Goal: Task Accomplishment & Management: Use online tool/utility

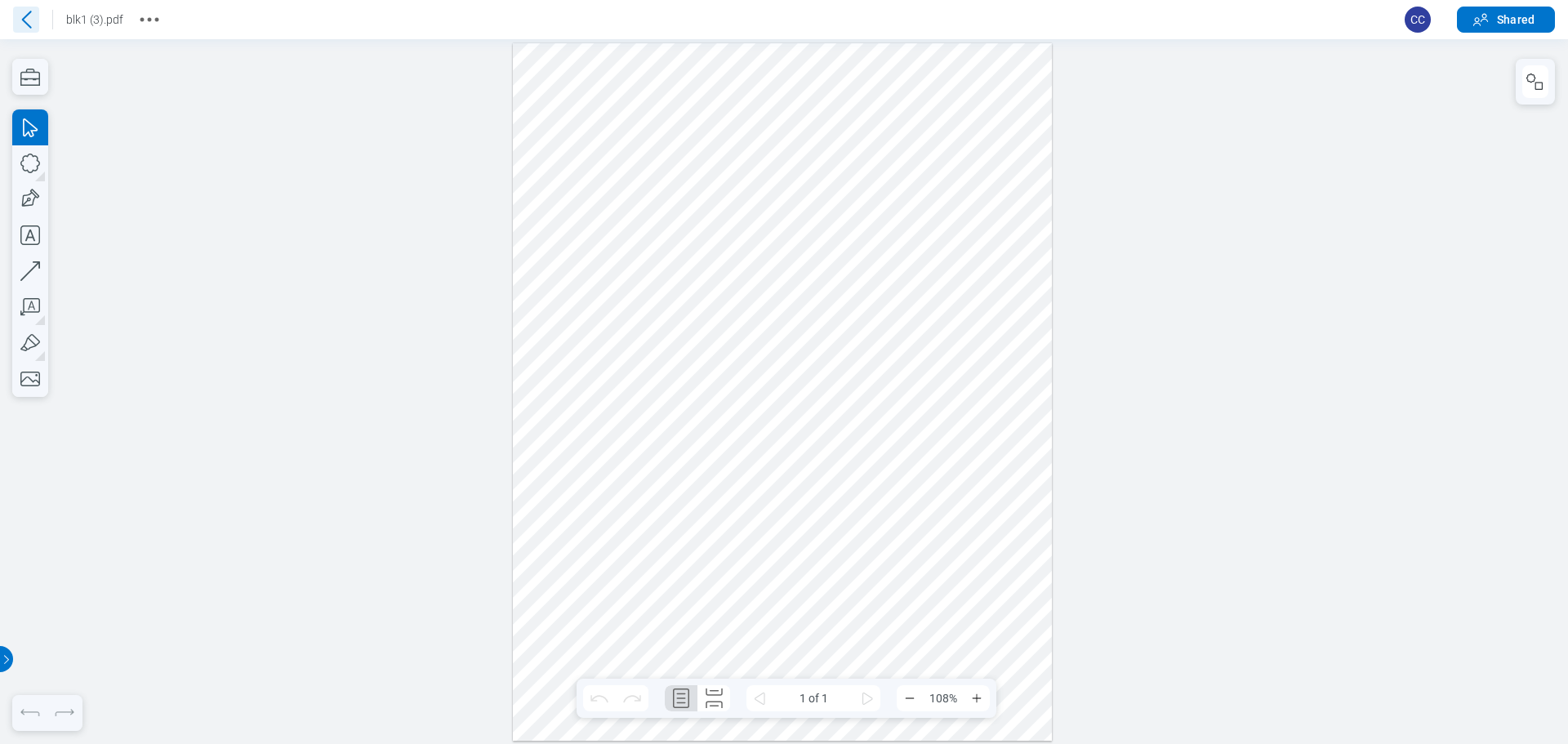
click at [35, 26] on icon at bounding box center [25, 19] width 26 height 26
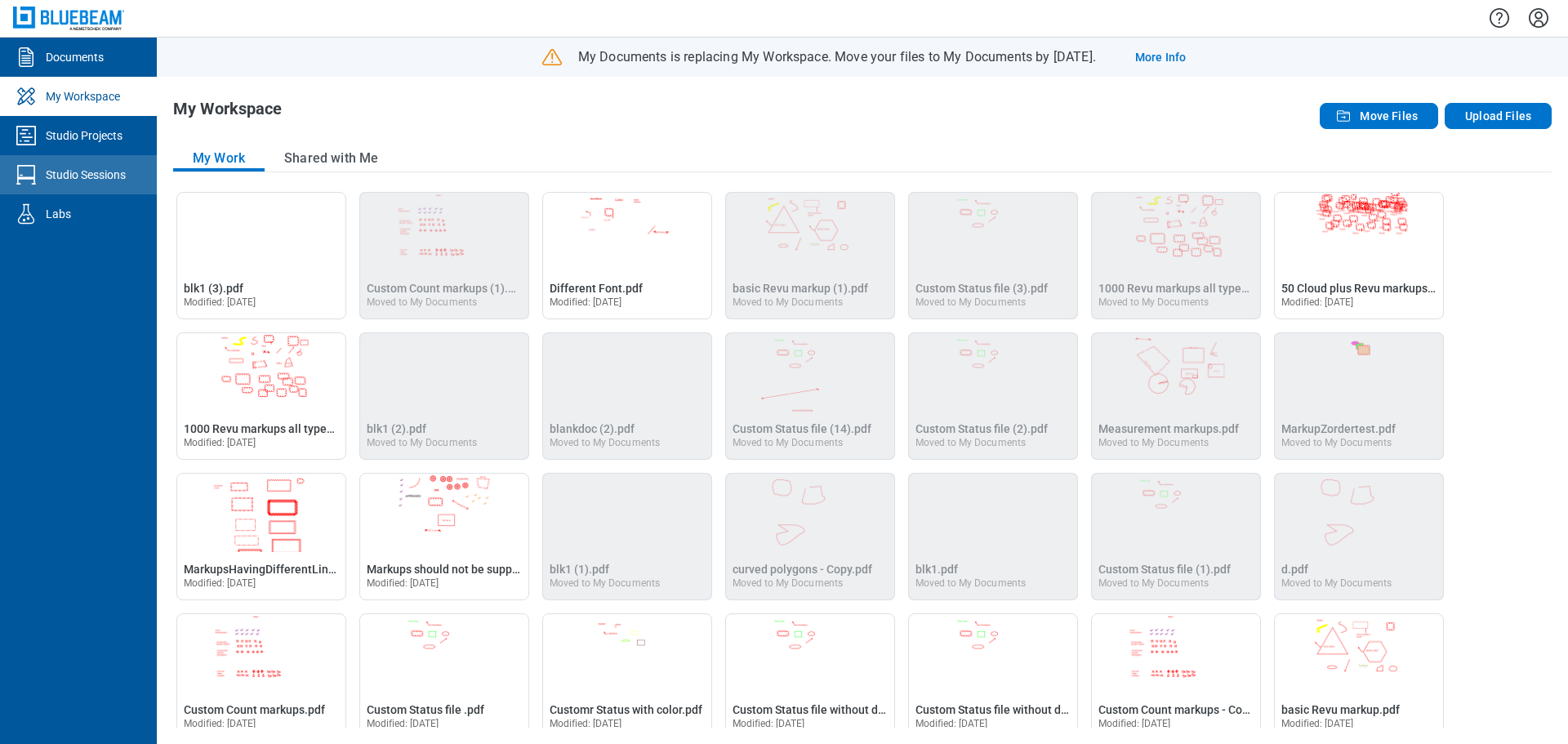
click at [87, 172] on div "Studio Sessions" at bounding box center [85, 174] width 80 height 16
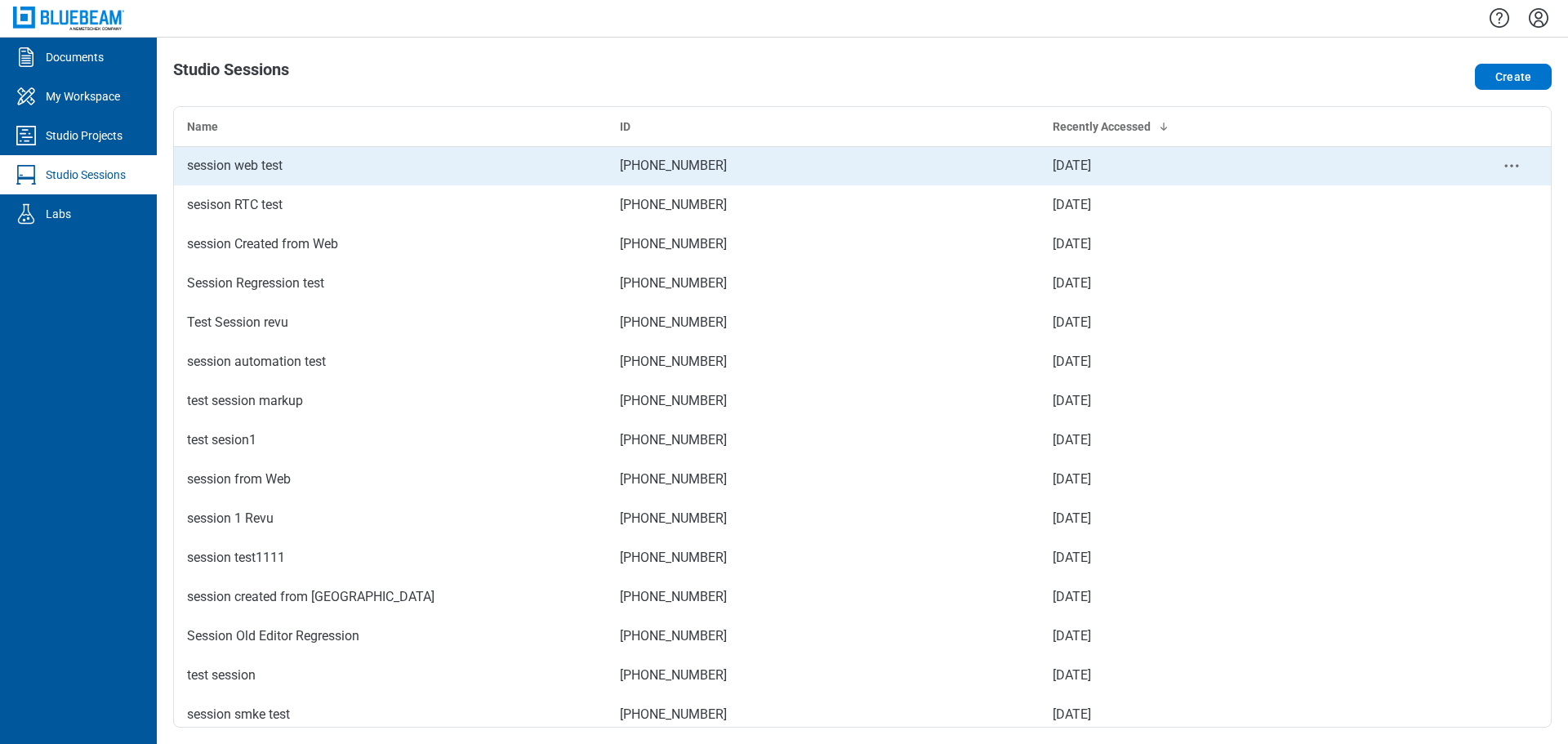
click at [284, 163] on div "session web test" at bounding box center [391, 165] width 407 height 19
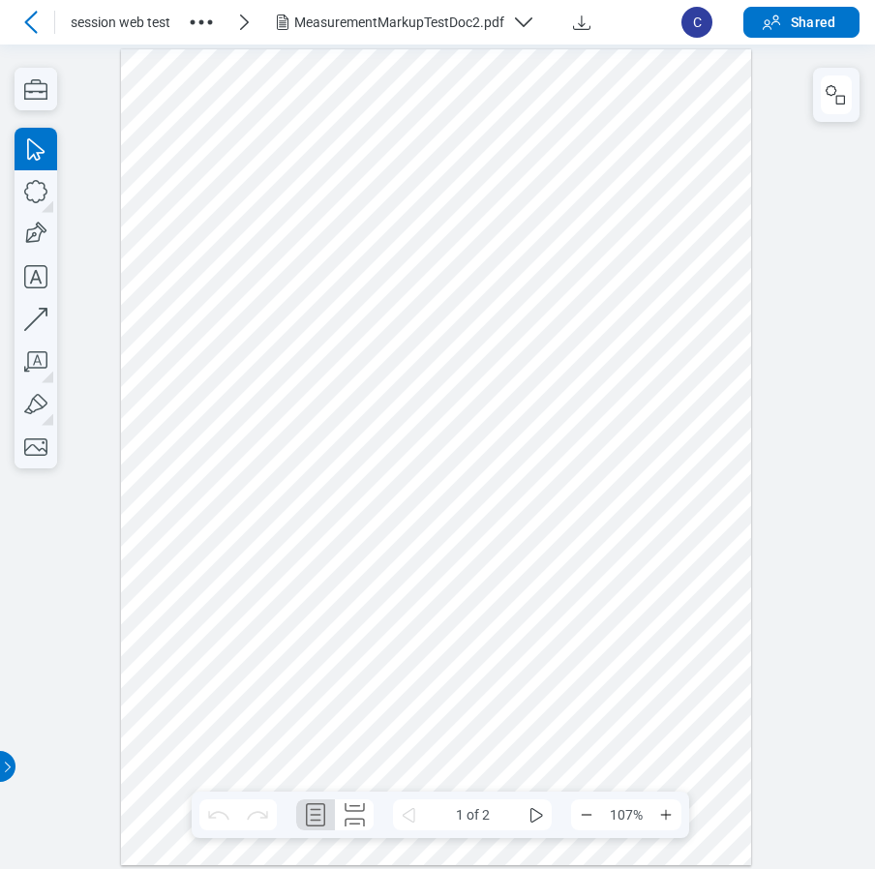
click at [435, 277] on div at bounding box center [436, 456] width 631 height 816
click at [352, 21] on div "MeasurementMarkupTestDoc2.pdf" at bounding box center [399, 22] width 210 height 19
click at [217, 61] on div at bounding box center [436, 456] width 631 height 816
click at [203, 15] on icon "button" at bounding box center [201, 22] width 31 height 31
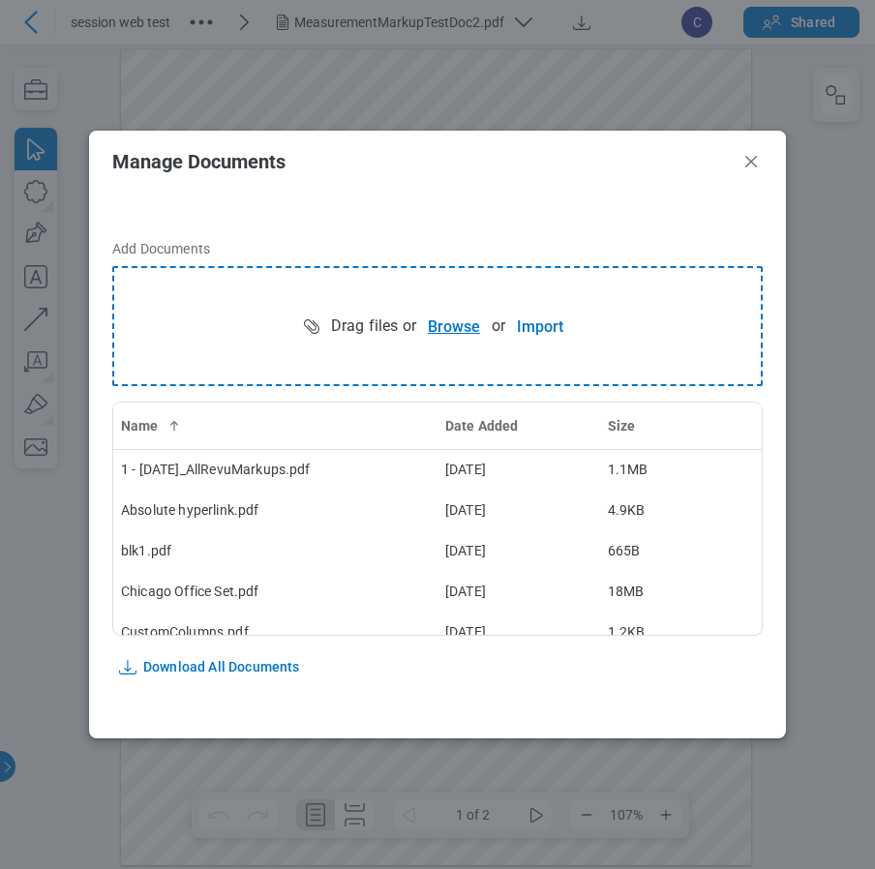
click at [445, 332] on button "Browse" at bounding box center [453, 326] width 75 height 39
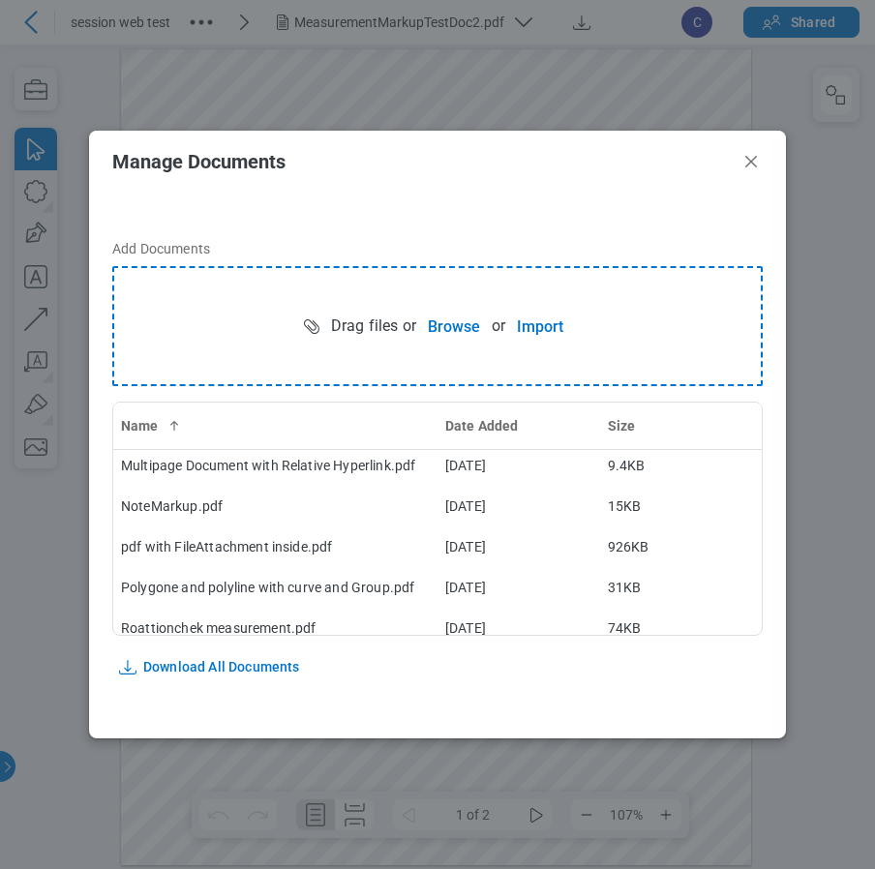
scroll to position [654, 0]
click at [751, 169] on icon "Close" at bounding box center [750, 161] width 23 height 23
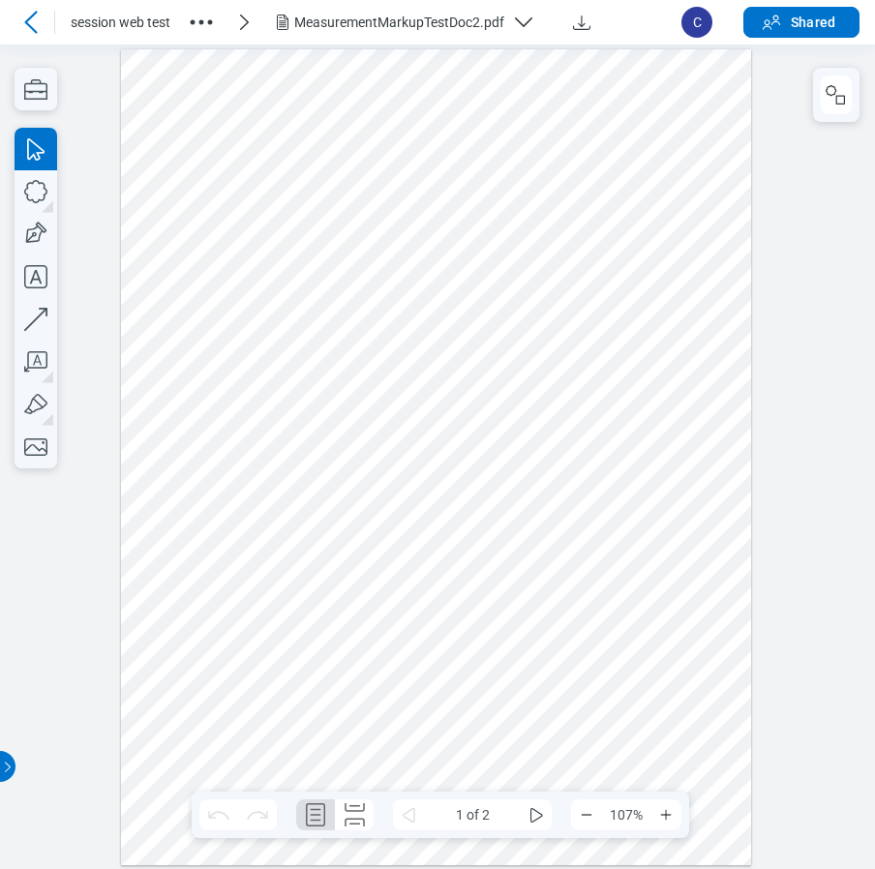
click at [406, 30] on div "MeasurementMarkupTestDoc2.pdf" at bounding box center [399, 22] width 210 height 19
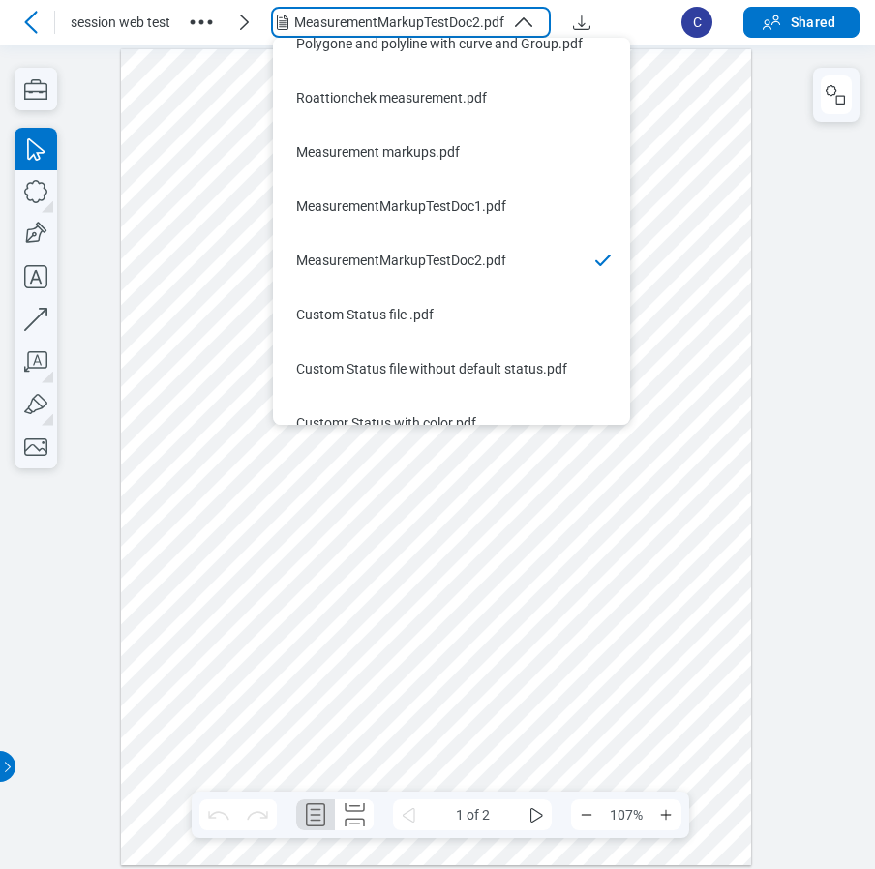
scroll to position [751, 0]
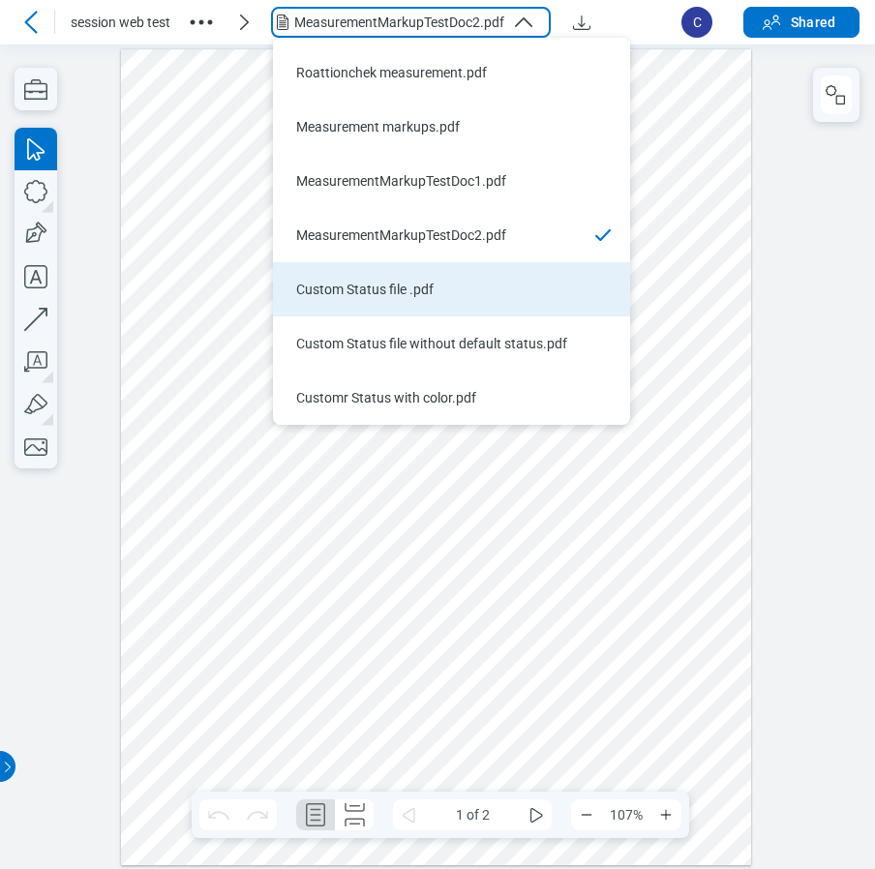
click at [364, 301] on li "Custom Status file .pdf" at bounding box center [451, 289] width 357 height 54
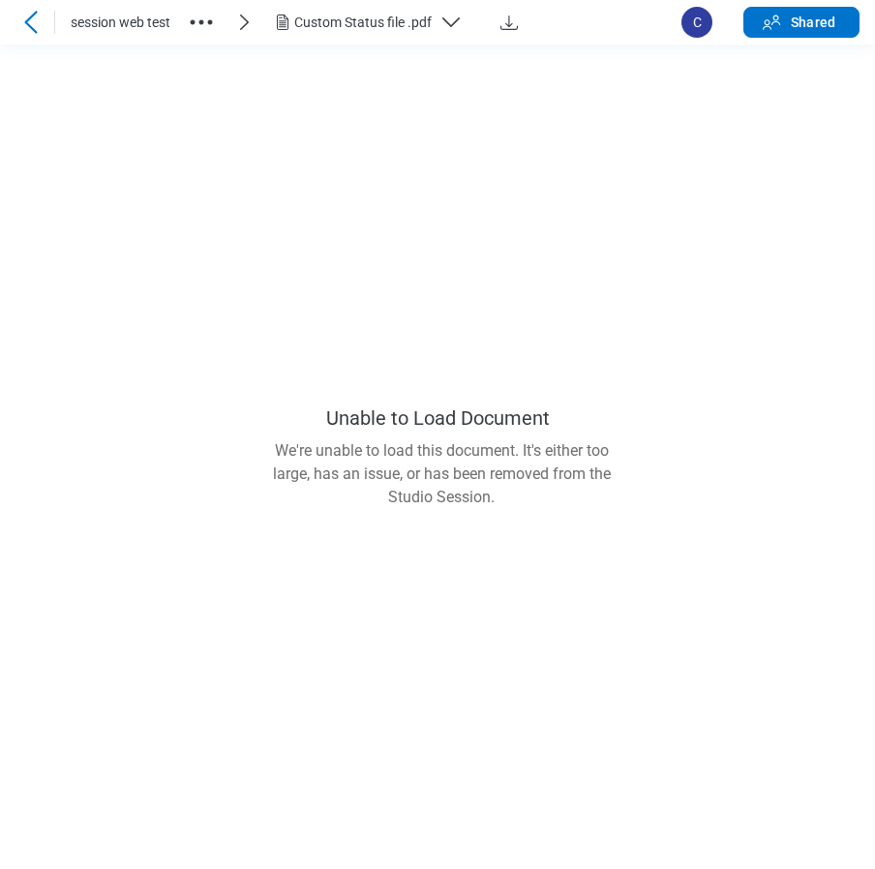
click at [386, 26] on div "Custom Status file .pdf" at bounding box center [362, 22] width 137 height 19
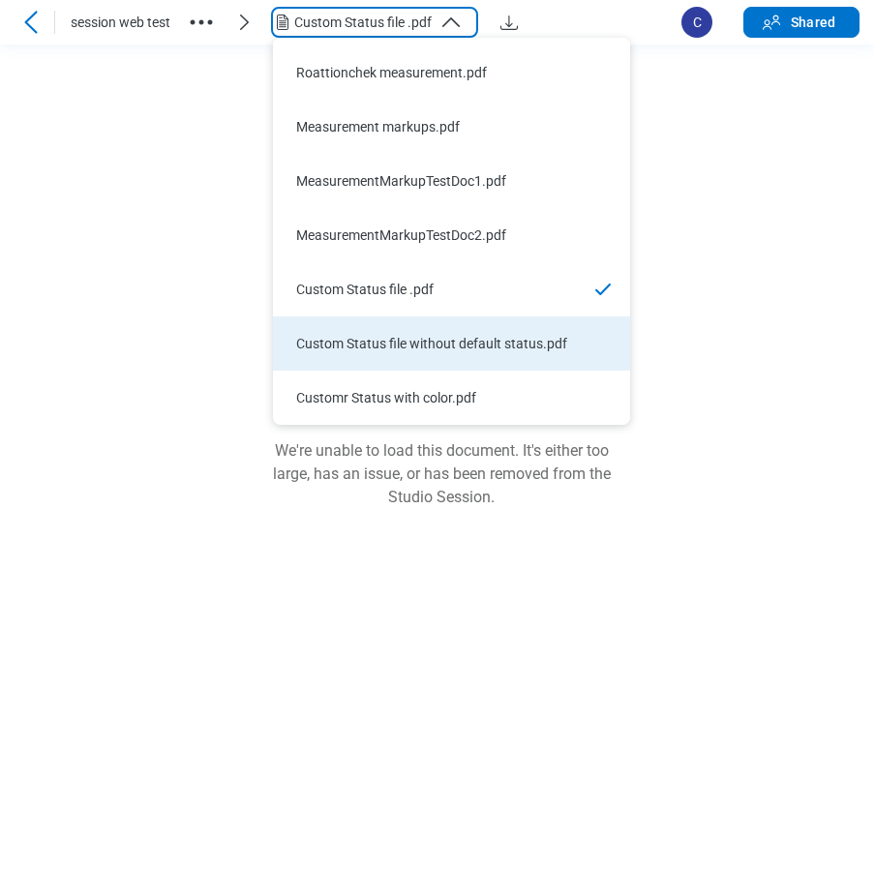
click at [487, 337] on div "Custom Status file without default status.pdf" at bounding box center [439, 343] width 287 height 19
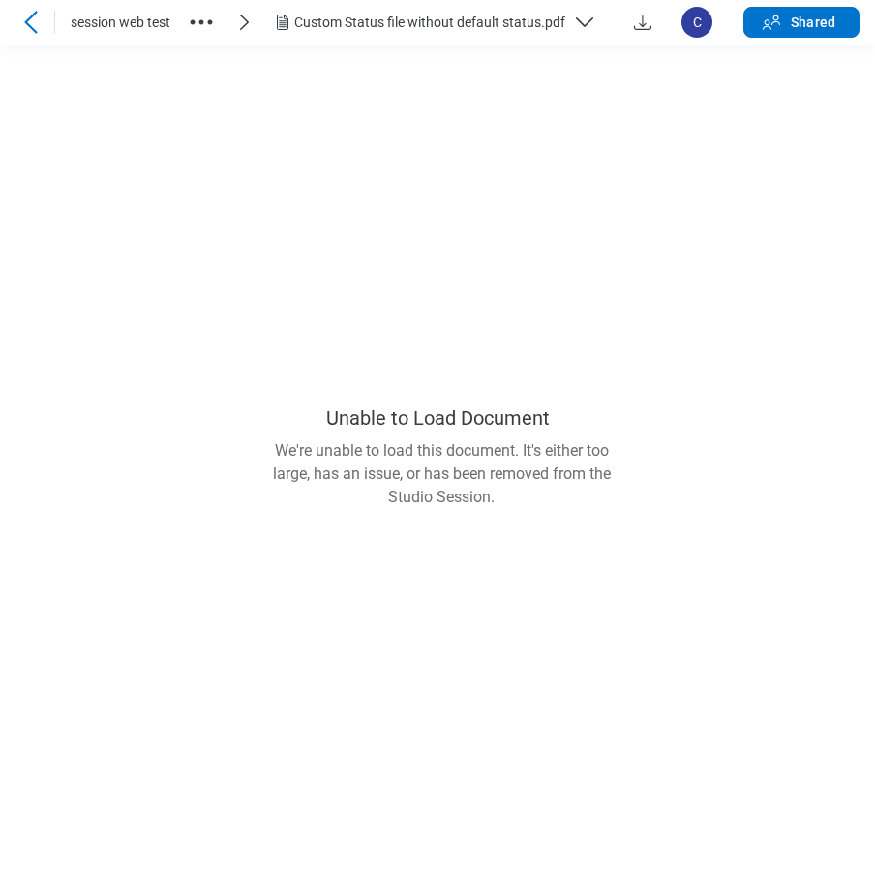
click at [582, 23] on icon "button" at bounding box center [585, 22] width 16 height 8
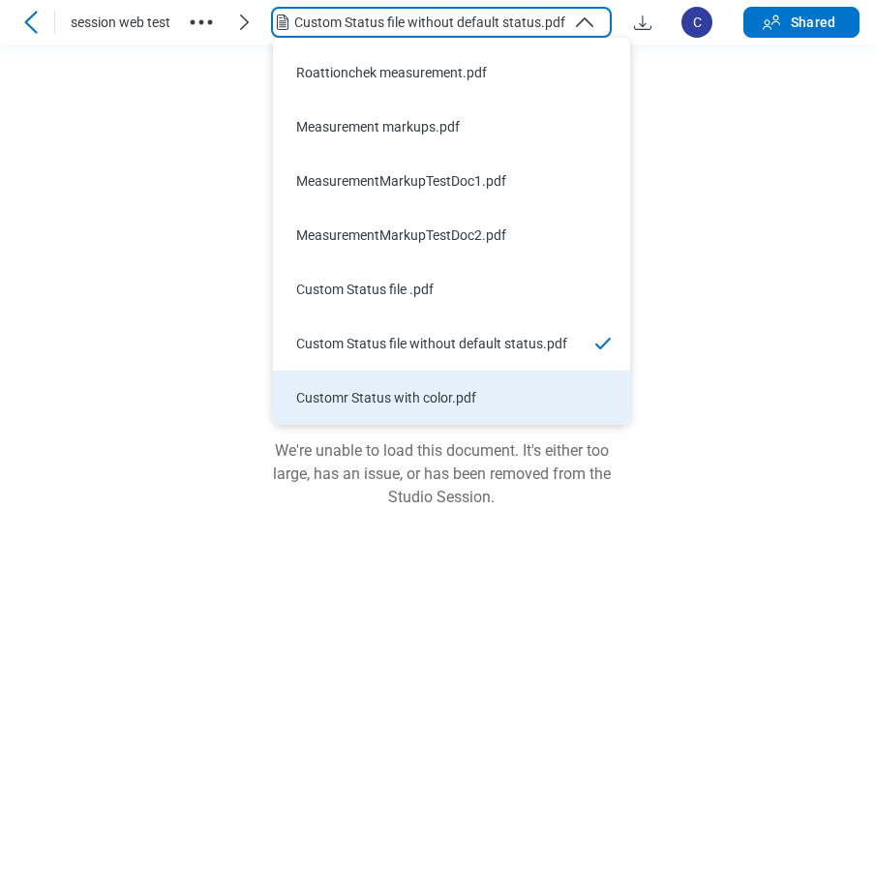
click at [434, 385] on li "Customr Status with color.pdf" at bounding box center [451, 398] width 357 height 54
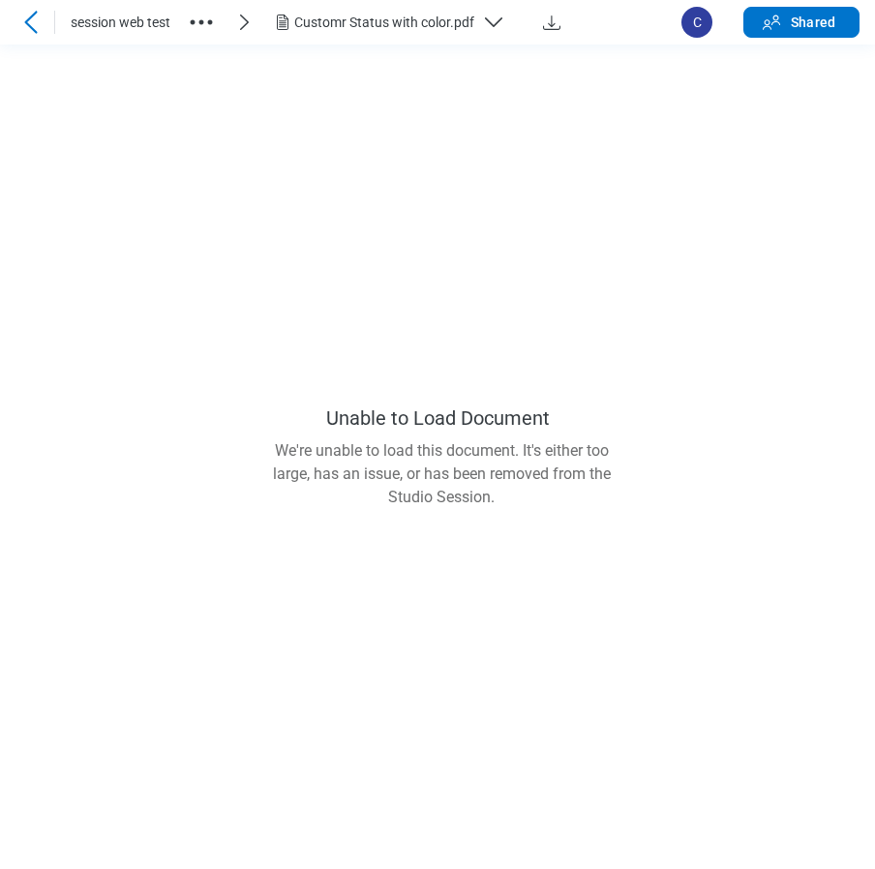
click at [319, 30] on div "Customr Status with color.pdf" at bounding box center [384, 22] width 180 height 19
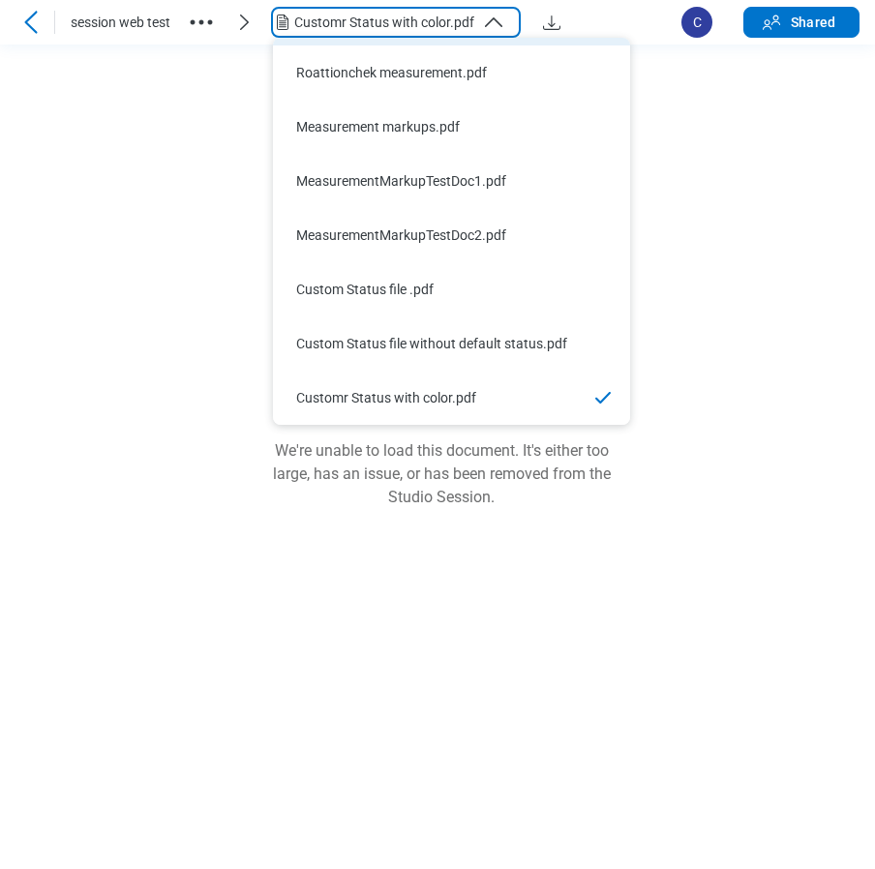
scroll to position [704, 0]
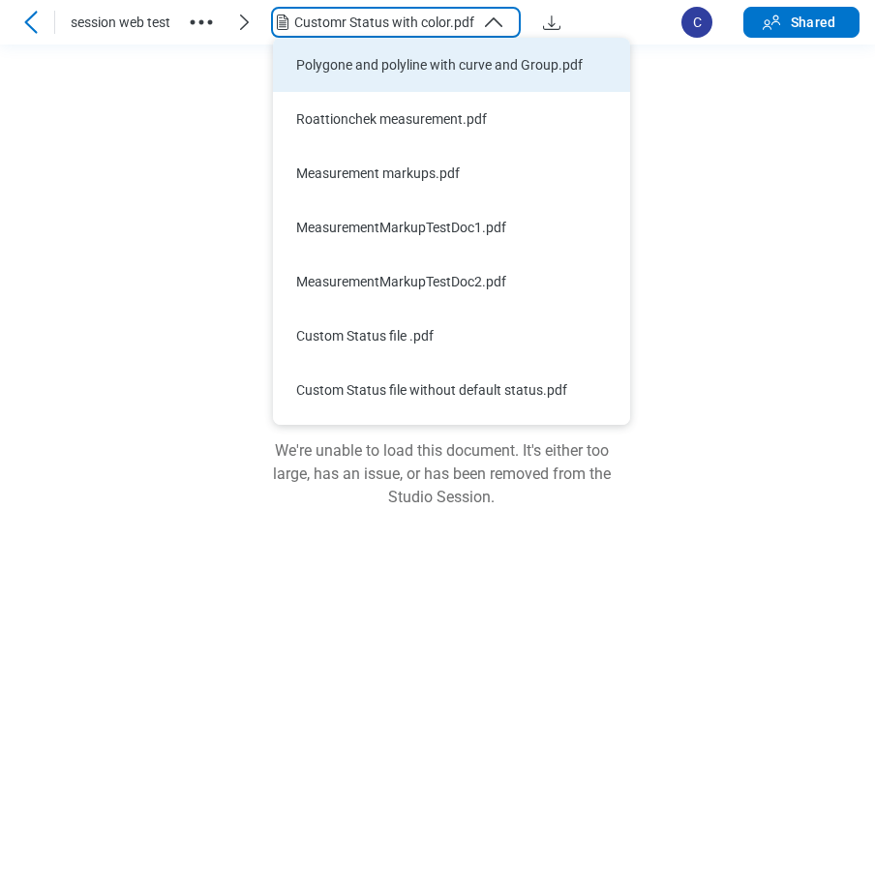
click at [342, 68] on div "Polygone and polyline with curve and Group.pdf" at bounding box center [439, 64] width 287 height 19
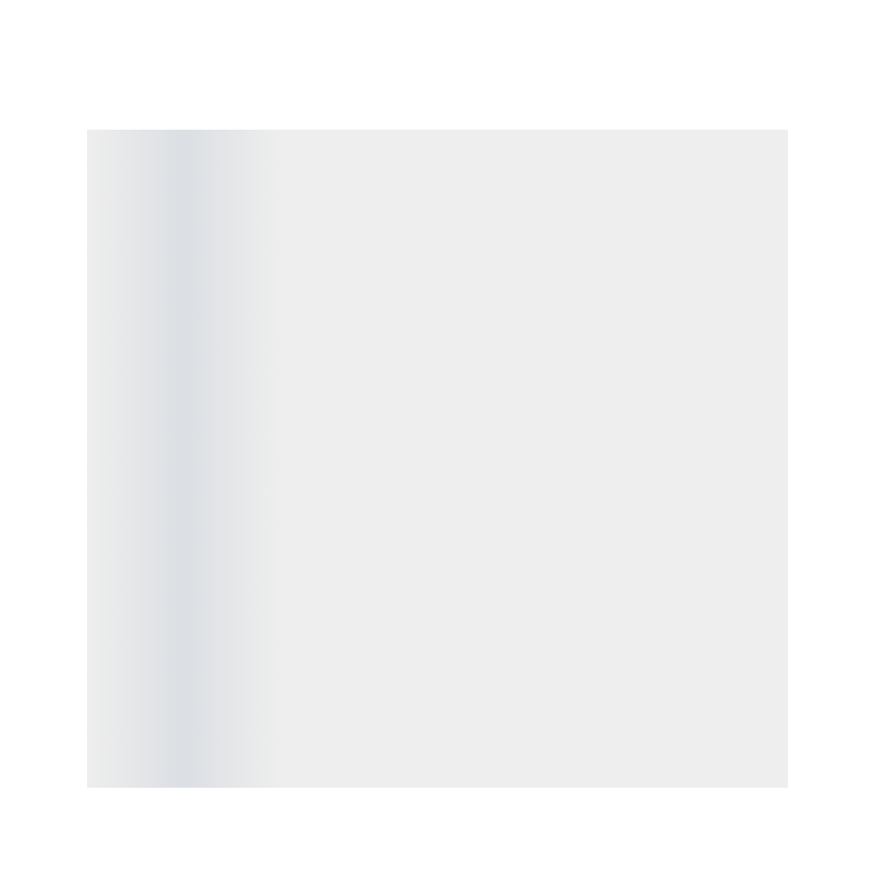
click at [412, 23] on div "session web test MeasurementMarkupTestDoc2.pdf C Shared ‌" at bounding box center [437, 434] width 875 height 869
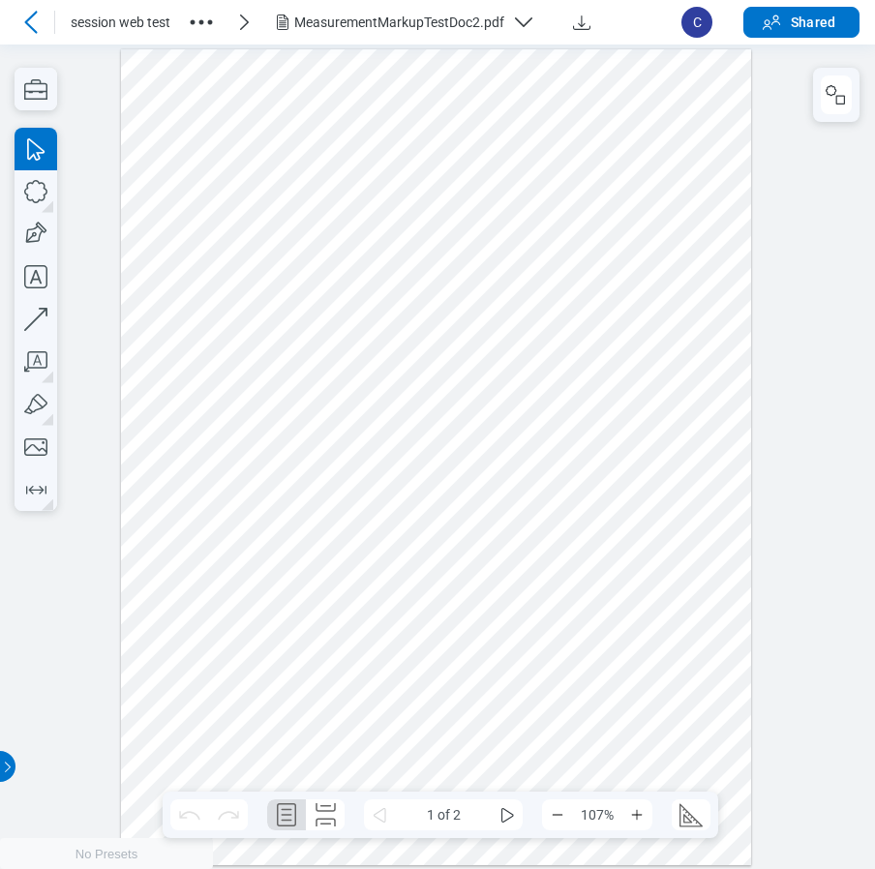
click at [429, 18] on div "MeasurementMarkupTestDoc2.pdf" at bounding box center [399, 22] width 210 height 19
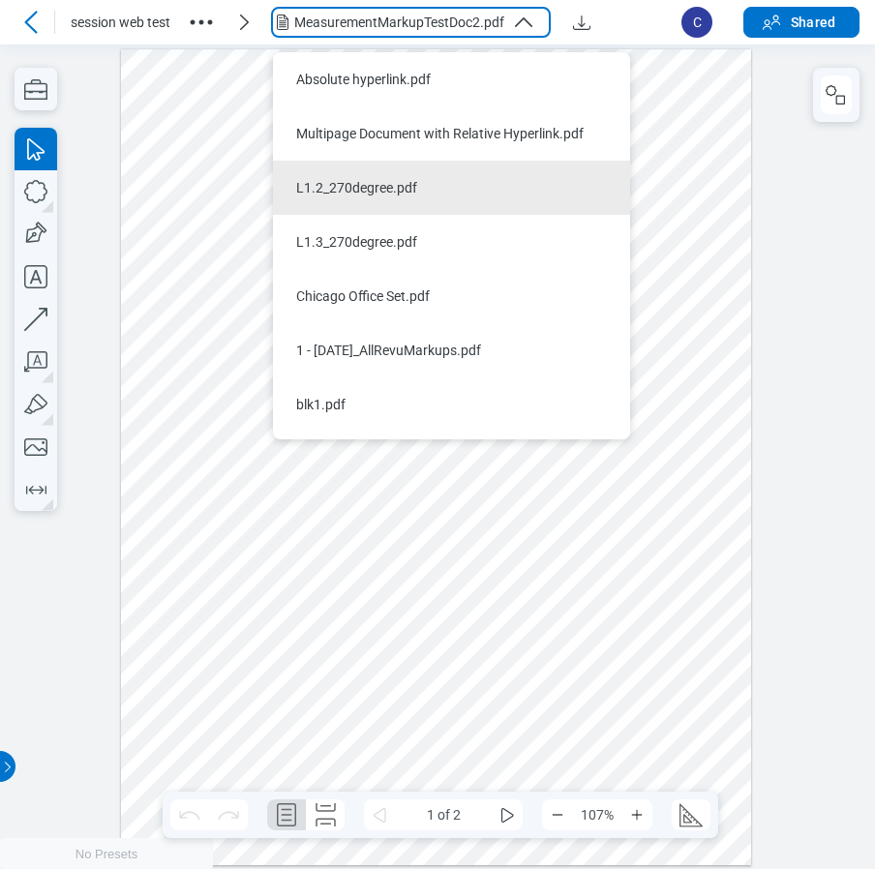
scroll to position [751, 0]
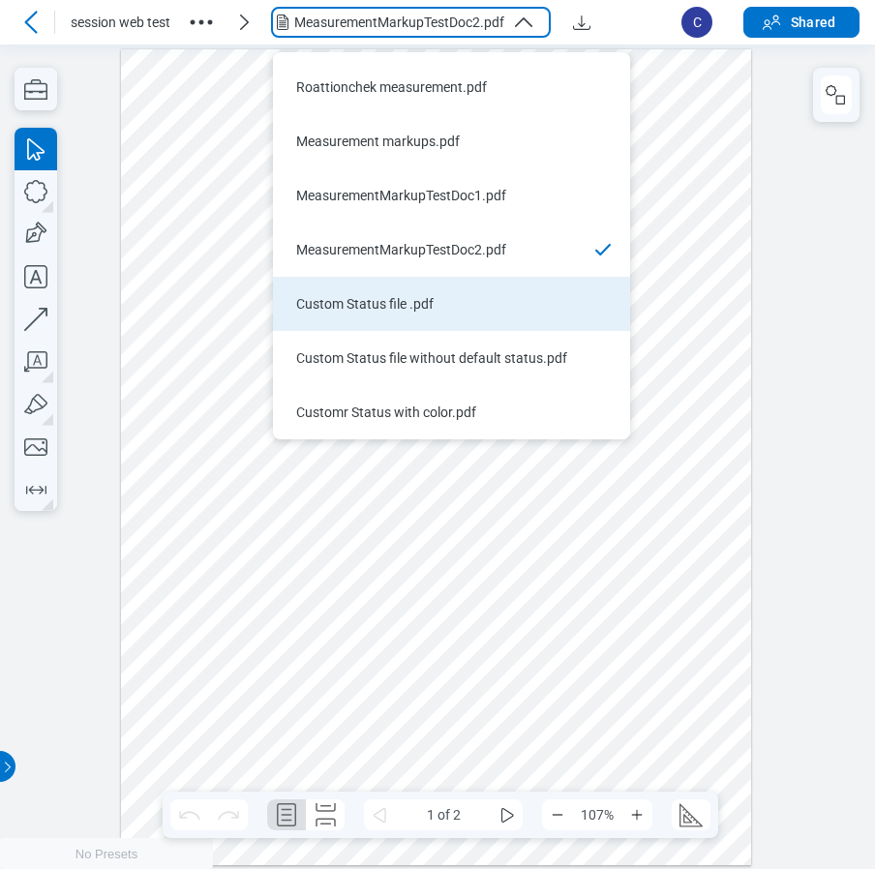
click at [391, 316] on li "Custom Status file .pdf" at bounding box center [451, 304] width 357 height 54
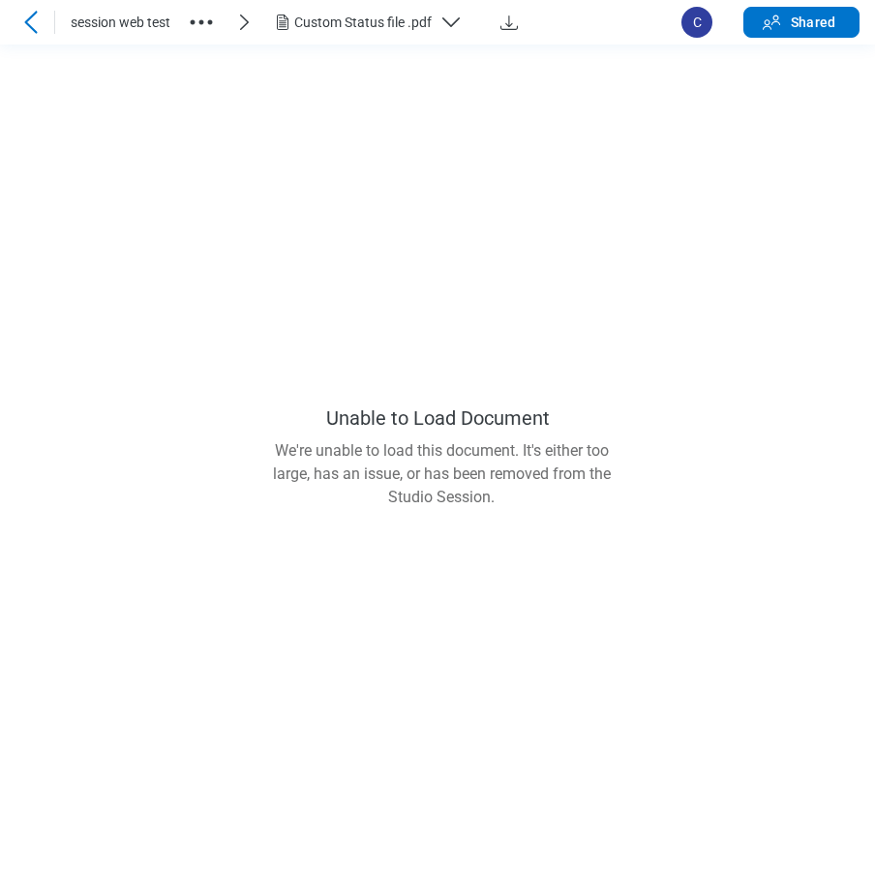
click at [423, 34] on button "Custom Status file .pdf" at bounding box center [374, 22] width 207 height 31
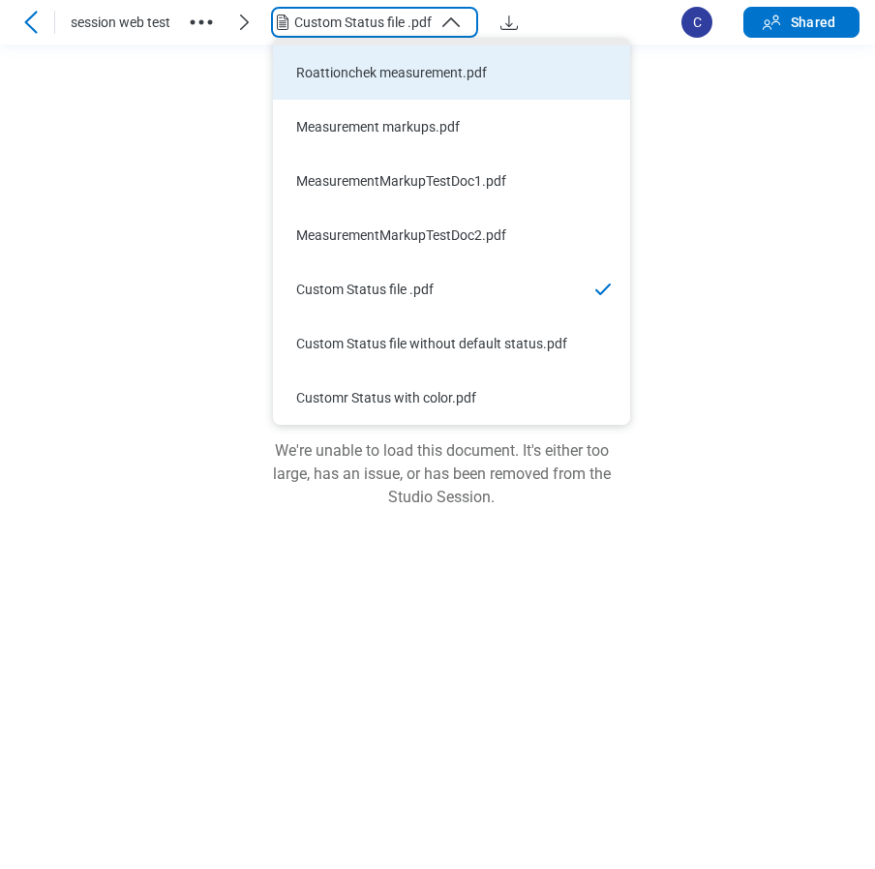
scroll to position [704, 0]
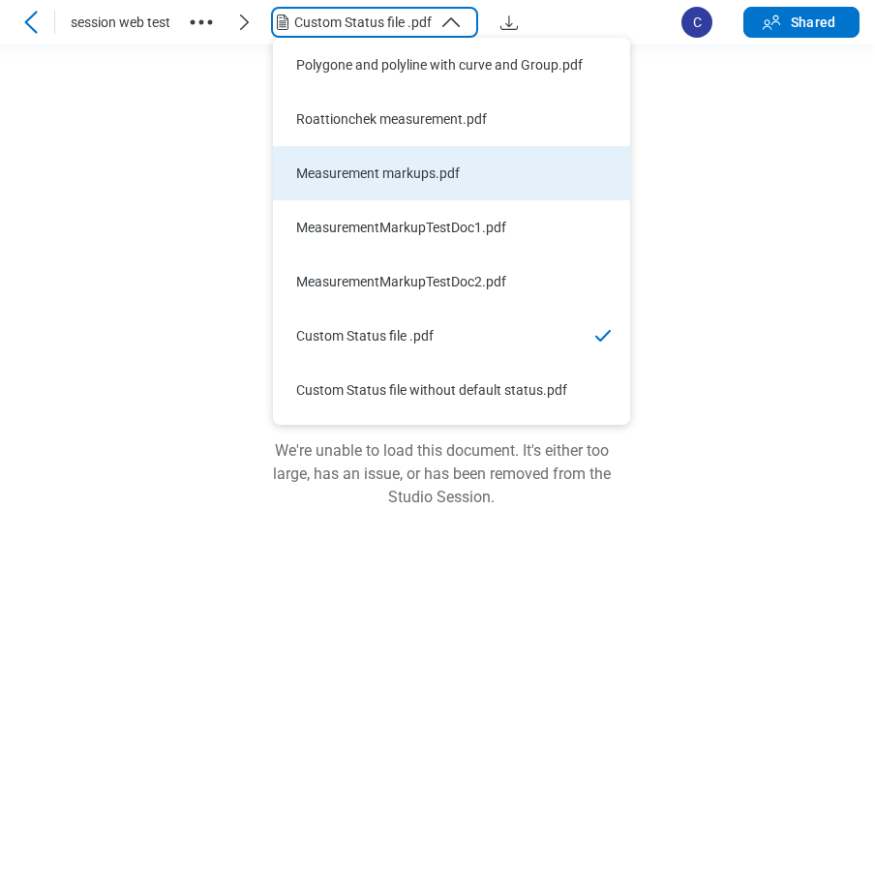
click at [385, 177] on div "Measurement markups.pdf" at bounding box center [439, 173] width 287 height 19
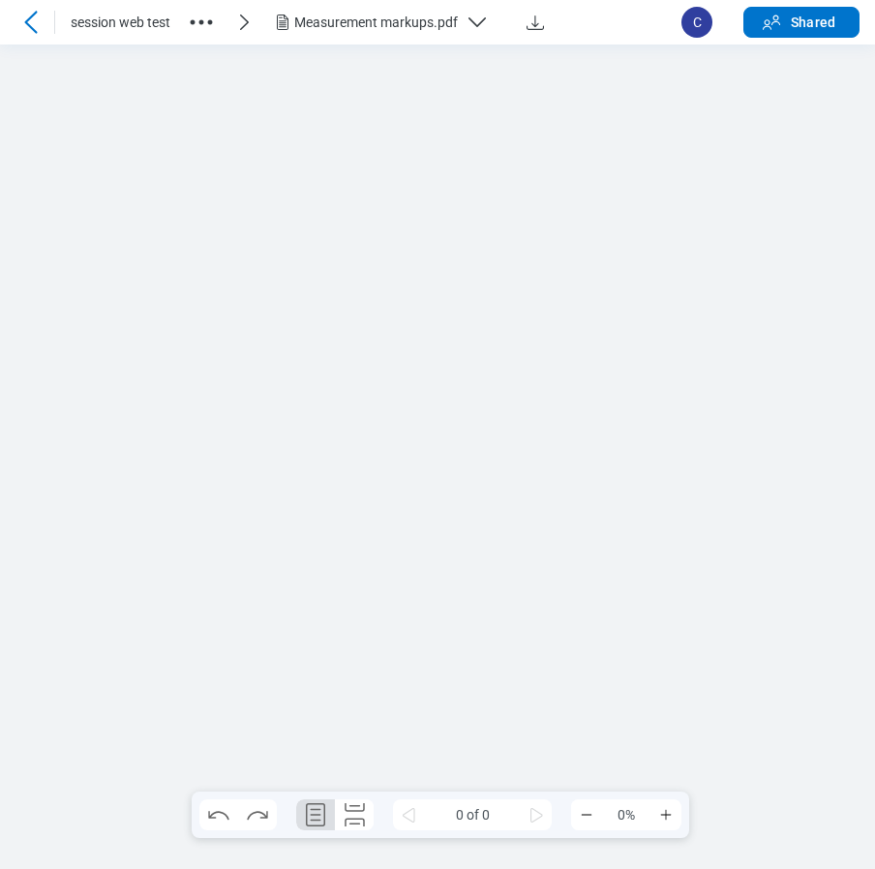
scroll to position [0, 0]
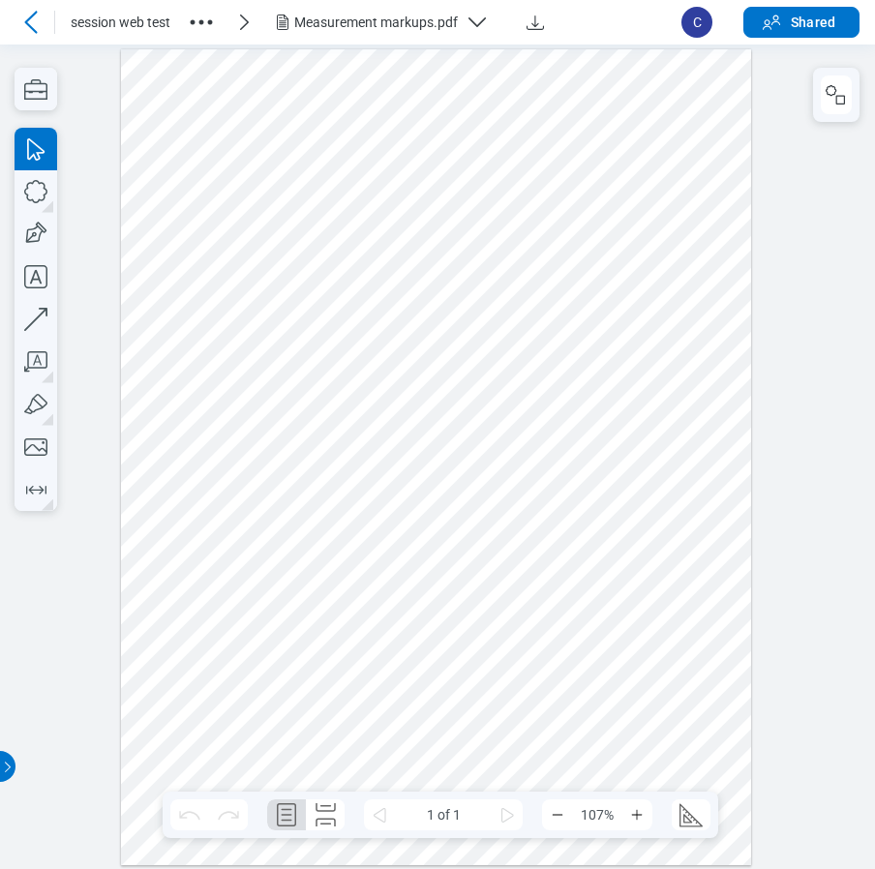
click at [435, 27] on div "Measurement markups.pdf" at bounding box center [376, 22] width 164 height 19
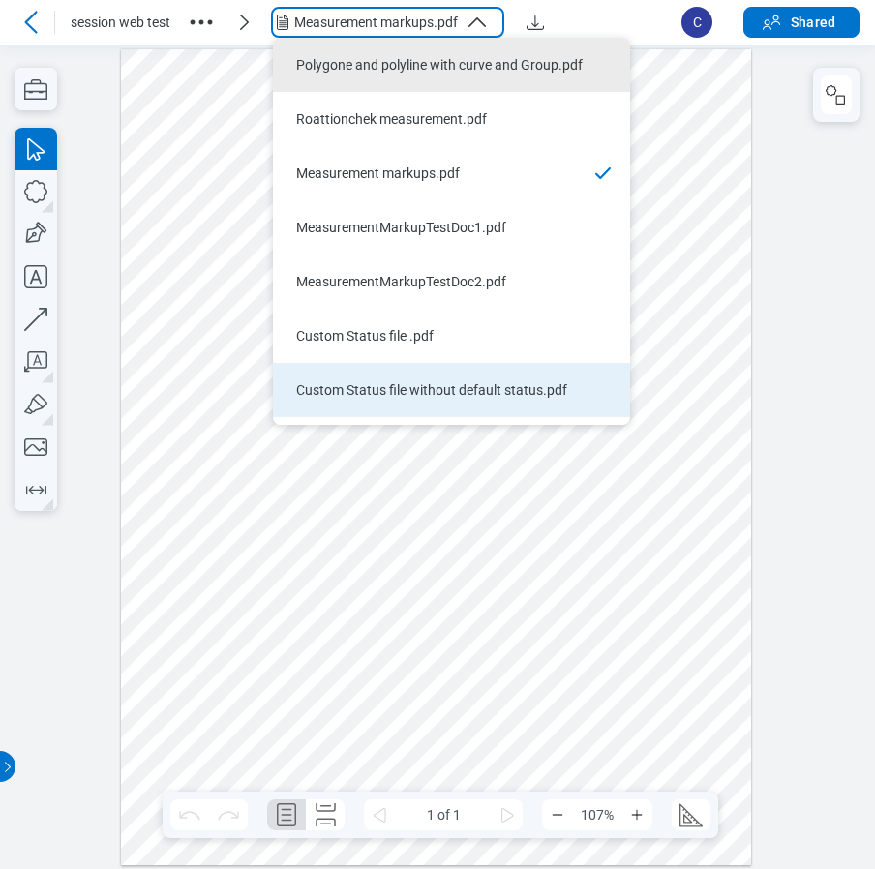
click at [374, 386] on div "Custom Status file without default status.pdf" at bounding box center [439, 389] width 287 height 19
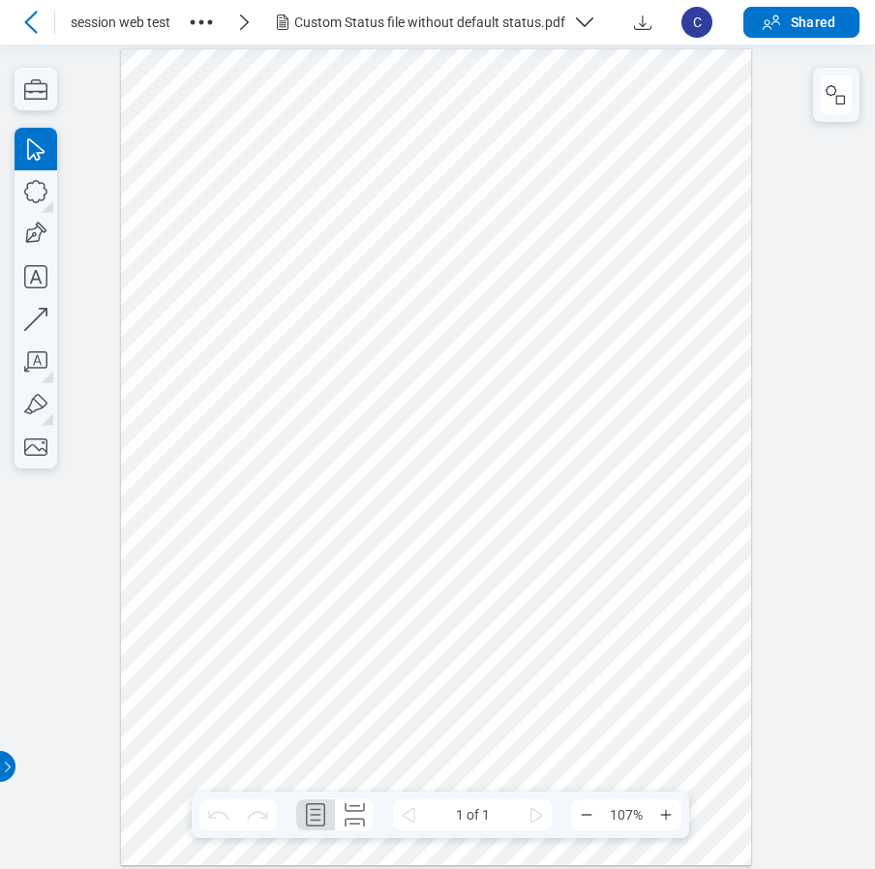
click at [473, 25] on div "Custom Status file without default status.pdf" at bounding box center [429, 22] width 271 height 19
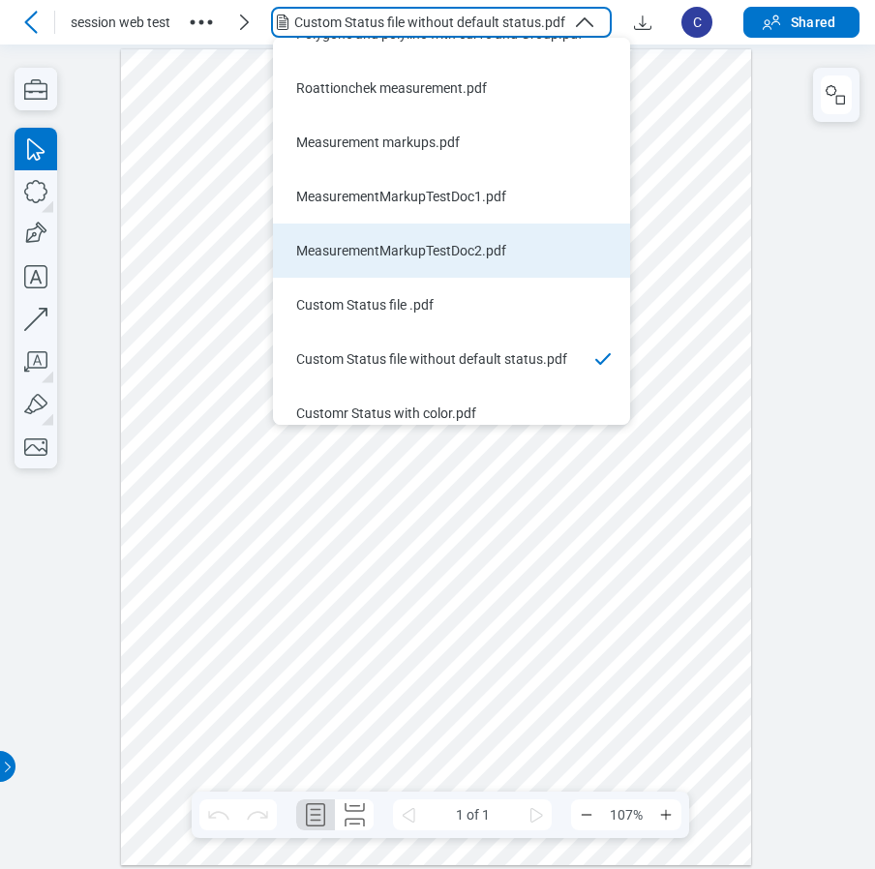
scroll to position [751, 0]
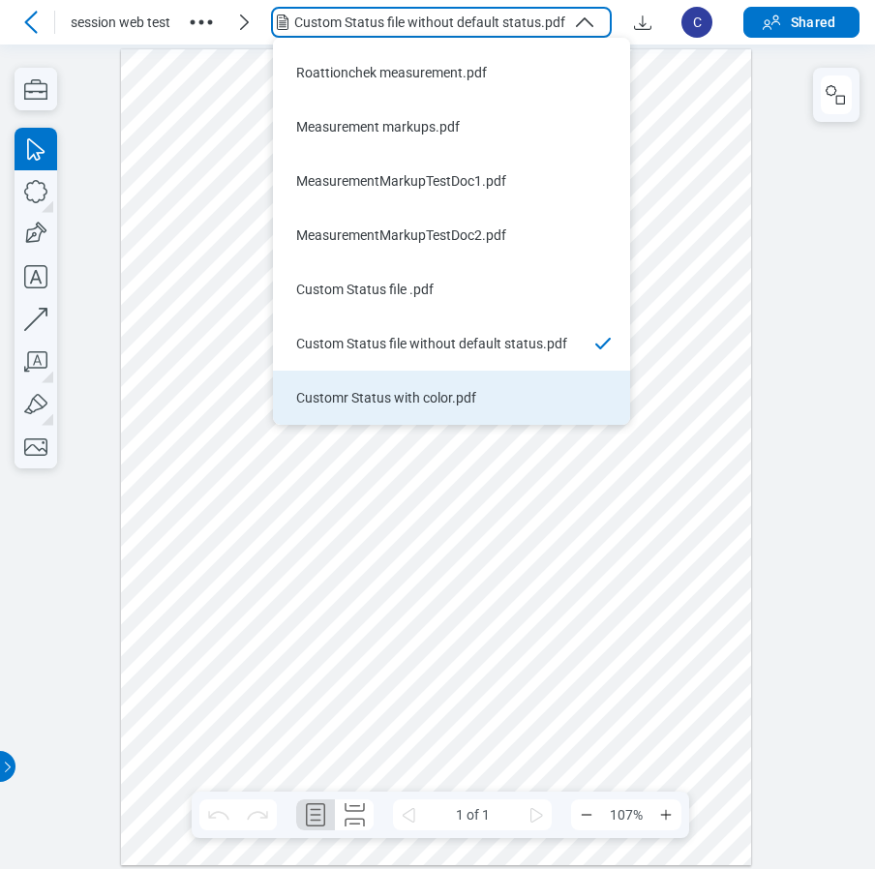
click at [399, 390] on div "Customr Status with color.pdf" at bounding box center [439, 397] width 287 height 19
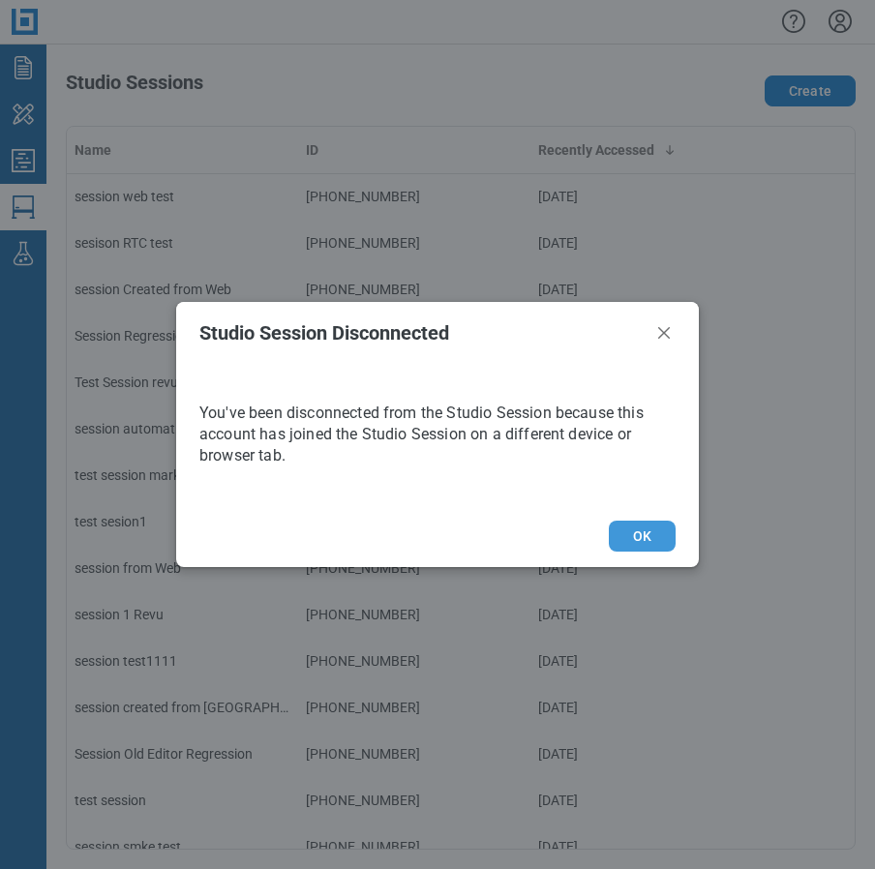
click at [614, 546] on button "OK" at bounding box center [642, 536] width 67 height 31
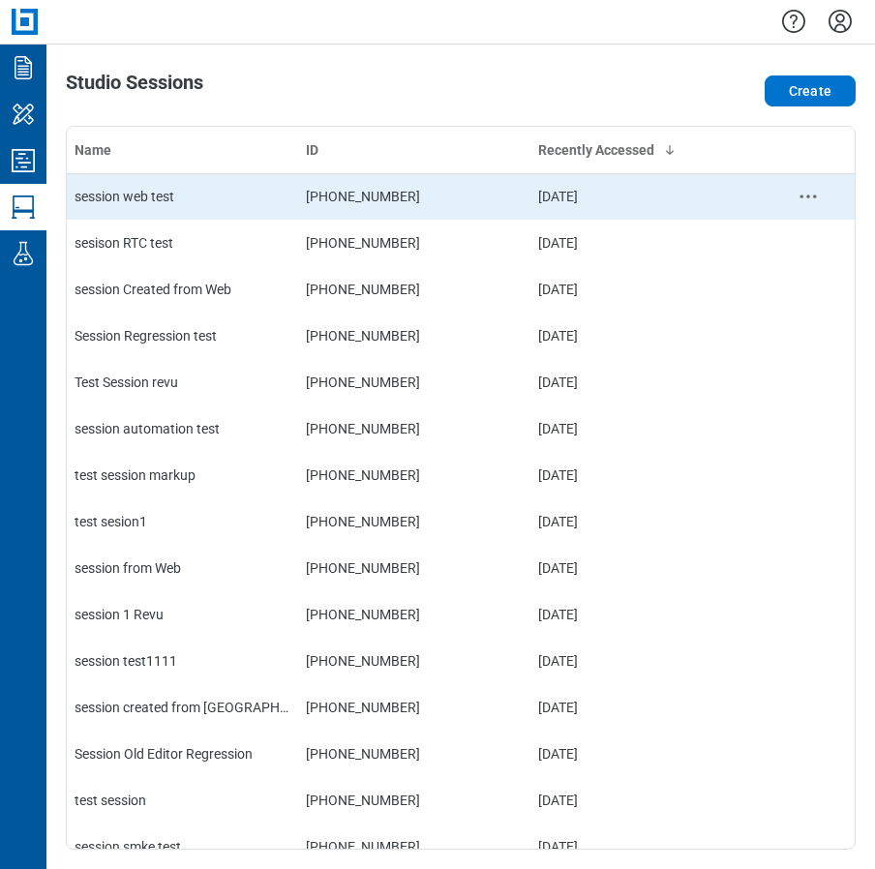
click at [221, 196] on div "session web test" at bounding box center [183, 196] width 216 height 19
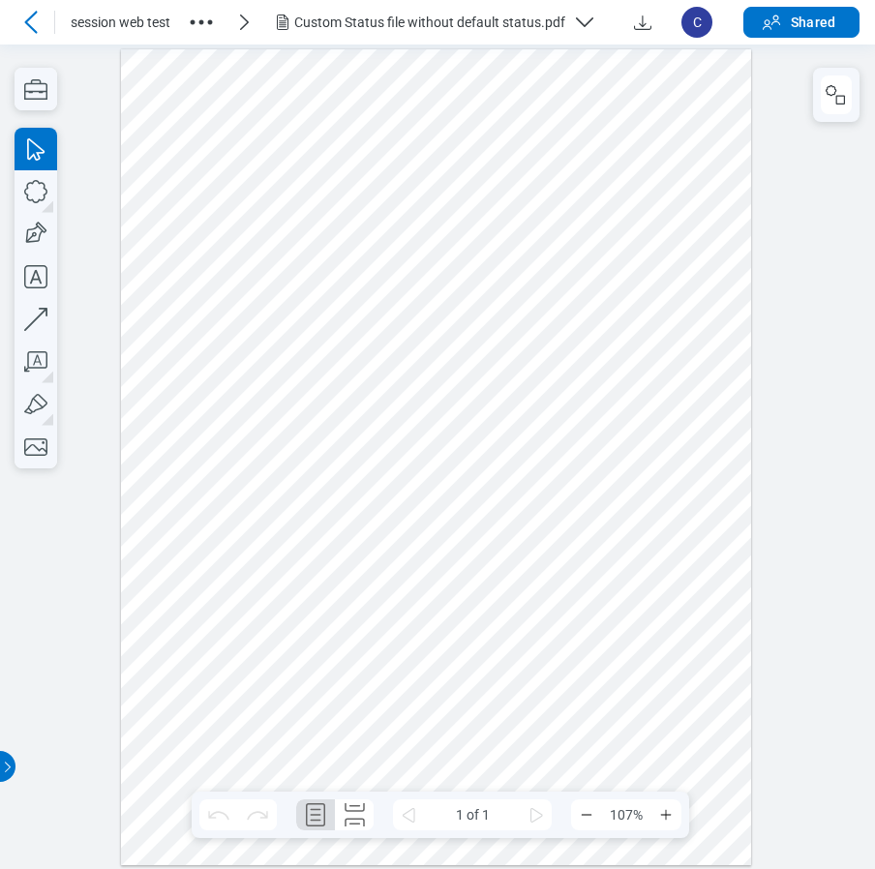
click at [482, 31] on div "Custom Status file without default status.pdf" at bounding box center [429, 22] width 271 height 19
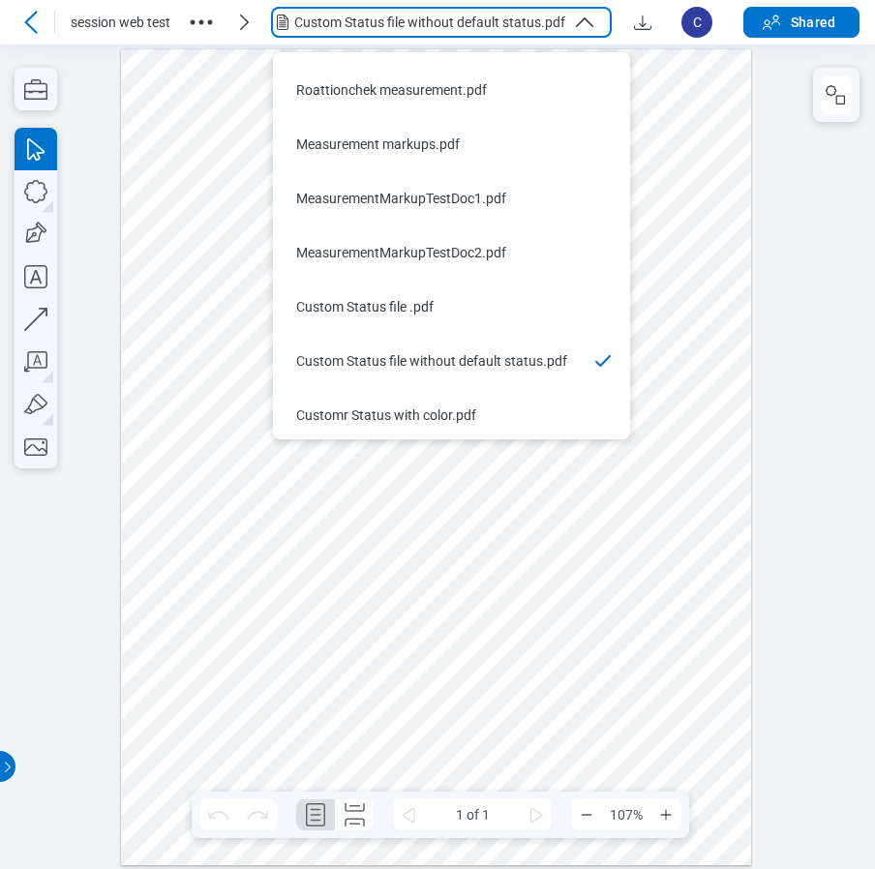
scroll to position [751, 0]
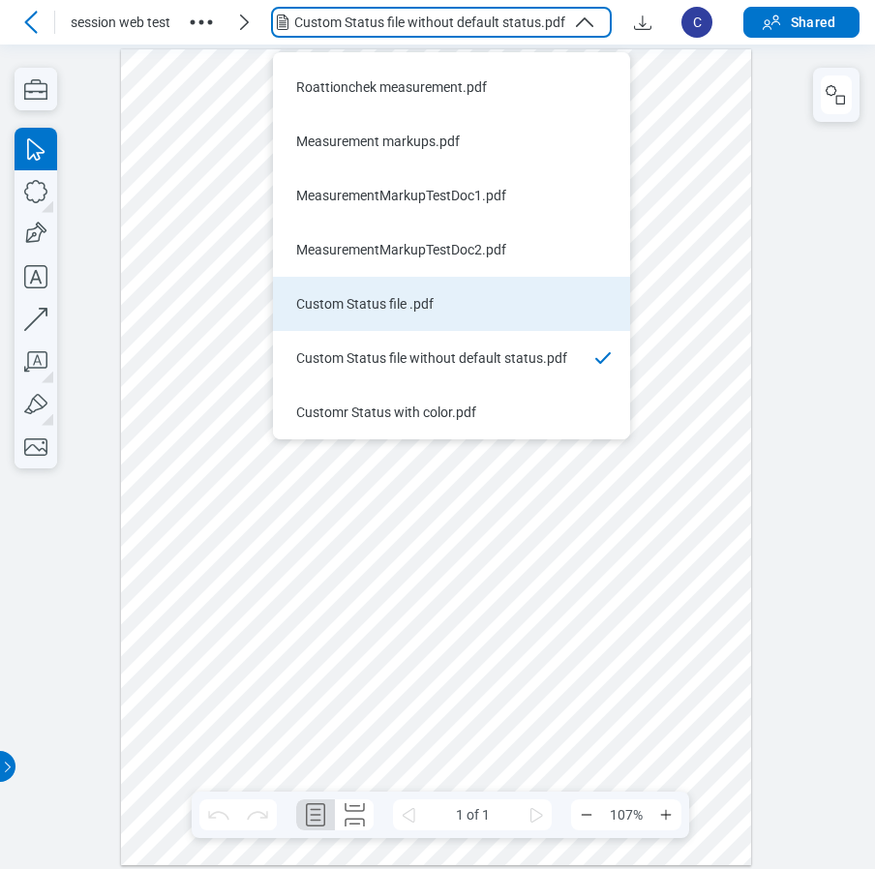
click at [424, 299] on div "Custom Status file .pdf" at bounding box center [439, 303] width 287 height 19
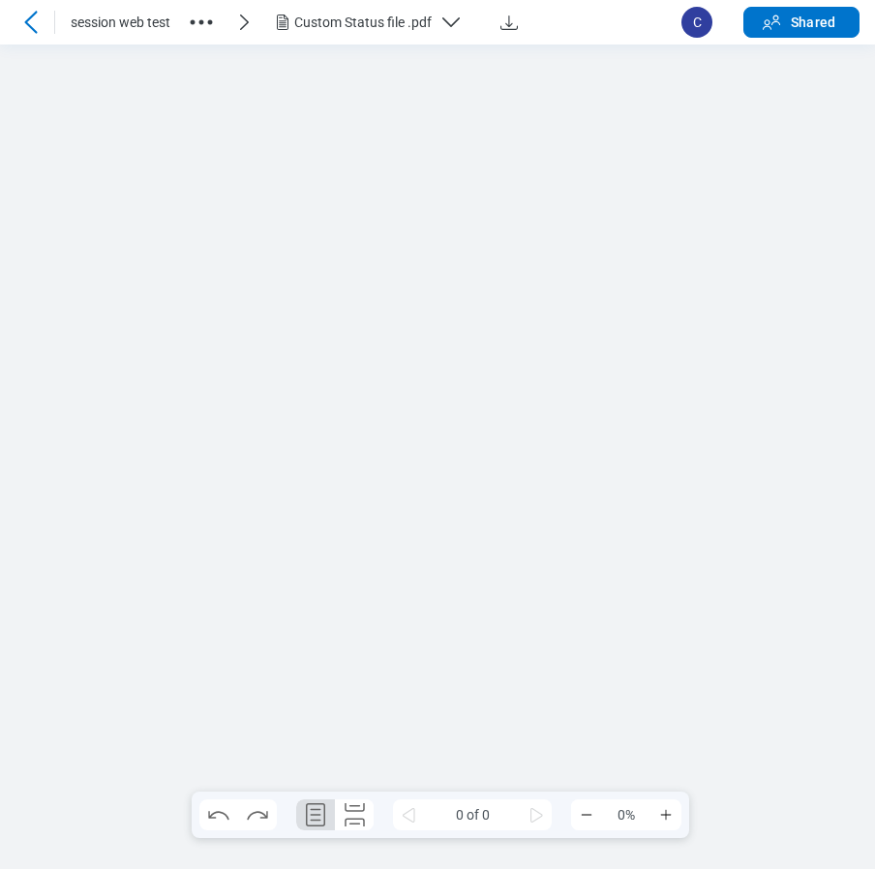
scroll to position [0, 0]
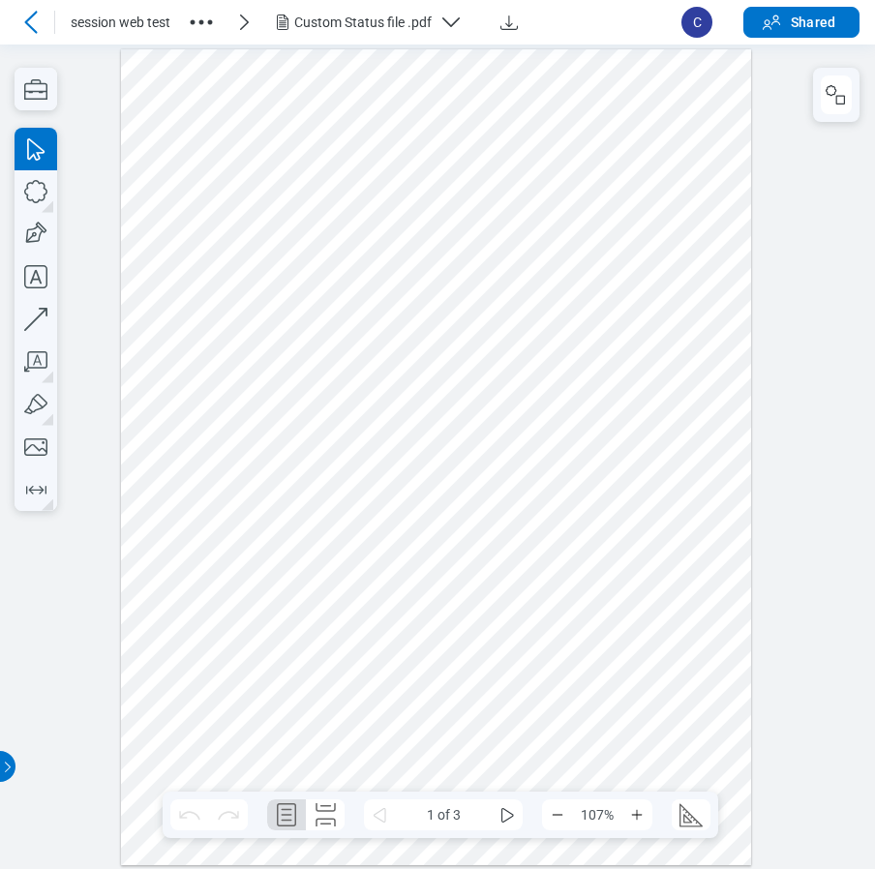
click at [200, 22] on icon "button" at bounding box center [201, 22] width 31 height 31
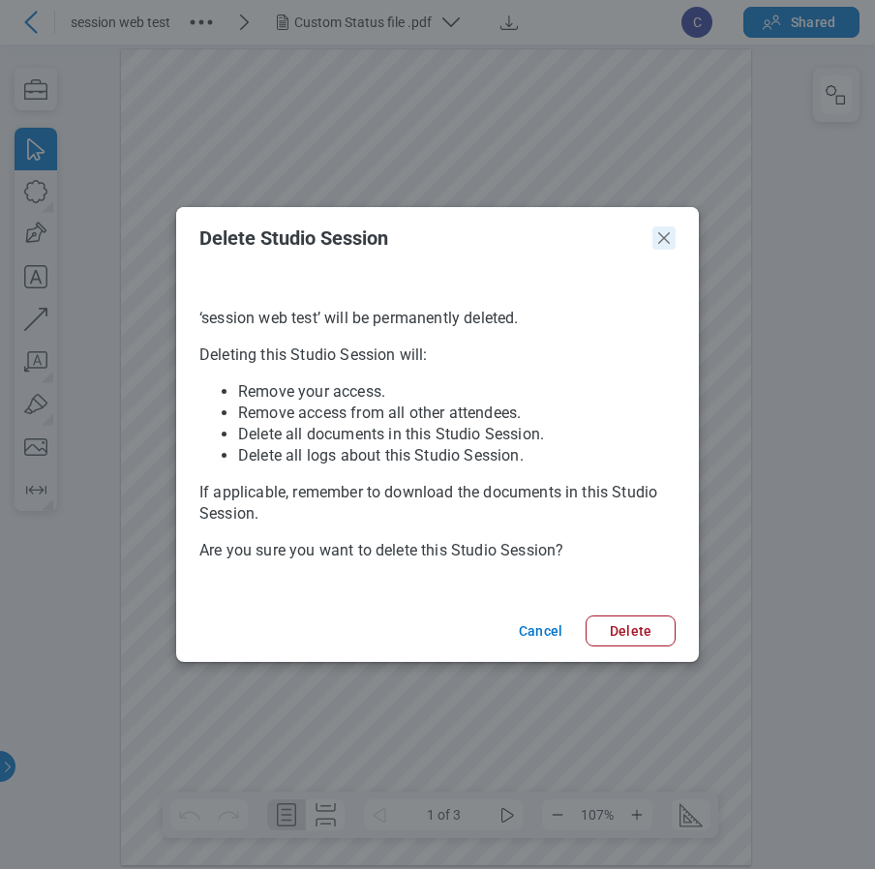
click at [665, 239] on icon "Close" at bounding box center [664, 238] width 12 height 12
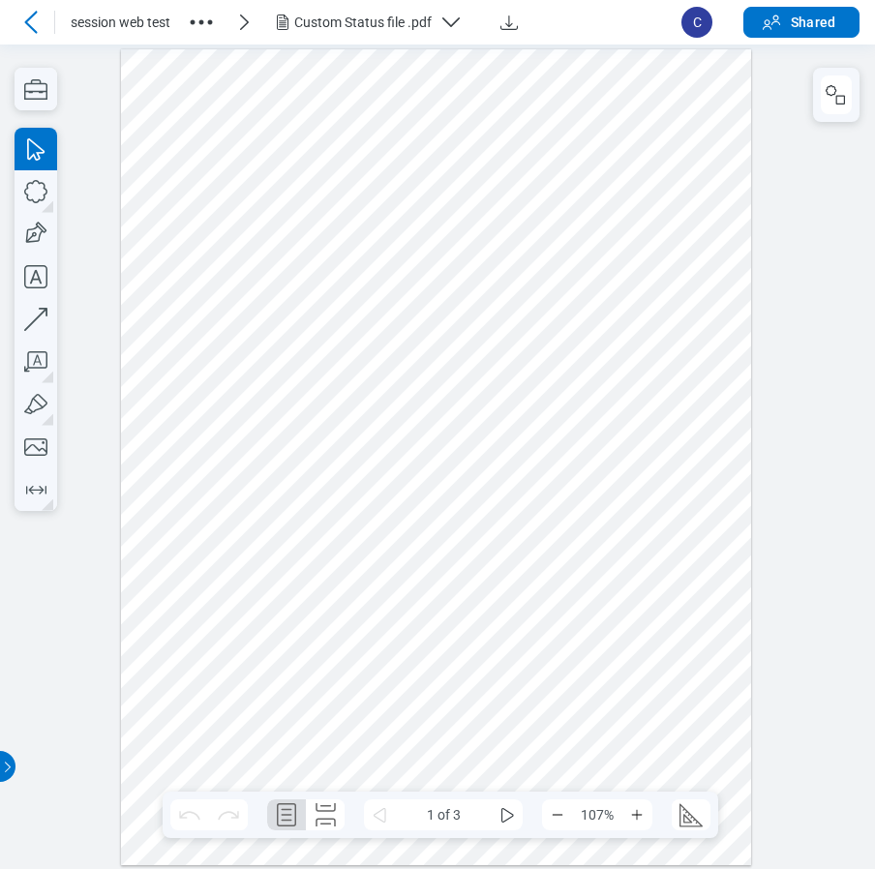
click at [206, 20] on icon "button" at bounding box center [201, 22] width 31 height 31
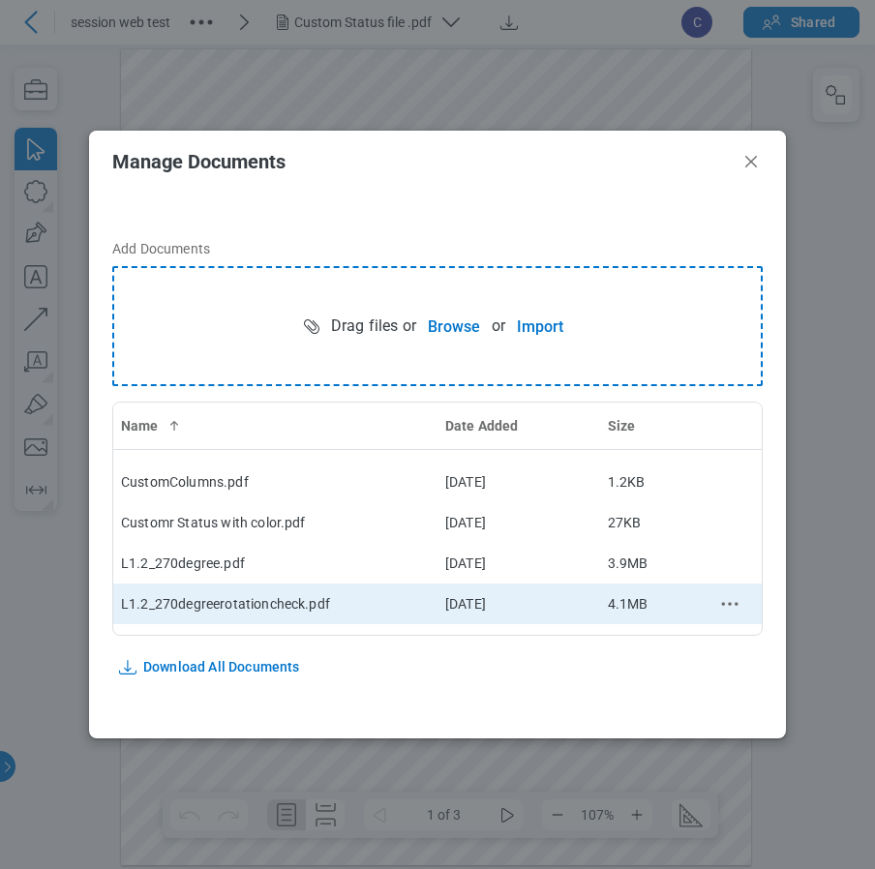
scroll to position [184, 0]
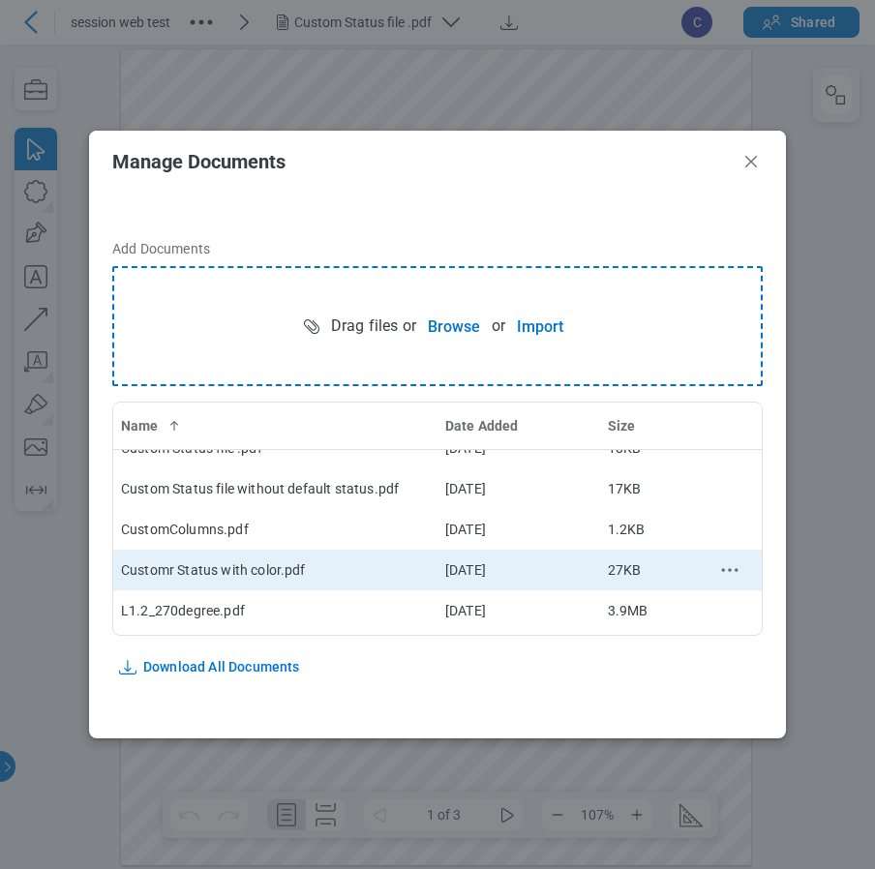
click at [718, 566] on icon "context-menu" at bounding box center [729, 569] width 23 height 23
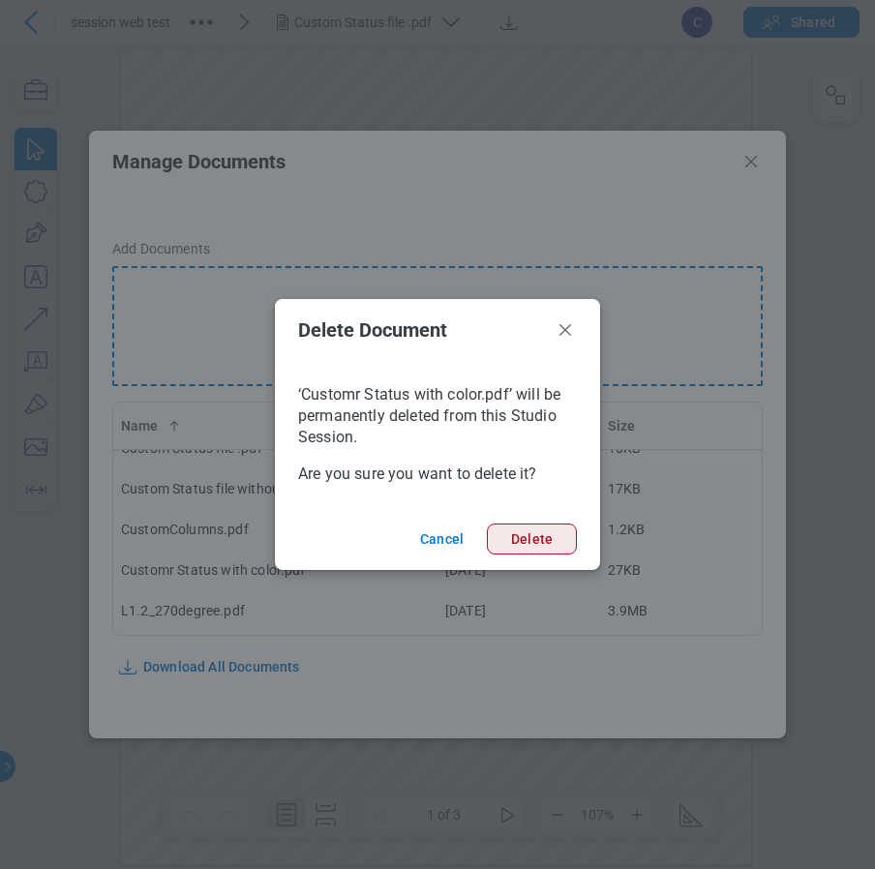
click at [530, 547] on button "Delete" at bounding box center [532, 539] width 90 height 31
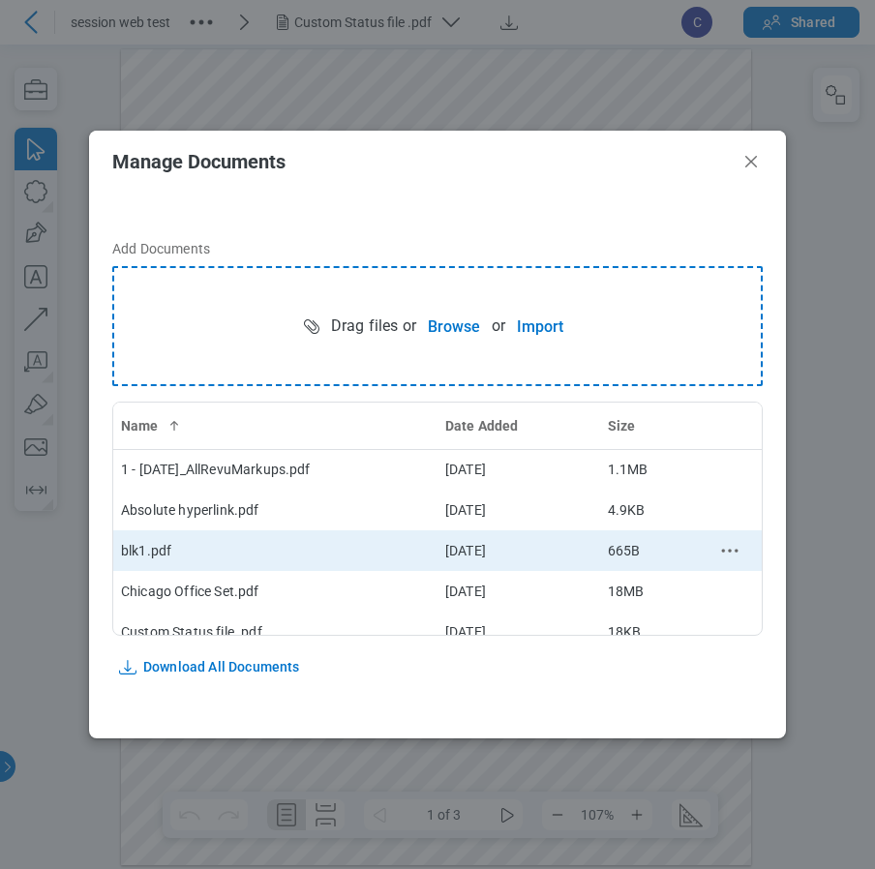
scroll to position [97, 0]
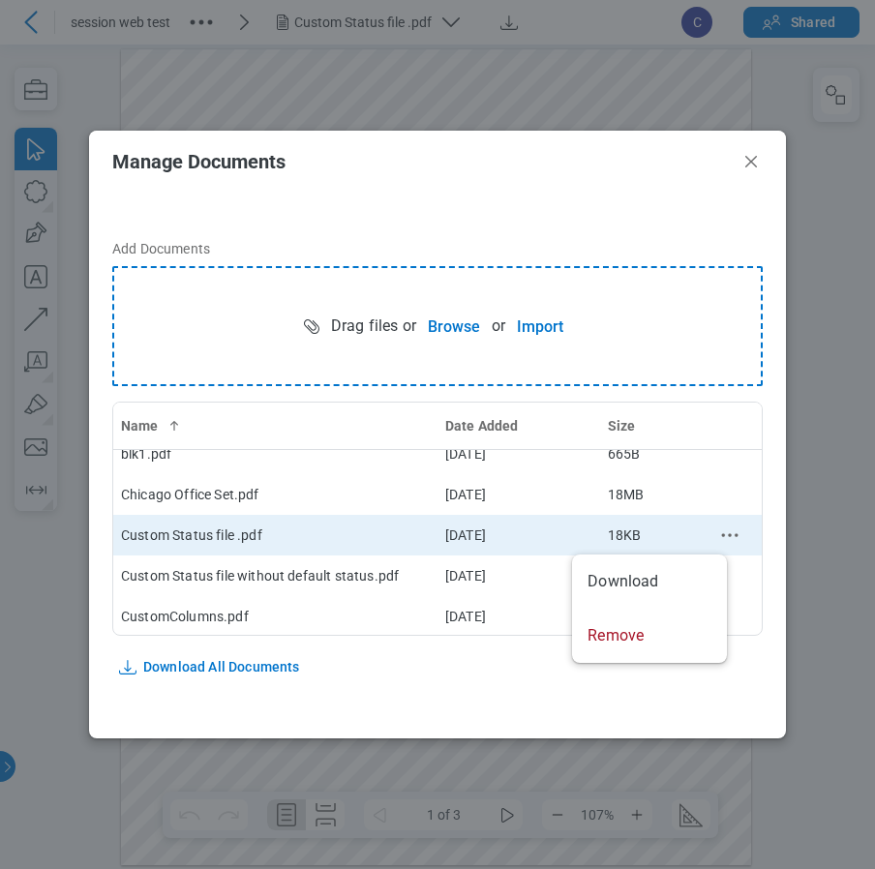
click at [722, 529] on icon "context-menu" at bounding box center [729, 535] width 23 height 23
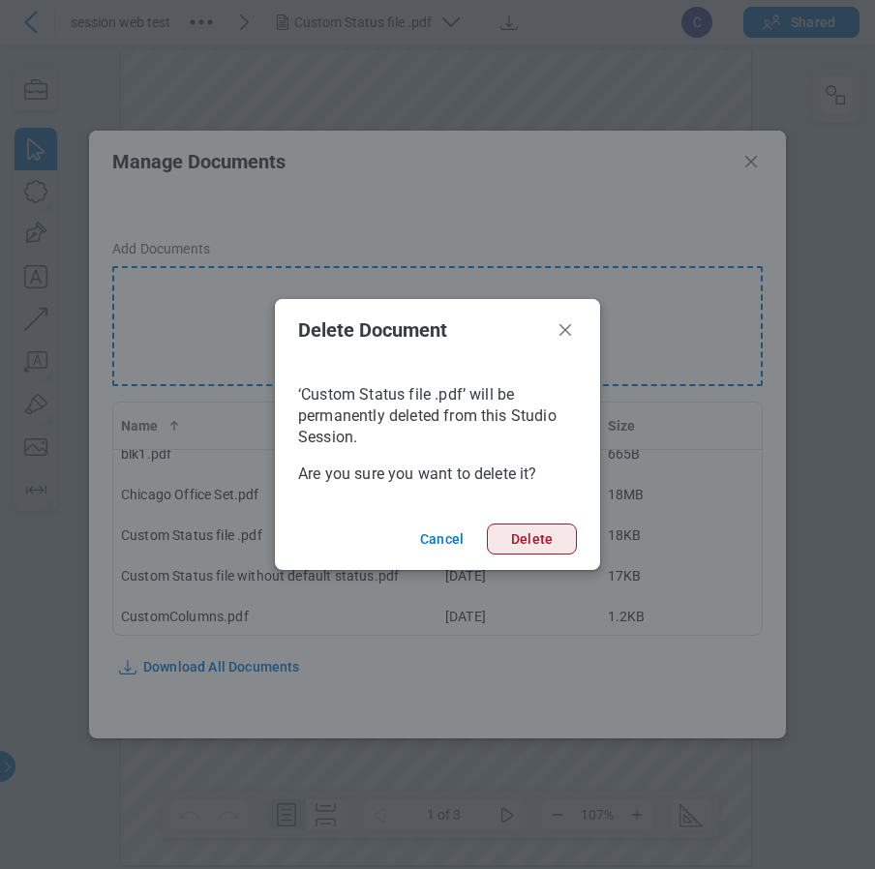
click at [504, 542] on button "Delete" at bounding box center [532, 539] width 90 height 31
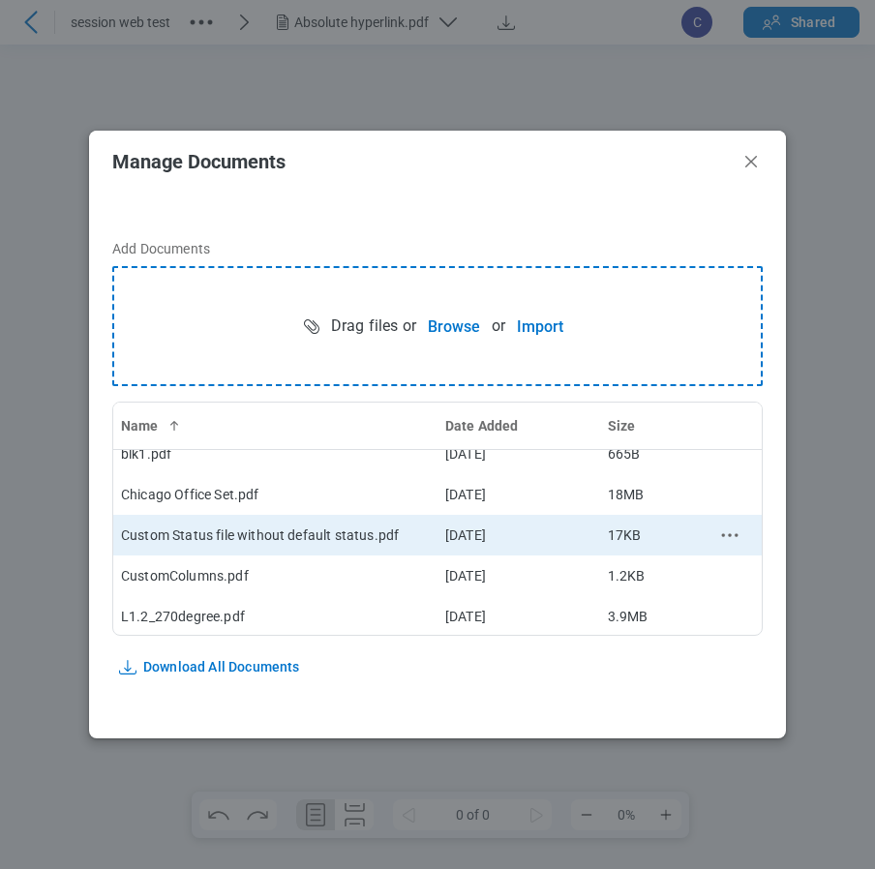
scroll to position [0, 0]
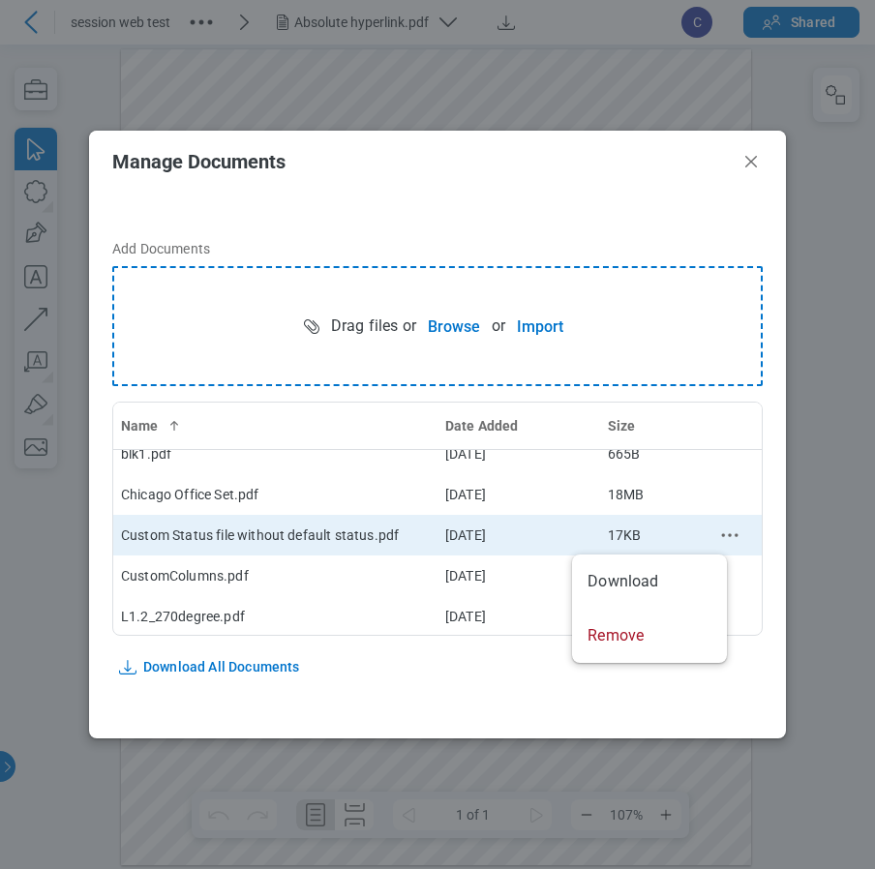
click at [718, 537] on icon "context-menu" at bounding box center [729, 535] width 23 height 23
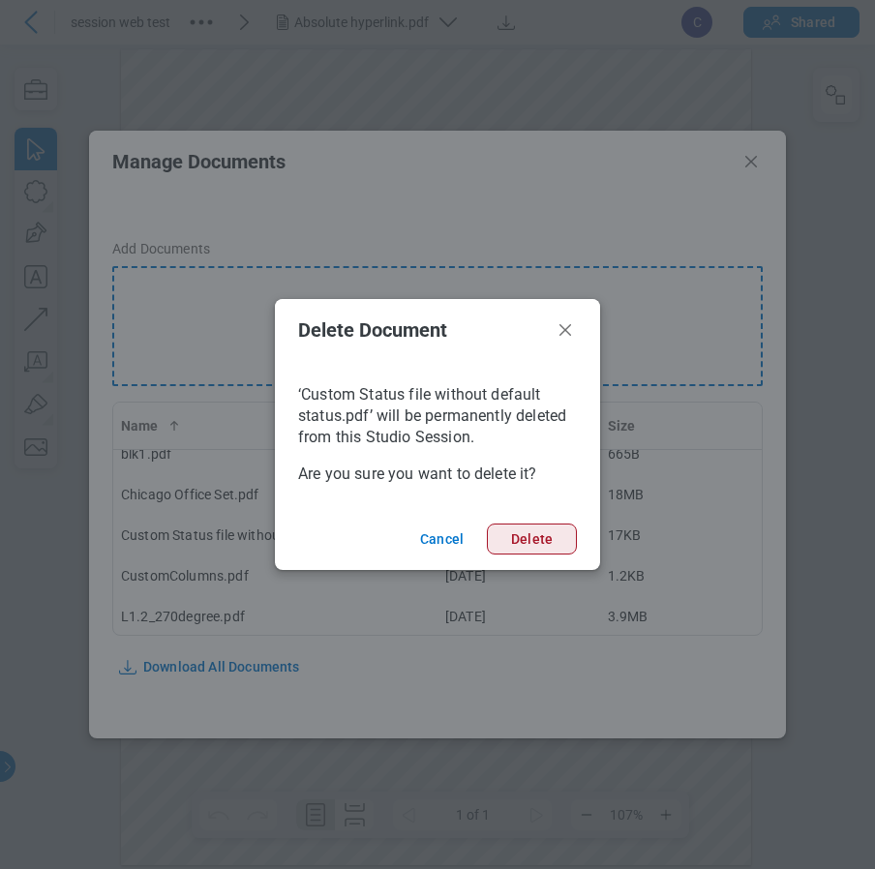
click at [553, 541] on button "Delete" at bounding box center [532, 539] width 90 height 31
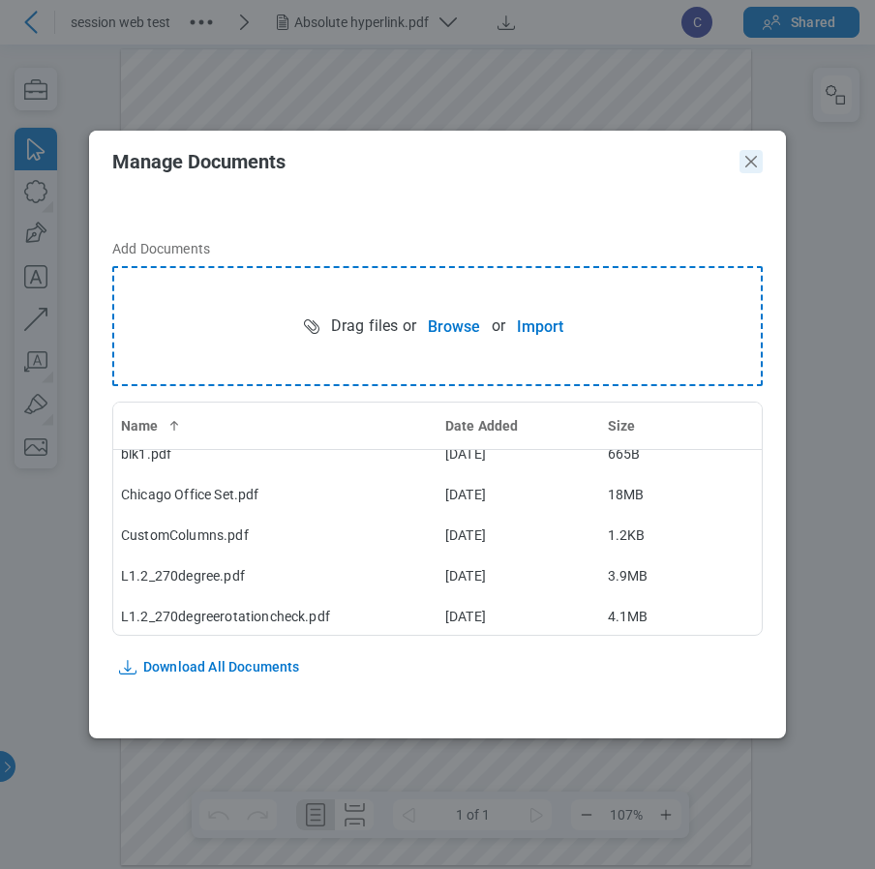
click at [752, 162] on icon "Close" at bounding box center [751, 162] width 12 height 12
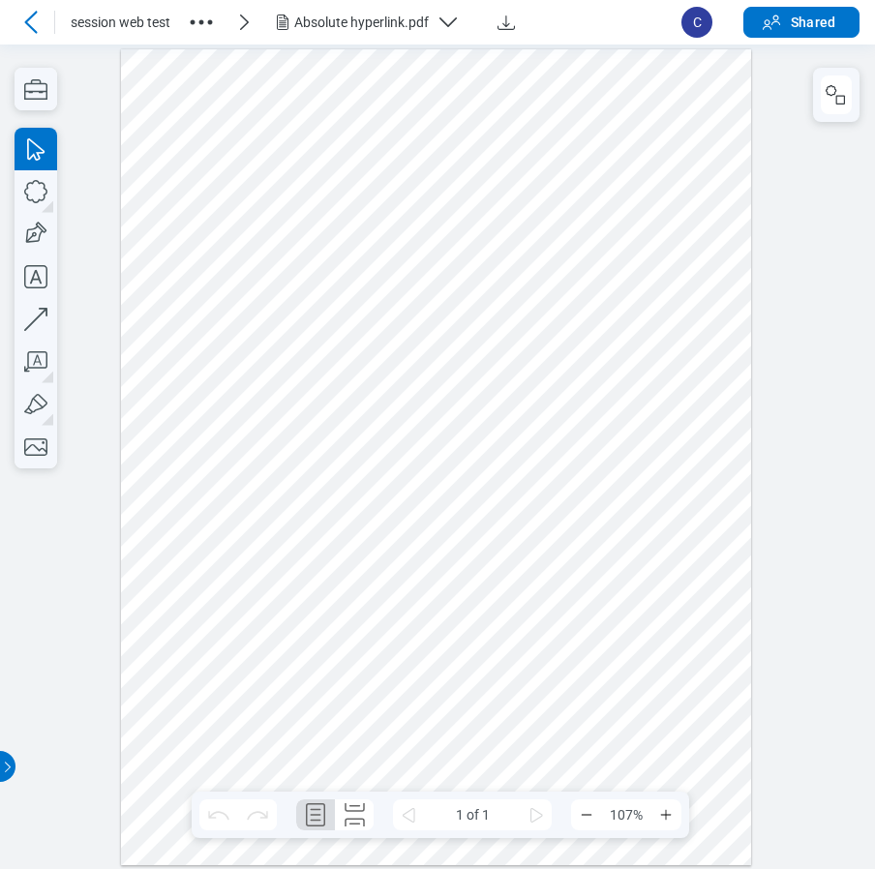
click at [205, 15] on icon "button" at bounding box center [201, 22] width 31 height 31
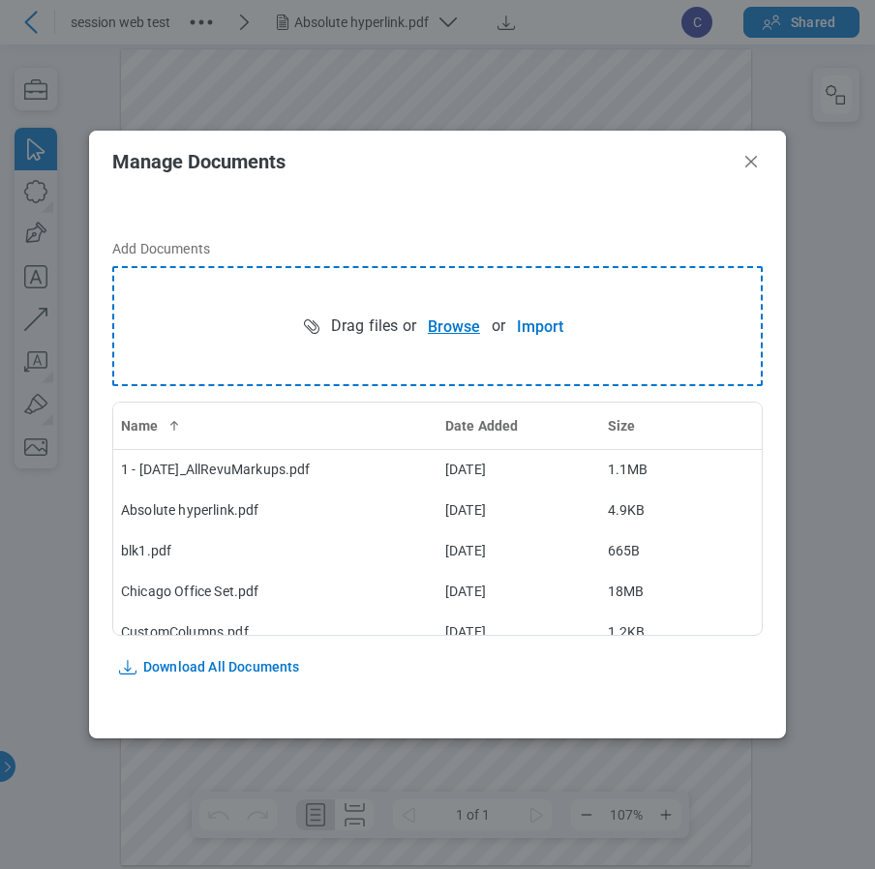
click at [462, 329] on button "Browse" at bounding box center [453, 326] width 75 height 39
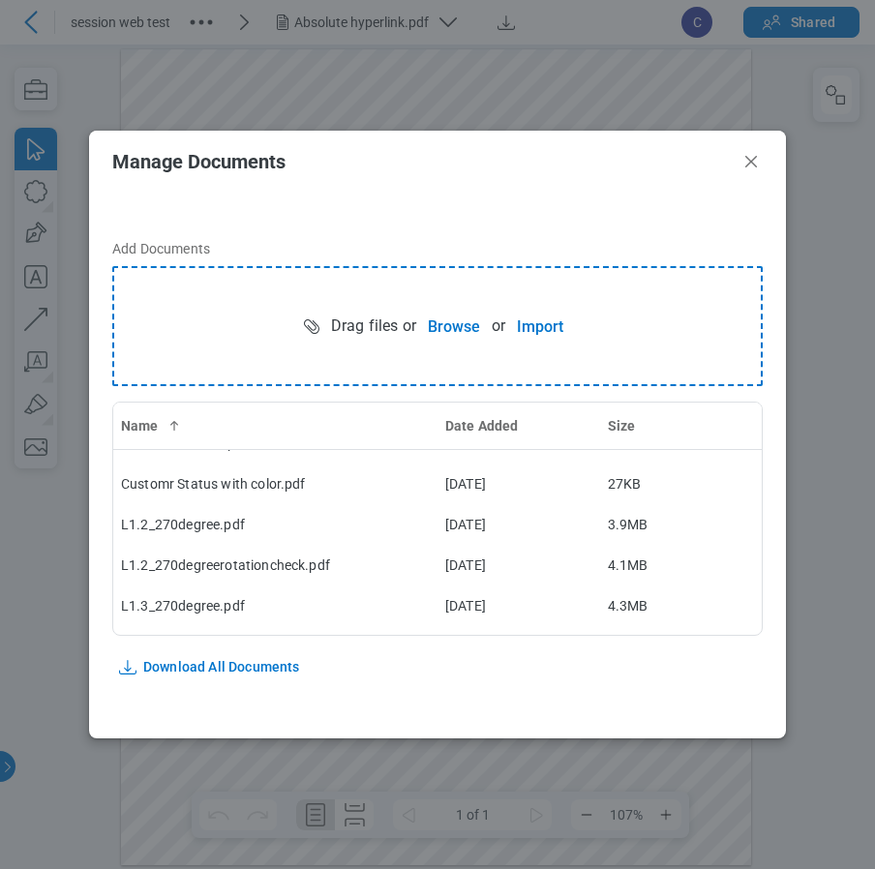
scroll to position [165, 0]
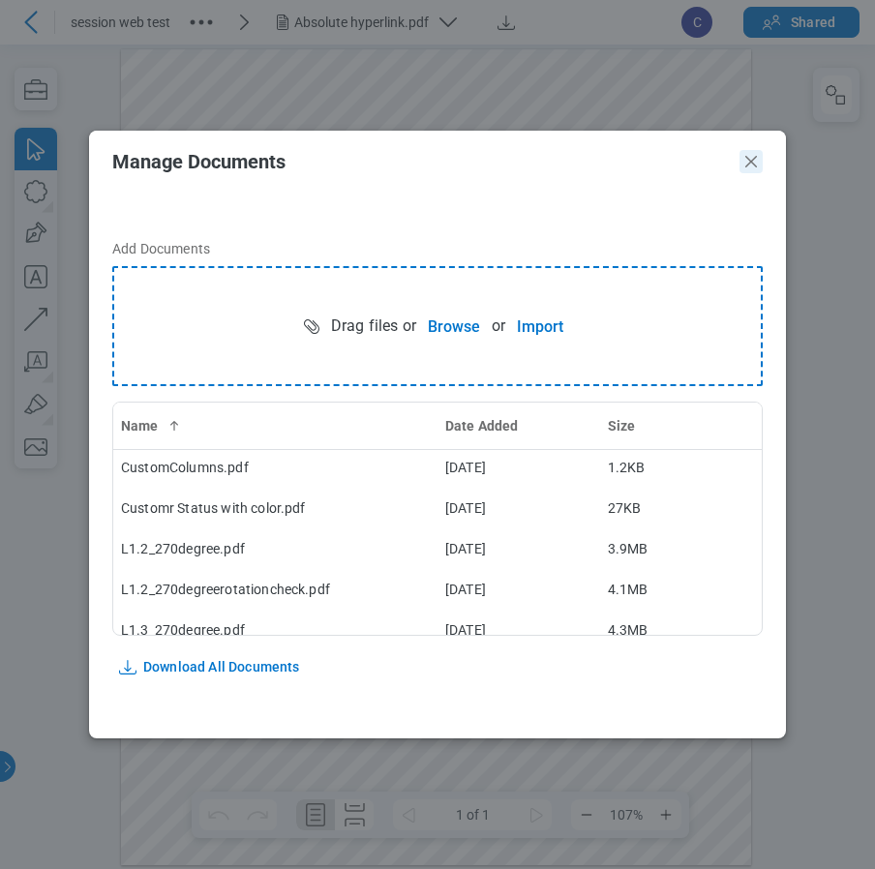
drag, startPoint x: 743, startPoint y: 163, endPoint x: 734, endPoint y: 123, distance: 40.6
click at [743, 163] on icon "Close" at bounding box center [750, 161] width 23 height 23
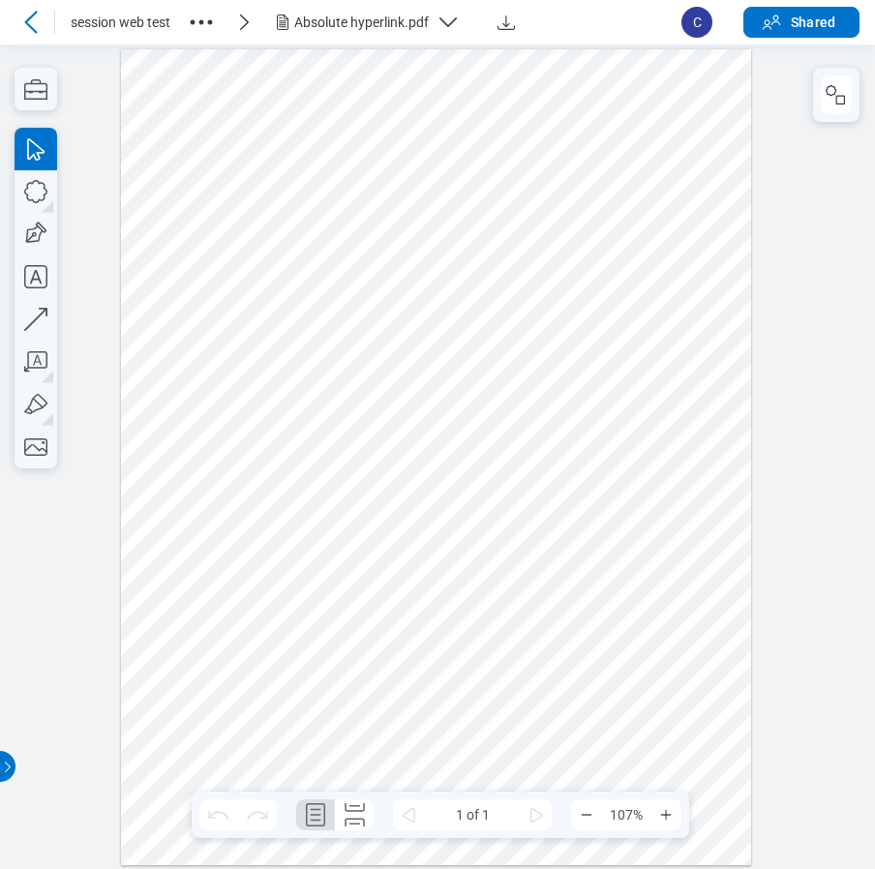
click at [435, 25] on div "Absolute hyperlink.pdf" at bounding box center [373, 22] width 204 height 23
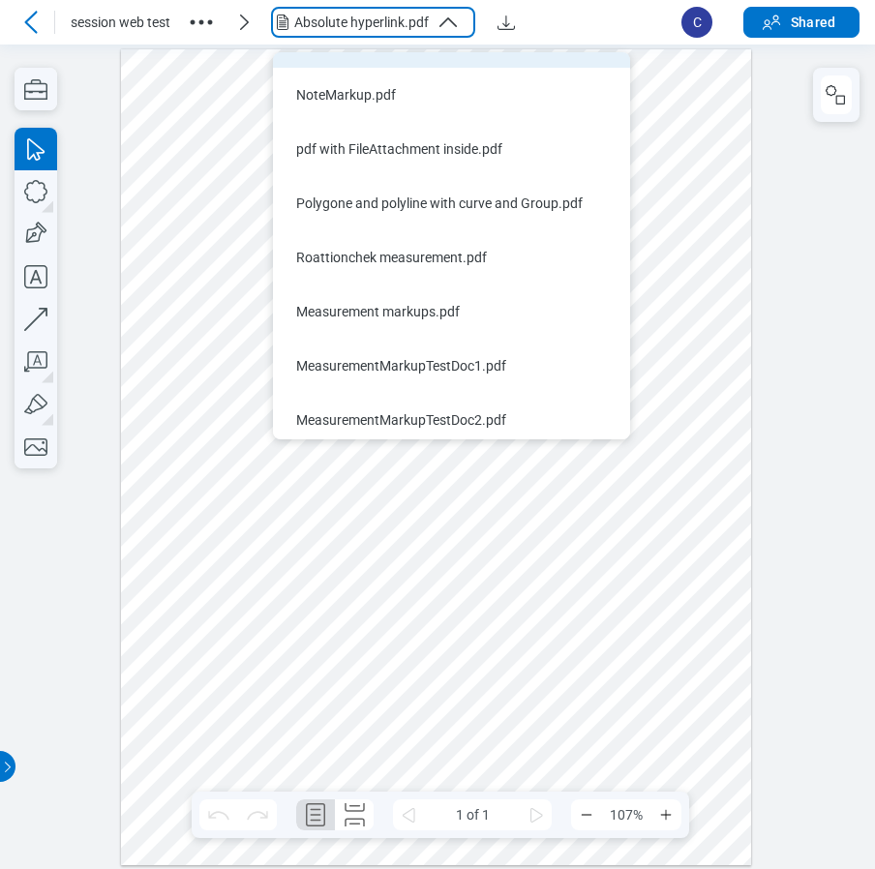
scroll to position [643, 0]
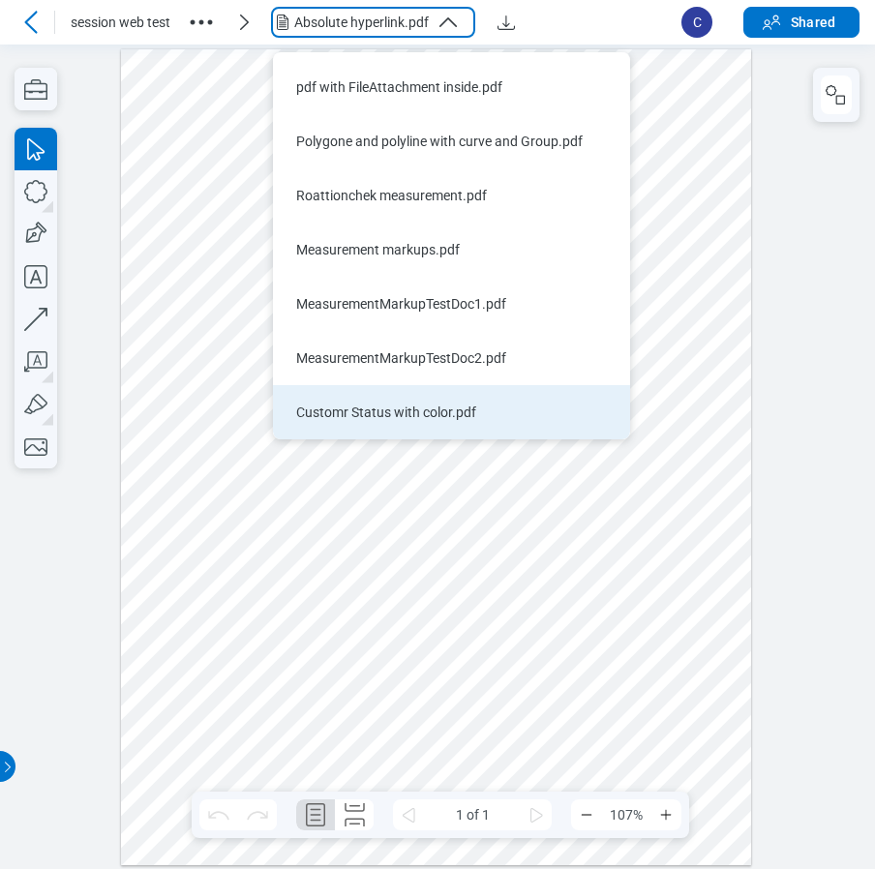
click at [382, 411] on div "Customr Status with color.pdf" at bounding box center [439, 412] width 287 height 19
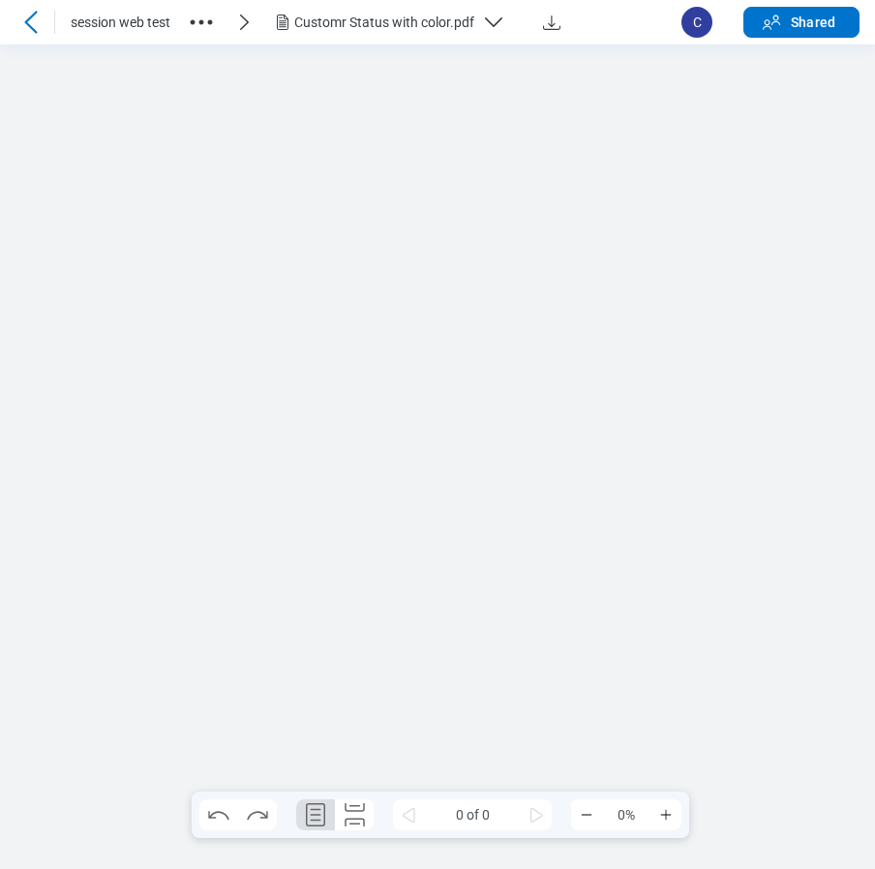
scroll to position [0, 0]
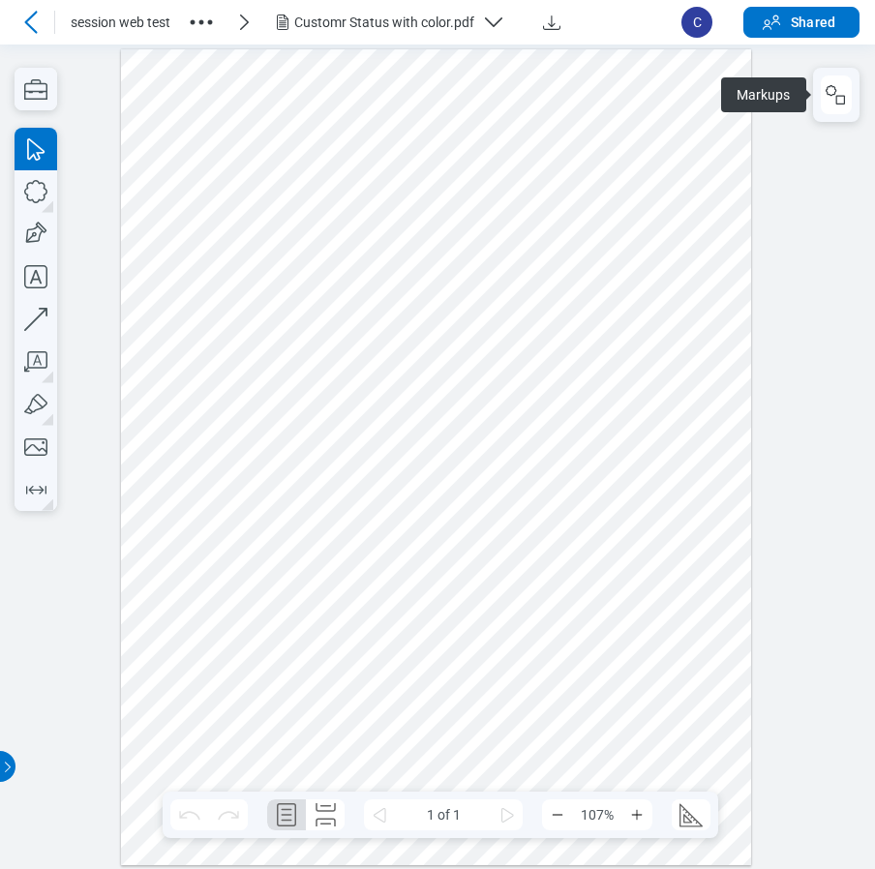
click at [262, 111] on div at bounding box center [436, 456] width 631 height 816
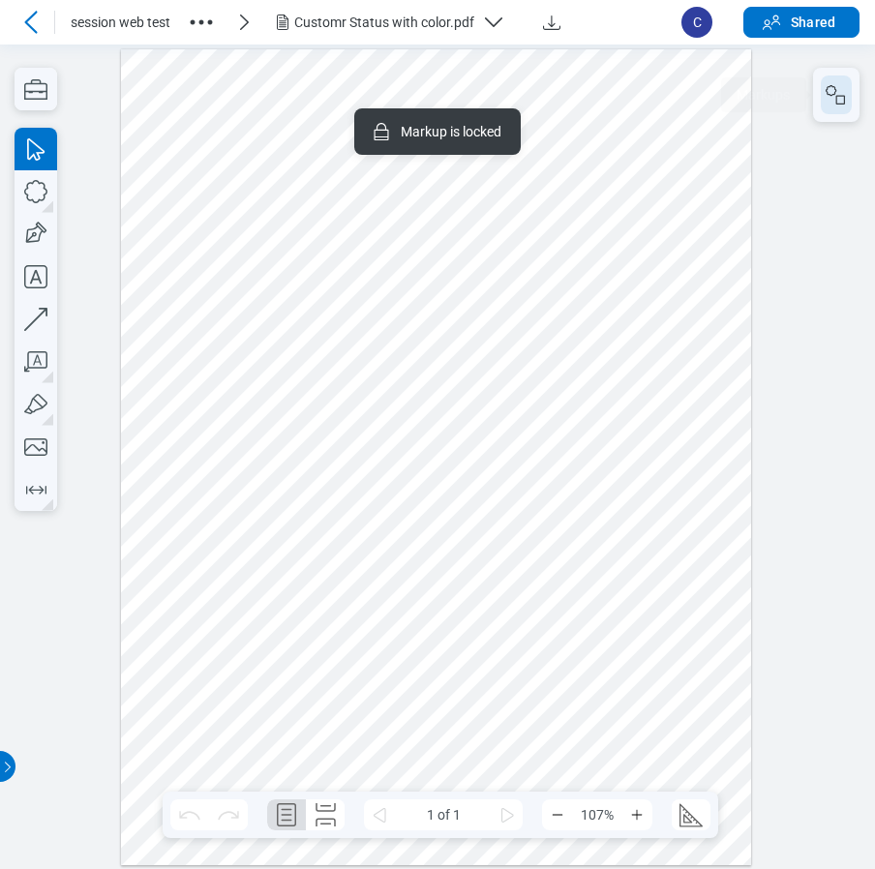
click at [845, 97] on rect "button" at bounding box center [840, 99] width 9 height 9
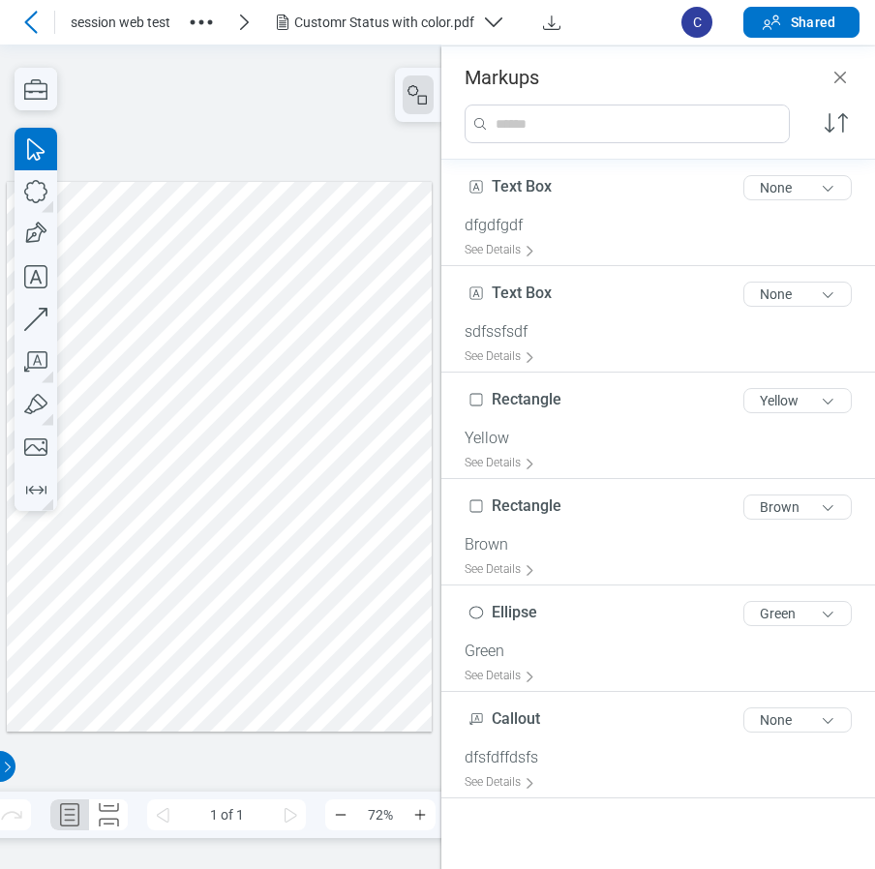
click at [114, 227] on div at bounding box center [220, 456] width 426 height 551
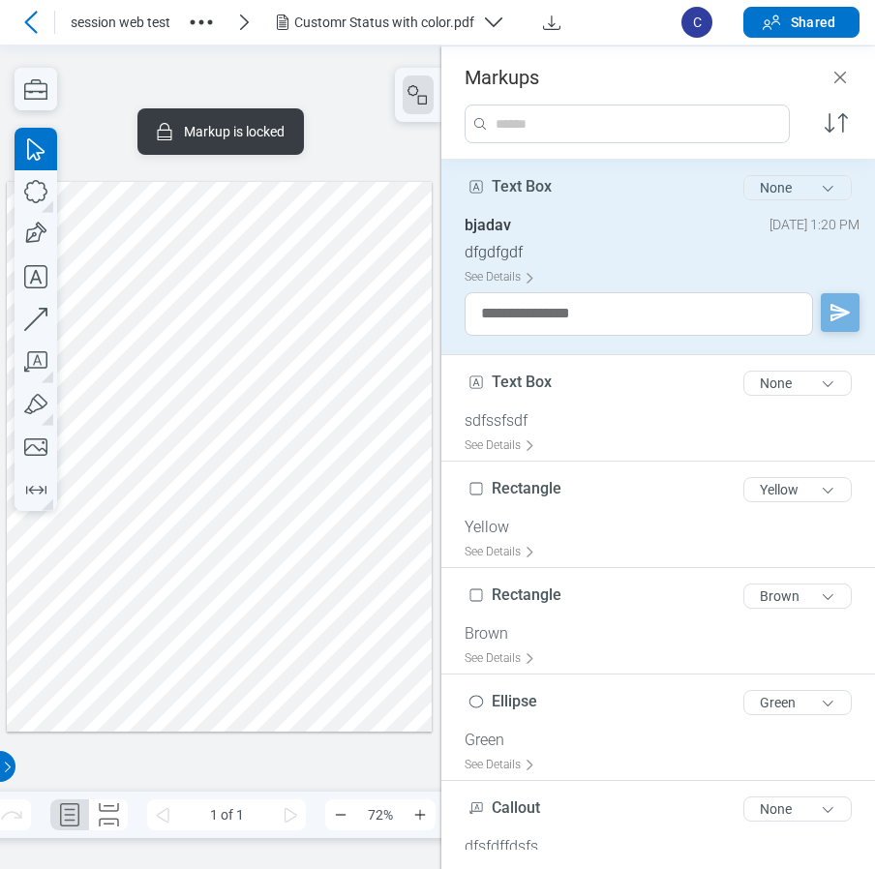
click at [766, 187] on button "None" at bounding box center [797, 187] width 108 height 25
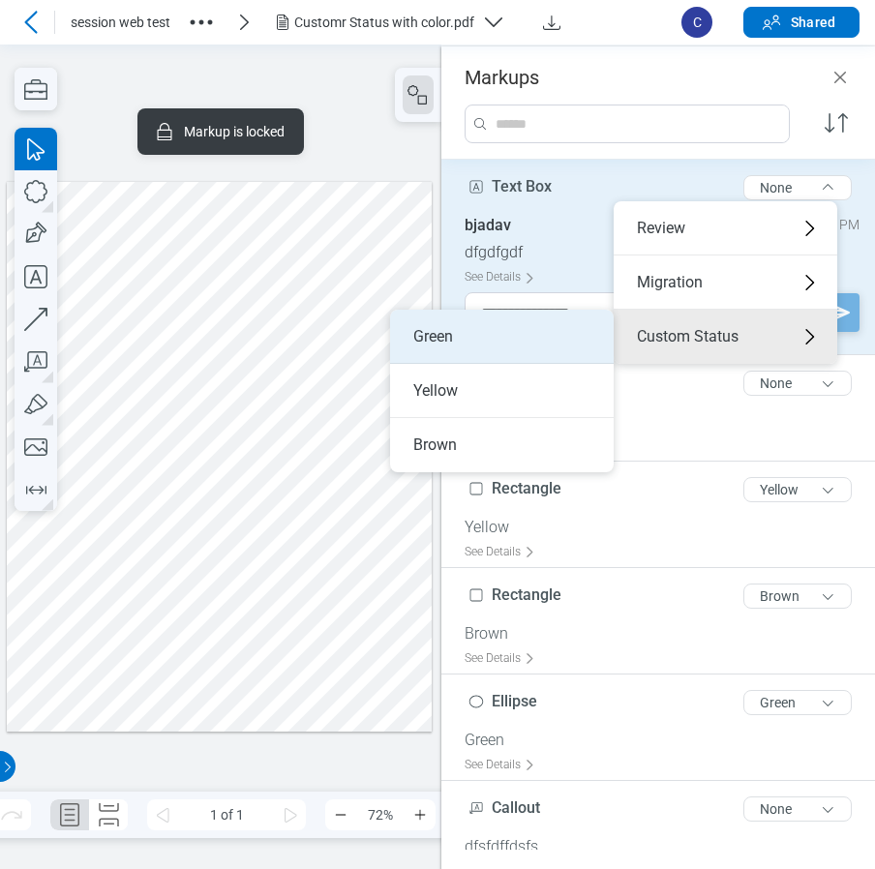
click at [490, 344] on li "Green" at bounding box center [502, 337] width 224 height 54
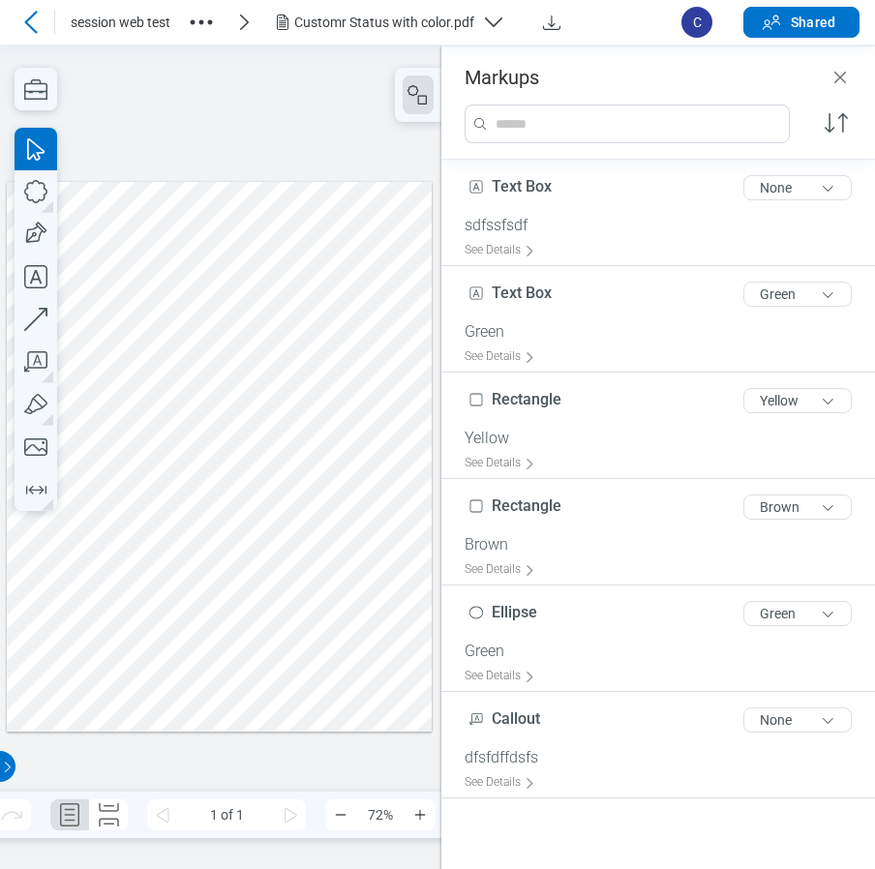
click at [318, 394] on div at bounding box center [220, 456] width 426 height 551
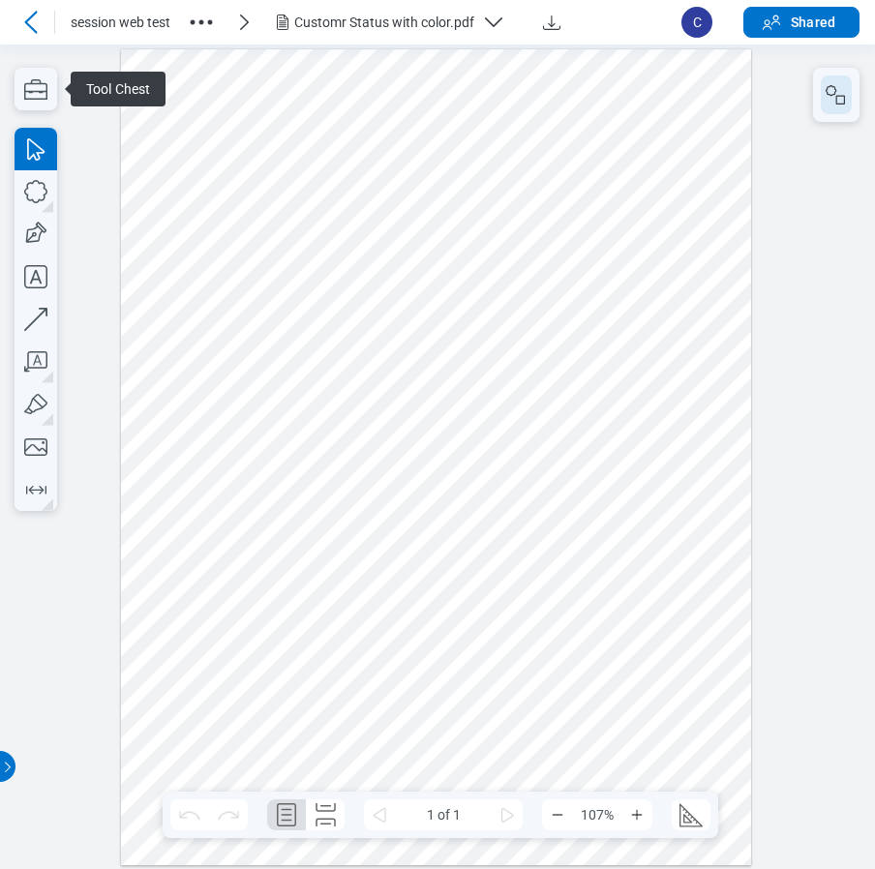
click at [831, 105] on icon "button" at bounding box center [835, 94] width 23 height 23
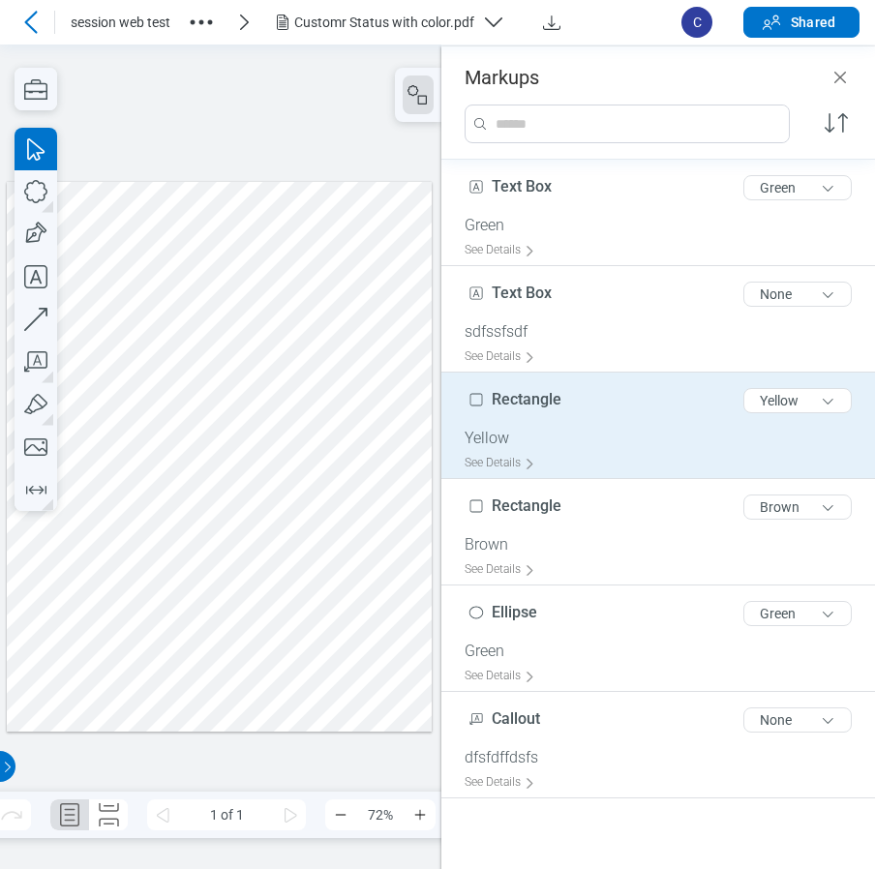
click at [536, 399] on span "Rectangle" at bounding box center [527, 399] width 70 height 18
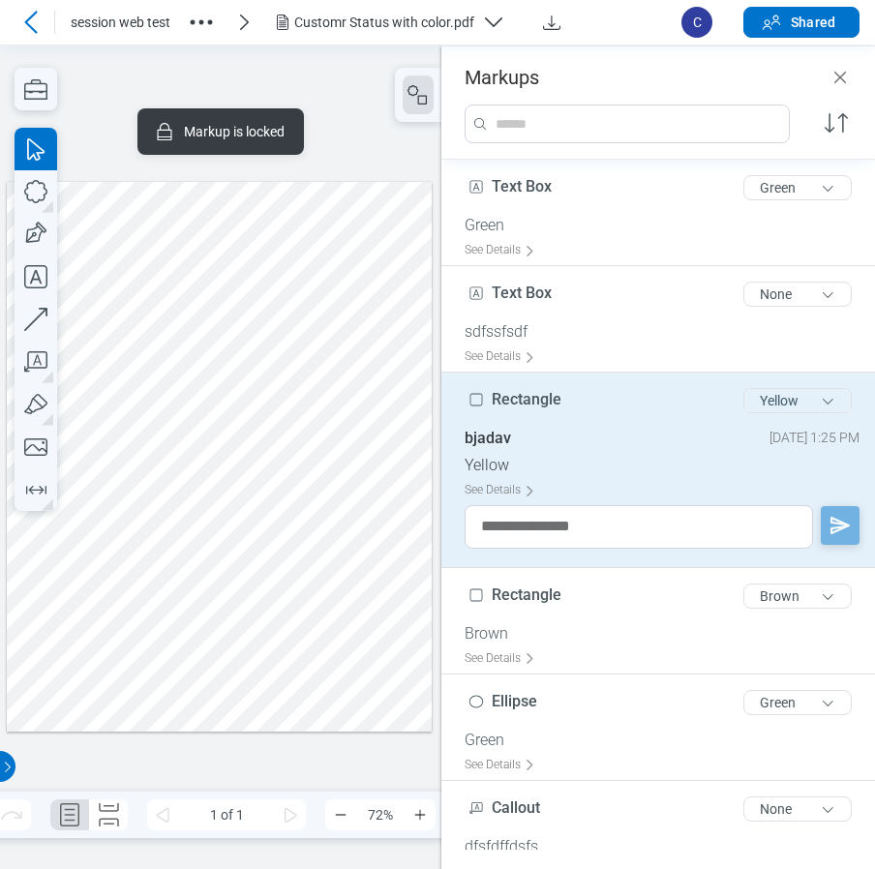
click at [785, 404] on button "Yellow" at bounding box center [797, 400] width 108 height 25
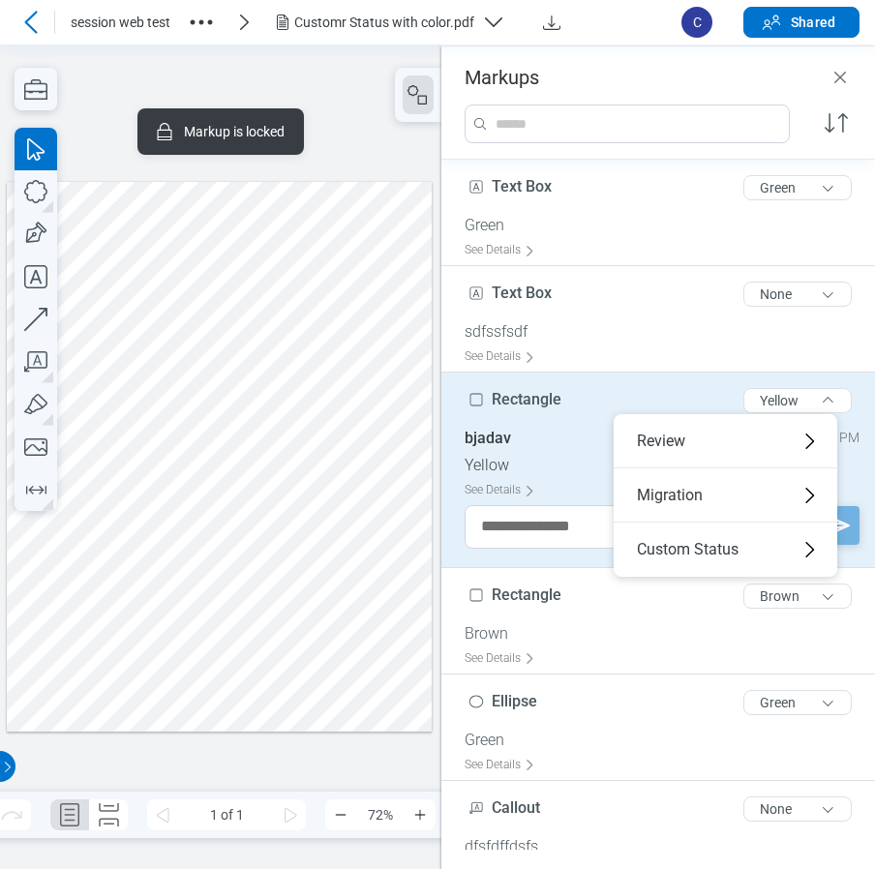
click at [327, 401] on div at bounding box center [220, 456] width 426 height 551
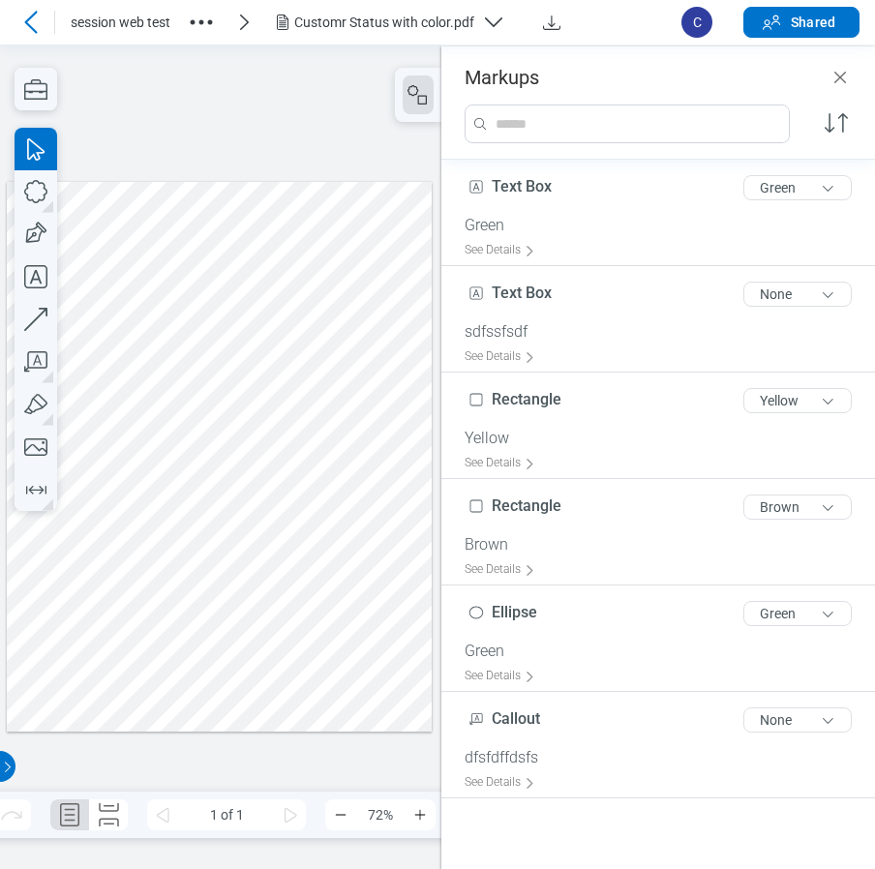
click at [251, 267] on div at bounding box center [220, 456] width 426 height 551
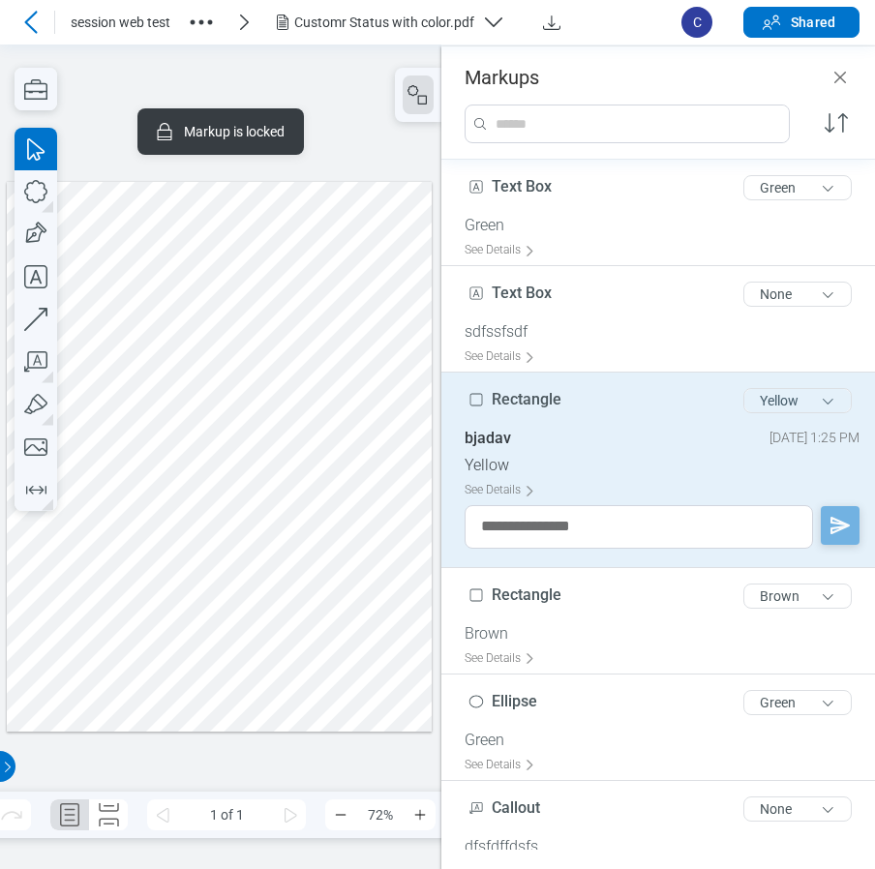
click at [765, 388] on button "Yellow" at bounding box center [797, 400] width 108 height 25
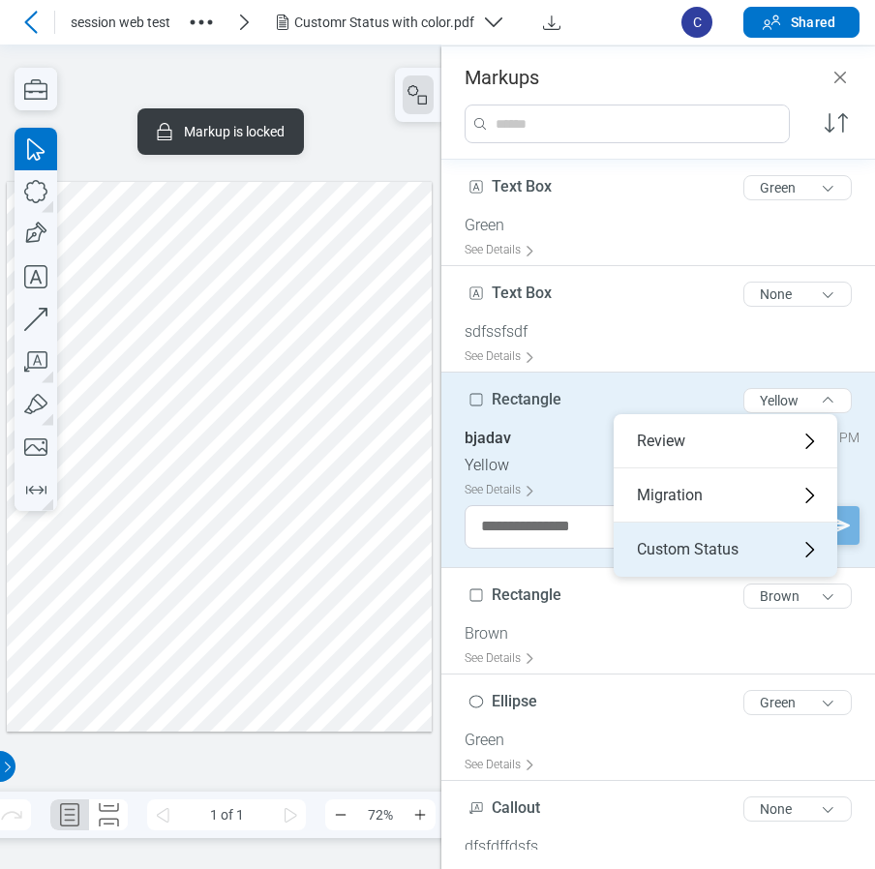
click at [671, 541] on div "Custom Status" at bounding box center [726, 550] width 224 height 54
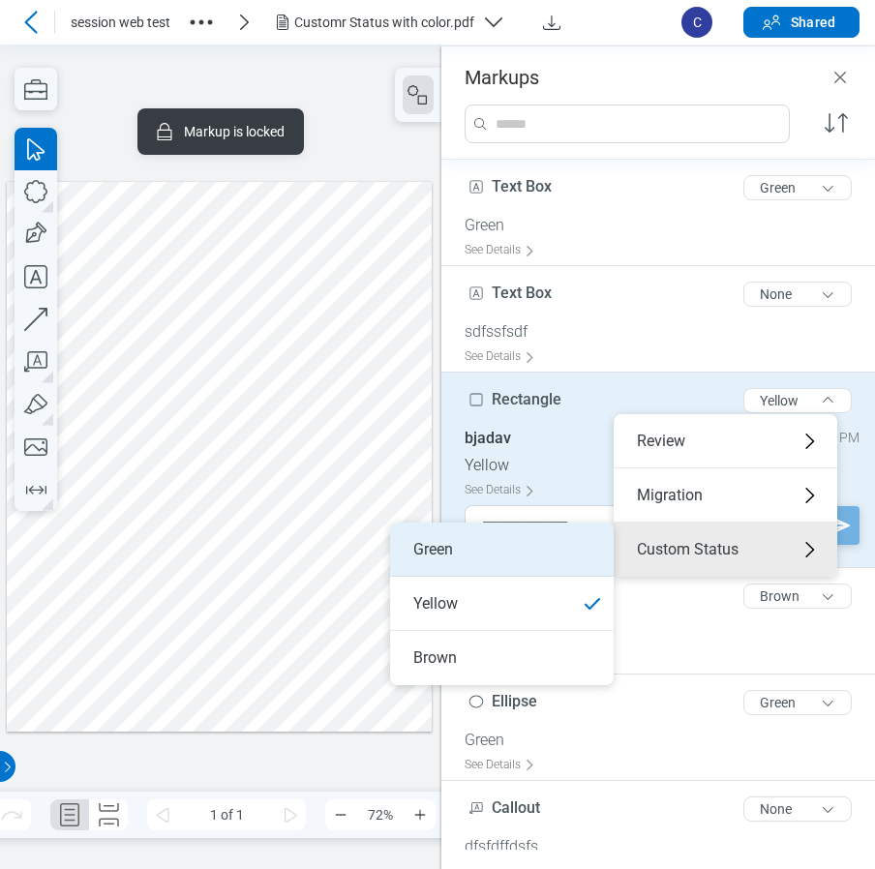
click at [455, 545] on li "Green" at bounding box center [502, 550] width 224 height 54
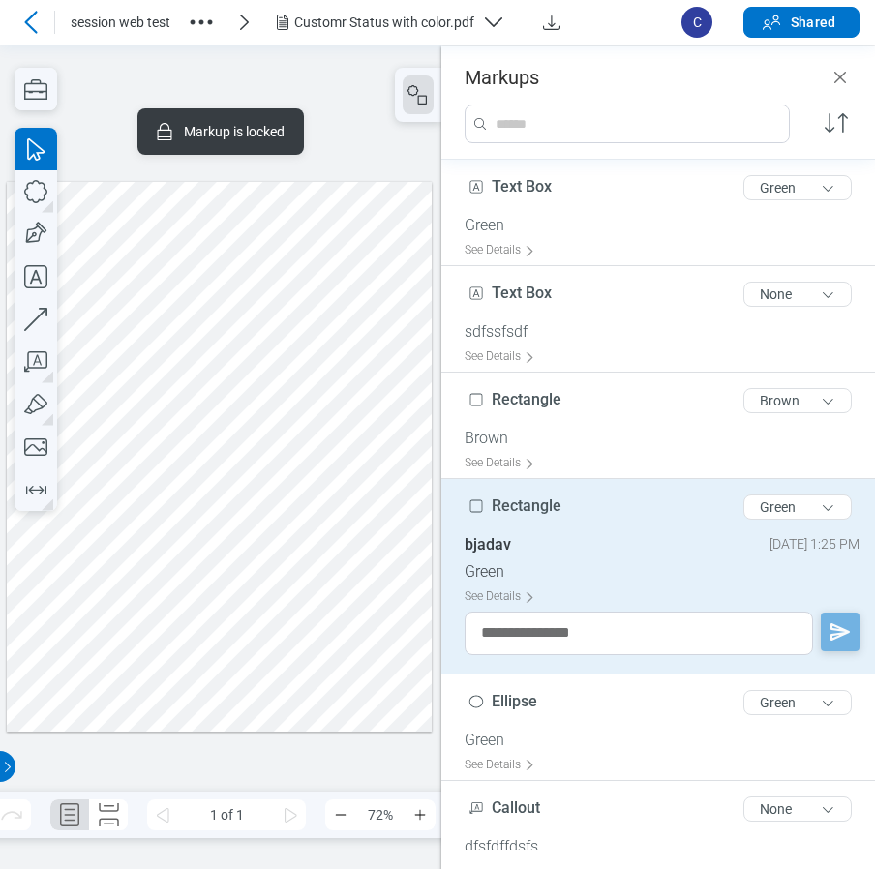
click at [281, 451] on div at bounding box center [220, 456] width 426 height 551
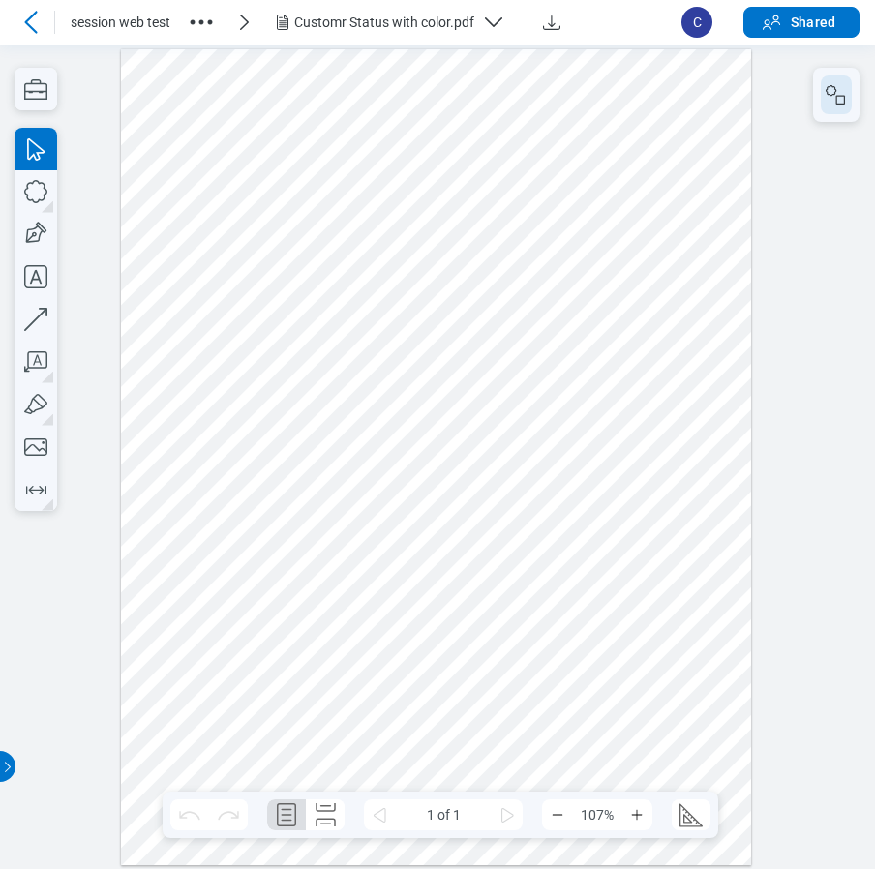
click at [834, 103] on icon "button" at bounding box center [835, 94] width 23 height 23
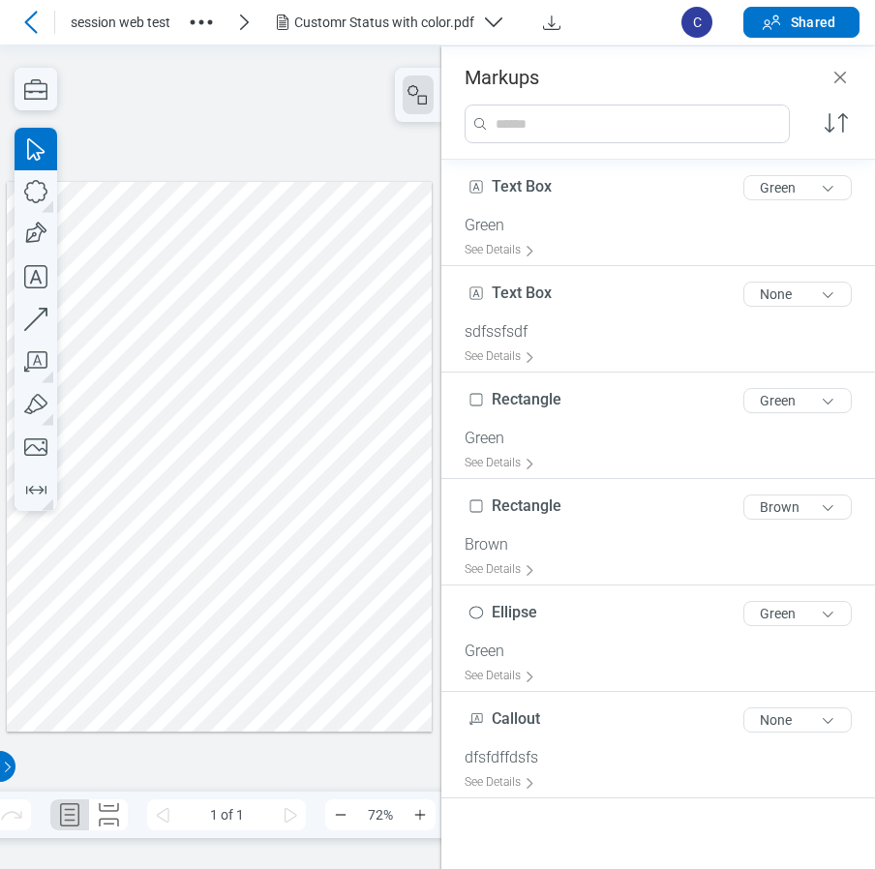
click at [288, 310] on div at bounding box center [220, 456] width 426 height 551
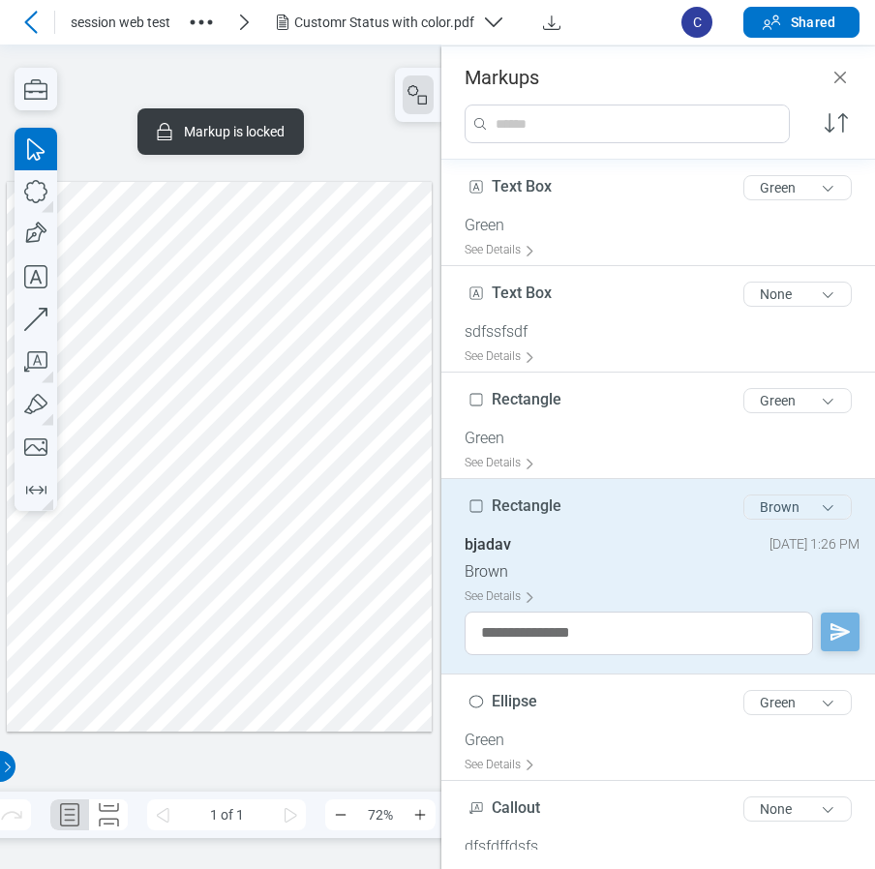
click at [753, 515] on button "Brown" at bounding box center [797, 506] width 108 height 25
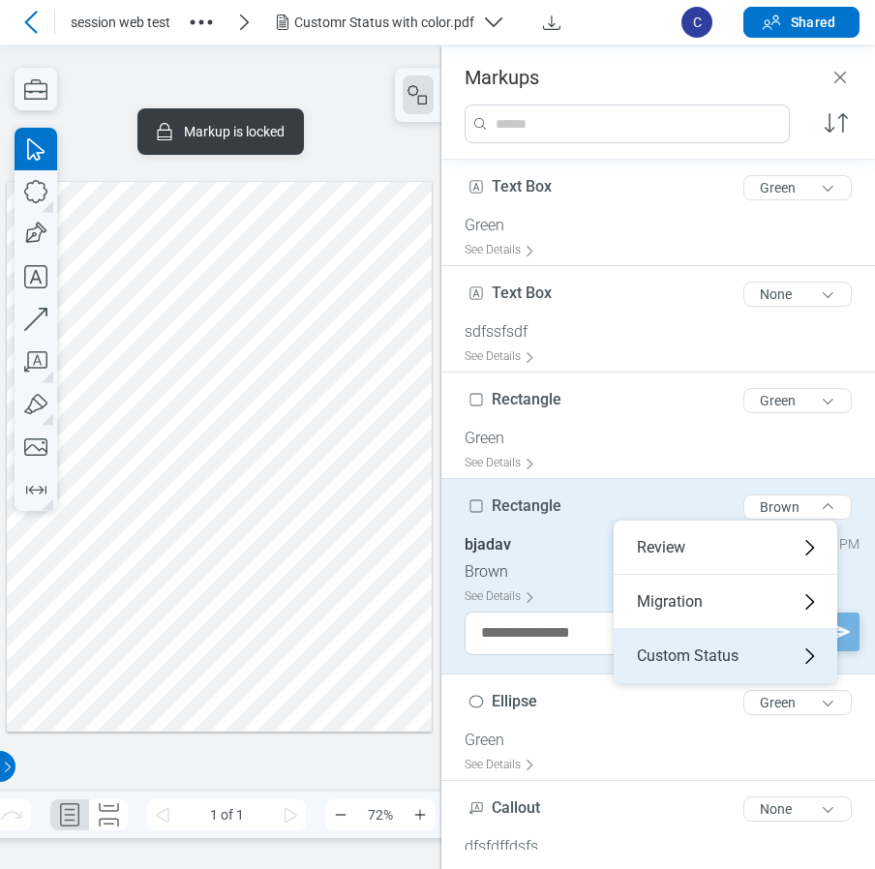
click at [696, 657] on div "Custom Status" at bounding box center [726, 656] width 224 height 54
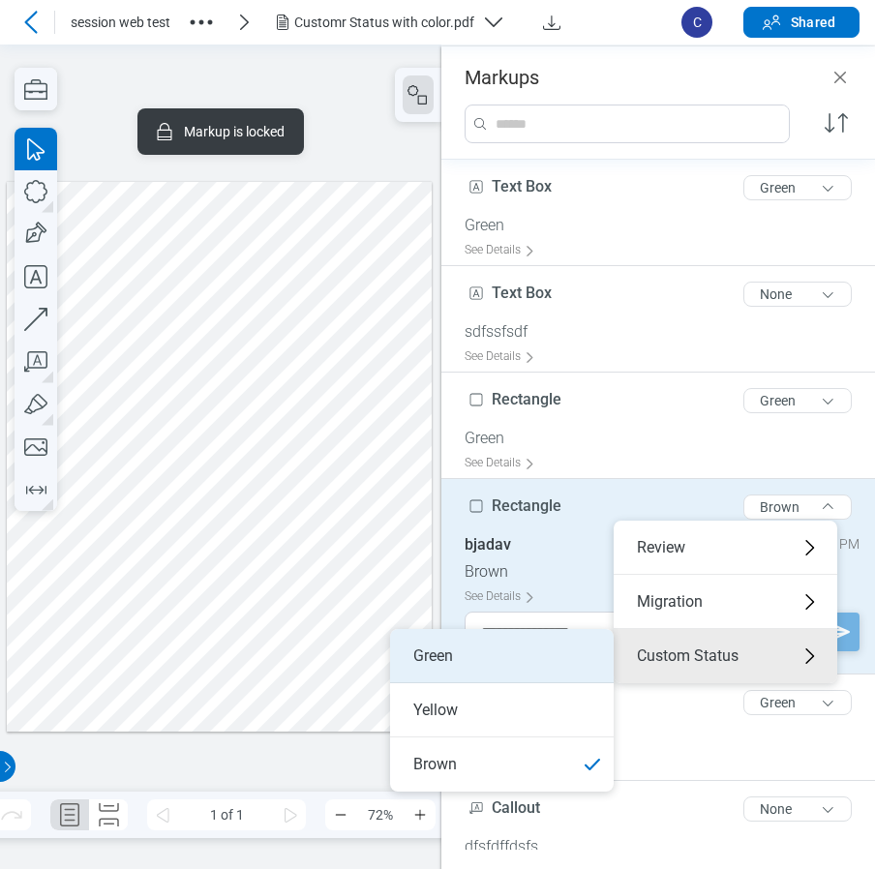
click at [459, 661] on li "Green" at bounding box center [502, 656] width 224 height 54
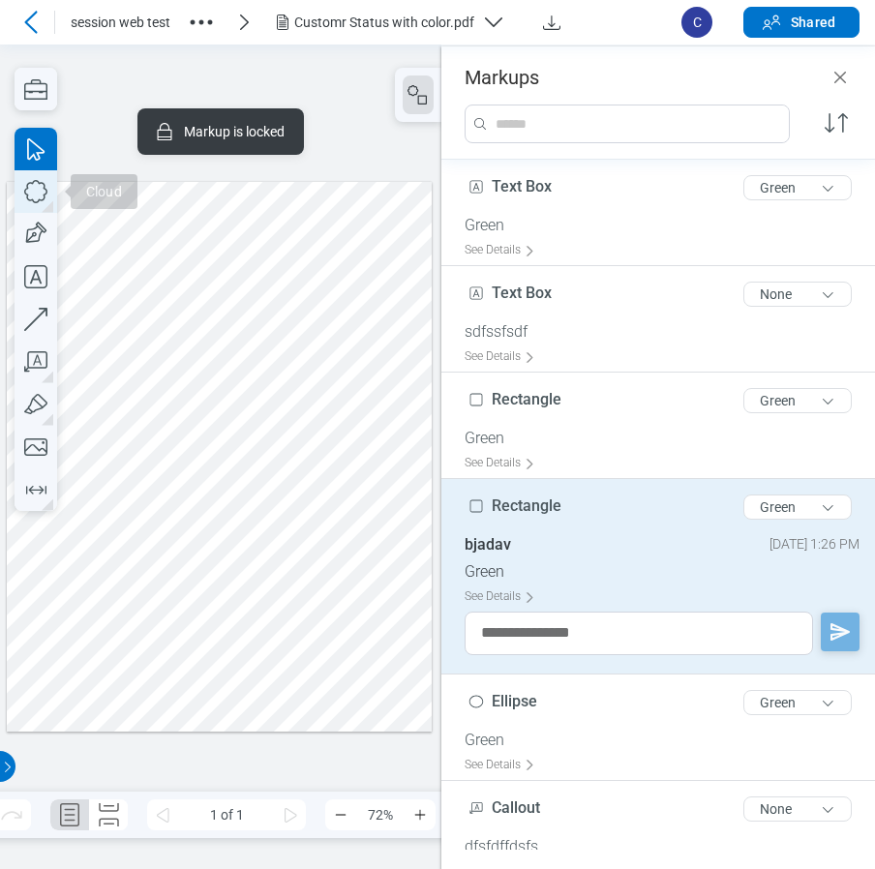
click at [37, 202] on icon "button" at bounding box center [35, 191] width 23 height 23
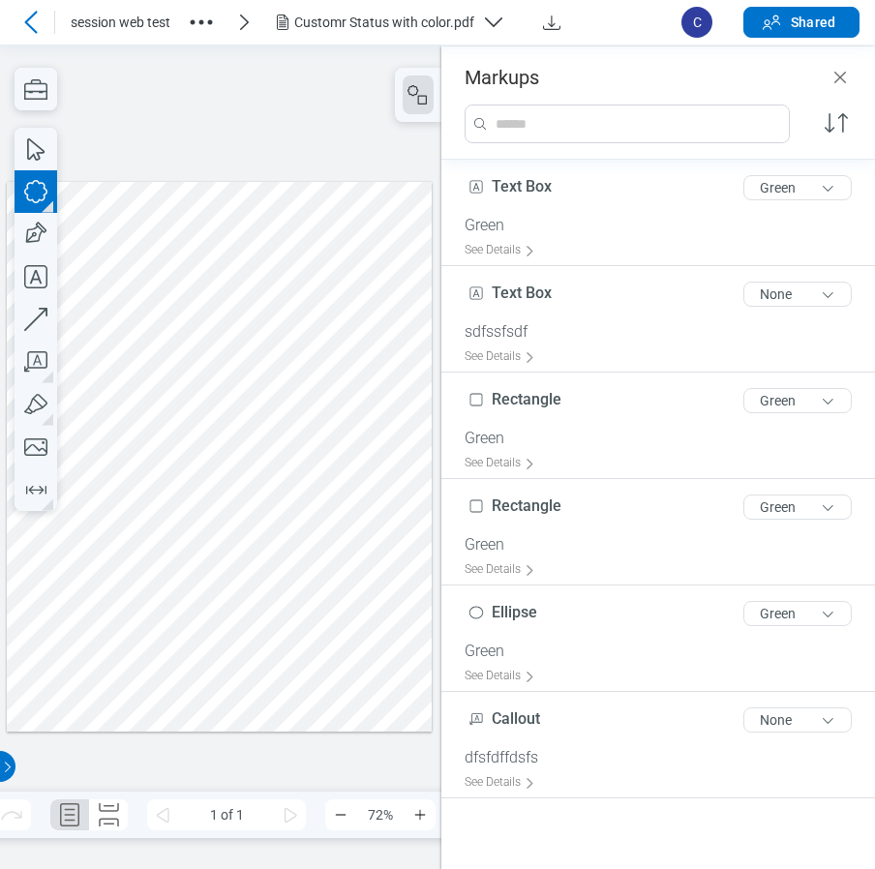
drag, startPoint x: 217, startPoint y: 481, endPoint x: 245, endPoint y: 512, distance: 41.8
click at [245, 512] on div at bounding box center [220, 456] width 426 height 551
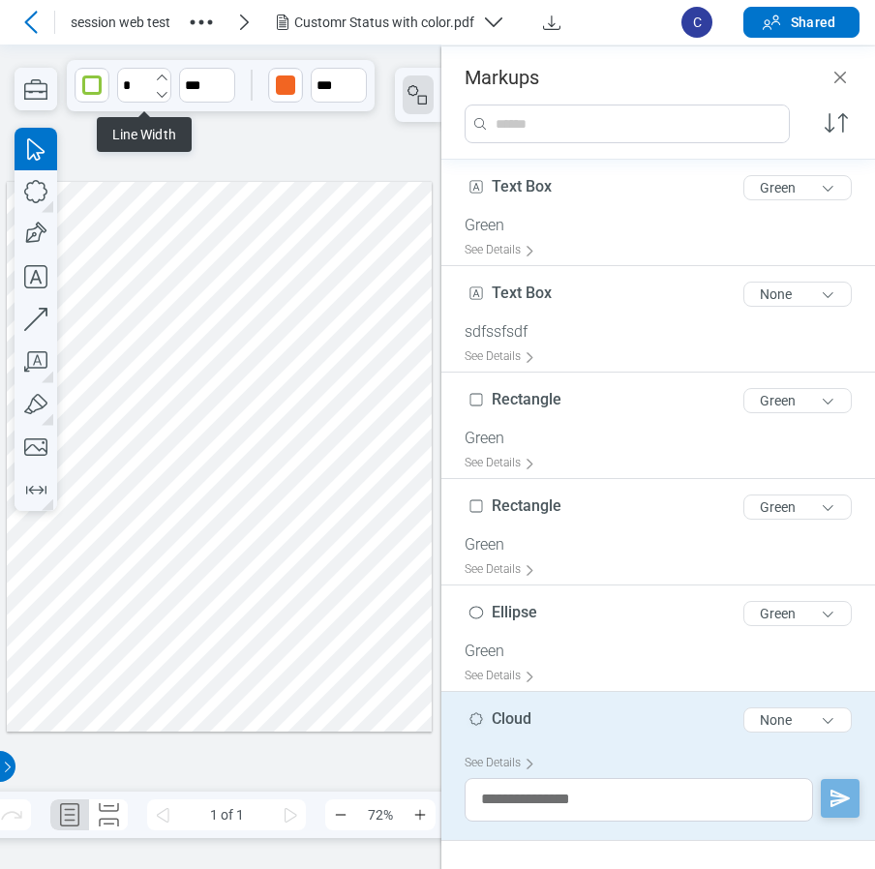
click at [160, 92] on icon "undefined_decrement" at bounding box center [161, 94] width 15 height 15
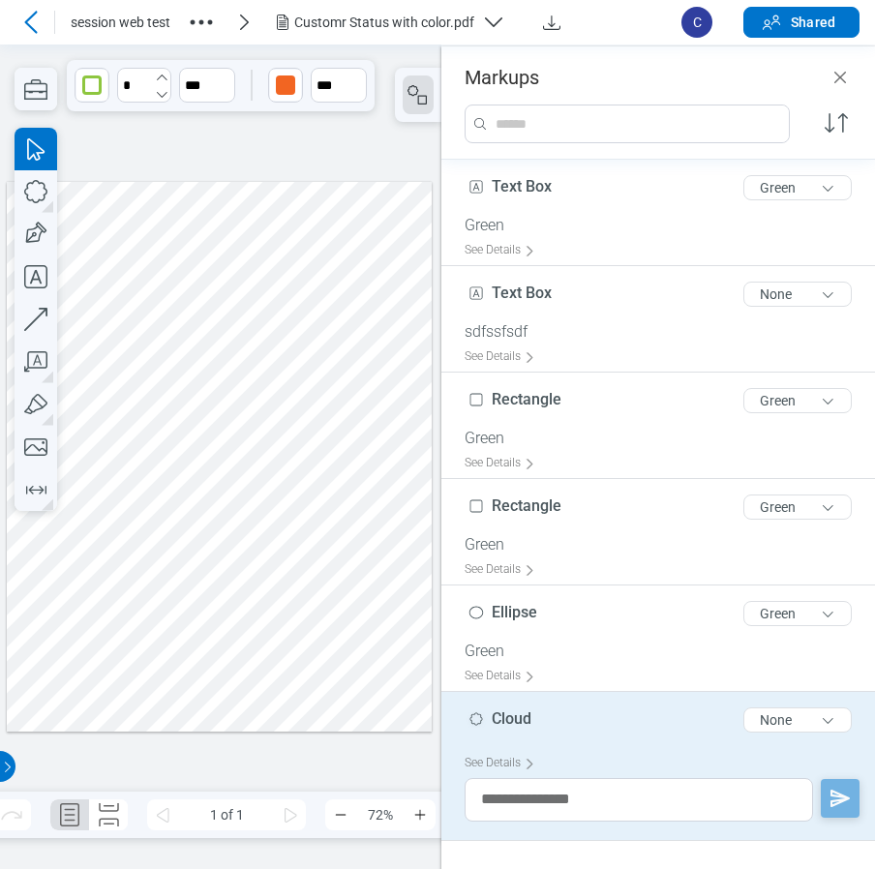
click at [160, 93] on icon "undefined_decrement" at bounding box center [161, 94] width 15 height 15
type input "*"
click at [160, 93] on icon "undefined_decrement" at bounding box center [161, 94] width 15 height 15
click at [158, 97] on icon "undefined_decrement" at bounding box center [161, 94] width 15 height 15
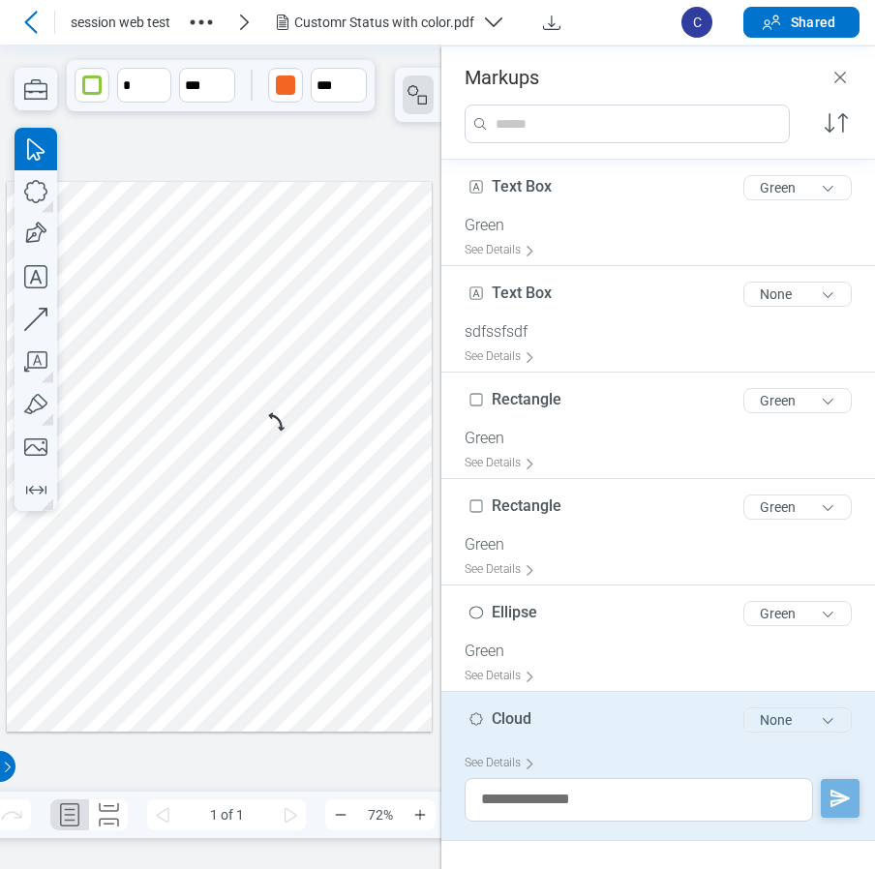
click at [788, 726] on button "None" at bounding box center [797, 719] width 108 height 25
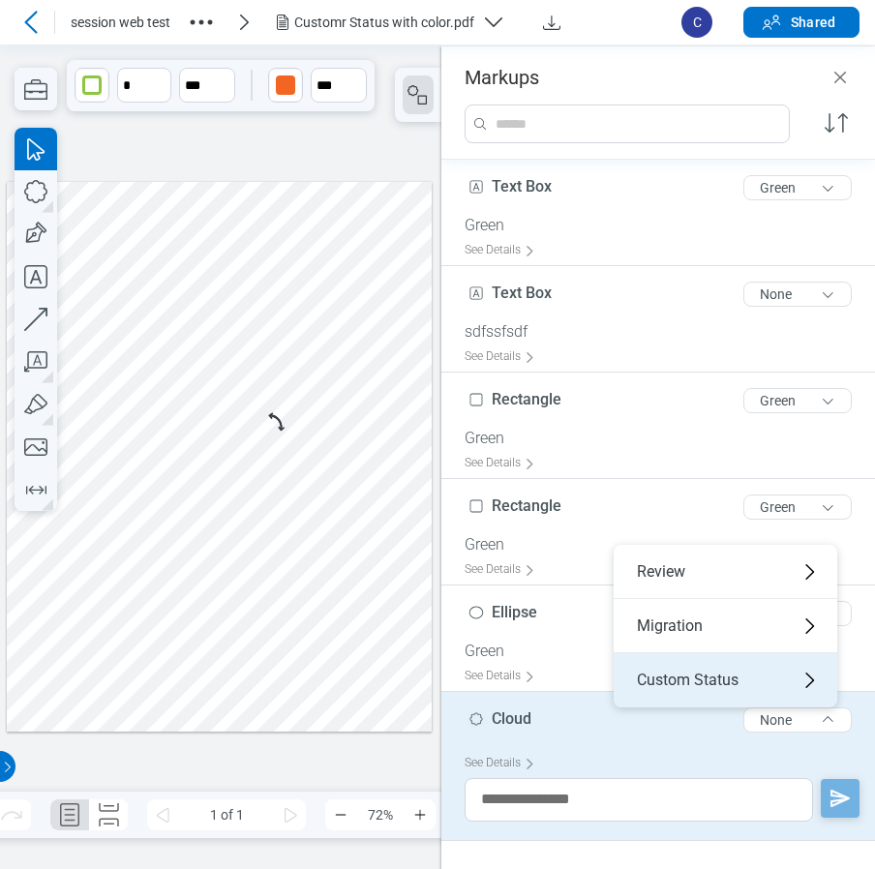
click at [731, 680] on div "Custom Status" at bounding box center [726, 680] width 224 height 54
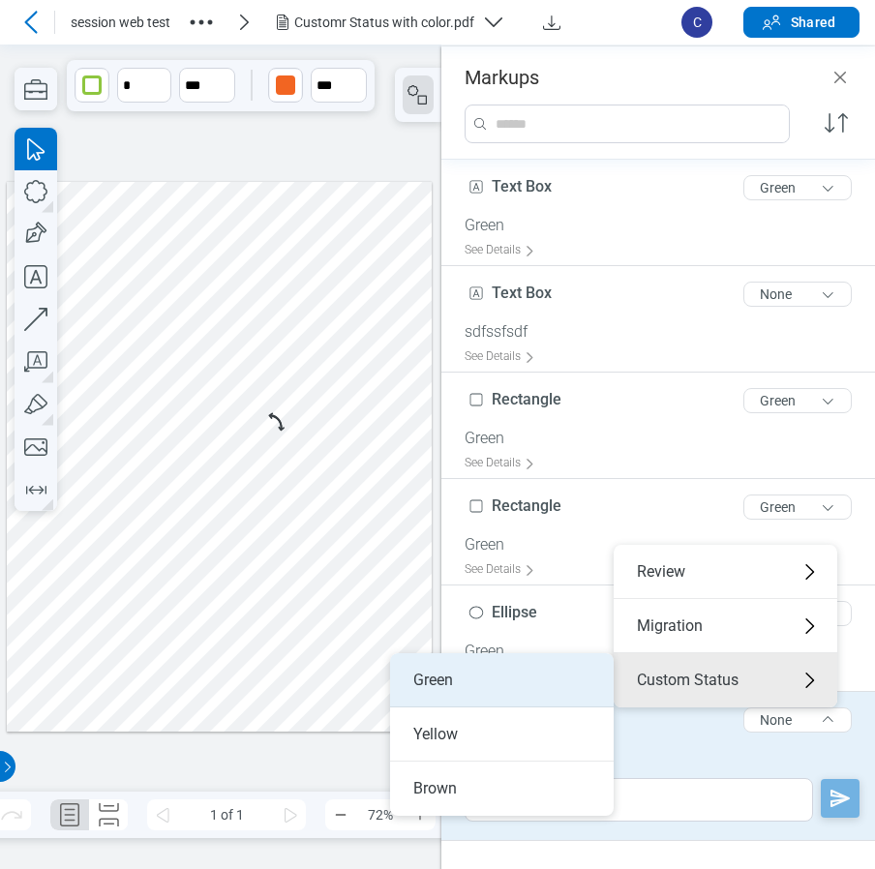
click at [463, 685] on li "Green" at bounding box center [502, 680] width 224 height 54
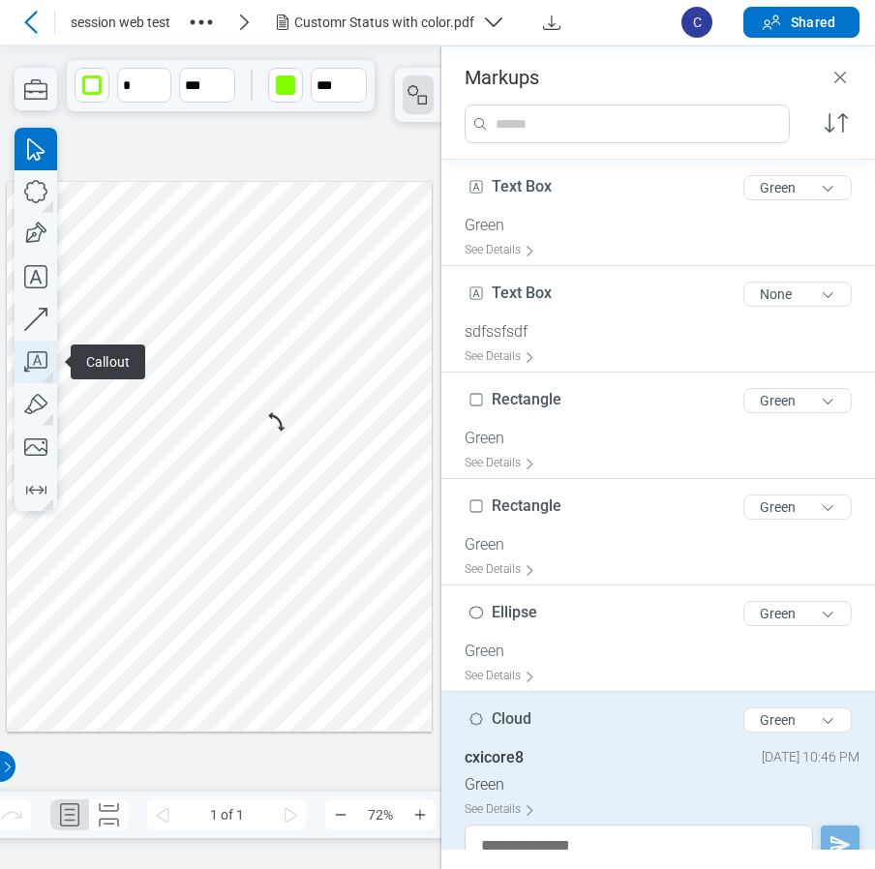
click at [29, 361] on icon "button" at bounding box center [36, 362] width 43 height 43
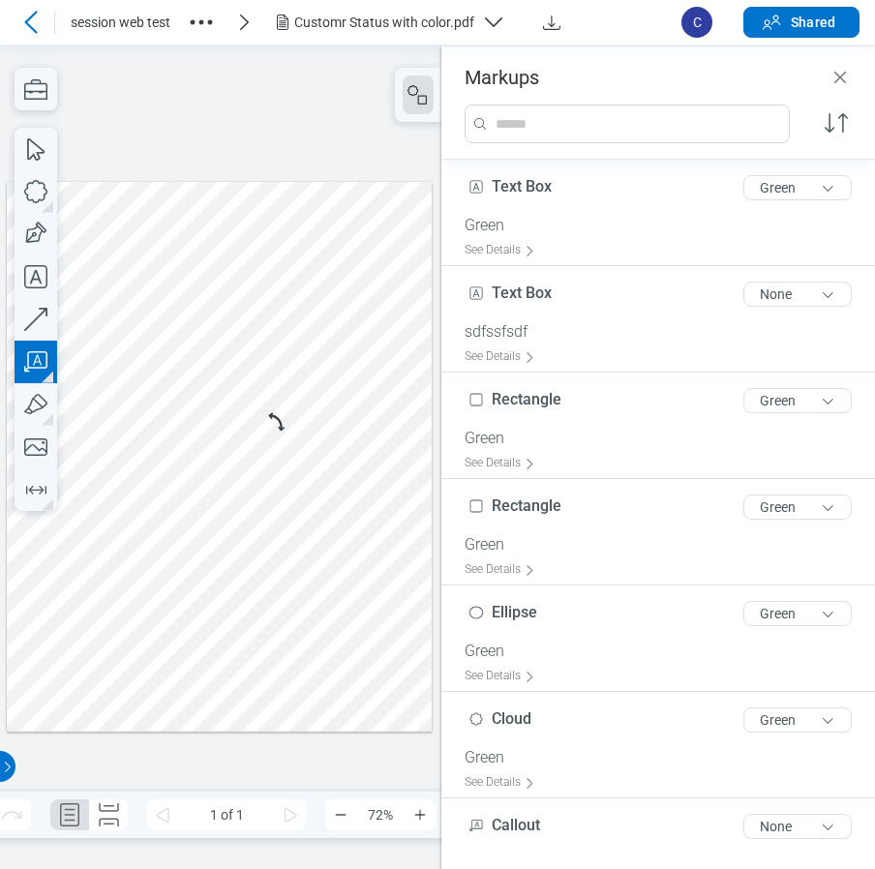
drag, startPoint x: 191, startPoint y: 586, endPoint x: 225, endPoint y: 613, distance: 42.8
click at [225, 613] on div at bounding box center [220, 456] width 426 height 551
click at [383, 647] on div at bounding box center [220, 456] width 426 height 551
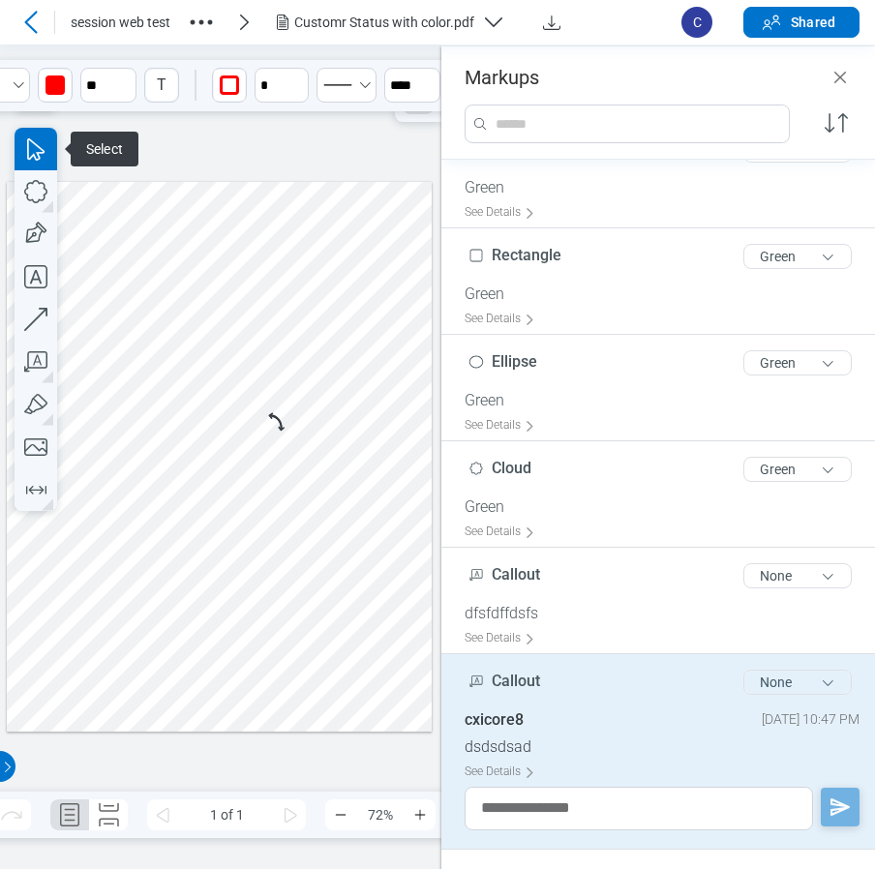
click at [782, 674] on button "None" at bounding box center [797, 682] width 108 height 25
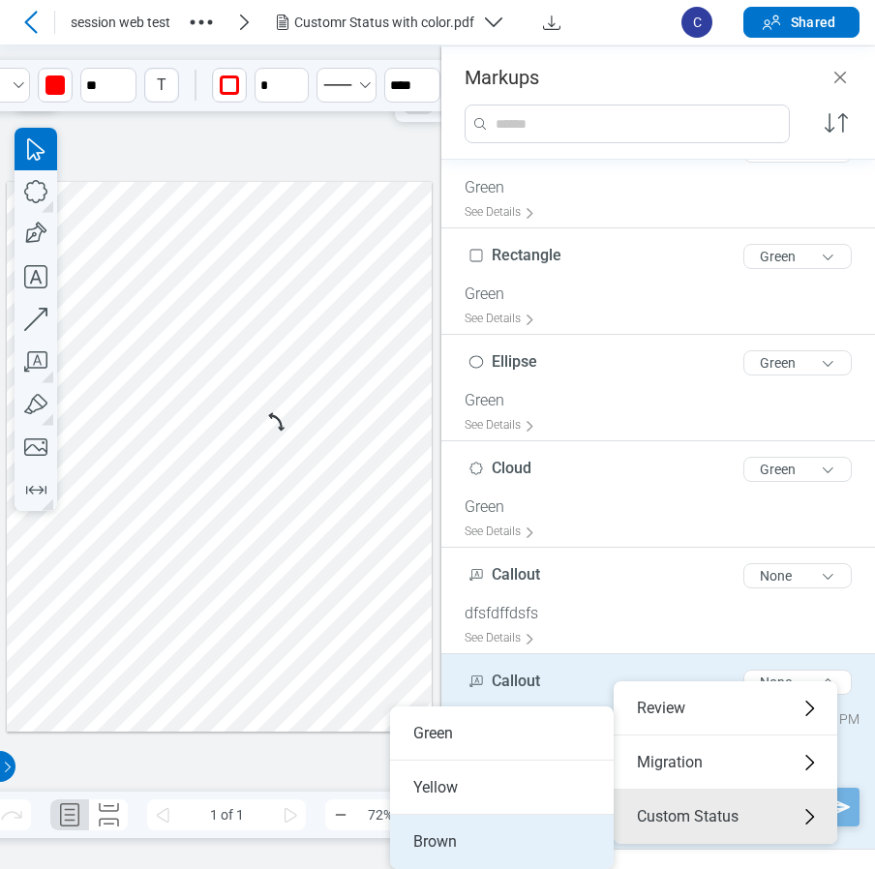
click at [457, 834] on li "Brown" at bounding box center [502, 842] width 224 height 54
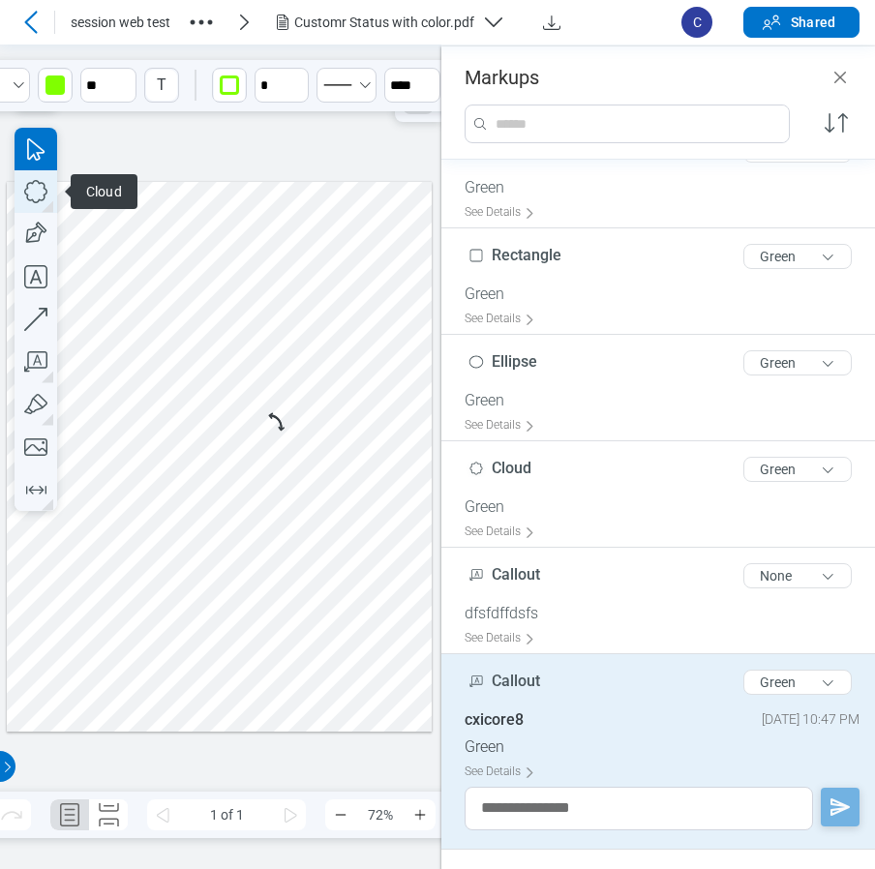
click at [35, 196] on icon "button" at bounding box center [36, 191] width 43 height 43
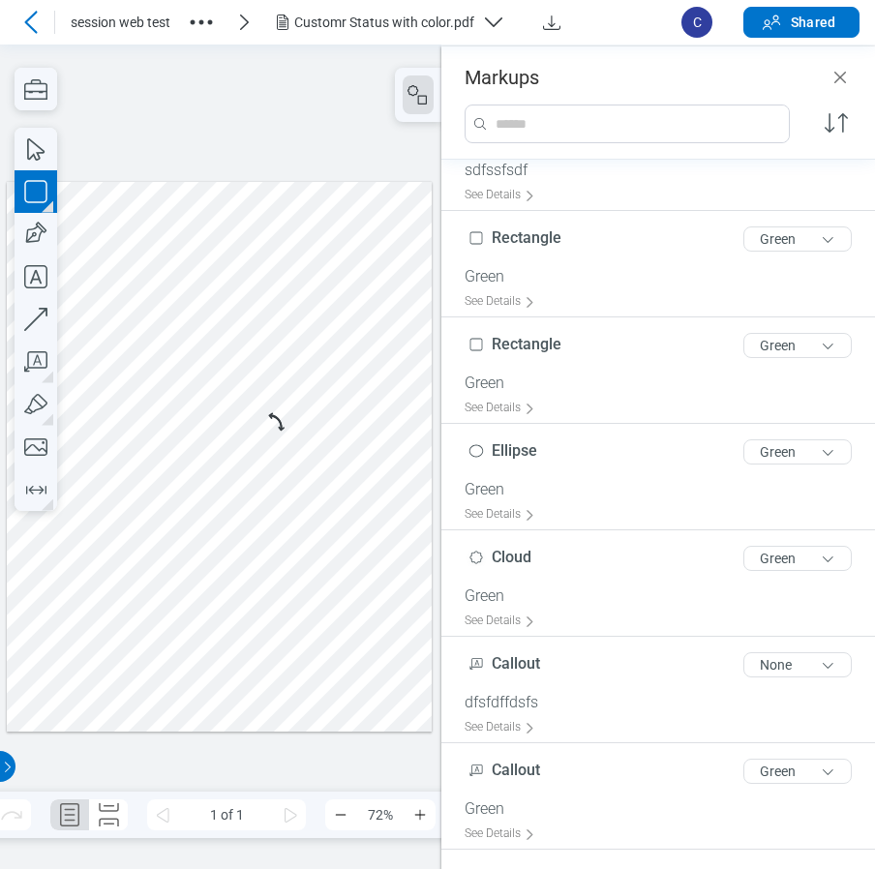
scroll to position [162, 0]
drag, startPoint x: 322, startPoint y: 476, endPoint x: 339, endPoint y: 499, distance: 28.5
click at [339, 499] on div at bounding box center [220, 456] width 426 height 551
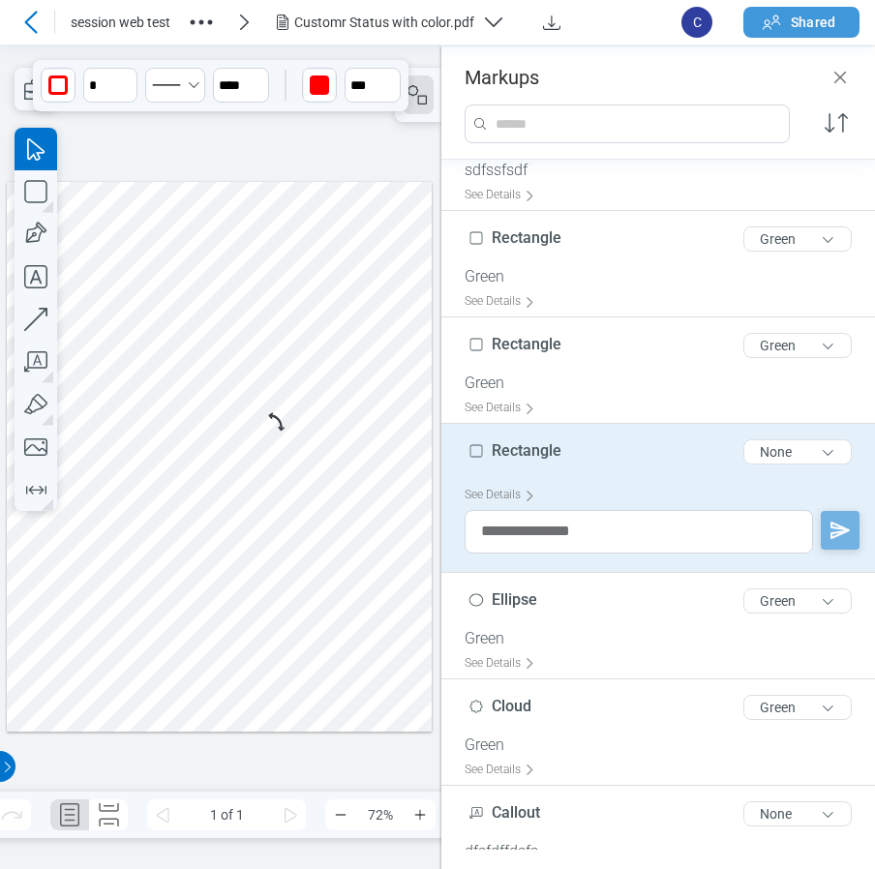
click at [795, 20] on span "Shared" at bounding box center [813, 22] width 45 height 19
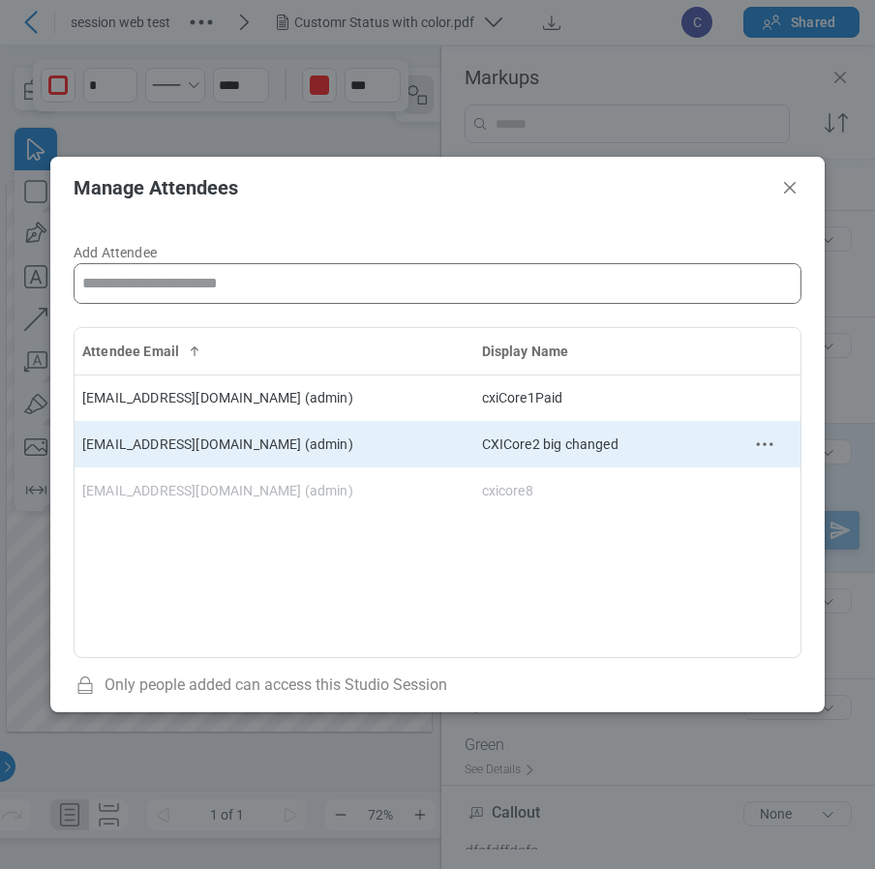
drag, startPoint x: 548, startPoint y: 446, endPoint x: 570, endPoint y: 449, distance: 22.4
click at [548, 446] on td "CXICore2 big changed" at bounding box center [601, 444] width 255 height 46
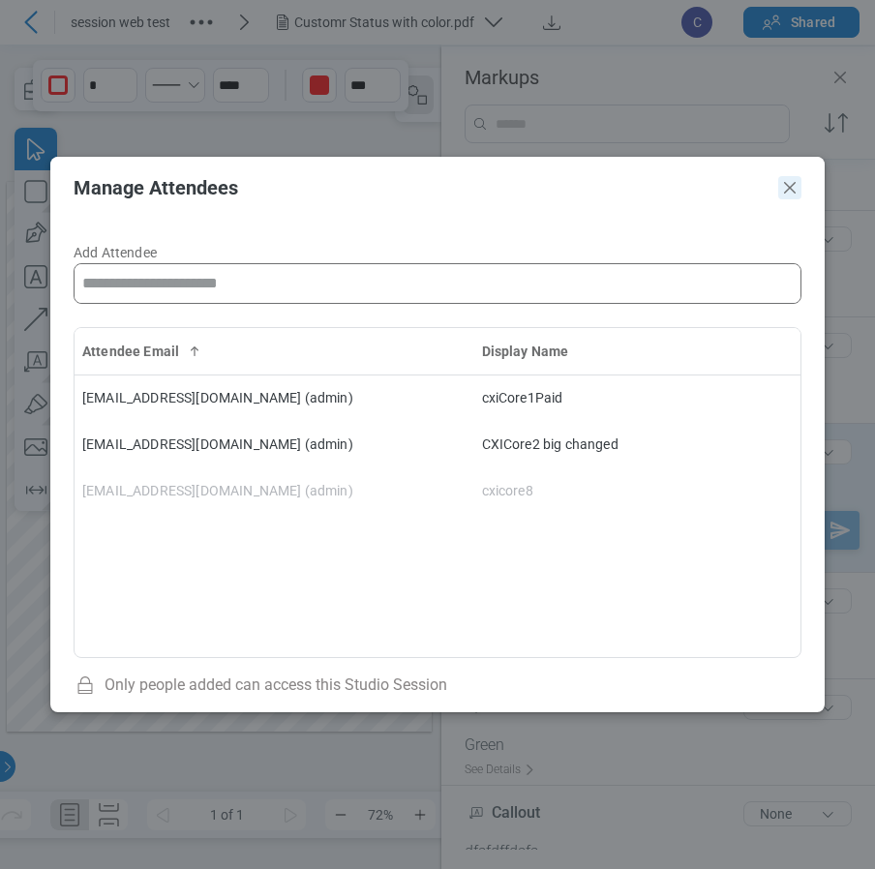
click at [787, 183] on icon "Close" at bounding box center [789, 187] width 23 height 23
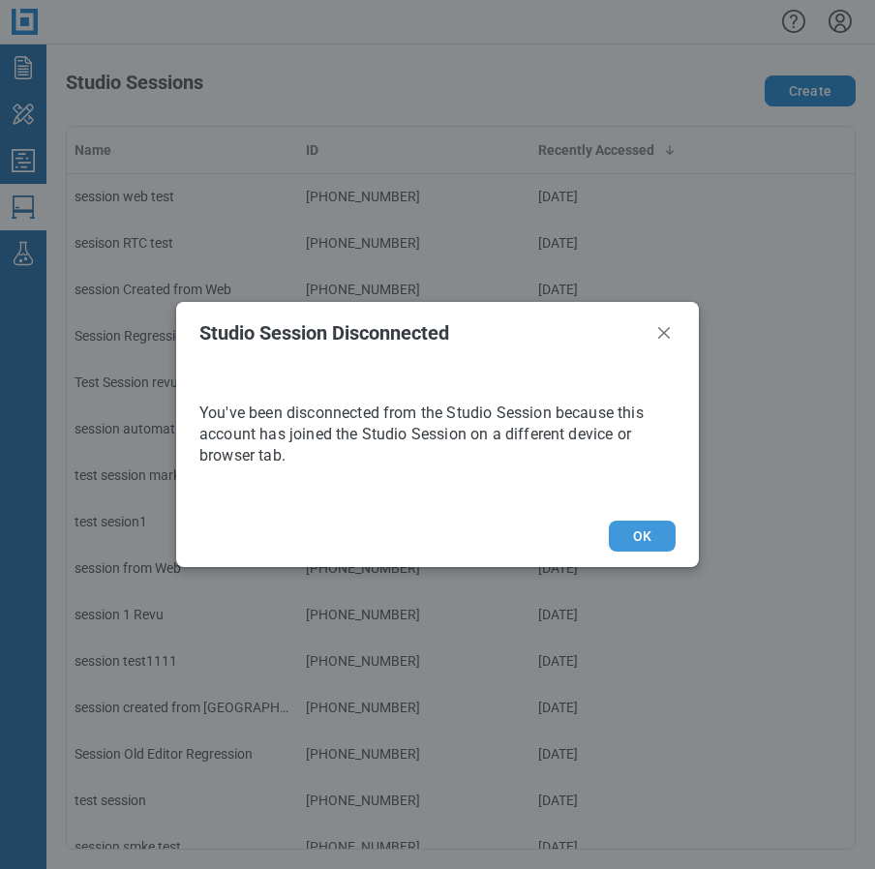
click at [656, 538] on button "OK" at bounding box center [642, 536] width 67 height 31
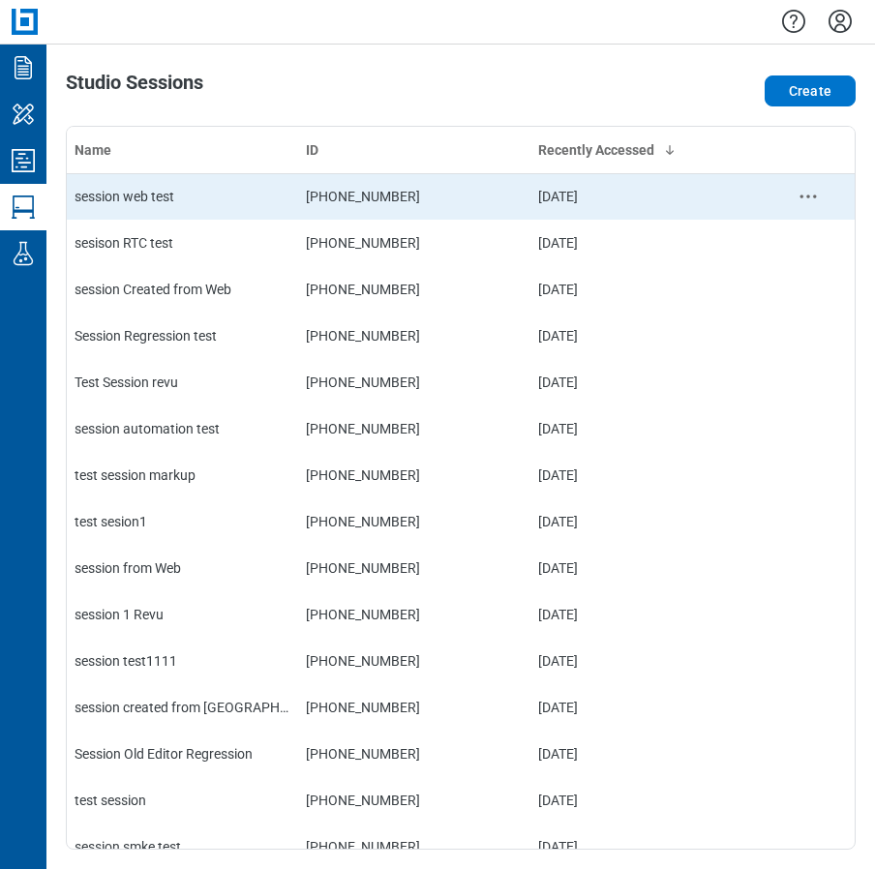
click at [90, 194] on div "session web test" at bounding box center [183, 196] width 216 height 19
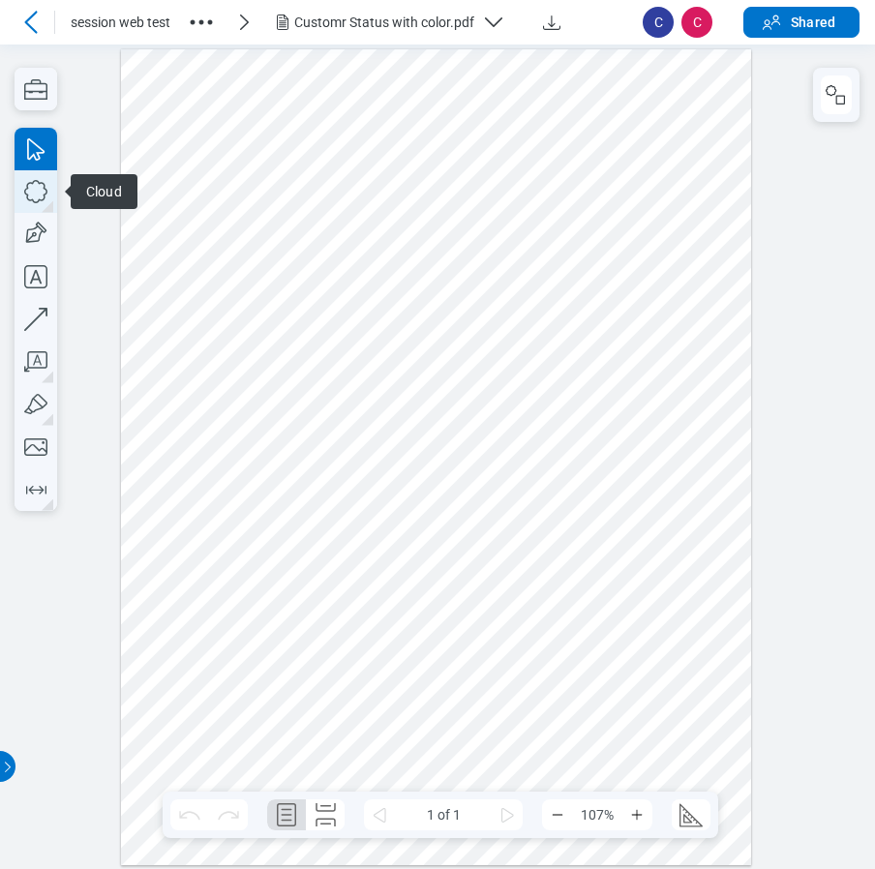
click at [43, 193] on icon "button" at bounding box center [36, 191] width 43 height 43
click at [584, 495] on div at bounding box center [436, 456] width 631 height 816
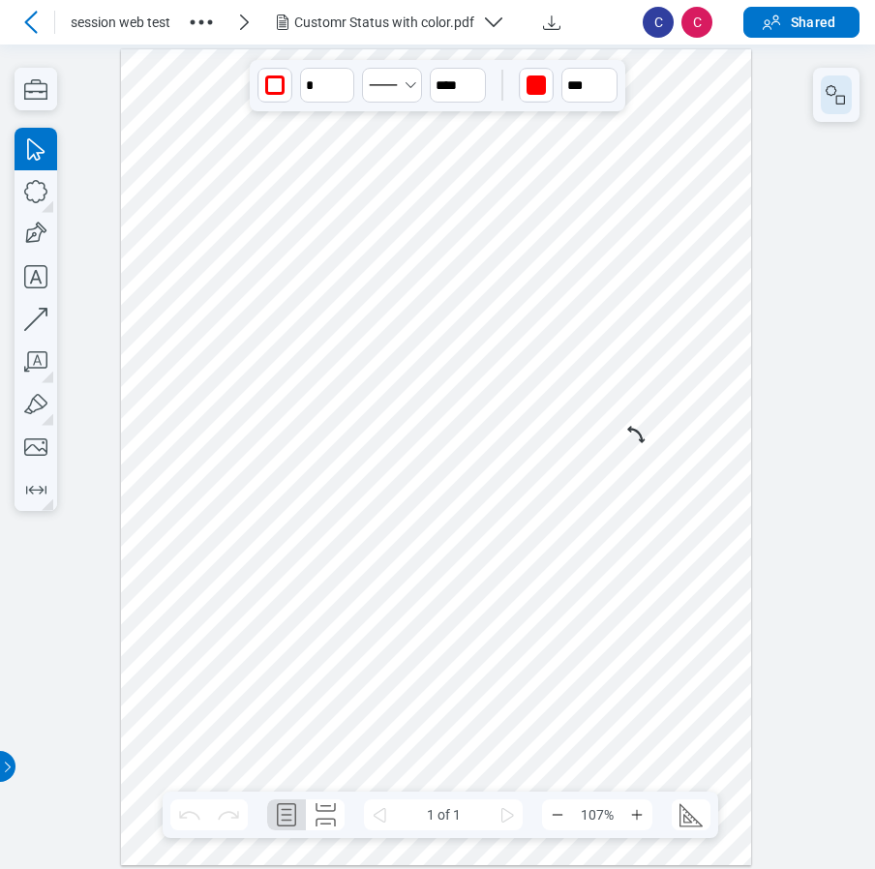
click at [844, 103] on rect "button" at bounding box center [840, 99] width 9 height 9
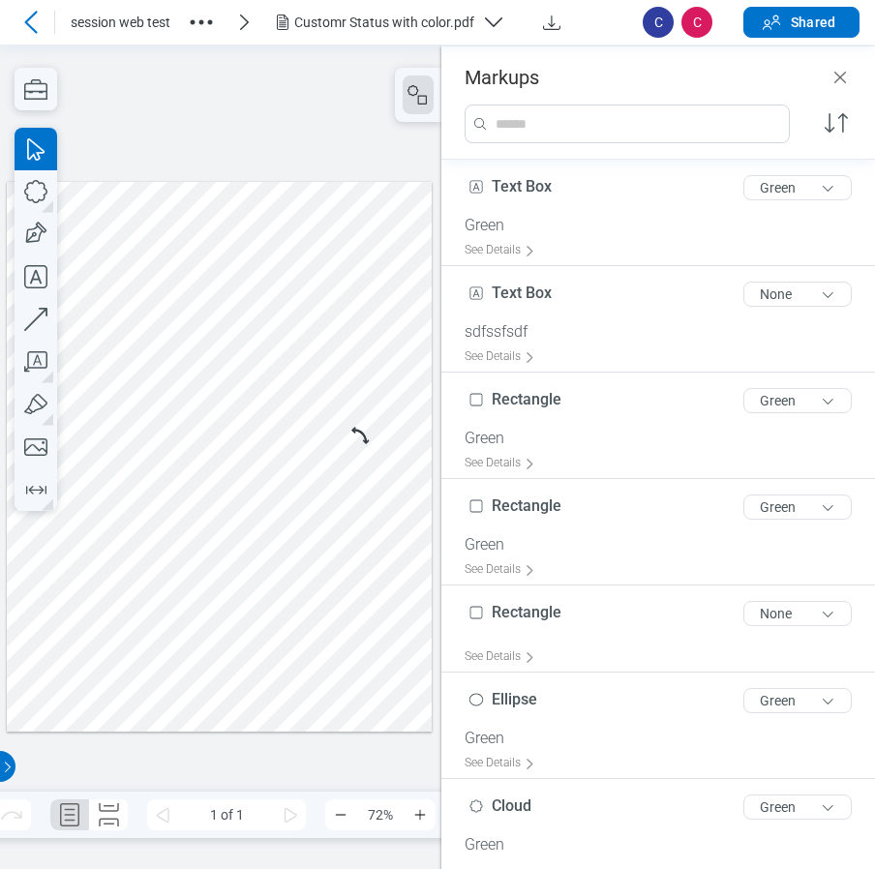
click at [331, 487] on div at bounding box center [220, 456] width 426 height 551
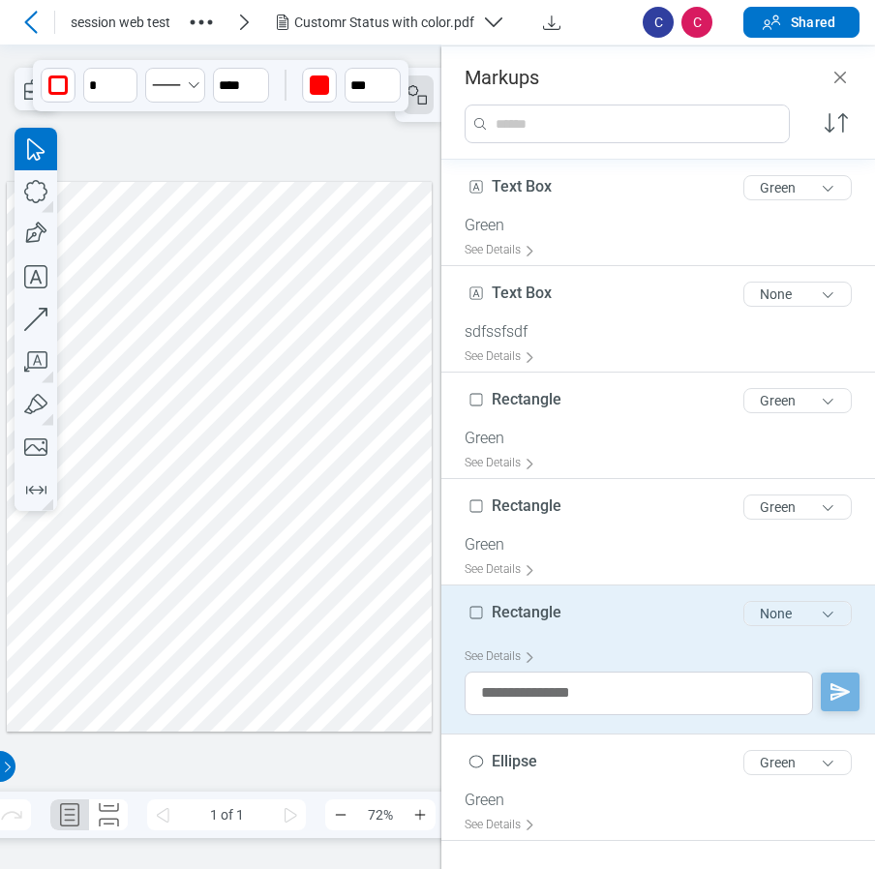
click at [768, 619] on button "None" at bounding box center [797, 613] width 108 height 25
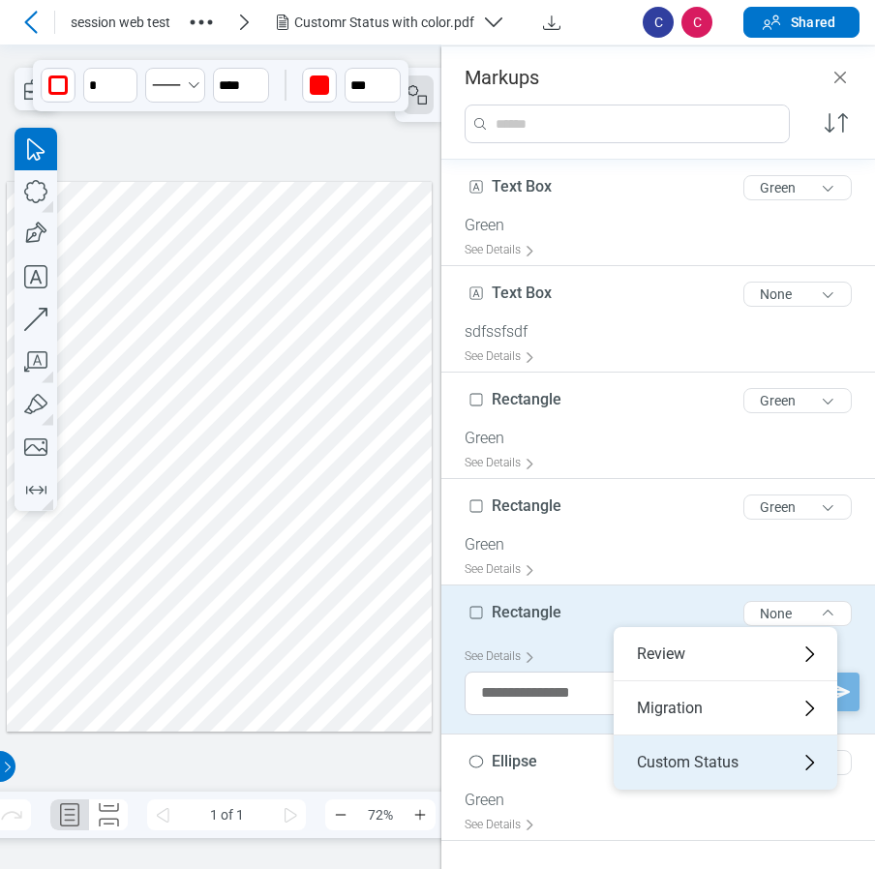
click at [676, 752] on div "Custom Status" at bounding box center [726, 762] width 224 height 54
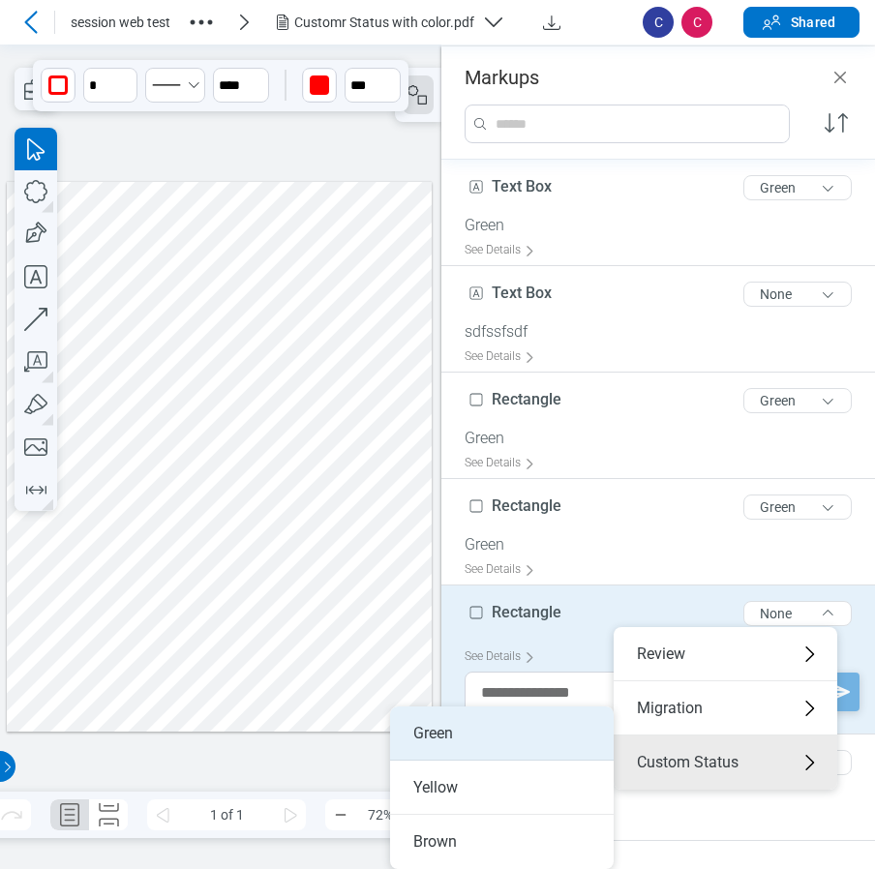
click at [494, 736] on li "Green" at bounding box center [502, 733] width 224 height 54
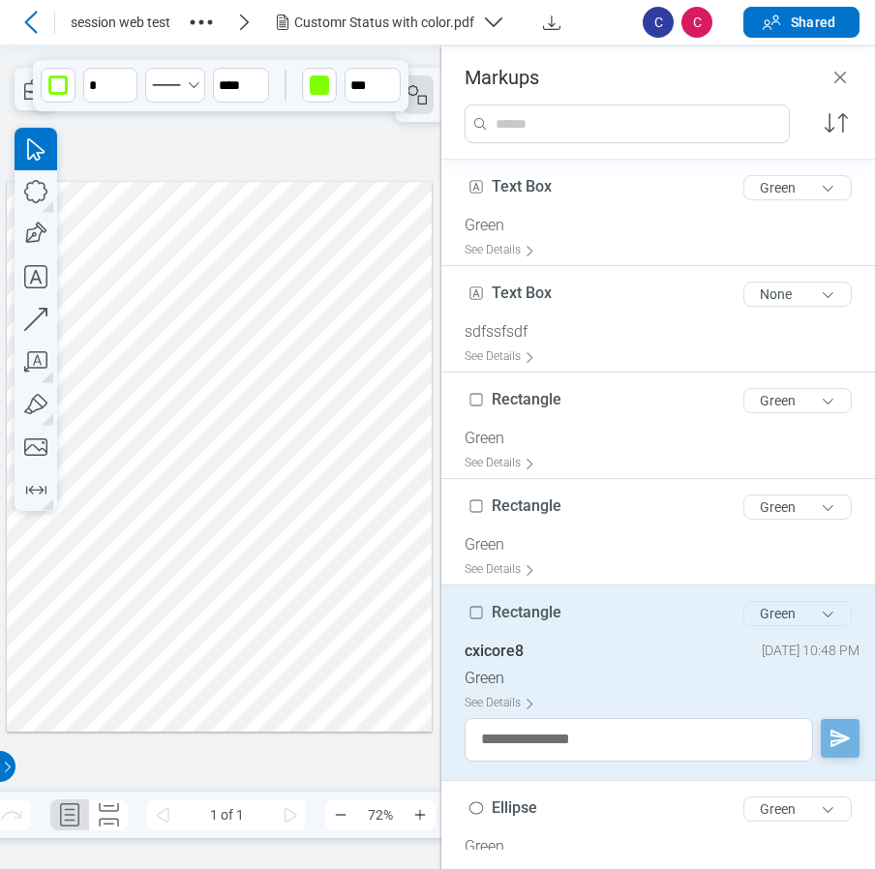
click at [815, 610] on button "Green" at bounding box center [797, 613] width 108 height 25
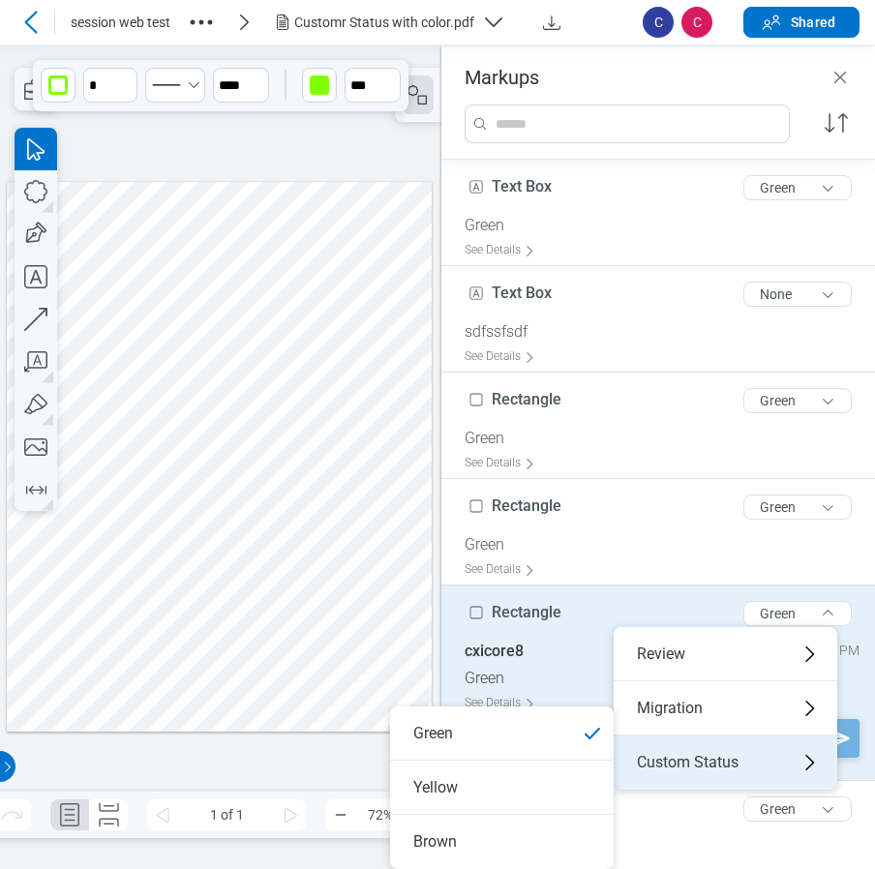
click at [667, 759] on div "Custom Status" at bounding box center [726, 762] width 224 height 54
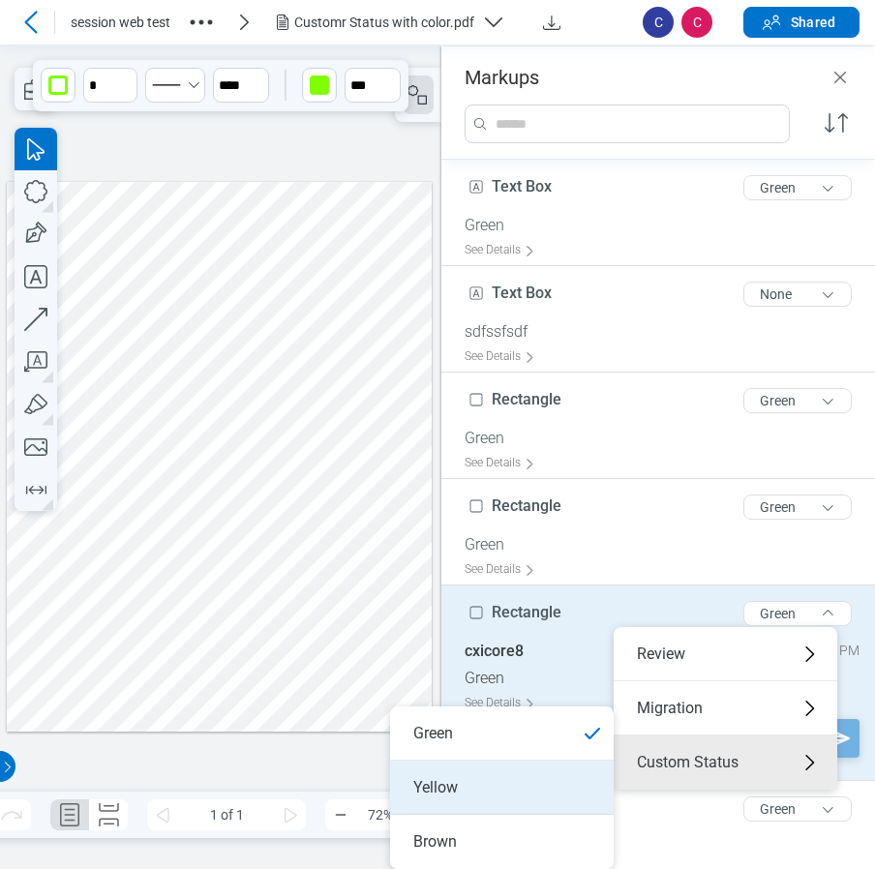
click at [509, 793] on li "Yellow" at bounding box center [502, 788] width 224 height 54
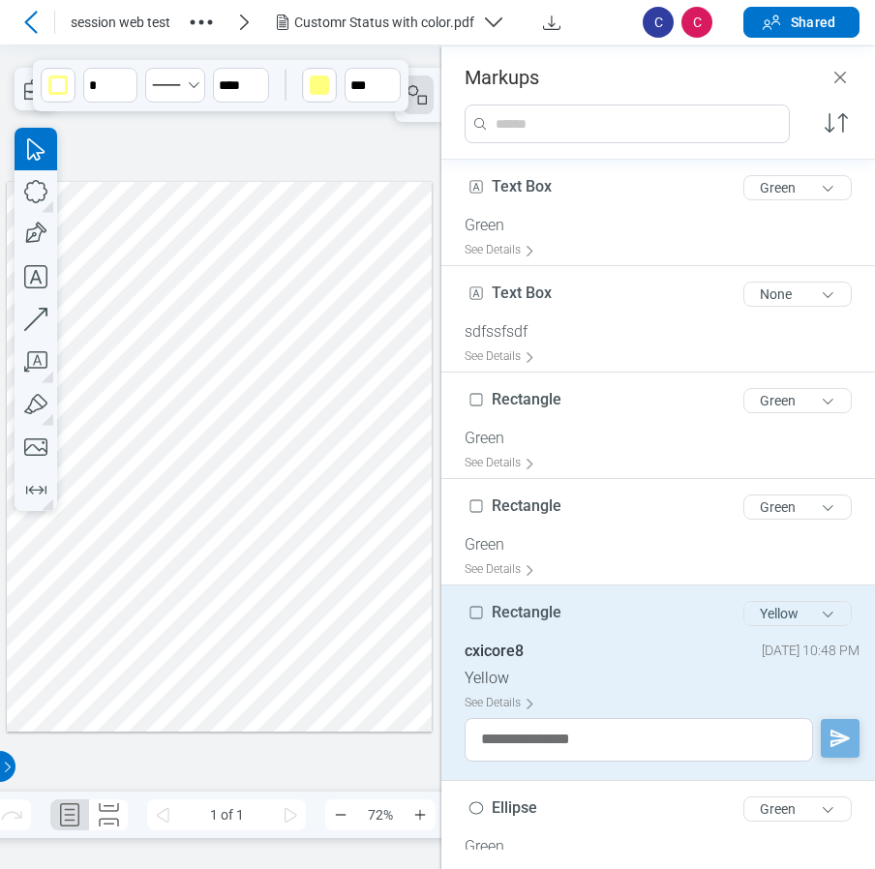
click at [790, 608] on button "Yellow" at bounding box center [797, 613] width 108 height 25
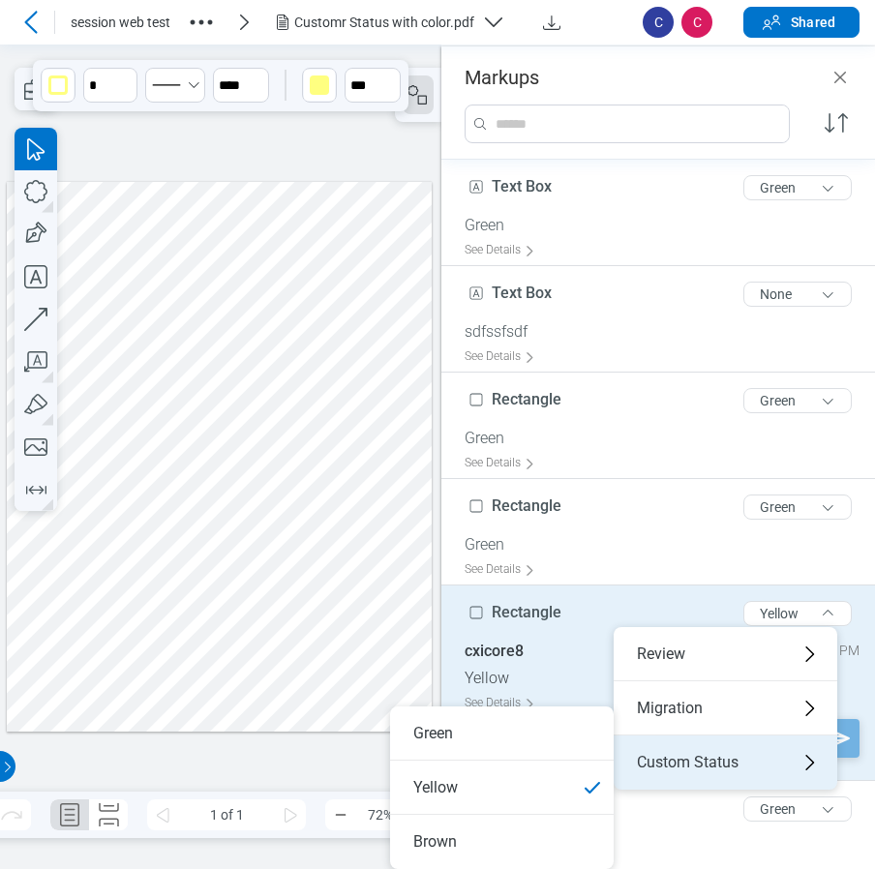
click at [692, 779] on div "Custom Status" at bounding box center [726, 762] width 224 height 54
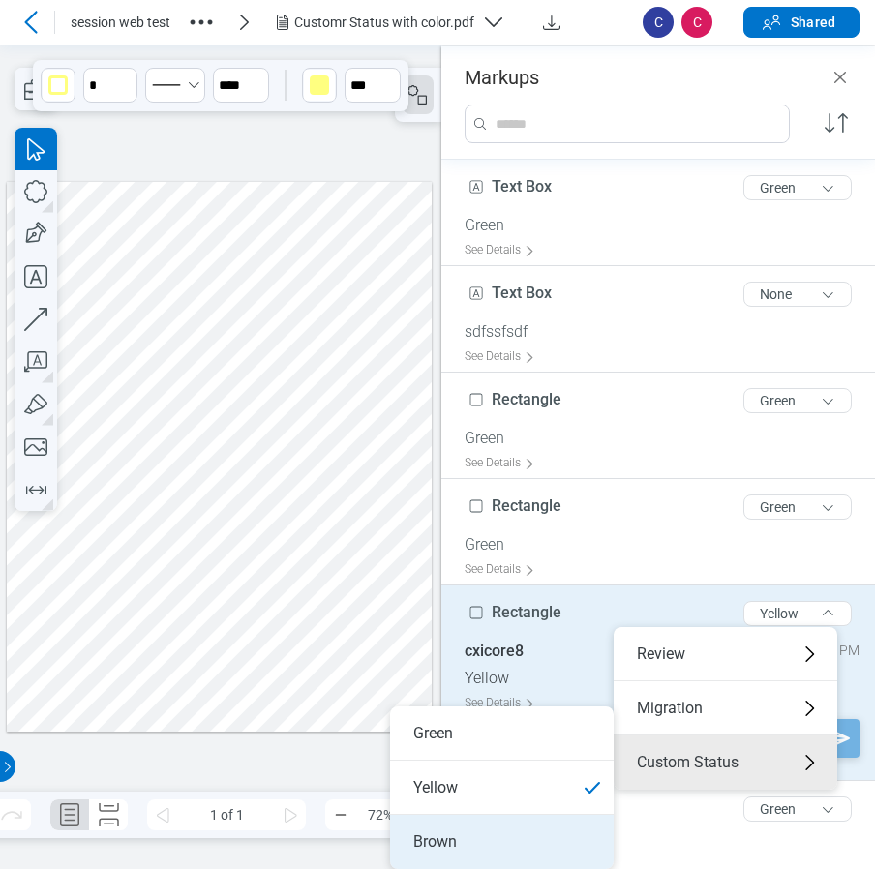
click at [522, 835] on li "Brown" at bounding box center [502, 842] width 224 height 54
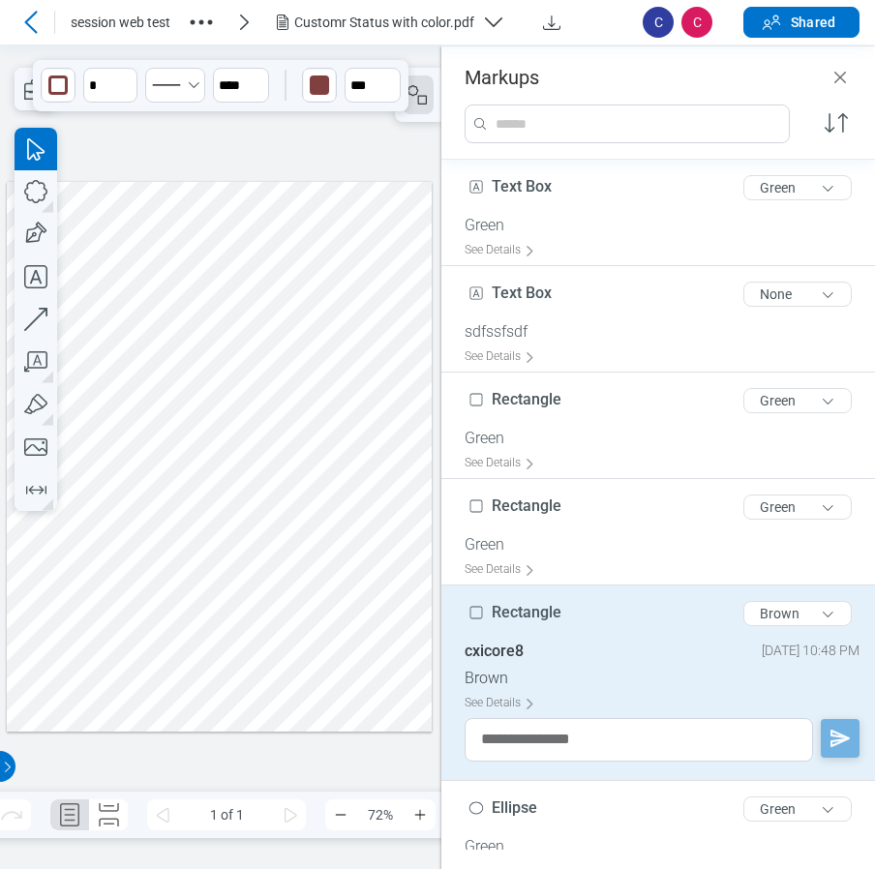
click at [286, 542] on div at bounding box center [220, 456] width 426 height 551
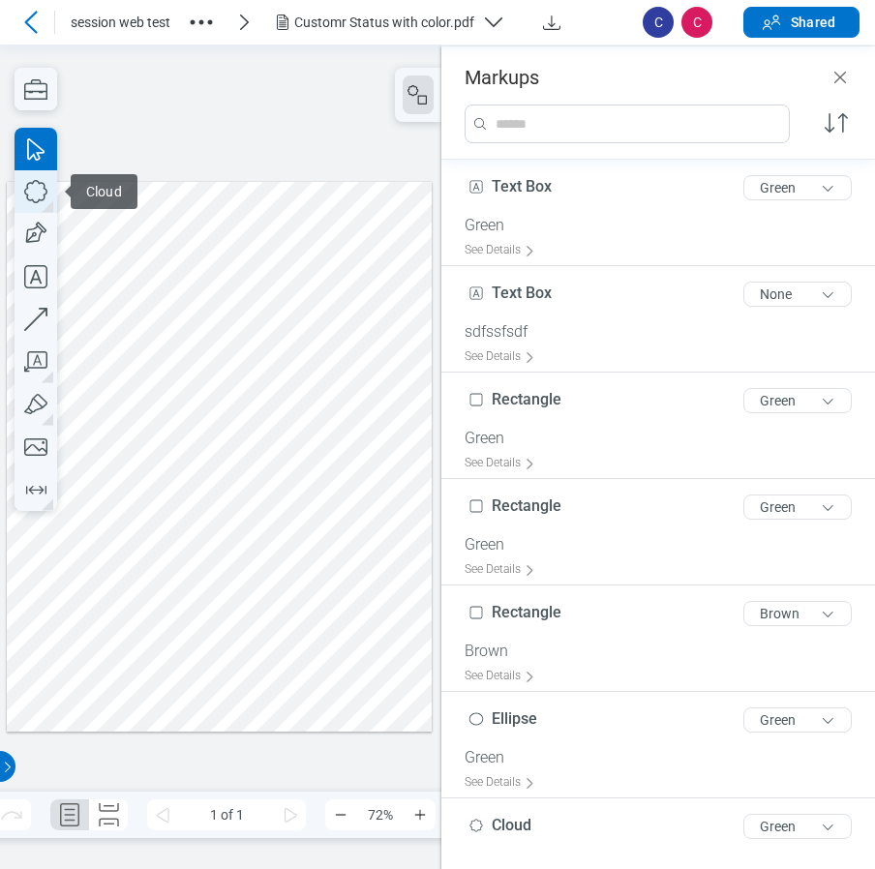
click at [36, 195] on icon "button" at bounding box center [36, 191] width 43 height 43
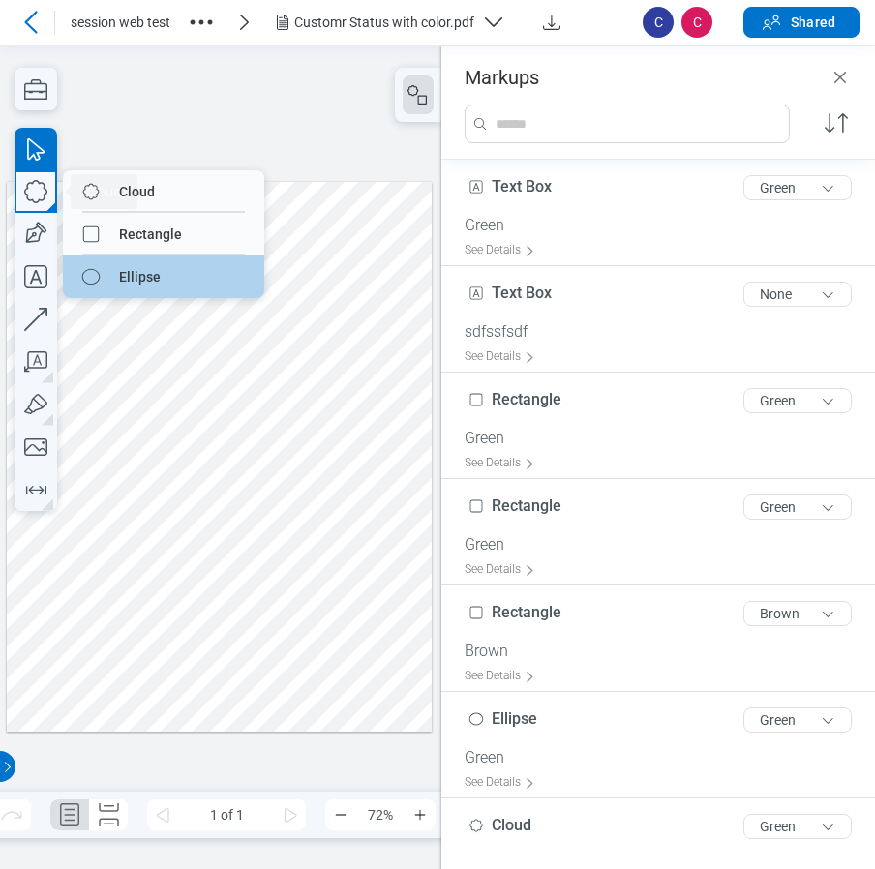
drag, startPoint x: 141, startPoint y: 278, endPoint x: 380, endPoint y: 326, distance: 243.9
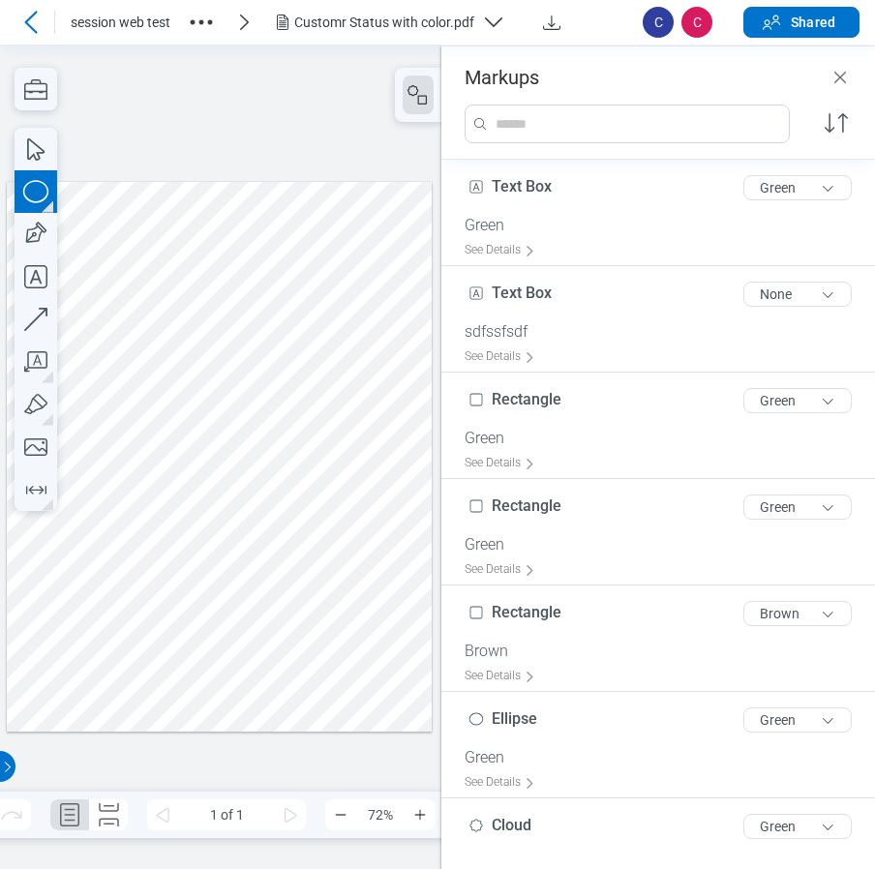
drag, startPoint x: 308, startPoint y: 365, endPoint x: 384, endPoint y: 403, distance: 85.3
click at [384, 403] on div at bounding box center [220, 456] width 426 height 551
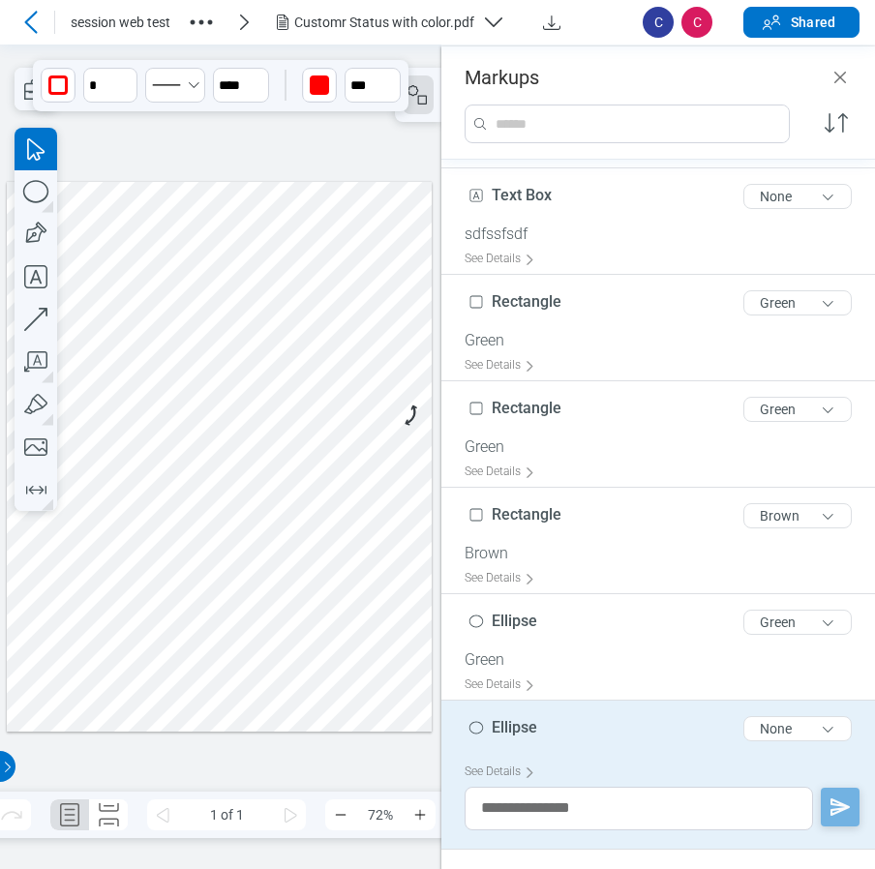
click at [365, 440] on div at bounding box center [220, 456] width 426 height 551
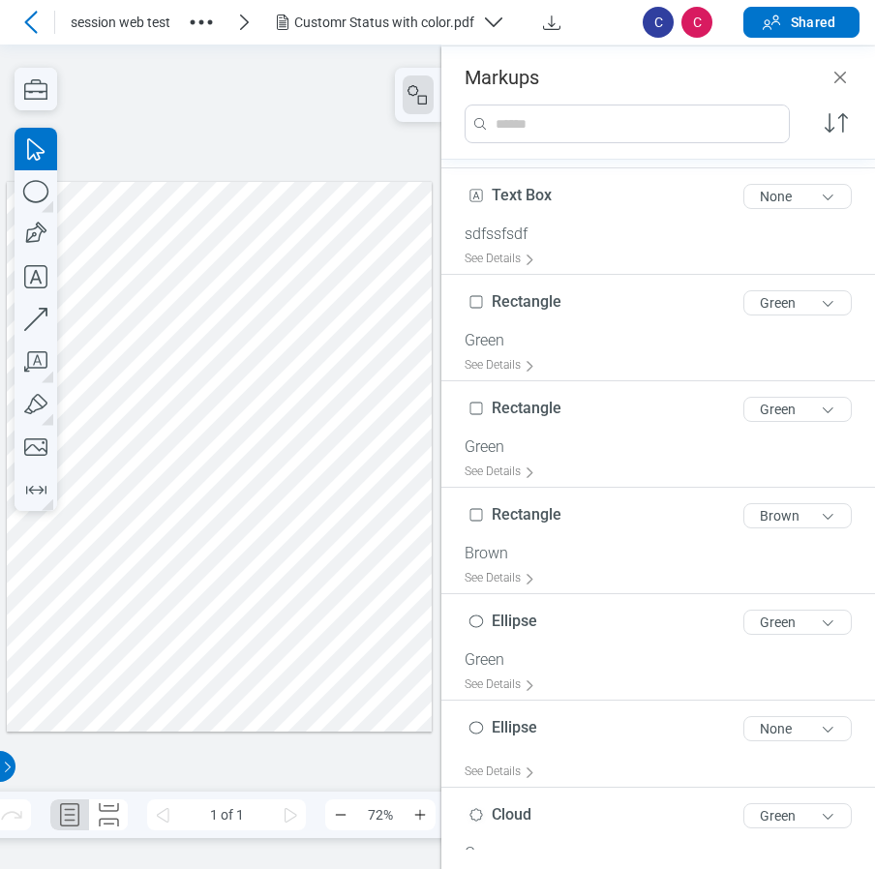
click at [339, 383] on div at bounding box center [220, 456] width 426 height 551
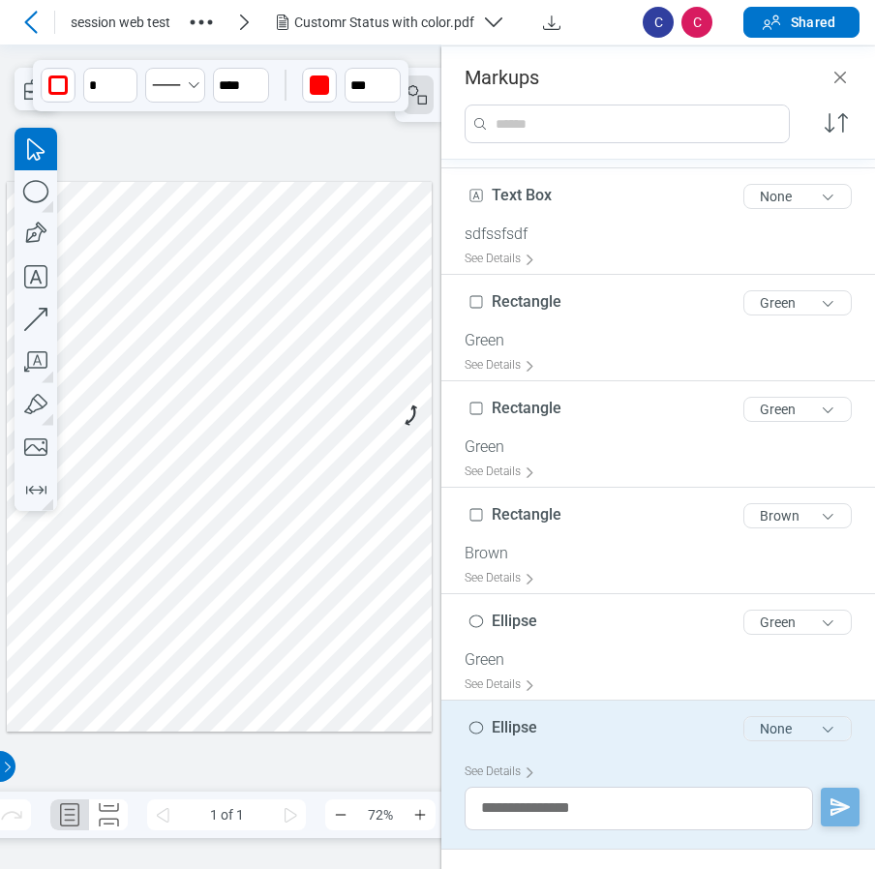
click at [794, 738] on button "None" at bounding box center [797, 728] width 108 height 25
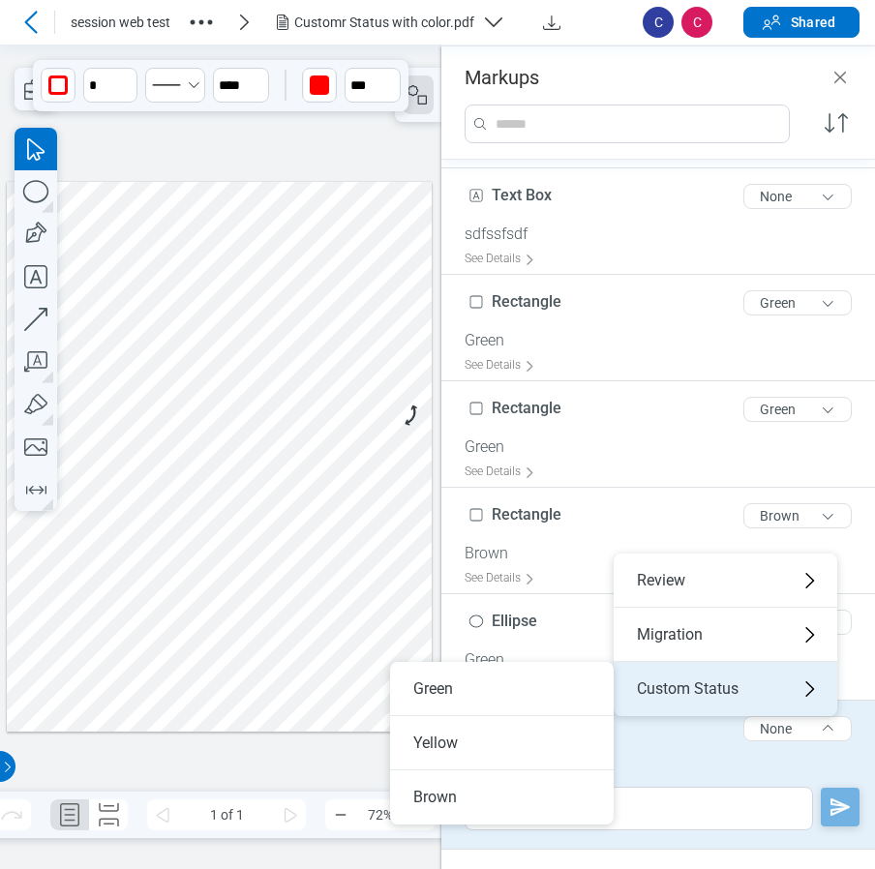
click at [689, 678] on div "Custom Status" at bounding box center [726, 689] width 224 height 54
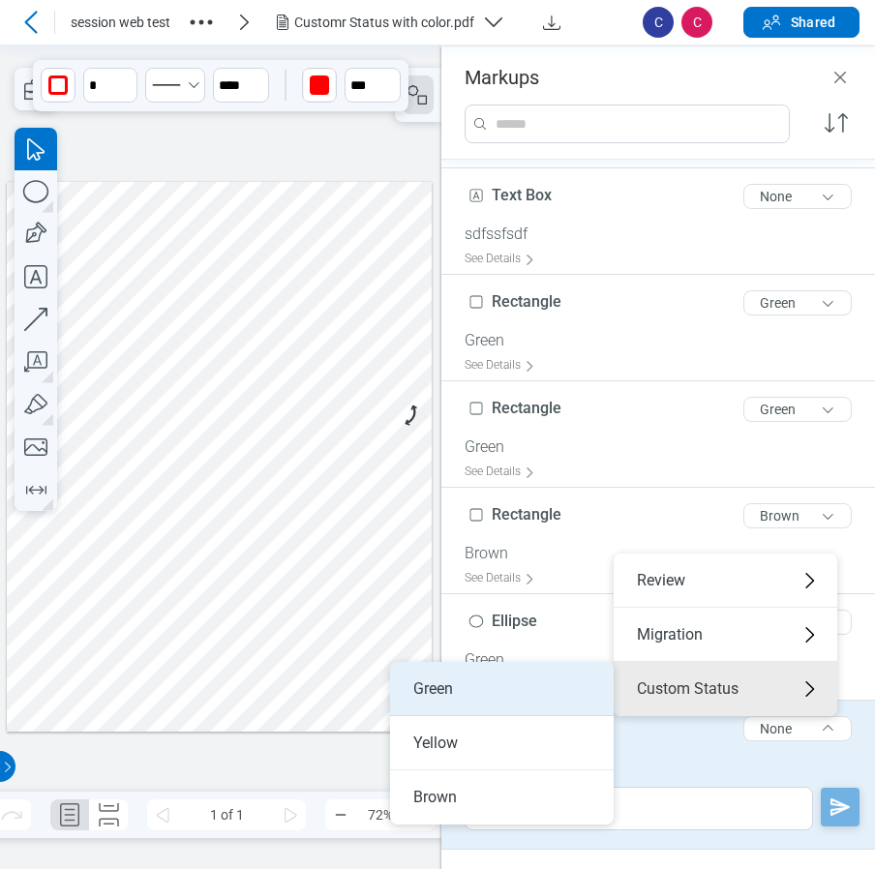
click at [524, 680] on li "Green" at bounding box center [502, 689] width 224 height 54
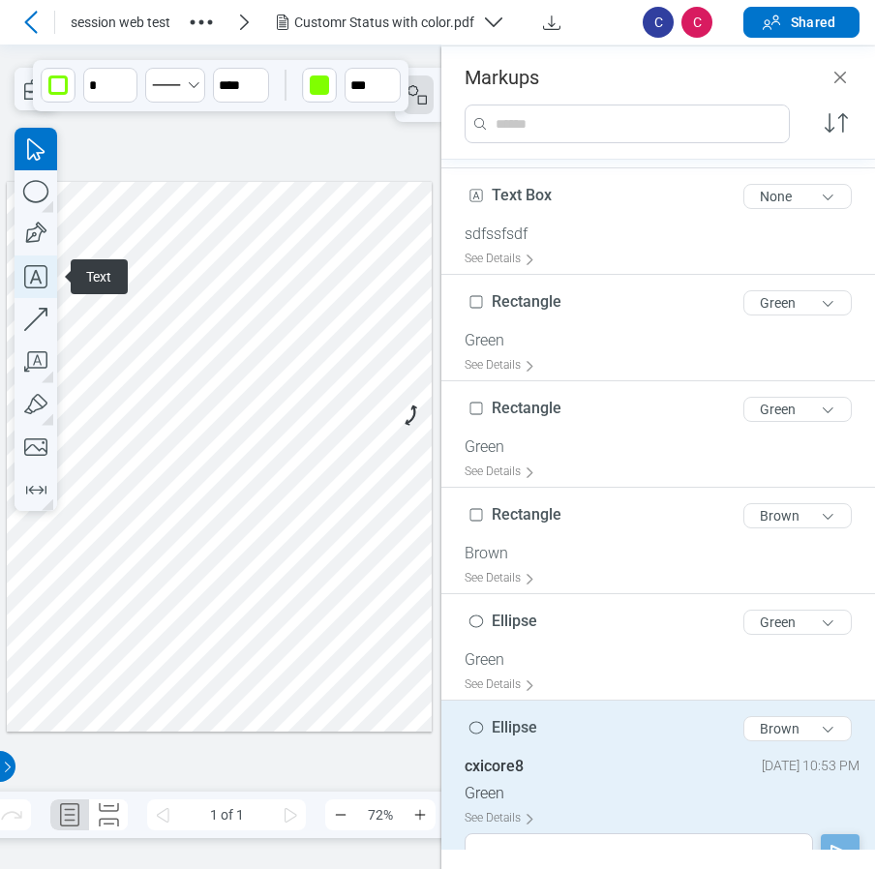
click at [28, 271] on icon "button" at bounding box center [36, 276] width 43 height 43
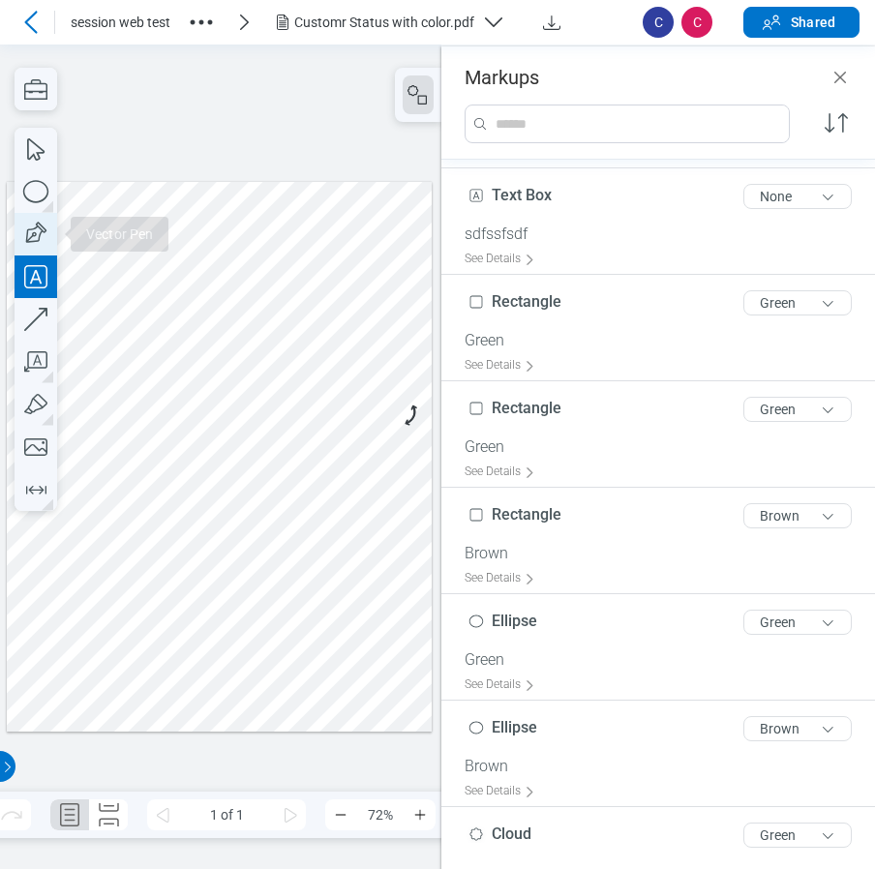
click at [47, 236] on icon "button" at bounding box center [36, 234] width 43 height 43
click at [37, 598] on div at bounding box center [220, 456] width 426 height 551
drag, startPoint x: 73, startPoint y: 543, endPoint x: 84, endPoint y: 551, distance: 14.0
click at [74, 542] on div at bounding box center [220, 456] width 426 height 551
click at [107, 599] on div at bounding box center [220, 456] width 426 height 551
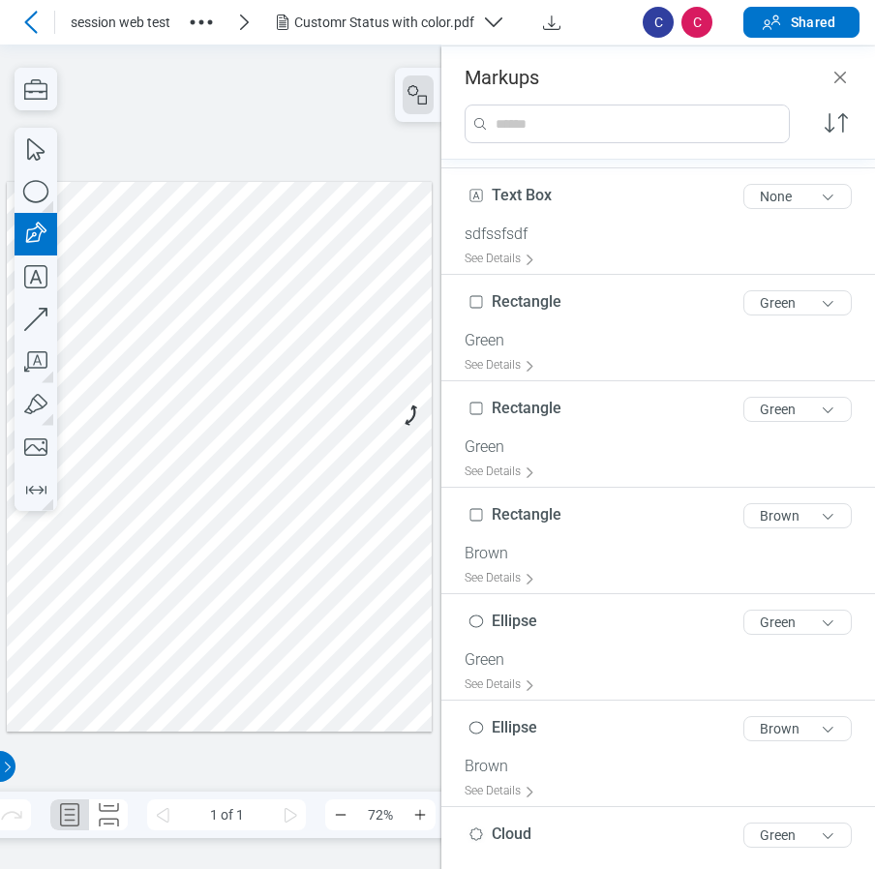
click at [54, 644] on div at bounding box center [220, 456] width 426 height 551
click at [39, 601] on div at bounding box center [220, 456] width 426 height 551
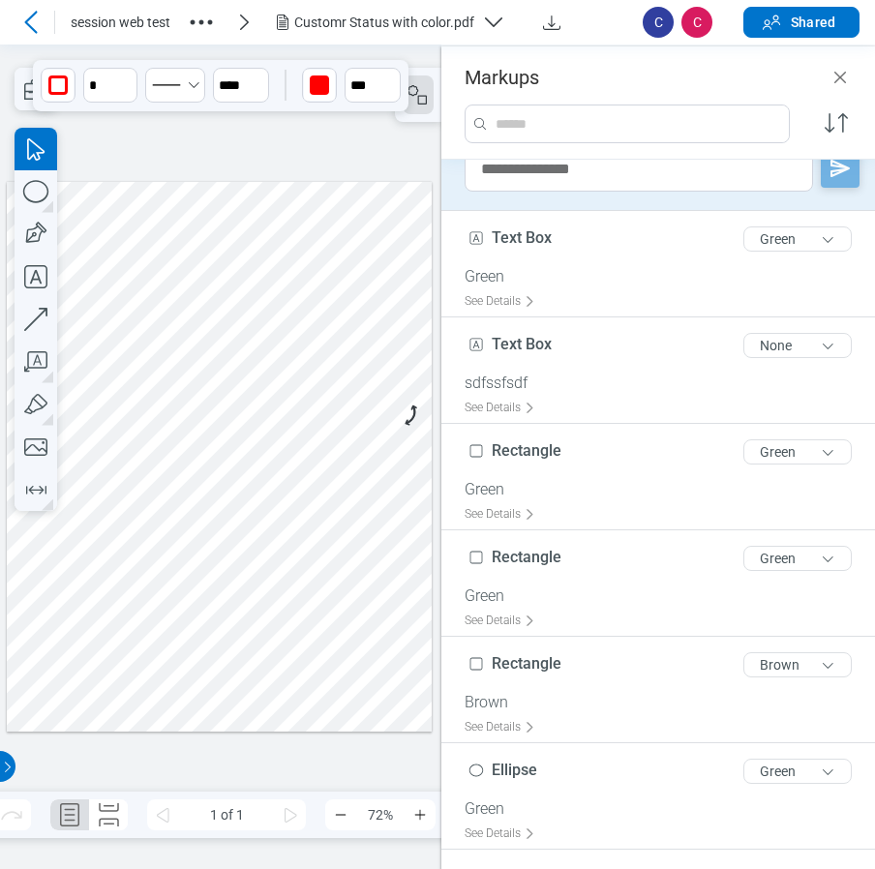
scroll to position [0, 0]
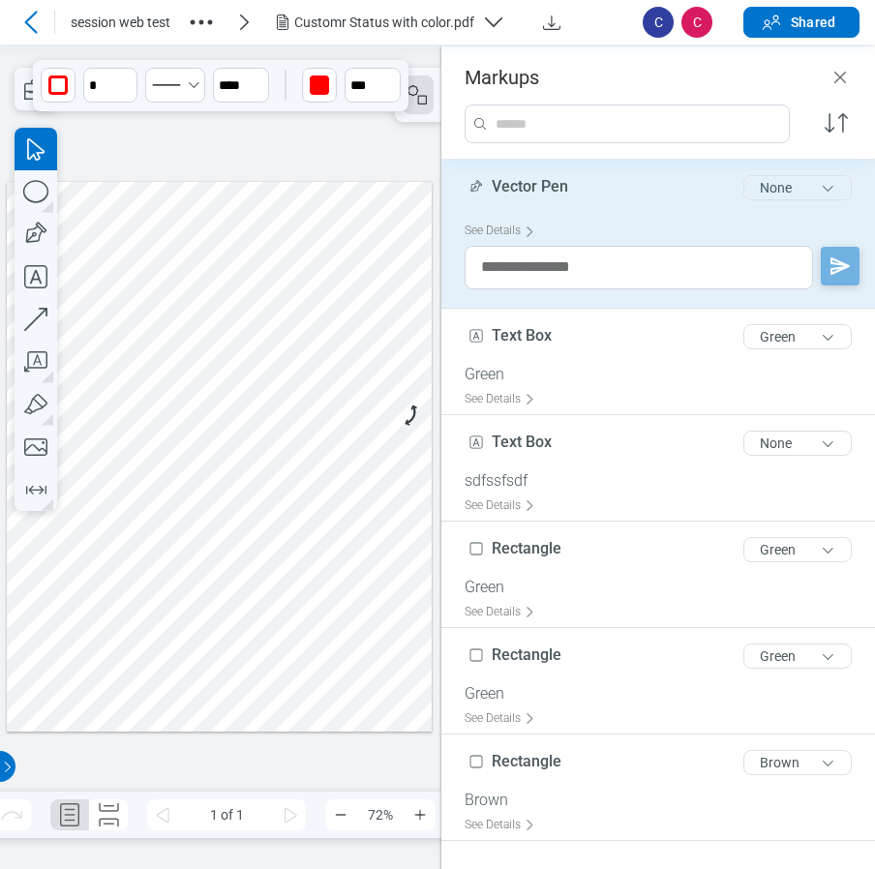
click at [745, 193] on button "None" at bounding box center [797, 187] width 108 height 25
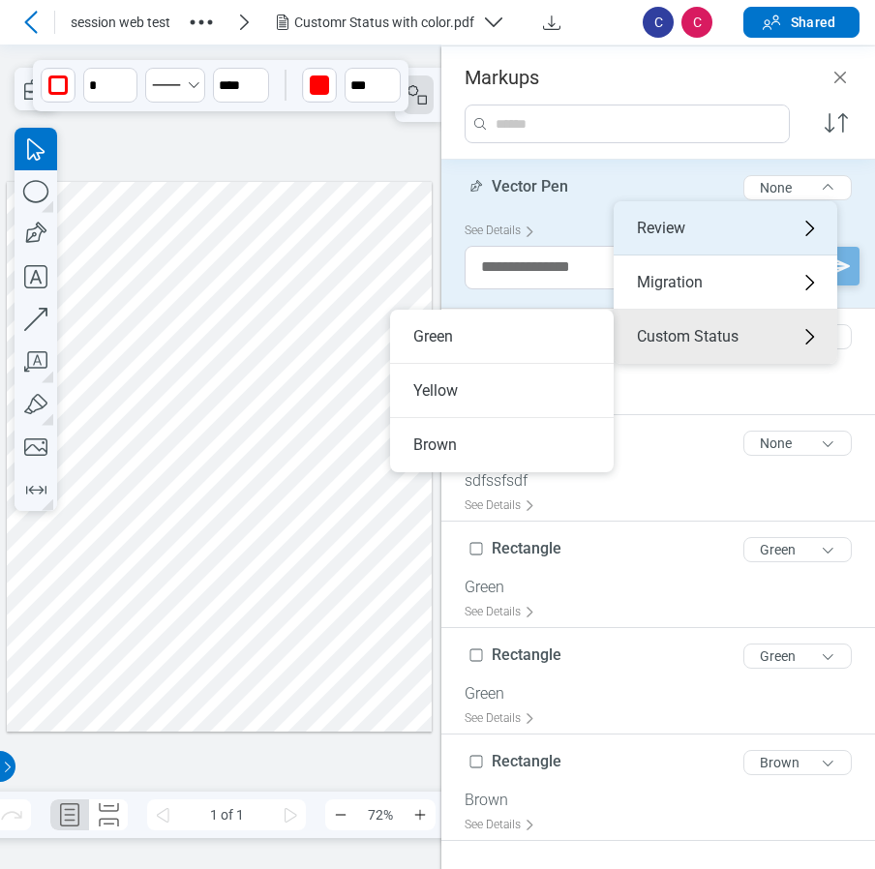
click at [682, 240] on div "Review" at bounding box center [726, 228] width 224 height 54
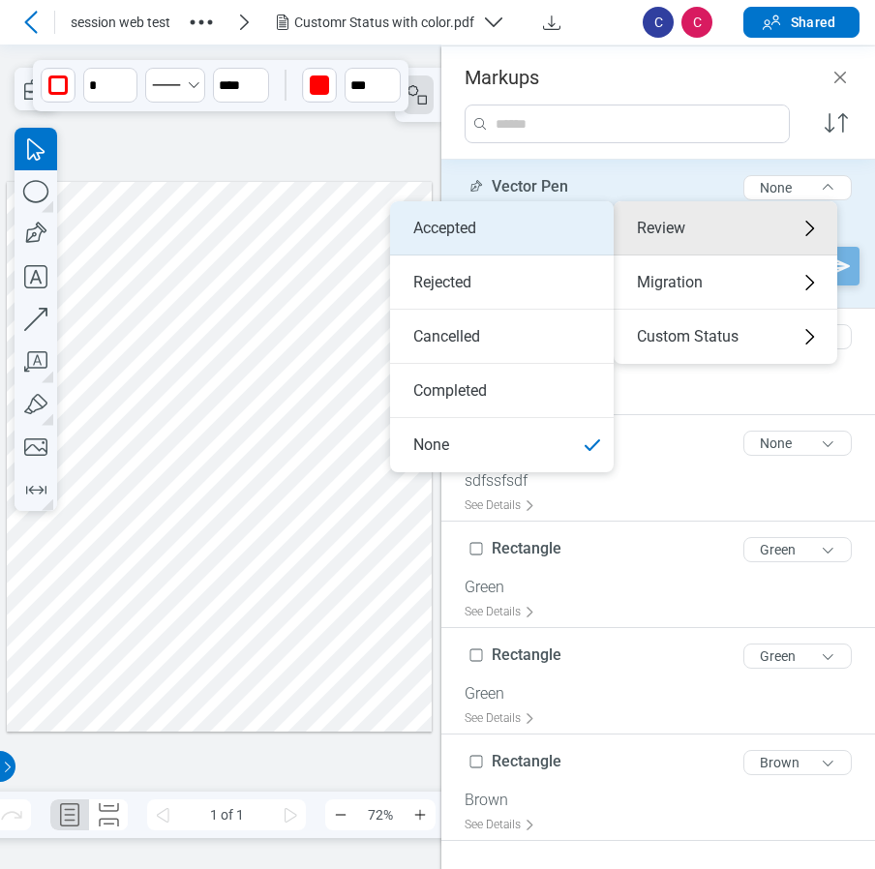
click at [485, 246] on li "Accepted" at bounding box center [502, 228] width 224 height 54
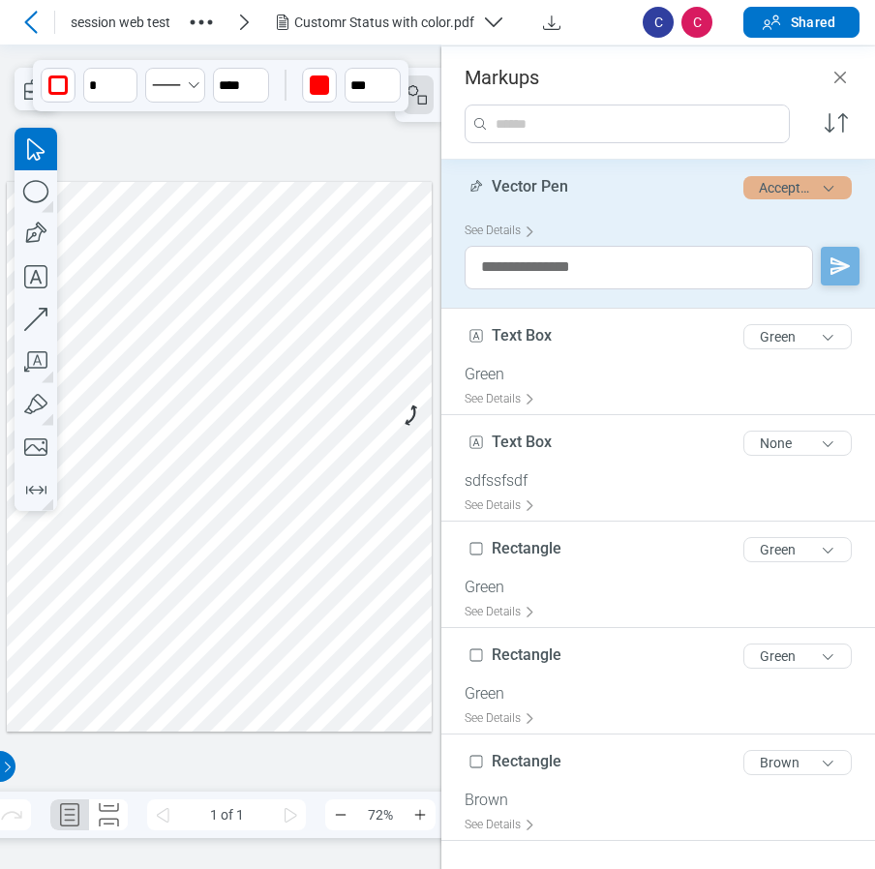
click at [765, 194] on button "Accepted" at bounding box center [797, 187] width 108 height 23
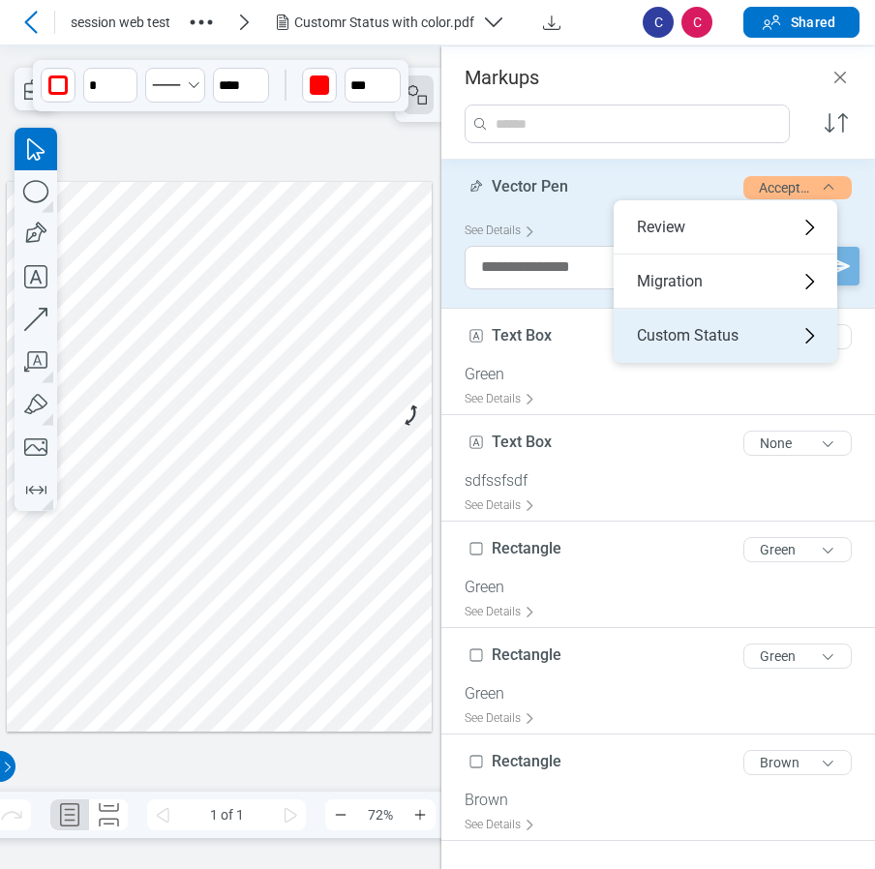
click at [683, 333] on div "Custom Status" at bounding box center [726, 336] width 224 height 54
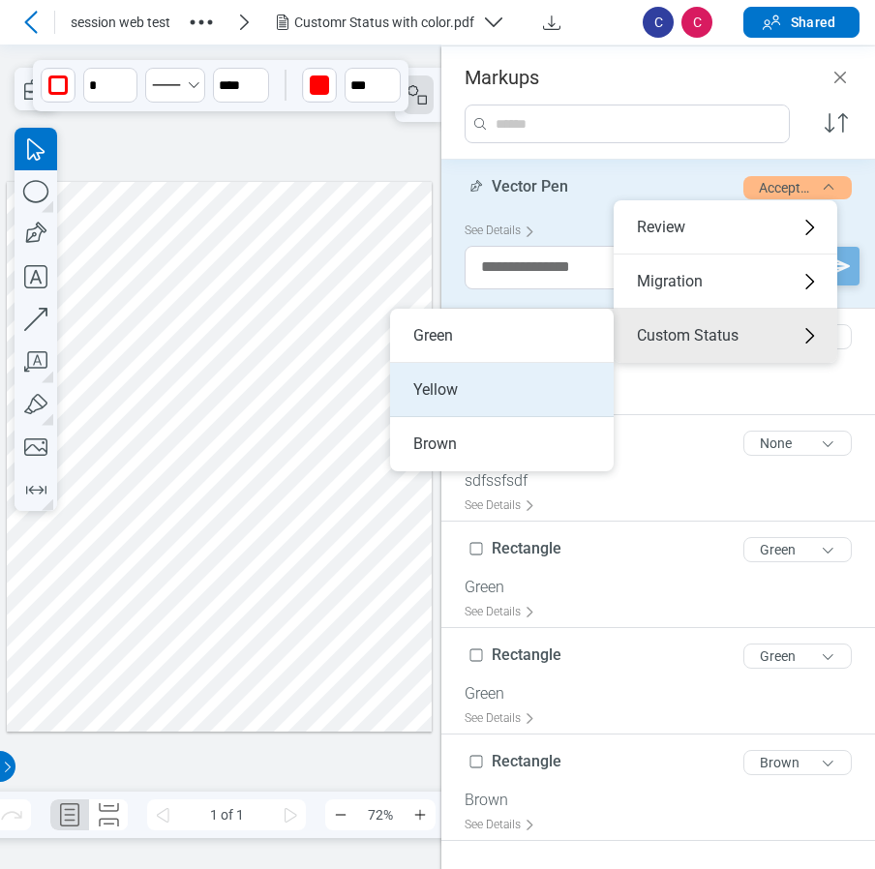
click at [496, 394] on li "Yellow" at bounding box center [502, 390] width 224 height 54
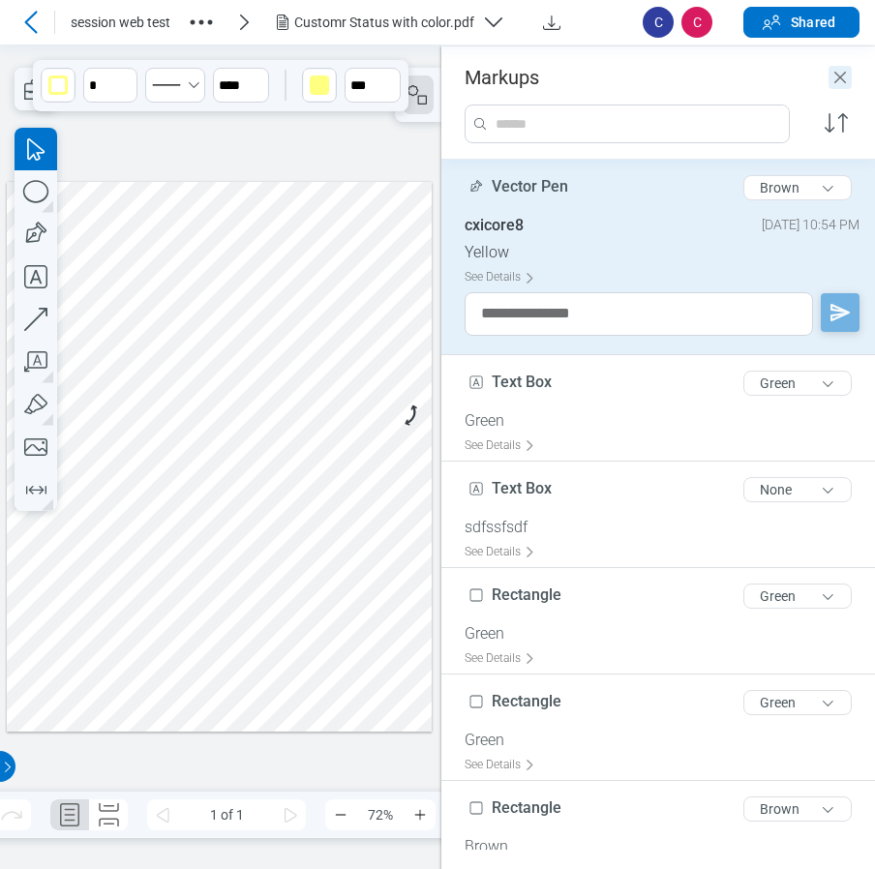
click at [842, 79] on icon "Close" at bounding box center [840, 78] width 12 height 12
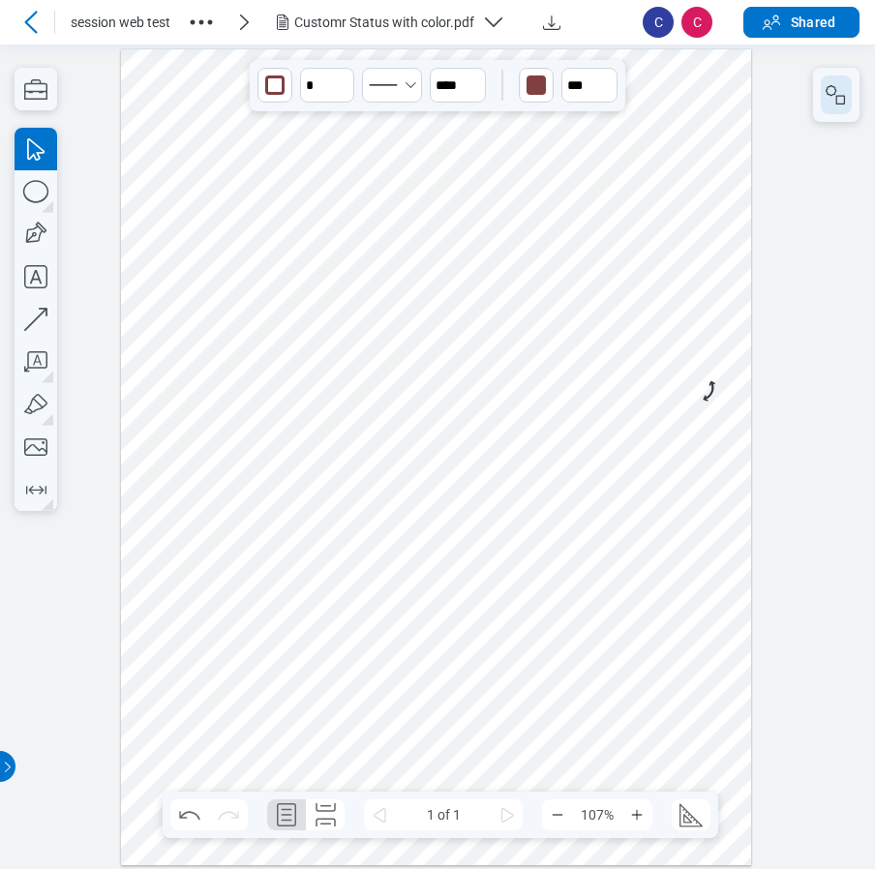
click at [841, 102] on icon "button" at bounding box center [835, 94] width 23 height 23
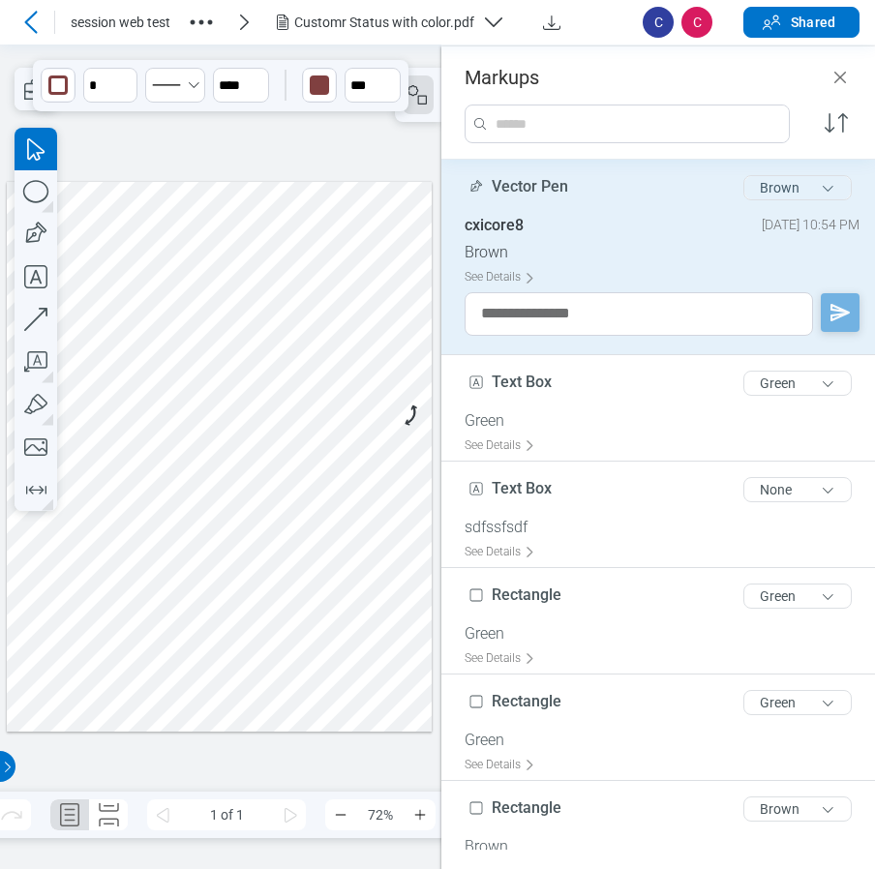
click at [765, 195] on button "Brown" at bounding box center [797, 187] width 108 height 25
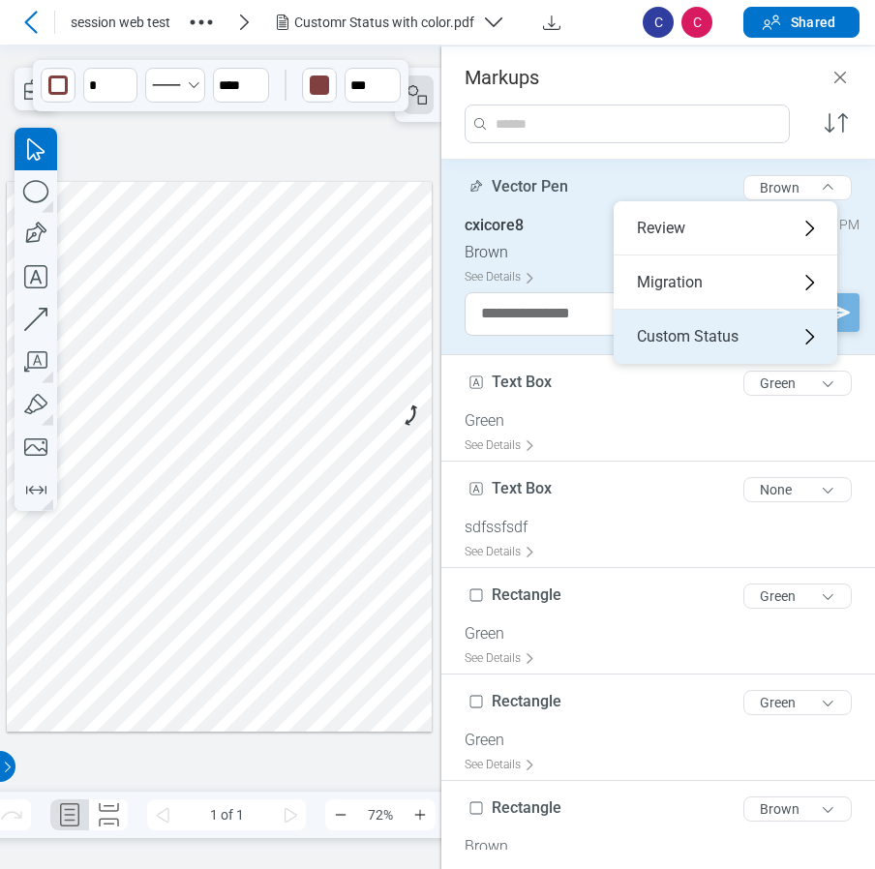
click at [704, 335] on div "Custom Status" at bounding box center [726, 337] width 224 height 54
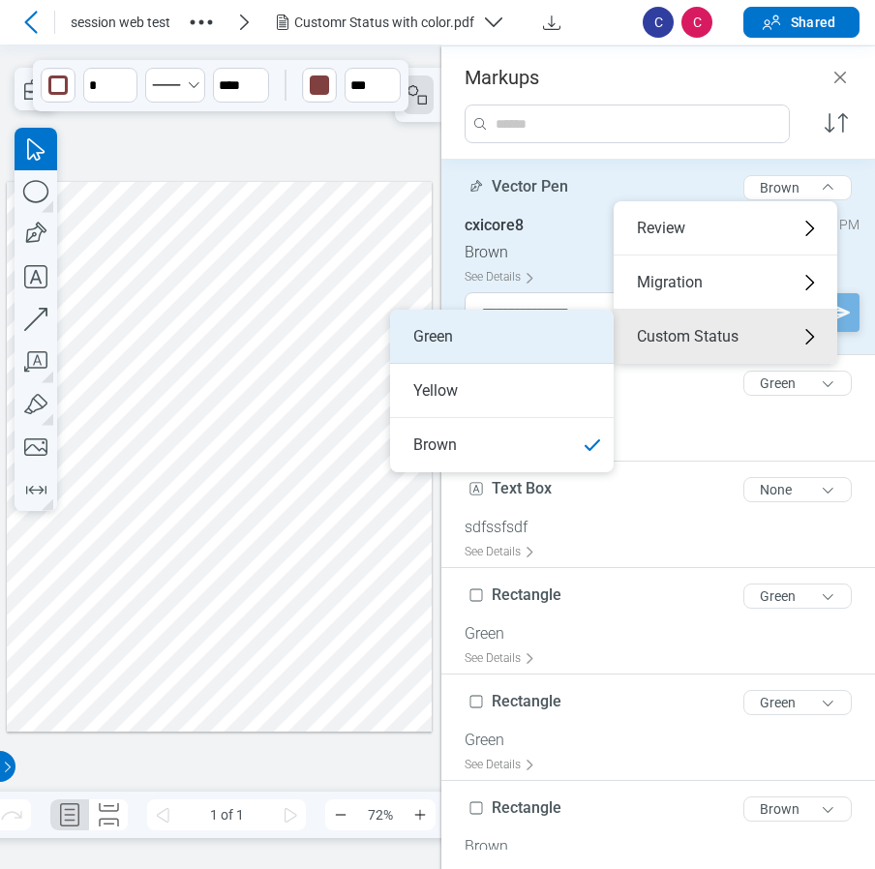
click at [494, 346] on li "Green" at bounding box center [502, 337] width 224 height 54
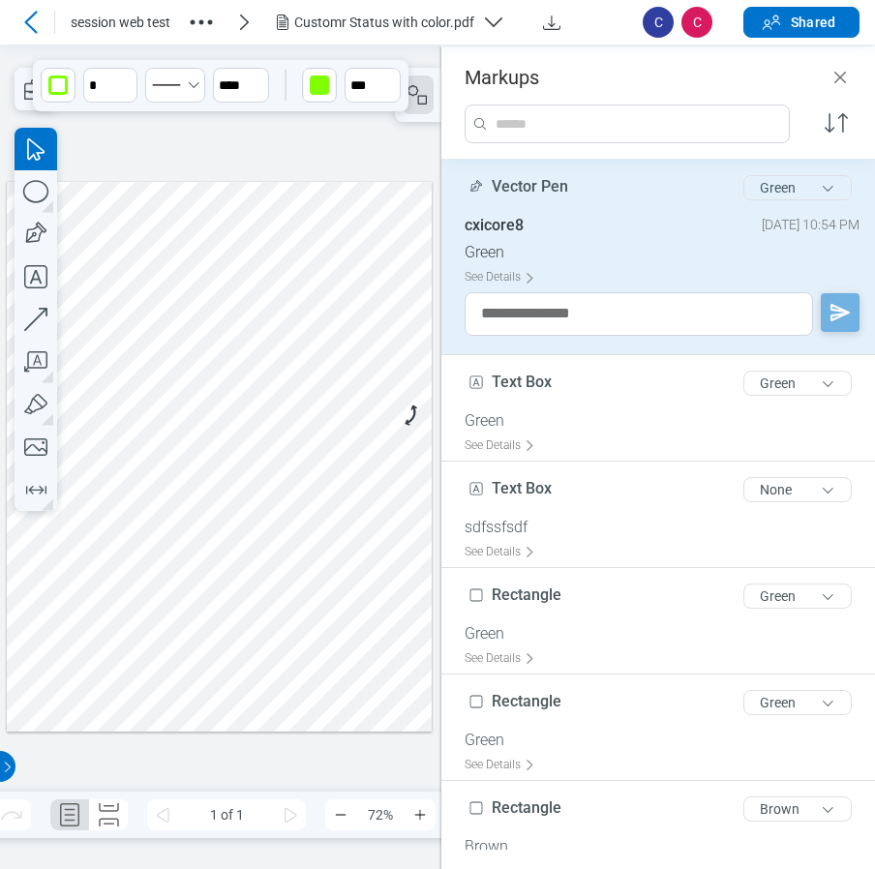
click at [820, 195] on button "Green" at bounding box center [797, 187] width 108 height 25
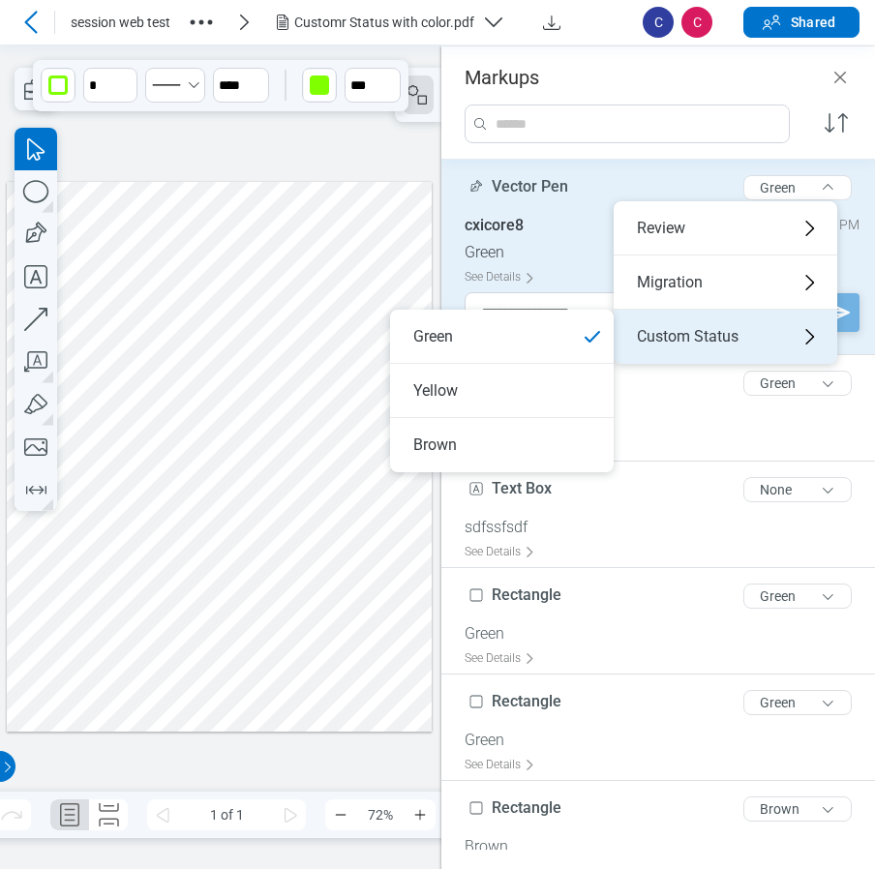
click at [708, 346] on div "Custom Status" at bounding box center [726, 337] width 224 height 54
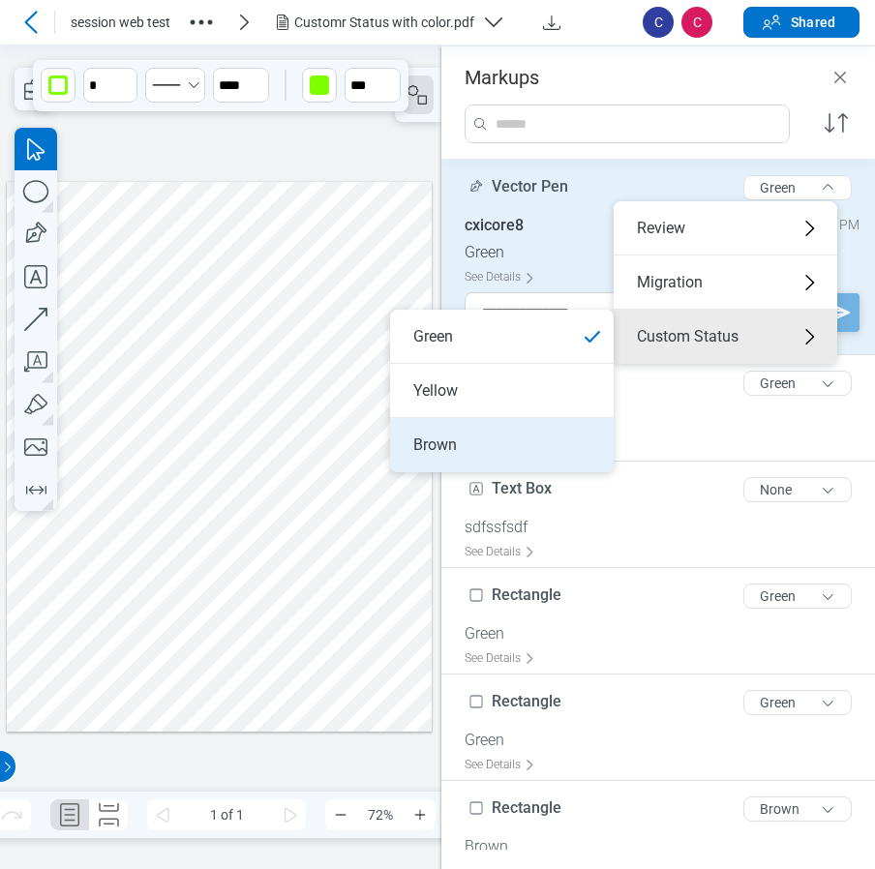
click at [498, 443] on li "Brown" at bounding box center [502, 445] width 224 height 54
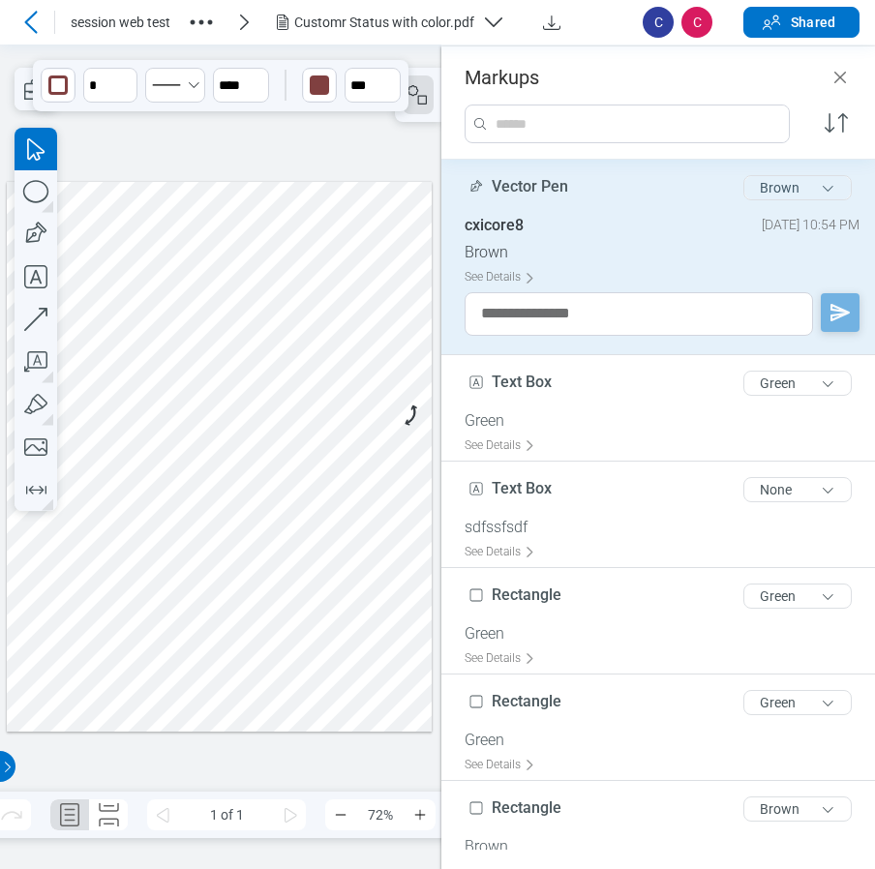
click at [771, 190] on button "Brown" at bounding box center [797, 187] width 108 height 25
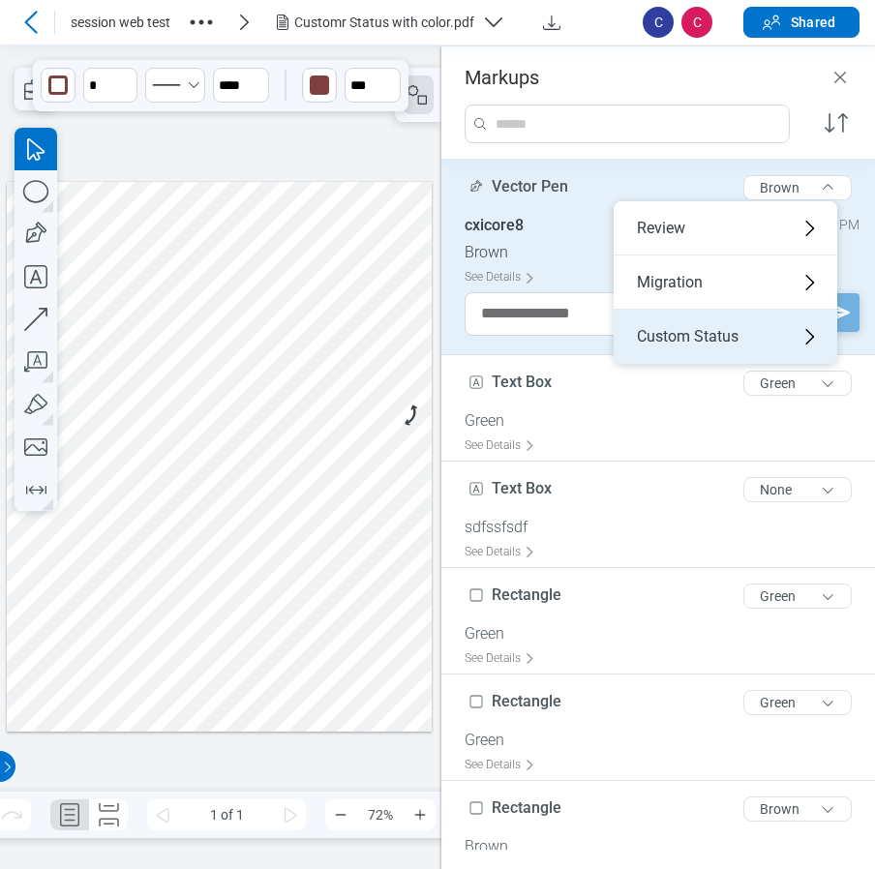
click at [702, 338] on div "Custom Status" at bounding box center [726, 337] width 224 height 54
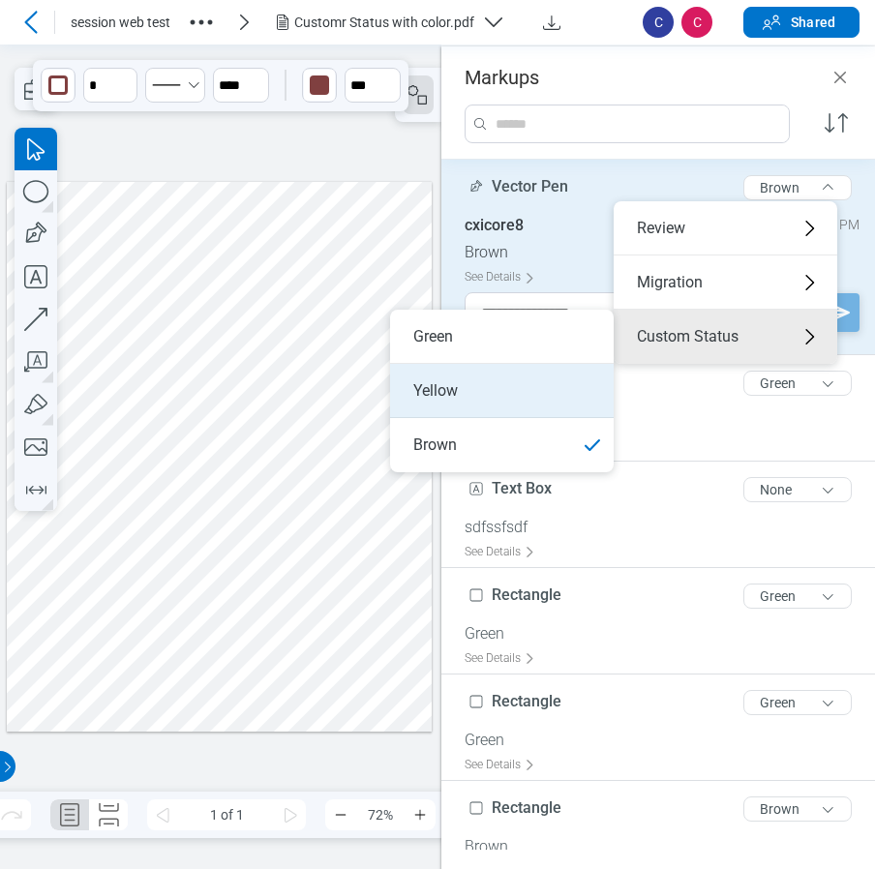
click at [474, 379] on li "Yellow" at bounding box center [502, 391] width 224 height 54
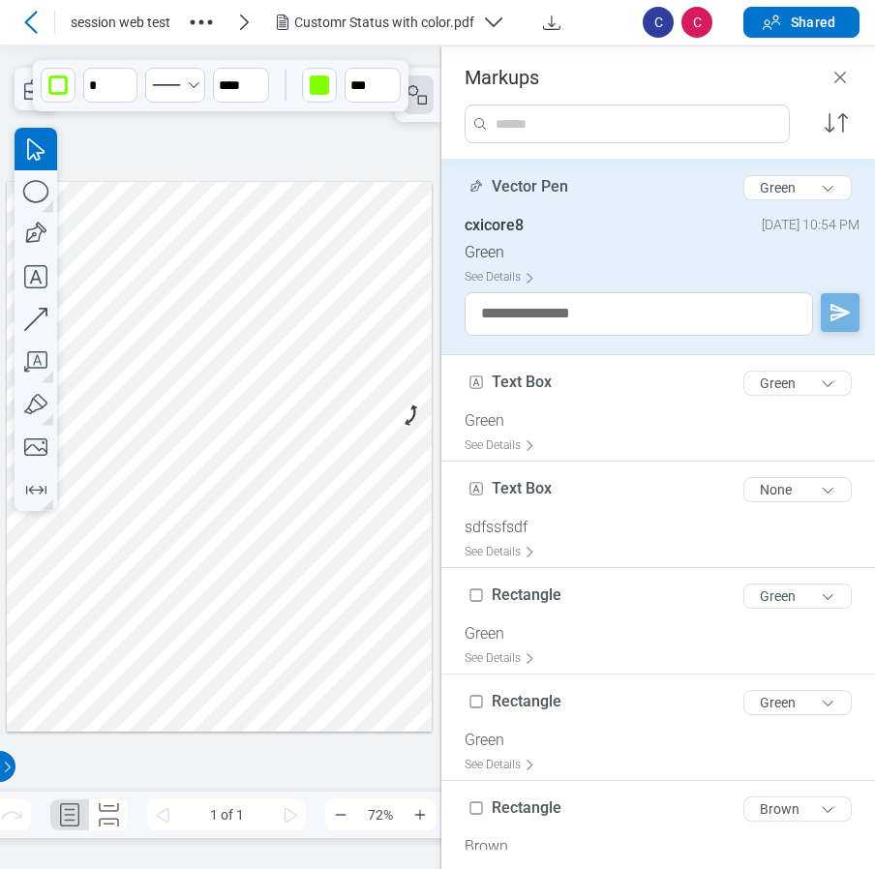
click at [216, 501] on div at bounding box center [220, 456] width 426 height 551
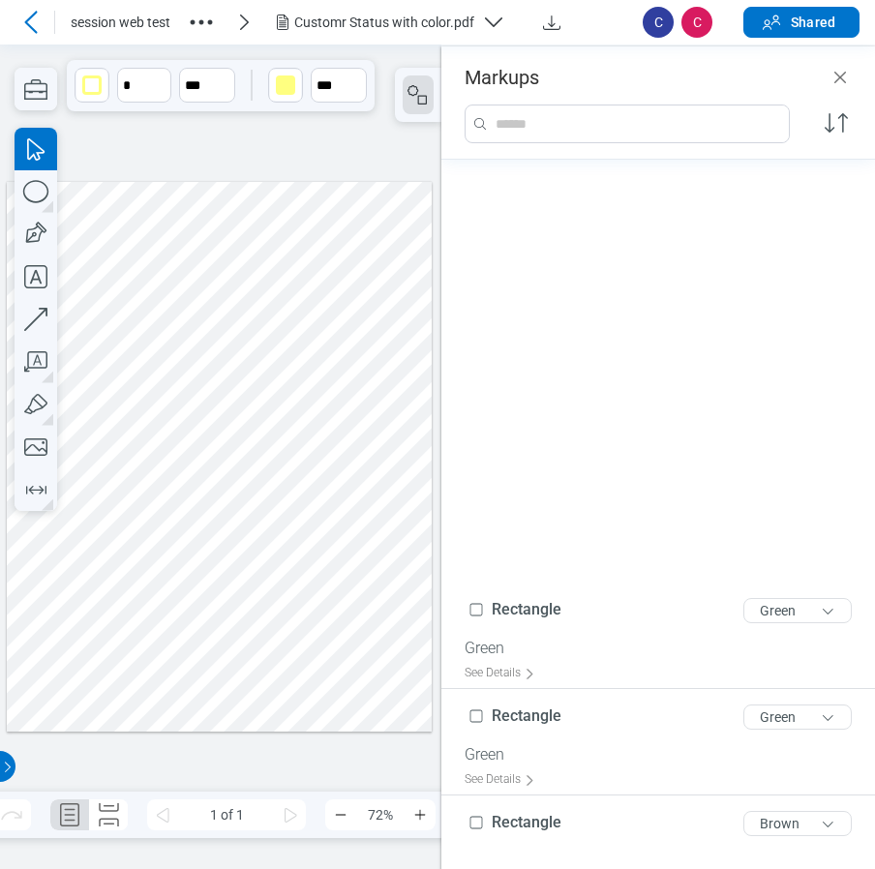
scroll to position [475, 0]
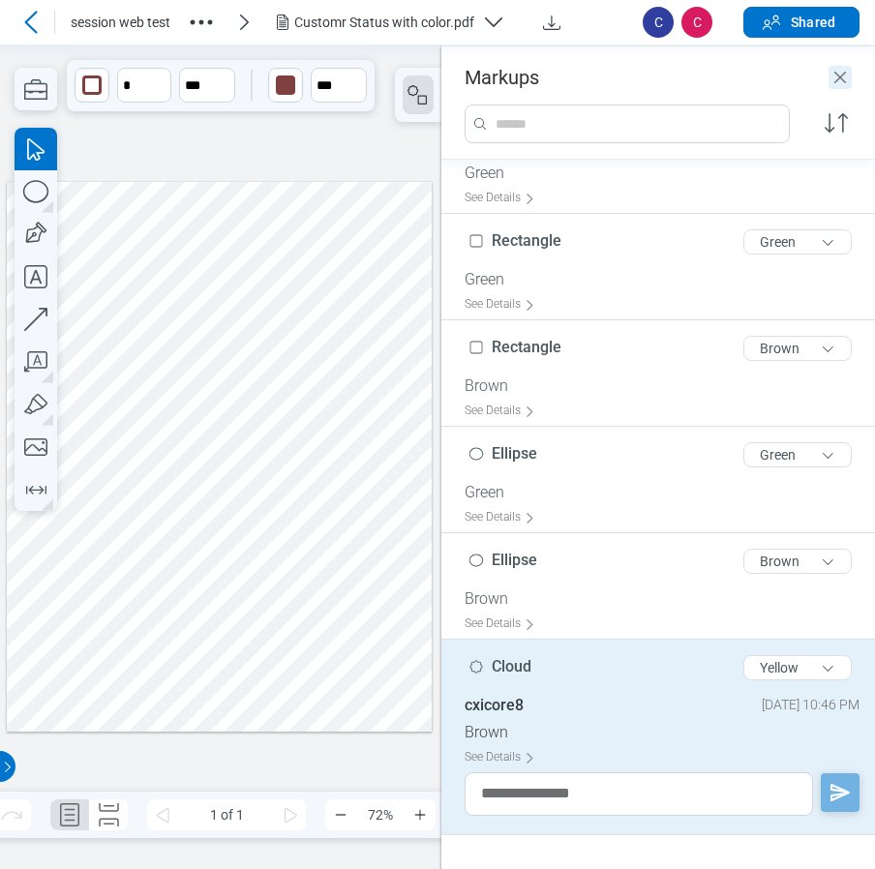
click at [833, 70] on icon "Close" at bounding box center [839, 77] width 23 height 23
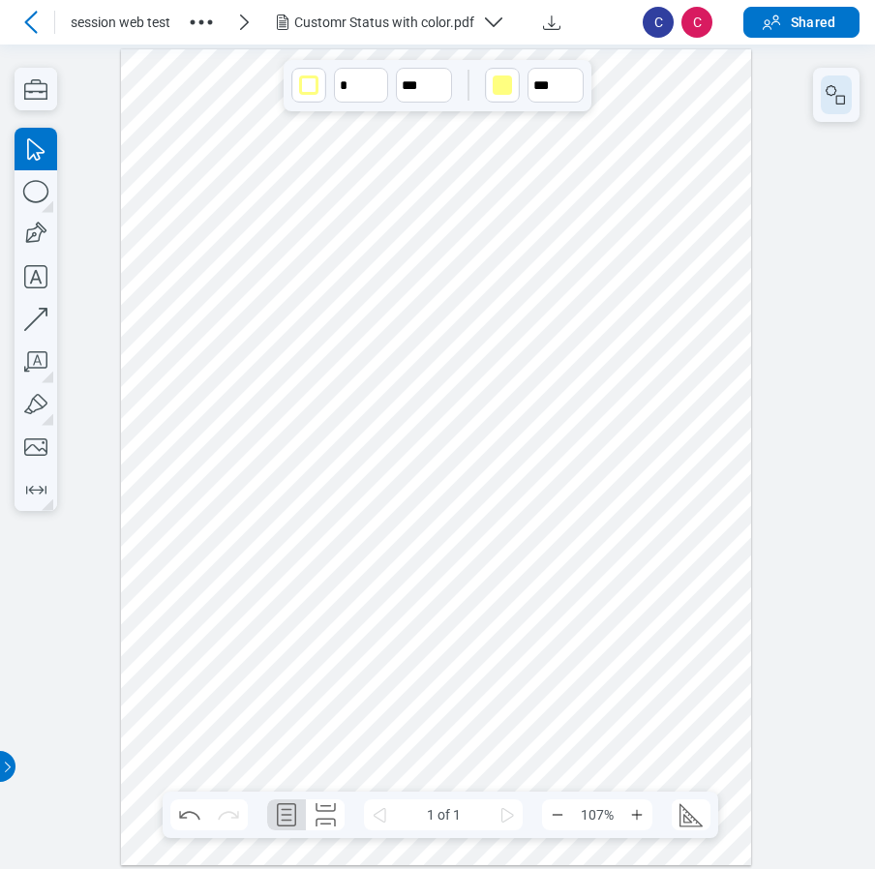
click at [829, 87] on icon "button" at bounding box center [835, 94] width 23 height 23
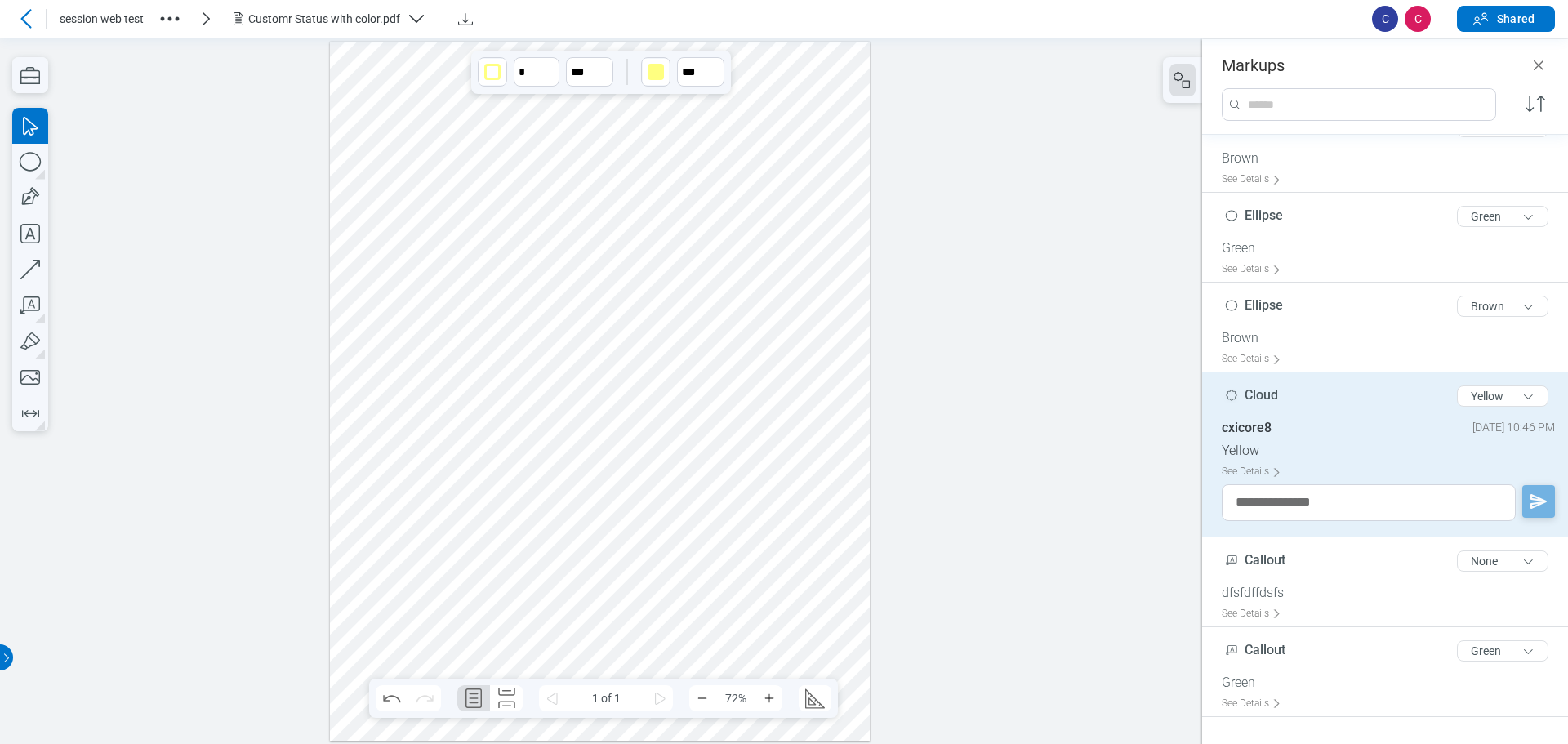
scroll to position [483, 0]
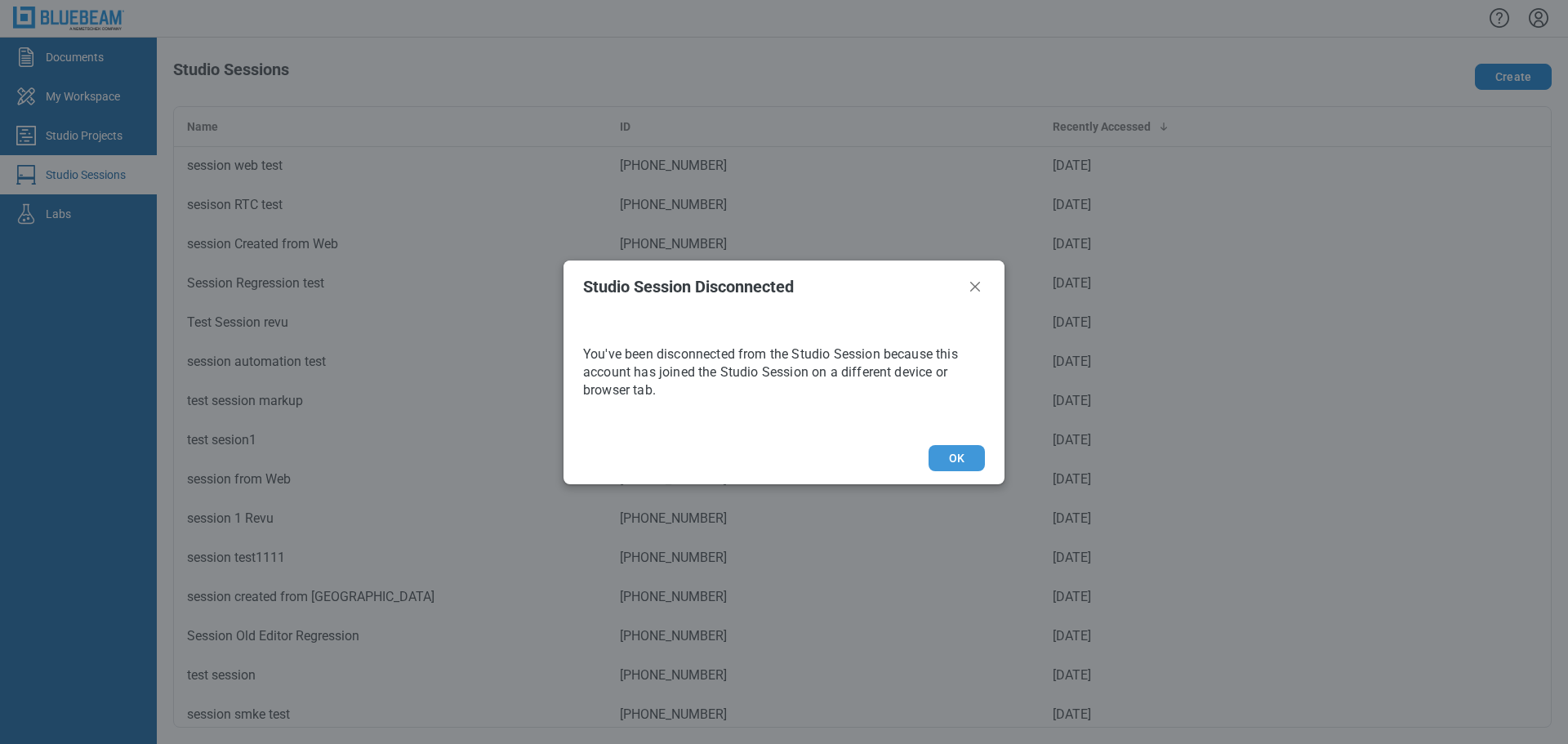
click at [969, 449] on button "OK" at bounding box center [956, 457] width 57 height 26
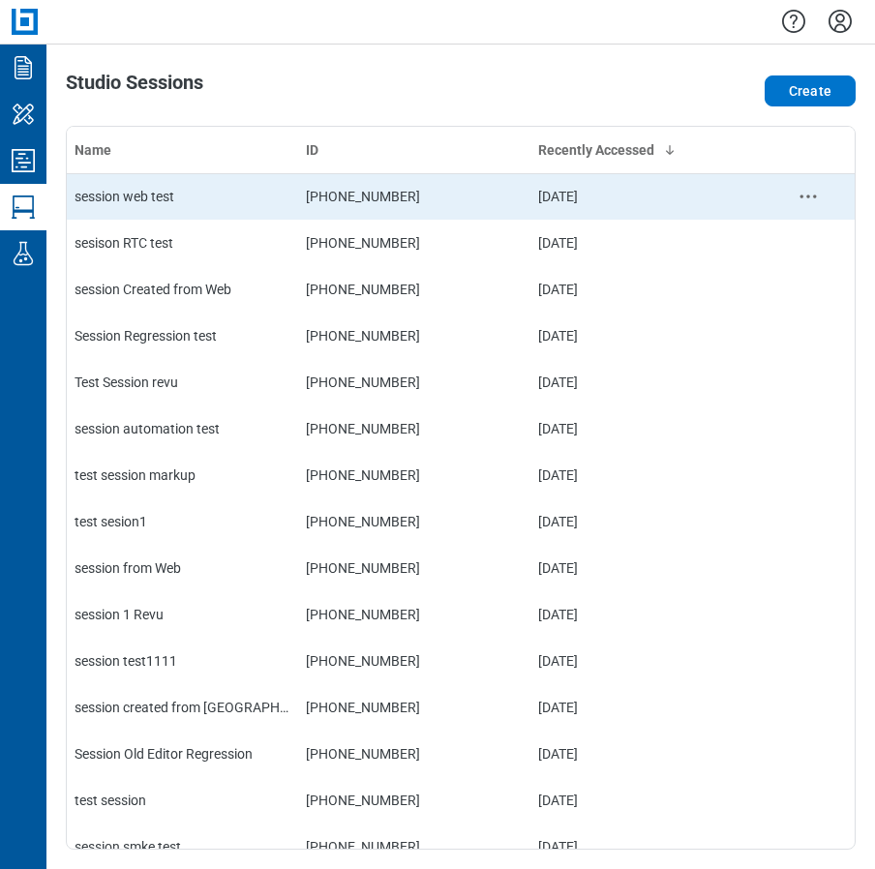
click at [154, 197] on div "session web test" at bounding box center [183, 196] width 216 height 19
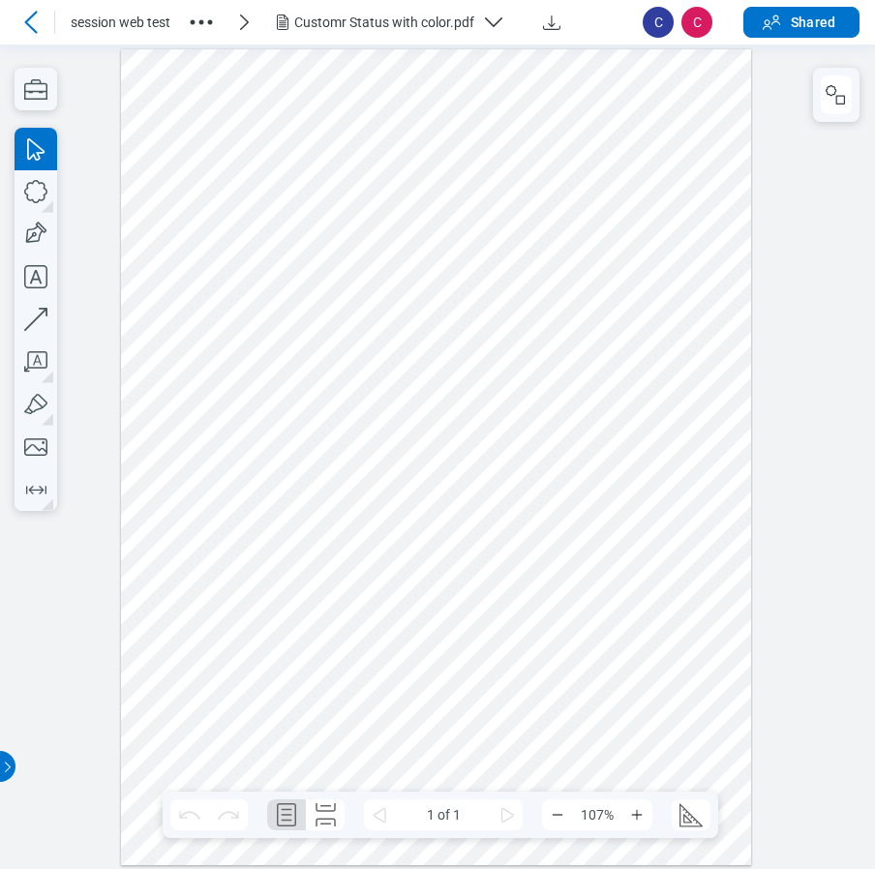
click at [413, 491] on div at bounding box center [436, 456] width 631 height 816
click at [609, 347] on div at bounding box center [436, 456] width 631 height 816
click at [580, 478] on div at bounding box center [436, 456] width 631 height 816
click at [453, 687] on div at bounding box center [436, 456] width 631 height 816
click at [237, 669] on div at bounding box center [436, 456] width 631 height 816
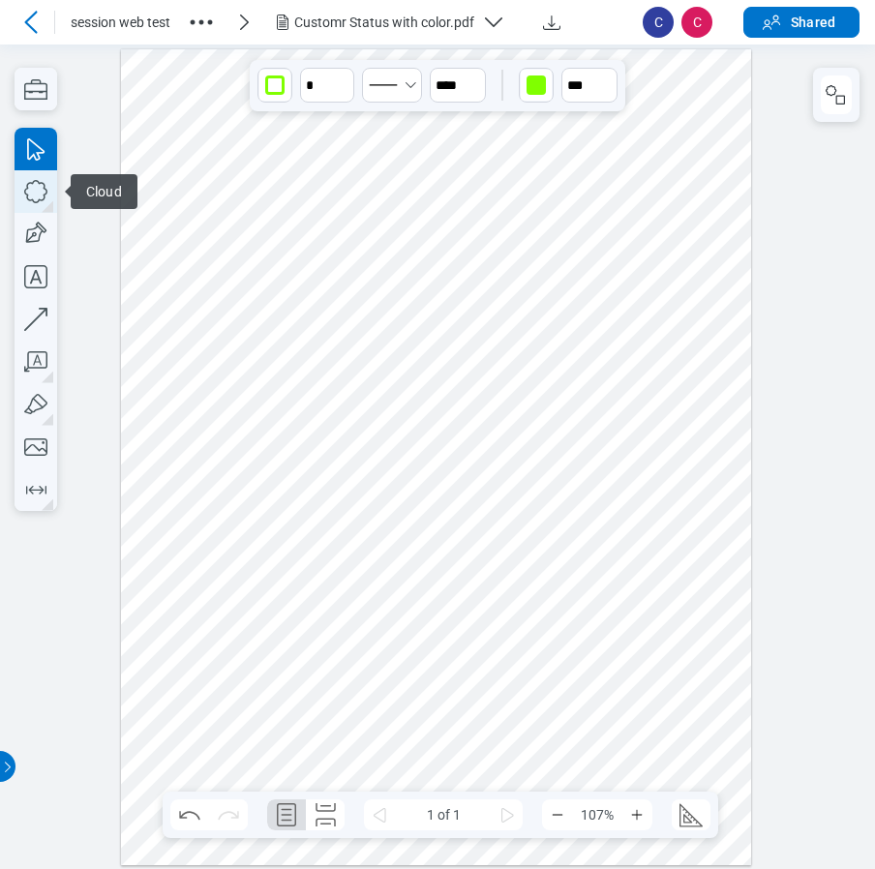
click at [39, 198] on icon "button" at bounding box center [36, 191] width 43 height 43
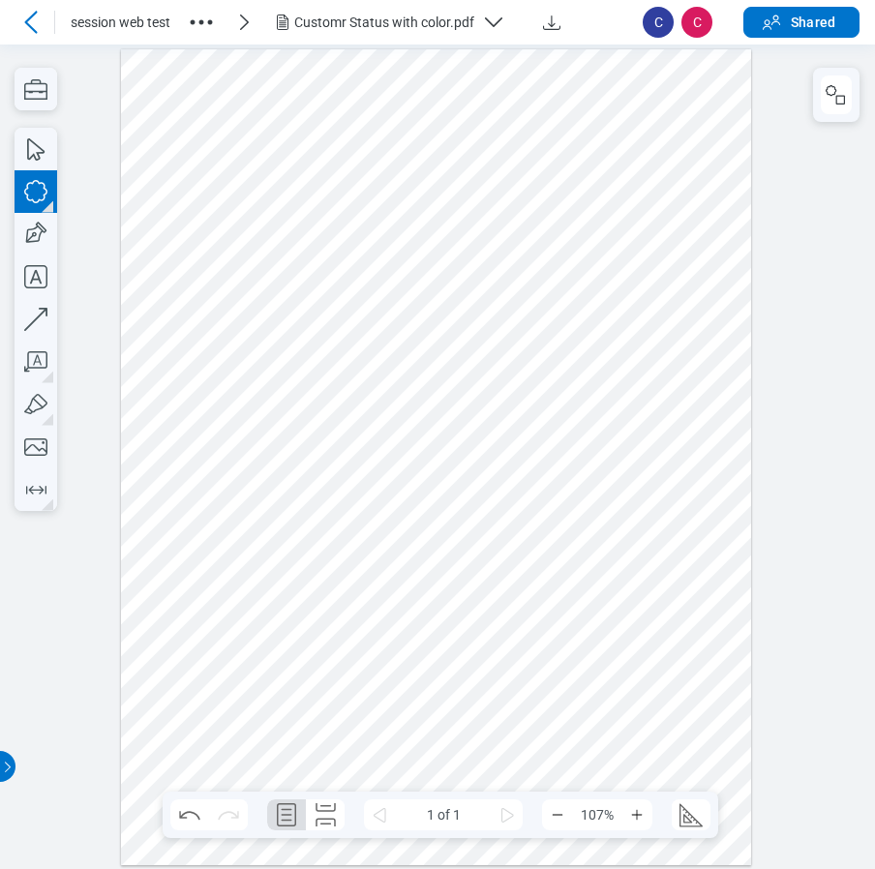
drag, startPoint x: 256, startPoint y: 326, endPoint x: 454, endPoint y: 468, distance: 243.3
click at [454, 468] on div at bounding box center [436, 456] width 631 height 816
click at [563, 404] on div at bounding box center [436, 456] width 631 height 816
click at [432, 489] on div at bounding box center [436, 456] width 631 height 816
click at [36, 193] on icon "button" at bounding box center [36, 191] width 43 height 43
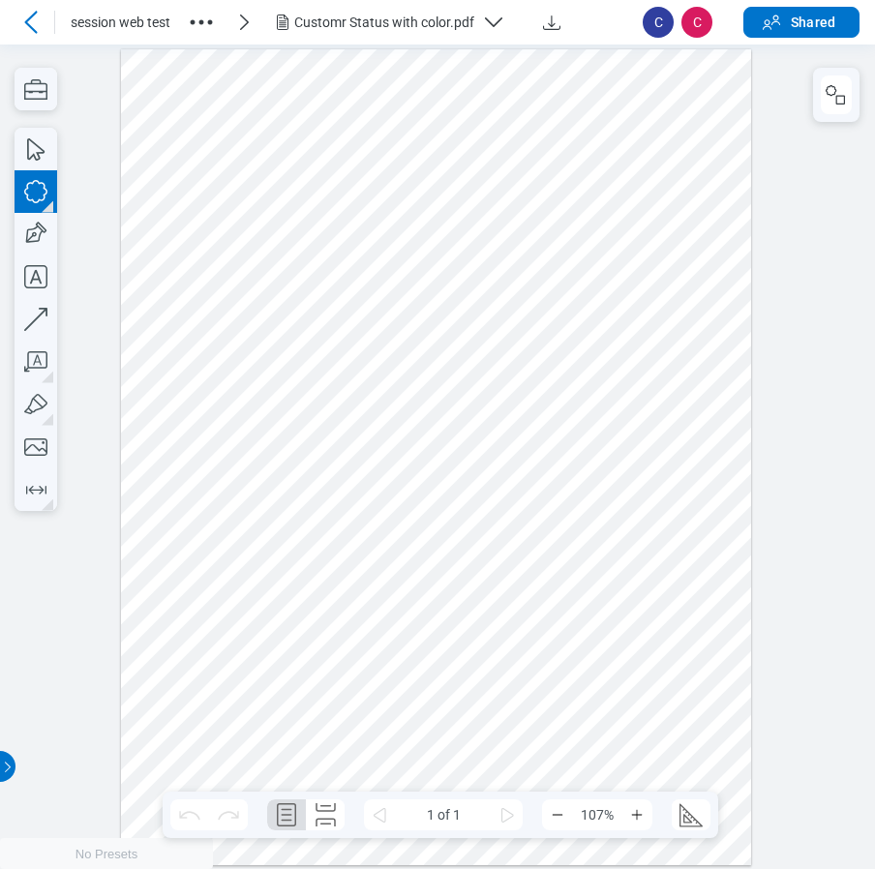
drag, startPoint x: 257, startPoint y: 374, endPoint x: 448, endPoint y: 489, distance: 222.7
click at [448, 489] on div at bounding box center [436, 456] width 631 height 816
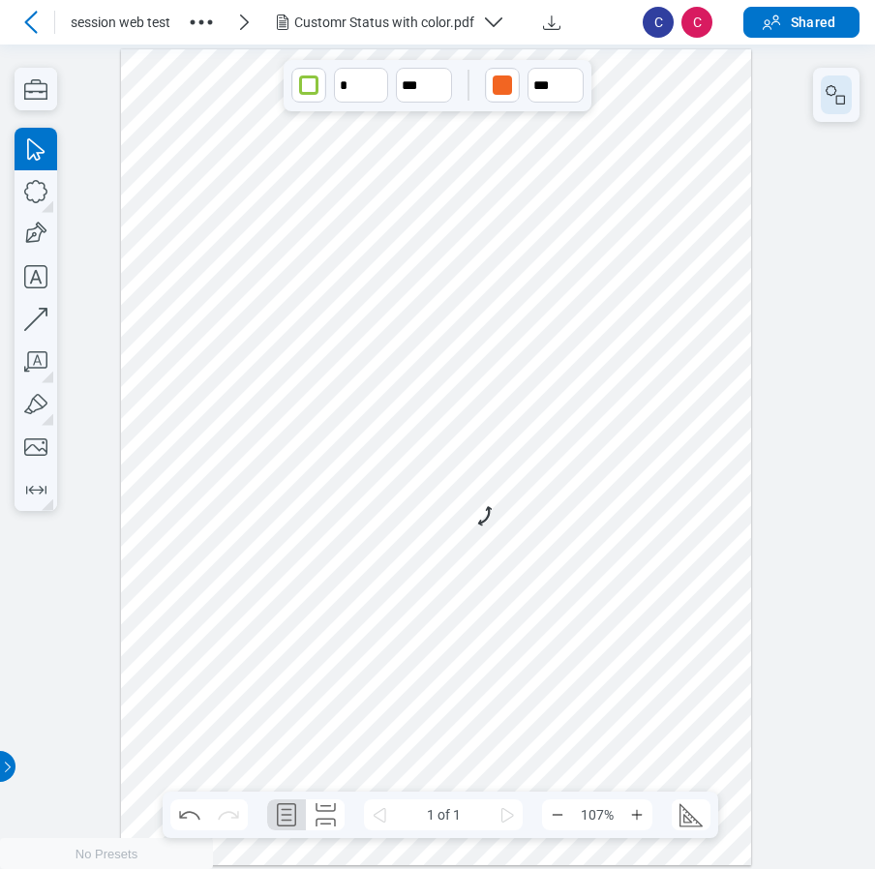
click at [827, 101] on icon "button" at bounding box center [835, 94] width 23 height 23
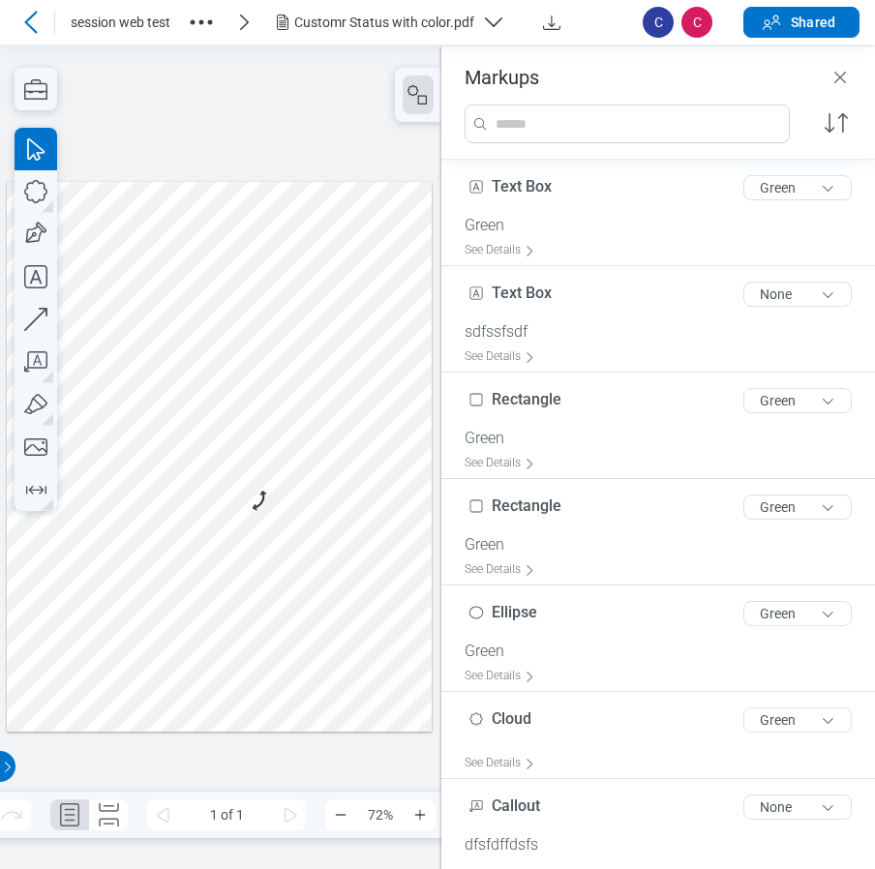
click at [167, 436] on div at bounding box center [220, 456] width 426 height 551
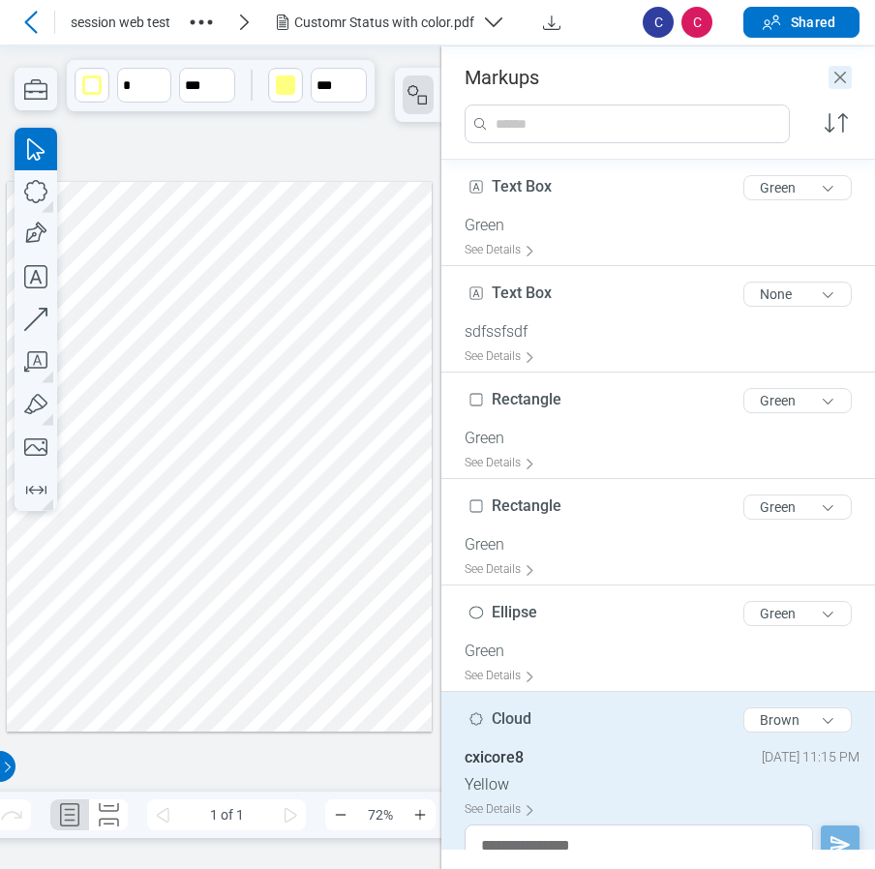
click at [836, 76] on icon "Close" at bounding box center [839, 77] width 23 height 23
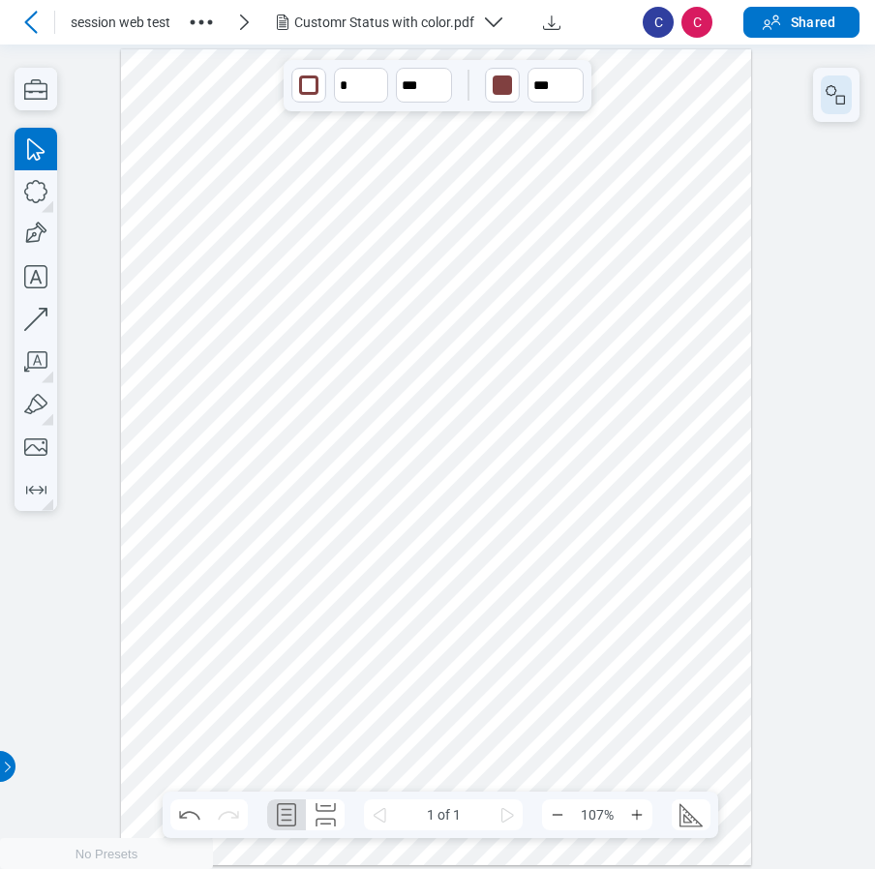
click at [825, 94] on icon "button" at bounding box center [835, 94] width 23 height 23
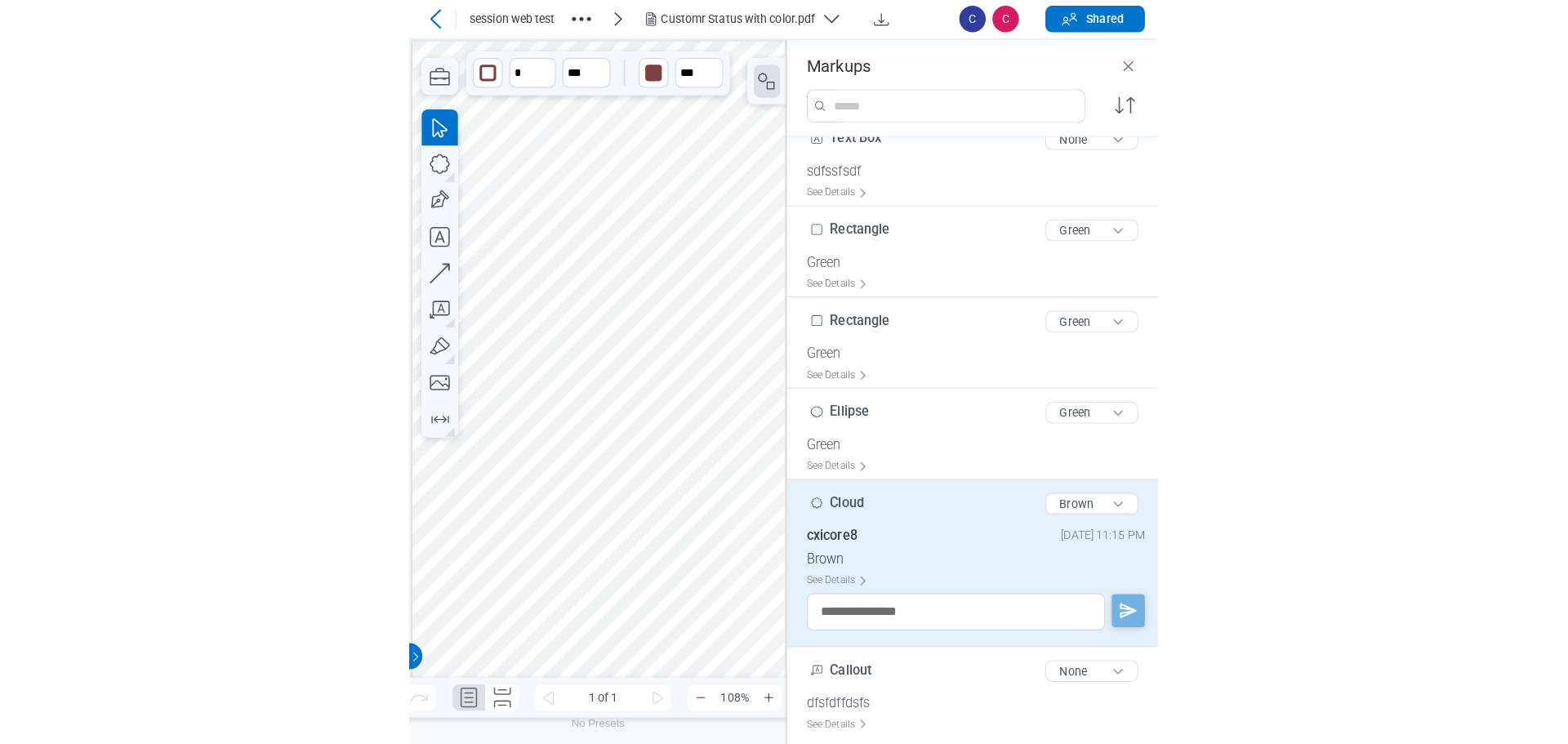
scroll to position [123, 0]
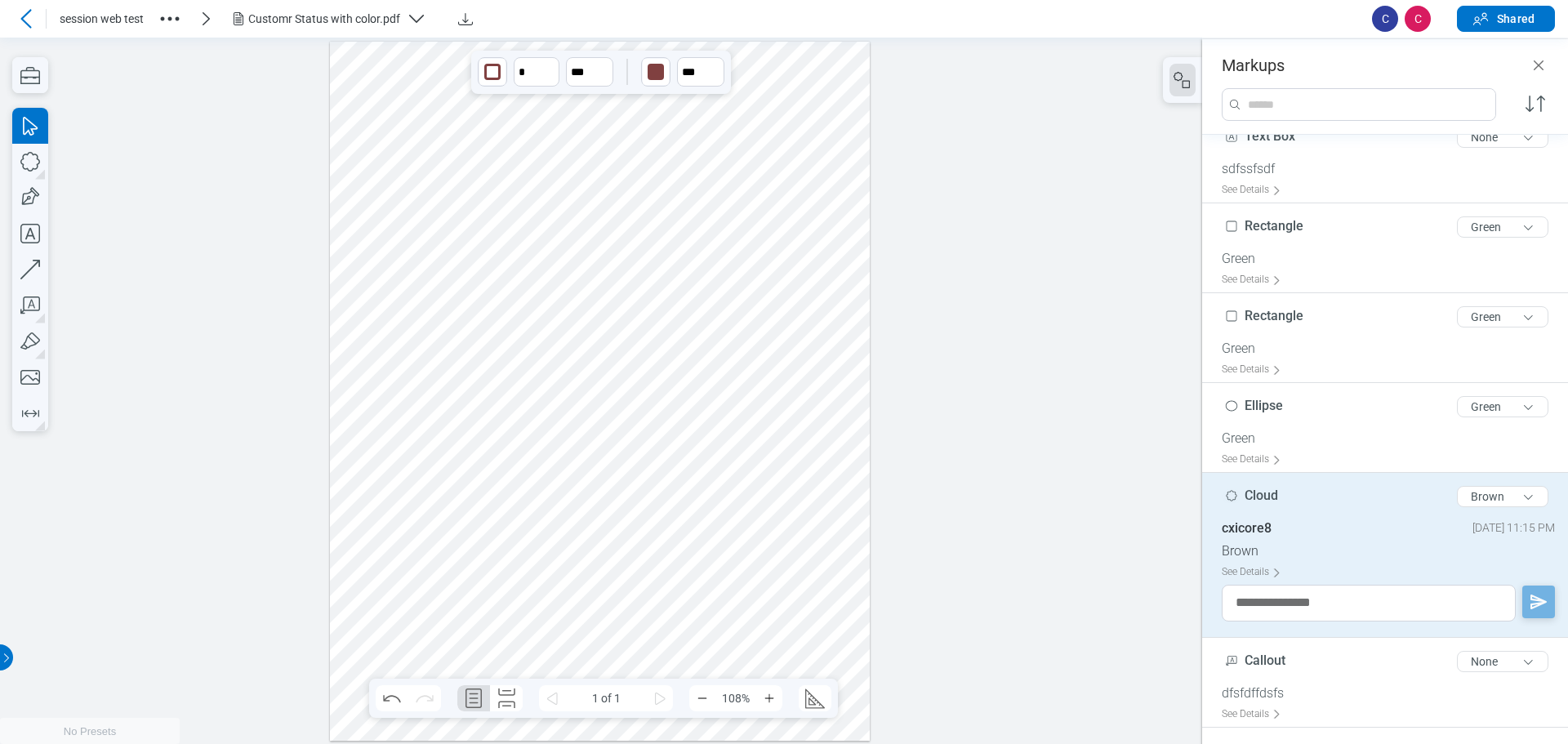
click at [25, 13] on icon at bounding box center [25, 19] width 11 height 19
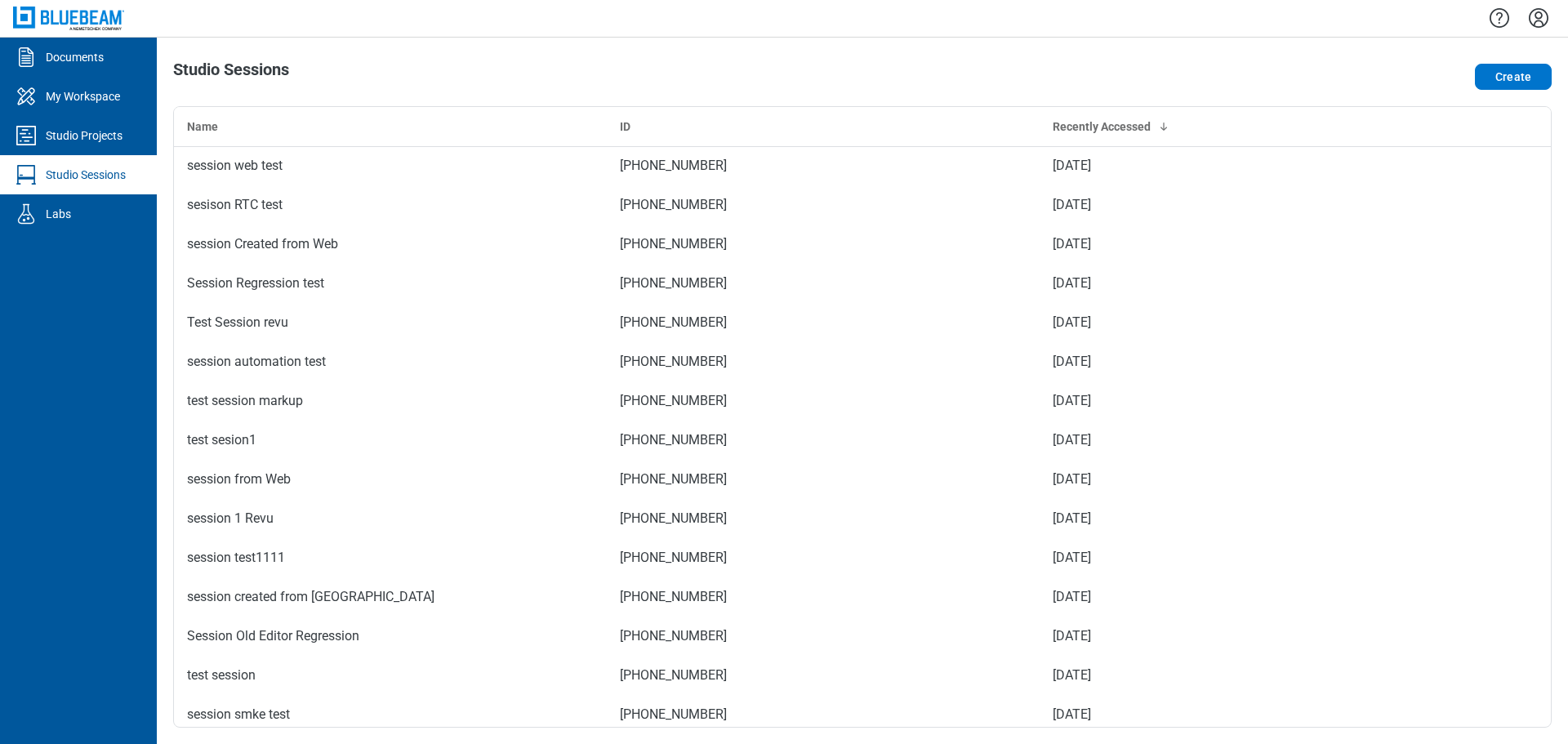
click at [738, 22] on icon "Settings" at bounding box center [1538, 18] width 26 height 26
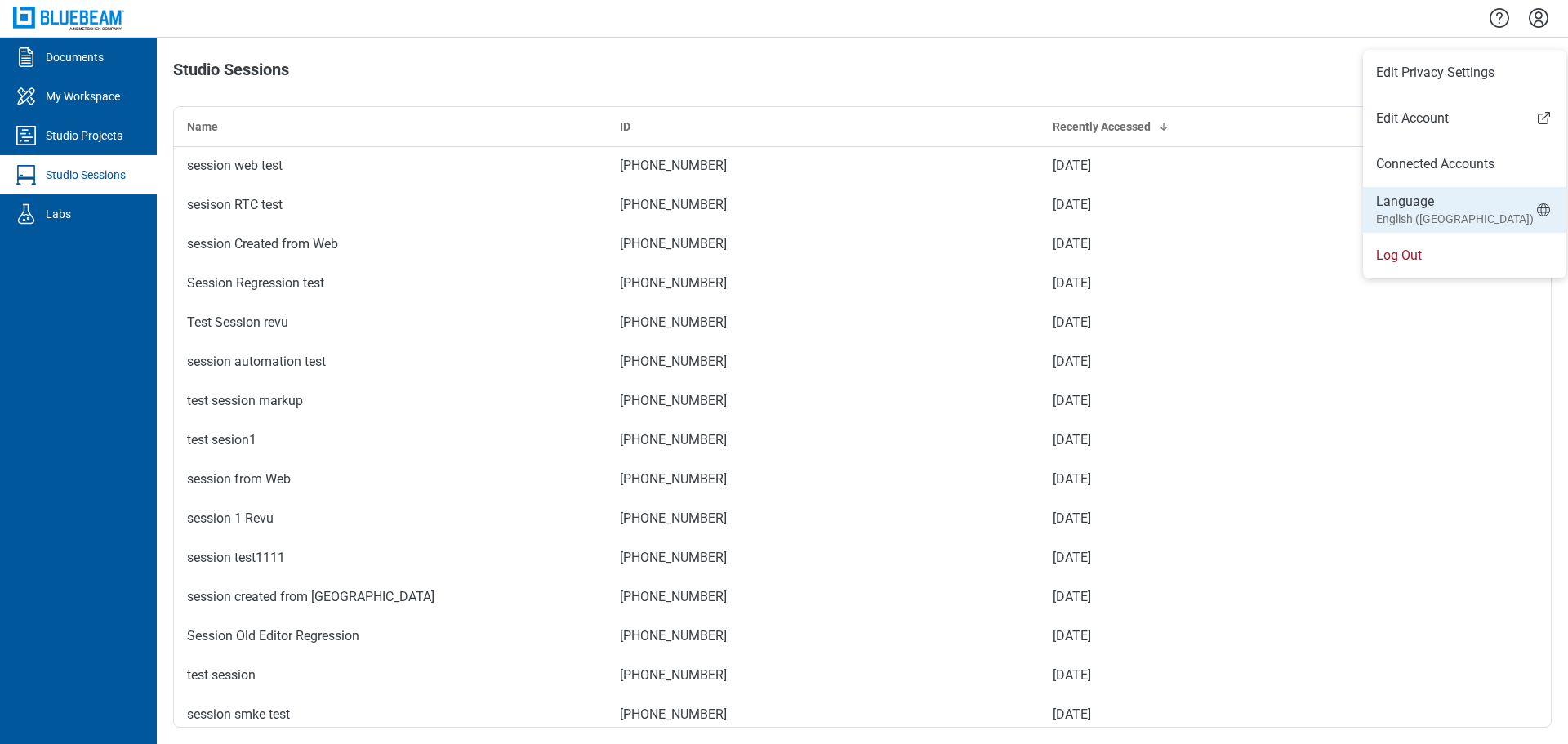
click at [738, 217] on small "English (US)" at bounding box center [1455, 218] width 158 height 16
select select "*****"
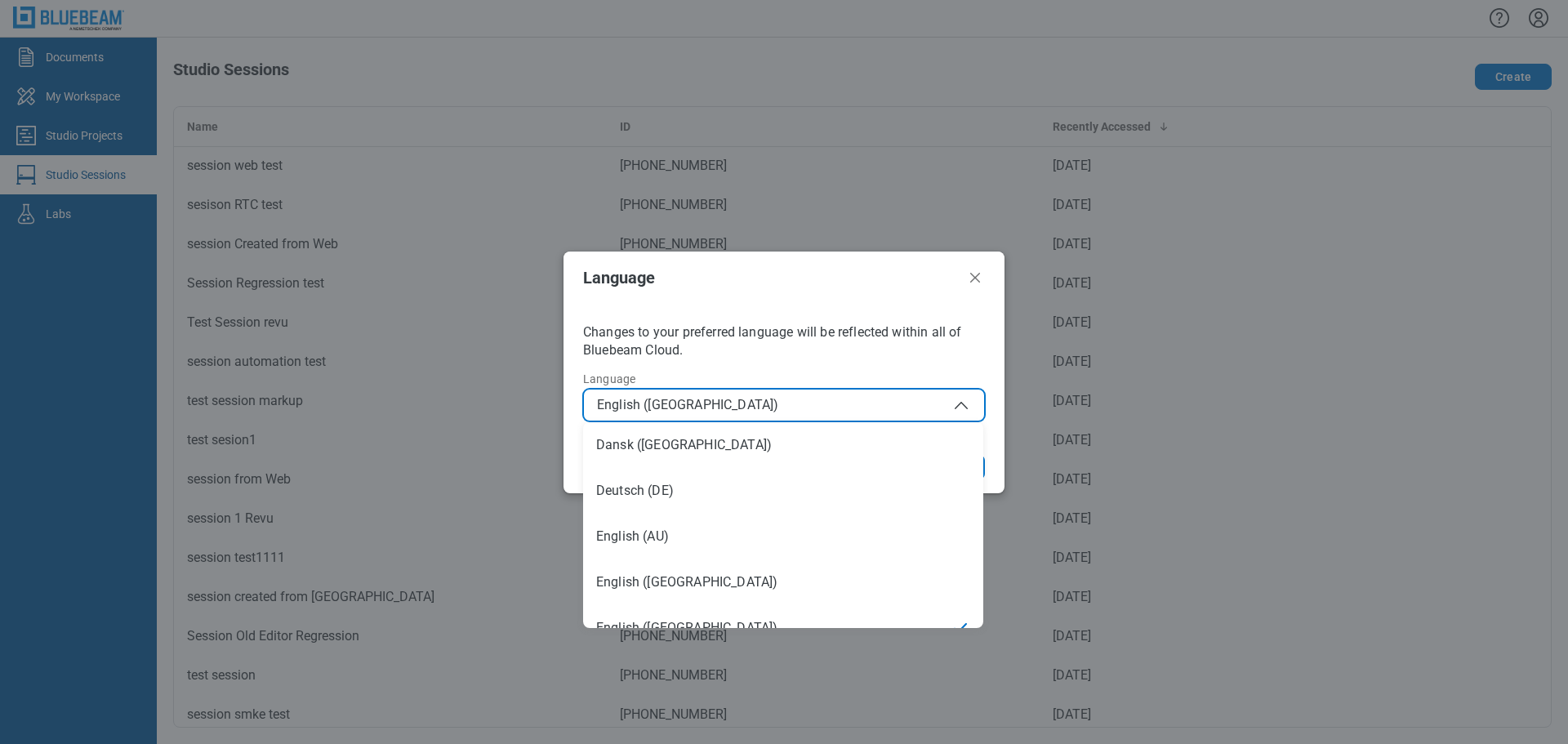
click at [738, 395] on span "English (US)" at bounding box center [783, 404] width 374 height 19
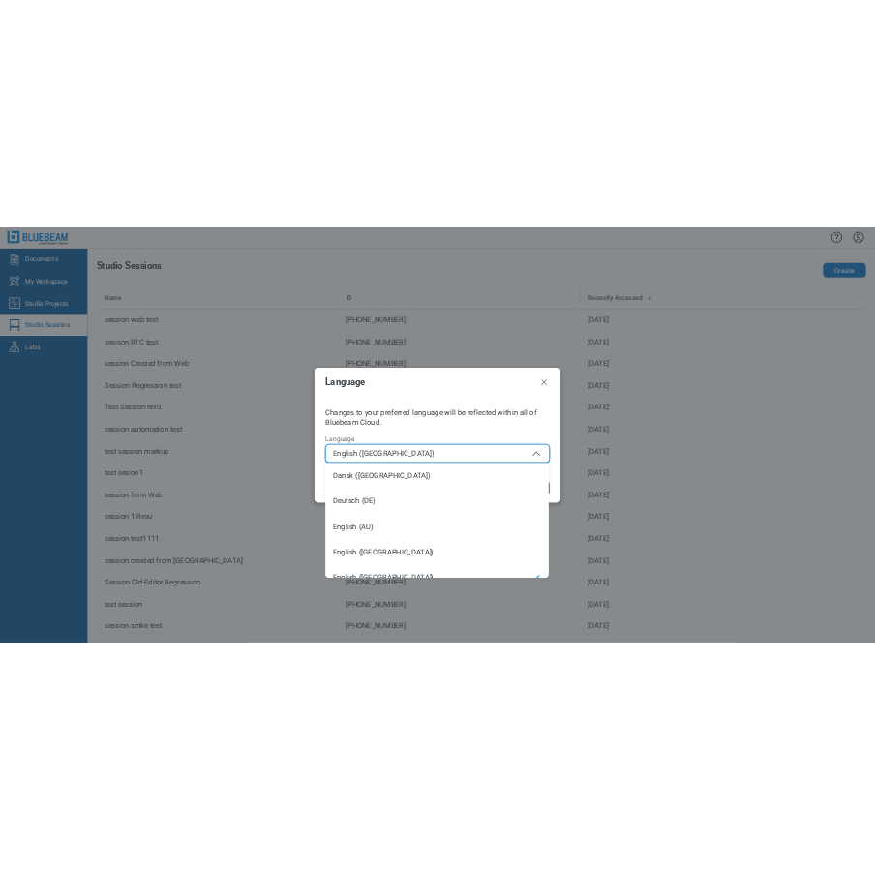
scroll to position [27, 0]
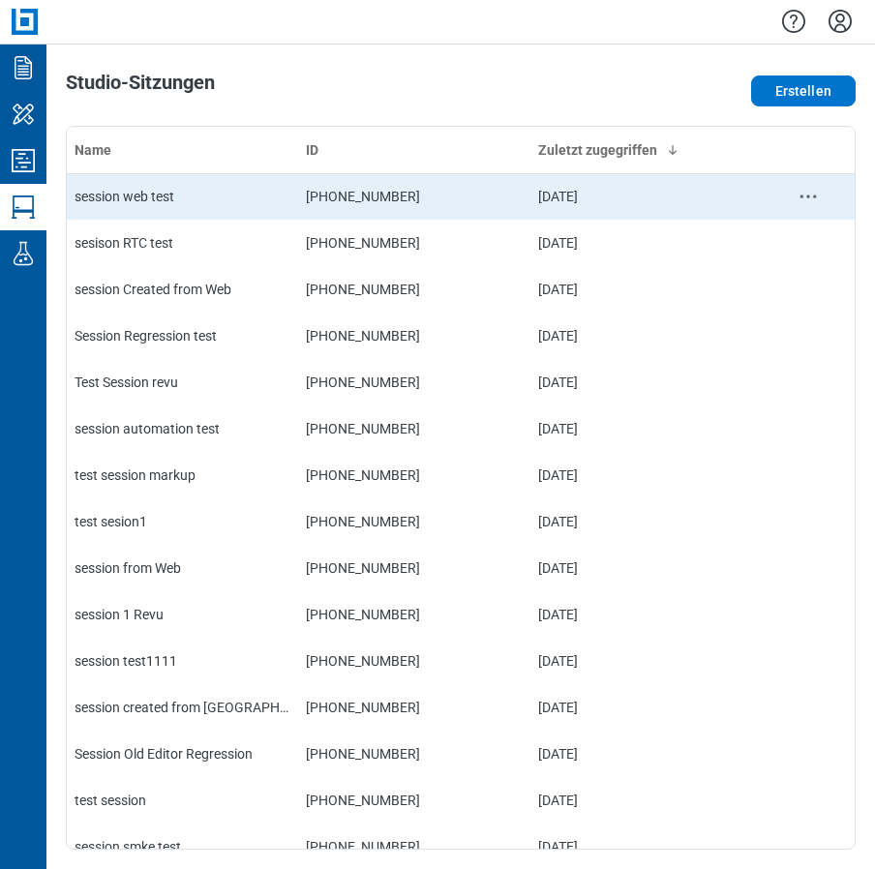
click at [124, 200] on div "session web test" at bounding box center [183, 196] width 216 height 19
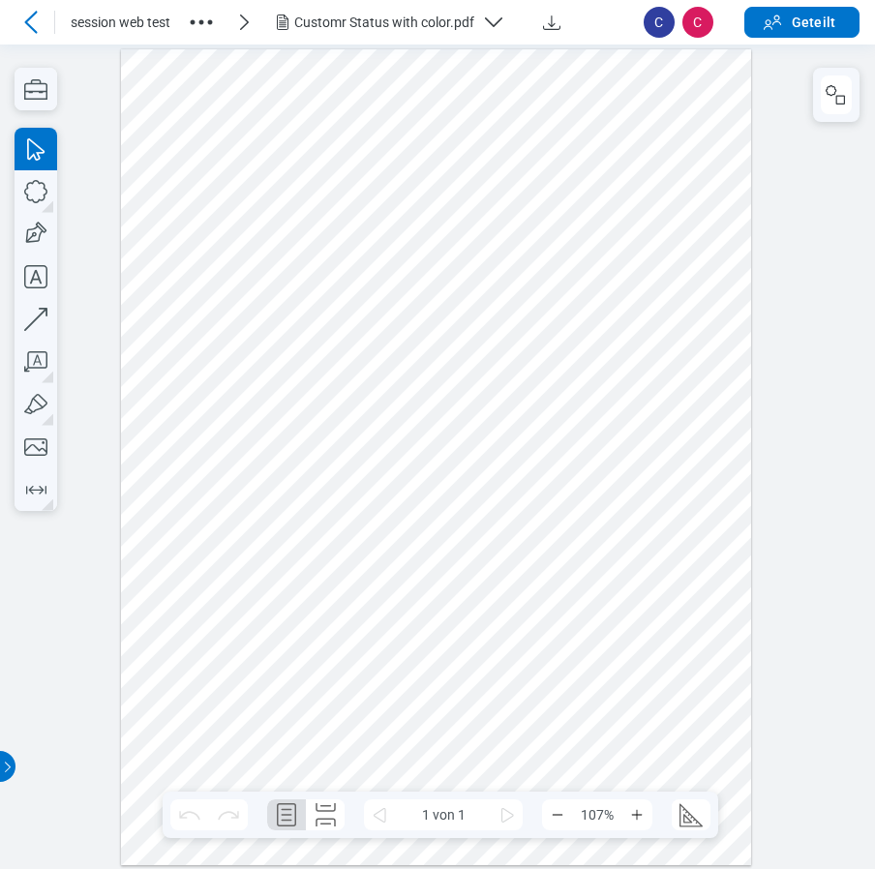
click at [373, 435] on div at bounding box center [436, 456] width 631 height 816
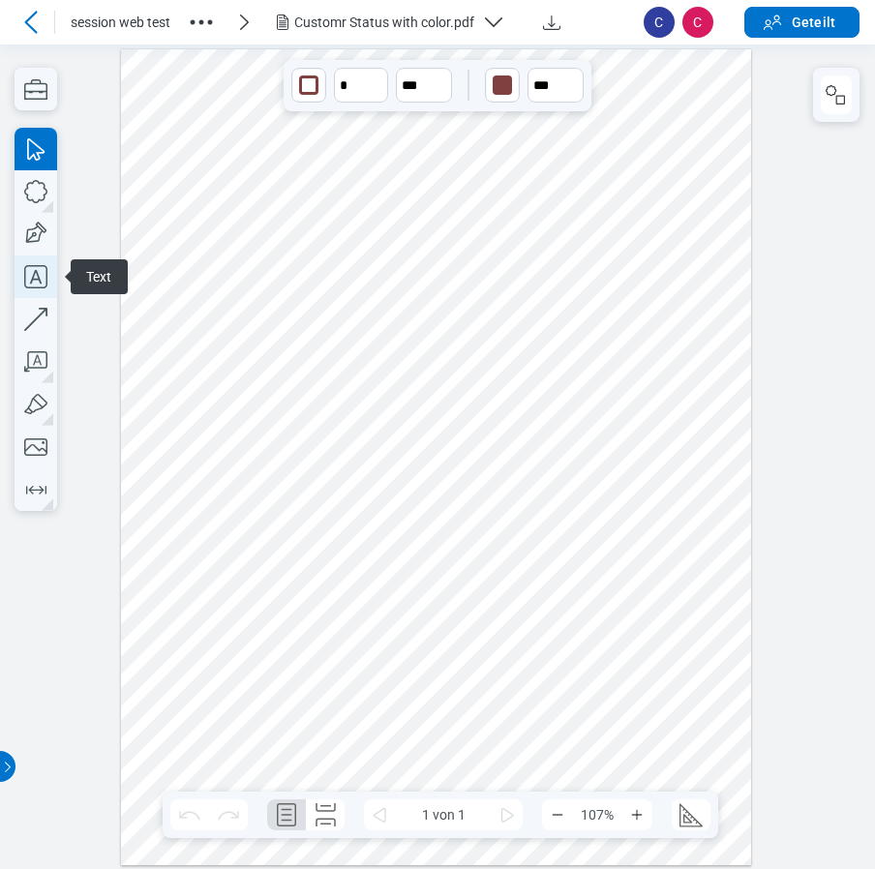
click at [38, 281] on icon "button" at bounding box center [36, 276] width 43 height 43
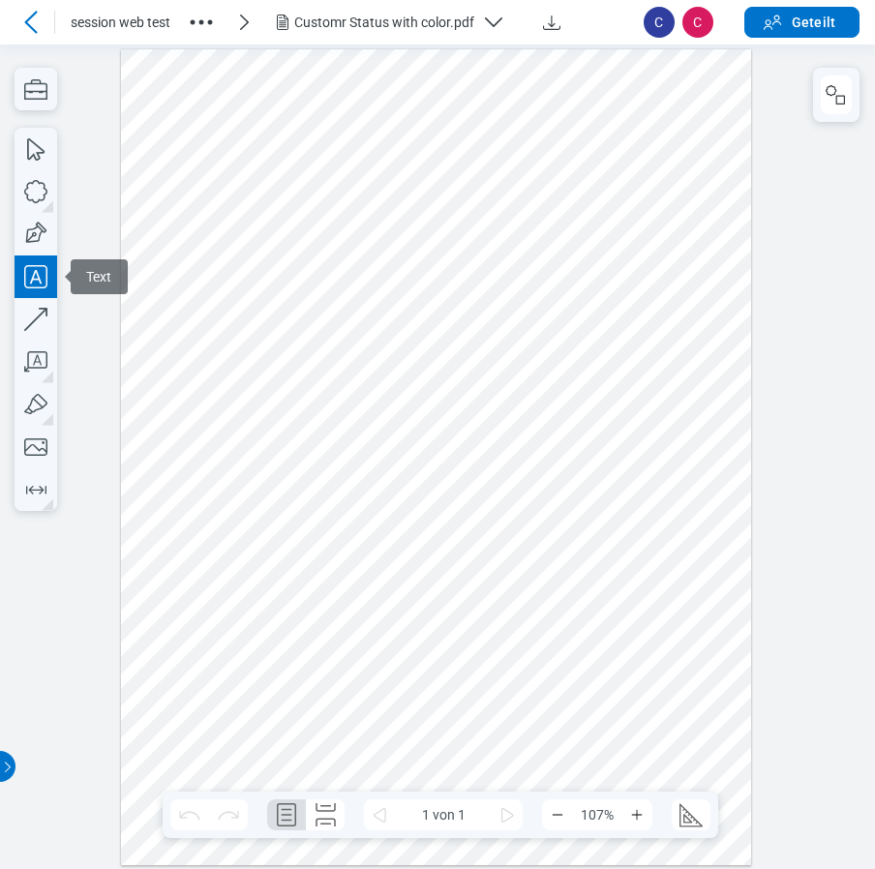
click at [247, 576] on div at bounding box center [436, 456] width 631 height 816
click at [594, 600] on div at bounding box center [436, 456] width 631 height 816
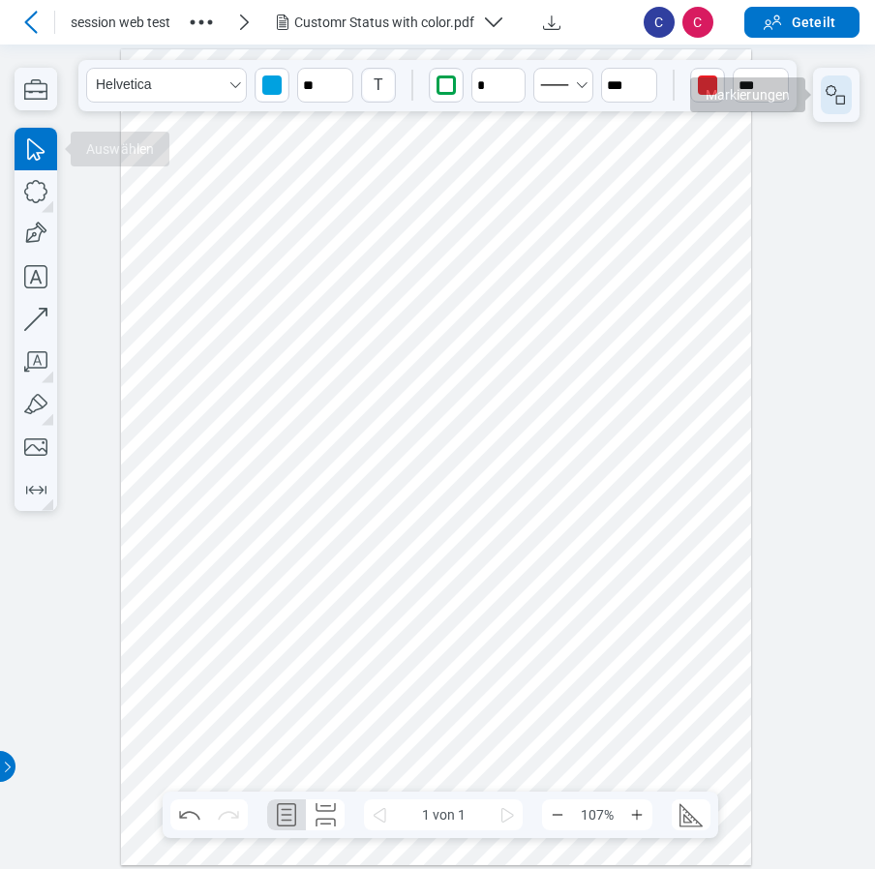
click at [841, 106] on button "button" at bounding box center [836, 94] width 31 height 39
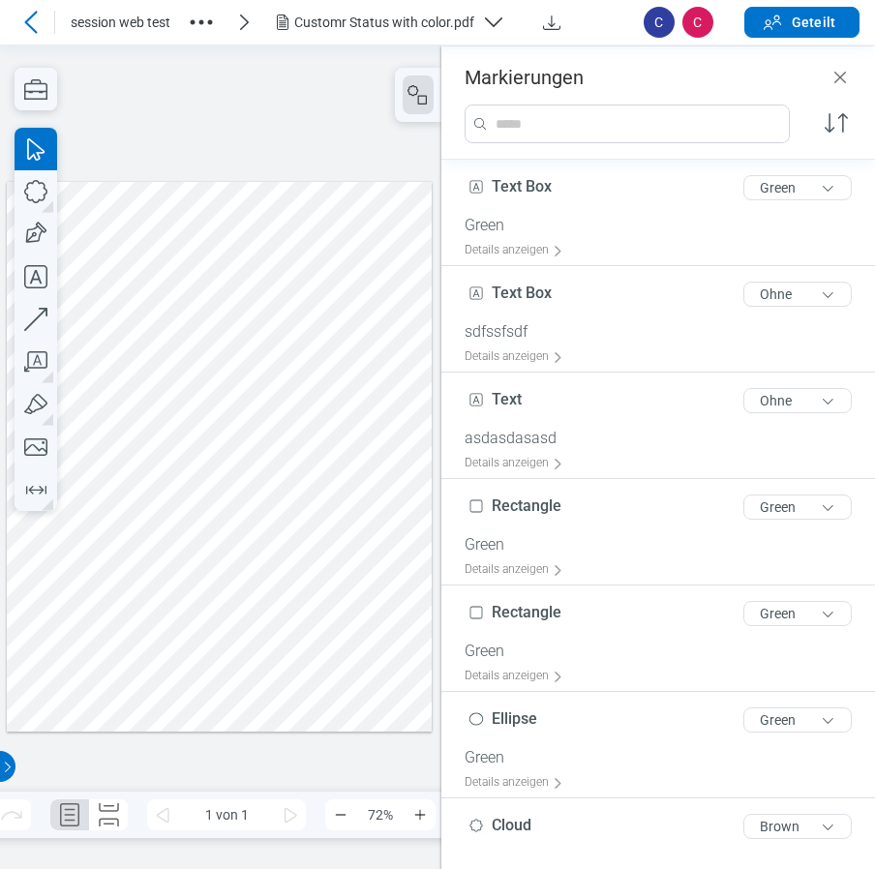
click at [220, 547] on div at bounding box center [220, 456] width 426 height 551
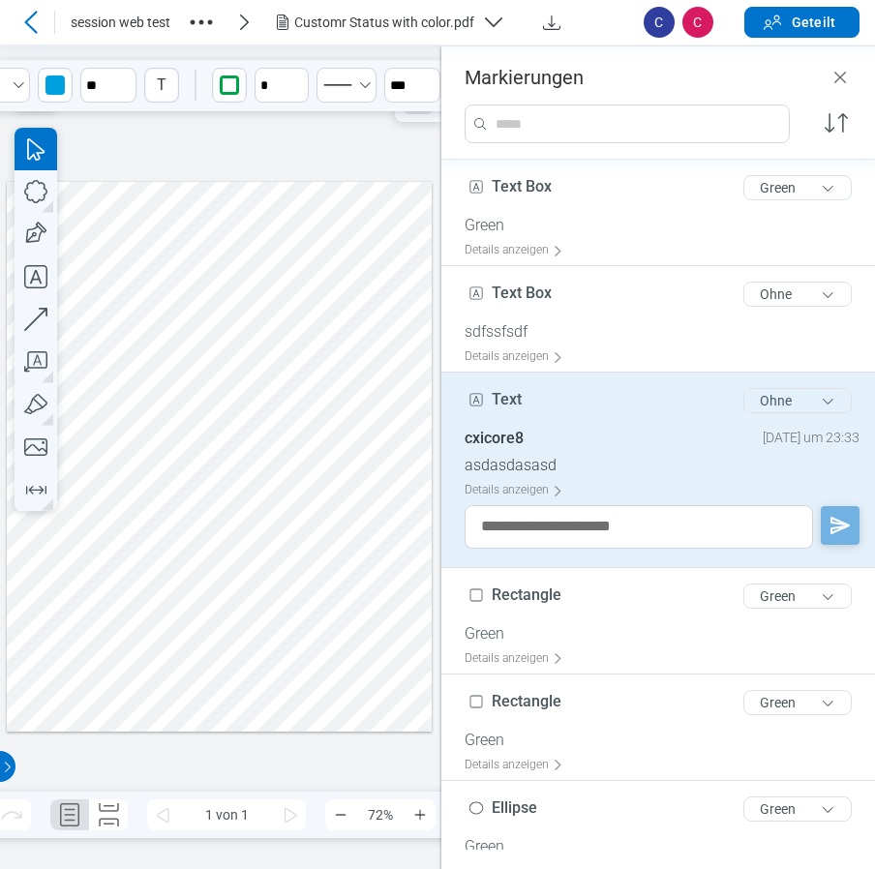
click at [790, 401] on button "Ohne" at bounding box center [797, 400] width 108 height 25
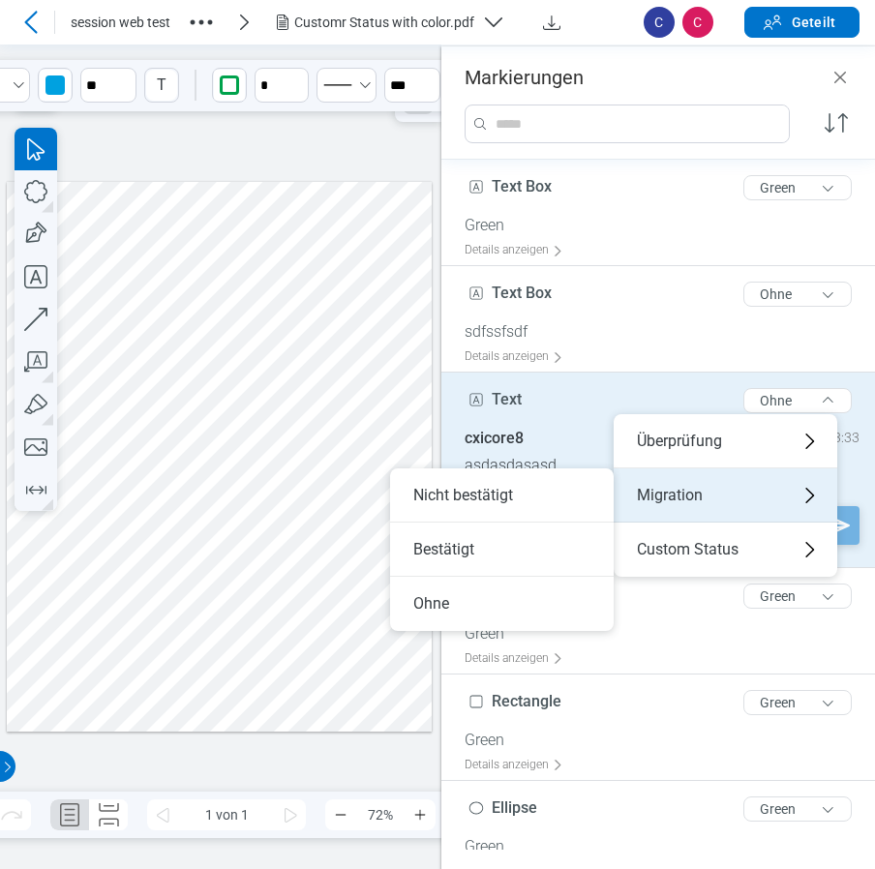
click at [664, 493] on div "Migration" at bounding box center [726, 495] width 224 height 54
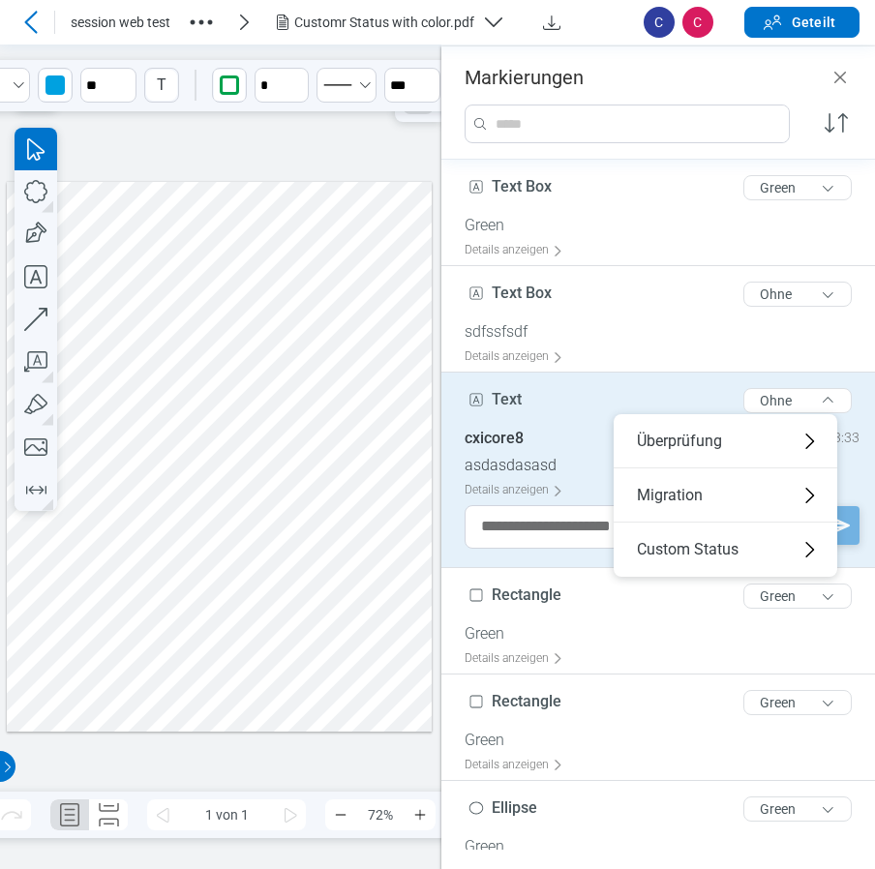
click at [31, 23] on icon at bounding box center [30, 22] width 23 height 23
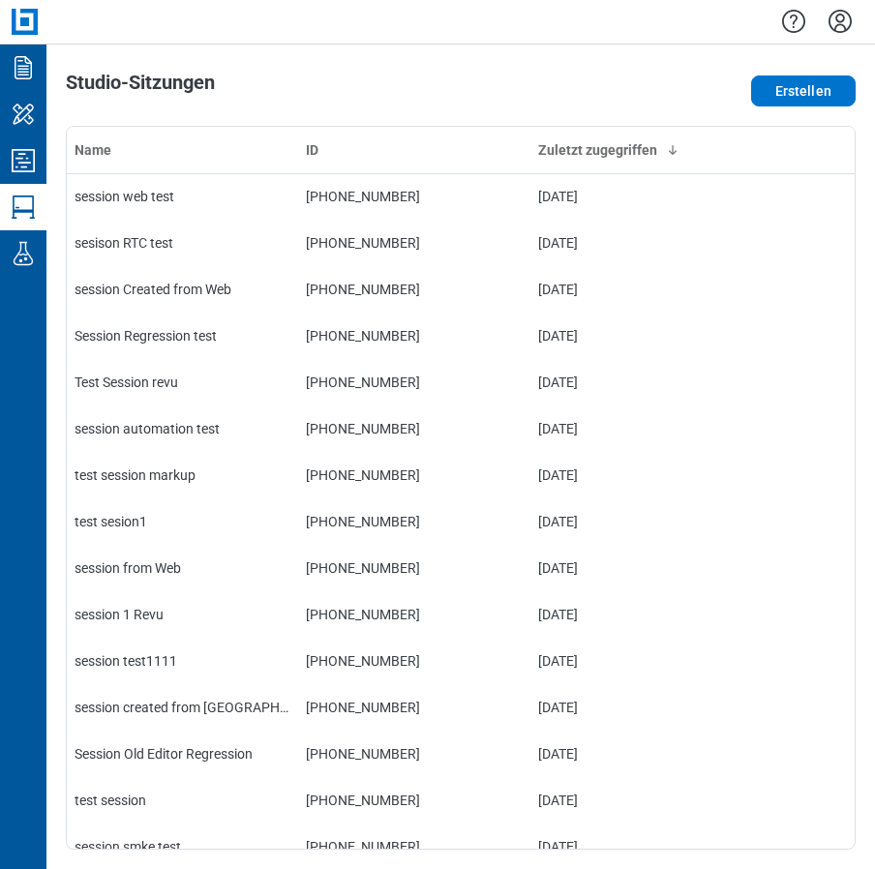
click at [844, 27] on icon "Einstellungen" at bounding box center [839, 21] width 23 height 23
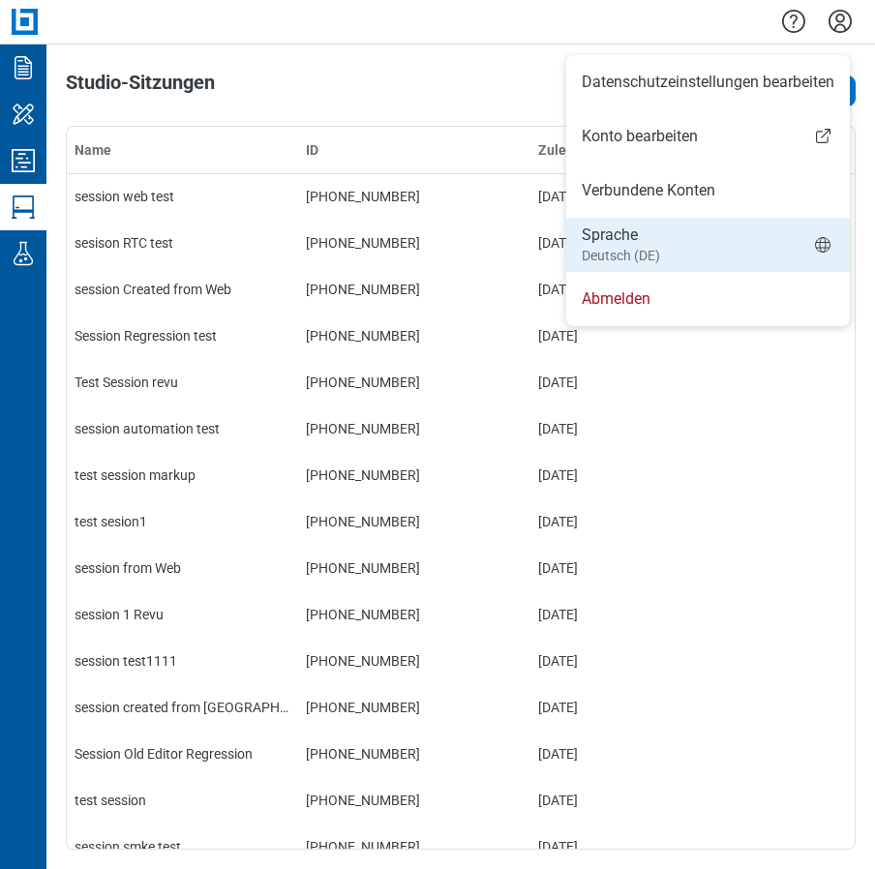
click at [653, 264] on small "Deutsch (DE)" at bounding box center [621, 255] width 78 height 19
select select "*****"
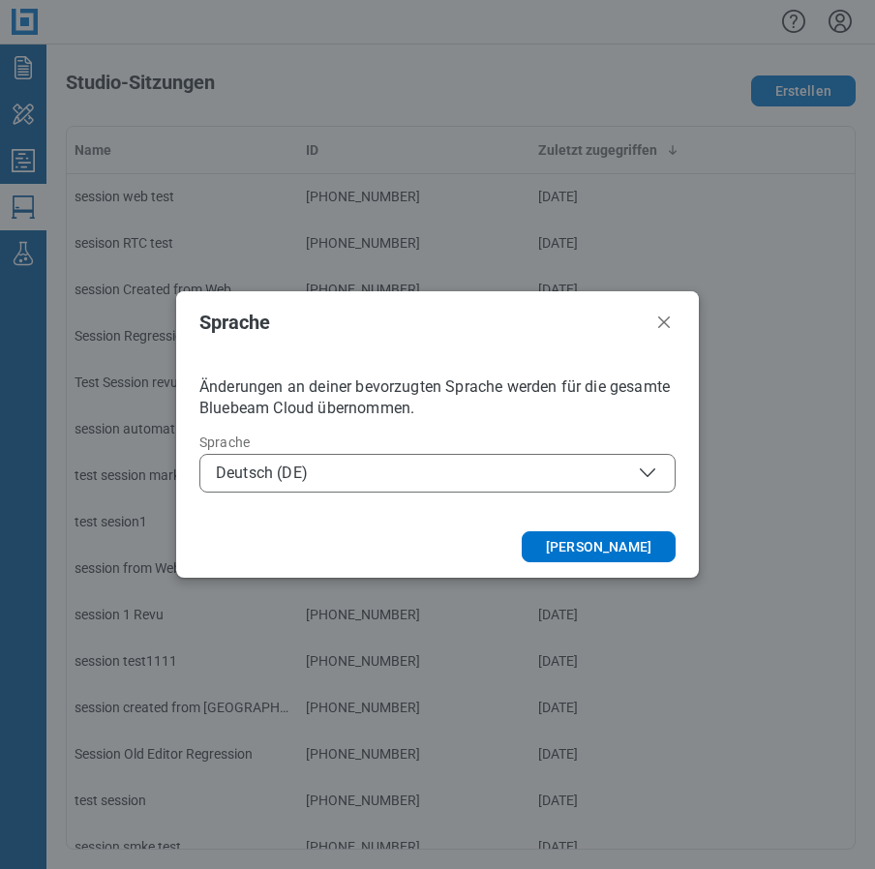
click at [400, 476] on span "Deutsch (DE)" at bounding box center [437, 473] width 443 height 23
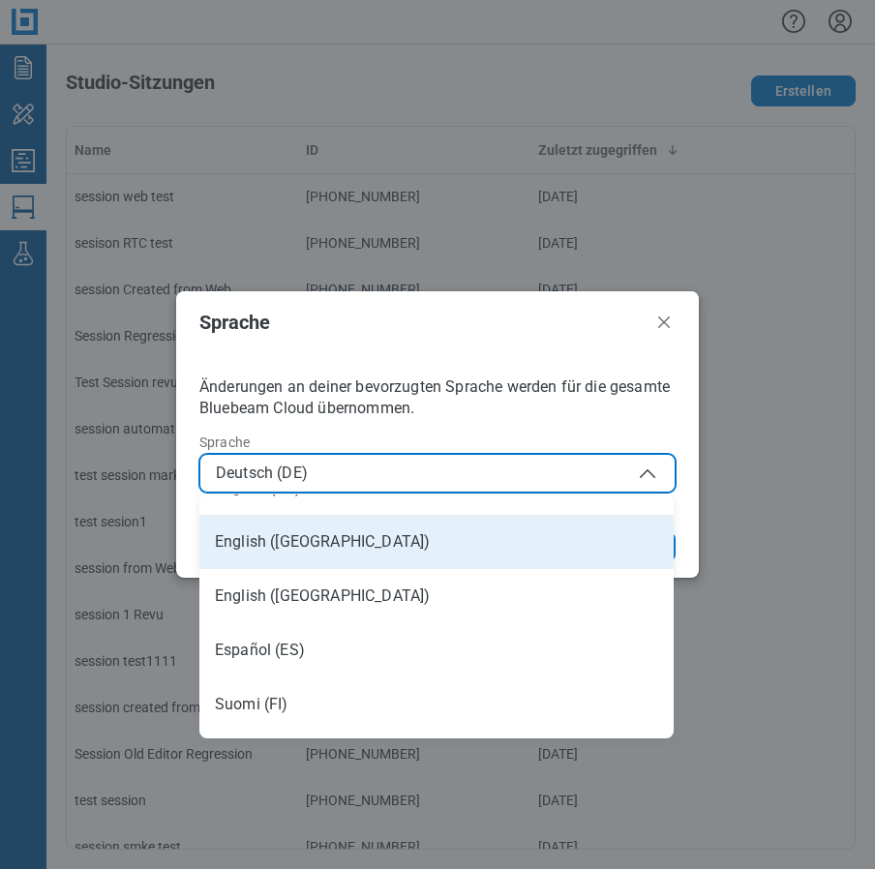
scroll to position [290, 0]
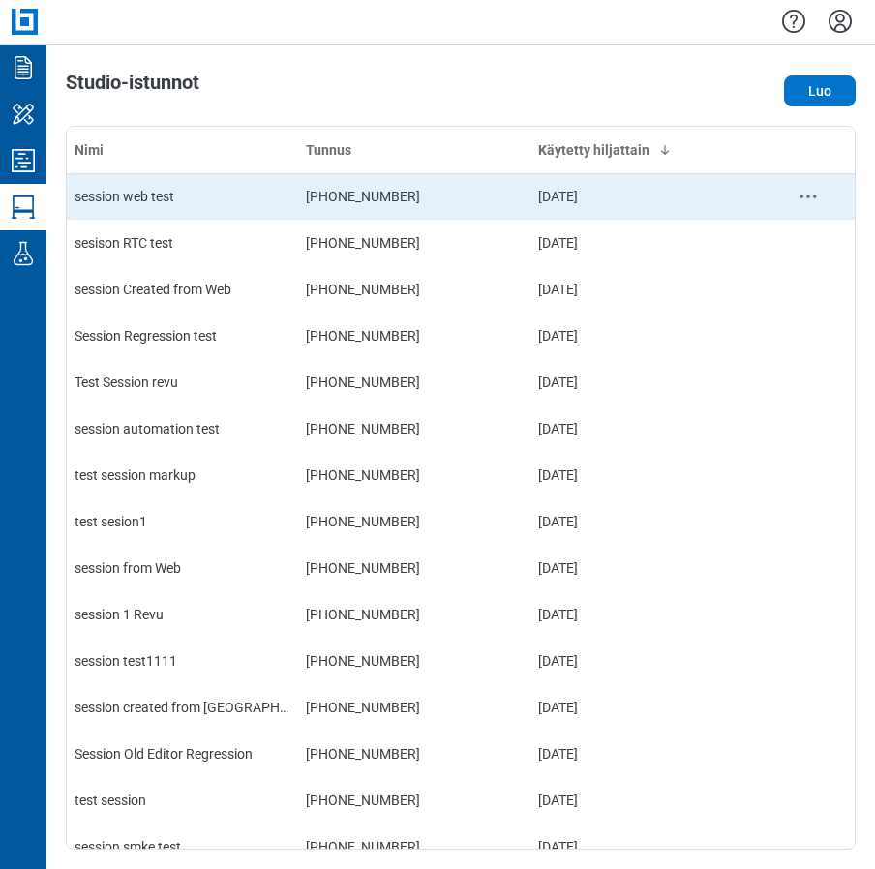
click at [113, 201] on div "session web test" at bounding box center [183, 196] width 216 height 19
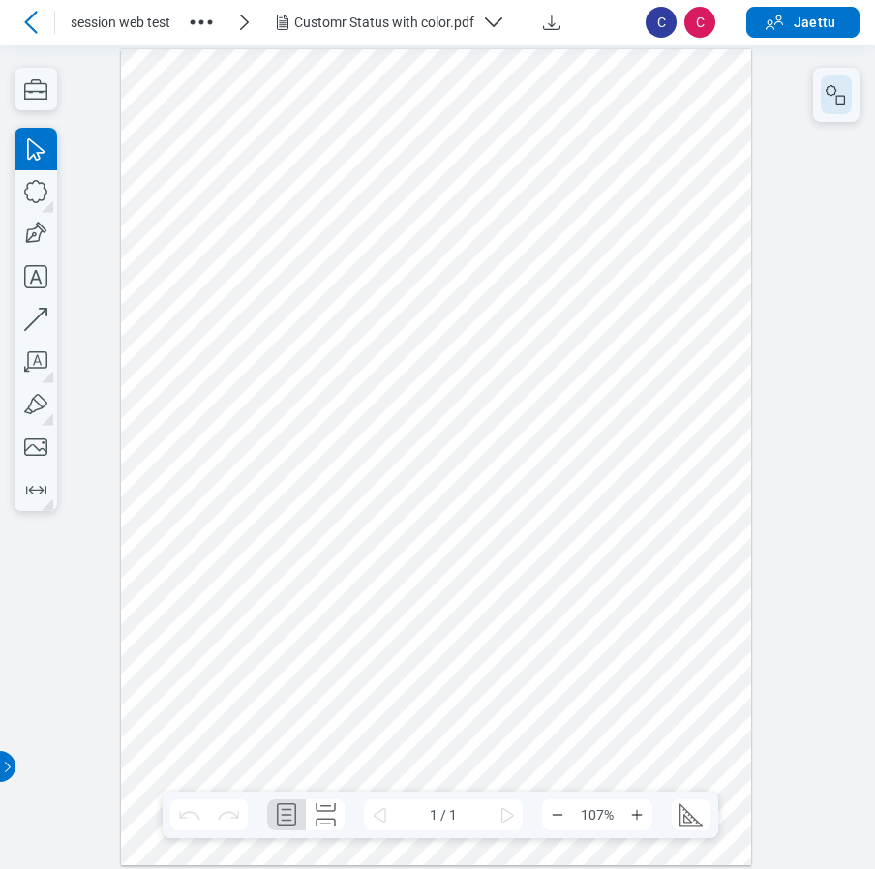
click at [834, 97] on icon "button" at bounding box center [835, 94] width 23 height 23
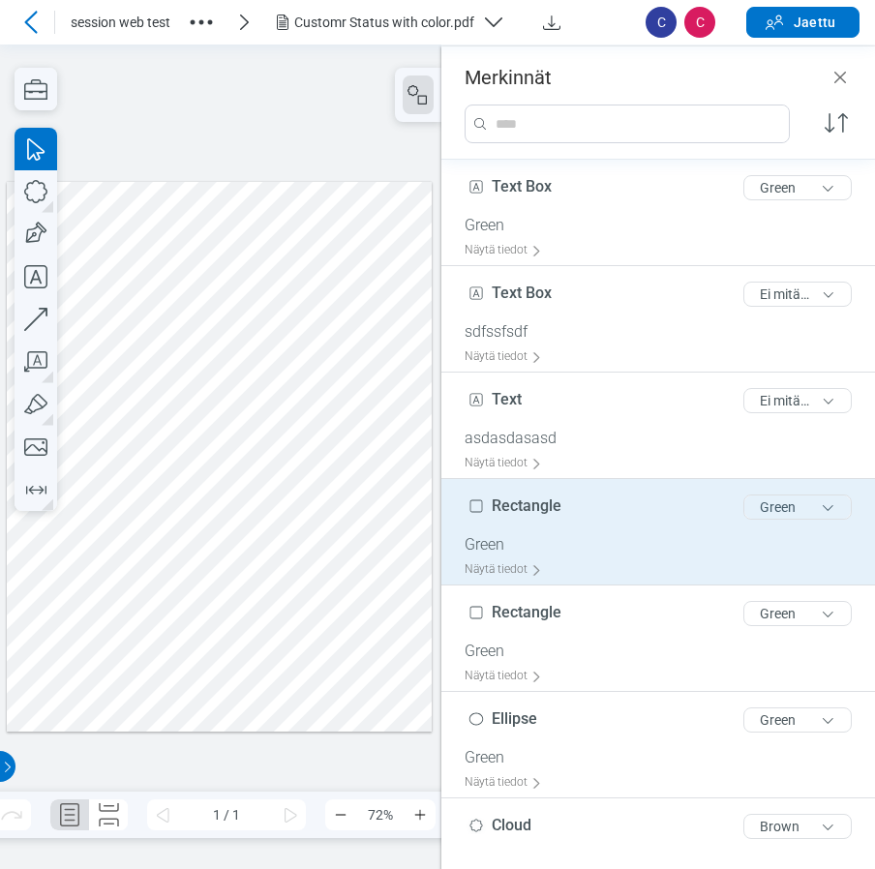
click at [762, 512] on button "Green" at bounding box center [797, 506] width 108 height 25
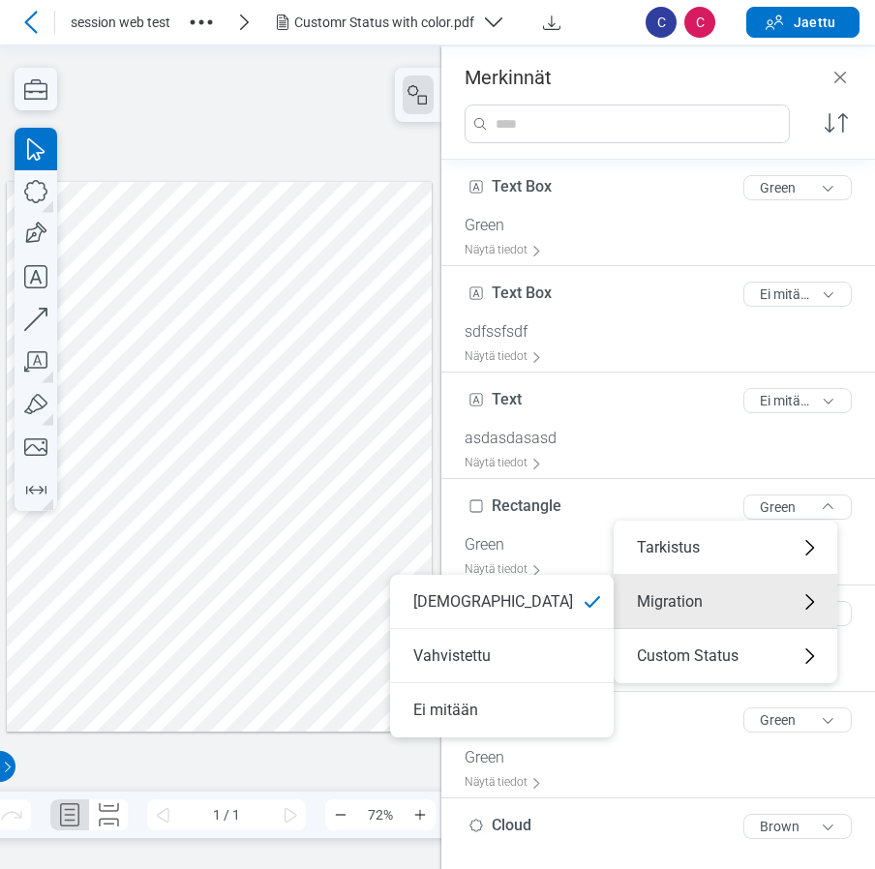
click at [203, 23] on circle "button" at bounding box center [201, 22] width 5 height 5
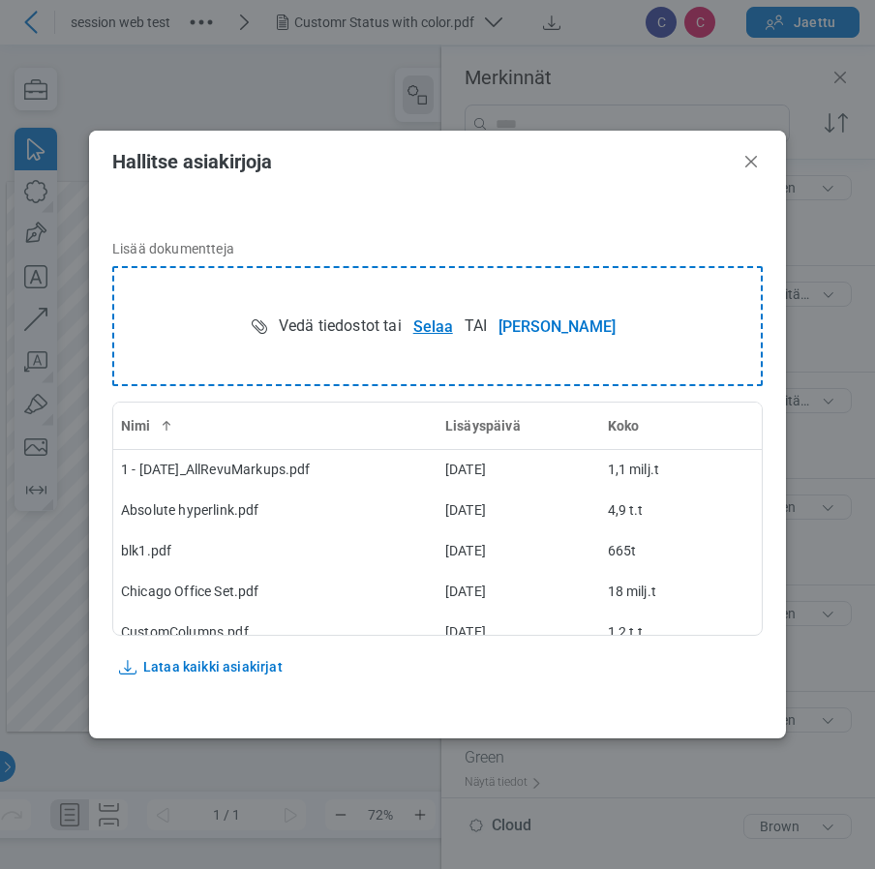
click at [464, 330] on button "Selaa" at bounding box center [433, 326] width 63 height 39
click at [754, 161] on icon "Sulje" at bounding box center [750, 161] width 23 height 23
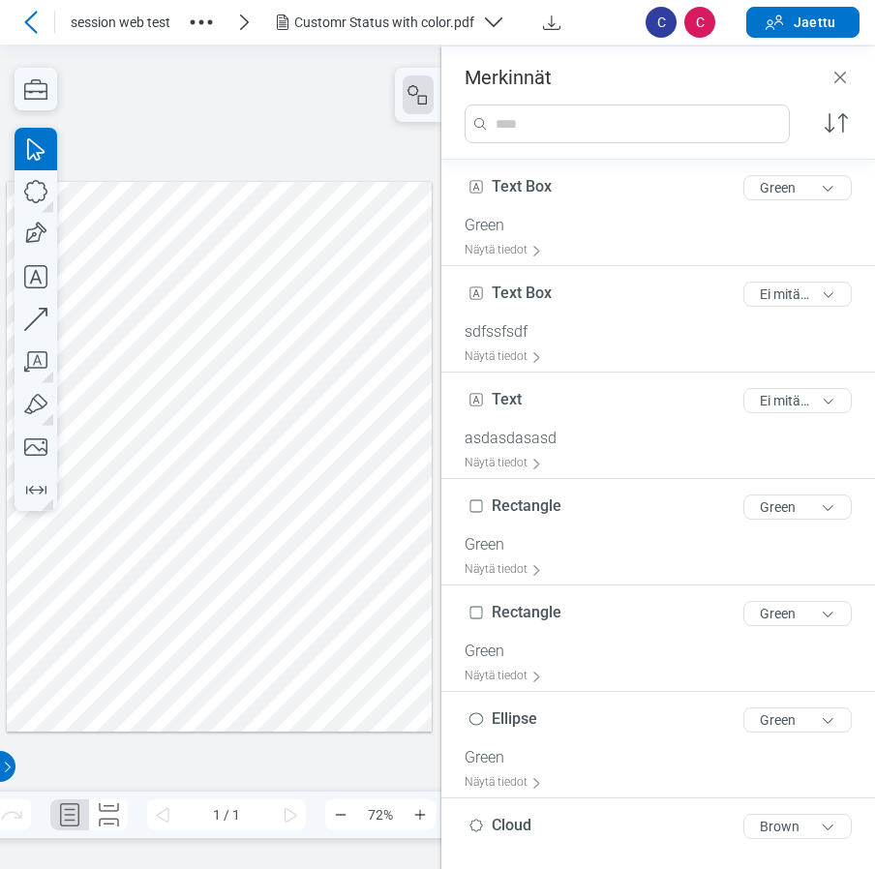
click at [336, 0] on header "session web test Customr Status with color.pdf C C Jaettu" at bounding box center [437, 22] width 875 height 45
click at [335, 15] on div "Customr Status with color.pdf" at bounding box center [384, 22] width 180 height 19
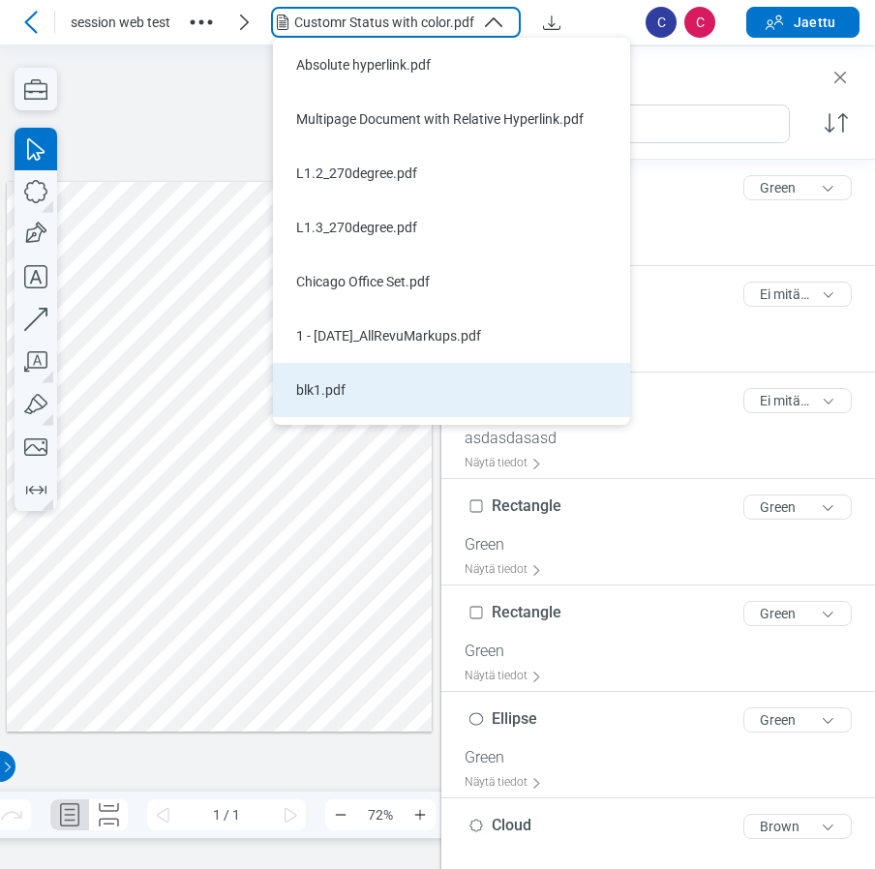
click at [354, 375] on li "blk1.pdf" at bounding box center [451, 390] width 357 height 54
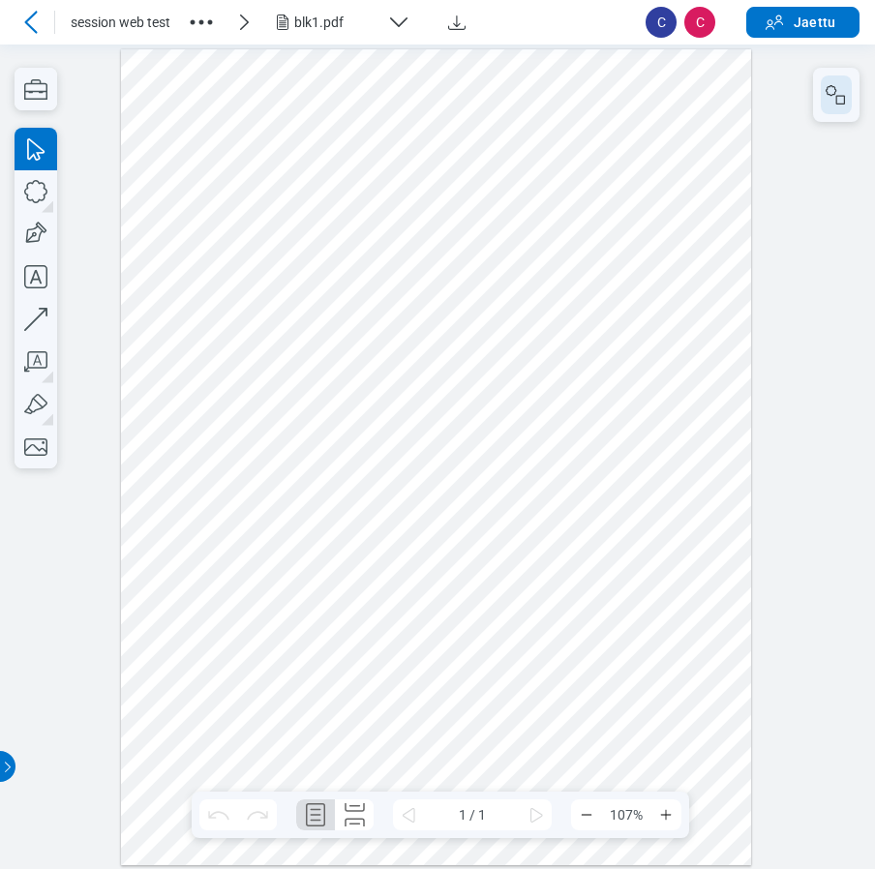
click at [849, 92] on button "button" at bounding box center [836, 94] width 31 height 39
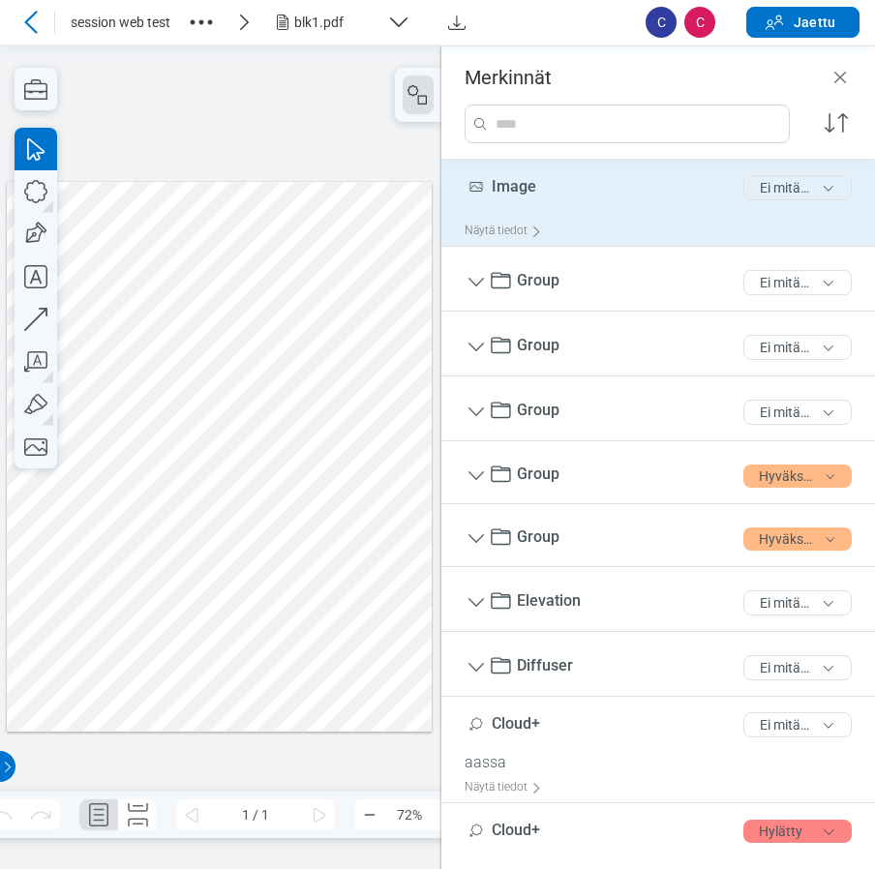
click at [789, 182] on button "Ei mitään" at bounding box center [797, 187] width 108 height 25
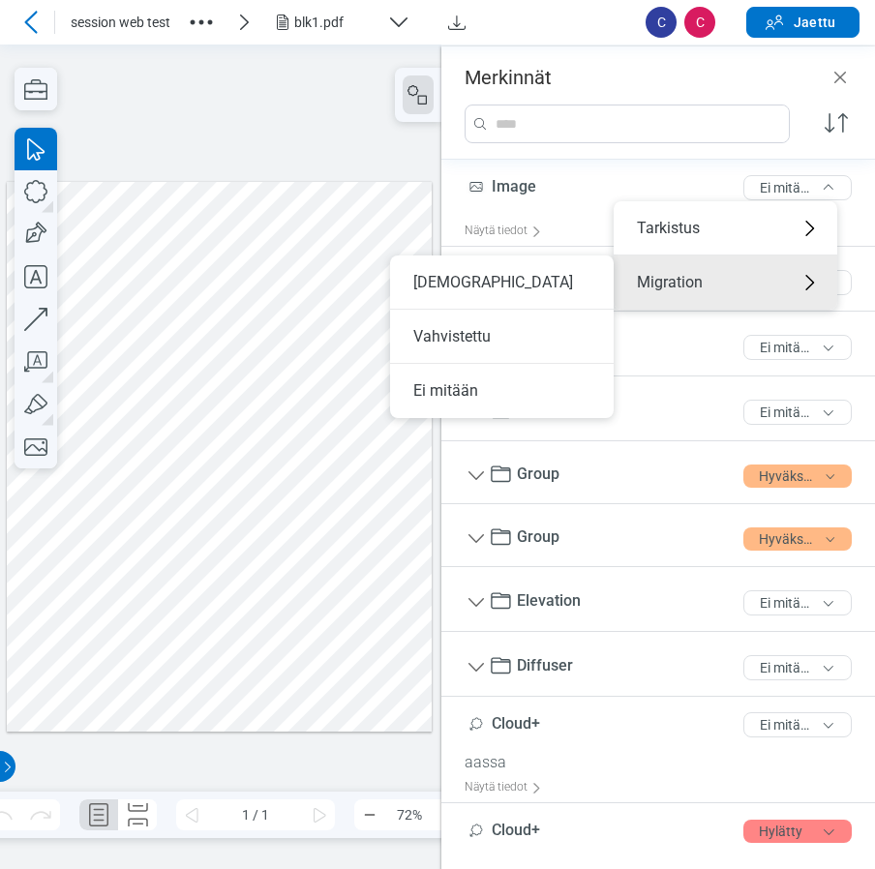
click at [308, 24] on div "blk1.pdf" at bounding box center [336, 22] width 85 height 19
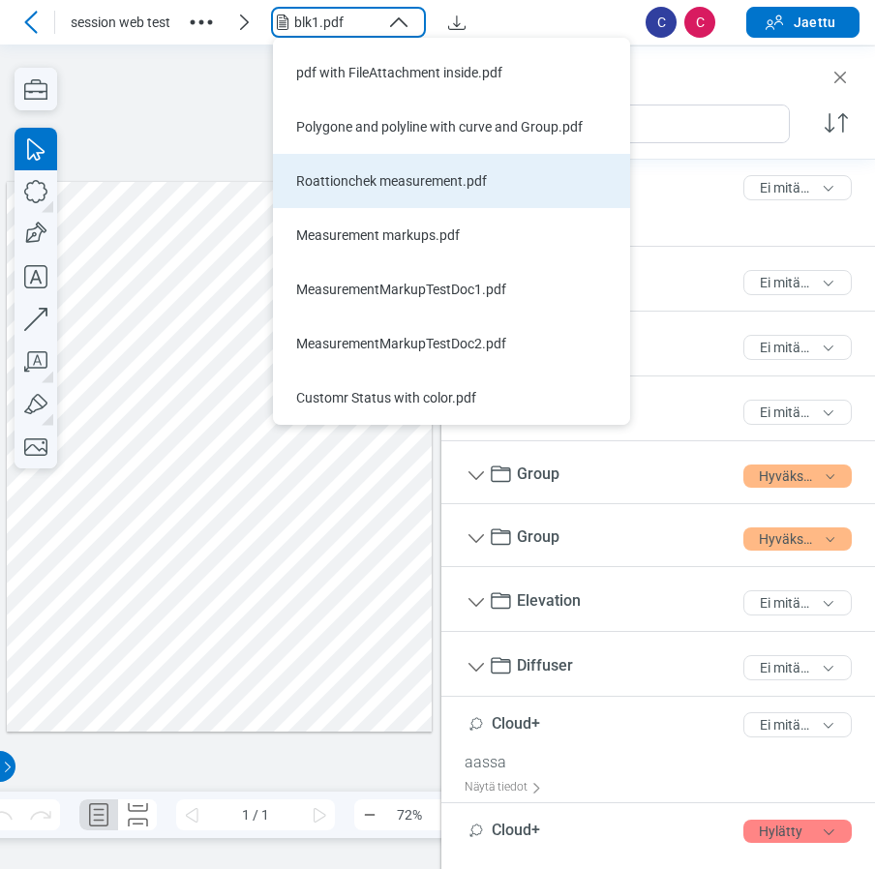
scroll to position [643, 0]
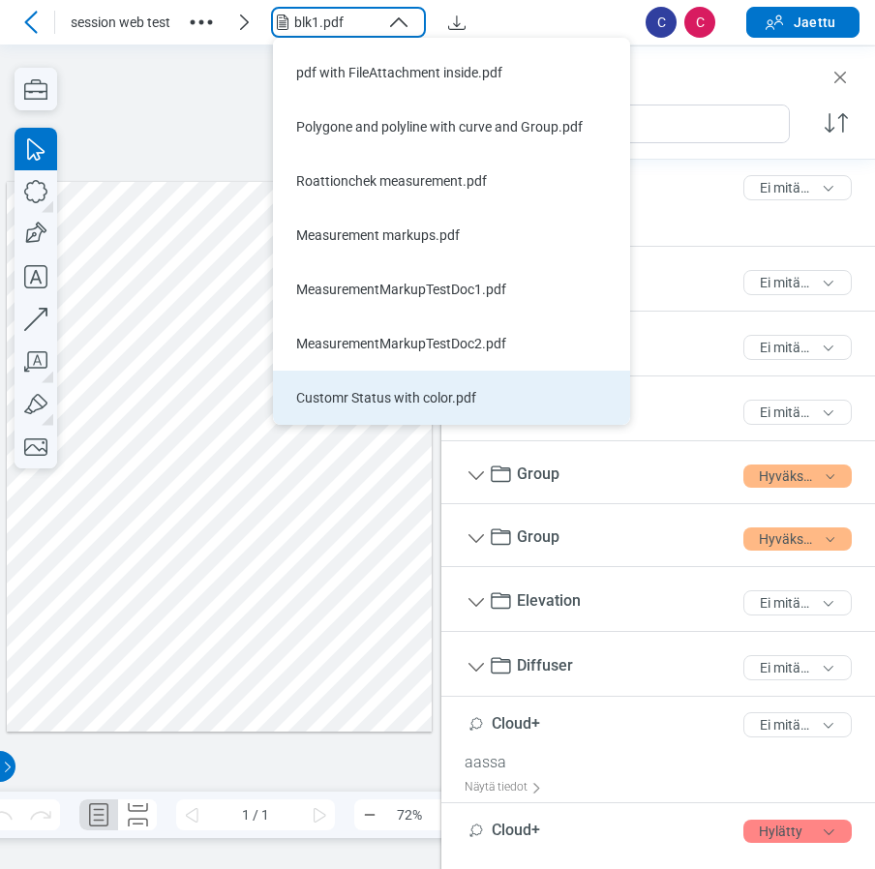
click at [378, 391] on div "Customr Status with color.pdf" at bounding box center [439, 397] width 287 height 19
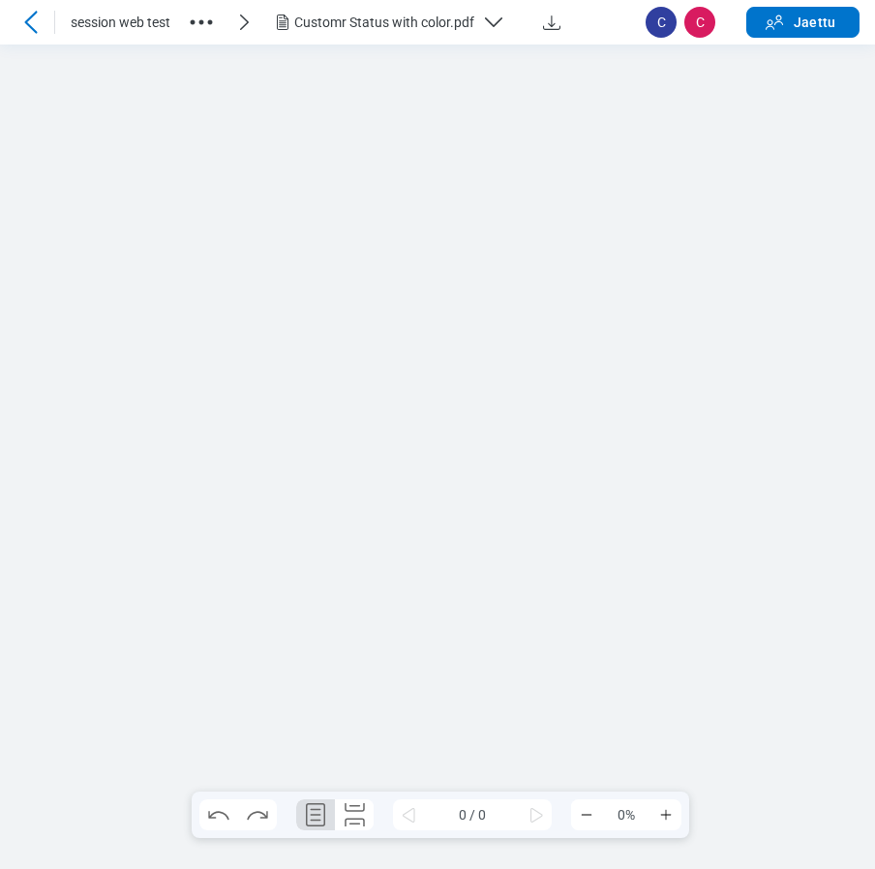
scroll to position [0, 0]
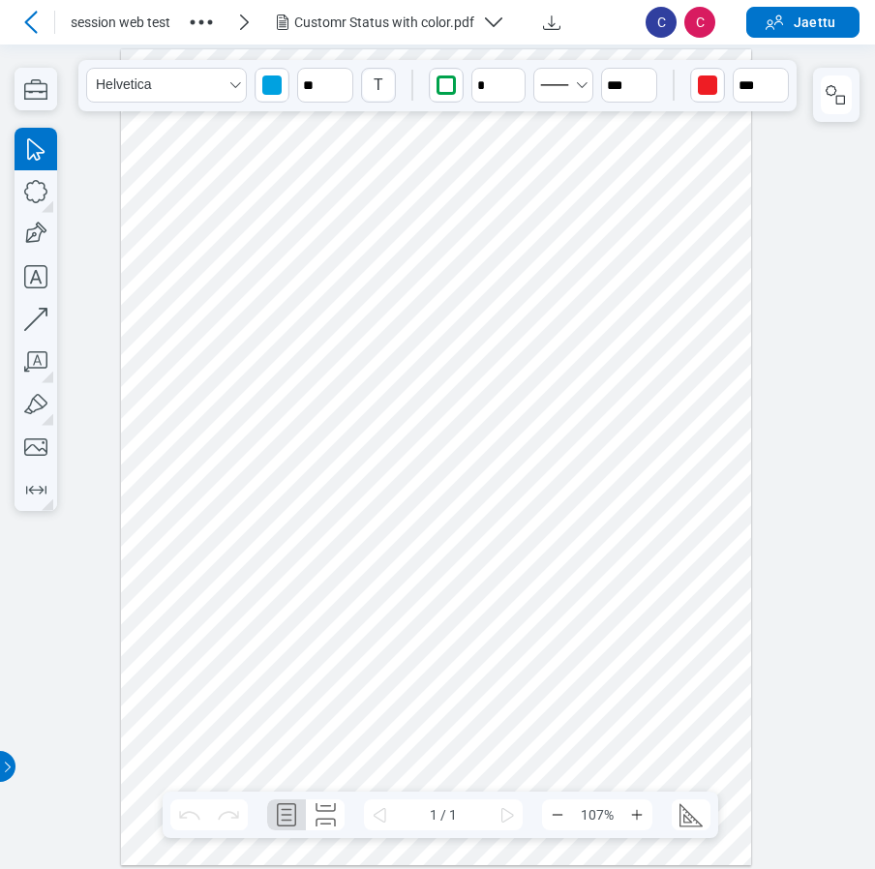
click at [434, 586] on div at bounding box center [436, 456] width 631 height 816
click at [831, 101] on icon "button" at bounding box center [835, 94] width 23 height 23
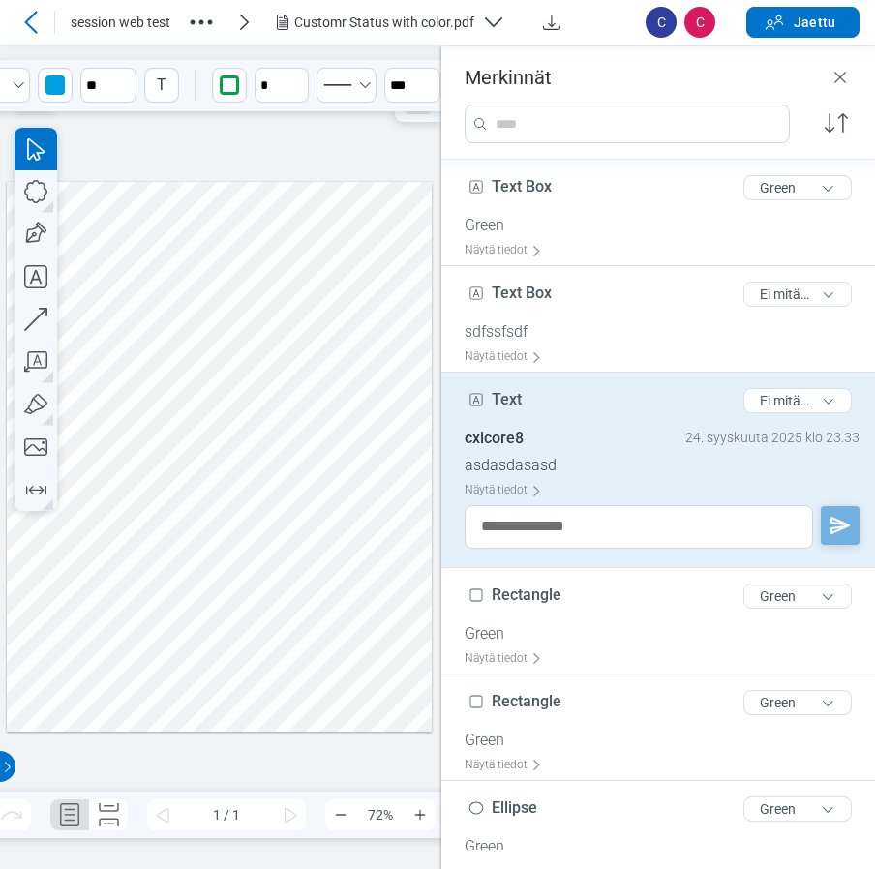
click at [170, 542] on div at bounding box center [220, 456] width 426 height 551
click at [32, 8] on div at bounding box center [30, 22] width 31 height 31
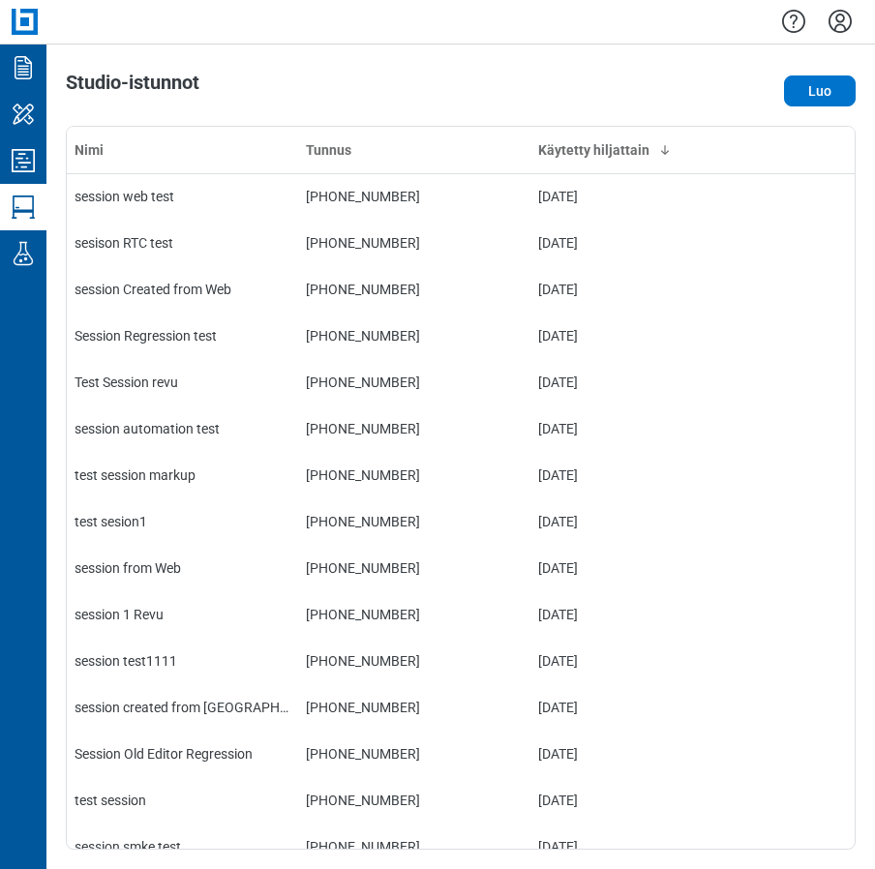
click at [844, 23] on icon "Asetukset" at bounding box center [839, 21] width 31 height 31
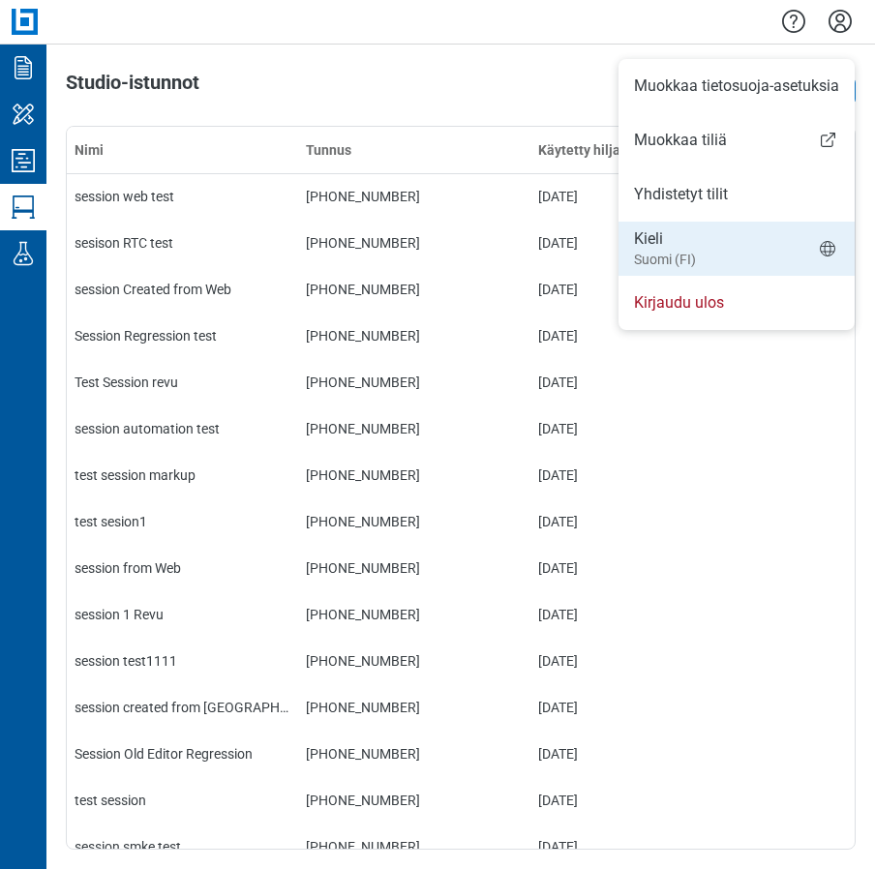
click at [698, 242] on li "Kieli Suomi (FI)" at bounding box center [736, 249] width 236 height 54
select select "*****"
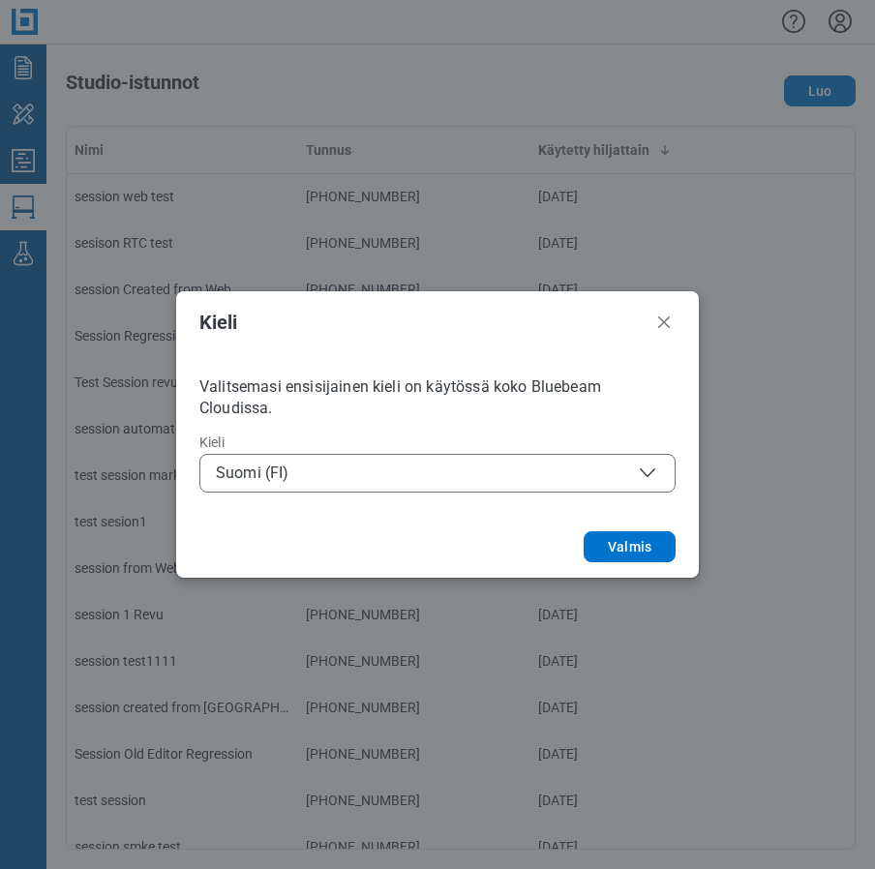
click at [310, 482] on span "Suomi (FI)" at bounding box center [437, 473] width 443 height 23
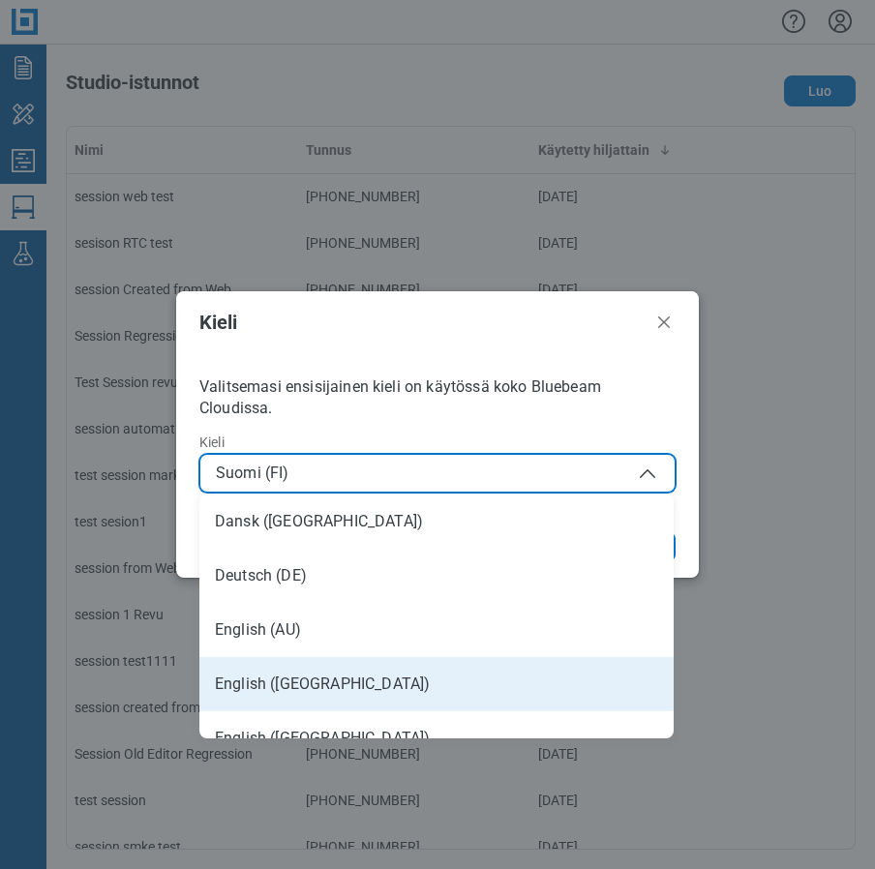
scroll to position [135, 0]
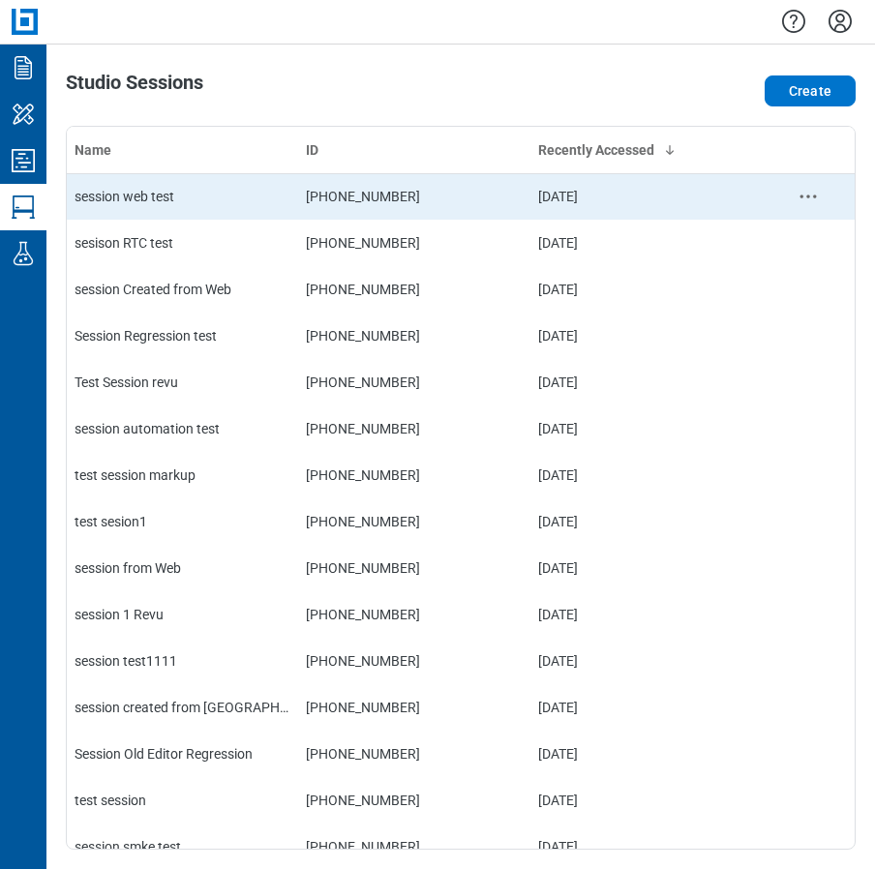
click at [121, 193] on div "session web test" at bounding box center [183, 196] width 216 height 19
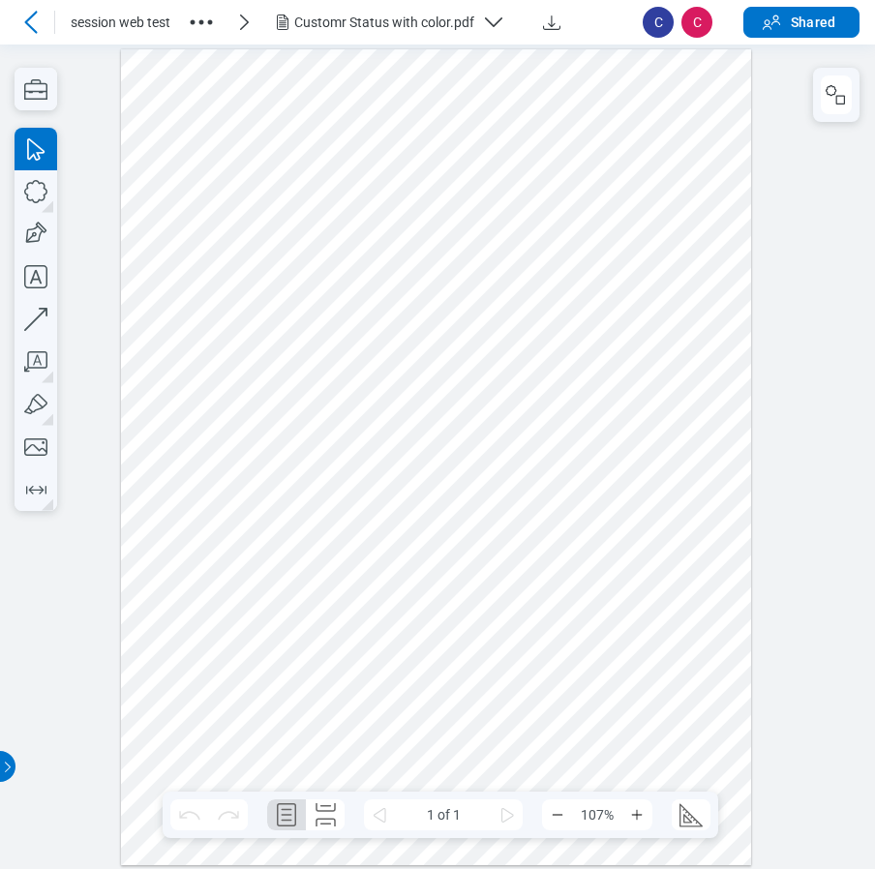
click at [377, 574] on div at bounding box center [436, 456] width 631 height 816
click at [834, 99] on icon "button" at bounding box center [835, 94] width 23 height 23
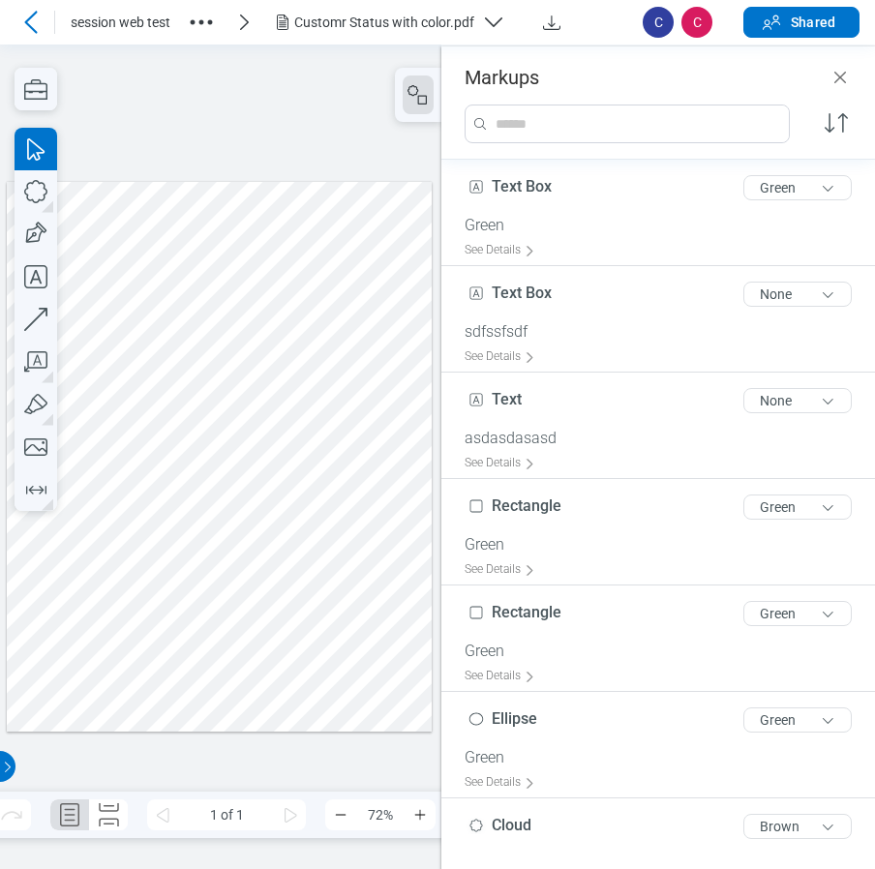
click at [154, 531] on div at bounding box center [220, 456] width 426 height 551
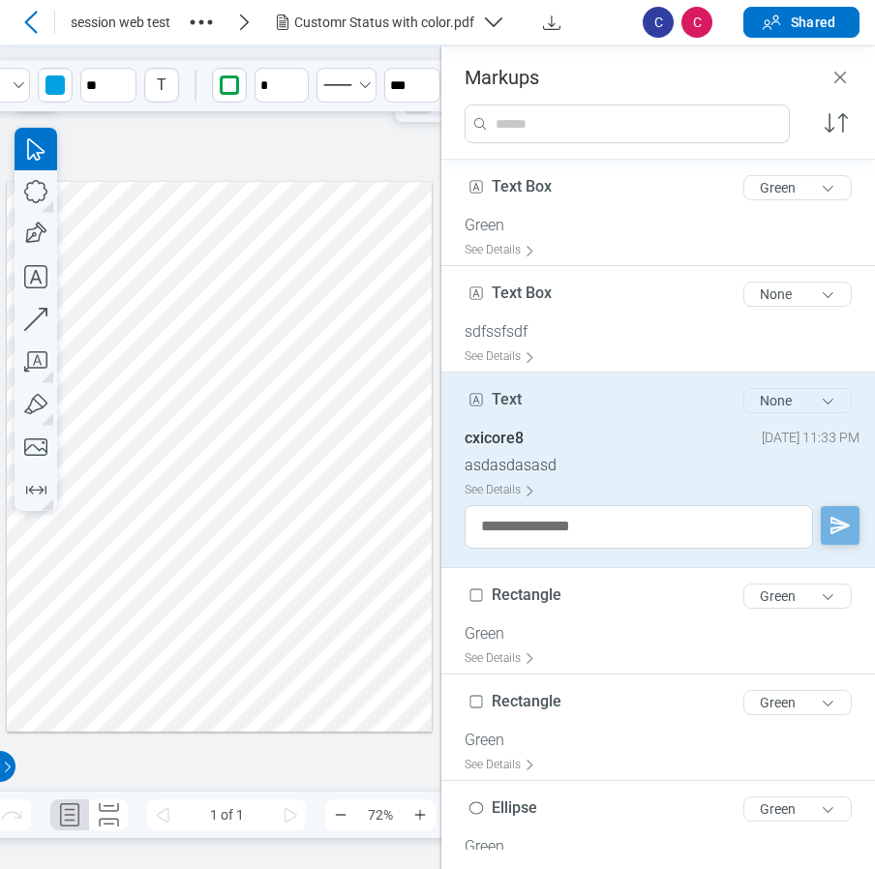
click at [790, 395] on button "None" at bounding box center [797, 400] width 108 height 25
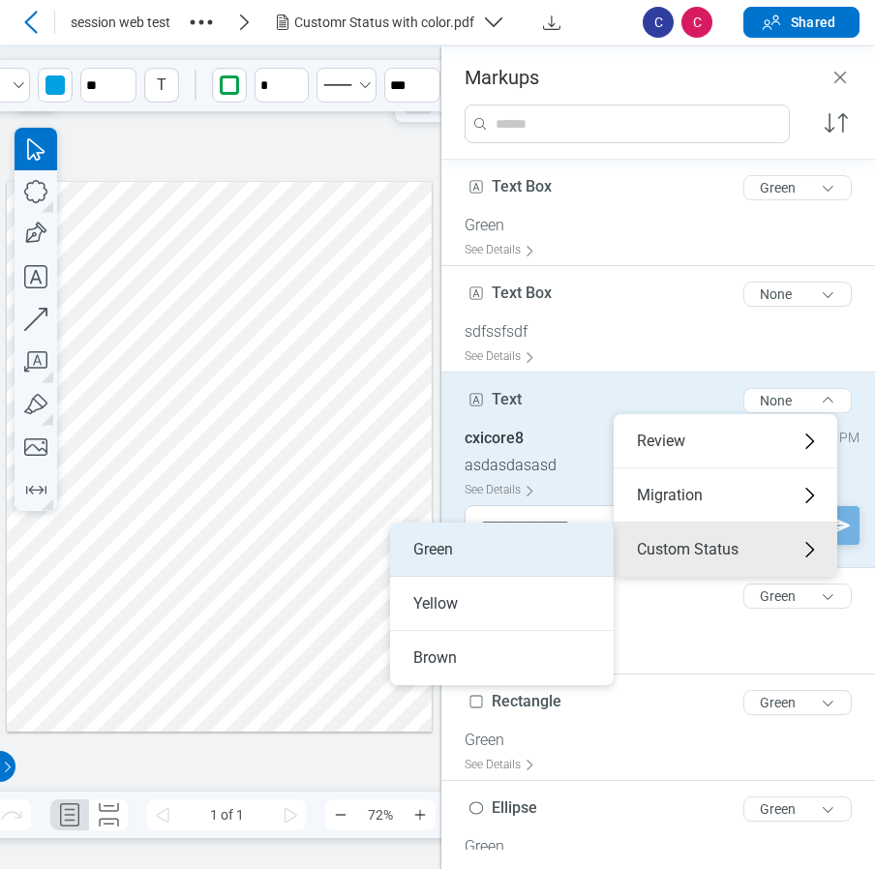
click at [490, 561] on li "Green" at bounding box center [502, 550] width 224 height 54
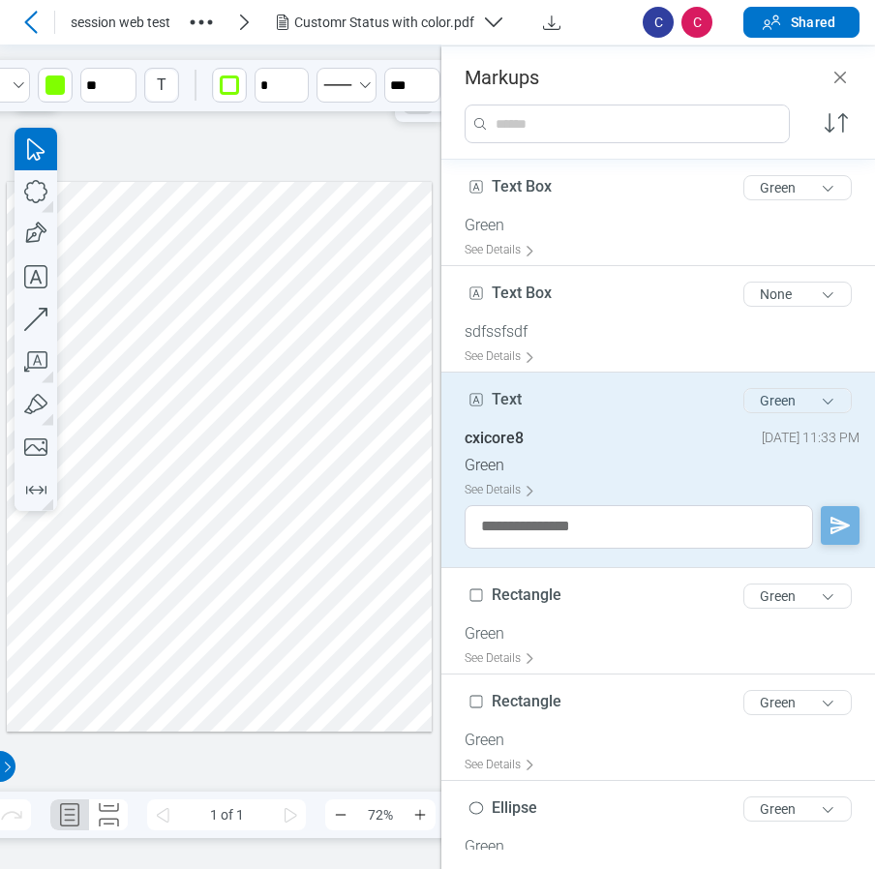
click at [782, 395] on button "Green" at bounding box center [797, 400] width 108 height 25
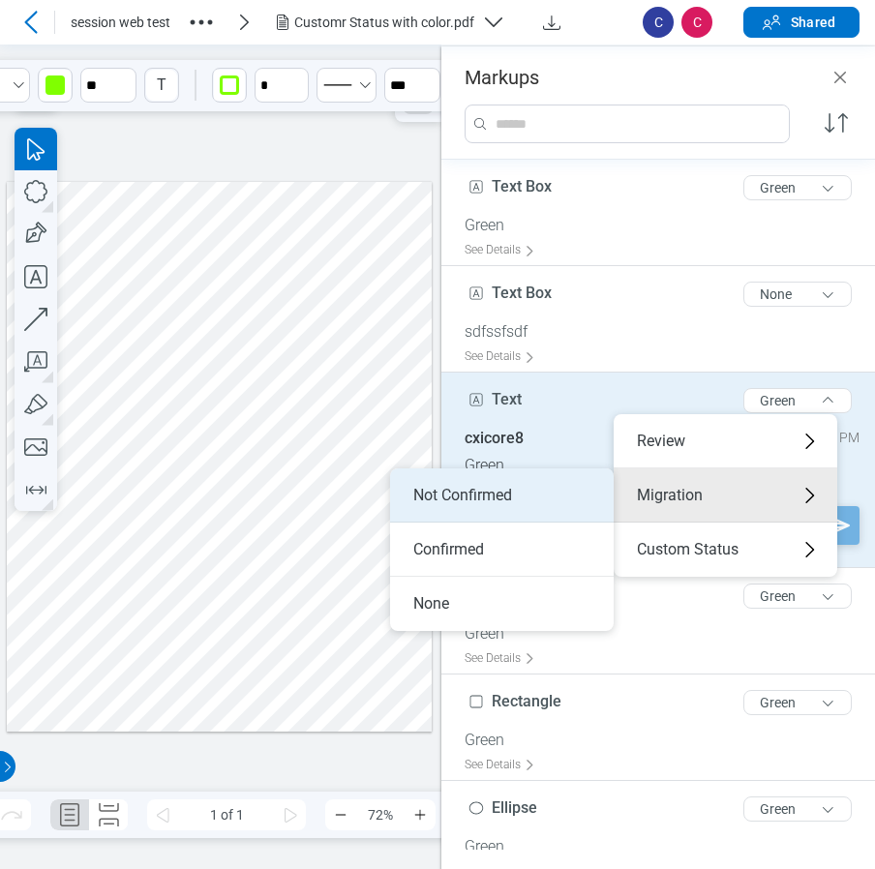
click at [502, 497] on li "Not Confirmed" at bounding box center [502, 495] width 224 height 54
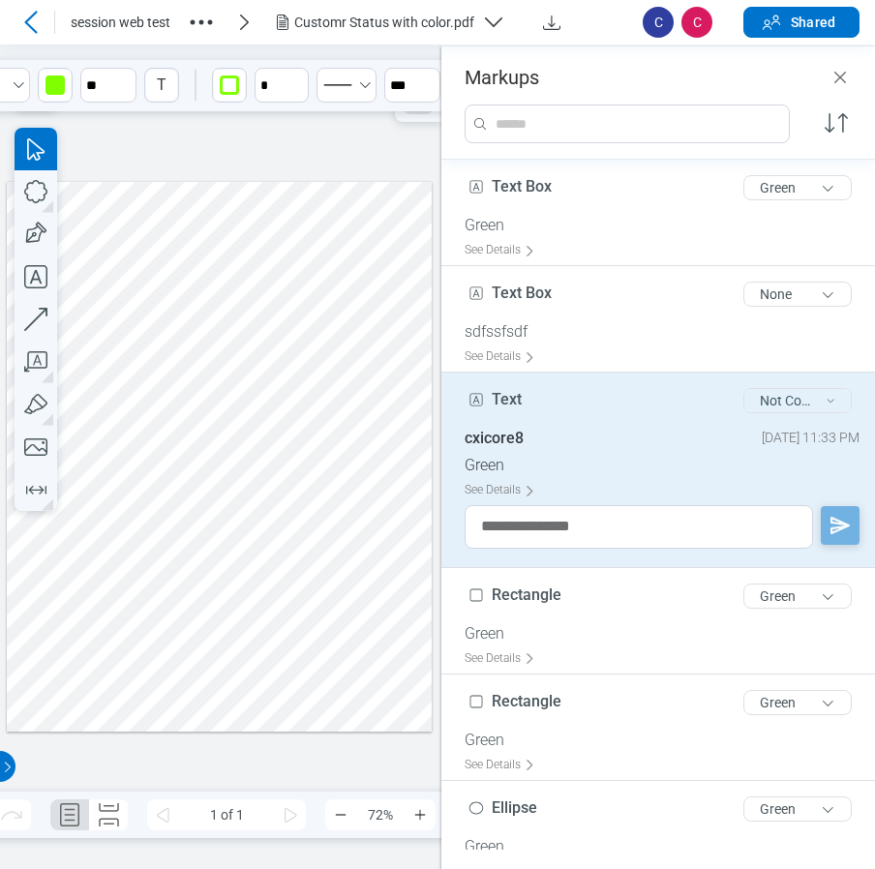
click at [782, 398] on button "Not Confirmed" at bounding box center [797, 400] width 108 height 25
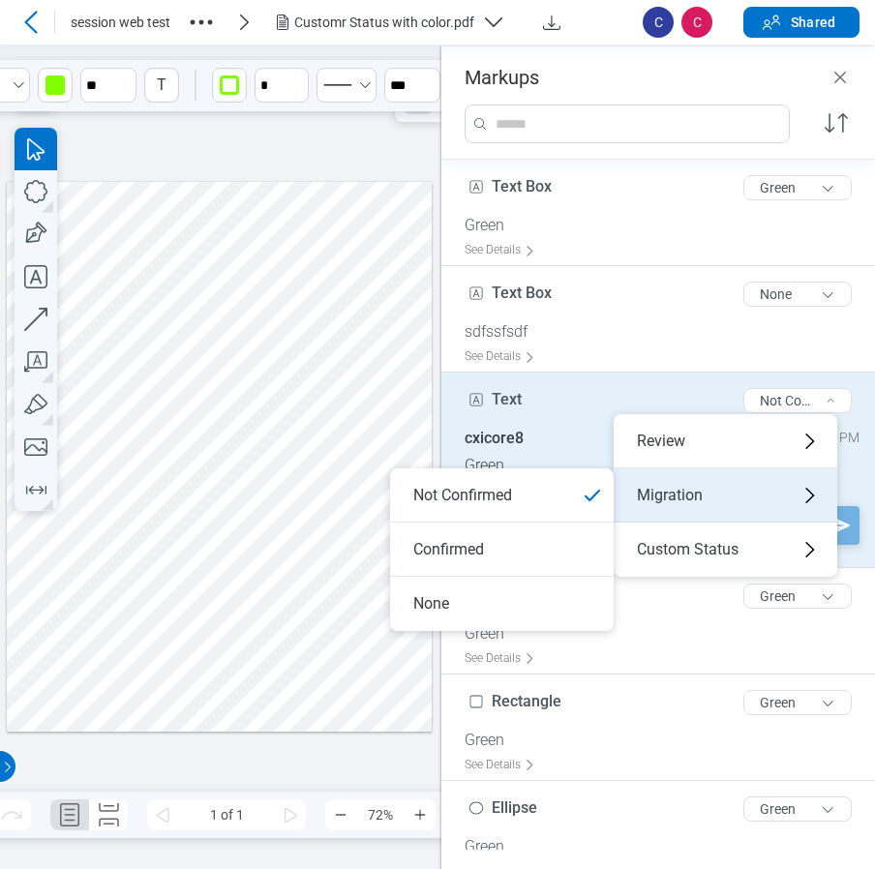
click at [692, 510] on div "Migration" at bounding box center [726, 495] width 224 height 54
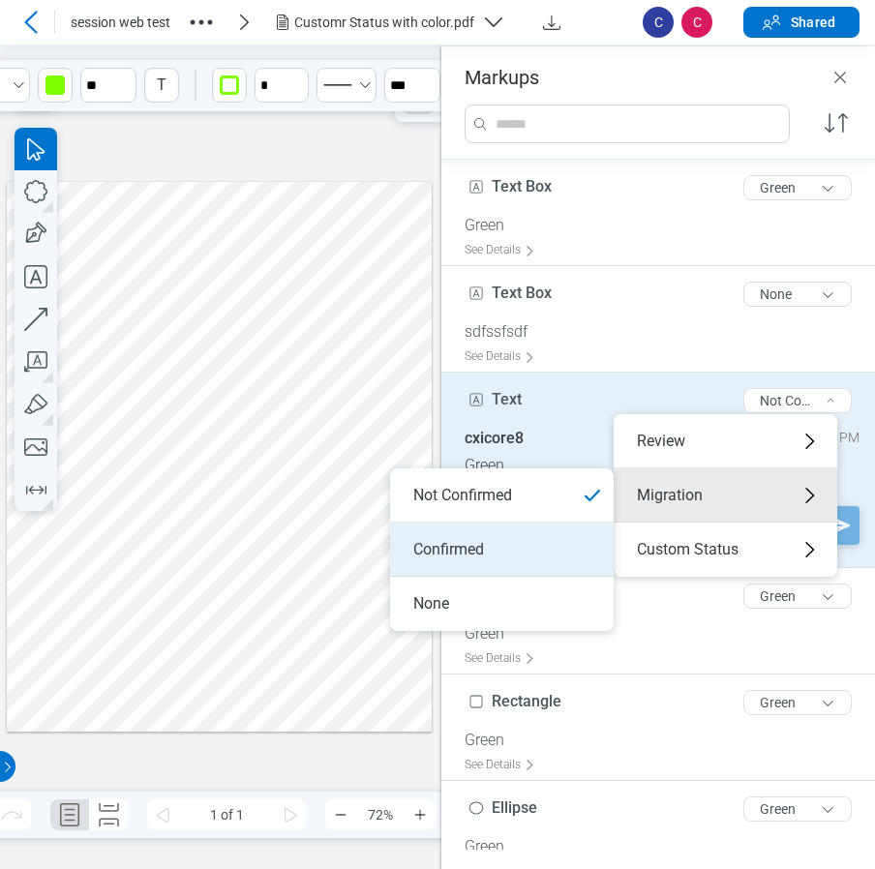
click at [554, 551] on li "Confirmed" at bounding box center [502, 550] width 224 height 54
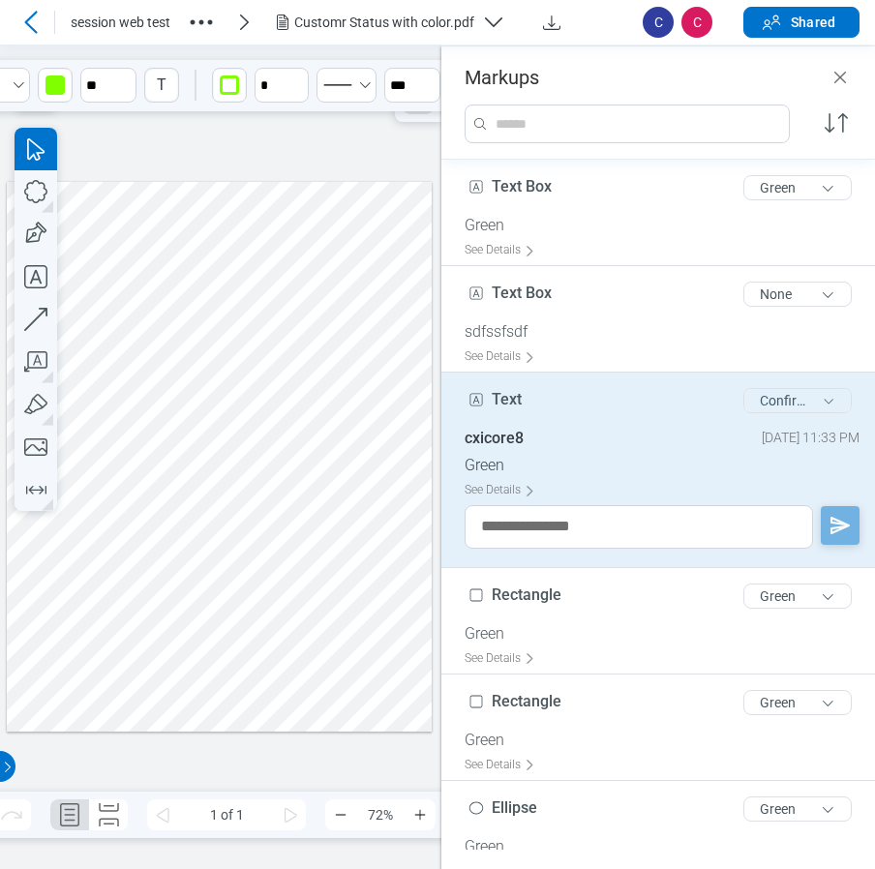
click at [788, 392] on button "Confirmed" at bounding box center [797, 400] width 108 height 25
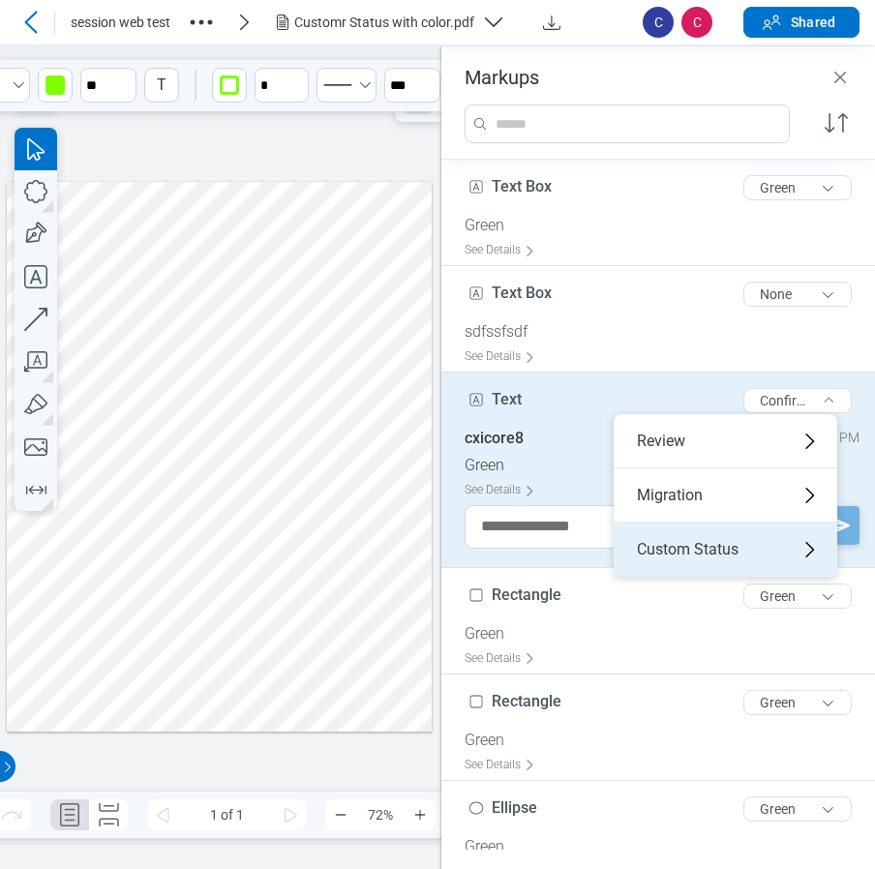
click at [679, 546] on div "Custom Status" at bounding box center [726, 550] width 224 height 54
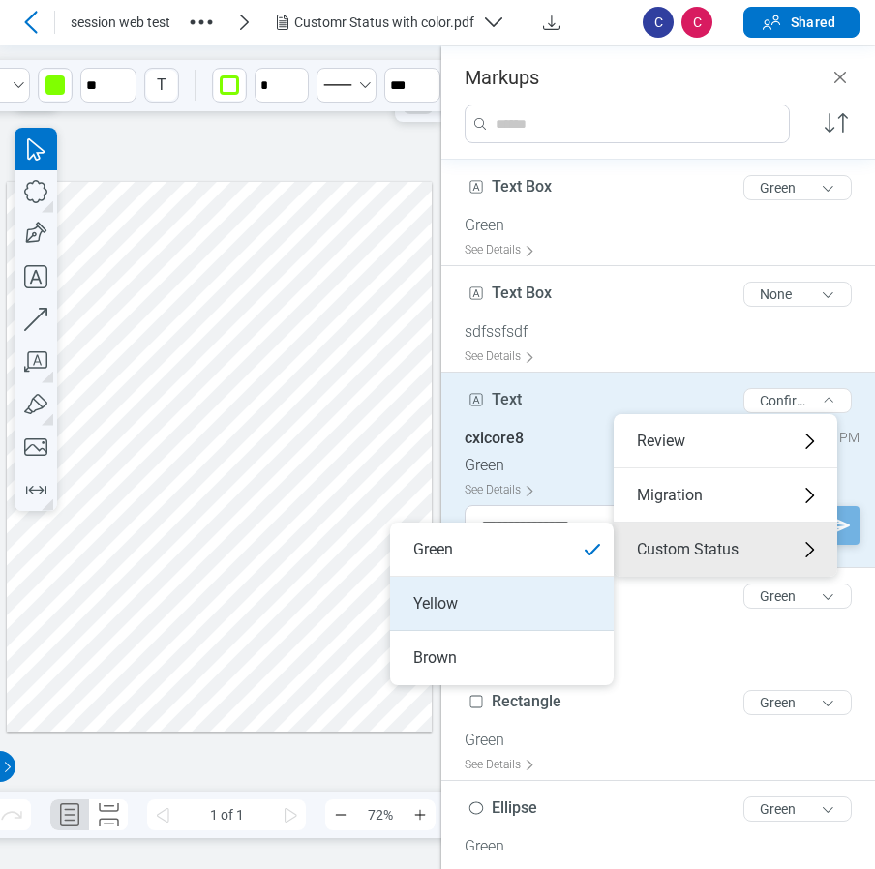
click at [510, 614] on li "Yellow" at bounding box center [502, 604] width 224 height 54
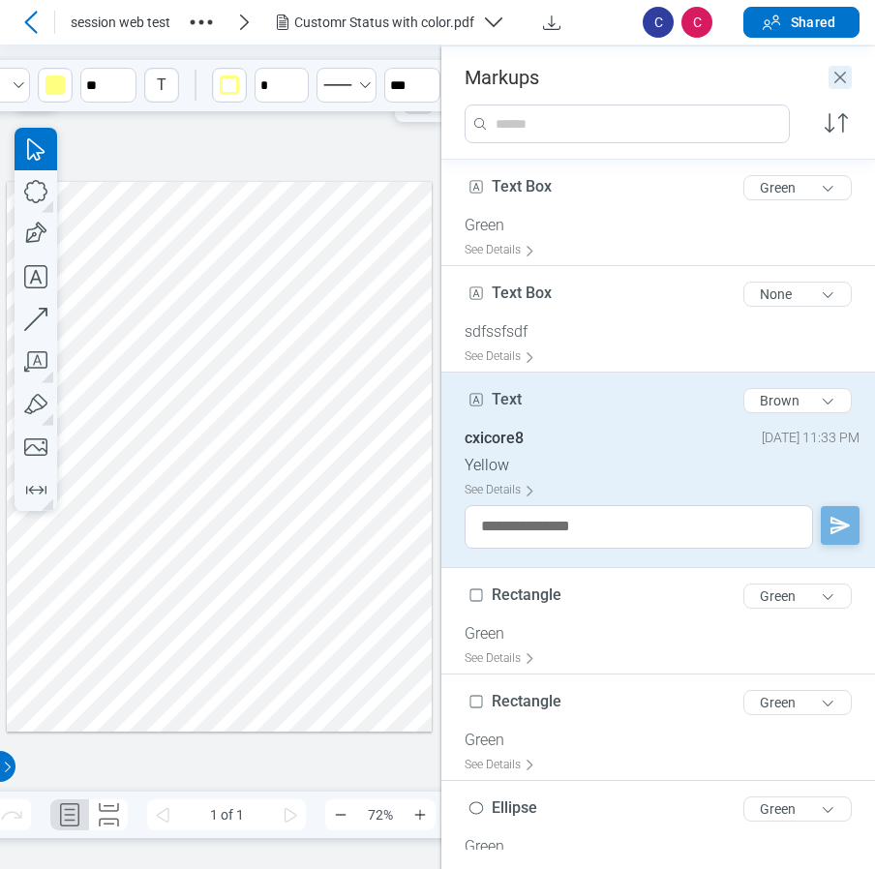
click at [848, 80] on icon "Close" at bounding box center [839, 77] width 23 height 23
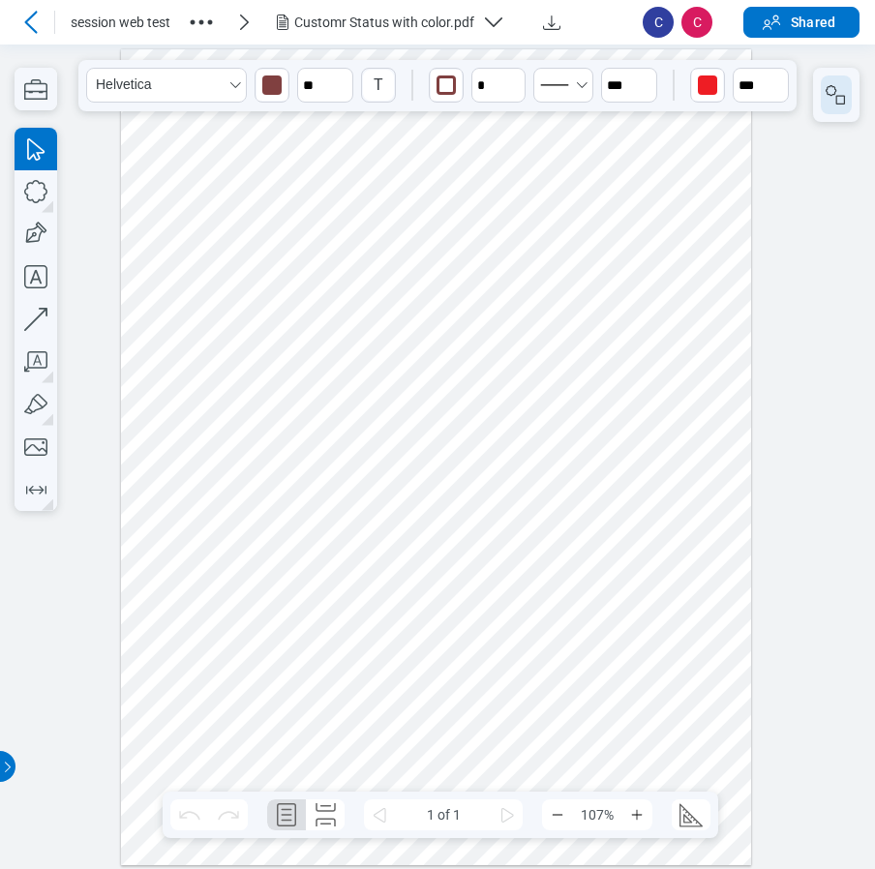
click at [841, 107] on button "button" at bounding box center [836, 94] width 31 height 39
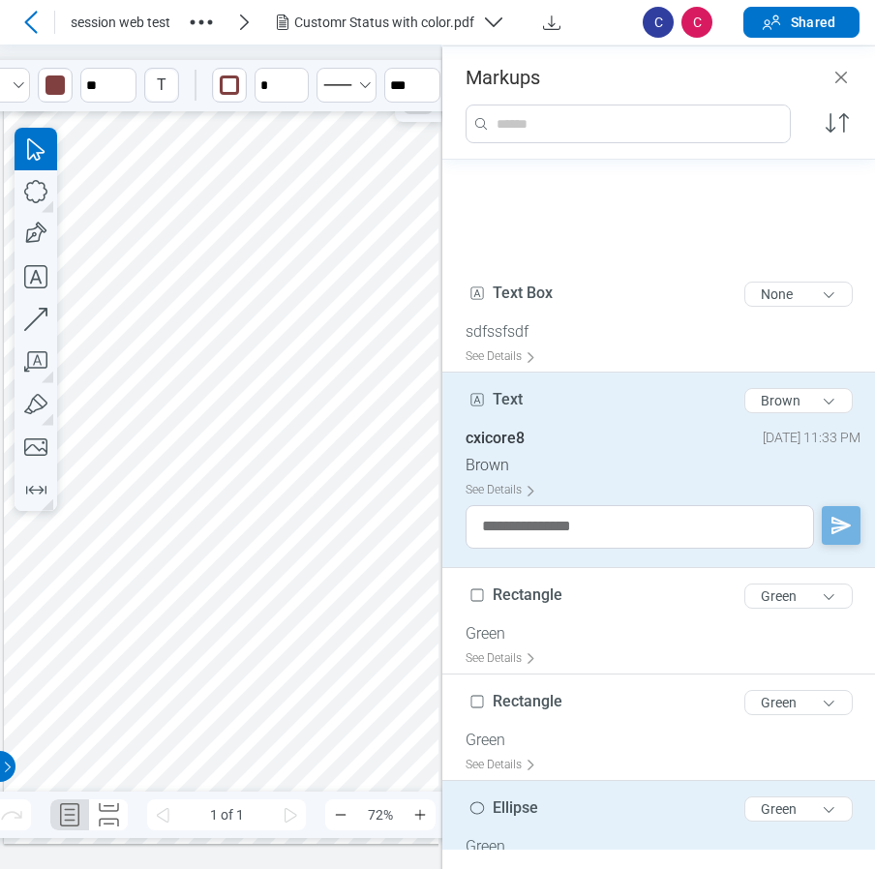
scroll to position [213, 0]
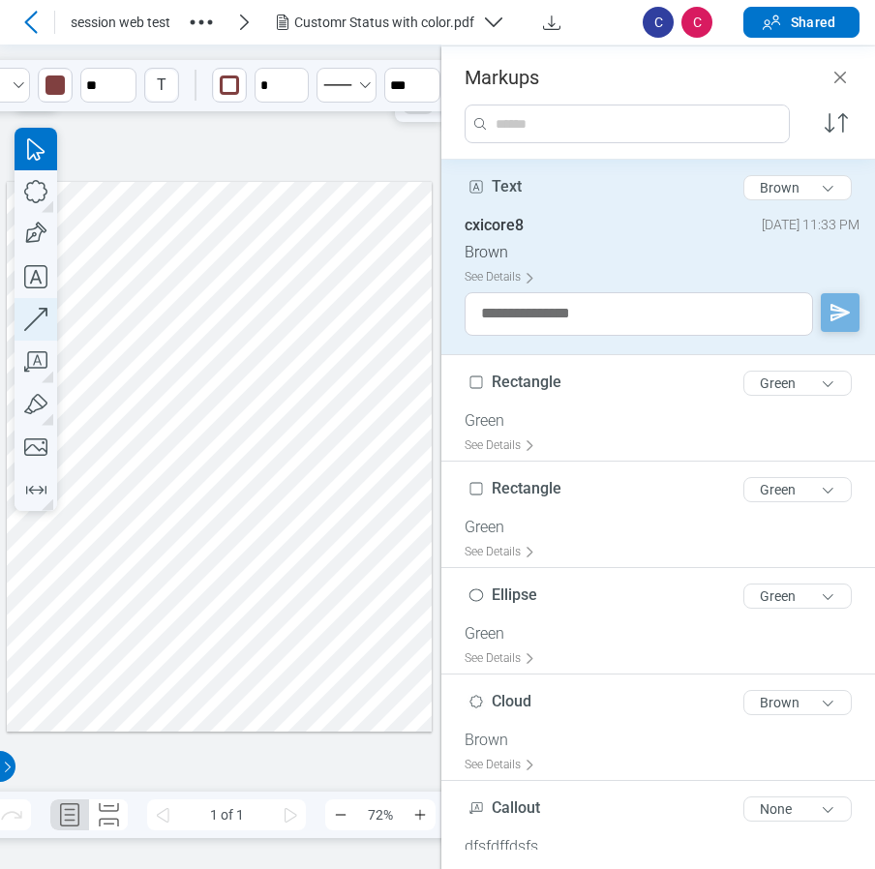
click at [35, 319] on icon "button" at bounding box center [35, 319] width 23 height 23
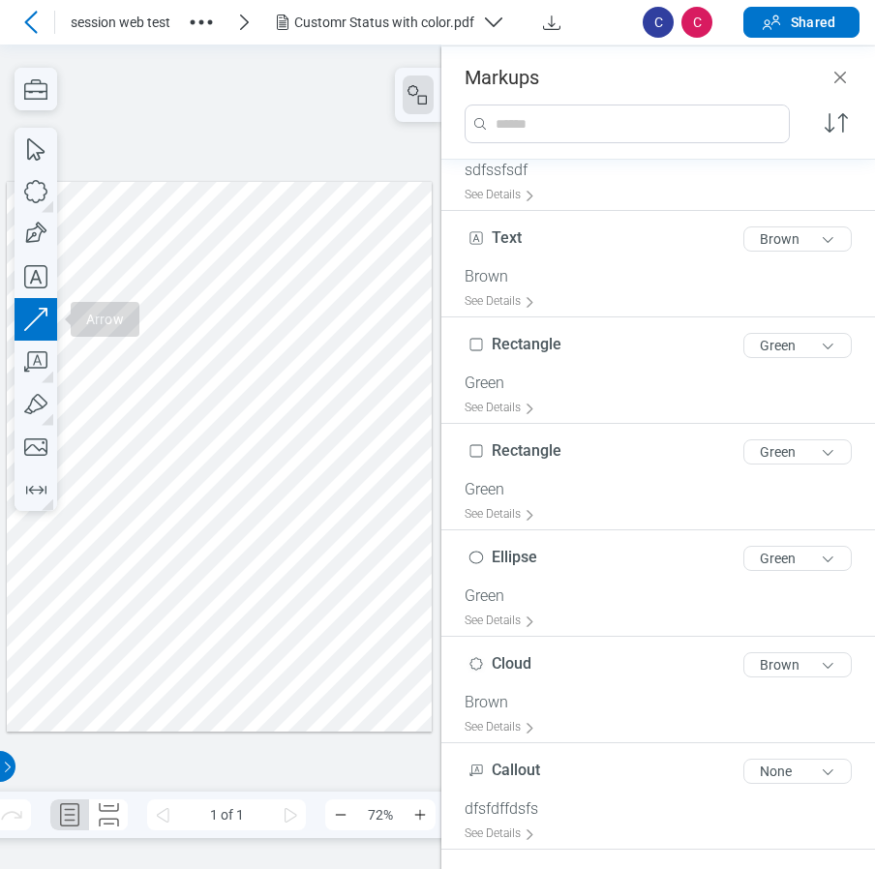
scroll to position [109, 0]
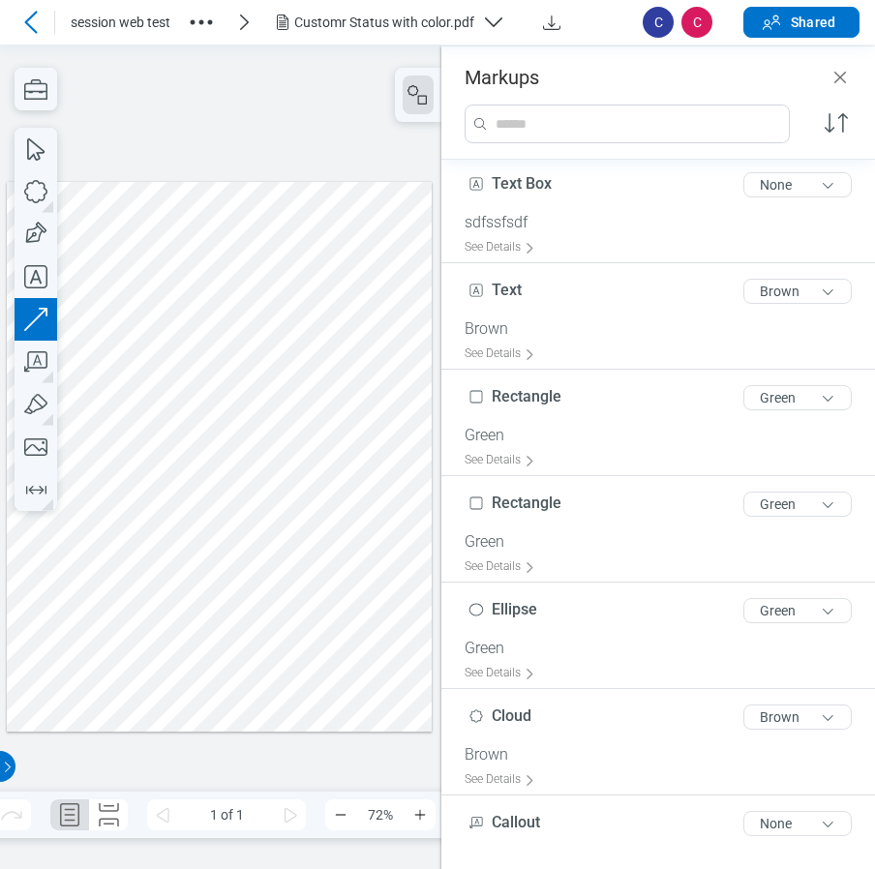
drag, startPoint x: 292, startPoint y: 574, endPoint x: 338, endPoint y: 469, distance: 114.0
click at [338, 469] on div at bounding box center [220, 456] width 426 height 551
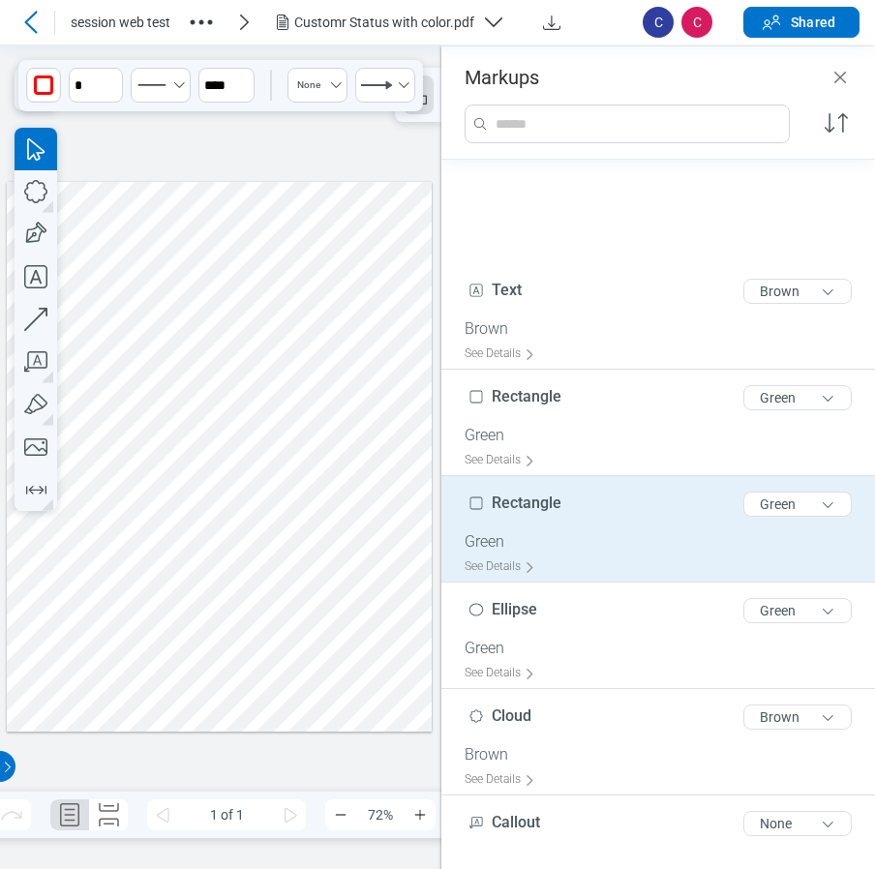
scroll to position [311, 0]
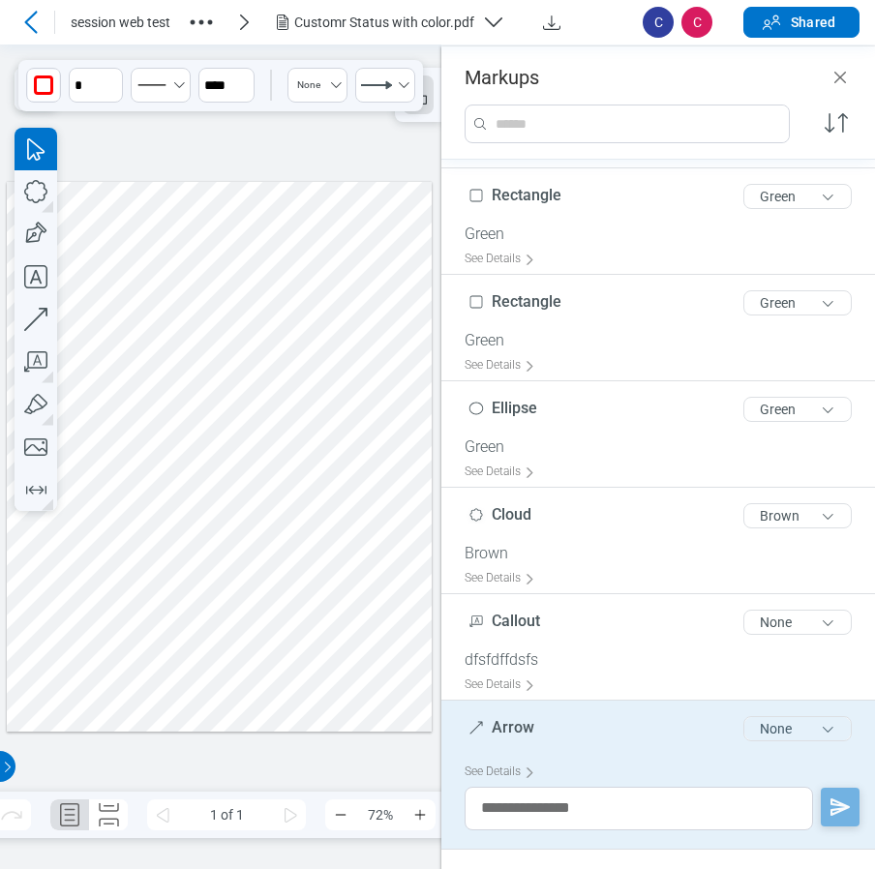
click at [750, 731] on button "None" at bounding box center [797, 728] width 108 height 25
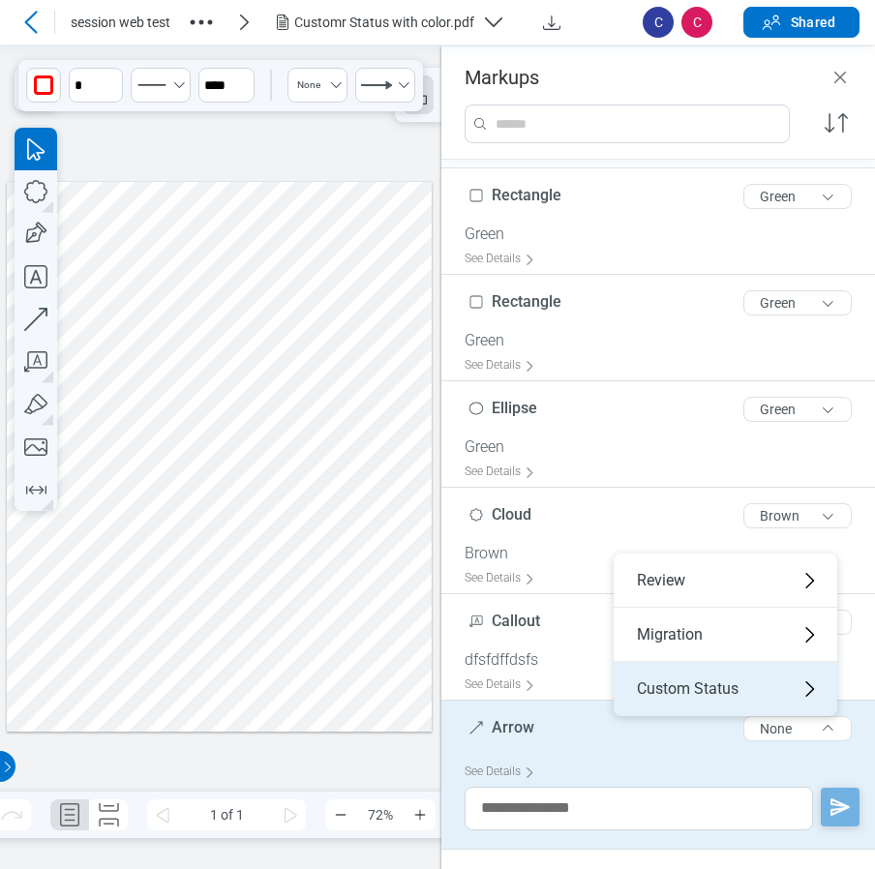
click at [715, 684] on div "Custom Status" at bounding box center [726, 689] width 224 height 54
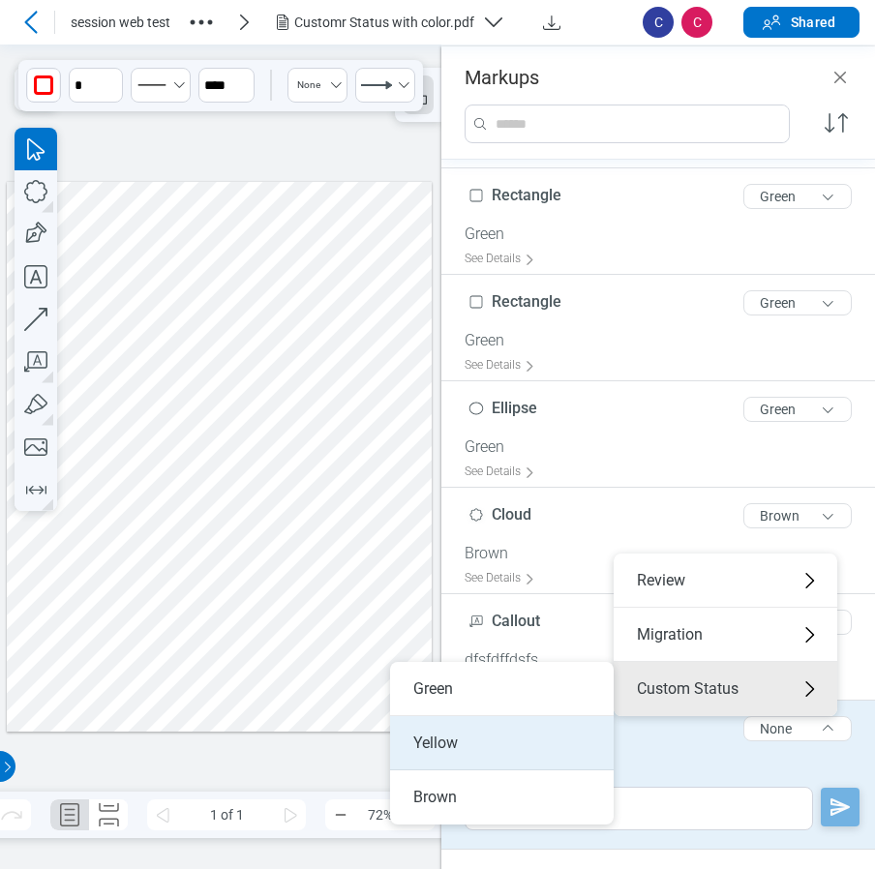
click at [469, 739] on li "Yellow" at bounding box center [502, 743] width 224 height 54
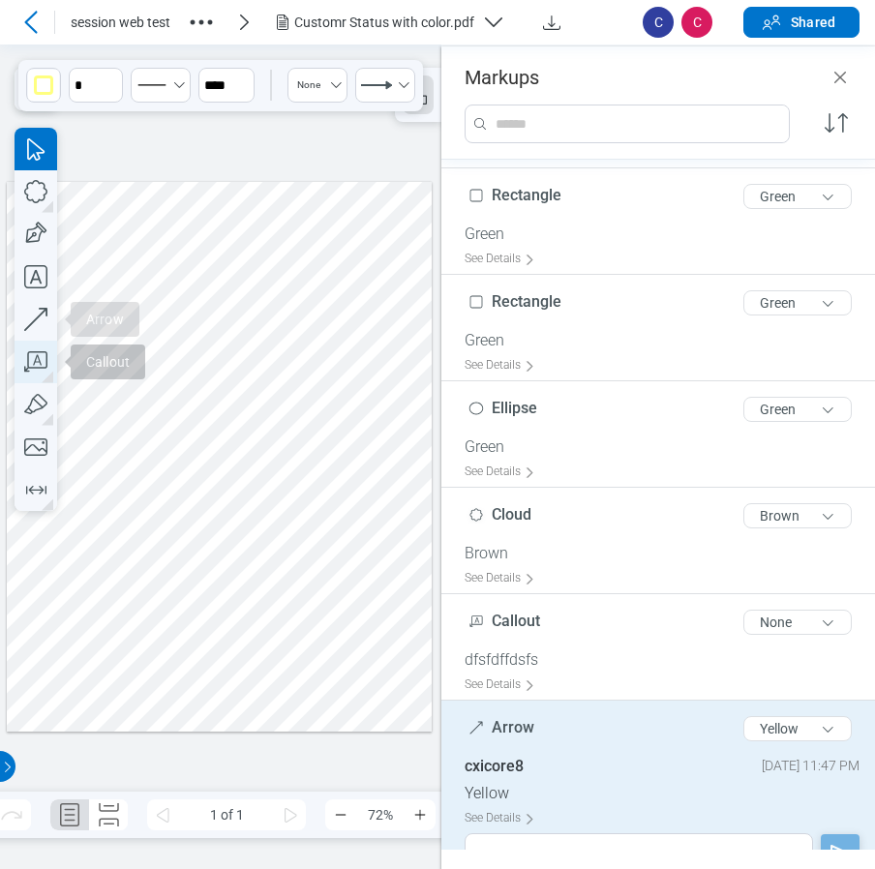
click at [26, 365] on icon "button" at bounding box center [36, 362] width 43 height 43
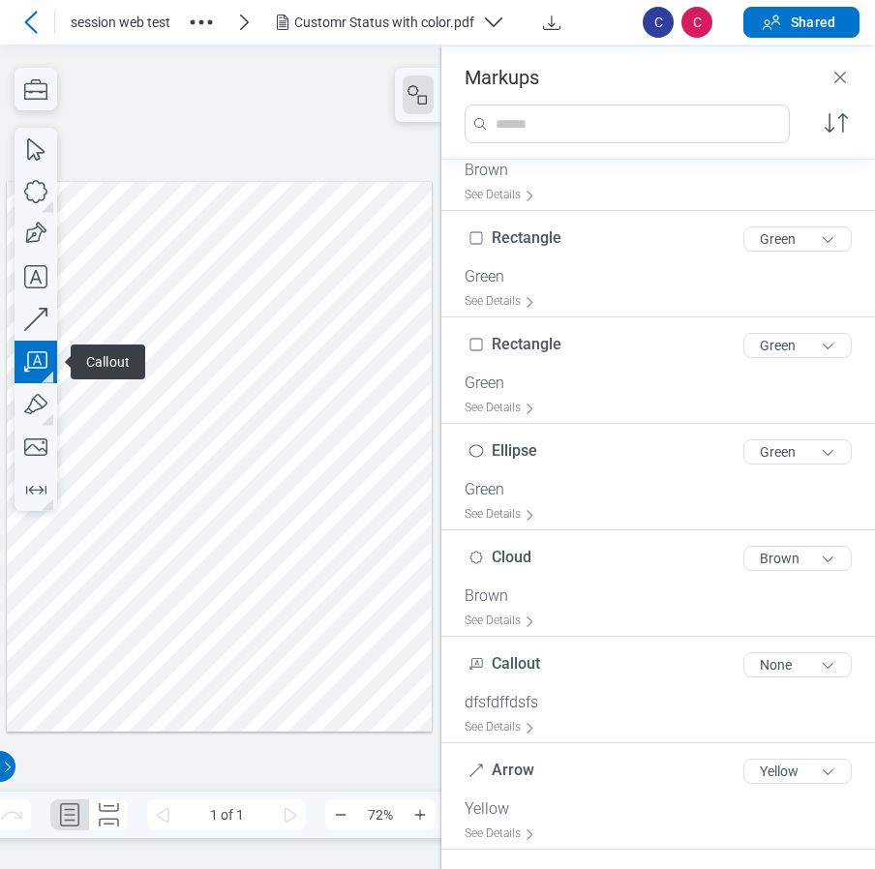
scroll to position [207, 0]
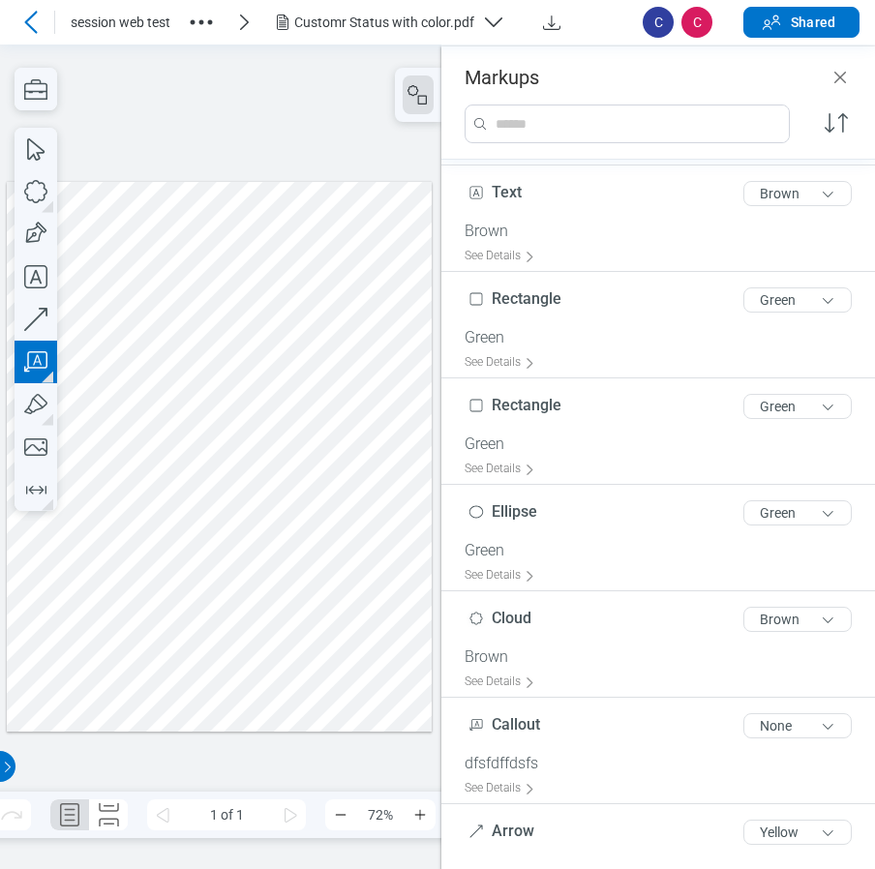
drag, startPoint x: 37, startPoint y: 600, endPoint x: 89, endPoint y: 638, distance: 64.5
click at [89, 638] on div at bounding box center [220, 456] width 426 height 551
click at [261, 648] on div at bounding box center [220, 456] width 426 height 551
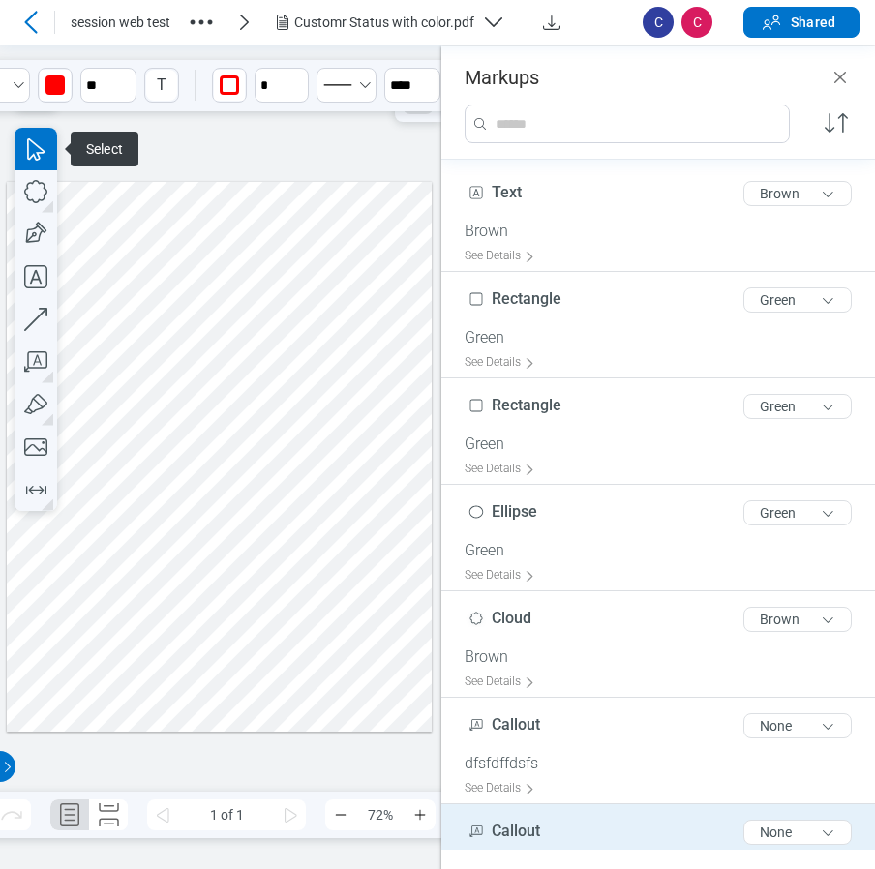
scroll to position [372, 0]
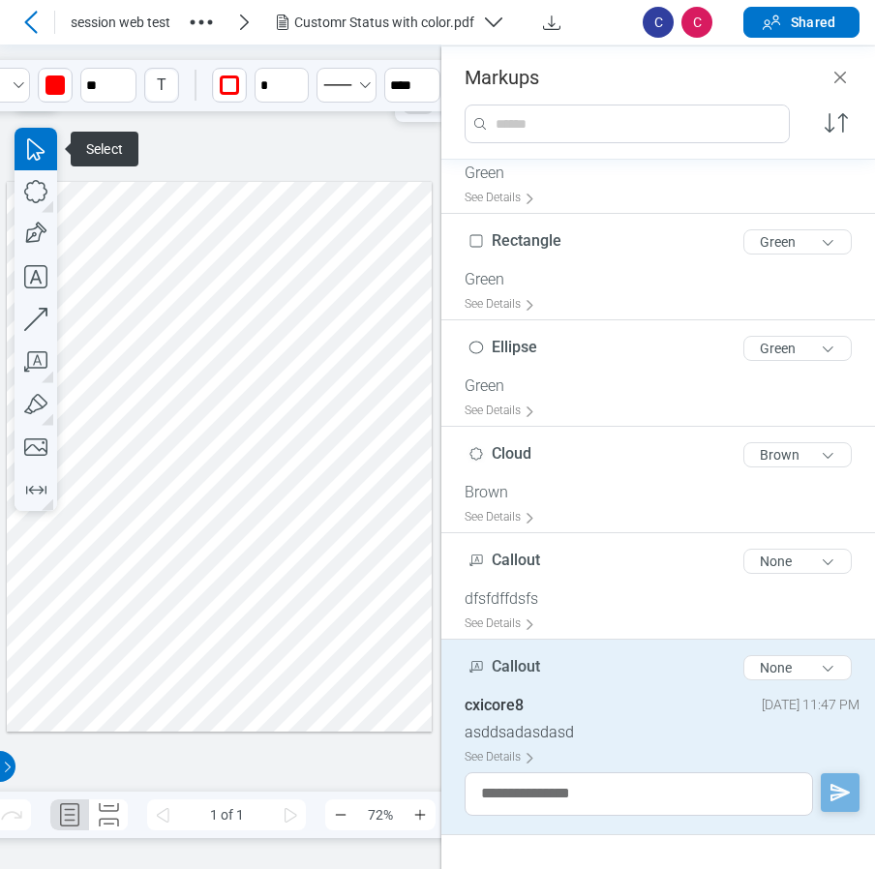
click at [249, 621] on div at bounding box center [220, 456] width 426 height 551
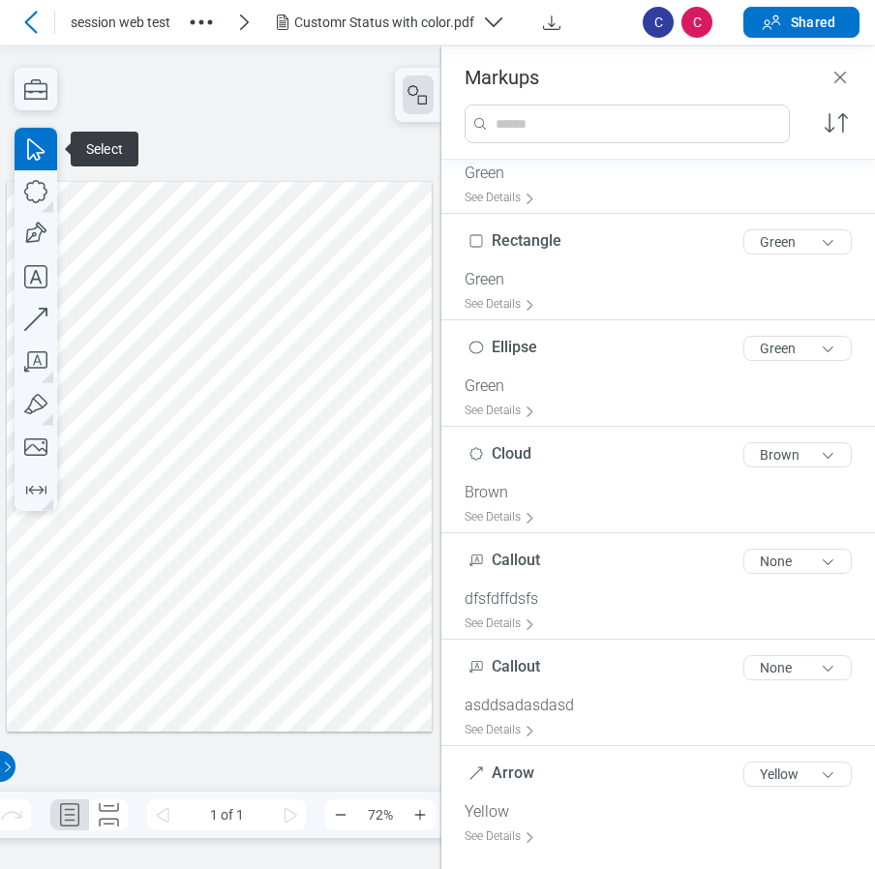
click at [126, 634] on div at bounding box center [220, 456] width 426 height 551
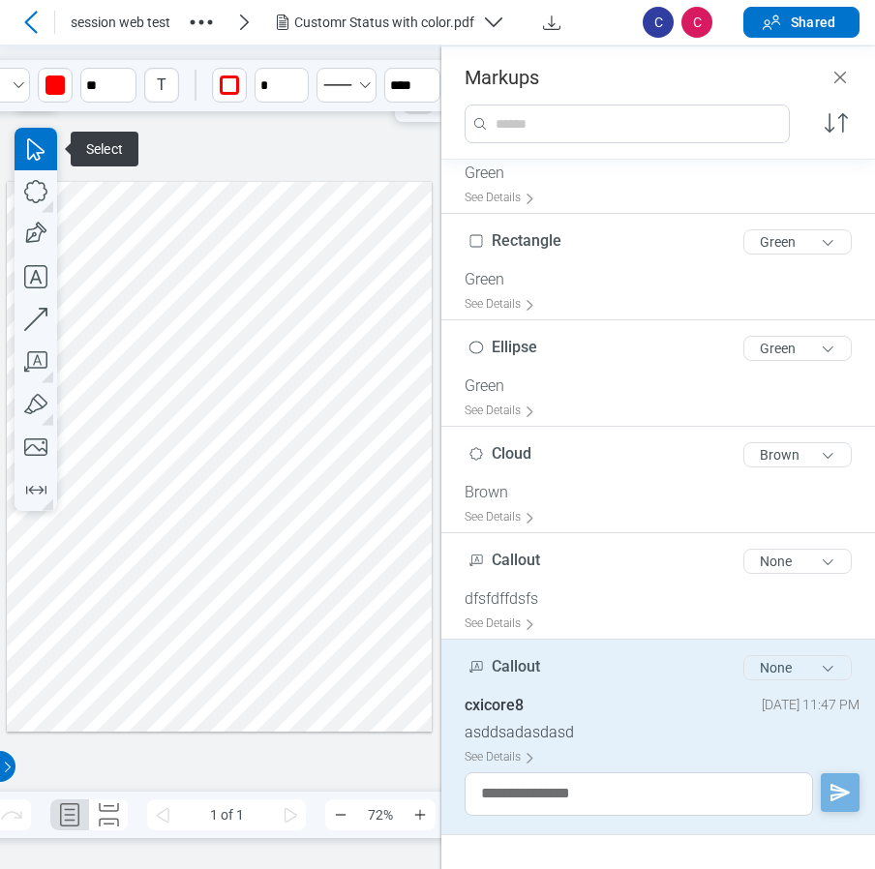
click at [799, 666] on button "None" at bounding box center [797, 667] width 108 height 25
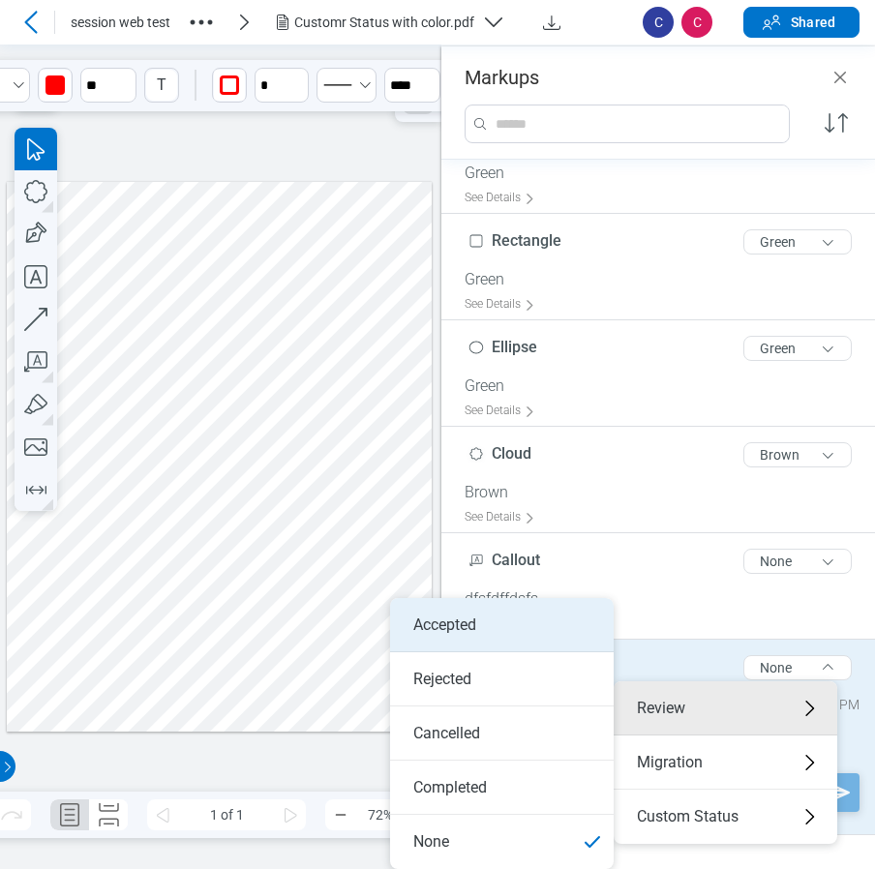
click at [455, 637] on li "Accepted" at bounding box center [502, 625] width 224 height 54
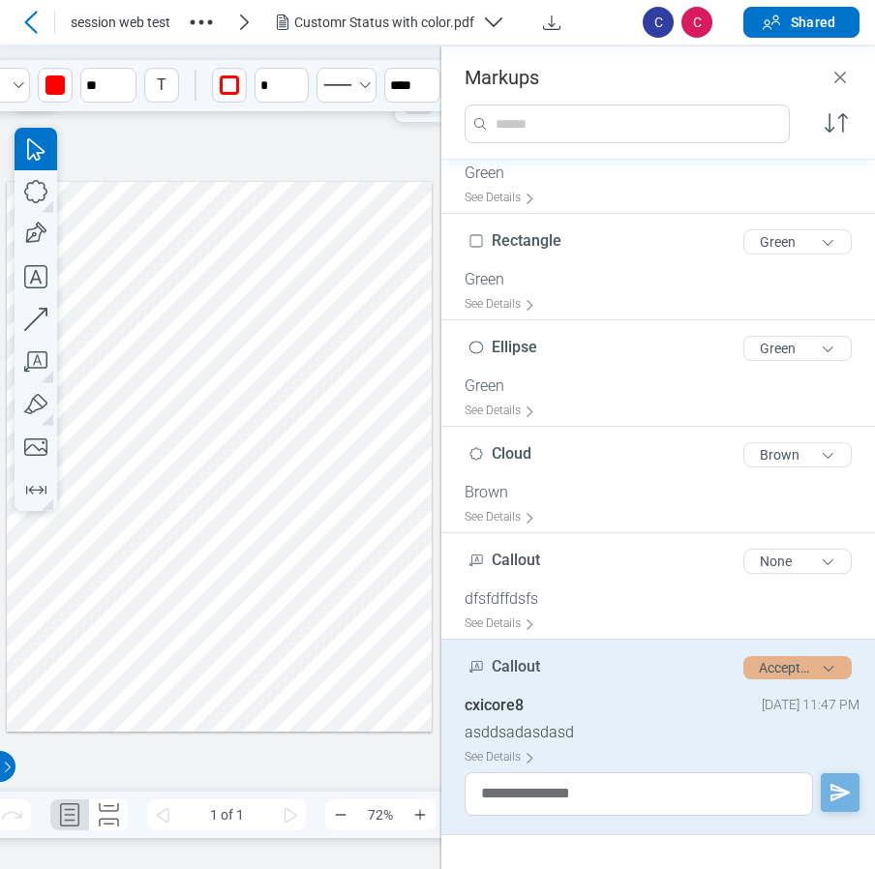
click at [758, 661] on button "Accepted" at bounding box center [797, 667] width 108 height 23
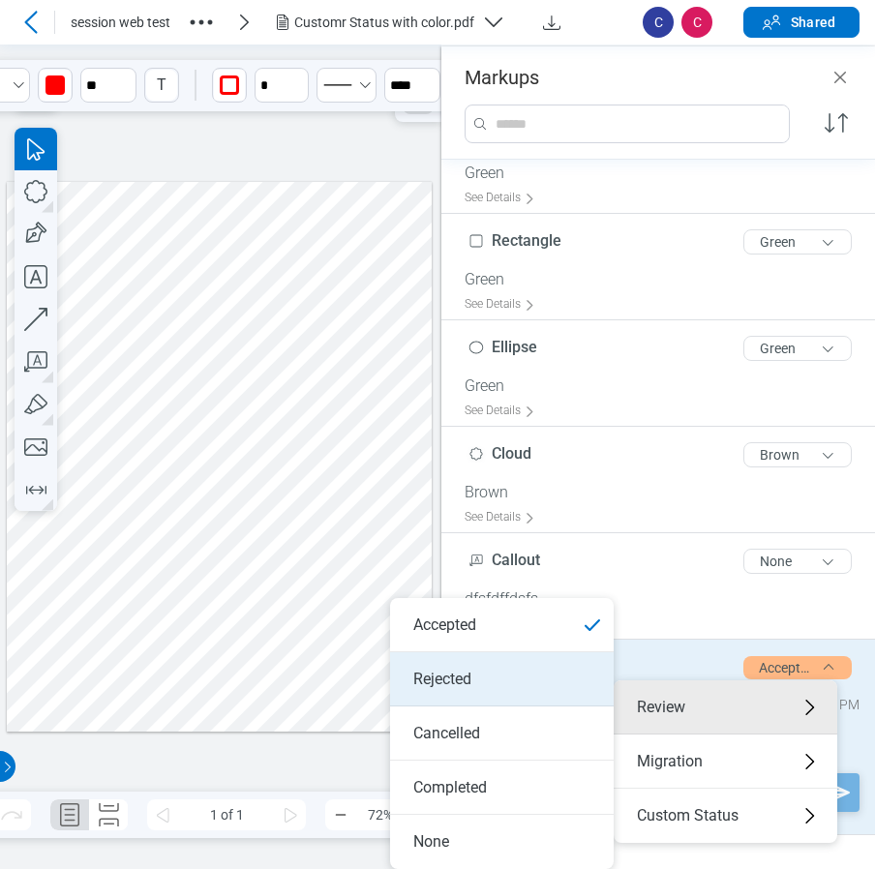
click at [488, 690] on li "Rejected" at bounding box center [502, 679] width 224 height 54
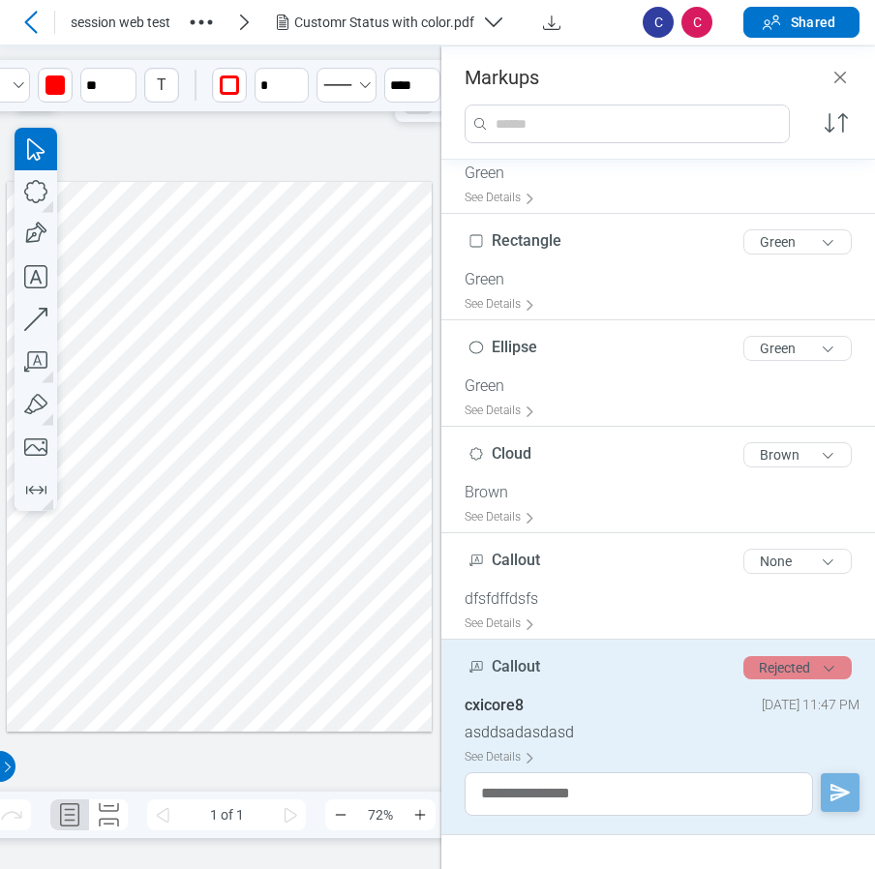
click at [757, 672] on button "Rejected" at bounding box center [797, 667] width 108 height 23
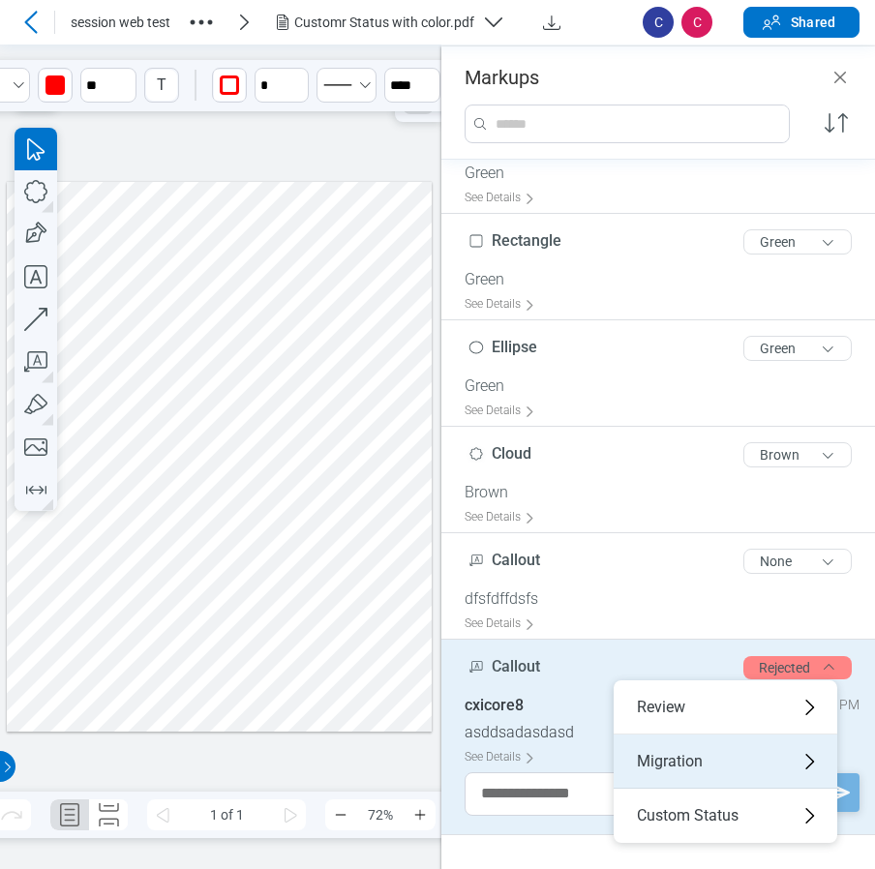
click at [660, 768] on div "Migration" at bounding box center [726, 761] width 224 height 54
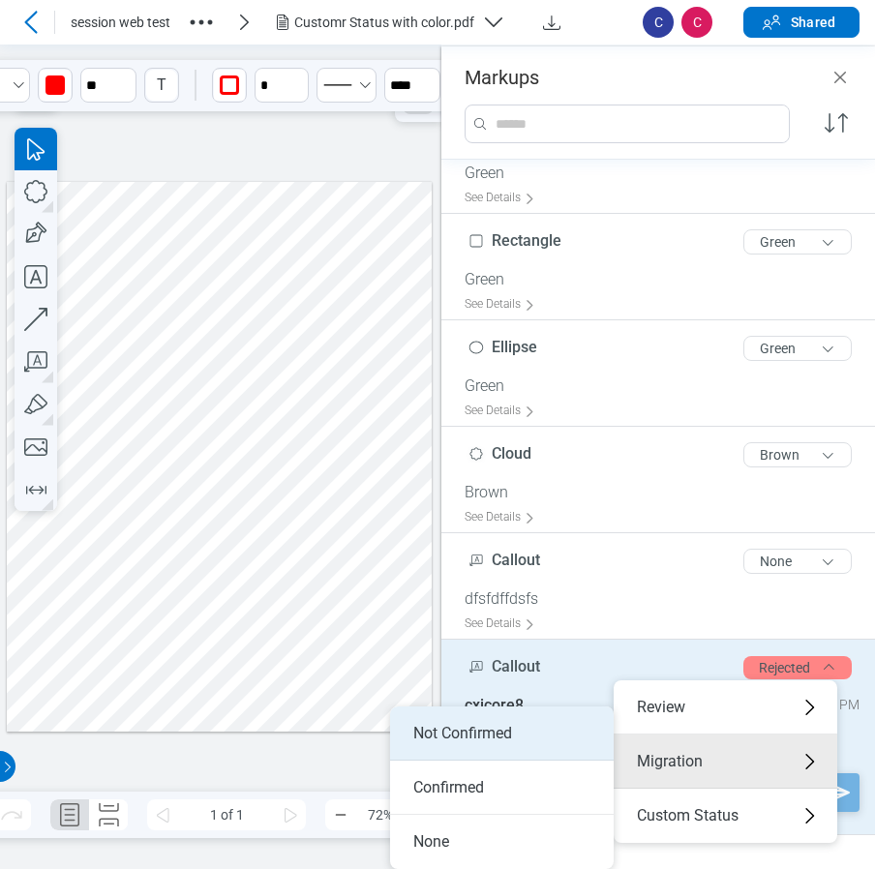
click at [520, 734] on li "Not Confirmed" at bounding box center [502, 733] width 224 height 54
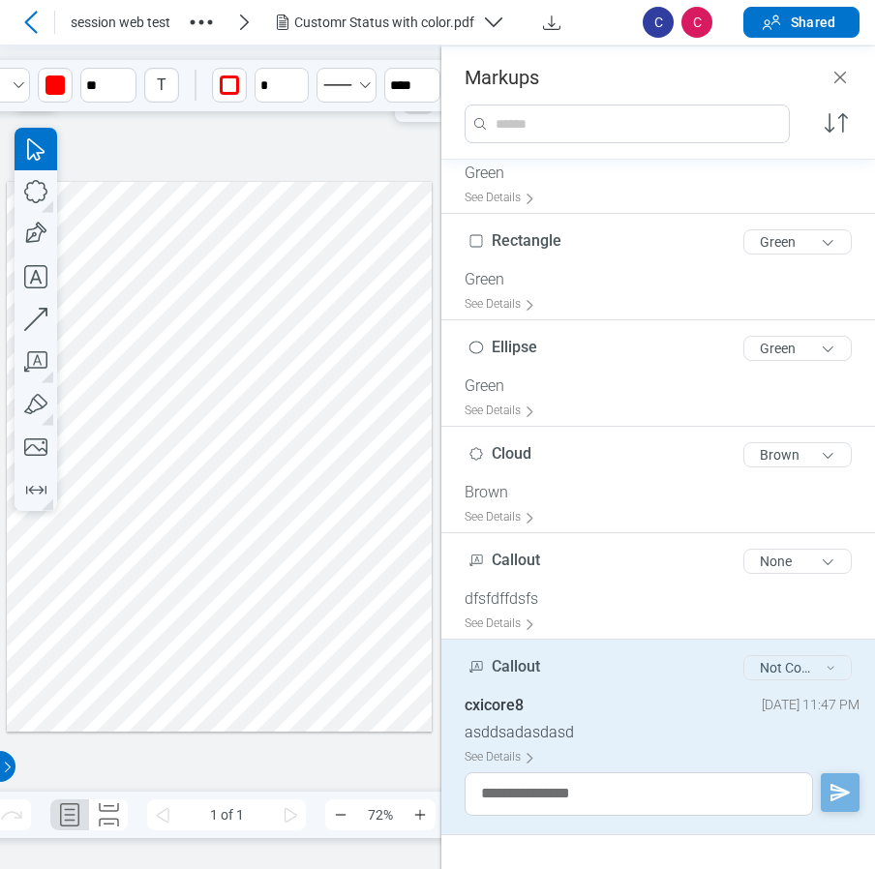
click at [778, 666] on button "Not Confirmed" at bounding box center [797, 667] width 108 height 25
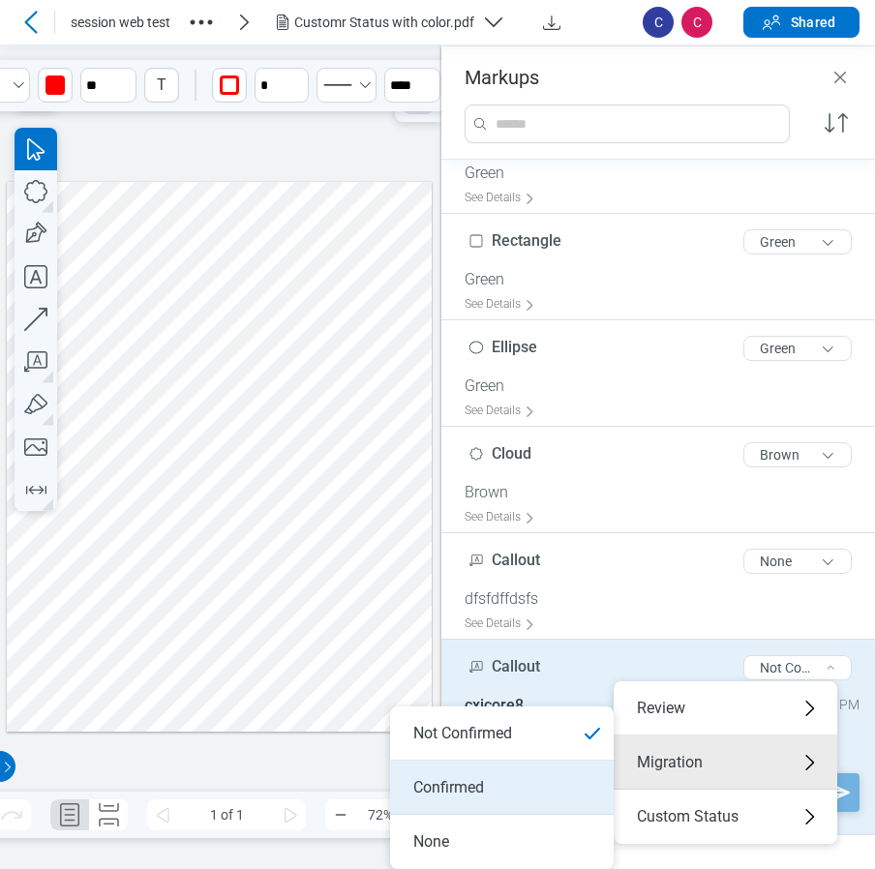
click at [523, 781] on li "Confirmed" at bounding box center [502, 788] width 224 height 54
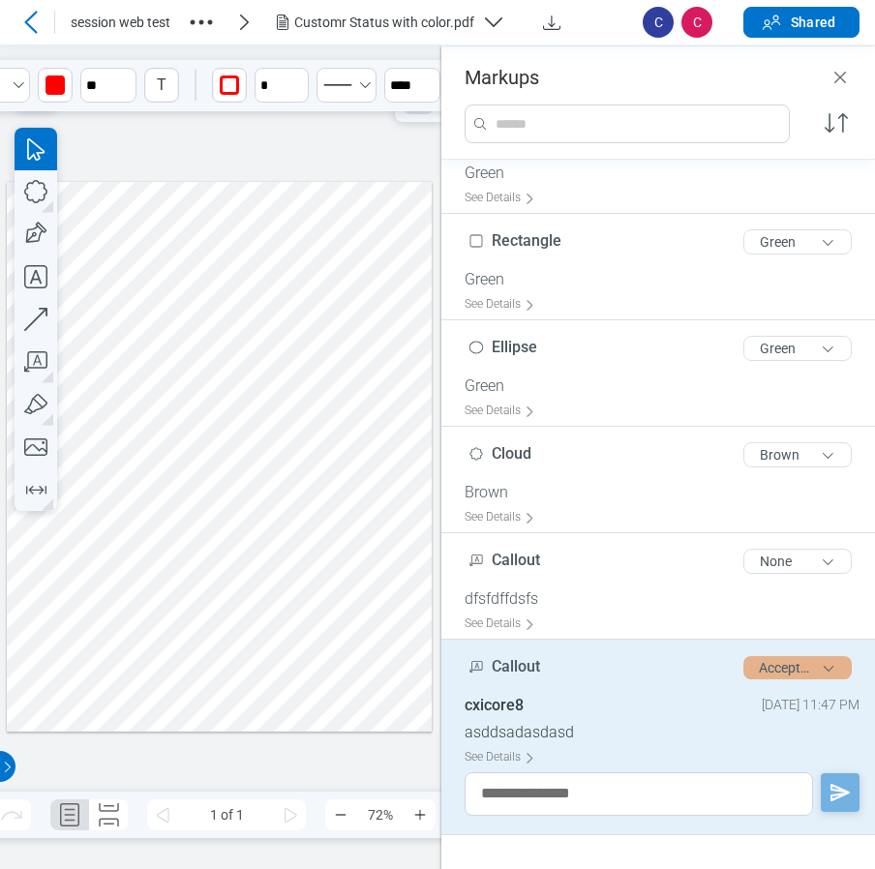
click at [743, 670] on button "Accepted" at bounding box center [797, 667] width 108 height 23
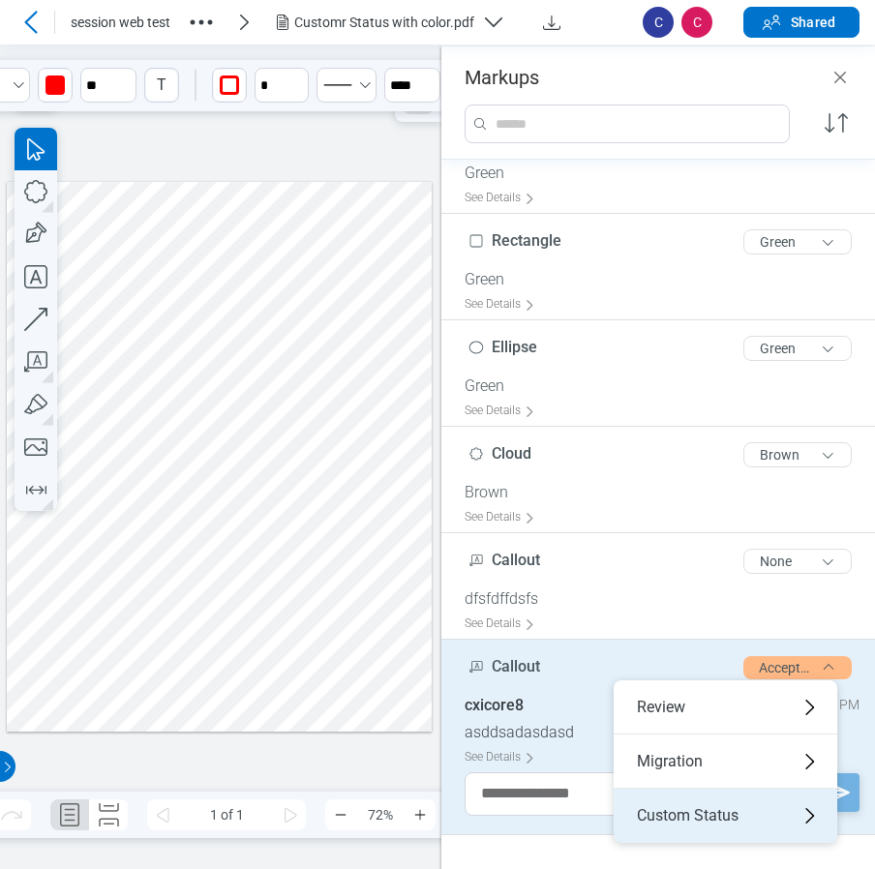
click at [708, 825] on div "Custom Status" at bounding box center [726, 816] width 224 height 54
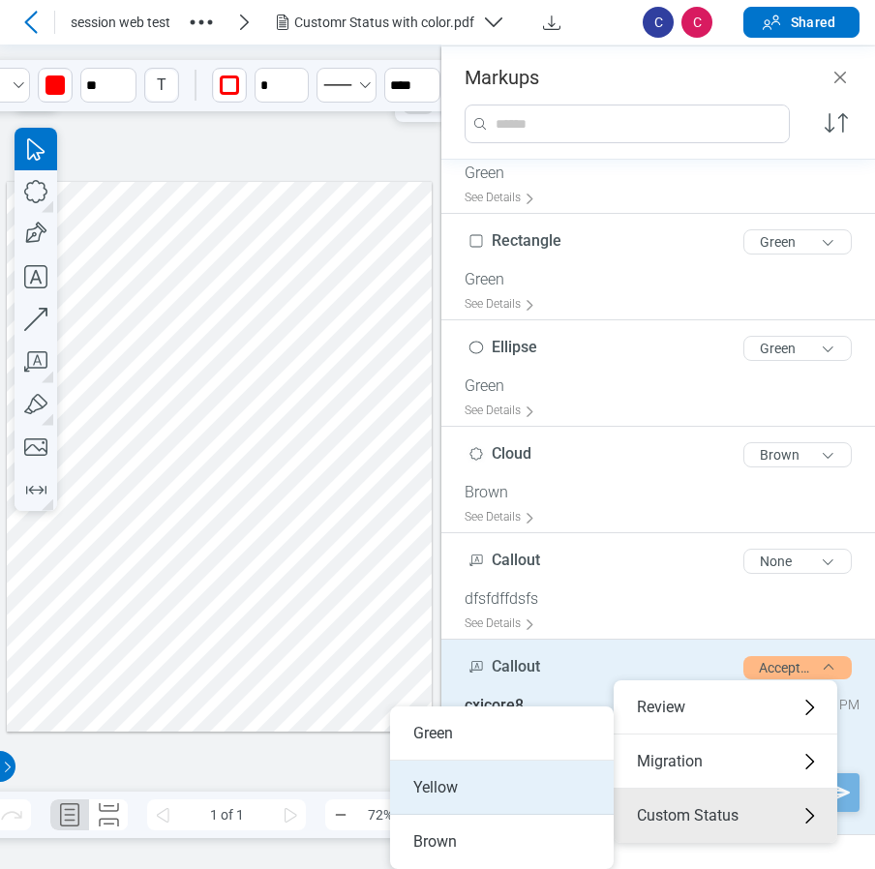
click at [524, 778] on li "Yellow" at bounding box center [502, 788] width 224 height 54
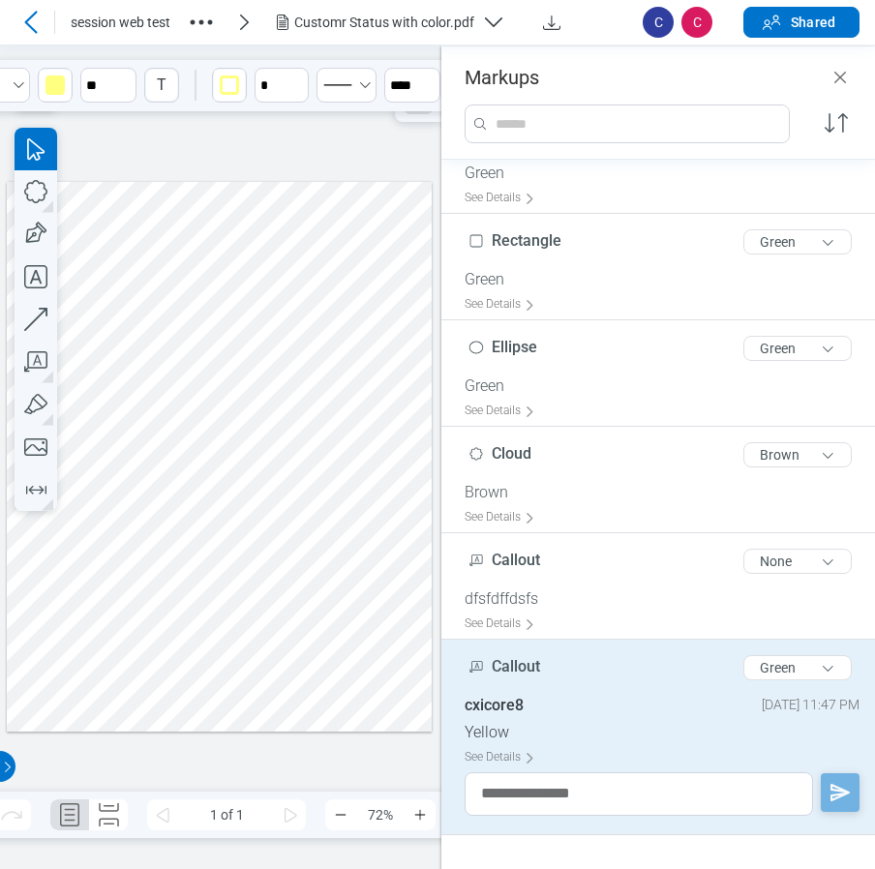
drag, startPoint x: 848, startPoint y: 83, endPoint x: 854, endPoint y: 149, distance: 66.1
click at [848, 83] on icon "Close" at bounding box center [839, 77] width 23 height 23
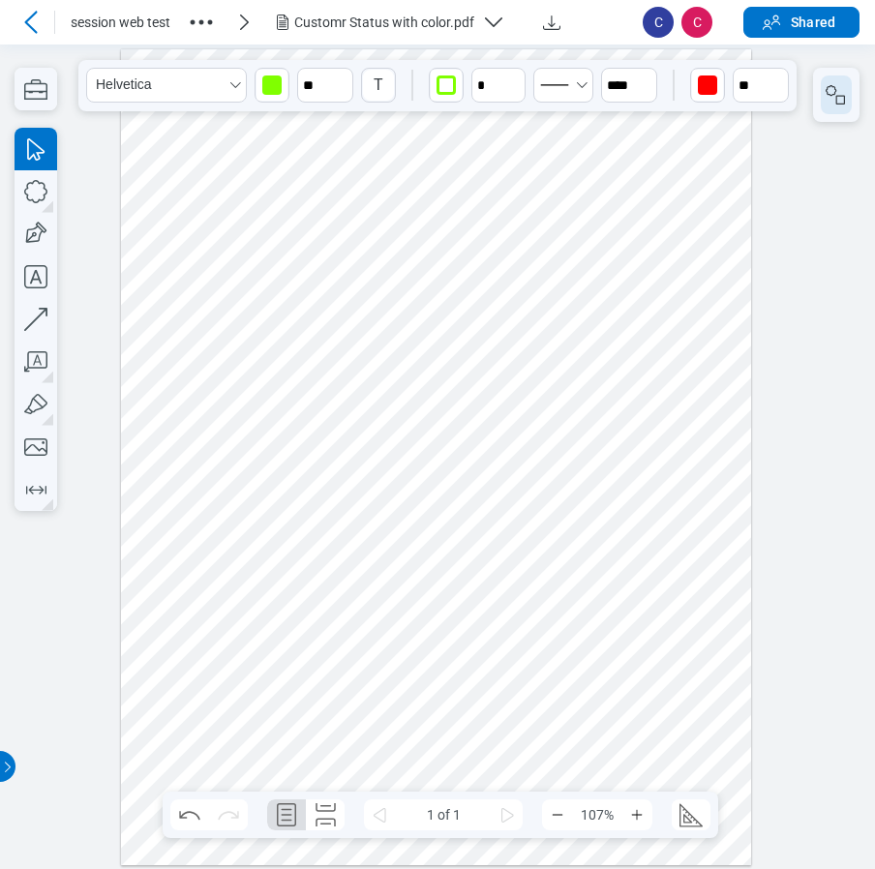
click at [825, 99] on icon "button" at bounding box center [835, 94] width 23 height 23
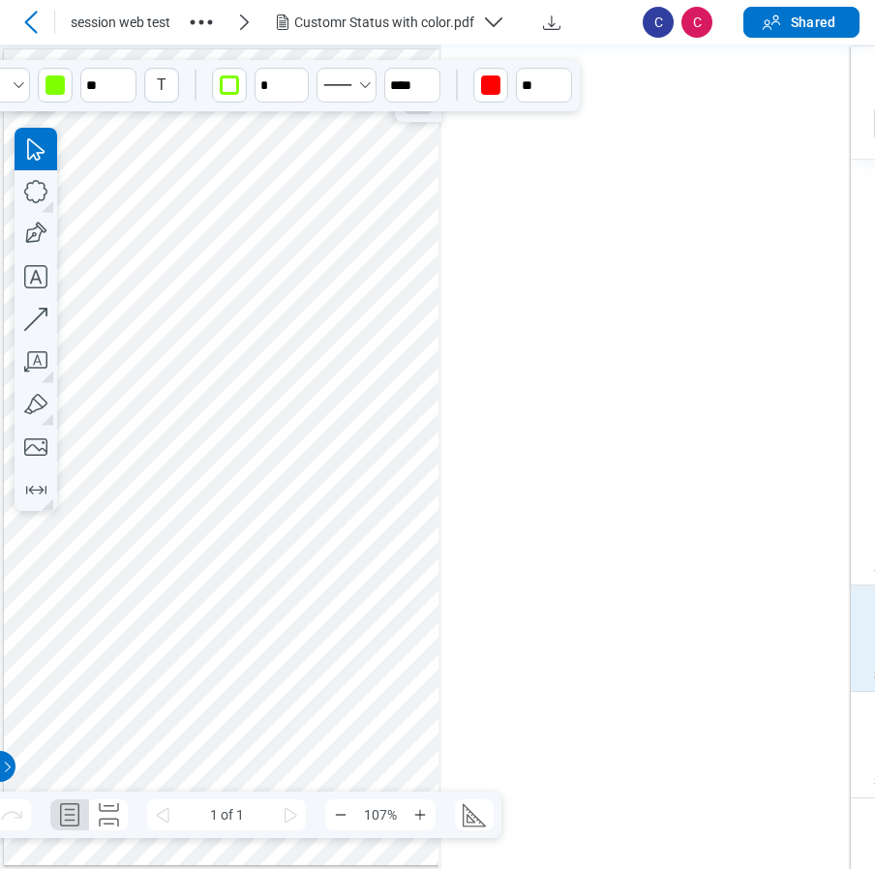
scroll to position [478, 0]
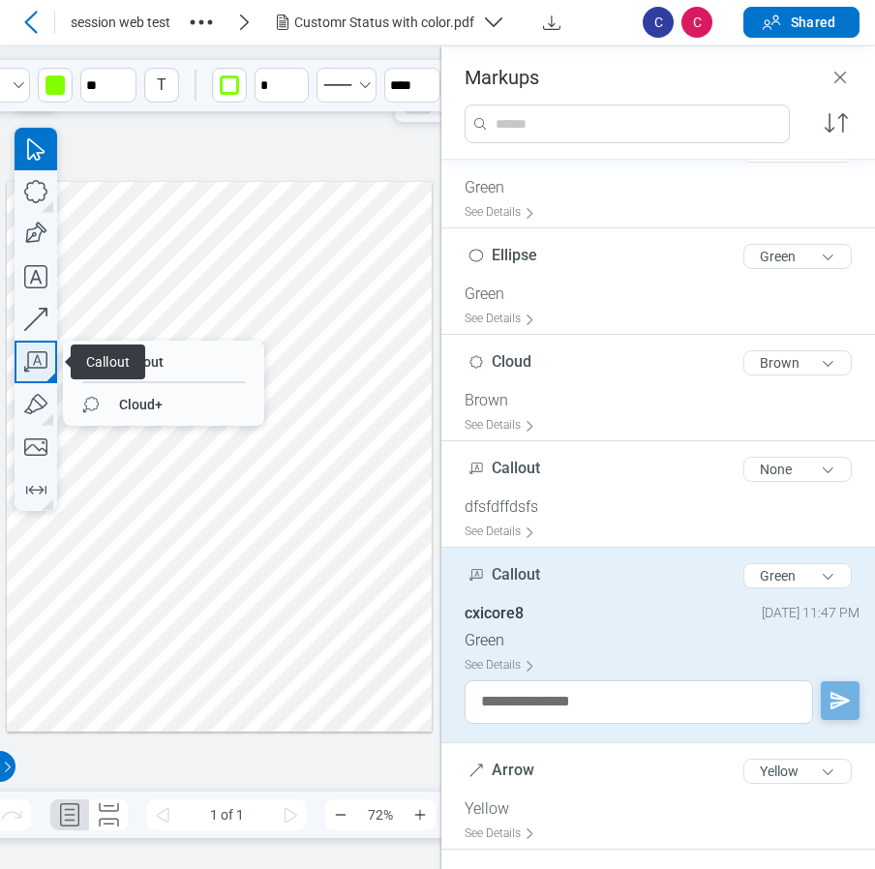
click at [32, 354] on icon "button" at bounding box center [36, 362] width 43 height 43
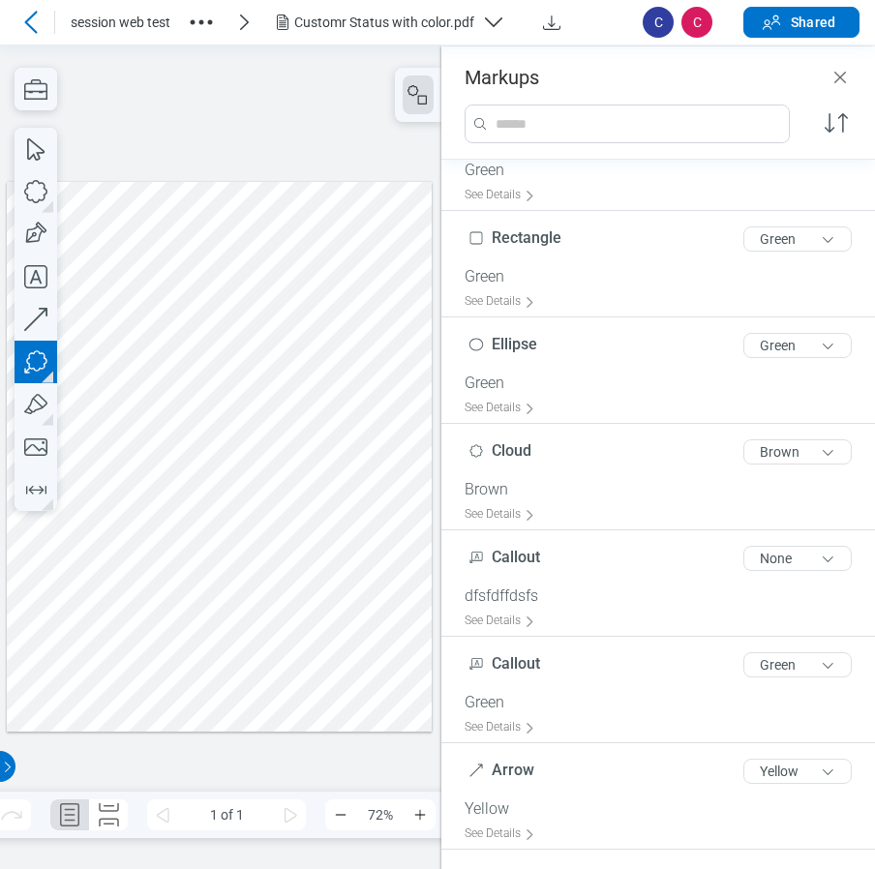
drag, startPoint x: 201, startPoint y: 595, endPoint x: 253, endPoint y: 643, distance: 69.8
click at [253, 643] on div at bounding box center [220, 456] width 426 height 551
drag, startPoint x: 263, startPoint y: 665, endPoint x: 311, endPoint y: 715, distance: 69.1
click at [263, 665] on div at bounding box center [220, 456] width 426 height 551
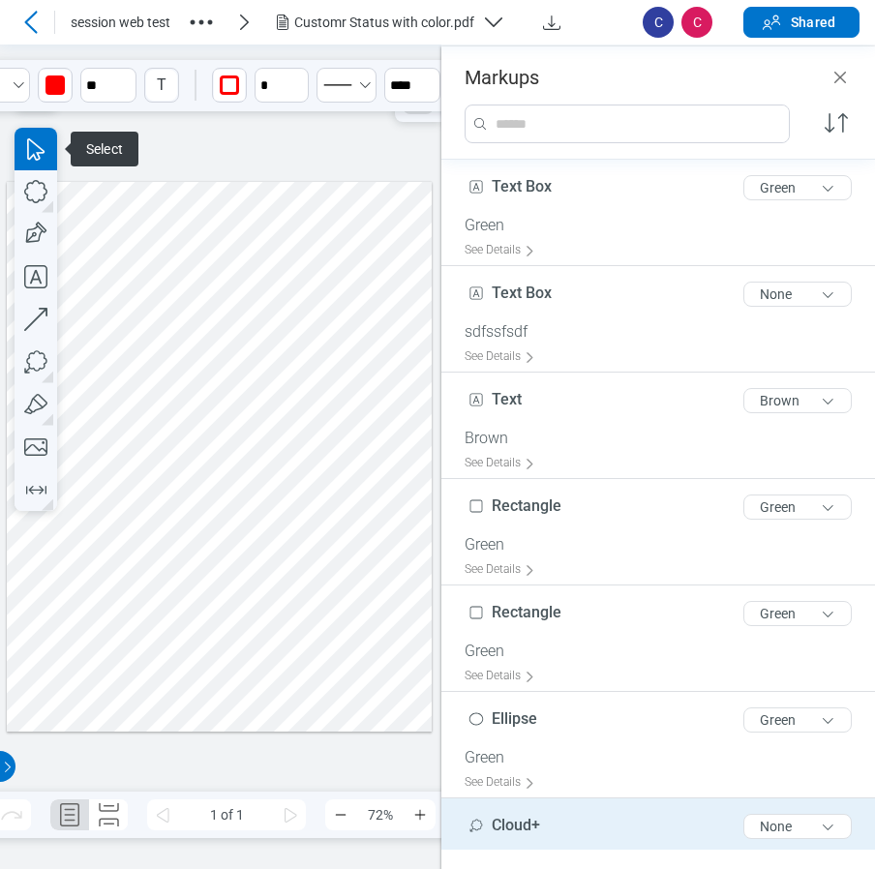
click at [406, 613] on div at bounding box center [220, 456] width 426 height 551
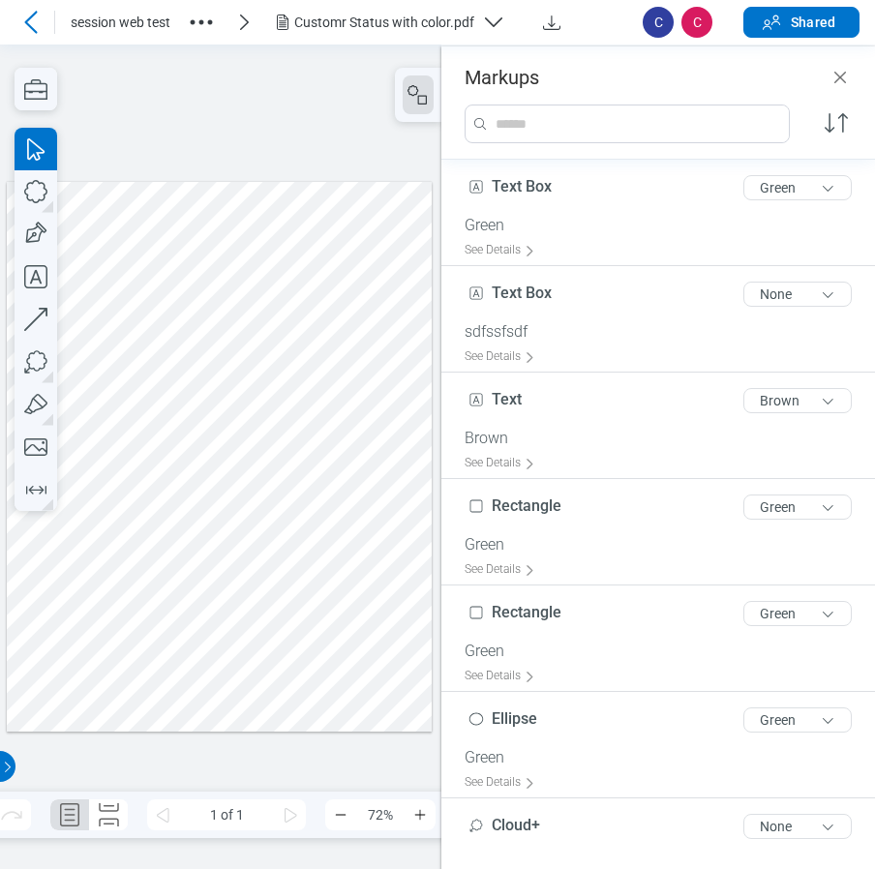
click at [282, 672] on div at bounding box center [220, 456] width 426 height 551
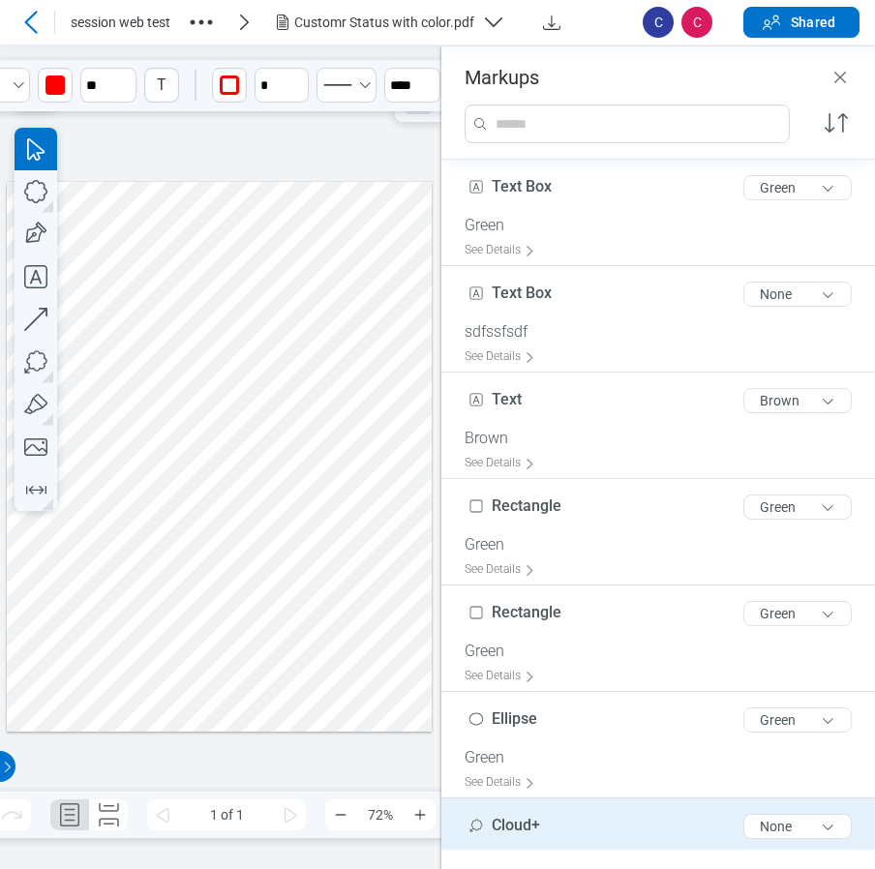
scroll to position [159, 0]
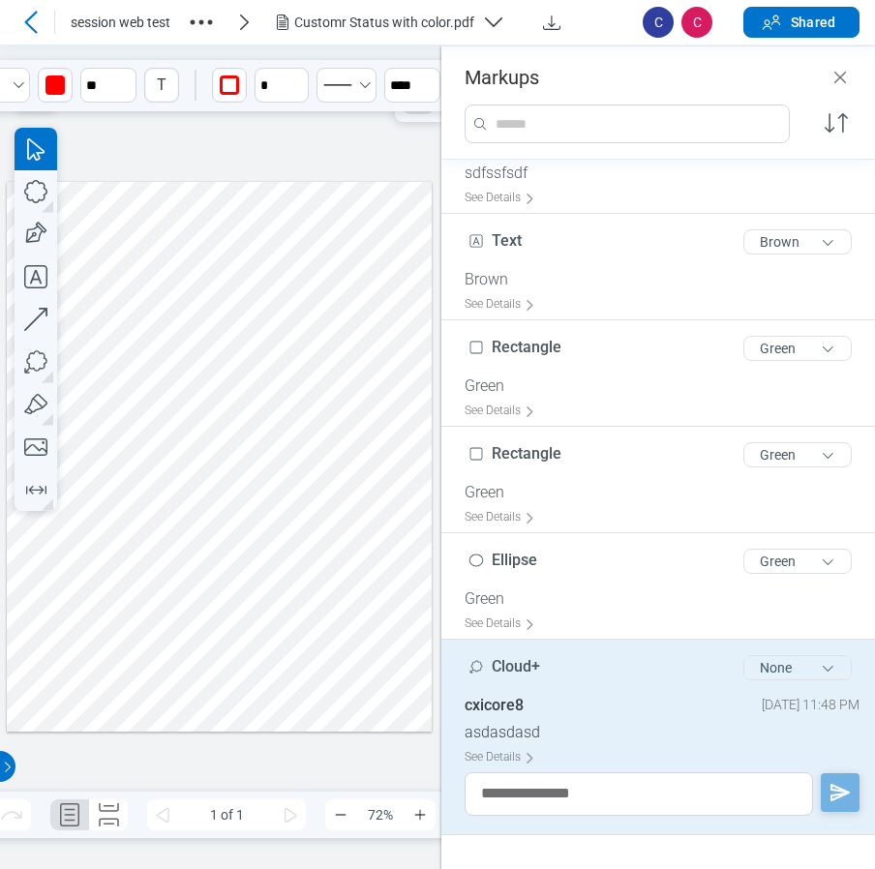
click at [769, 671] on button "None" at bounding box center [797, 667] width 108 height 25
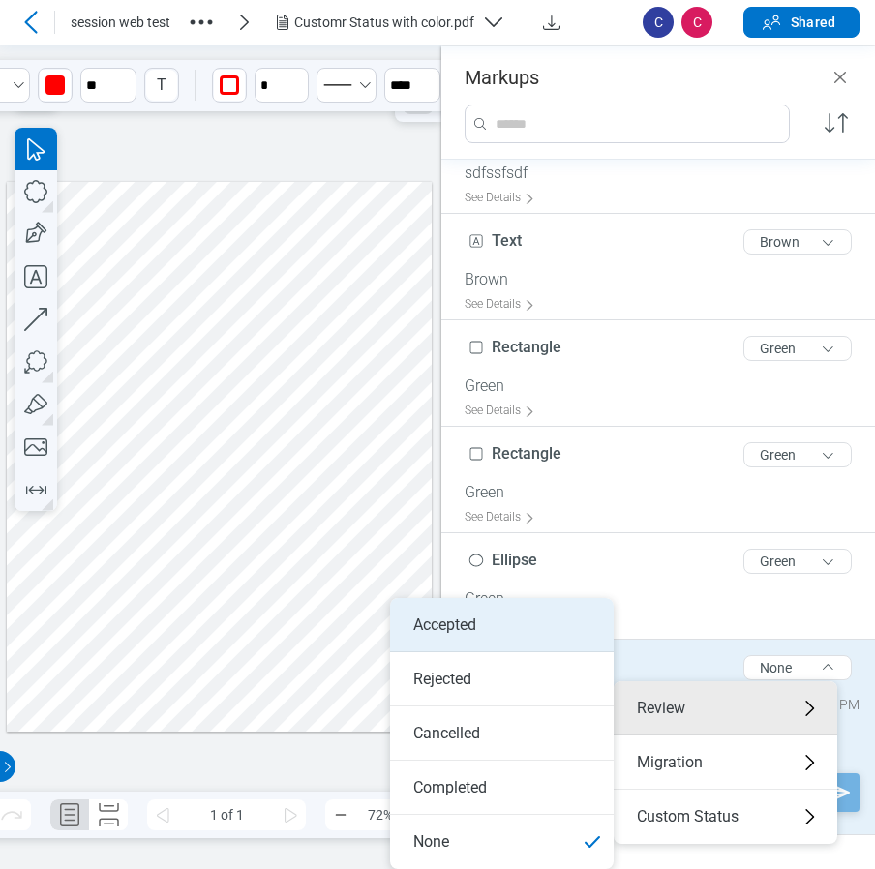
click at [480, 621] on li "Accepted" at bounding box center [502, 625] width 224 height 54
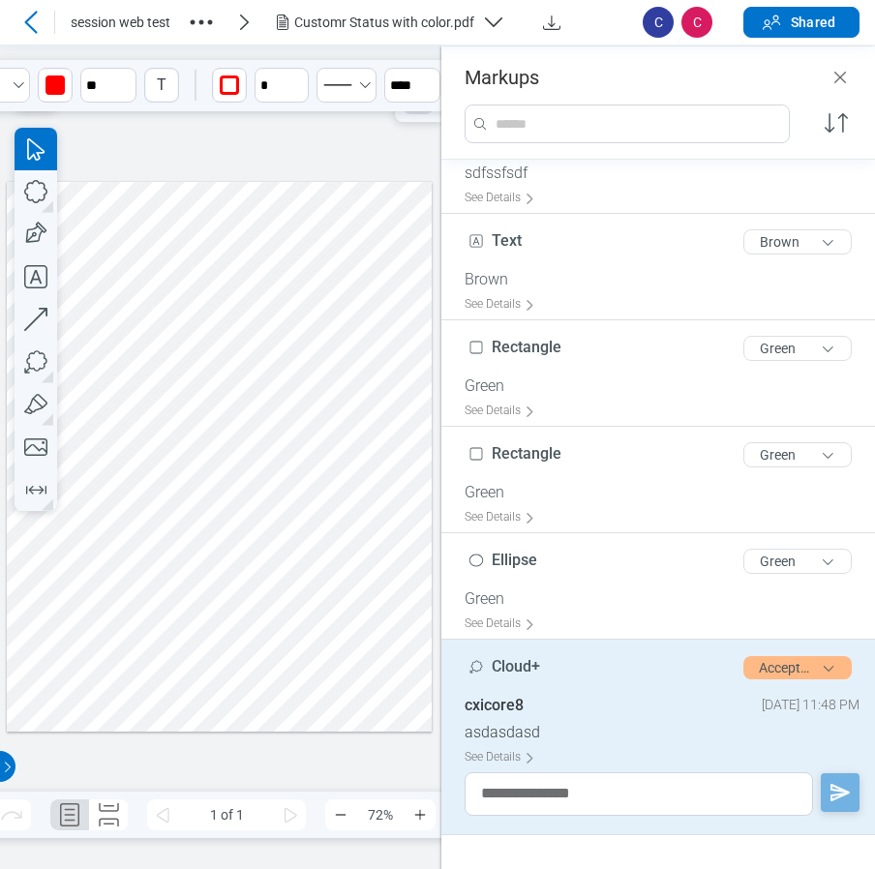
click at [837, 82] on icon "Close" at bounding box center [839, 77] width 23 height 23
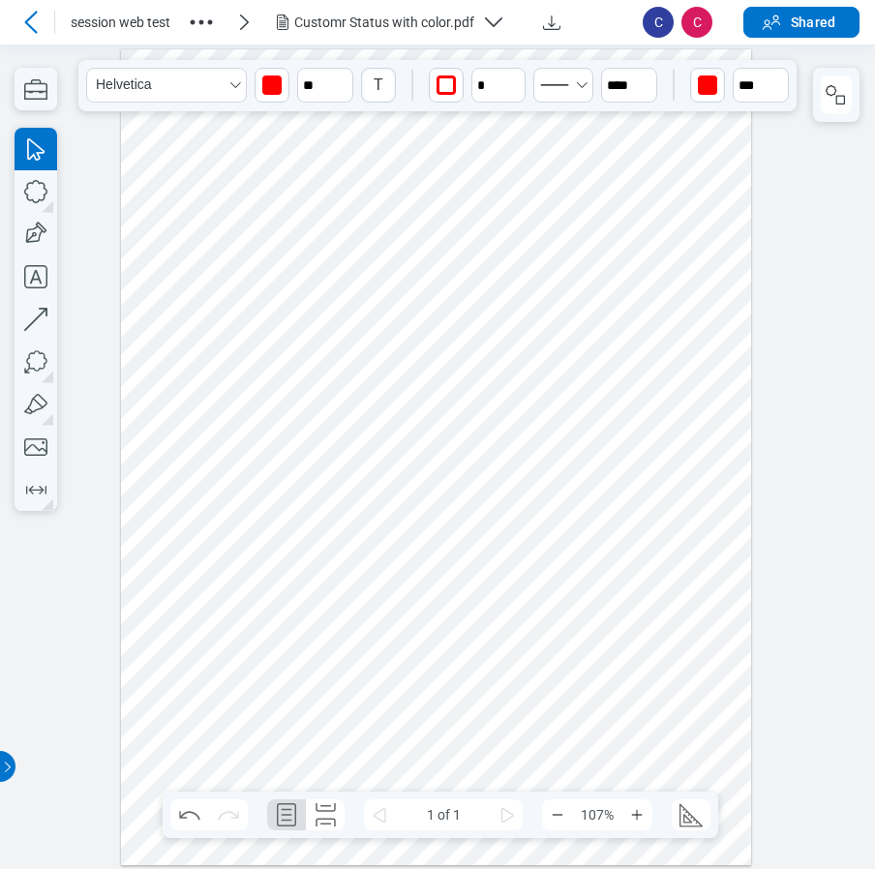
click at [489, 683] on div at bounding box center [436, 456] width 631 height 816
click at [842, 104] on rect "button" at bounding box center [840, 99] width 9 height 9
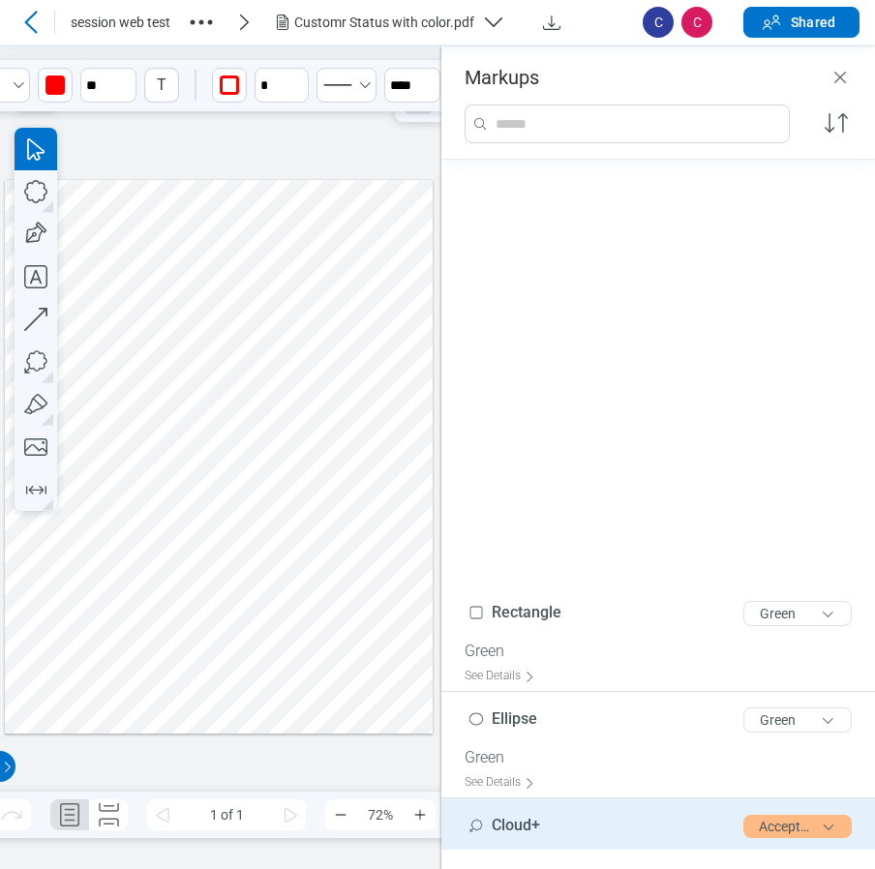
scroll to position [584, 0]
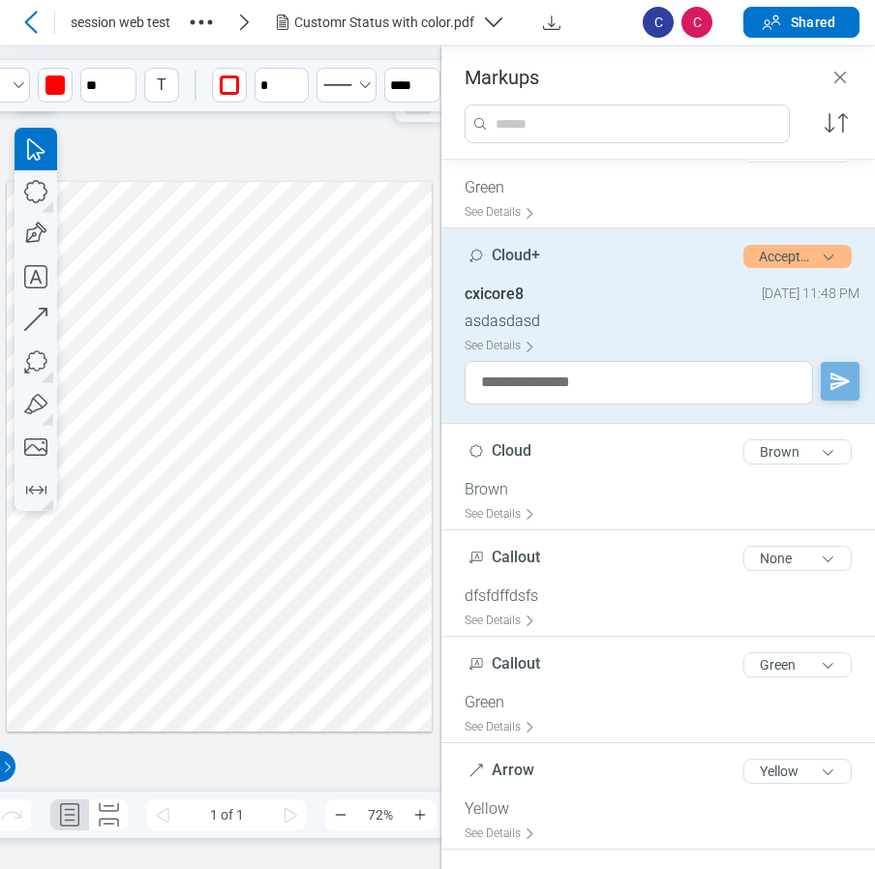
click at [248, 628] on div at bounding box center [220, 456] width 426 height 551
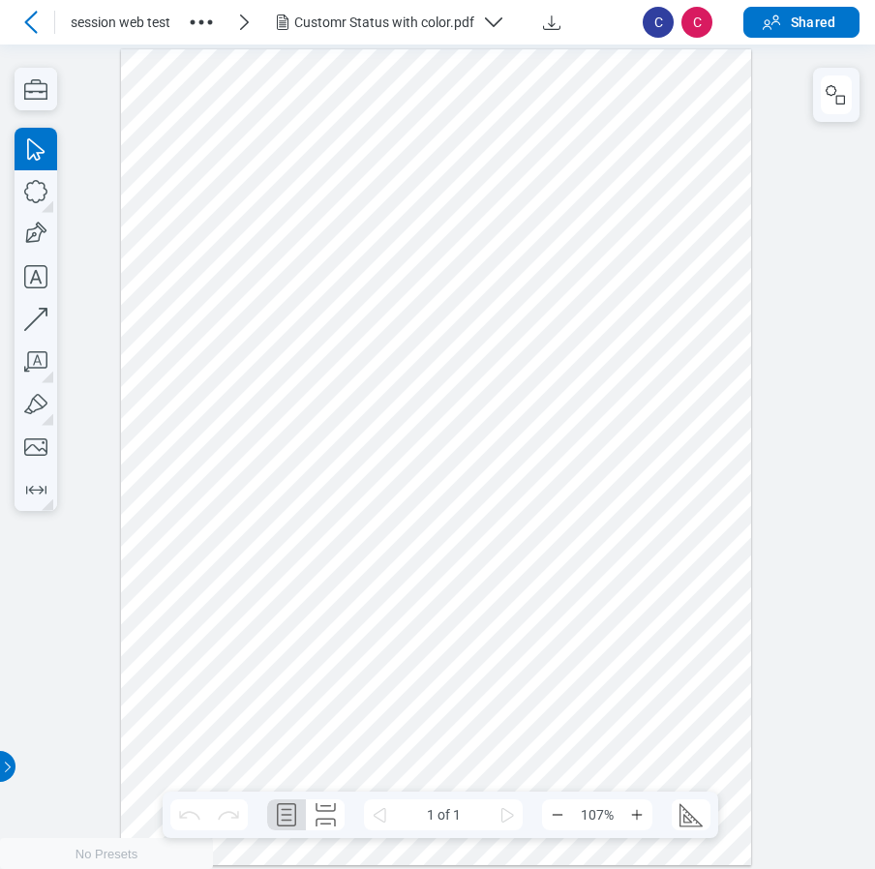
click at [685, 512] on div at bounding box center [436, 456] width 631 height 816
click at [44, 193] on icon "button" at bounding box center [36, 191] width 43 height 43
drag, startPoint x: 544, startPoint y: 377, endPoint x: 630, endPoint y: 432, distance: 101.8
click at [630, 432] on div at bounding box center [436, 456] width 631 height 816
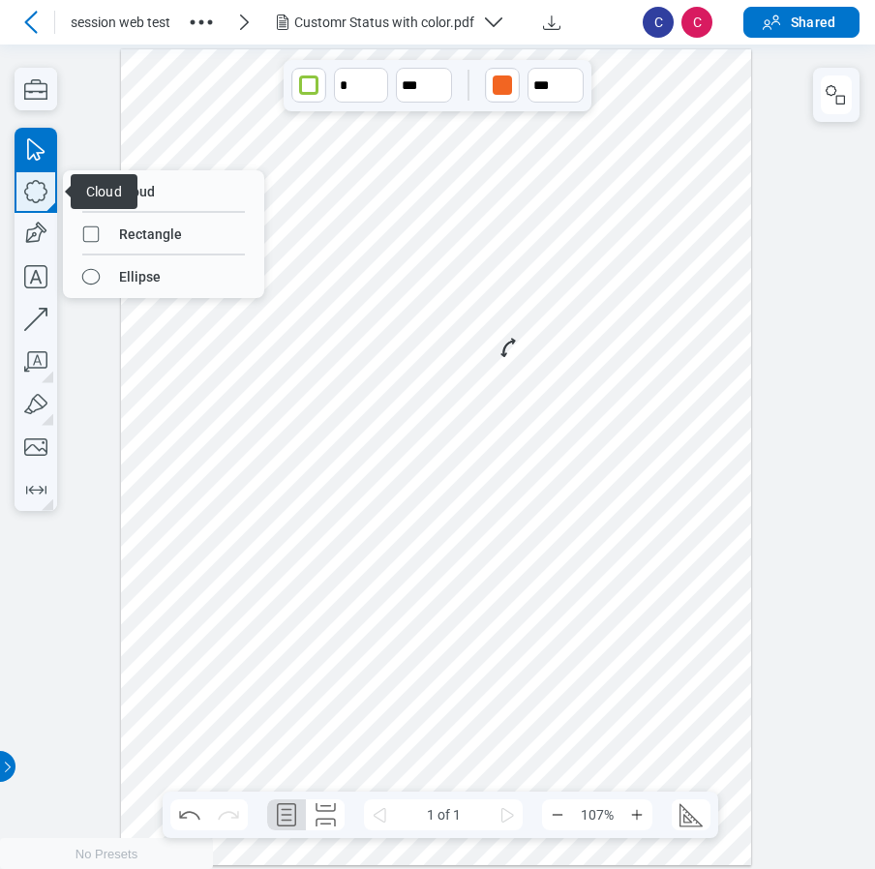
click at [35, 188] on icon "button" at bounding box center [36, 191] width 43 height 43
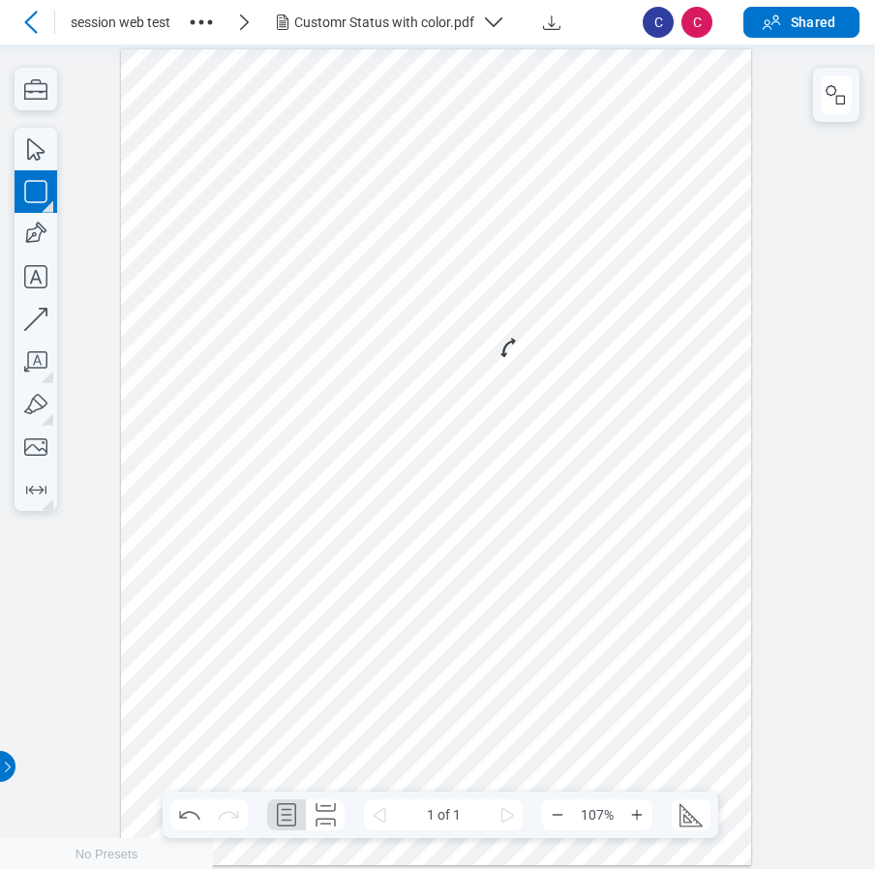
drag, startPoint x: 666, startPoint y: 374, endPoint x: 690, endPoint y: 434, distance: 63.8
click at [690, 434] on div at bounding box center [436, 456] width 631 height 816
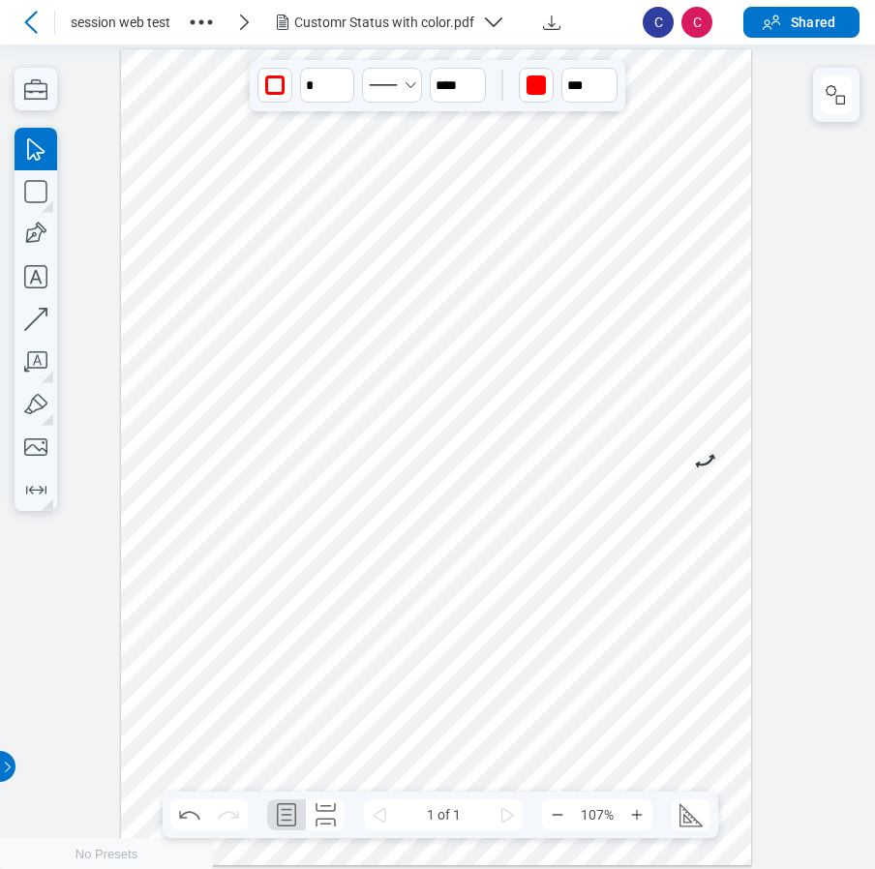
click at [669, 464] on div at bounding box center [436, 456] width 631 height 816
drag, startPoint x: 494, startPoint y: 346, endPoint x: 710, endPoint y: 454, distance: 241.9
click at [710, 454] on div at bounding box center [436, 456] width 631 height 816
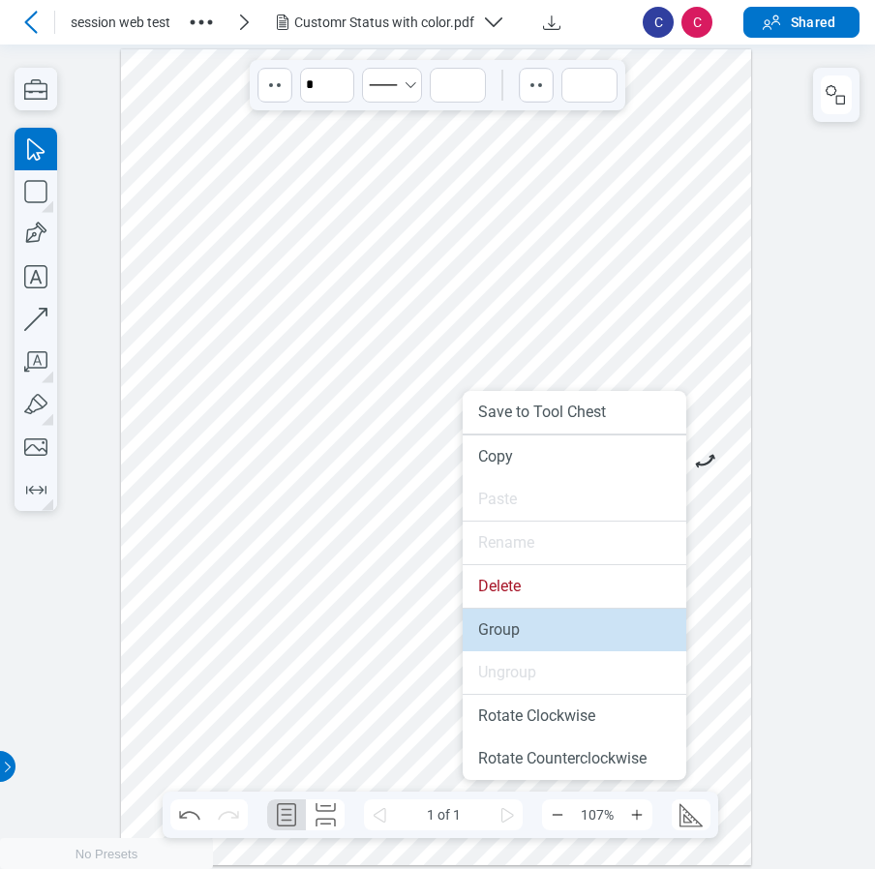
drag, startPoint x: 505, startPoint y: 625, endPoint x: 585, endPoint y: 576, distance: 94.3
click at [505, 625] on li "Group" at bounding box center [575, 630] width 224 height 43
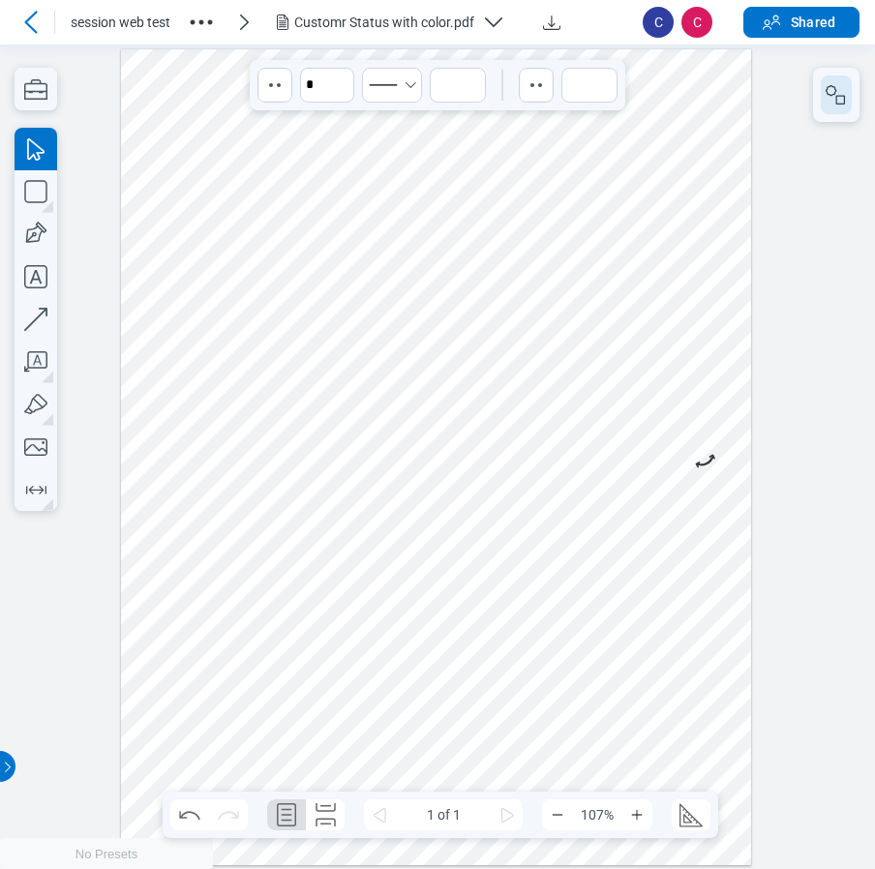
click at [828, 94] on icon "button" at bounding box center [830, 90] width 11 height 11
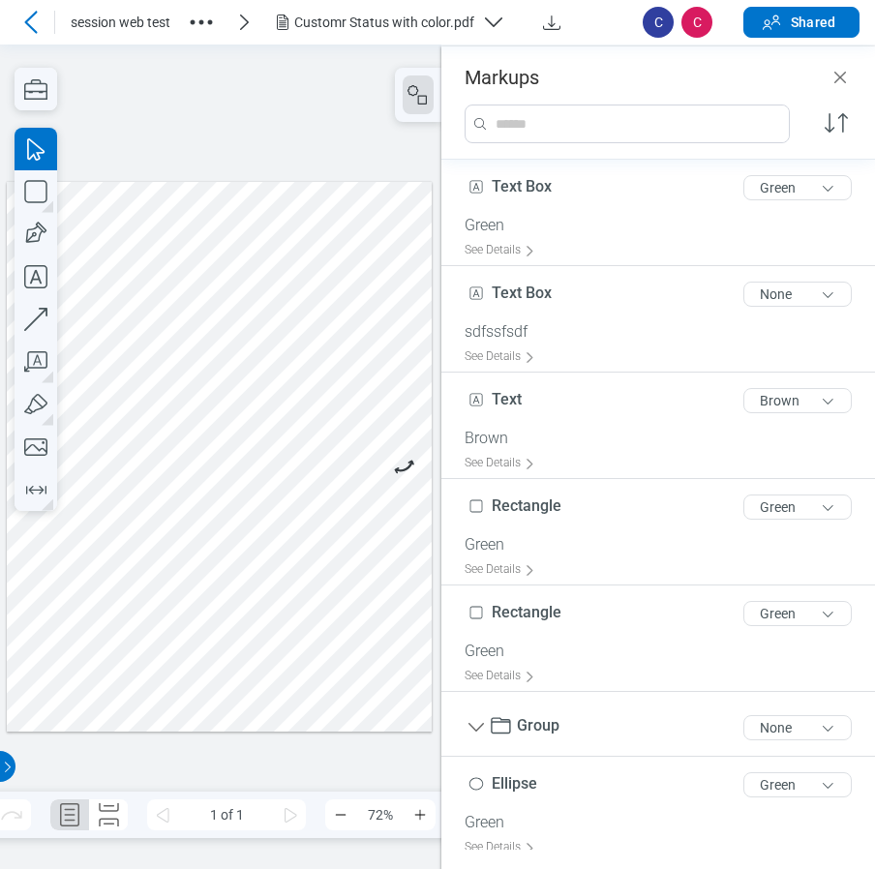
click at [336, 424] on div at bounding box center [220, 456] width 426 height 551
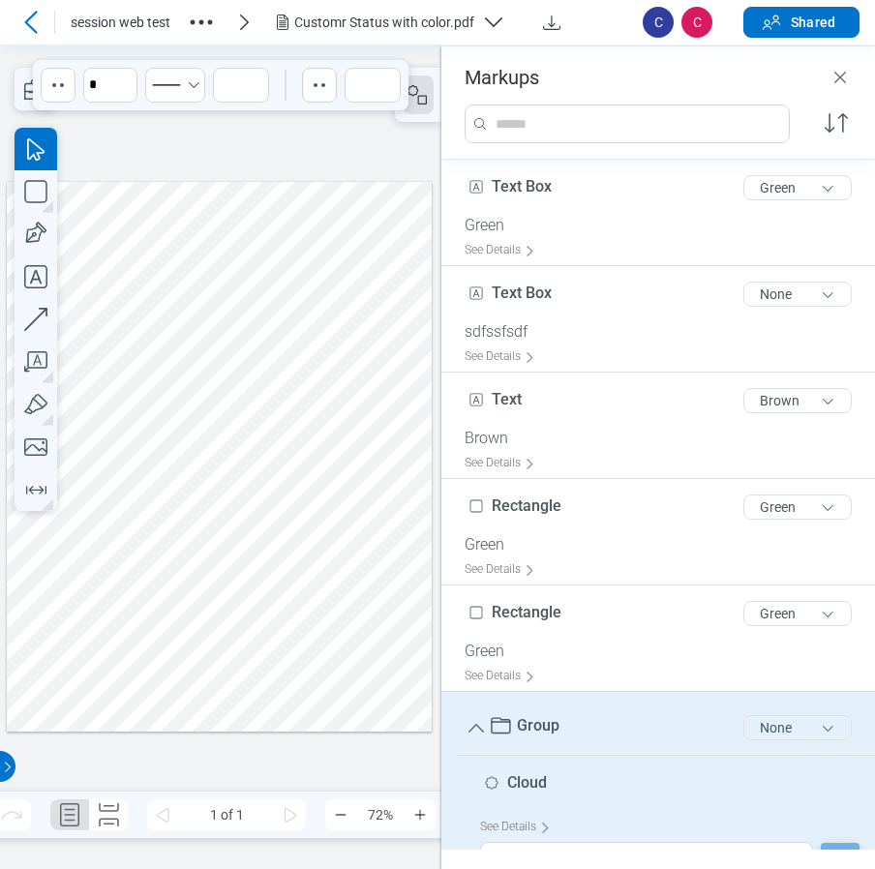
click at [761, 731] on button "None" at bounding box center [797, 727] width 108 height 25
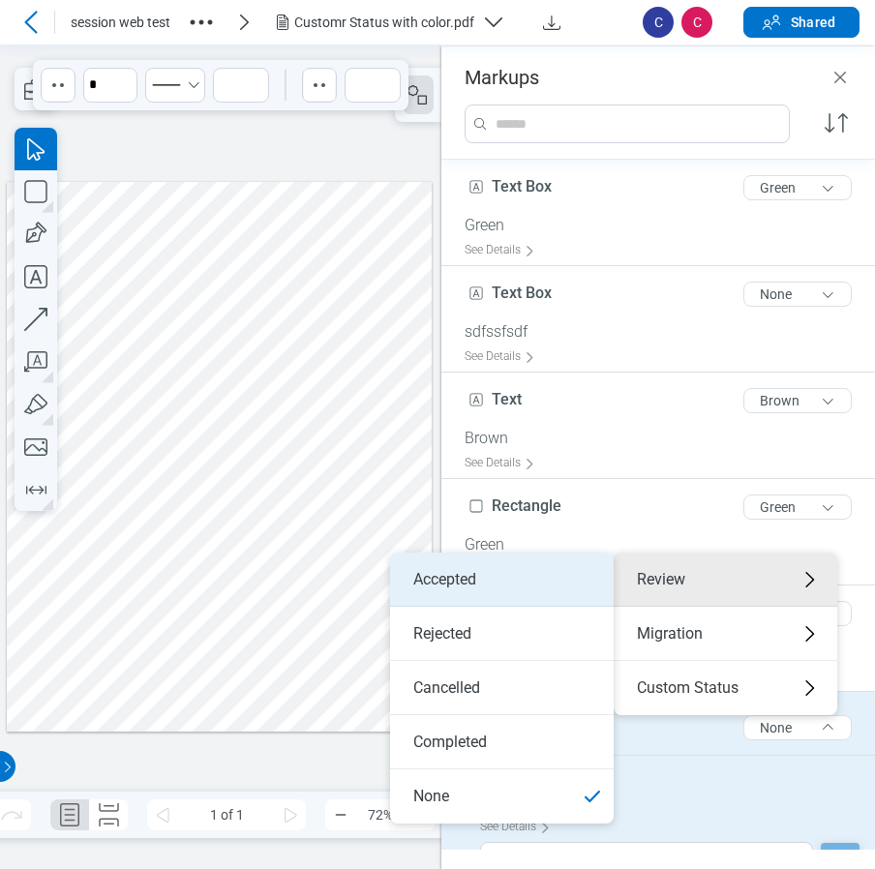
click at [573, 583] on li "Accepted" at bounding box center [502, 580] width 224 height 54
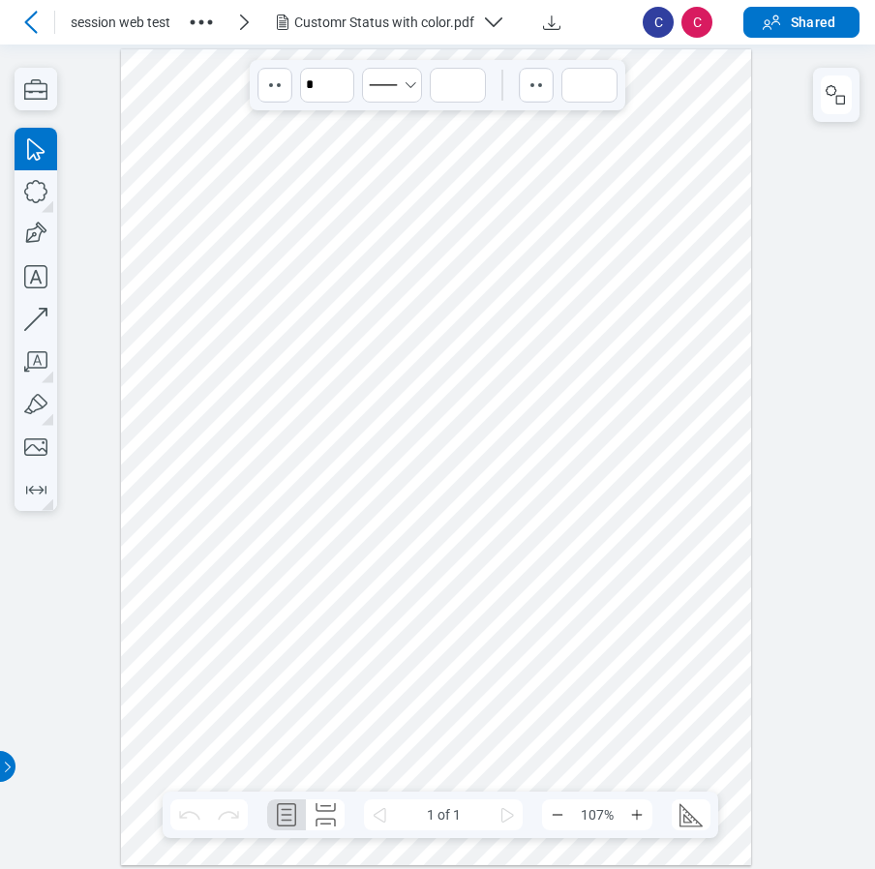
click at [595, 412] on div at bounding box center [436, 456] width 631 height 816
click at [821, 102] on button "button" at bounding box center [836, 94] width 31 height 39
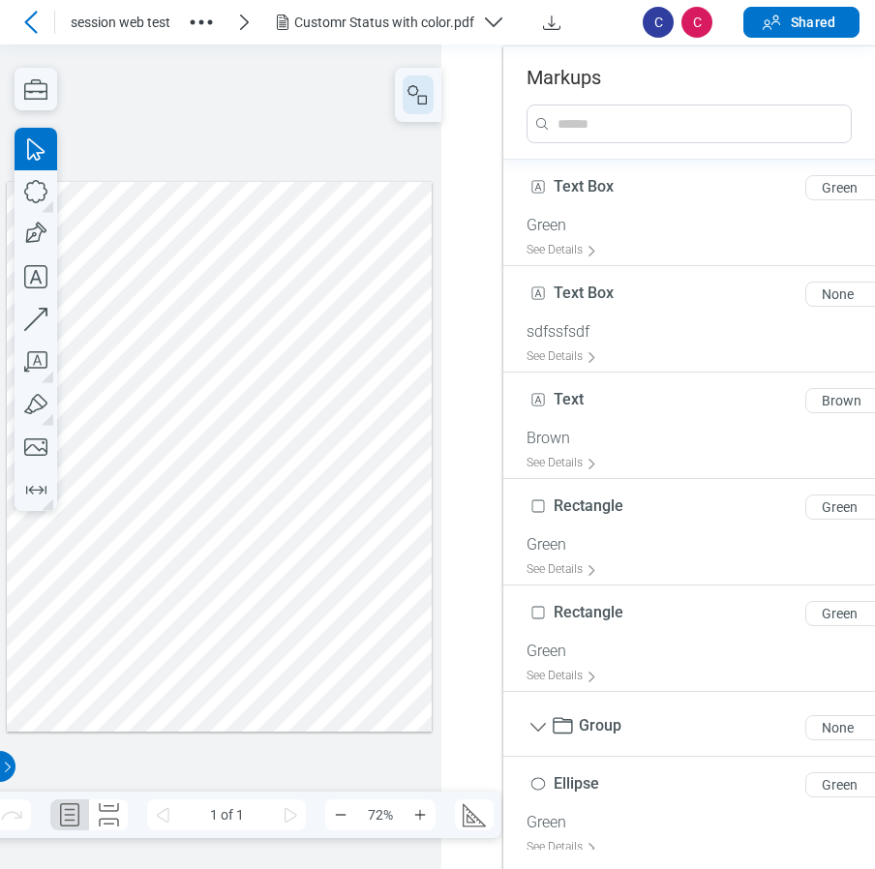
click at [840, 102] on div at bounding box center [720, 124] width 434 height 71
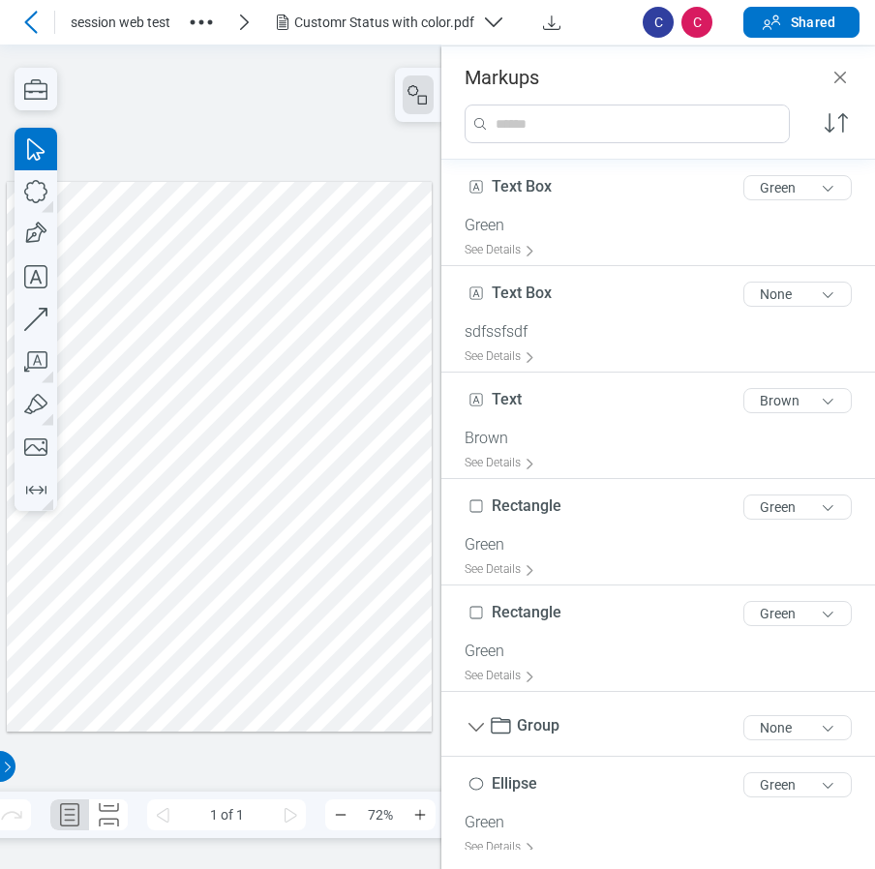
click at [349, 406] on div at bounding box center [220, 456] width 426 height 551
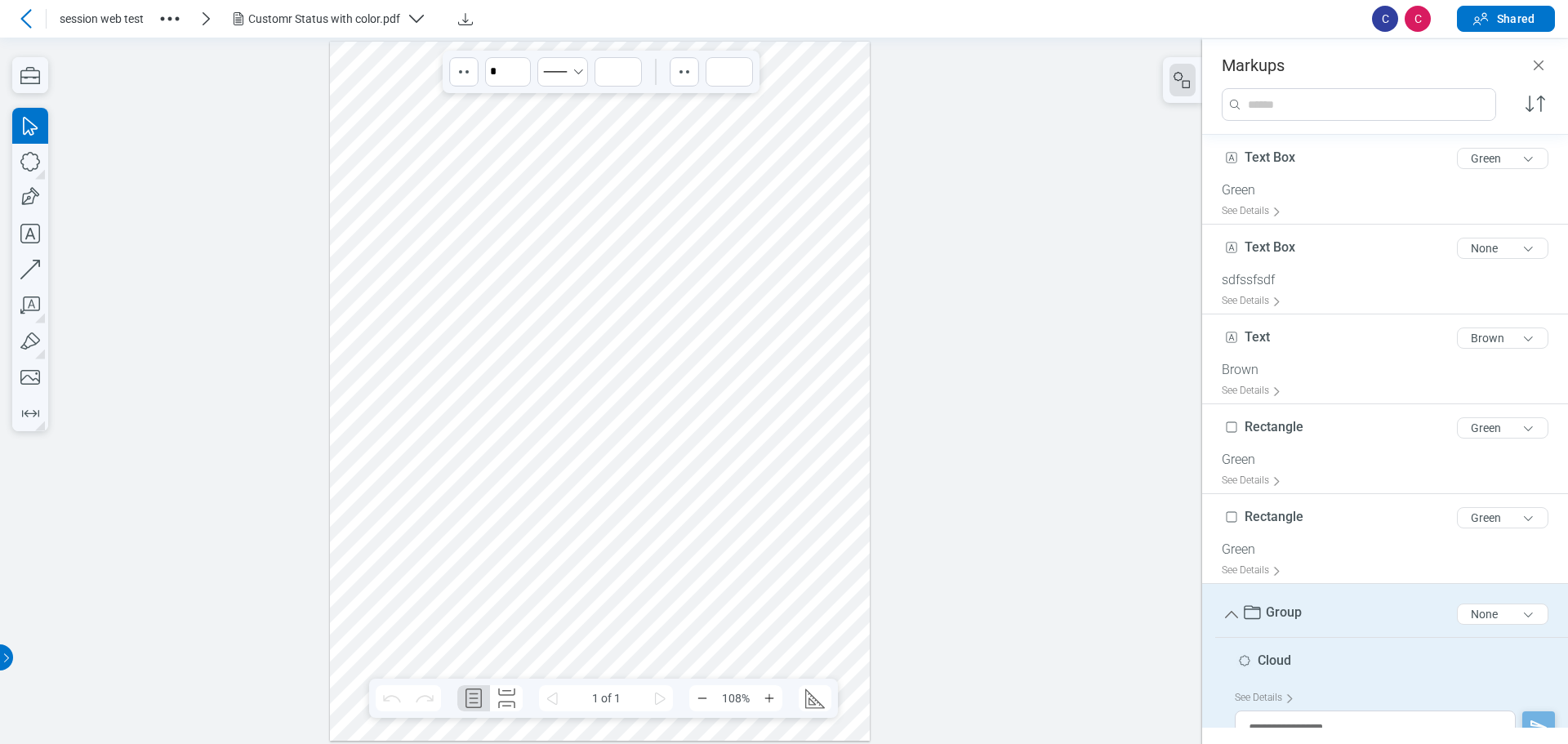
drag, startPoint x: 720, startPoint y: 437, endPoint x: 573, endPoint y: 385, distance: 155.9
click at [719, 436] on div at bounding box center [600, 390] width 541 height 698
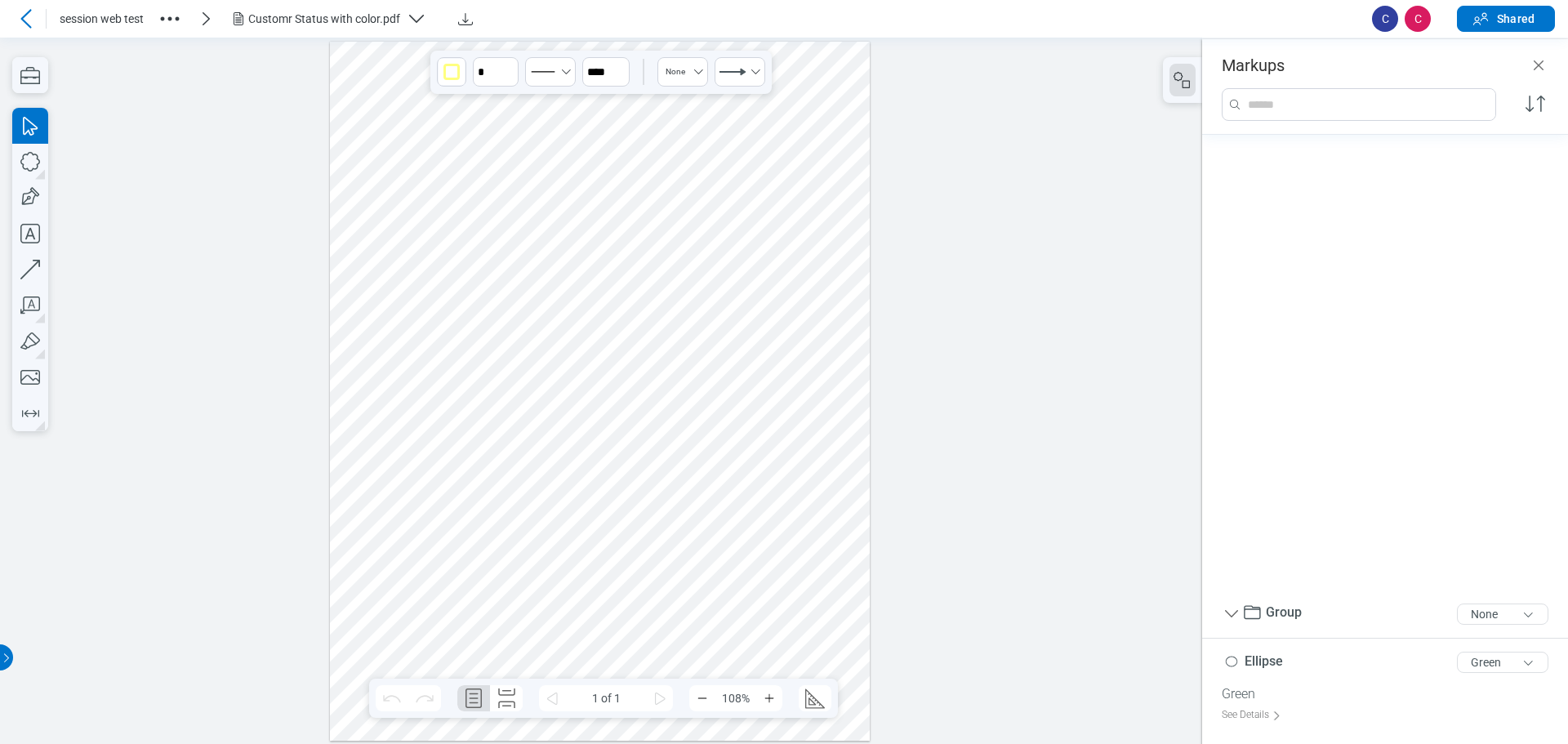
scroll to position [538, 0]
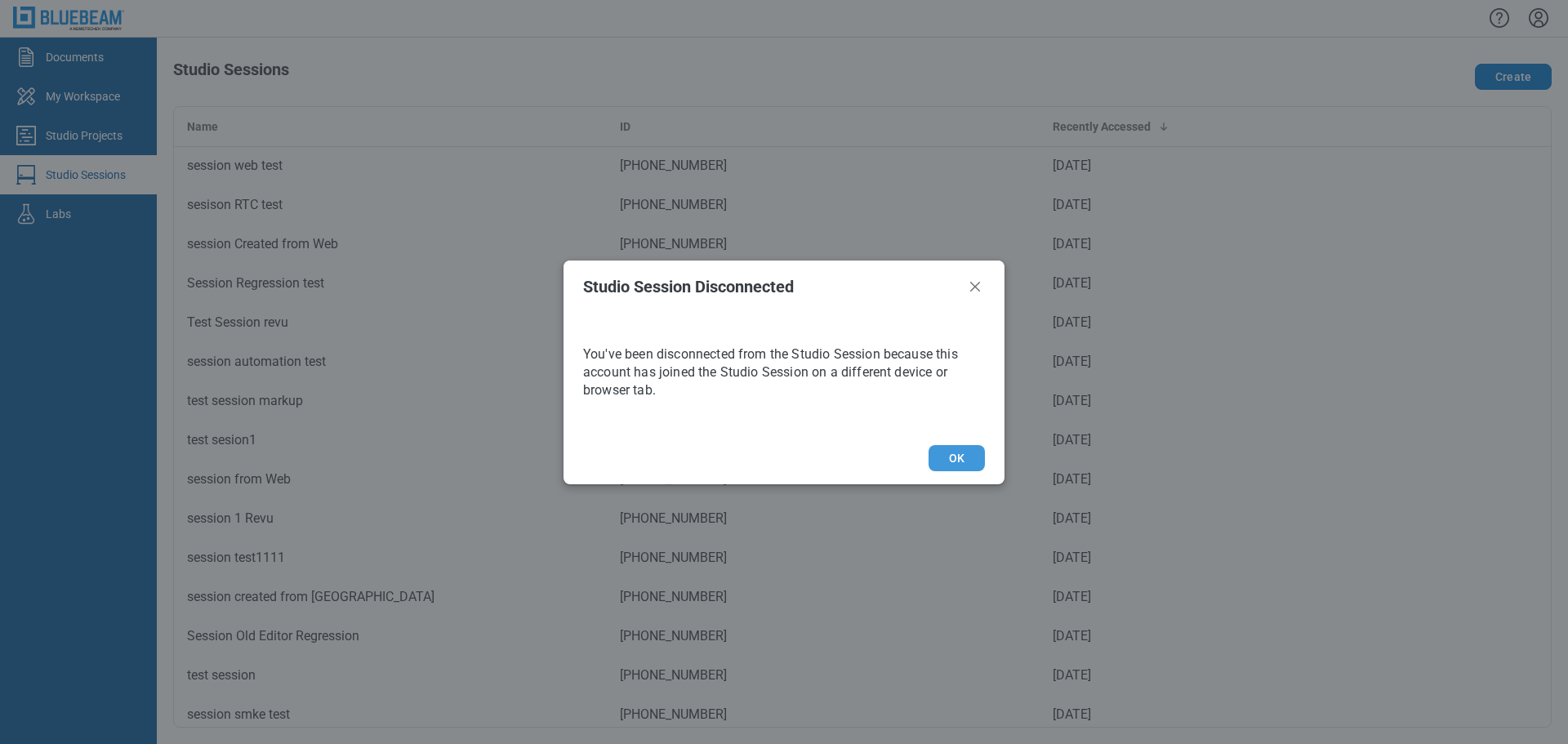
click at [738, 460] on button "OK" at bounding box center [956, 457] width 57 height 26
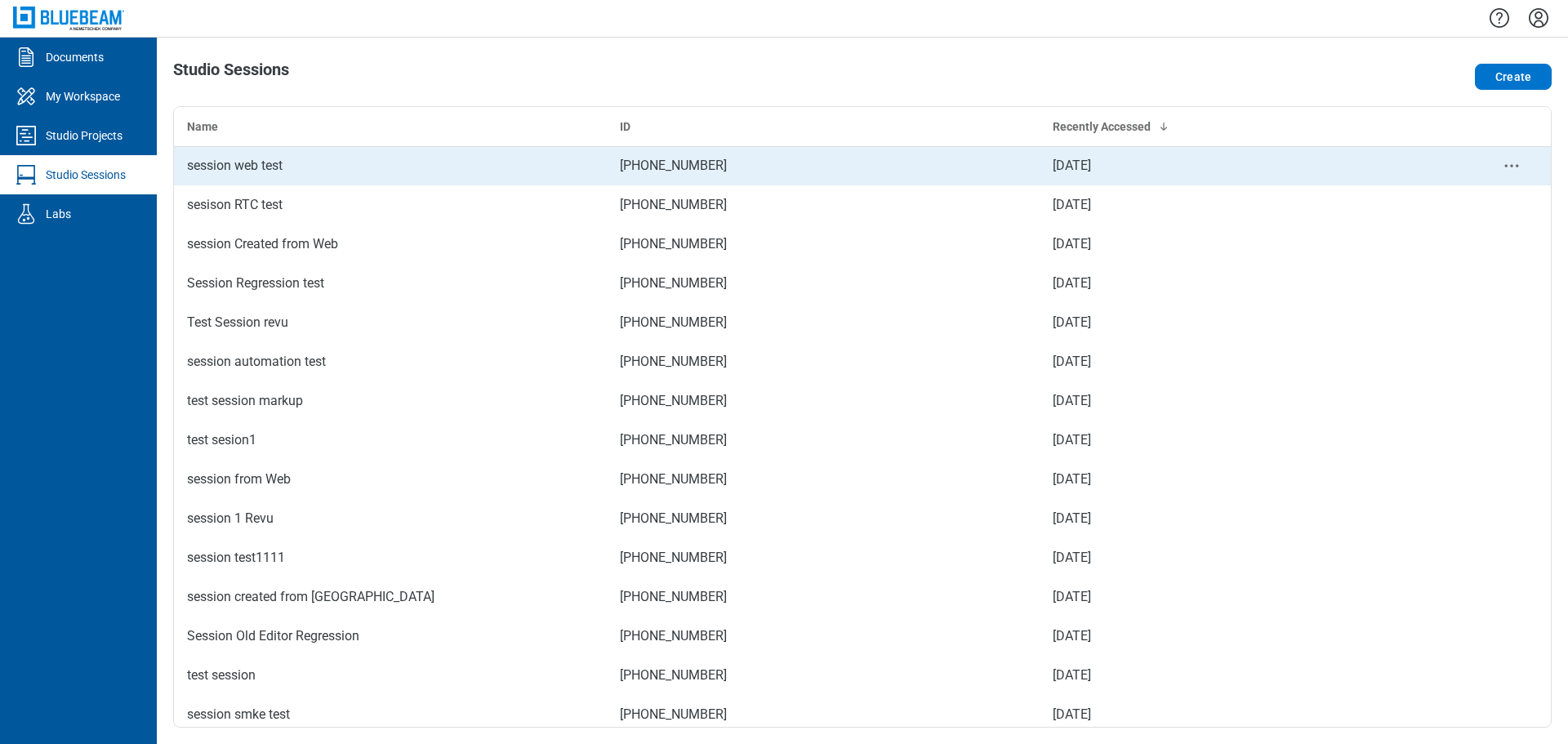
click at [217, 173] on div "session web test" at bounding box center [391, 165] width 407 height 19
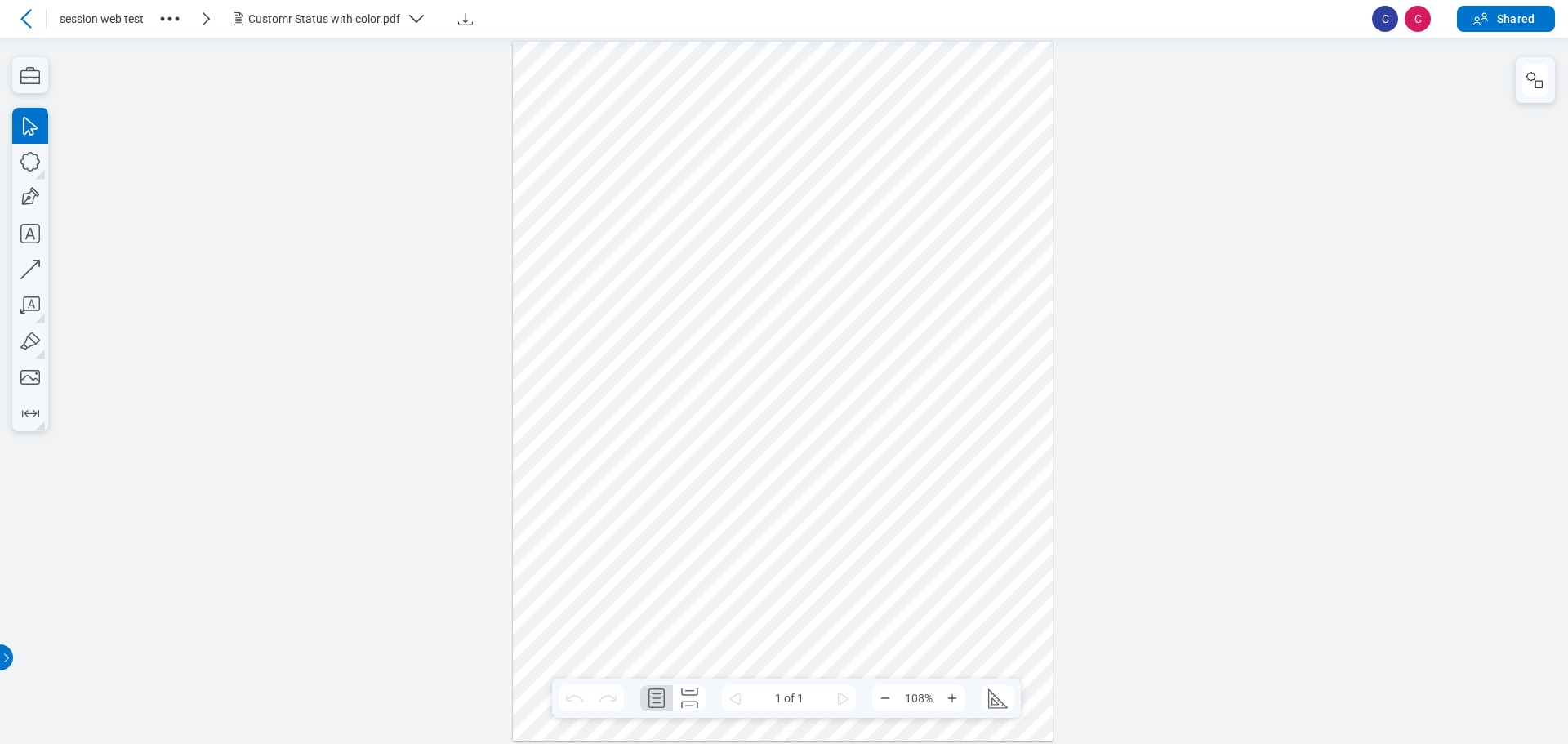
click at [645, 229] on div at bounding box center [783, 390] width 541 height 698
click at [613, 229] on div at bounding box center [783, 390] width 541 height 698
click at [614, 230] on div at bounding box center [783, 390] width 541 height 698
click at [716, 254] on div at bounding box center [783, 390] width 541 height 698
click at [738, 253] on div at bounding box center [783, 390] width 541 height 698
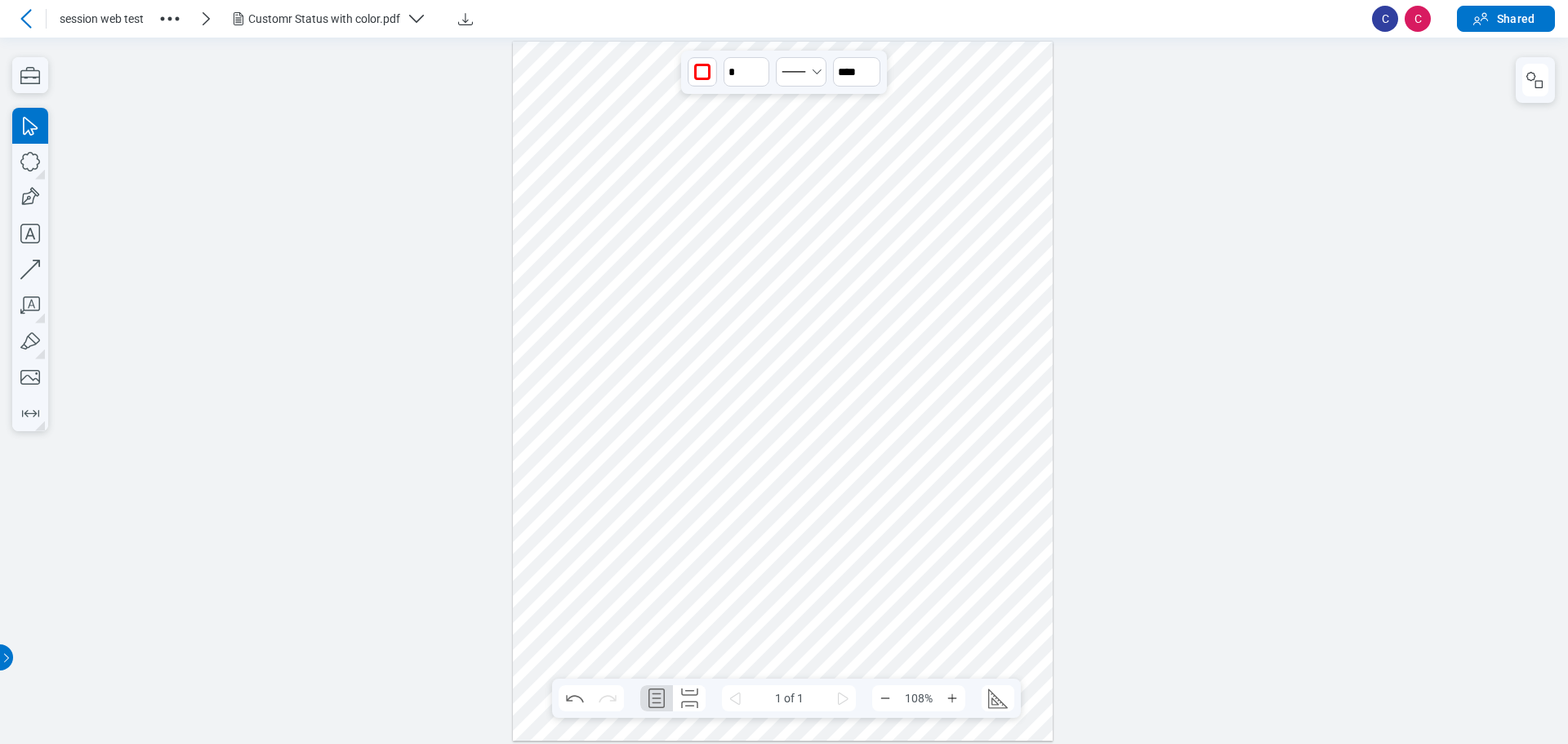
click at [738, 242] on div at bounding box center [783, 390] width 541 height 698
click at [724, 245] on div at bounding box center [783, 390] width 541 height 698
drag, startPoint x: 719, startPoint y: 246, endPoint x: 796, endPoint y: 247, distance: 77.0
click at [738, 247] on div at bounding box center [783, 390] width 541 height 698
drag, startPoint x: 812, startPoint y: 277, endPoint x: 770, endPoint y: 238, distance: 57.3
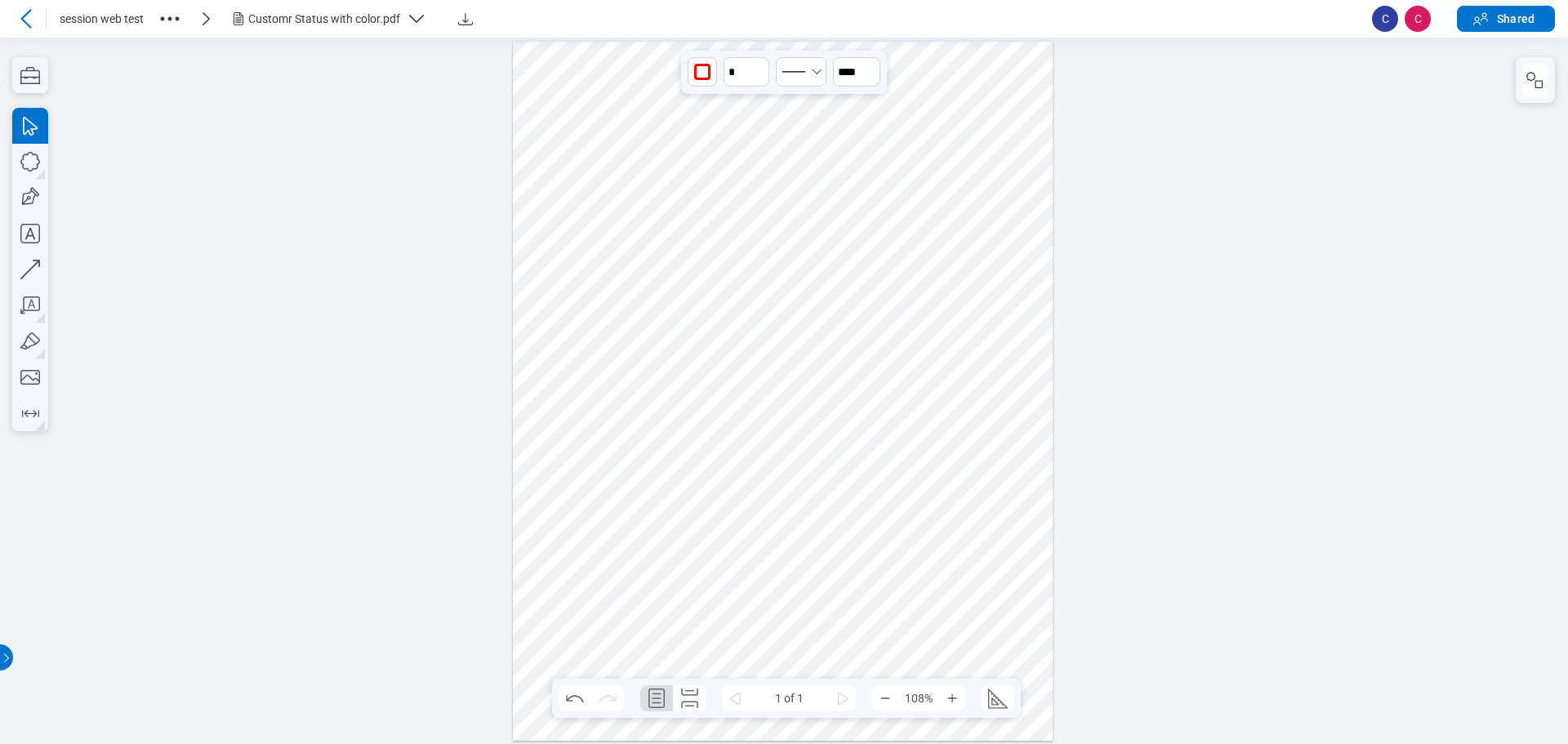
click at [738, 238] on div at bounding box center [783, 390] width 541 height 698
drag, startPoint x: 761, startPoint y: 238, endPoint x: 690, endPoint y: 262, distance: 74.9
click at [690, 262] on div at bounding box center [783, 390] width 541 height 698
click at [681, 252] on div at bounding box center [783, 390] width 541 height 698
click at [738, 78] on icon "button" at bounding box center [1535, 79] width 19 height 19
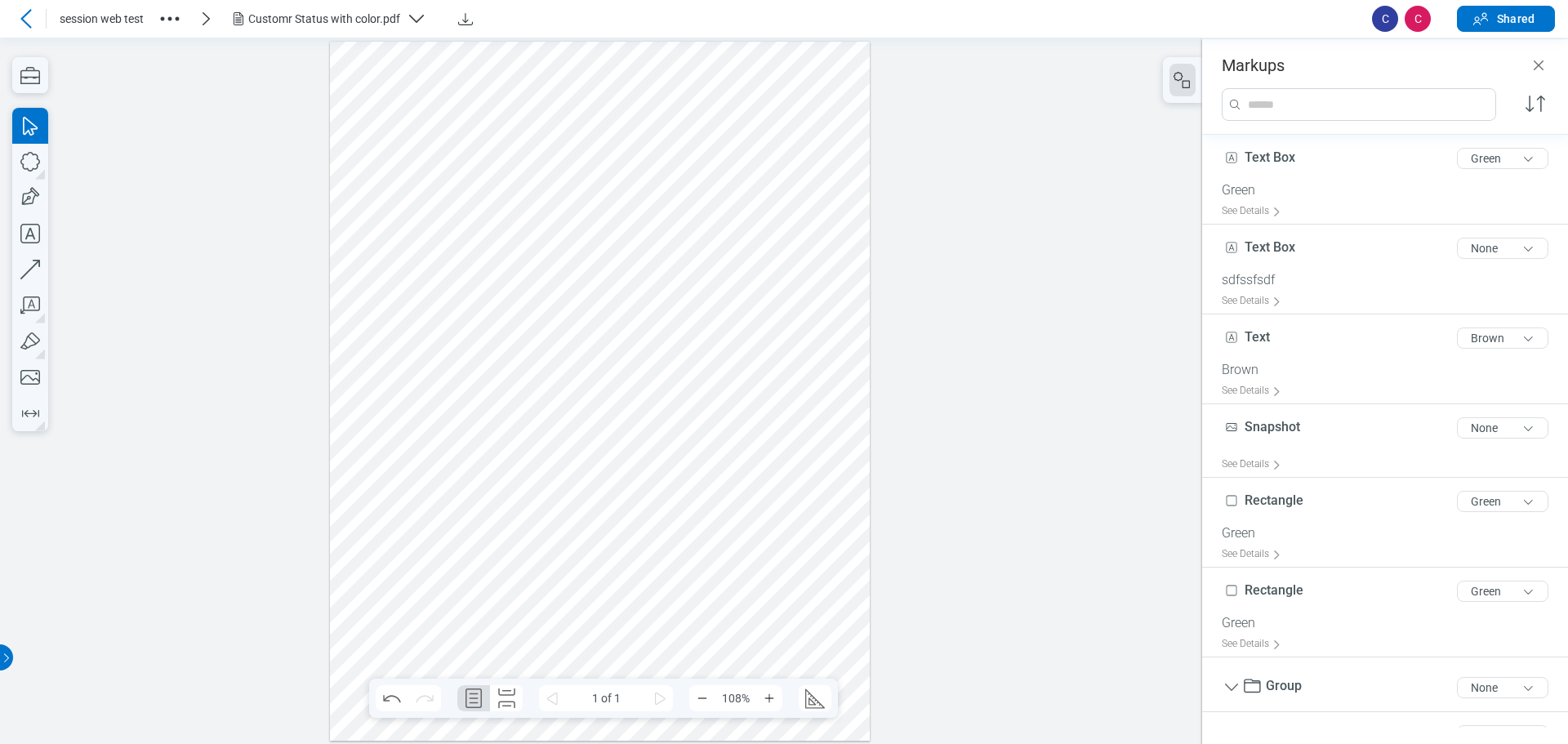
click at [479, 235] on div at bounding box center [600, 390] width 541 height 698
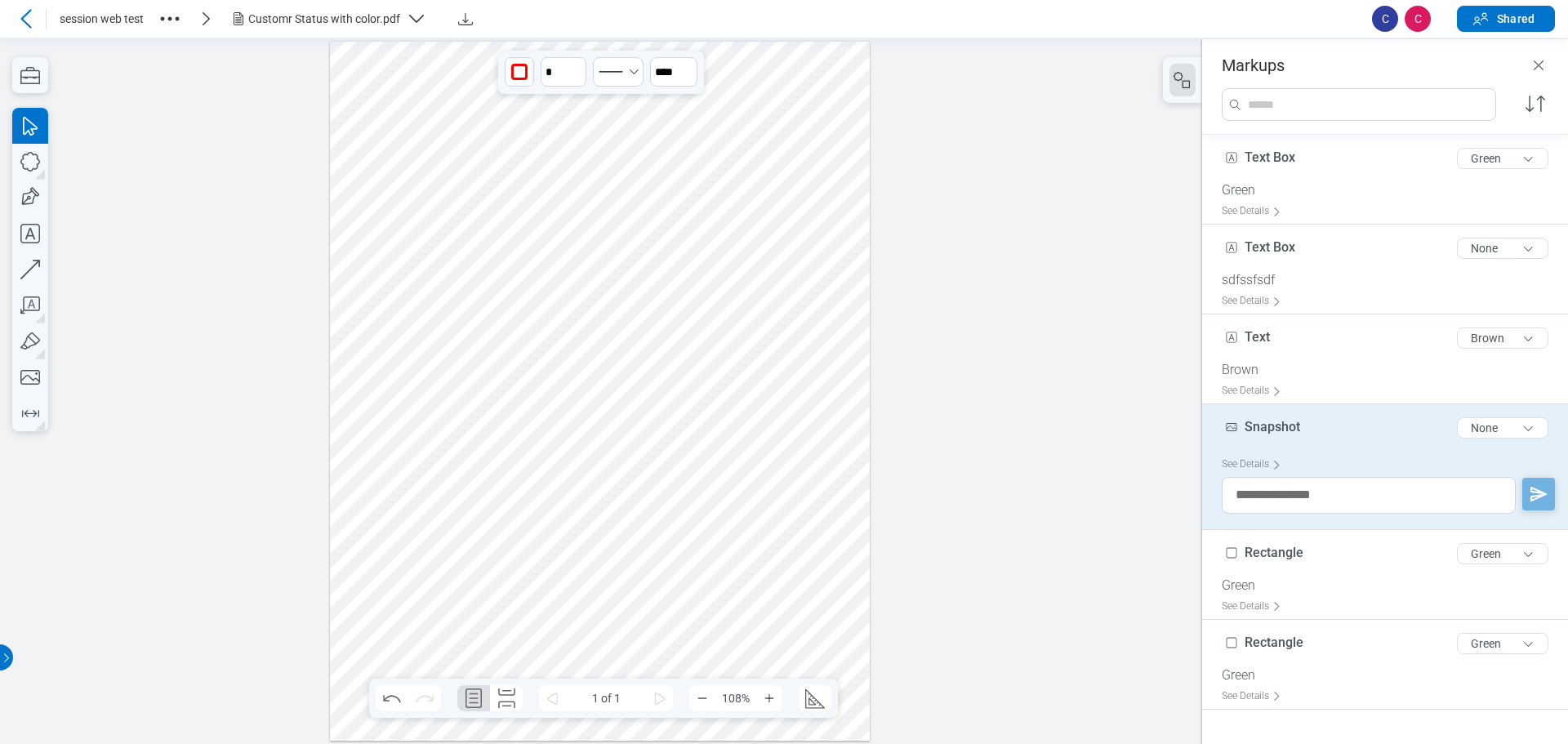
click at [738, 429] on span "Snapshot" at bounding box center [1273, 426] width 56 height 15
click at [738, 425] on input "********" at bounding box center [1388, 421] width 333 height 26
type input "*********"
click at [395, 232] on div at bounding box center [600, 390] width 541 height 698
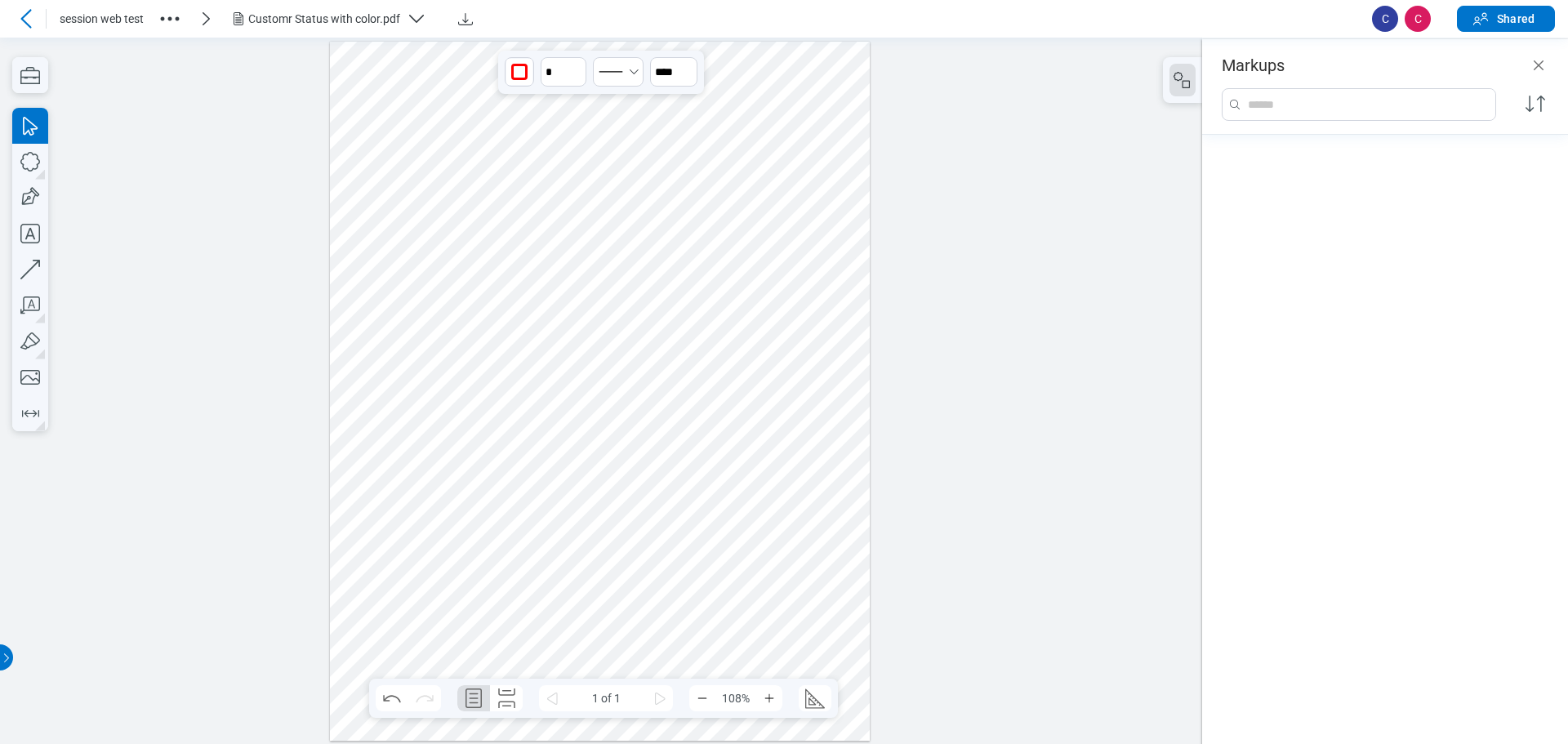
scroll to position [702, 0]
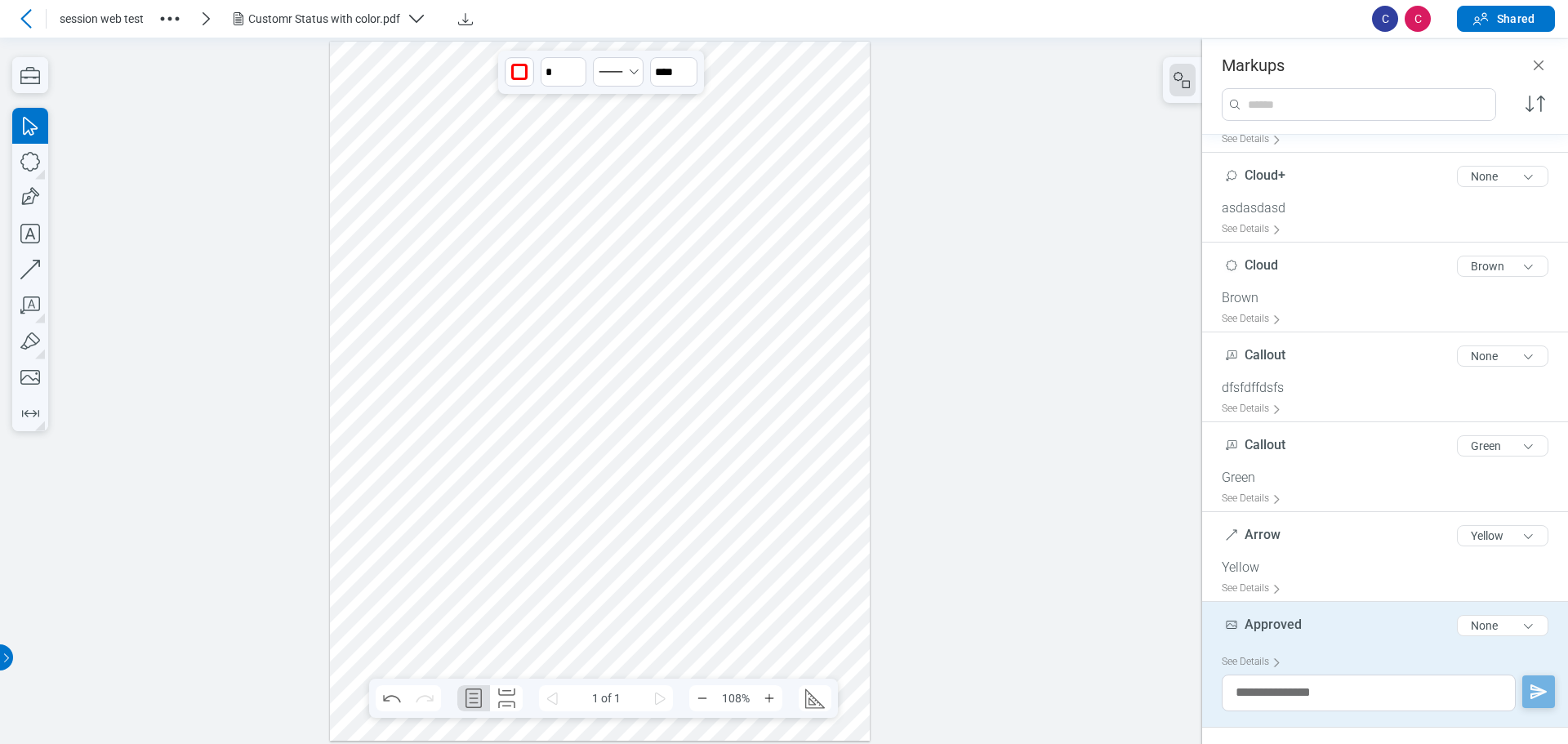
click at [395, 232] on div at bounding box center [600, 390] width 541 height 698
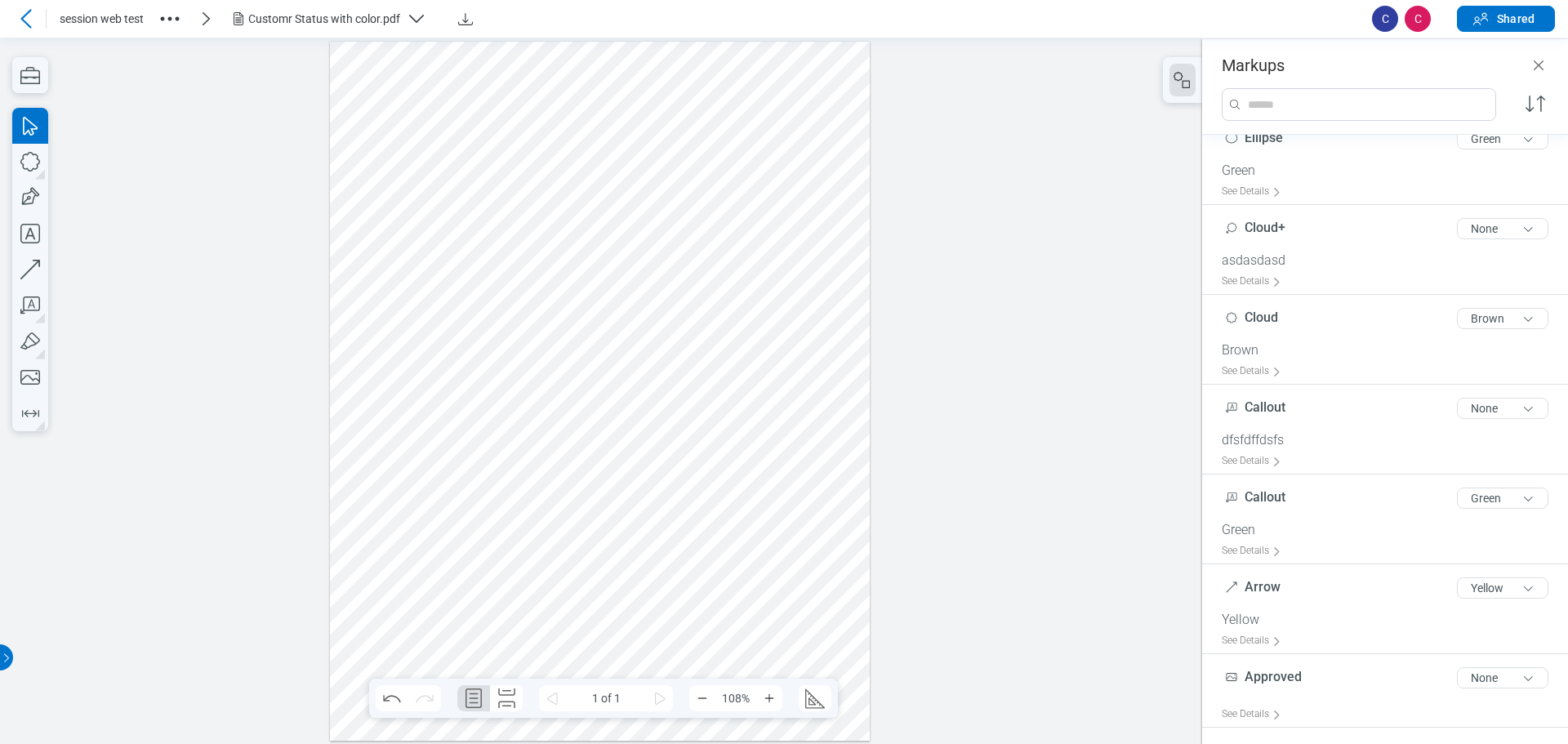
scroll to position [650, 0]
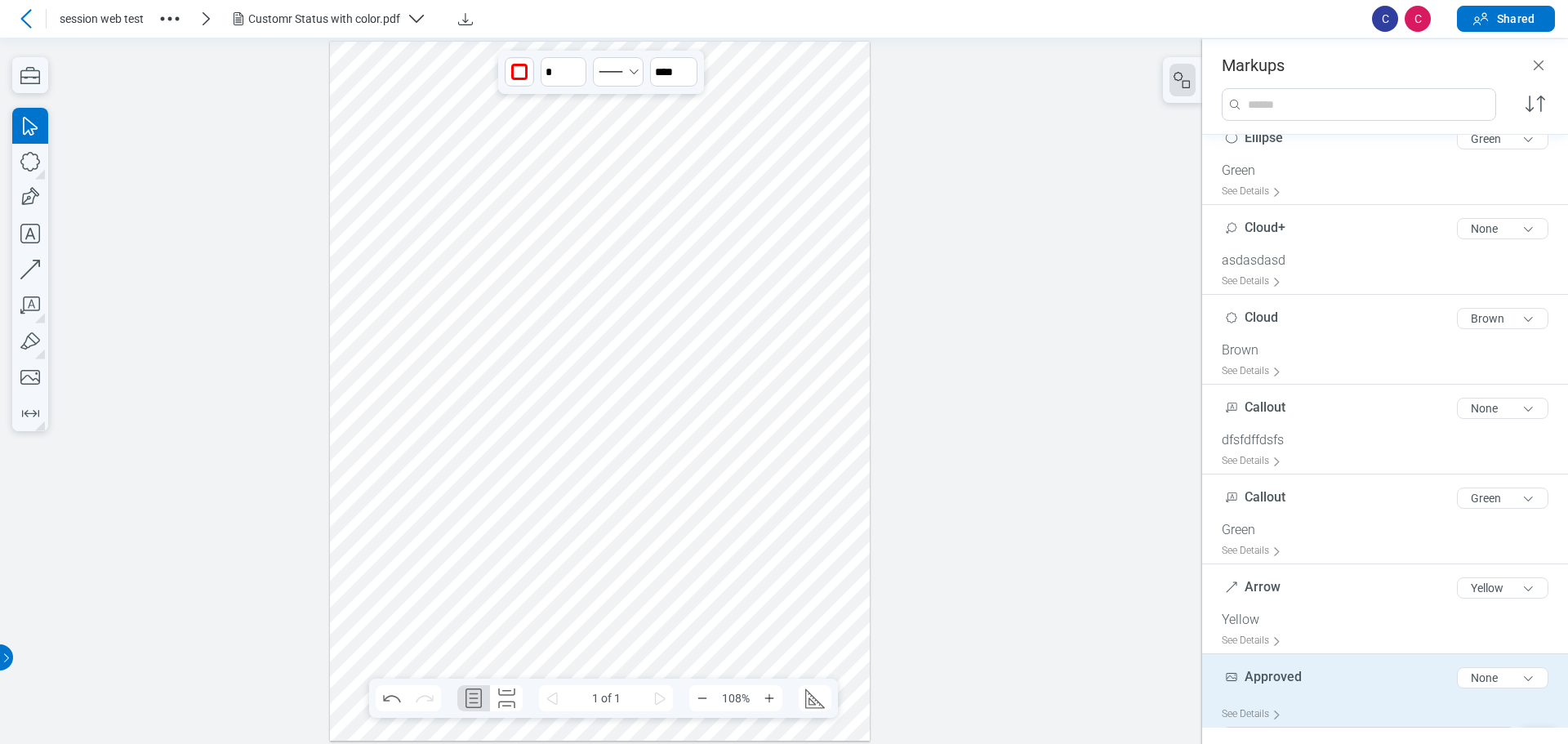
click at [398, 226] on div at bounding box center [600, 390] width 541 height 698
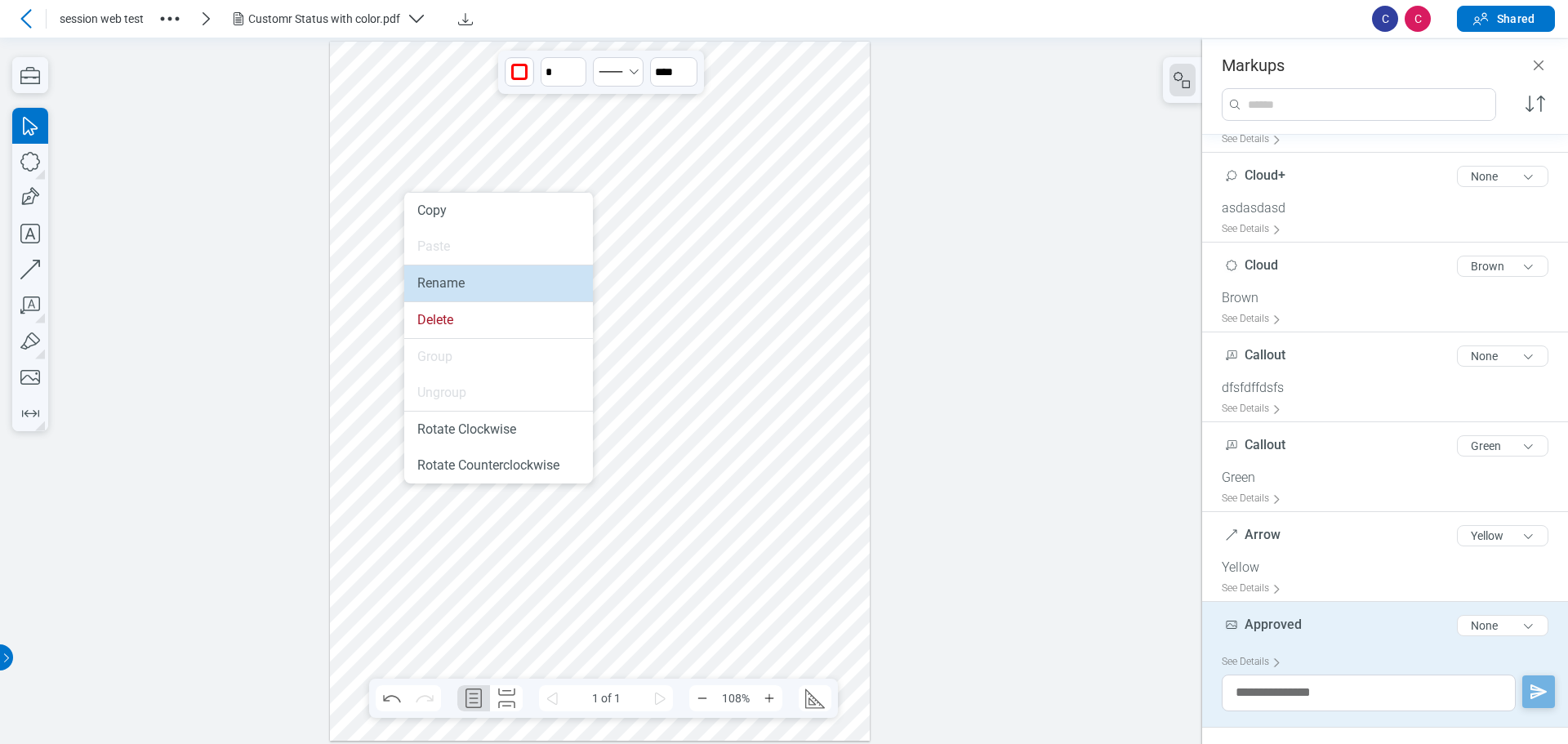
drag, startPoint x: 436, startPoint y: 282, endPoint x: 528, endPoint y: 263, distance: 93.9
click at [436, 282] on li "Rename" at bounding box center [499, 283] width 189 height 36
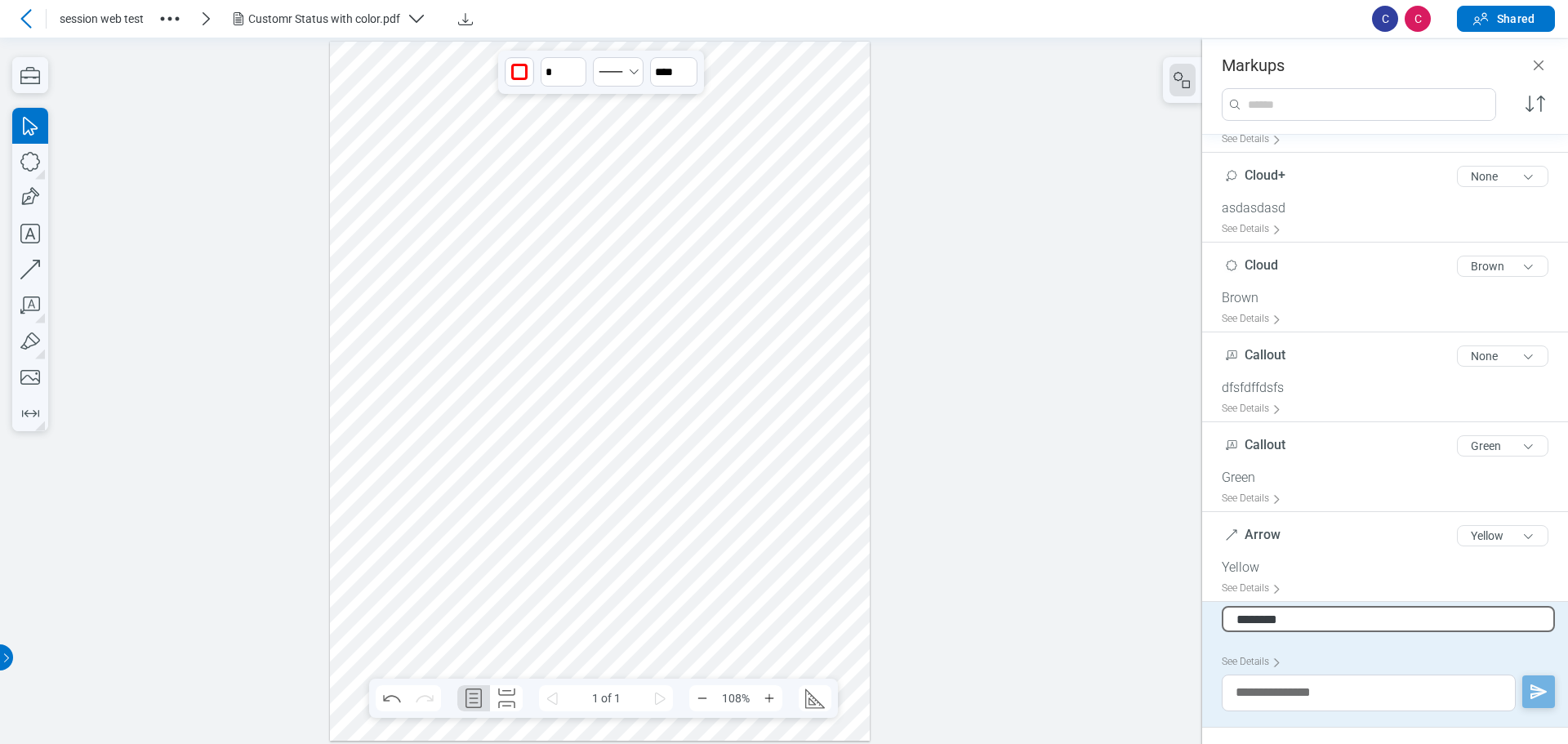
click at [738, 613] on input "********" at bounding box center [1388, 618] width 333 height 26
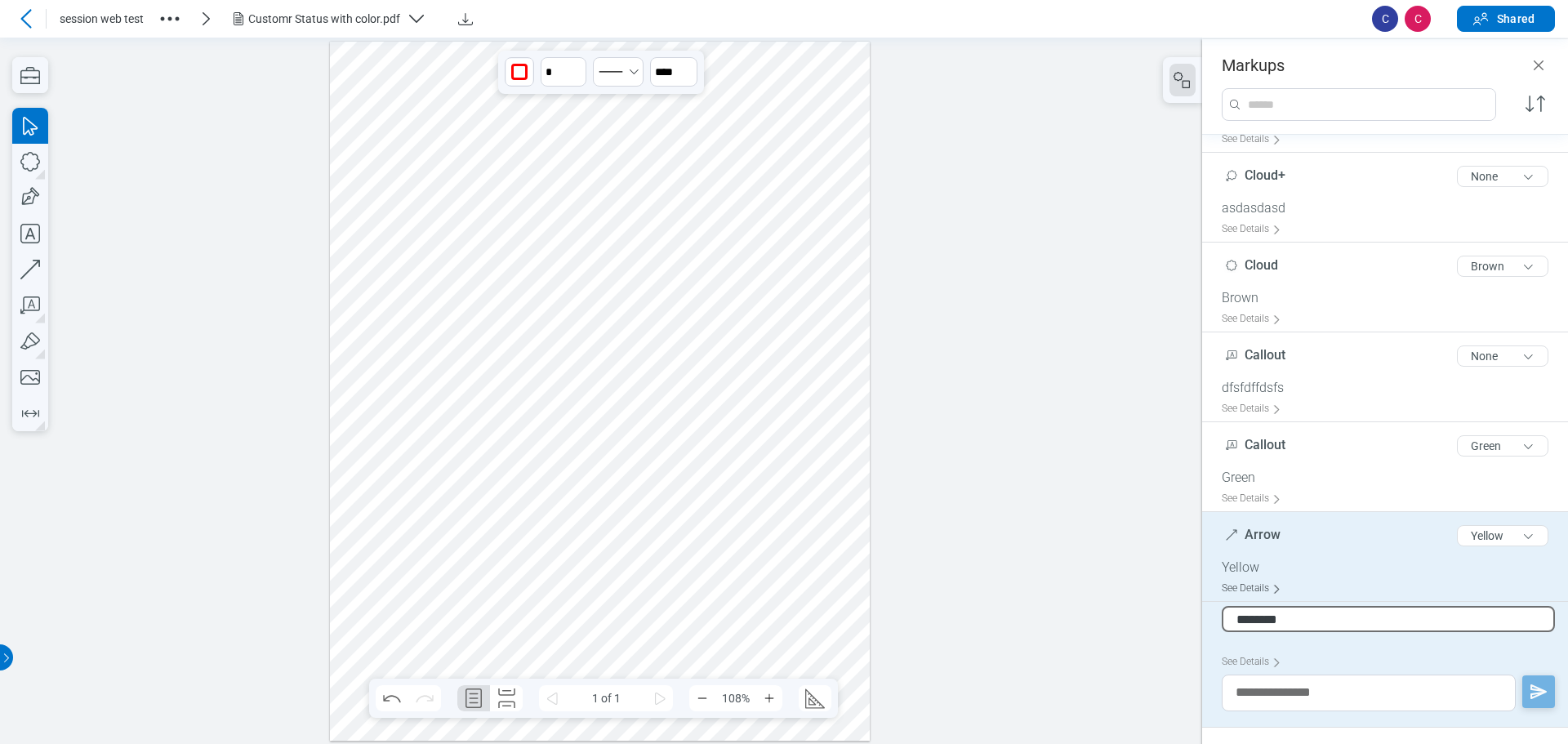
type input "*********"
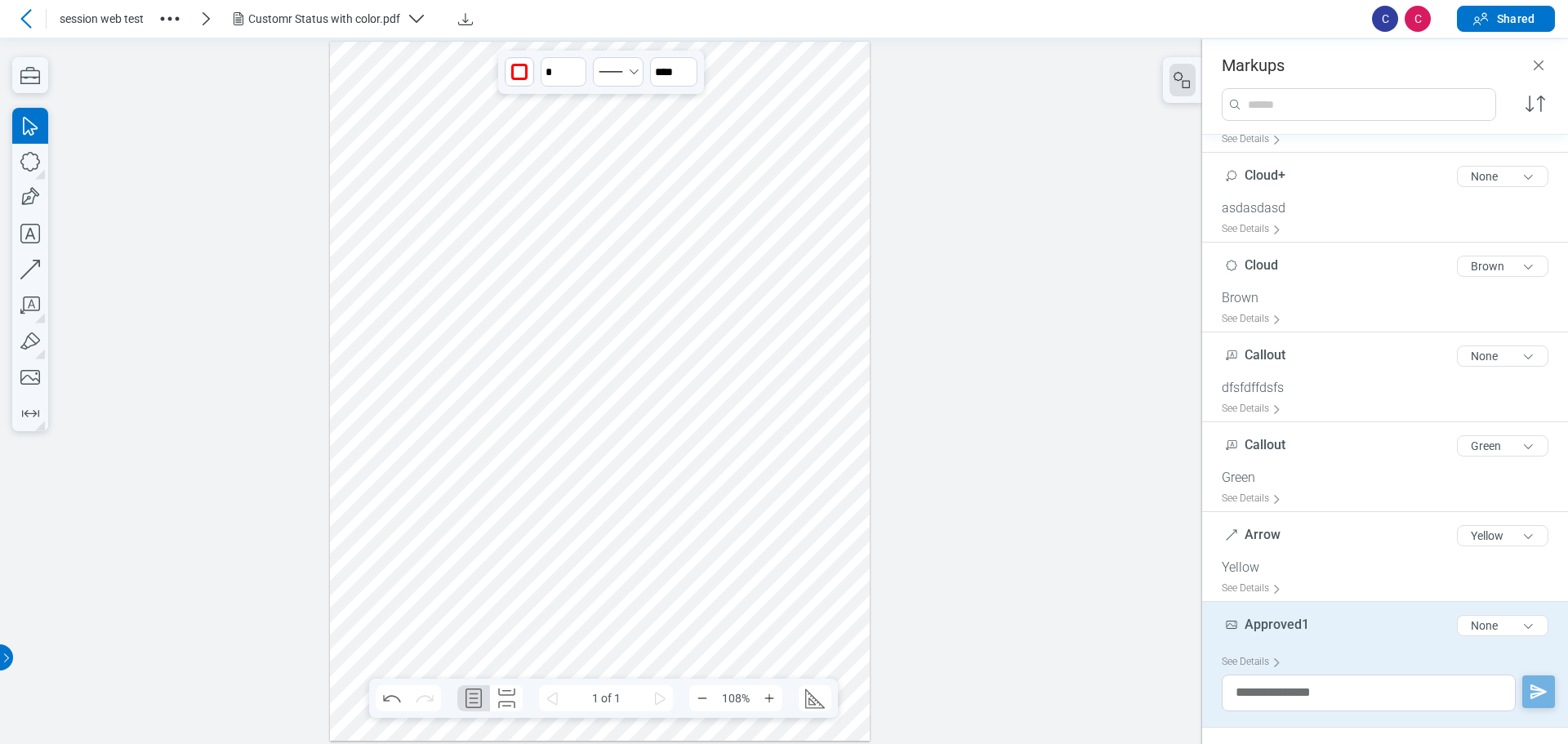
click at [738, 264] on div at bounding box center [600, 390] width 541 height 698
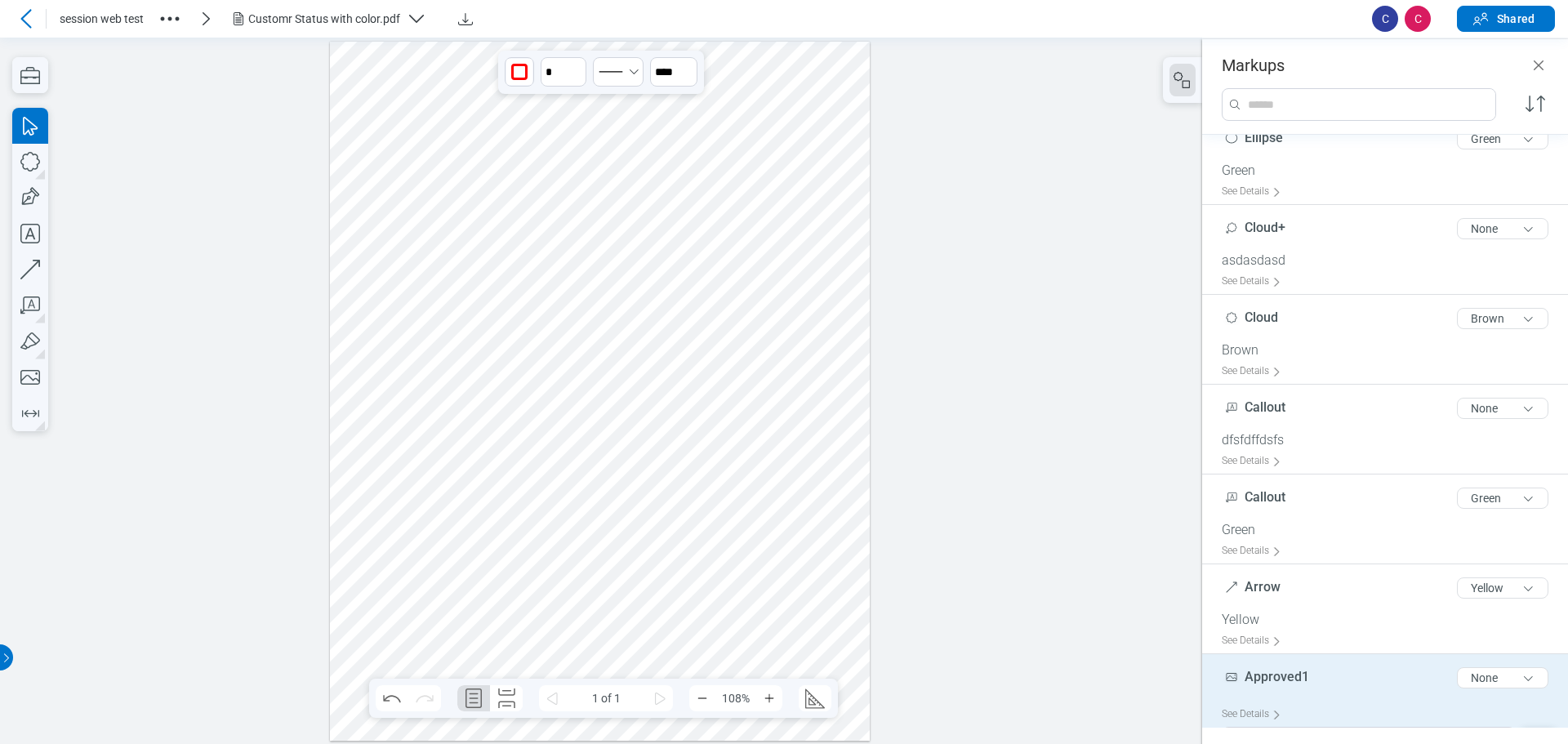
click at [406, 228] on div at bounding box center [600, 390] width 541 height 698
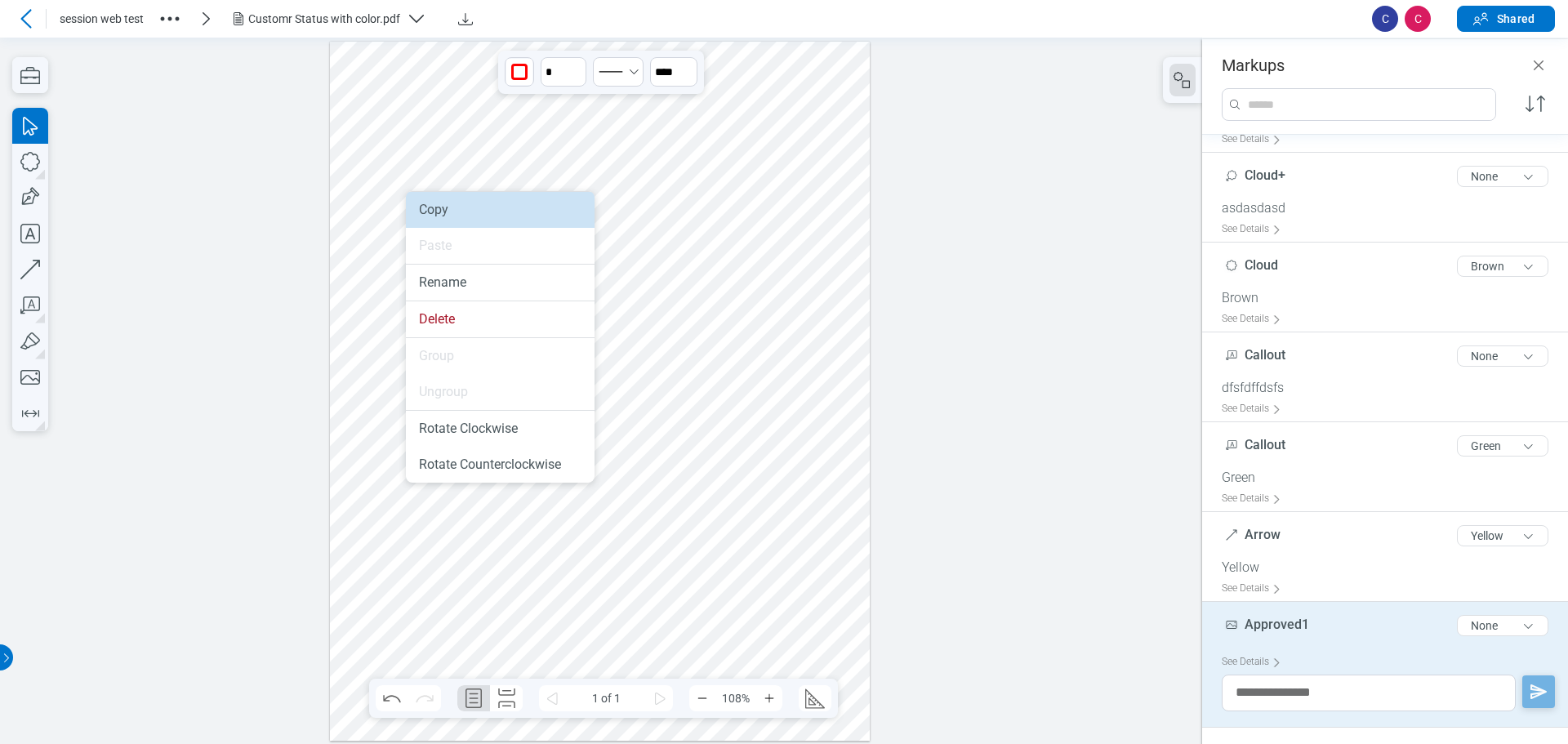
click at [429, 212] on li "Copy" at bounding box center [500, 209] width 189 height 36
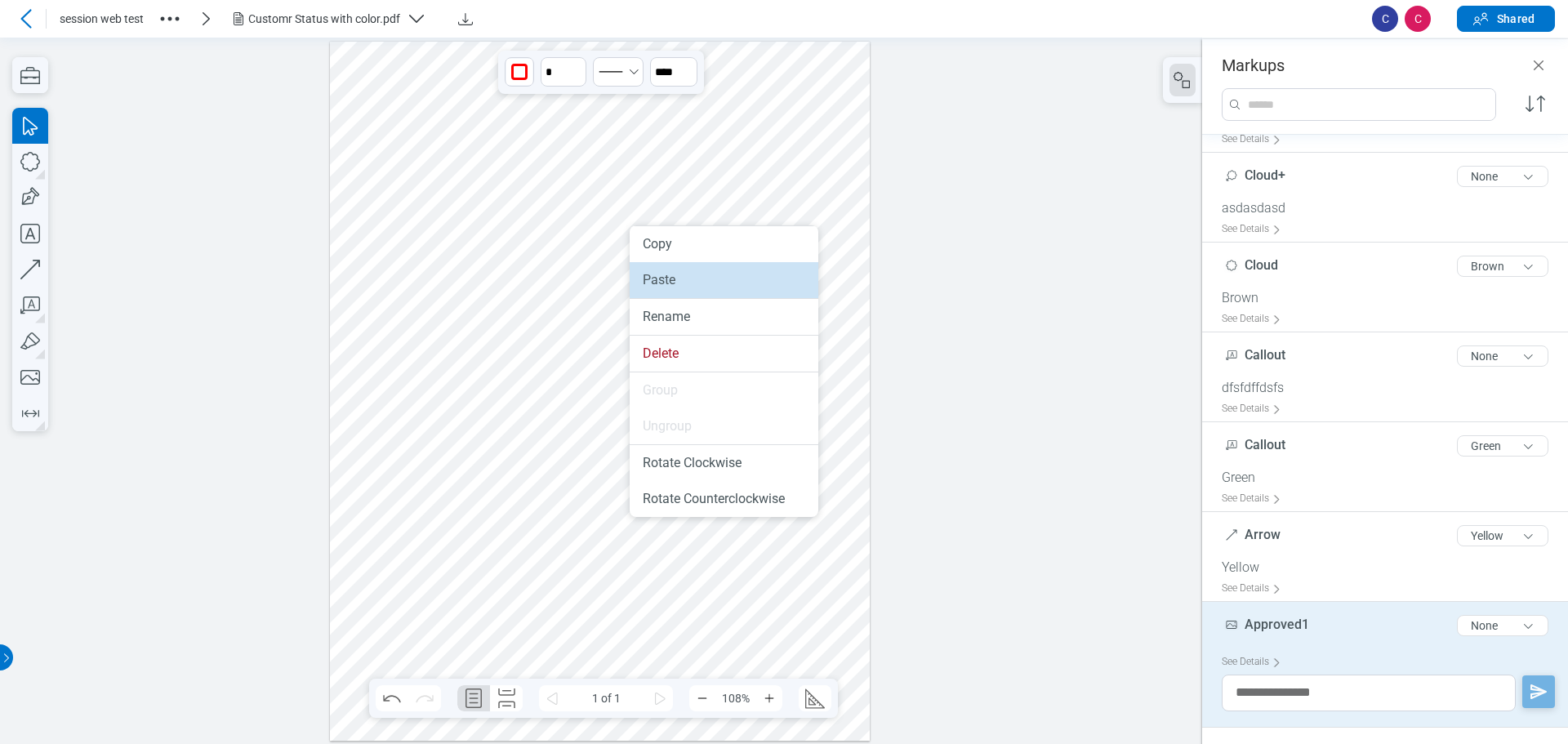
drag, startPoint x: 678, startPoint y: 276, endPoint x: 681, endPoint y: 244, distance: 32.1
click at [678, 276] on li "Paste" at bounding box center [724, 280] width 189 height 36
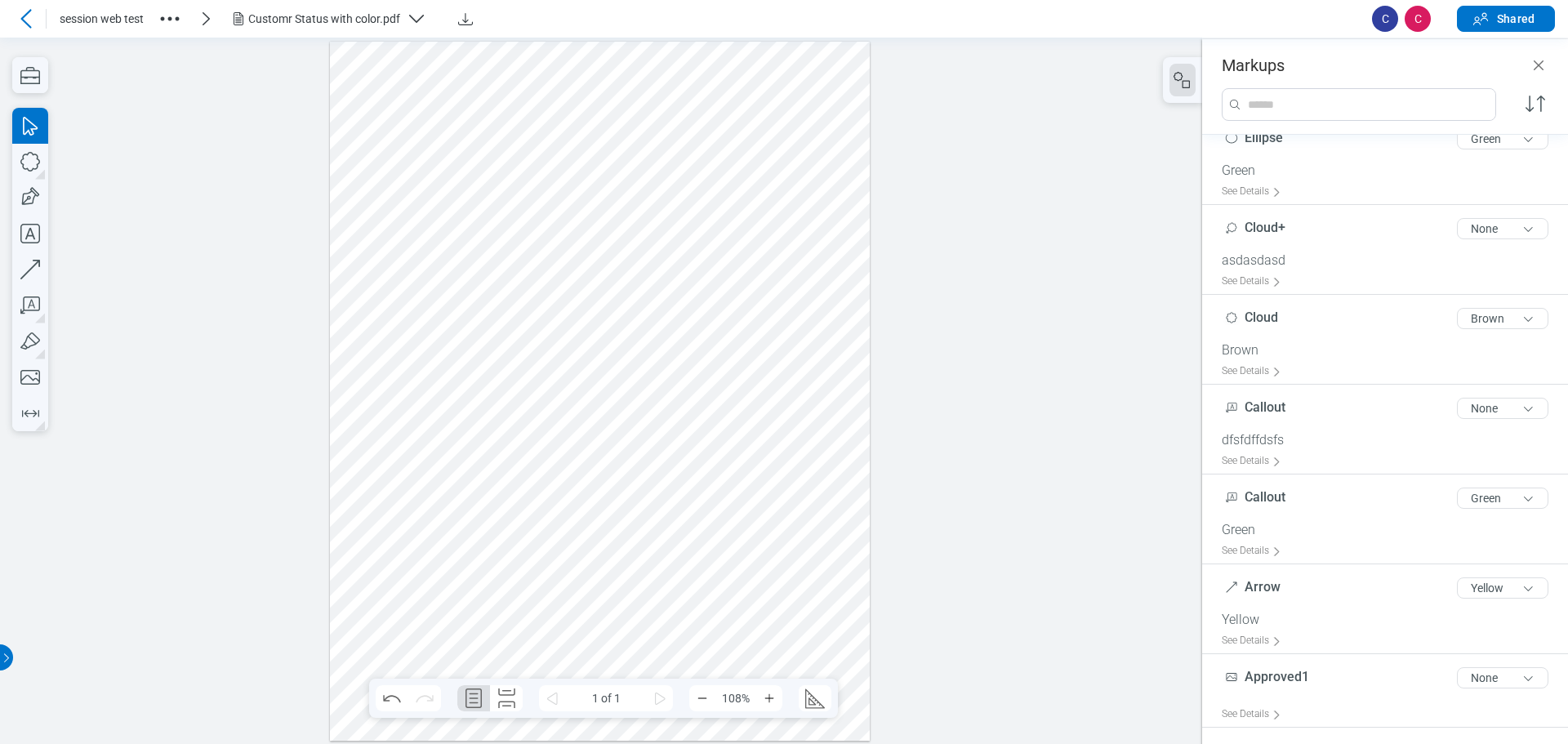
scroll to position [650, 0]
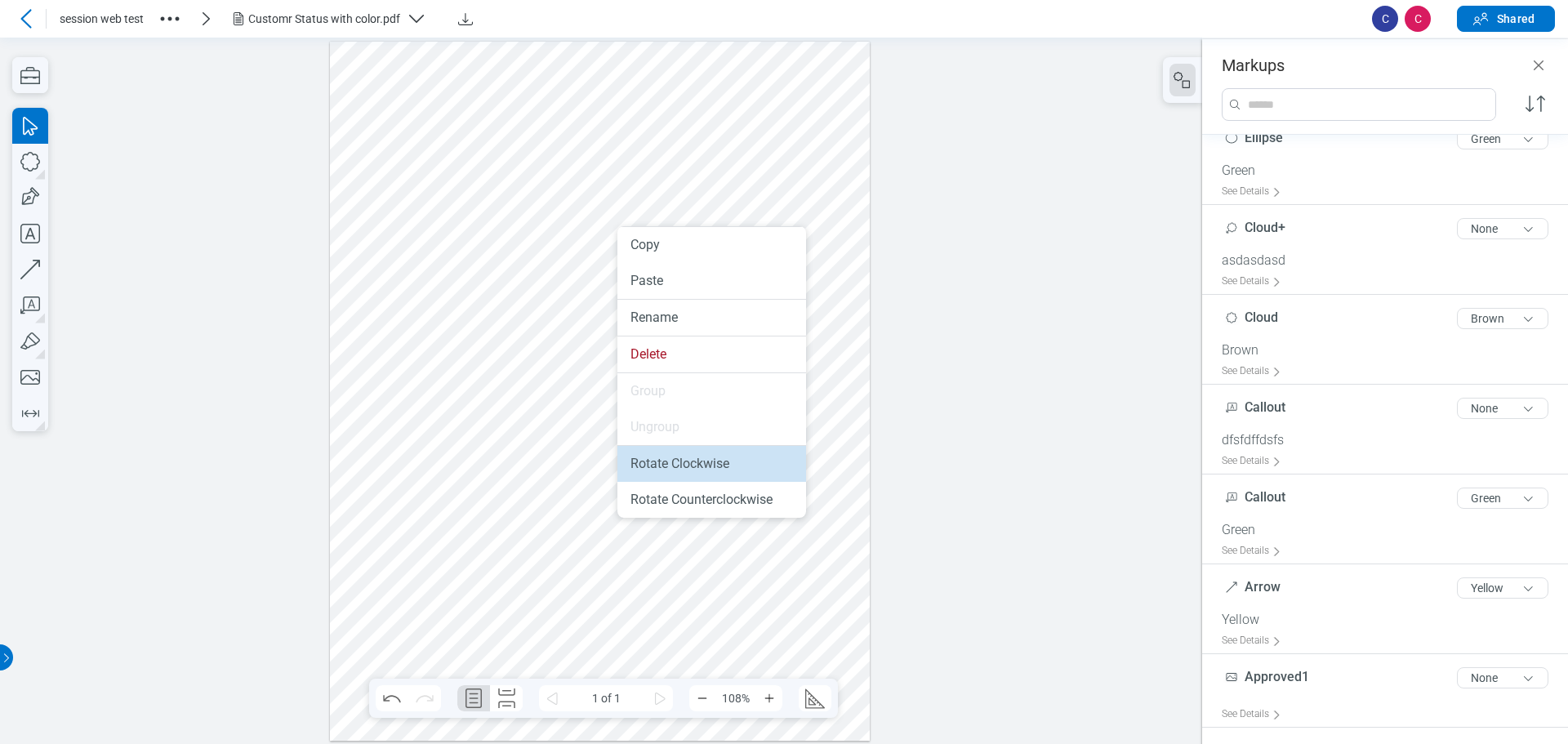
click at [657, 466] on li "Rotate Clockwise" at bounding box center [712, 463] width 189 height 36
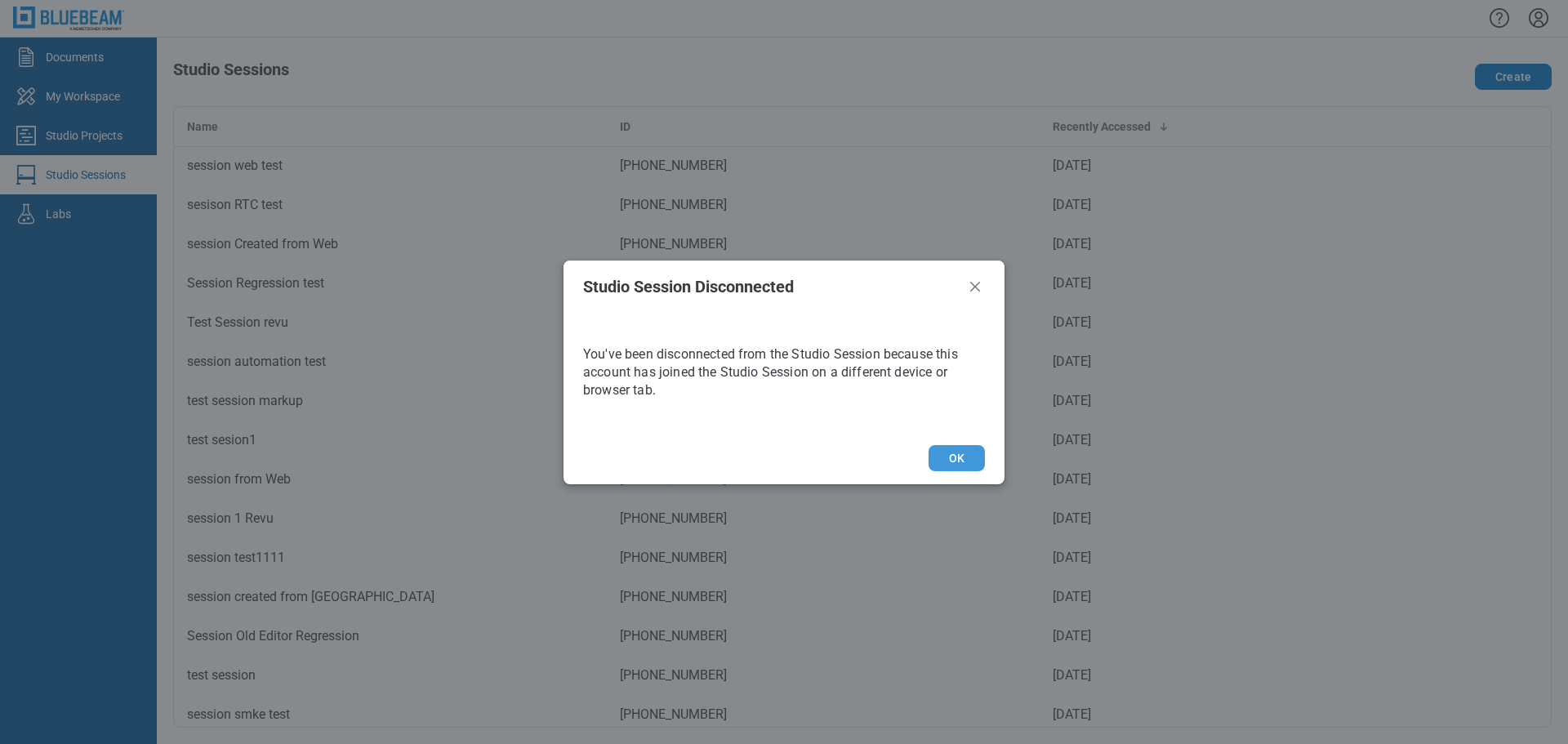
click at [979, 466] on button "OK" at bounding box center [956, 457] width 57 height 26
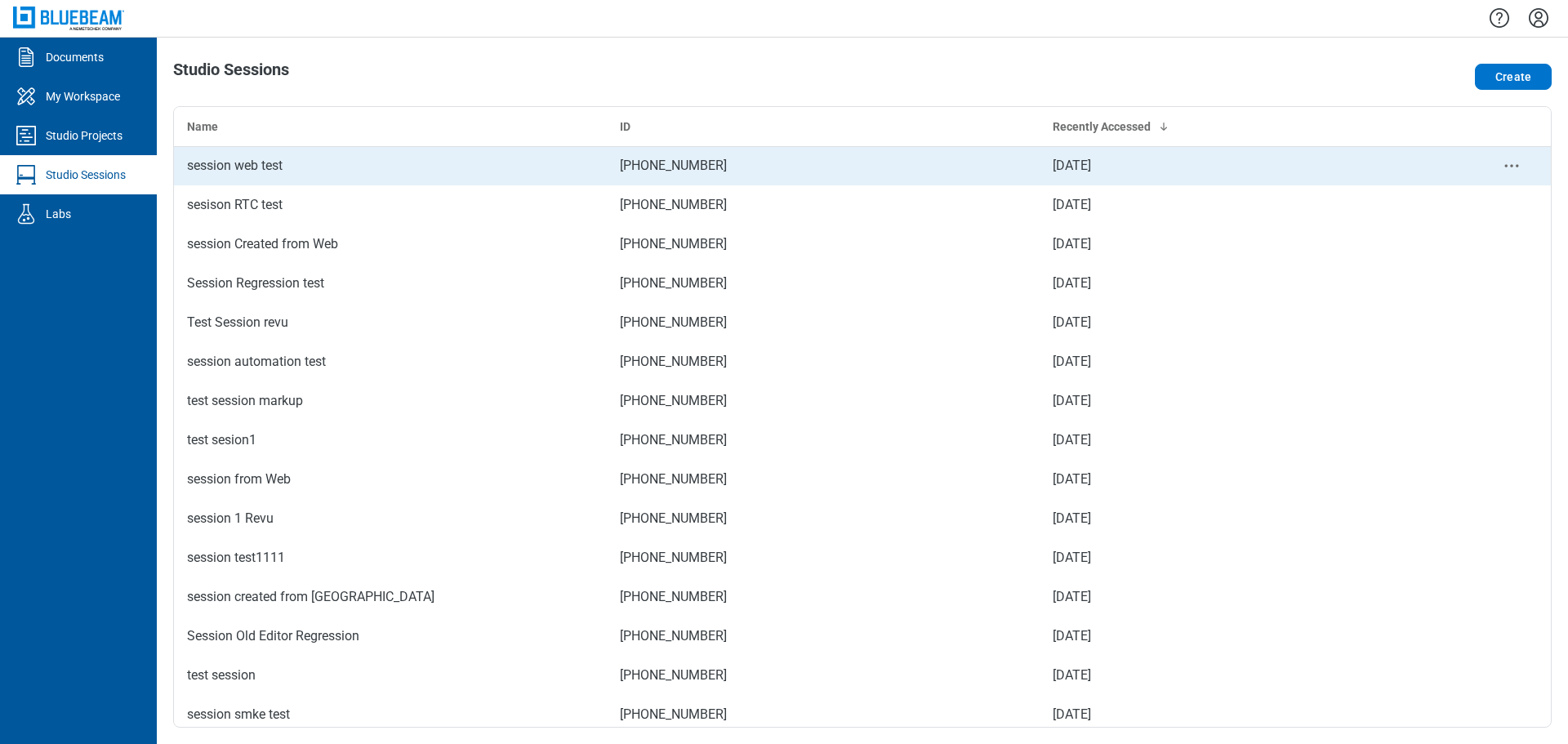
click at [280, 171] on div "session web test" at bounding box center [391, 165] width 407 height 19
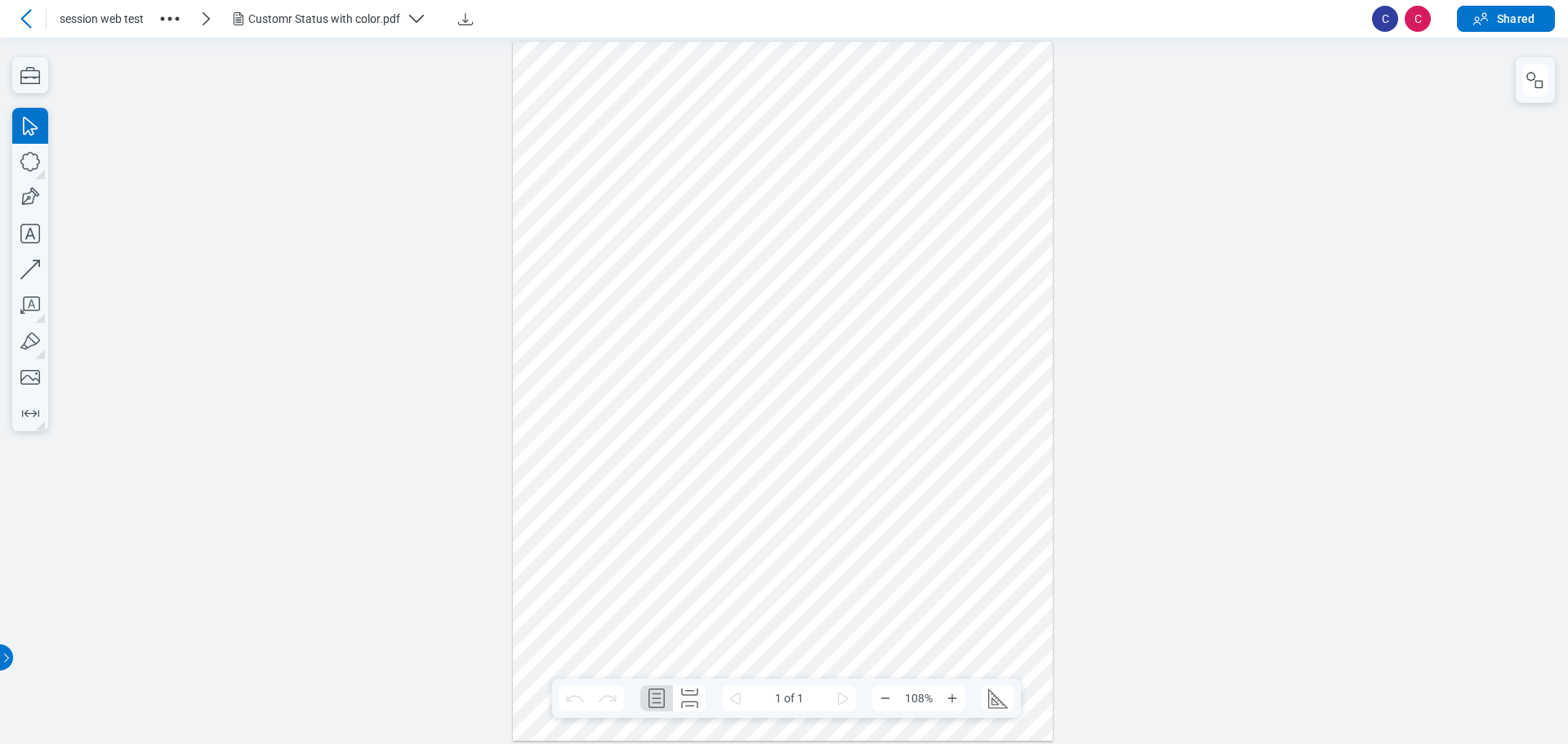
click at [649, 231] on div at bounding box center [783, 390] width 541 height 698
click at [745, 239] on div at bounding box center [783, 390] width 541 height 698
click at [649, 231] on div at bounding box center [783, 390] width 541 height 698
click at [752, 243] on div at bounding box center [783, 390] width 541 height 698
click at [1532, 79] on icon "button" at bounding box center [1531, 76] width 9 height 9
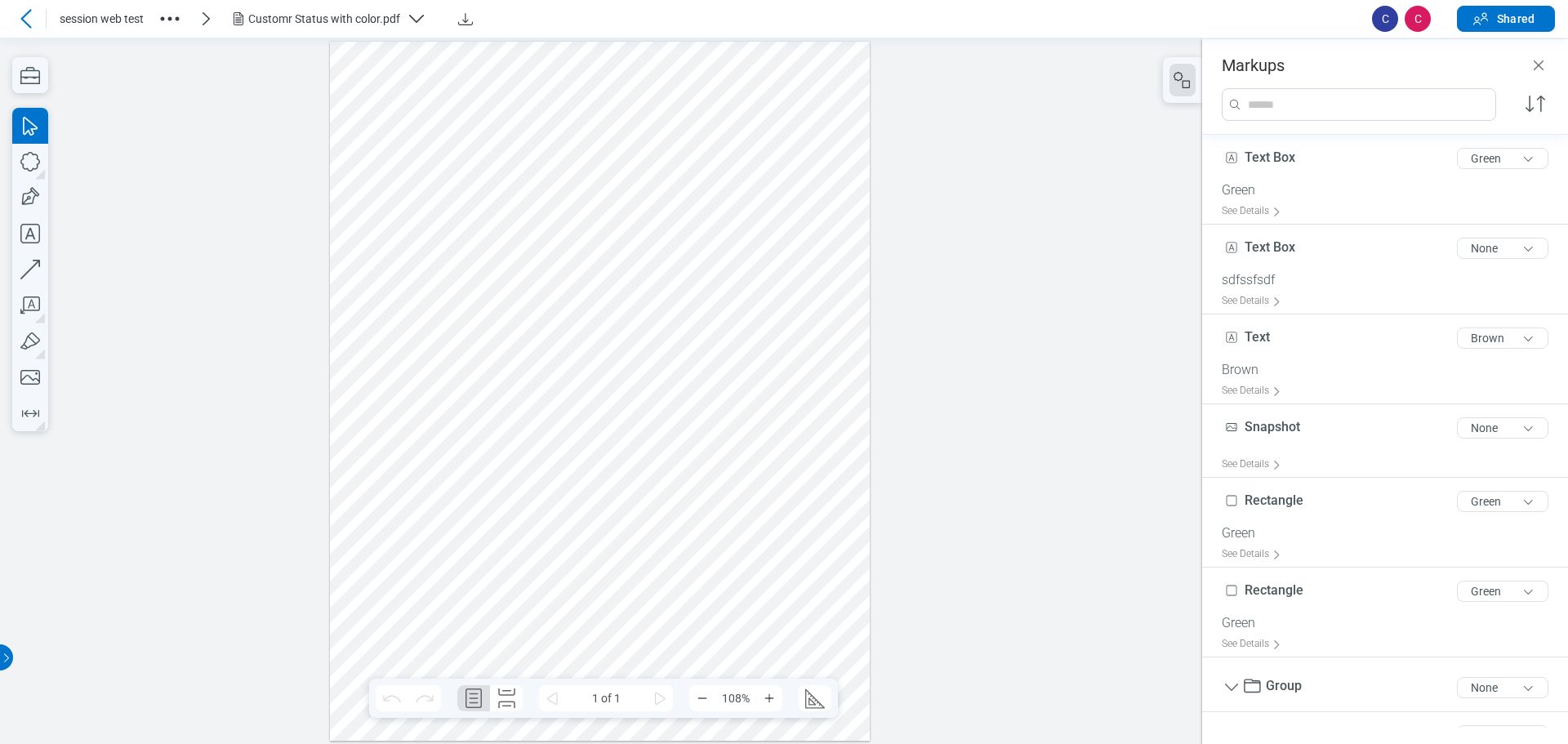
click at [452, 236] on div at bounding box center [600, 390] width 541 height 698
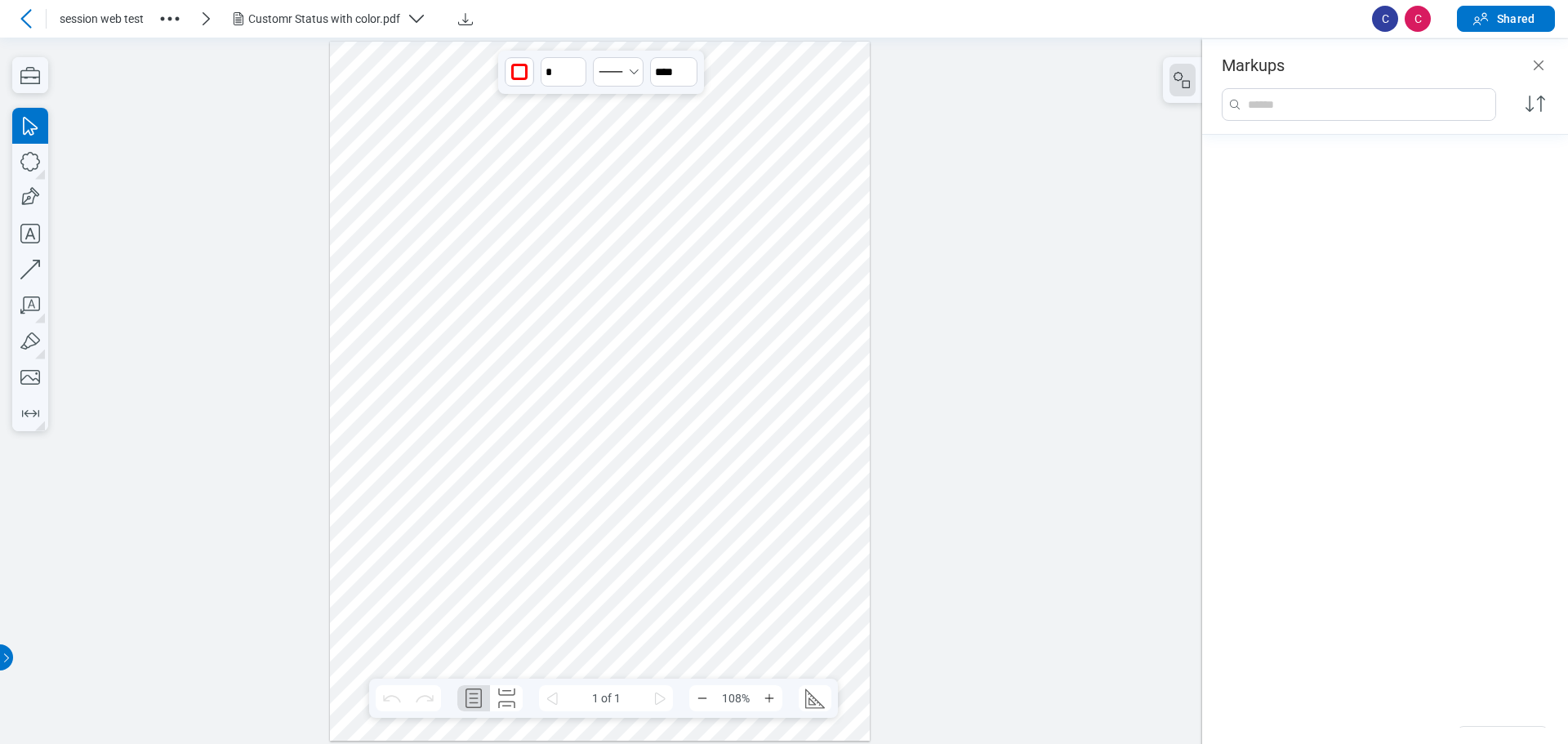
scroll to position [650, 0]
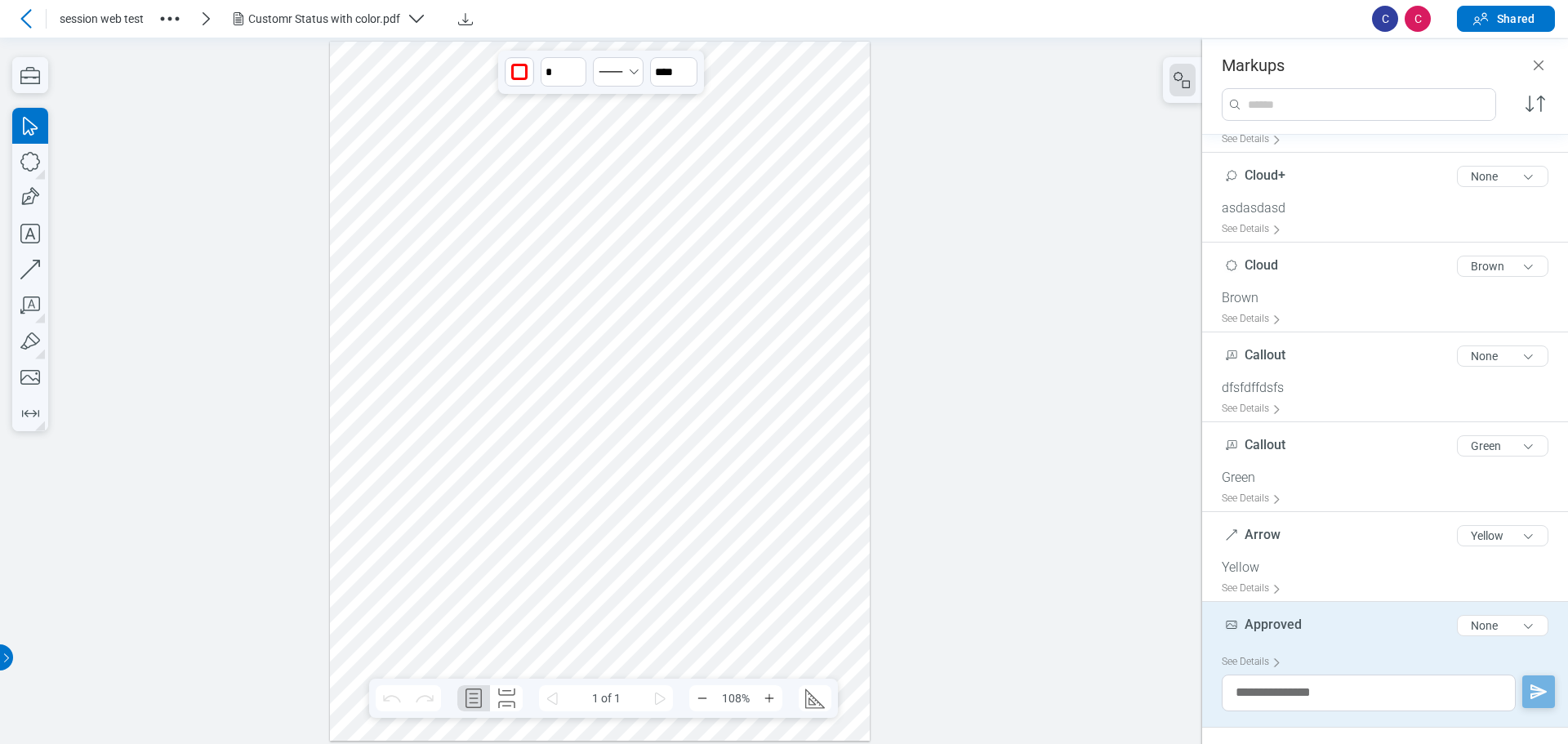
click at [566, 241] on div at bounding box center [600, 390] width 541 height 698
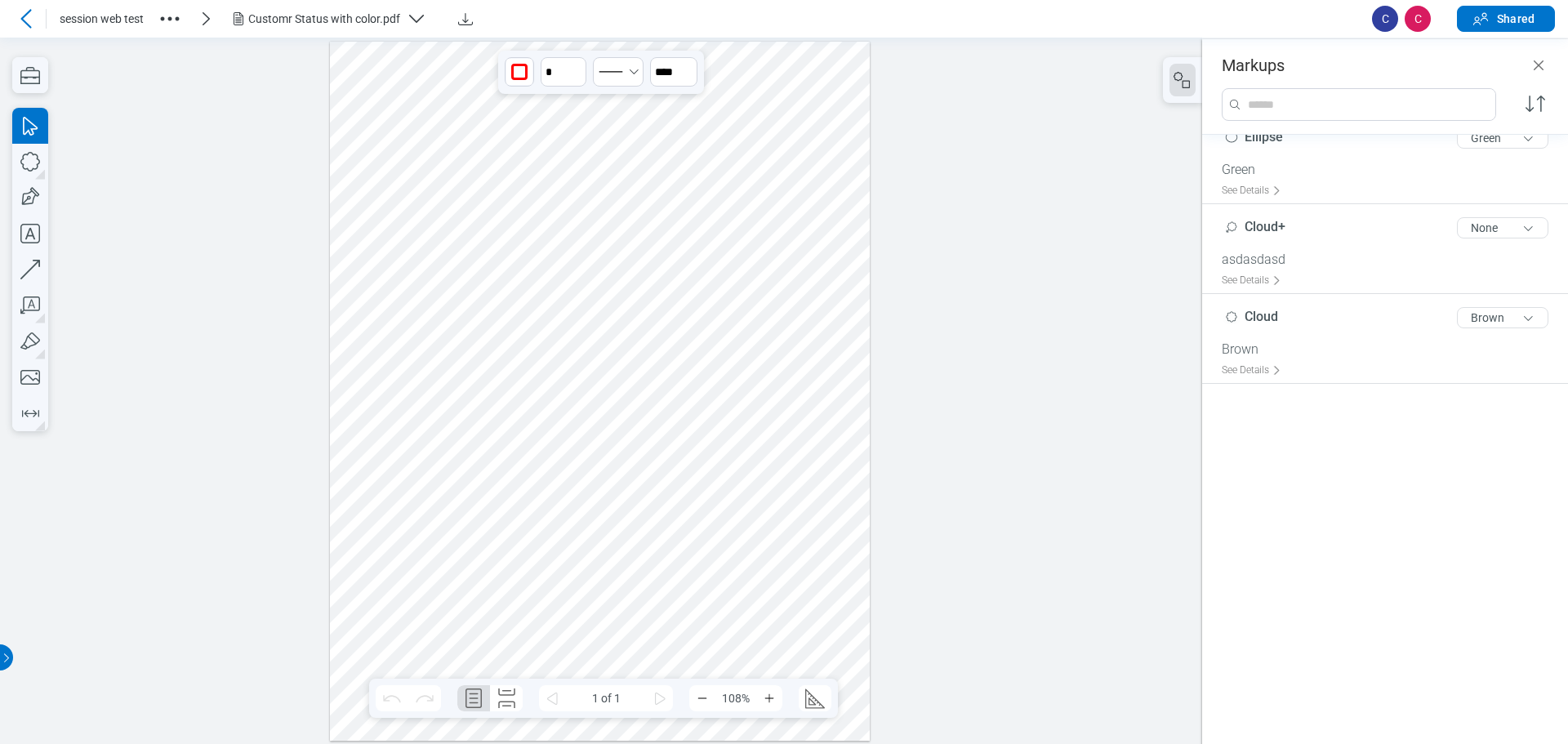
scroll to position [269, 0]
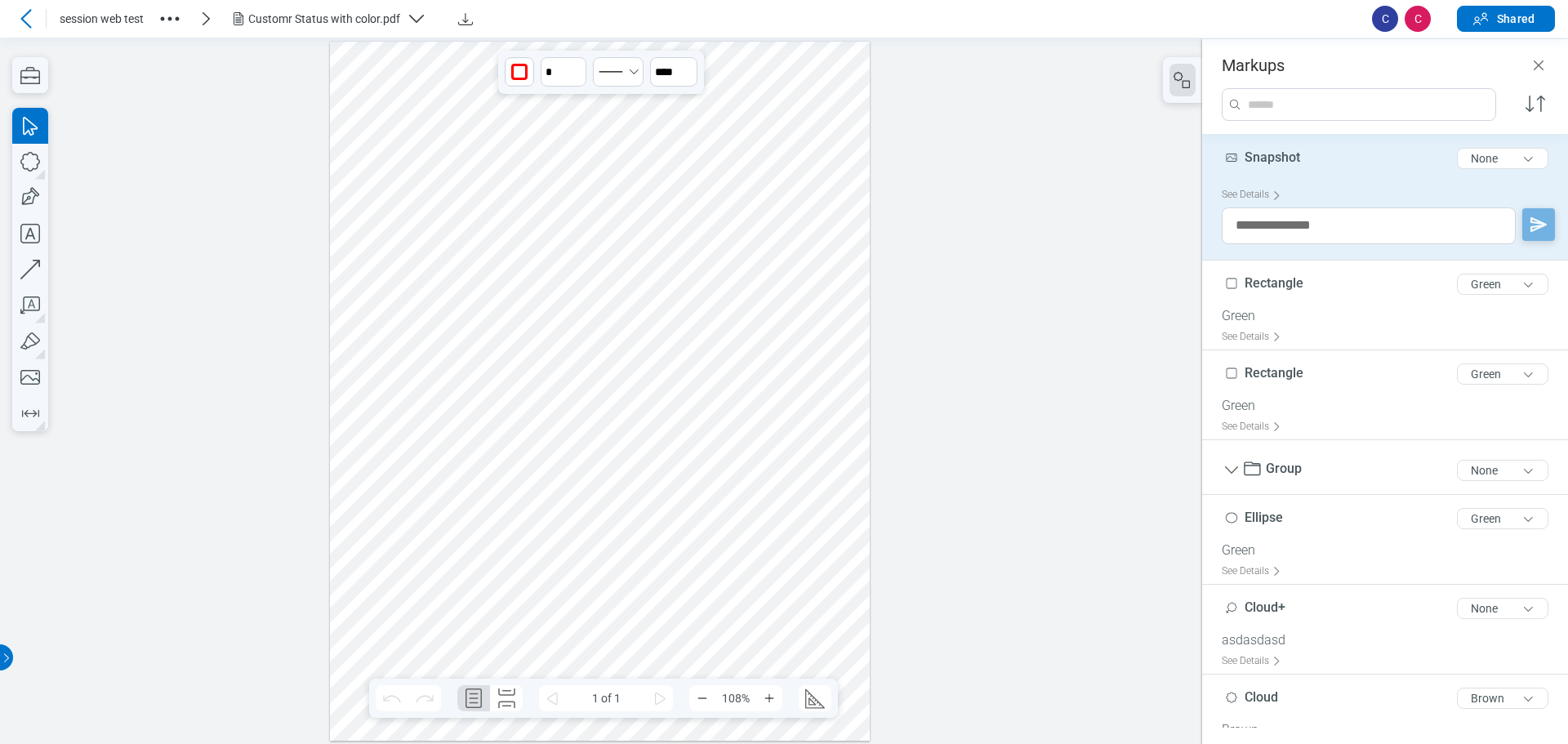
click at [456, 233] on div at bounding box center [600, 390] width 541 height 698
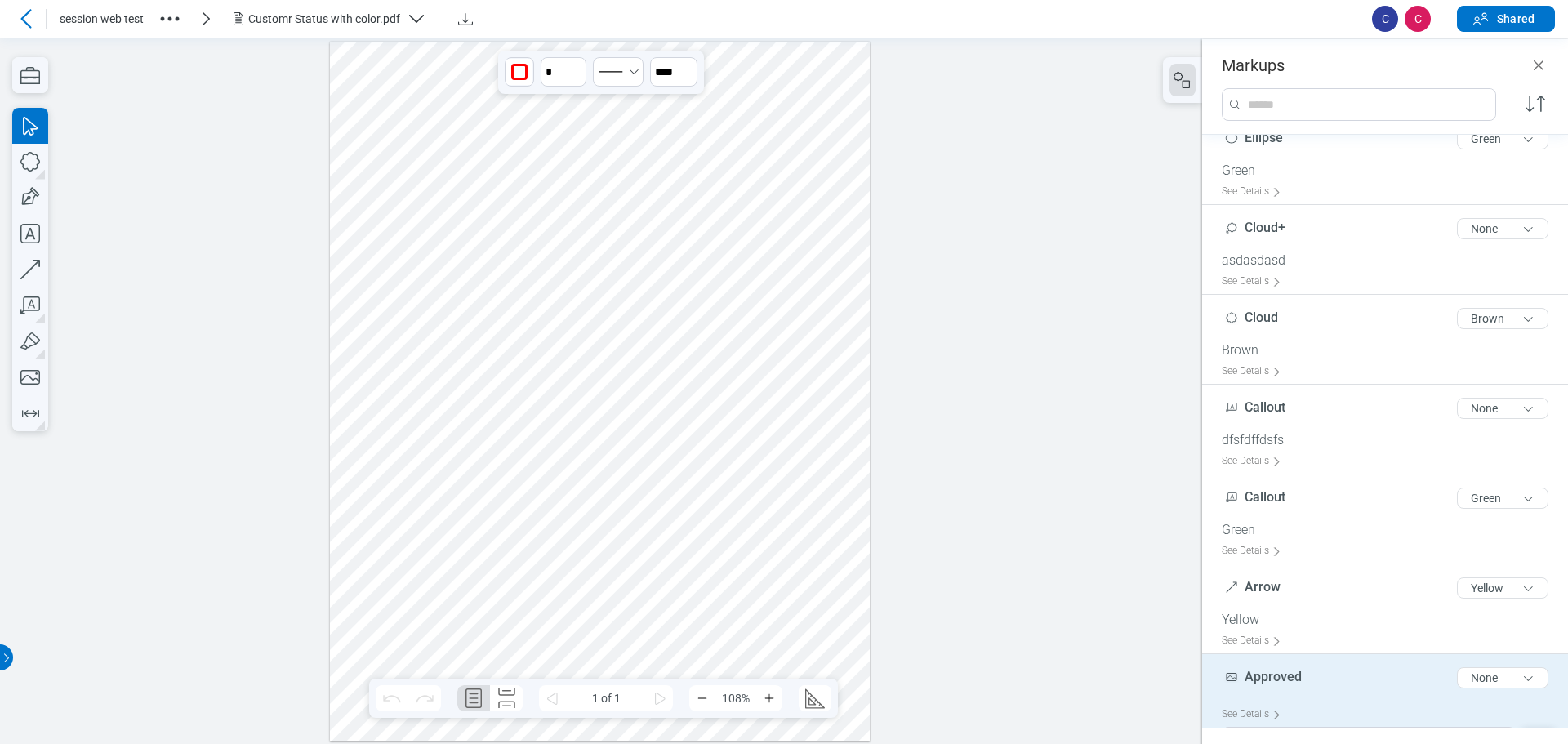
click at [560, 250] on div at bounding box center [600, 390] width 541 height 698
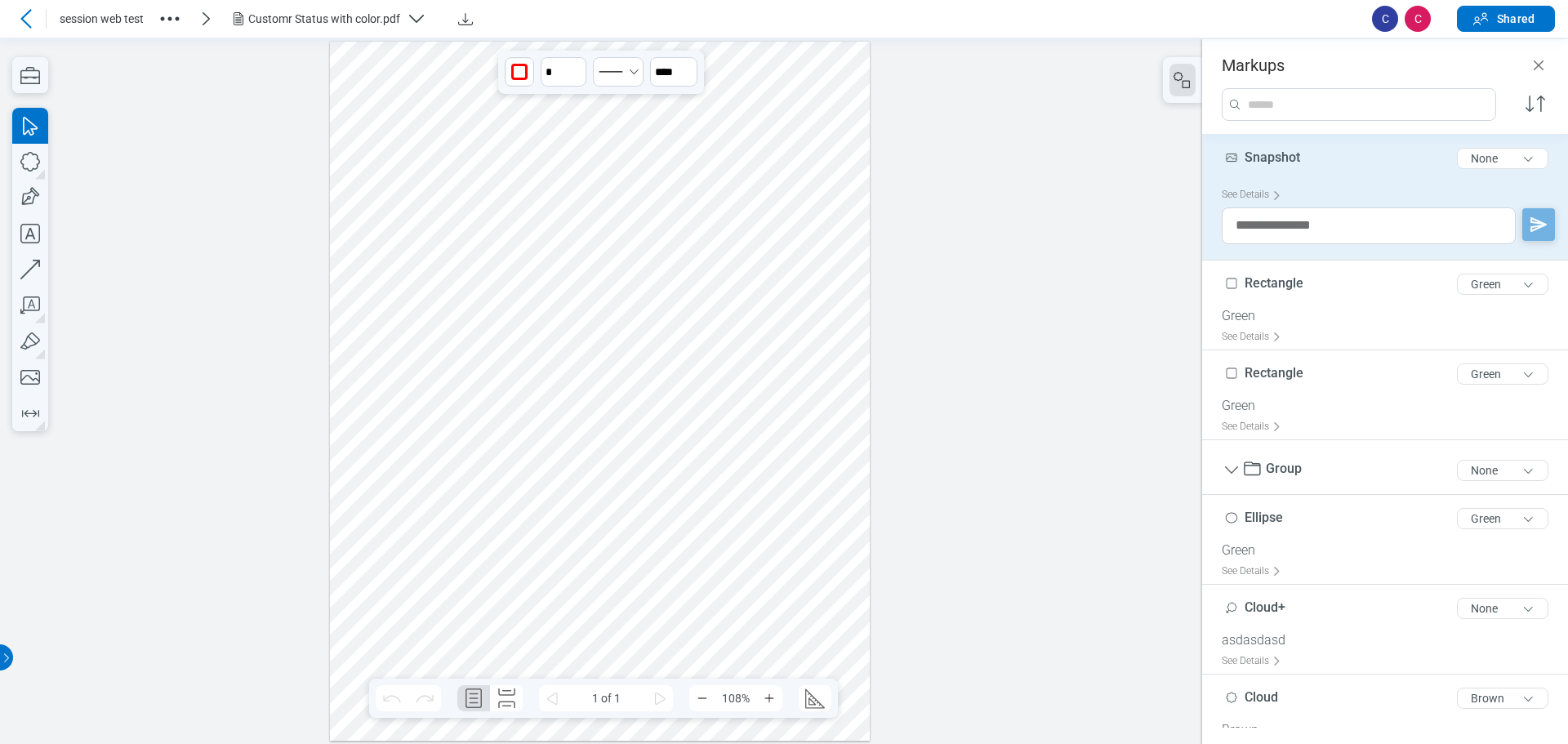
click at [457, 232] on div at bounding box center [600, 390] width 541 height 698
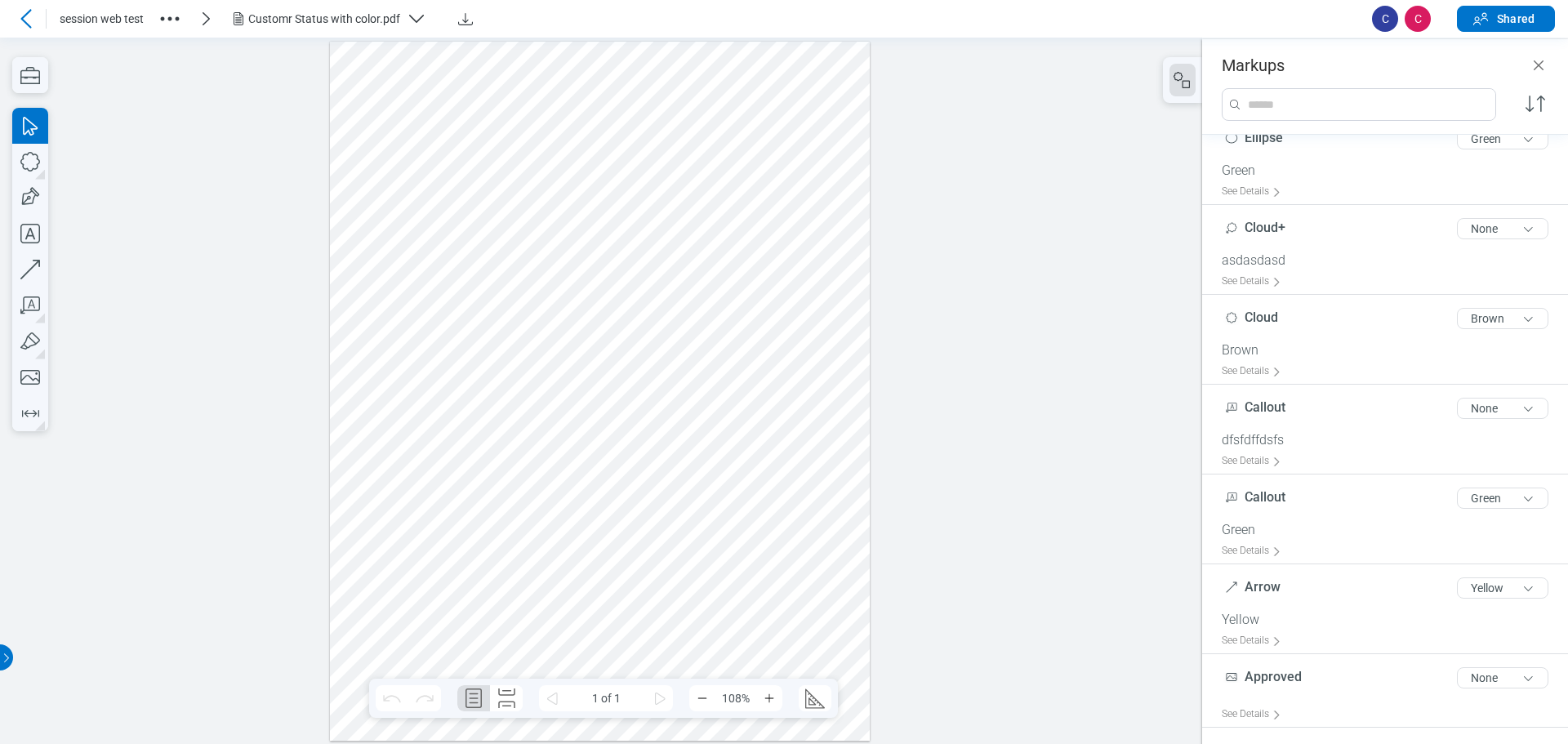
drag, startPoint x: 456, startPoint y: 232, endPoint x: 398, endPoint y: 221, distance: 59.0
click at [398, 221] on div at bounding box center [600, 390] width 541 height 698
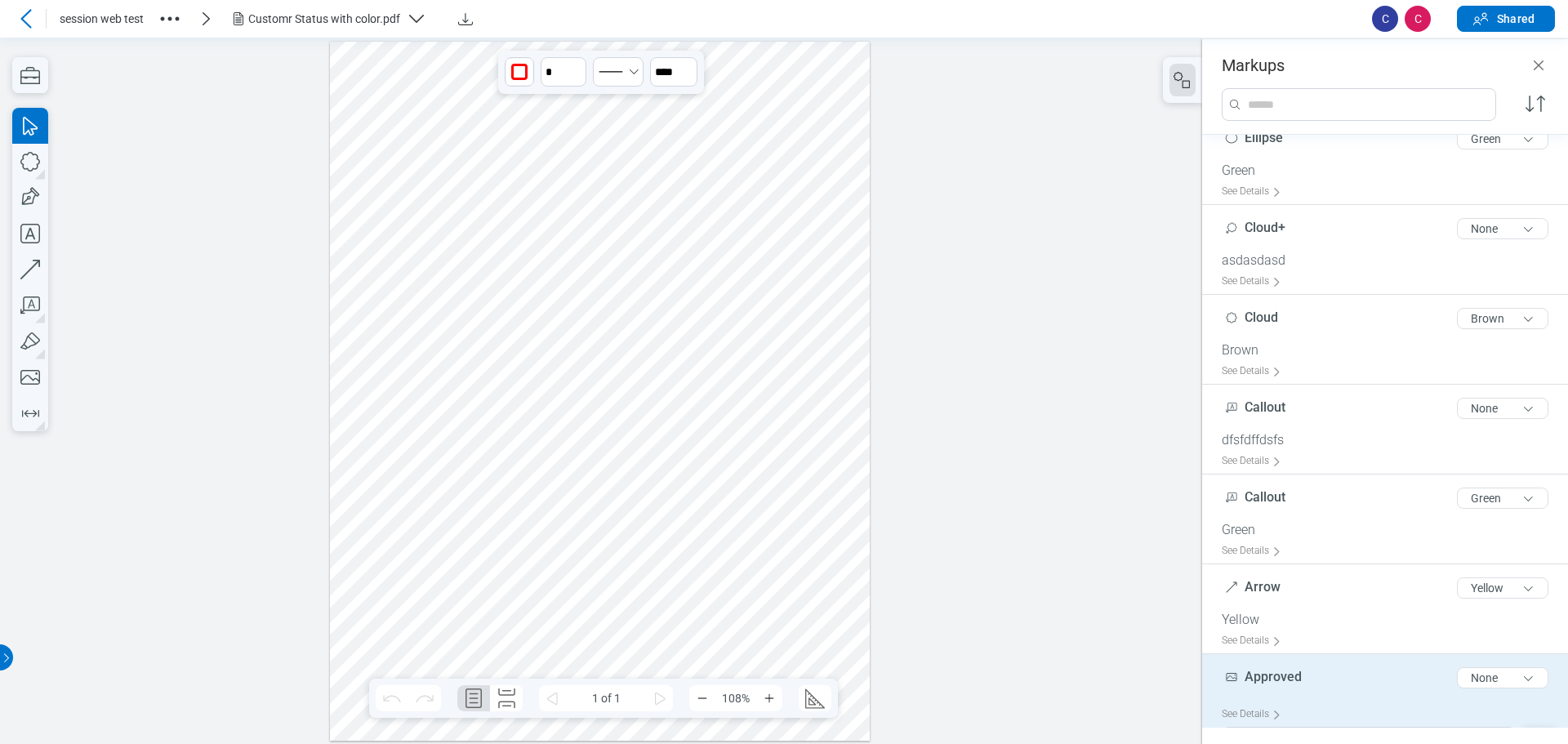
drag, startPoint x: 479, startPoint y: 230, endPoint x: 441, endPoint y: 229, distance: 38.0
click at [441, 229] on div at bounding box center [600, 390] width 541 height 698
drag, startPoint x: 425, startPoint y: 229, endPoint x: 446, endPoint y: 201, distance: 35.0
click at [446, 201] on div at bounding box center [600, 390] width 541 height 698
click at [554, 250] on div at bounding box center [600, 390] width 541 height 698
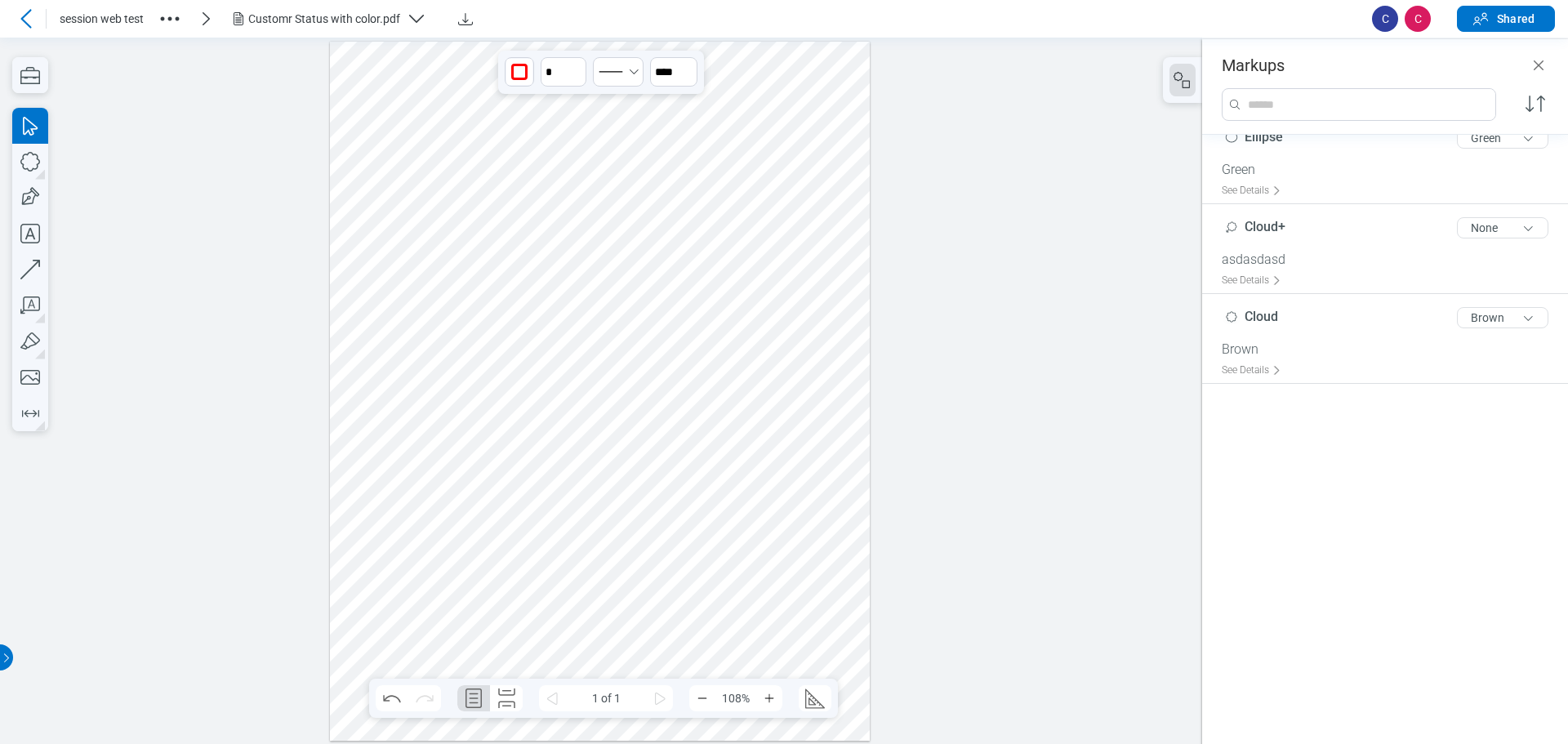
scroll to position [269, 0]
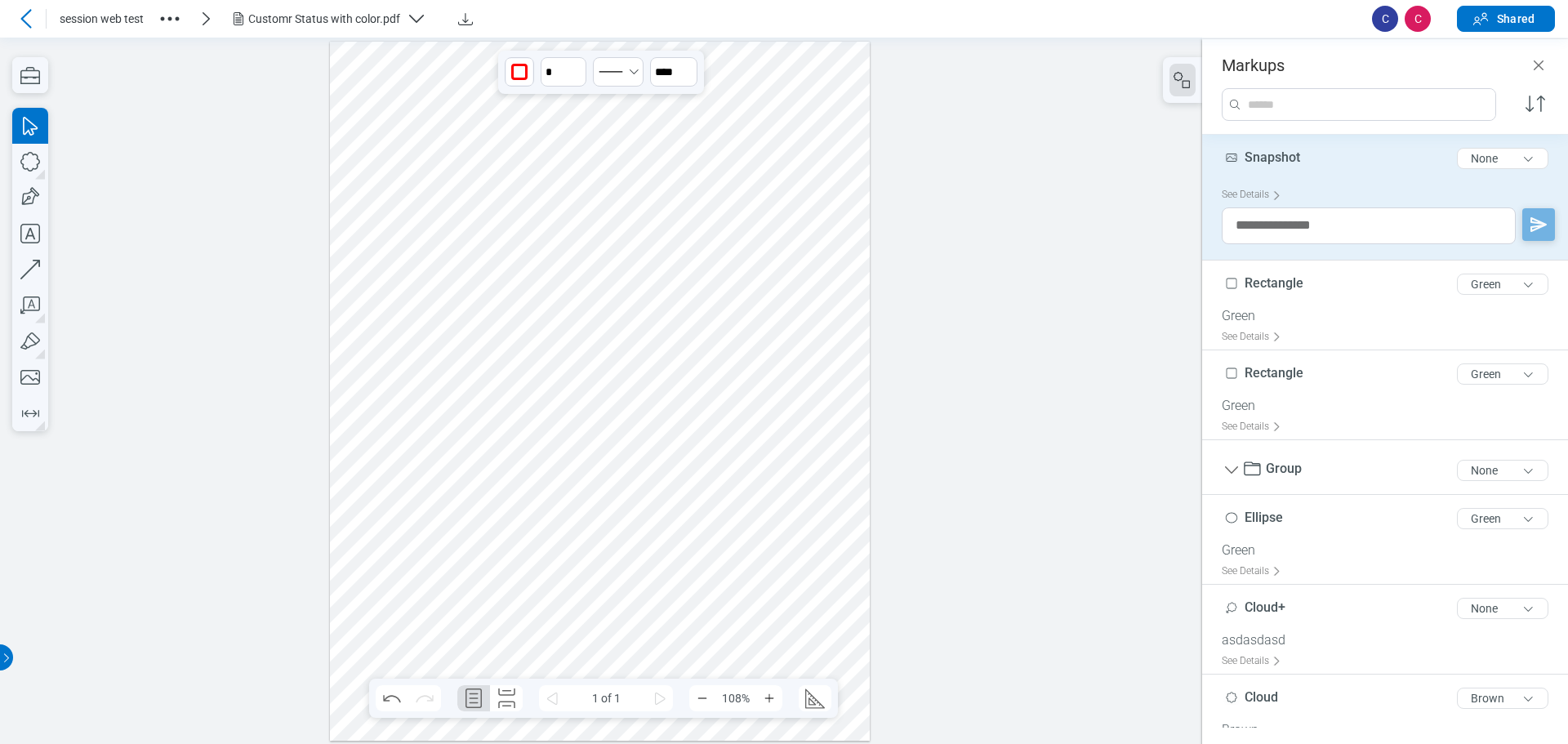
drag, startPoint x: 555, startPoint y: 250, endPoint x: 443, endPoint y: 248, distance: 112.0
click at [443, 248] on div at bounding box center [600, 390] width 541 height 698
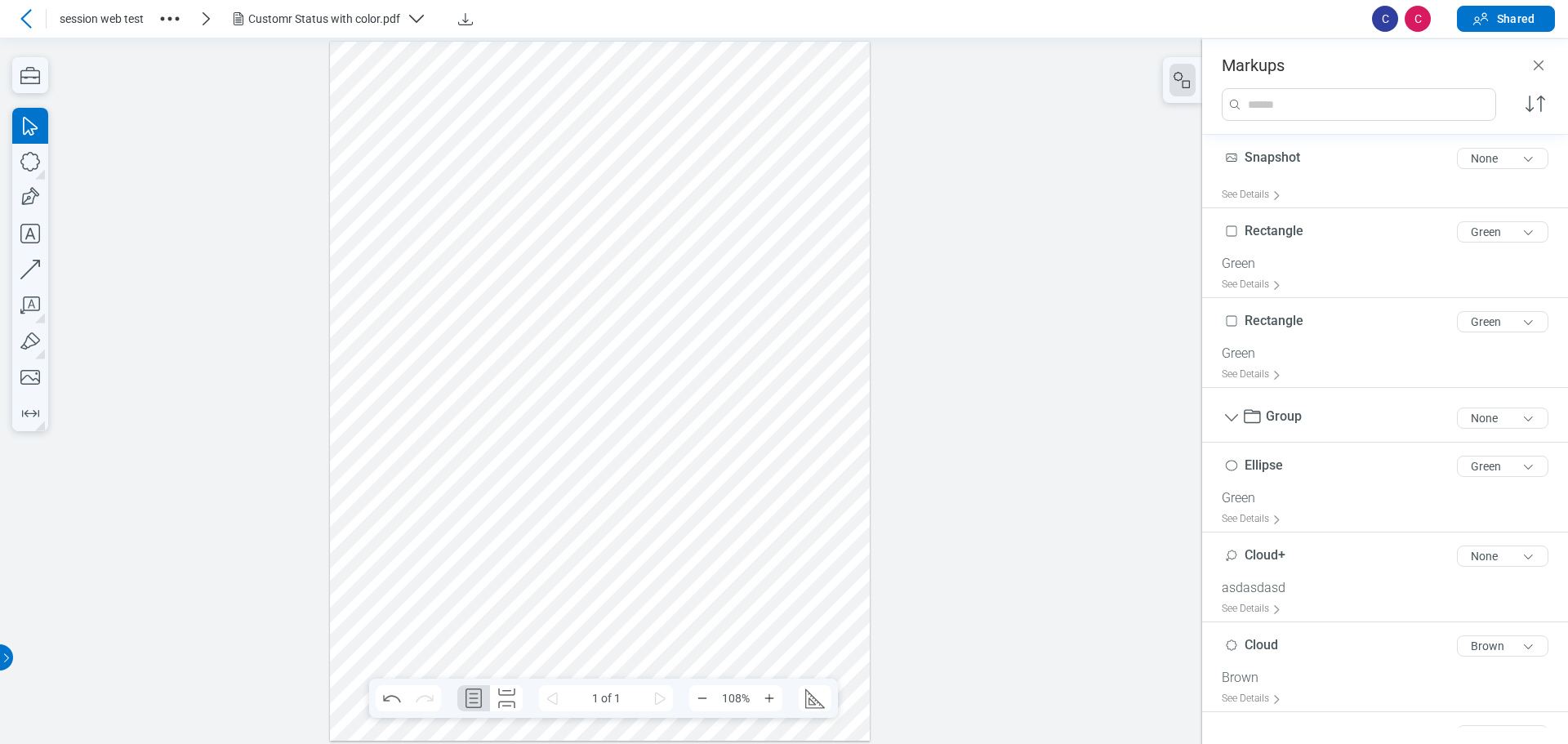
click at [537, 248] on div at bounding box center [600, 390] width 541 height 698
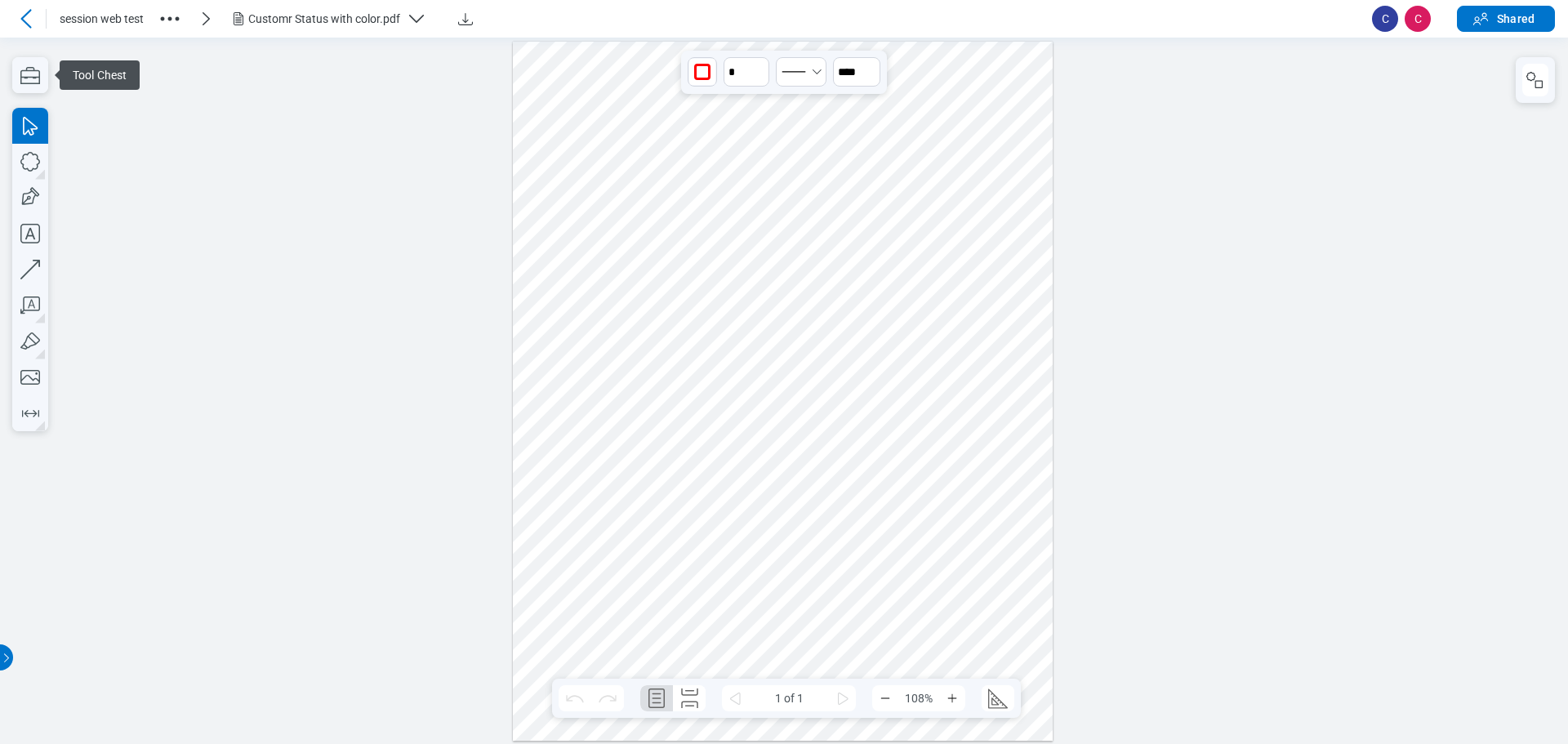
click at [638, 228] on div at bounding box center [783, 390] width 541 height 698
click at [744, 250] on div at bounding box center [783, 390] width 541 height 698
click at [754, 255] on div at bounding box center [783, 390] width 541 height 698
click at [838, 256] on div at bounding box center [783, 390] width 541 height 698
click at [760, 252] on div at bounding box center [783, 390] width 541 height 698
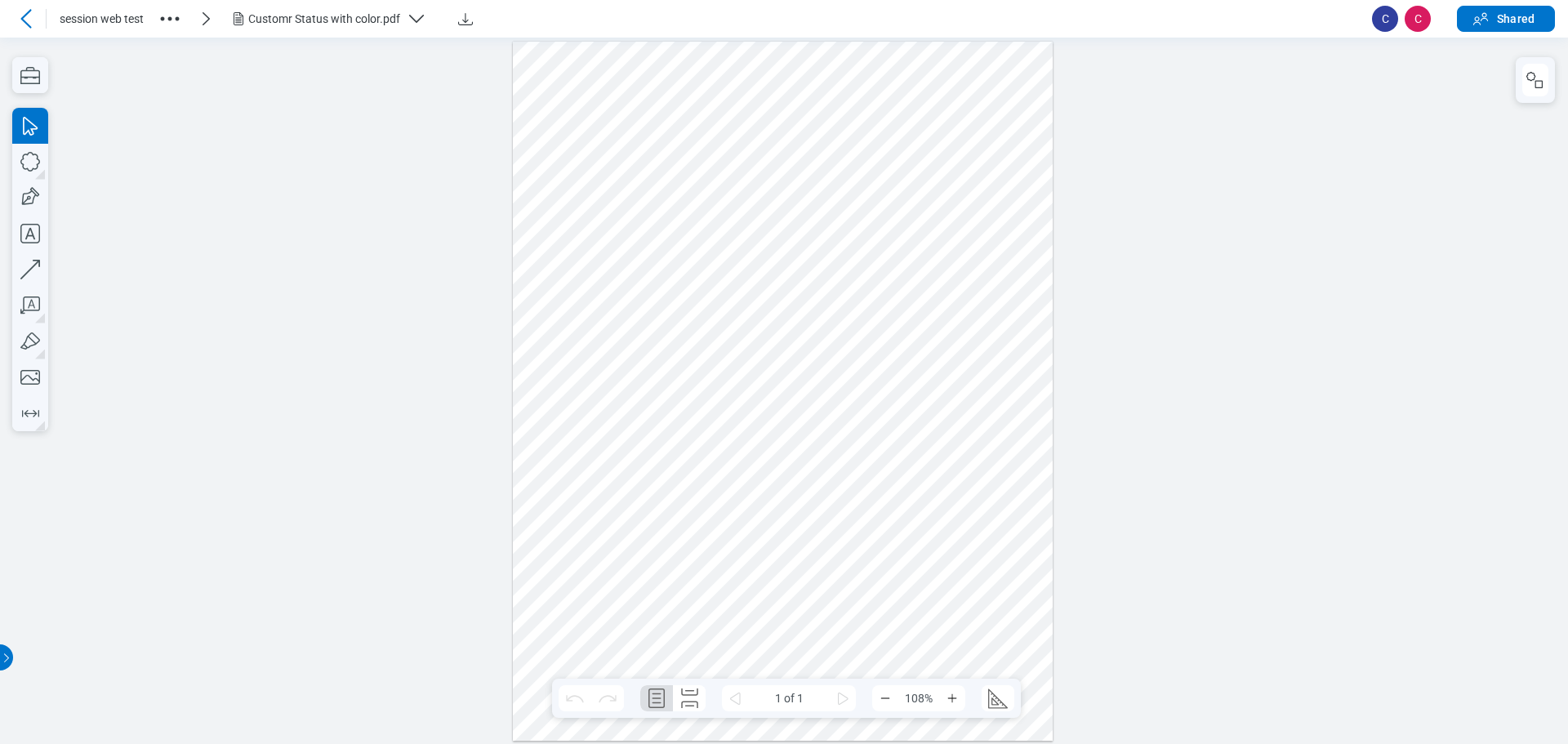
click at [630, 218] on div at bounding box center [783, 390] width 541 height 698
click at [652, 231] on div at bounding box center [783, 390] width 541 height 698
click at [740, 245] on div at bounding box center [783, 390] width 541 height 698
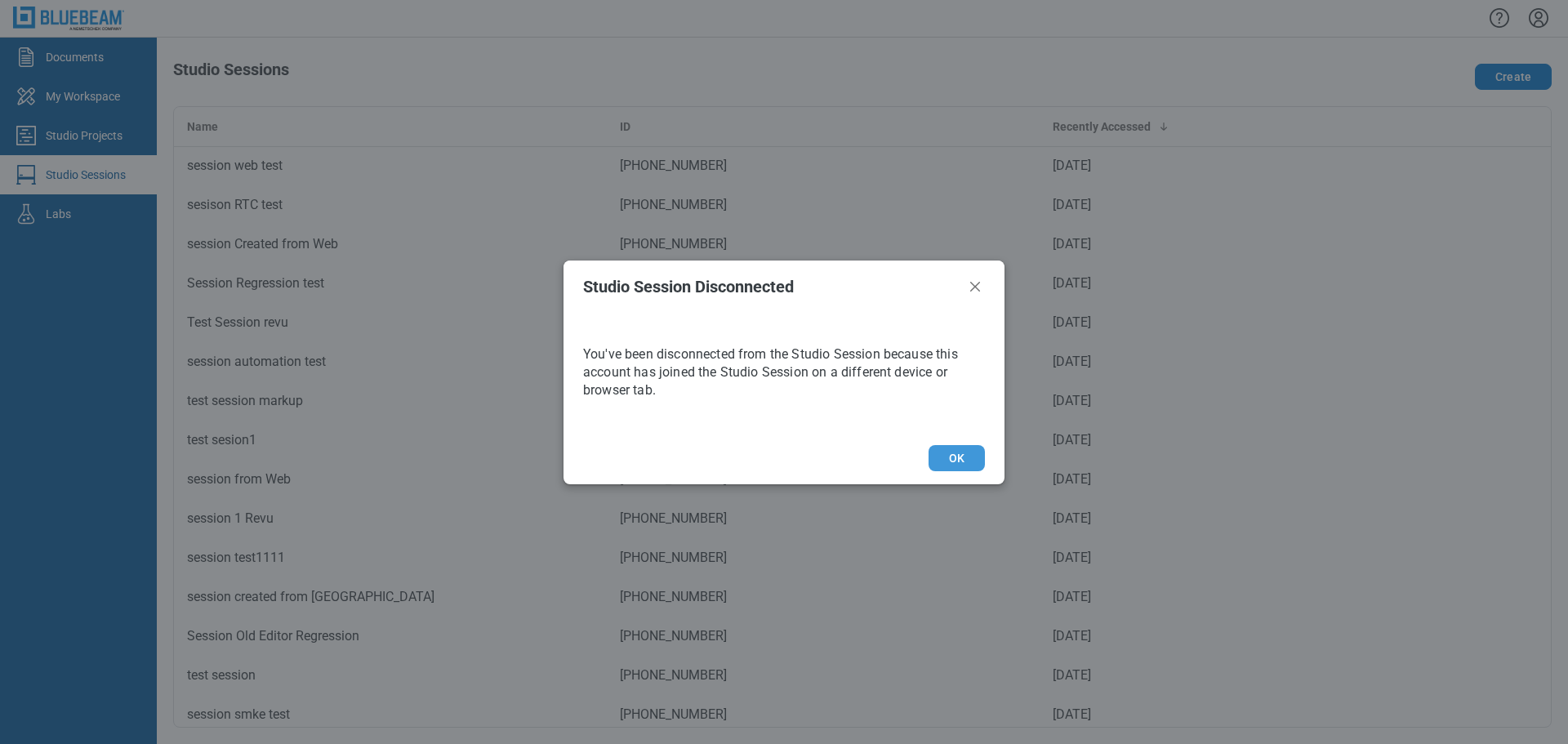
click at [961, 450] on button "OK" at bounding box center [956, 457] width 57 height 26
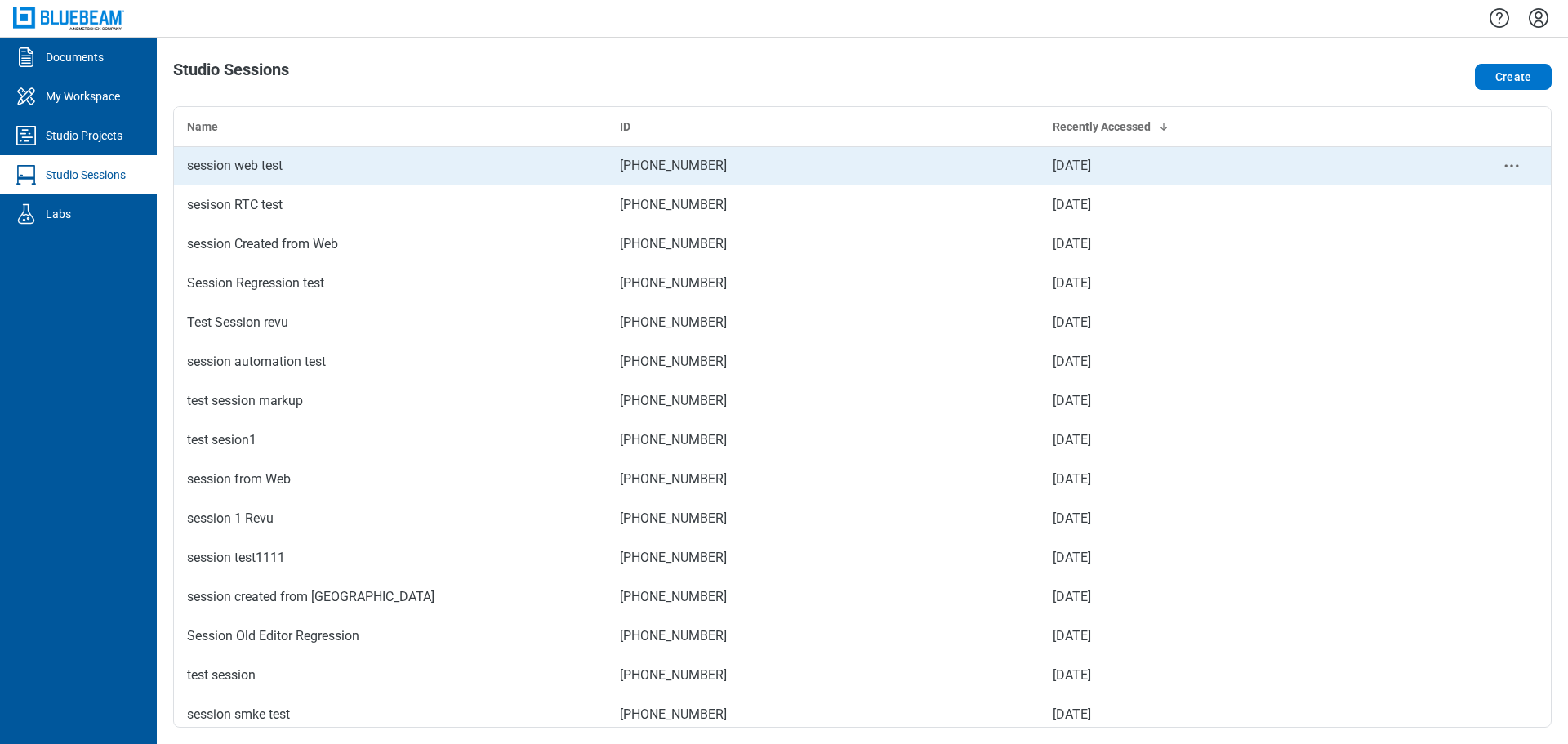
click at [426, 172] on div "session web test" at bounding box center [391, 165] width 407 height 19
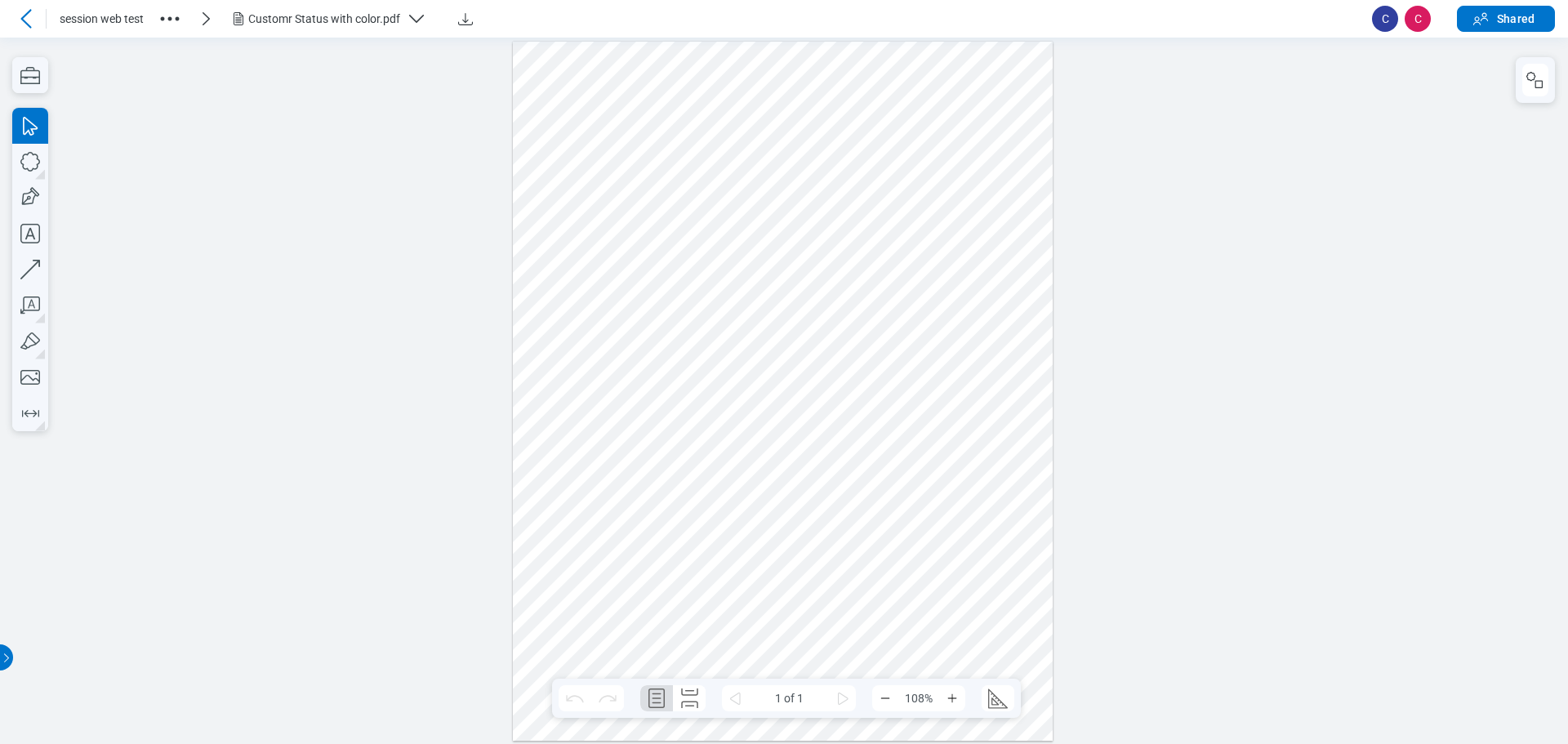
click at [161, 17] on icon "button" at bounding box center [170, 19] width 26 height 26
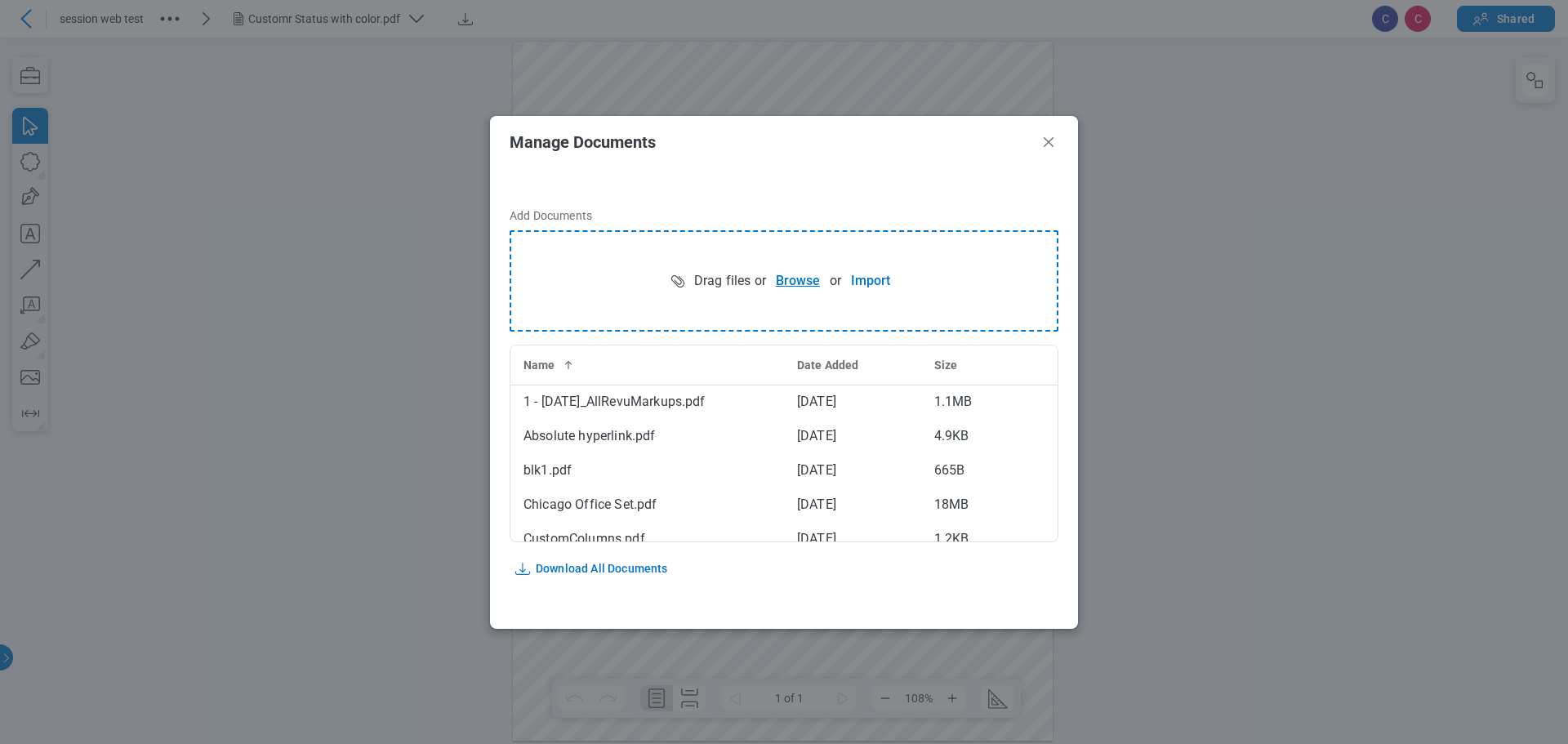
click at [800, 283] on button "Browse" at bounding box center [798, 281] width 63 height 33
click at [608, 536] on div "Custom Count markups.pdf" at bounding box center [646, 538] width 247 height 19
click at [1048, 146] on icon "Close" at bounding box center [1048, 142] width 19 height 19
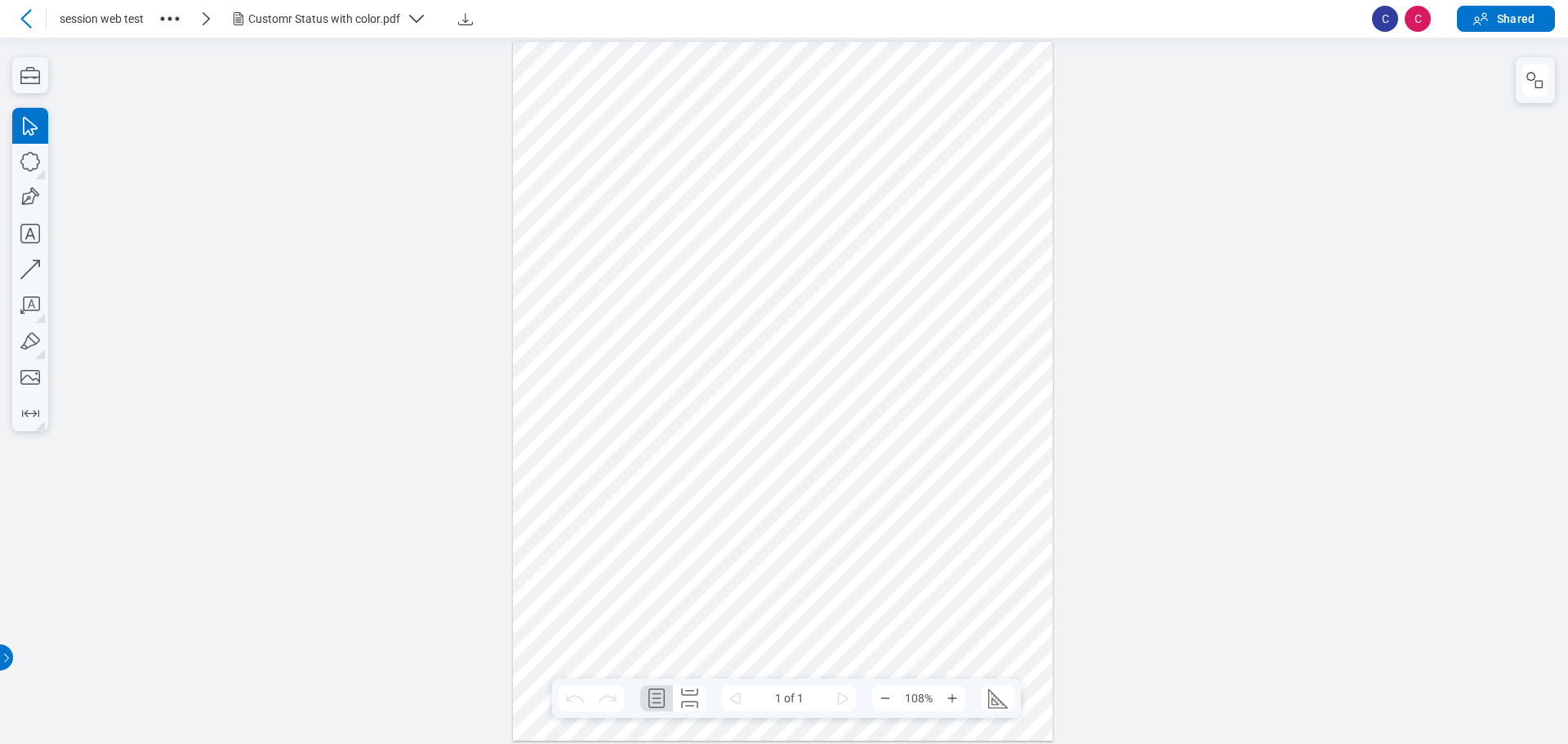
click at [171, 18] on circle "button" at bounding box center [170, 19] width 4 height 4
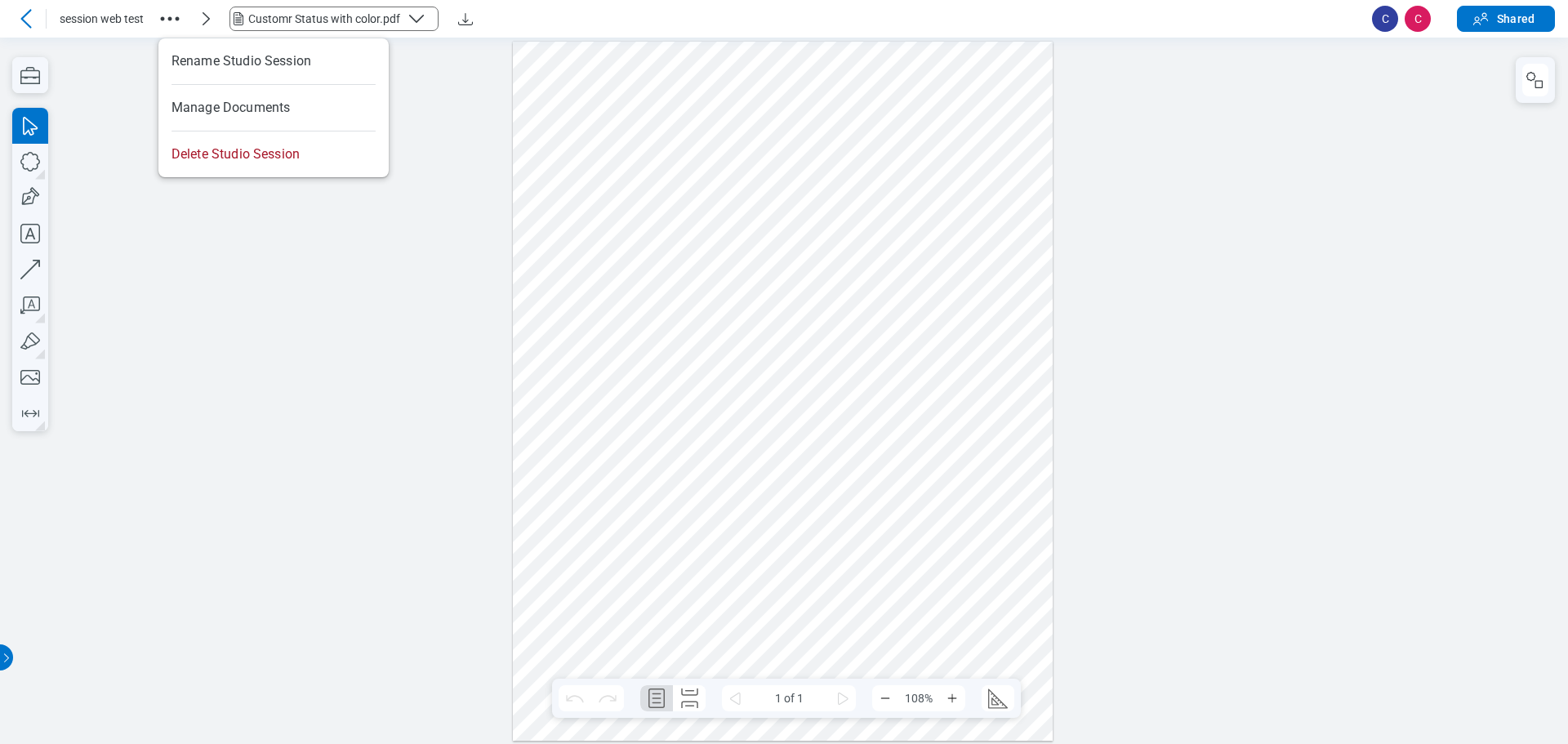
click at [382, 8] on button "Customr Status with color.pdf" at bounding box center [334, 19] width 211 height 26
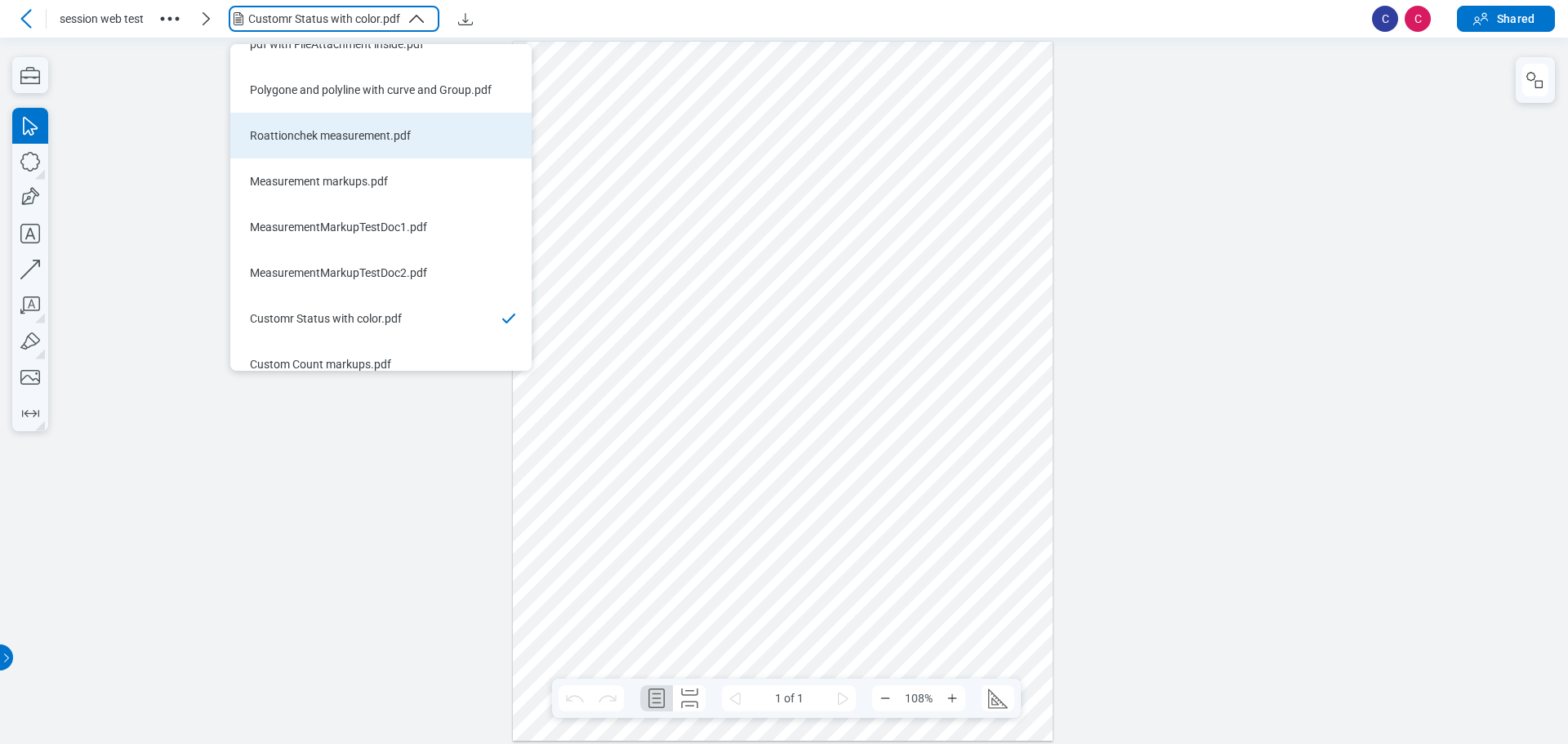
scroll to position [588, 0]
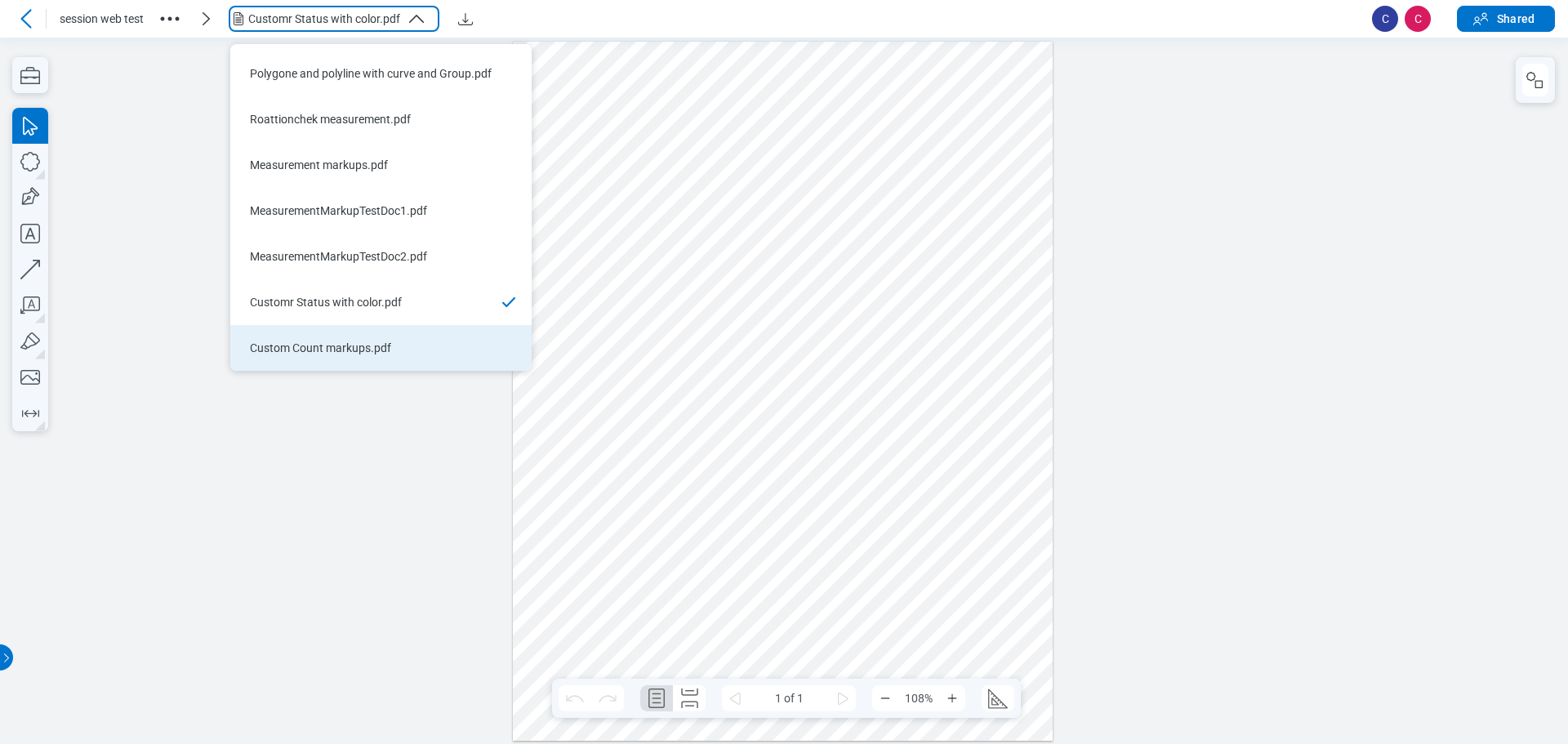
click at [306, 343] on div "Custom Count markups.pdf" at bounding box center [370, 348] width 242 height 16
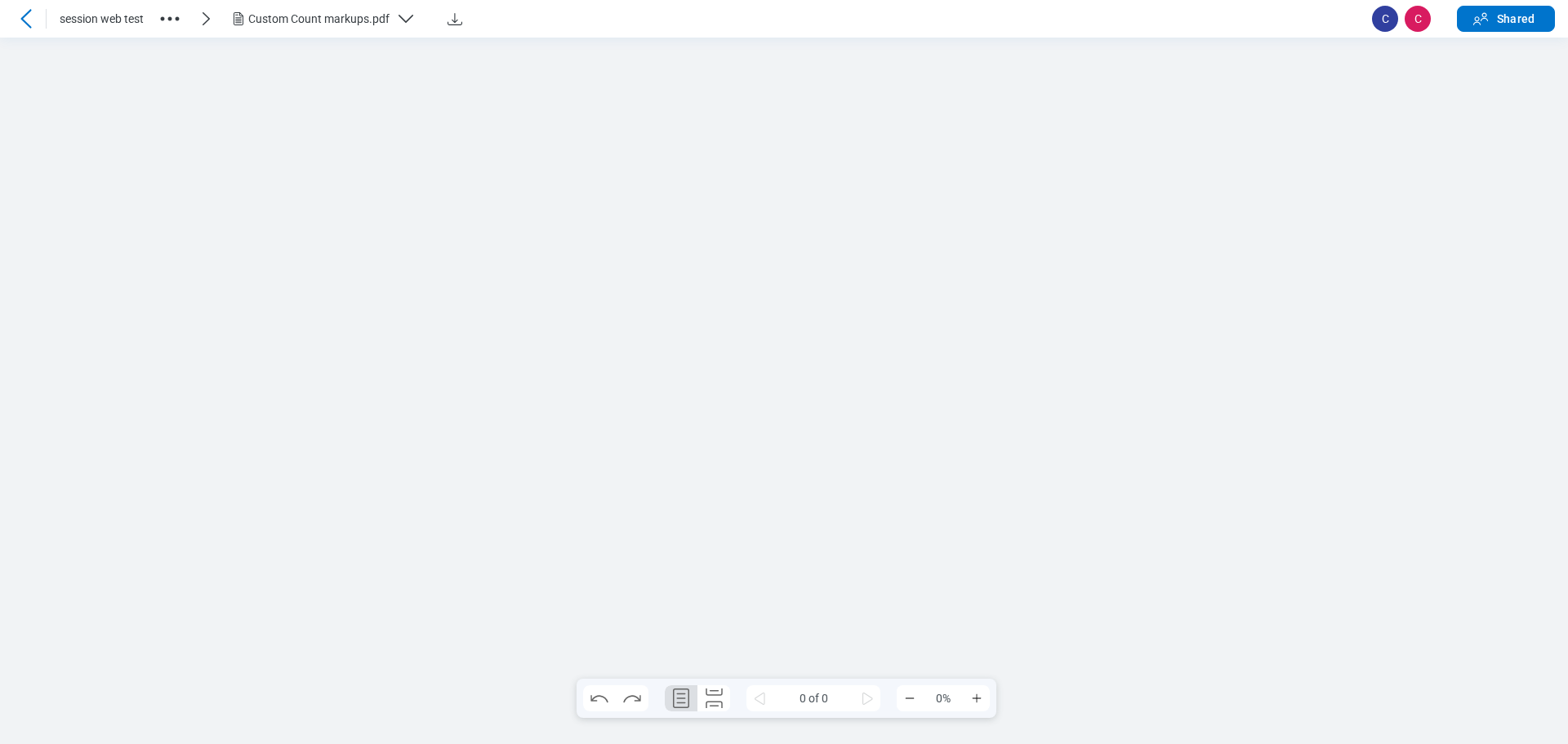
scroll to position [0, 0]
click at [31, 22] on icon at bounding box center [25, 19] width 19 height 19
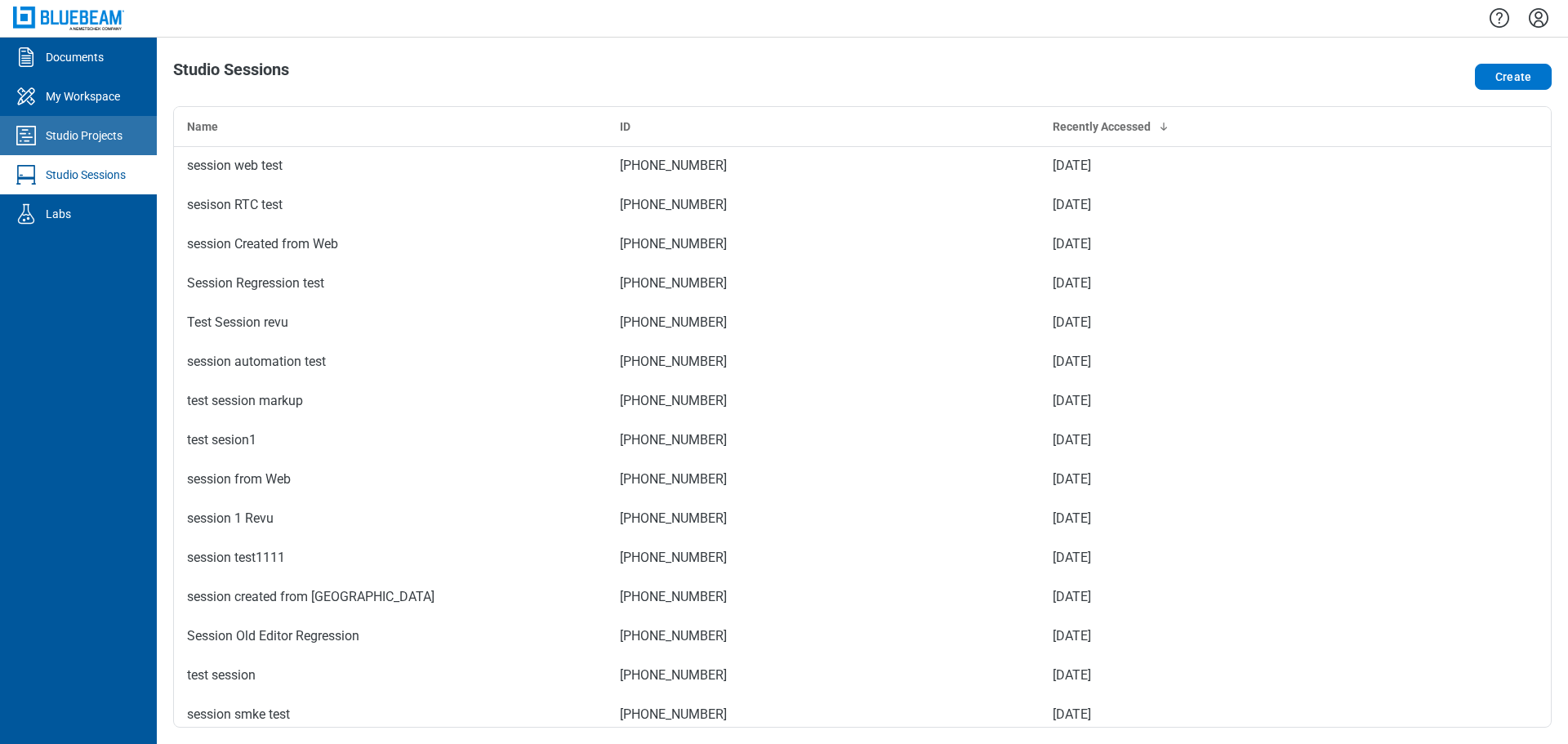
click at [114, 139] on div "Studio Projects" at bounding box center [84, 135] width 77 height 16
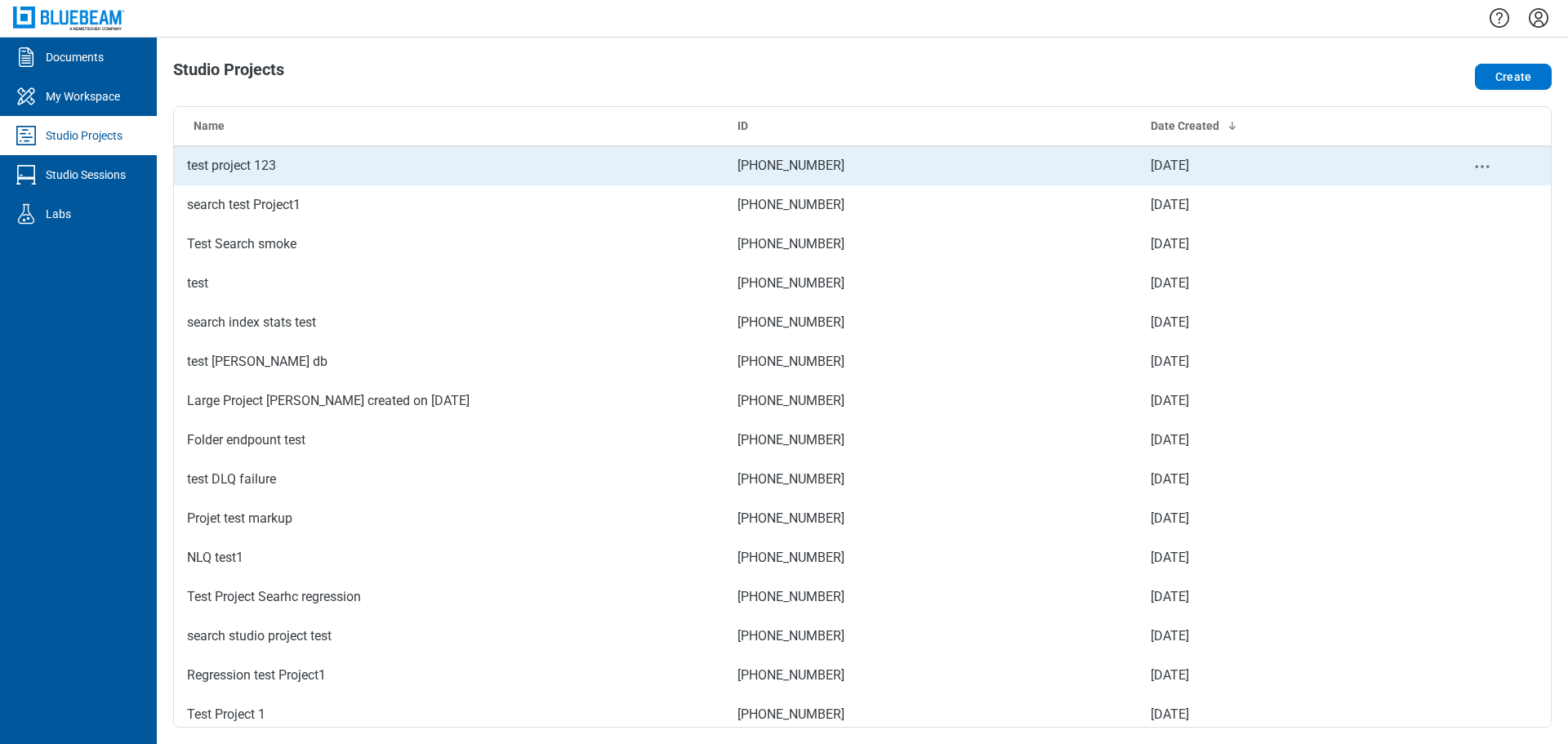
click at [257, 156] on td "test project 123" at bounding box center [449, 165] width 550 height 39
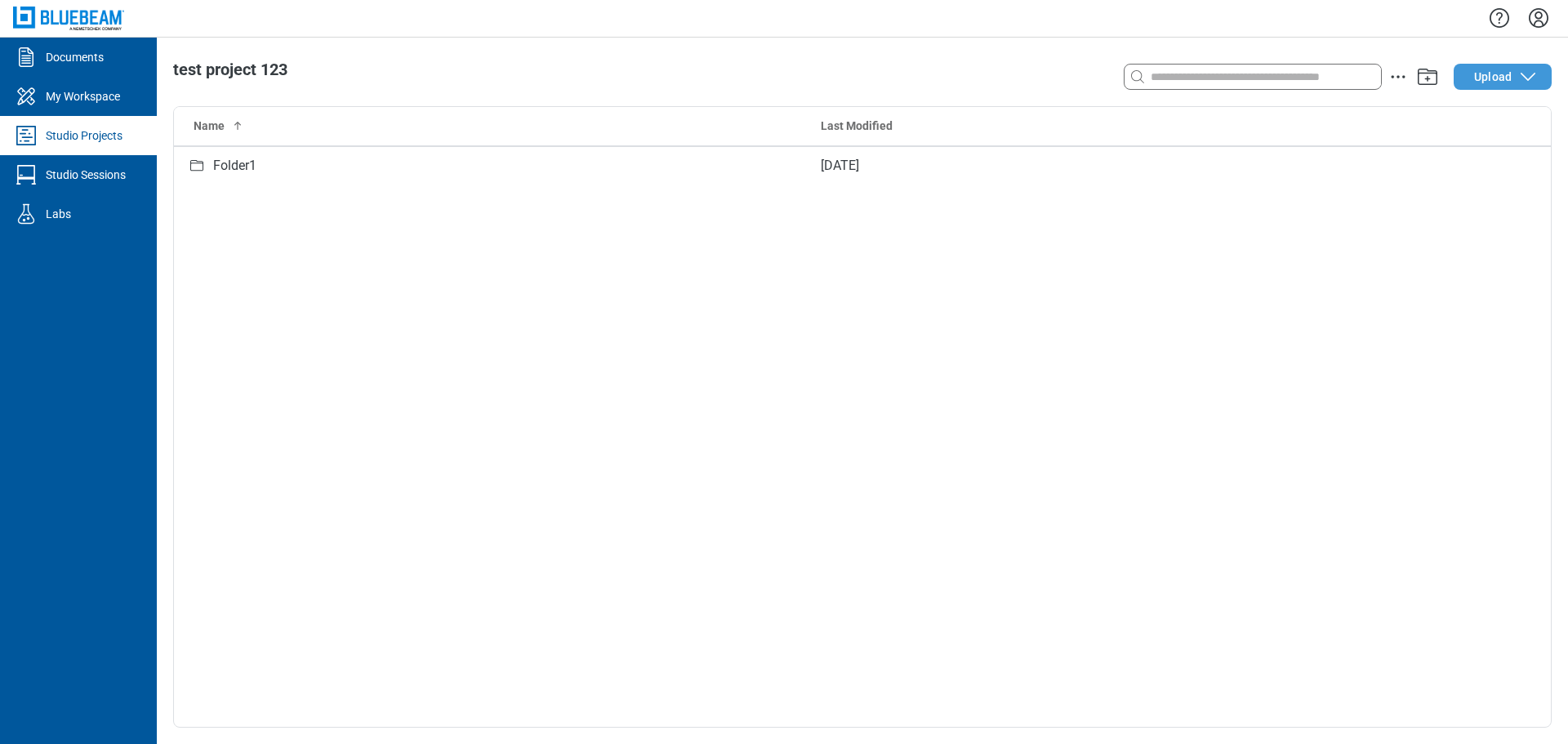
click at [1509, 80] on span "Upload" at bounding box center [1493, 76] width 38 height 16
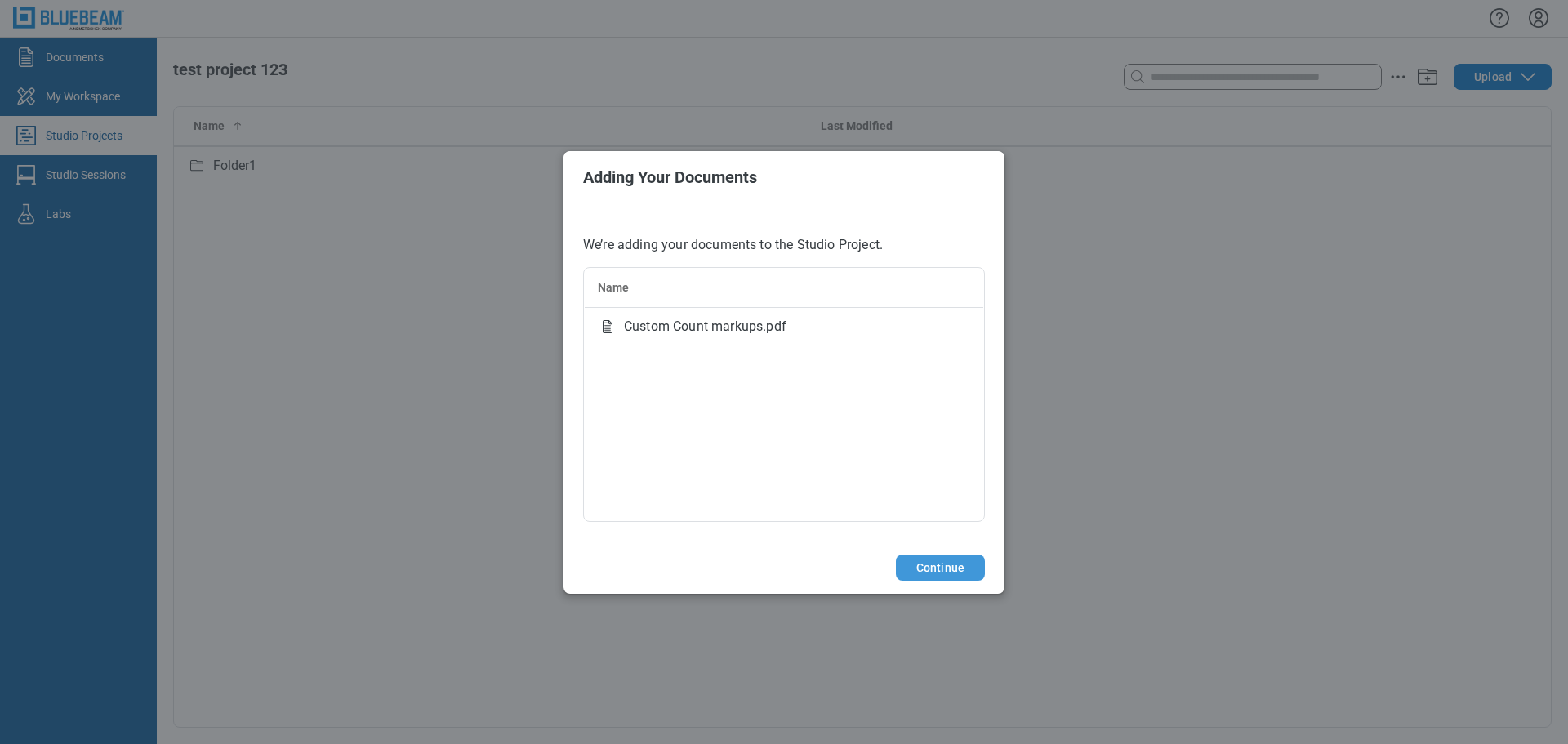
click at [954, 572] on button "Continue" at bounding box center [940, 567] width 89 height 26
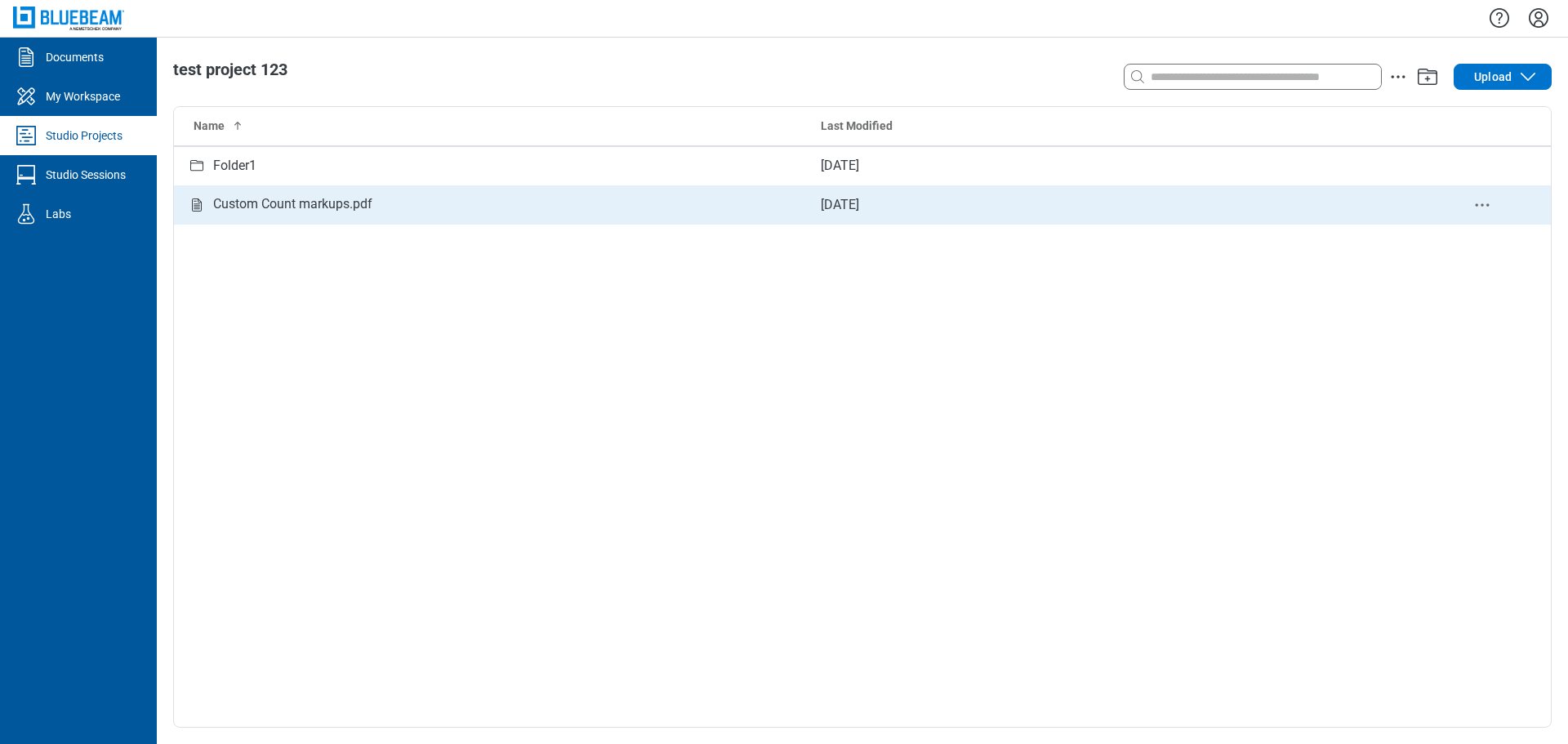
click at [336, 207] on div "Custom Count markups.pdf" at bounding box center [293, 204] width 160 height 20
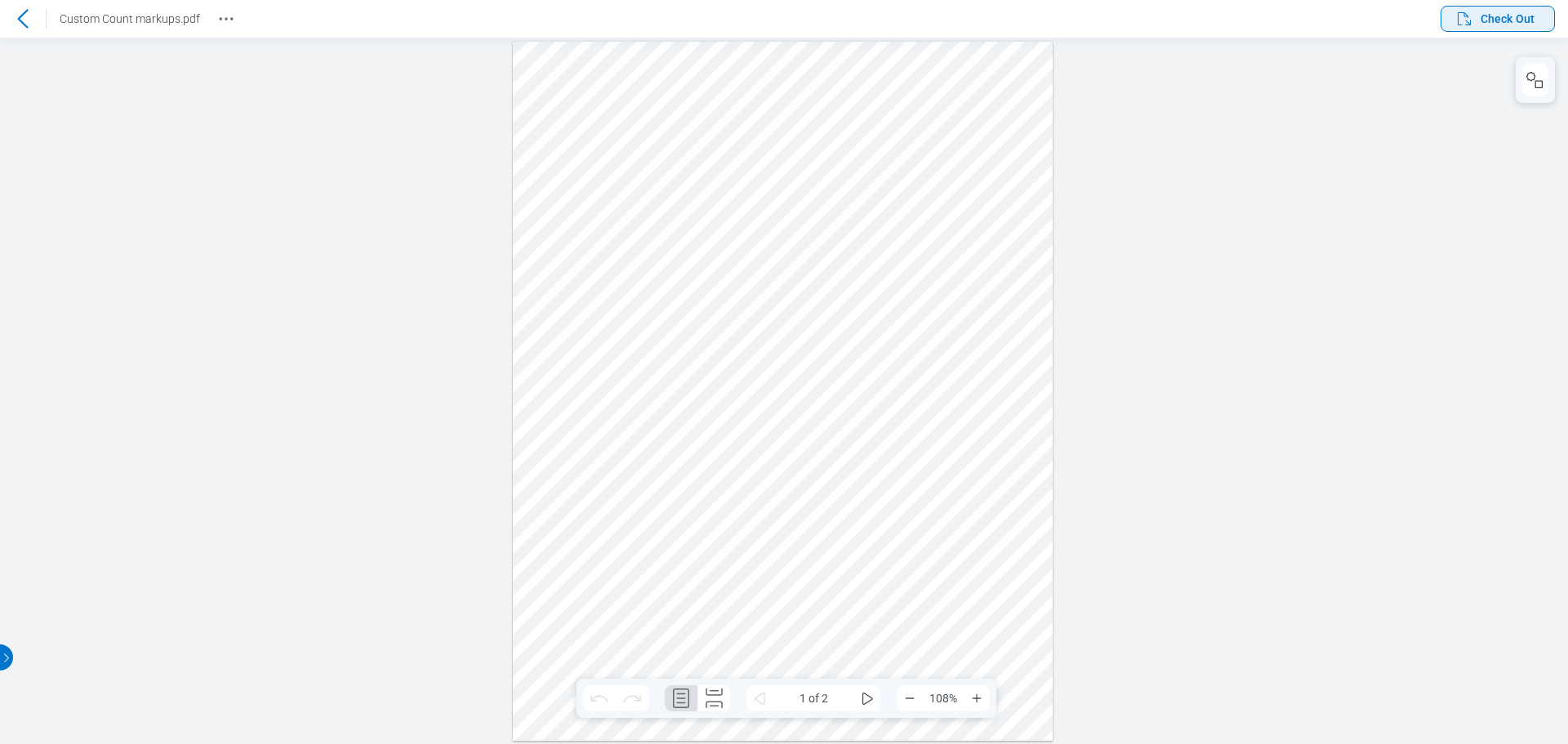
click at [1495, 25] on span "Check Out" at bounding box center [1507, 19] width 54 height 16
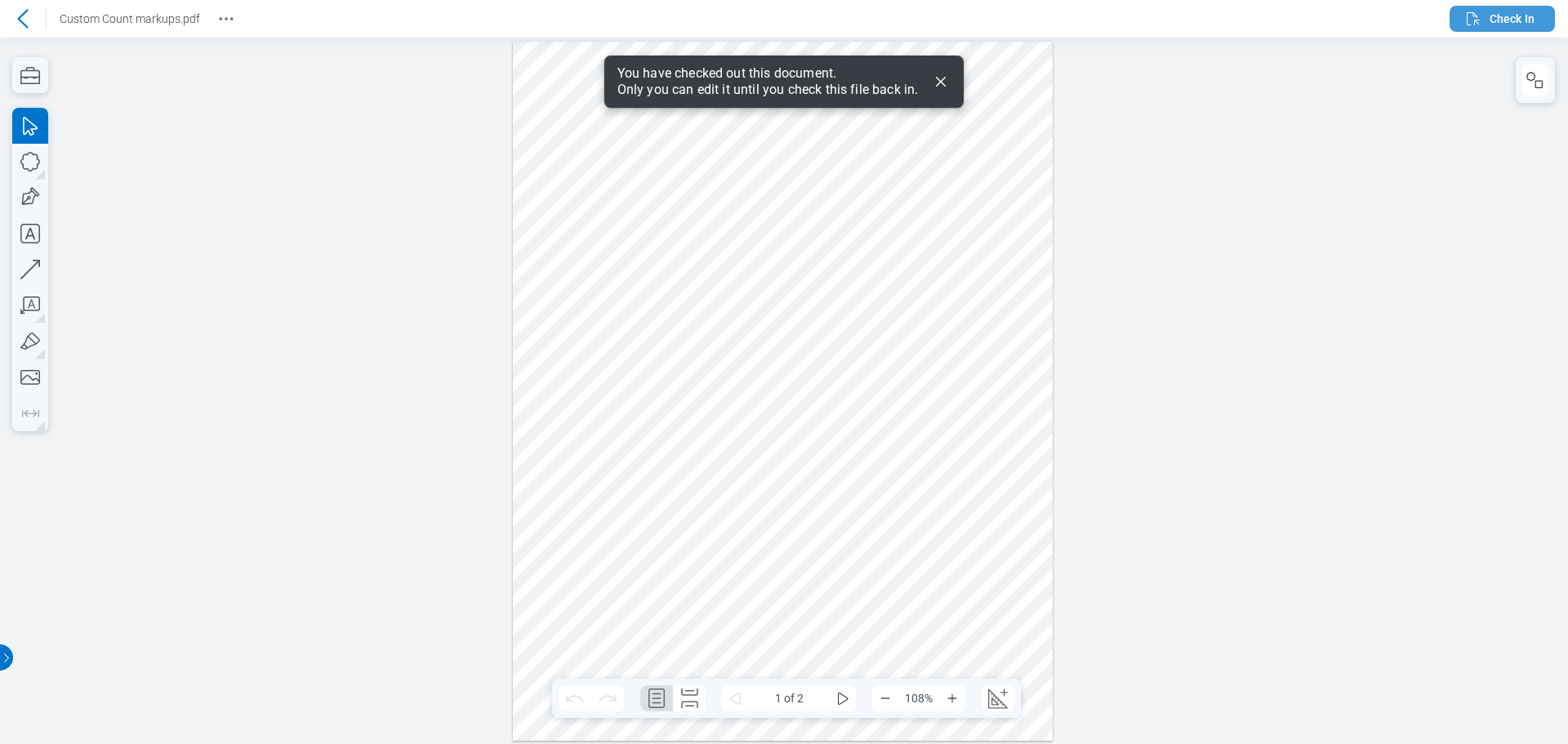
click at [1502, 19] on span "Check In" at bounding box center [1511, 19] width 45 height 16
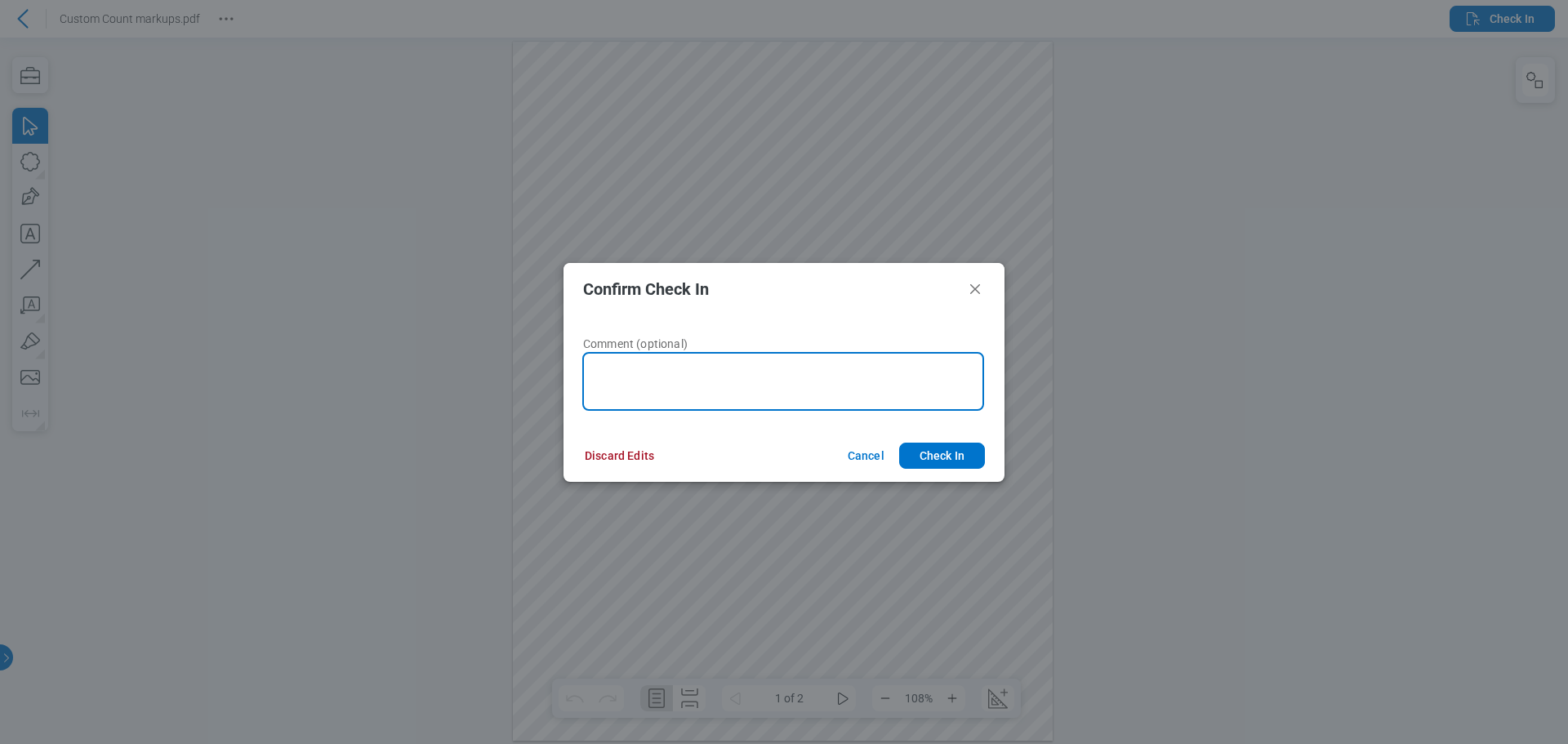
click at [770, 384] on textarea at bounding box center [783, 381] width 402 height 59
type textarea "*******"
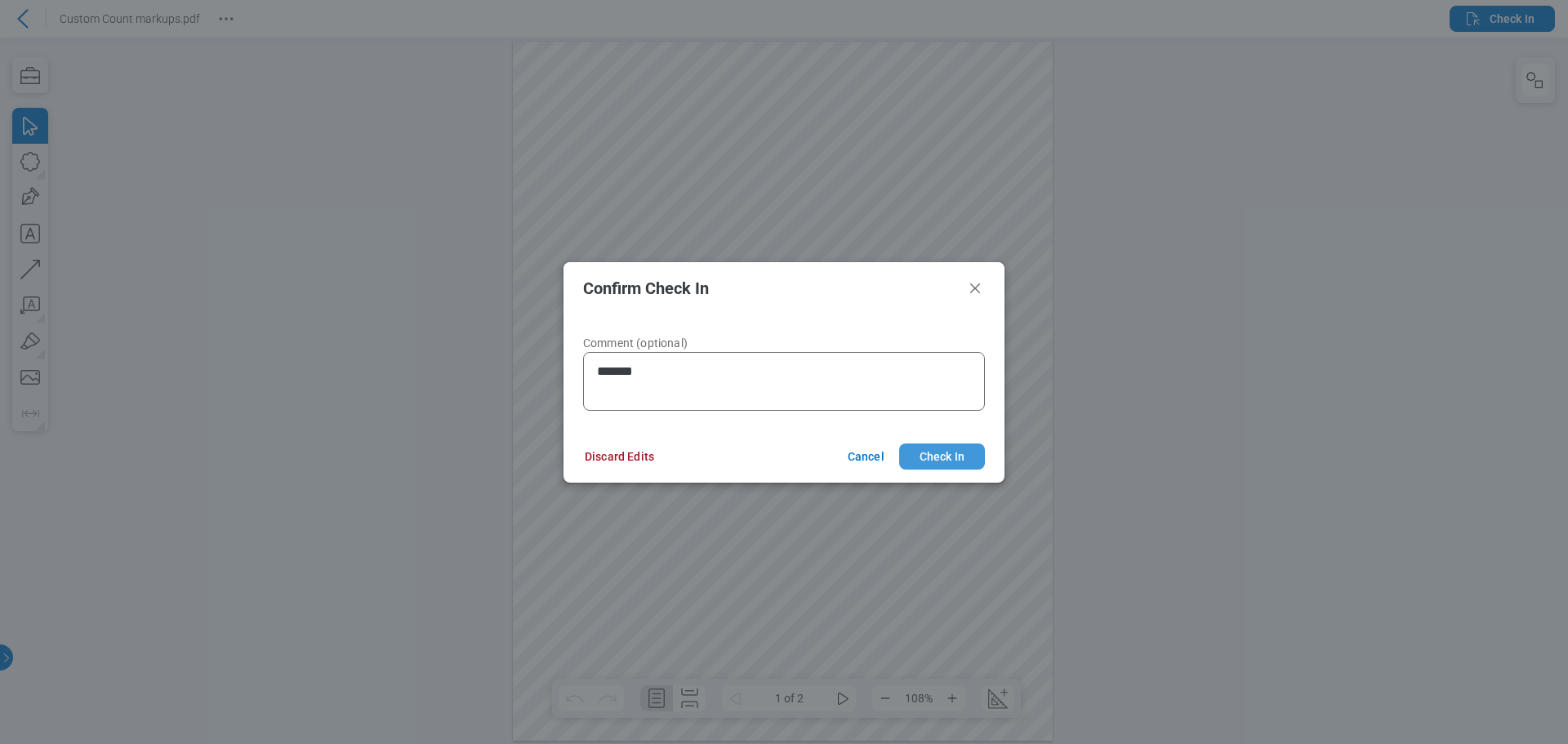
click at [949, 457] on button "Check In" at bounding box center [942, 456] width 86 height 26
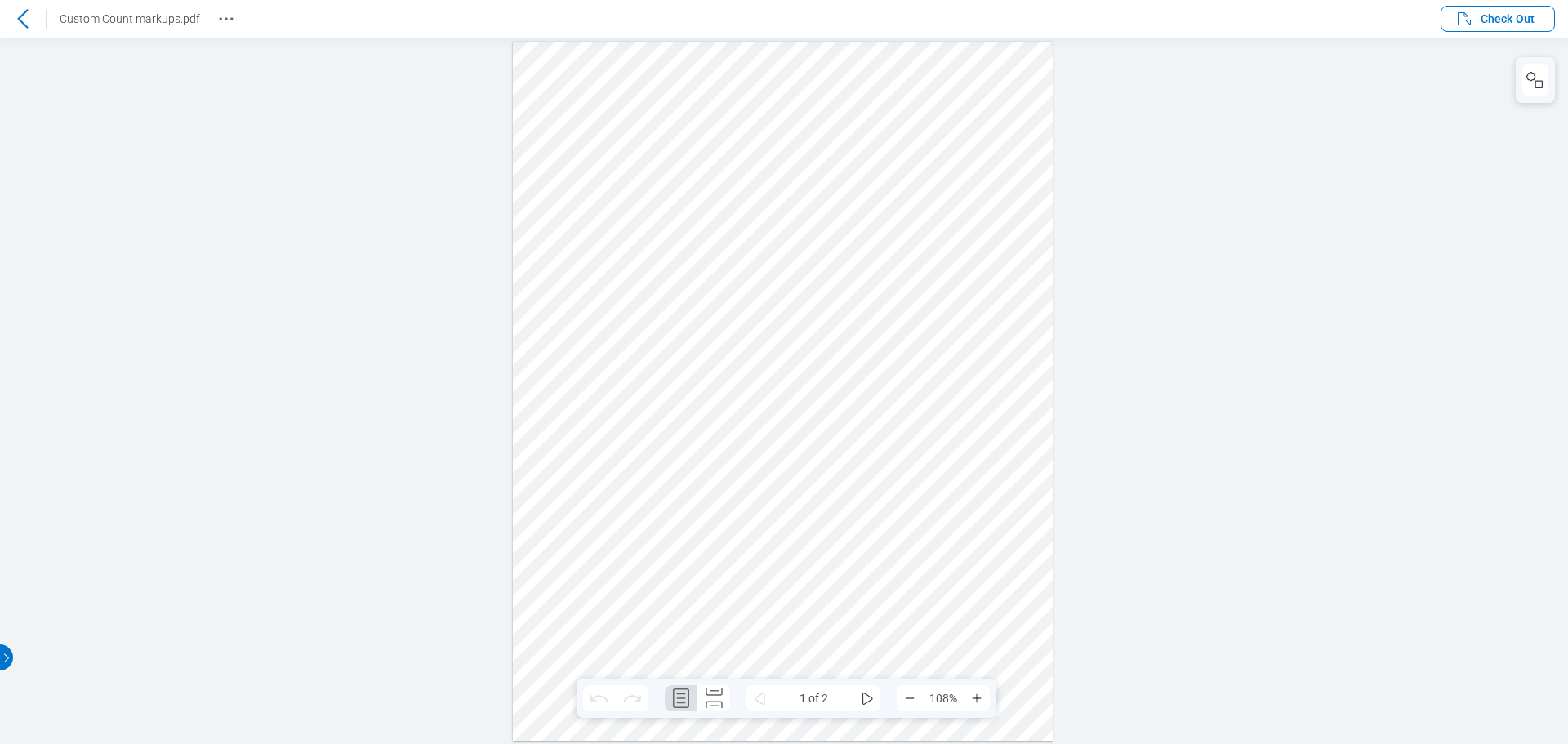
click at [33, 12] on div at bounding box center [23, 19] width 26 height 26
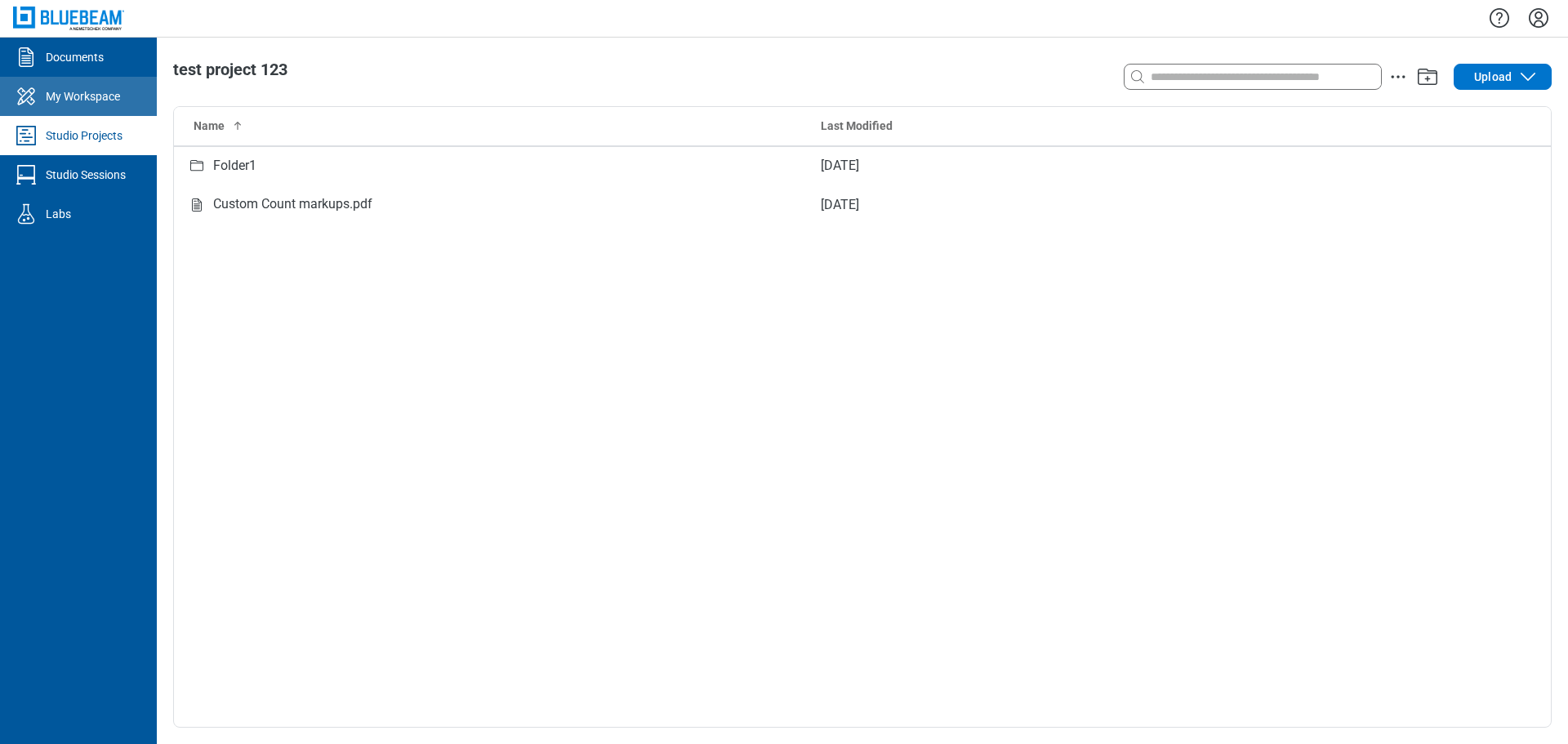
click at [105, 92] on div "My Workspace" at bounding box center [83, 96] width 74 height 16
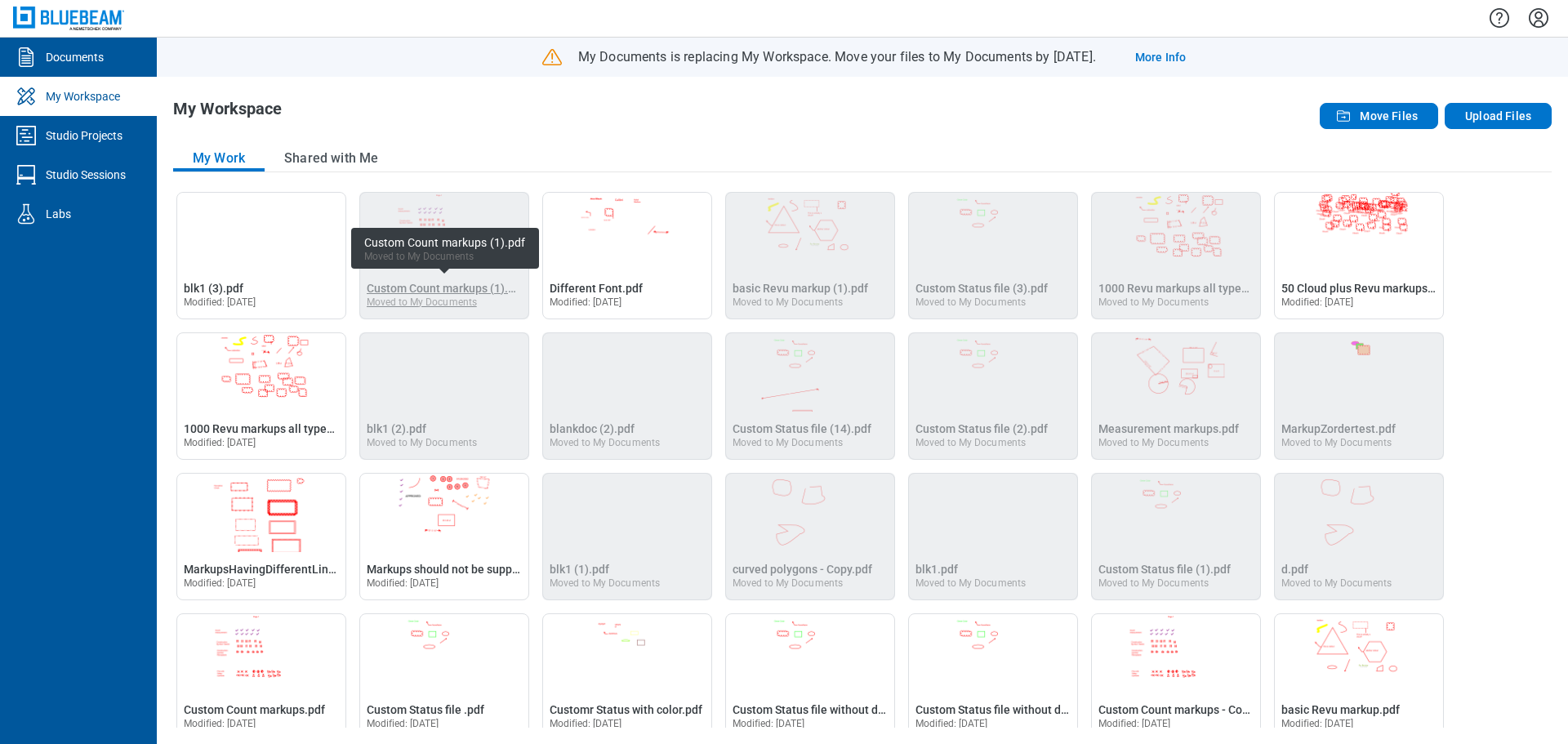
click at [432, 288] on span "Custom Count markups (1).pdf" at bounding box center [446, 288] width 159 height 13
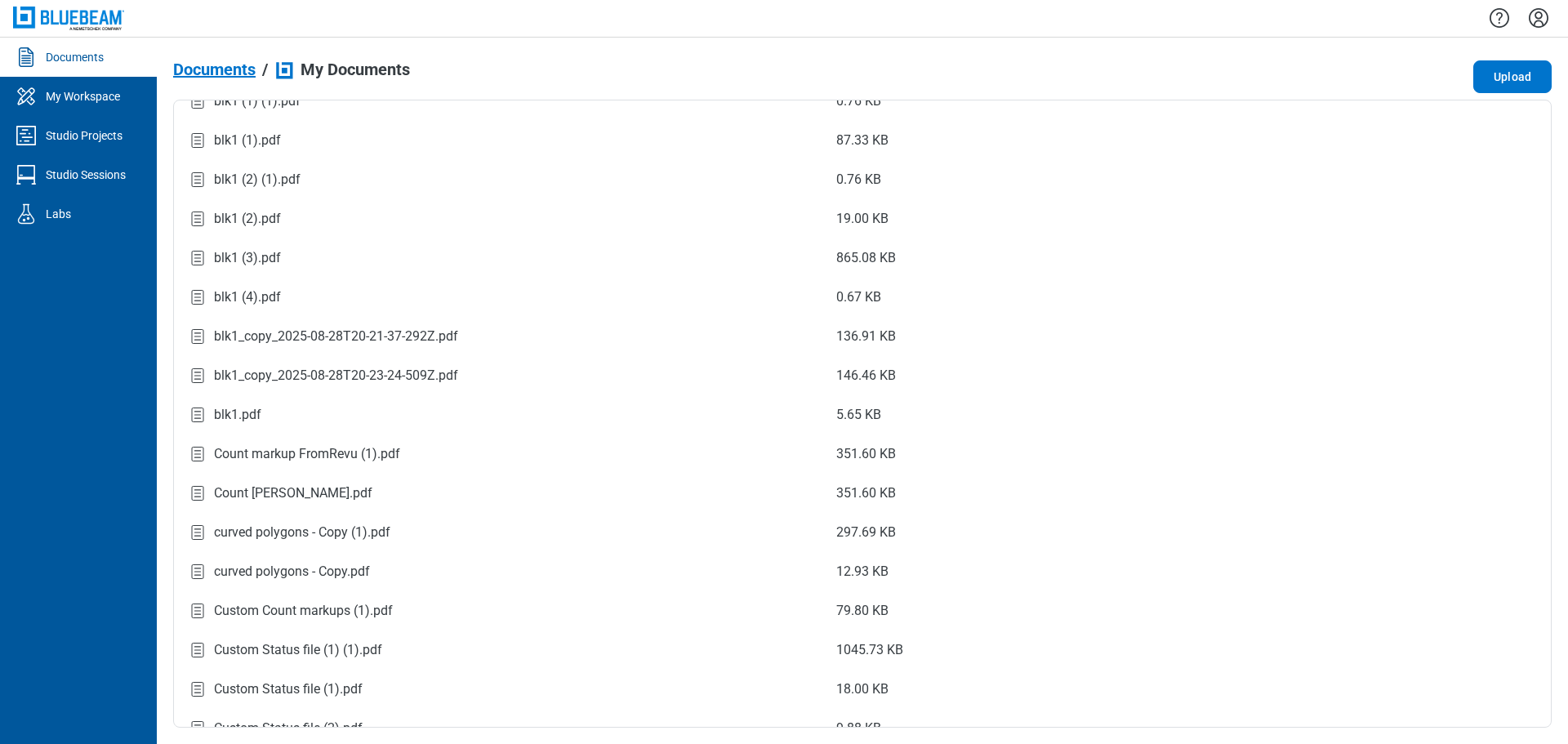
scroll to position [979, 0]
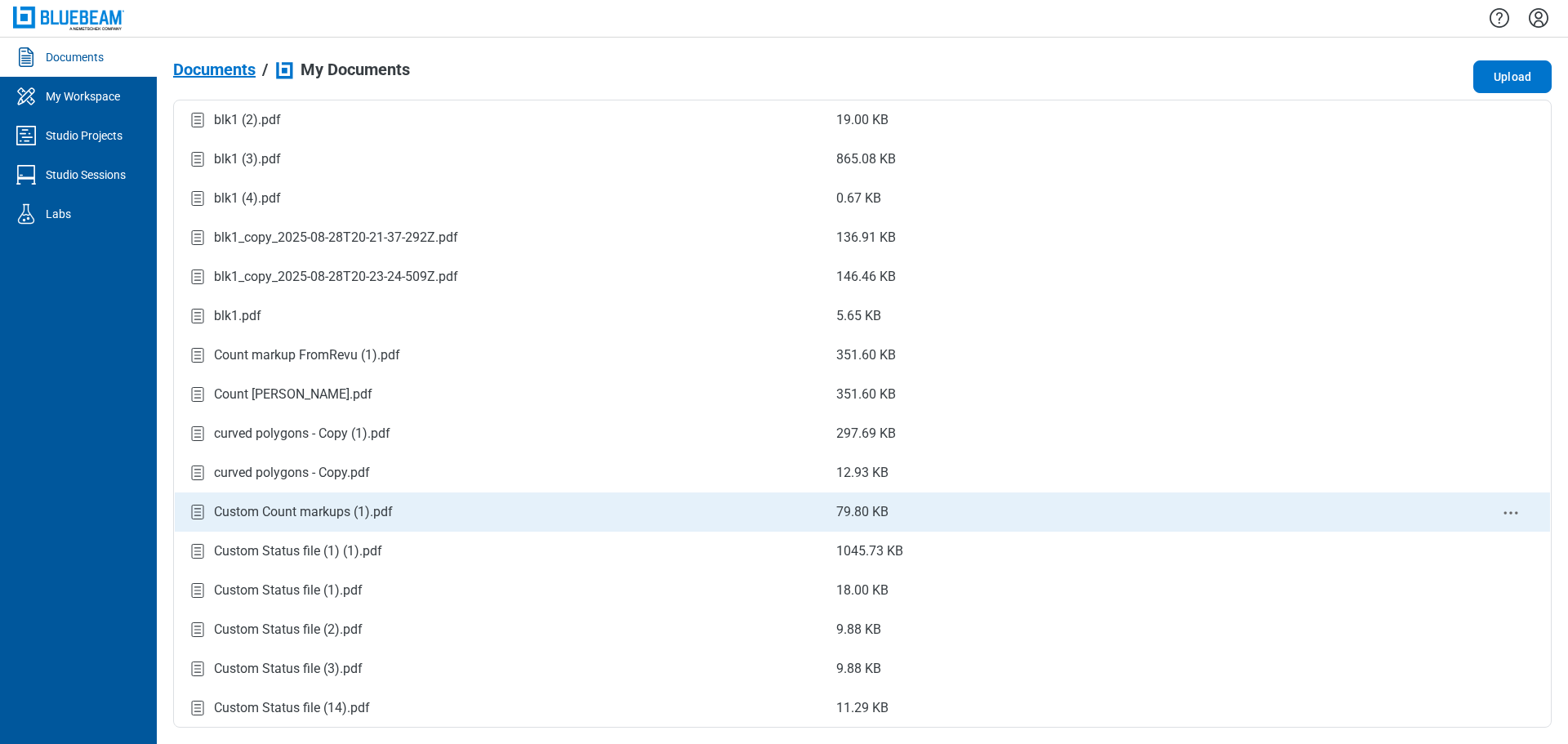
click at [321, 516] on div "Custom Count markups (1).pdf" at bounding box center [304, 511] width 179 height 19
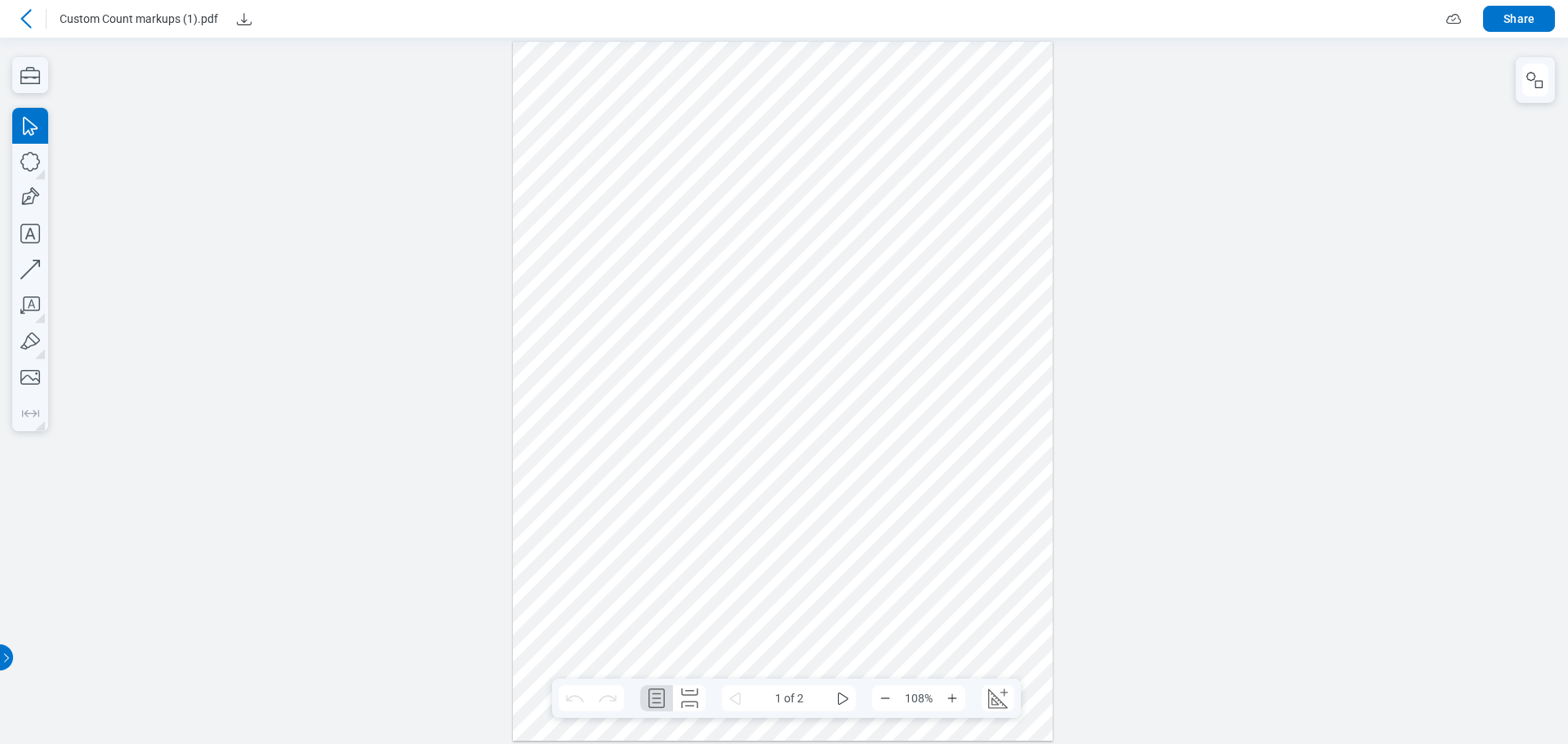
click at [21, 13] on icon at bounding box center [25, 19] width 19 height 19
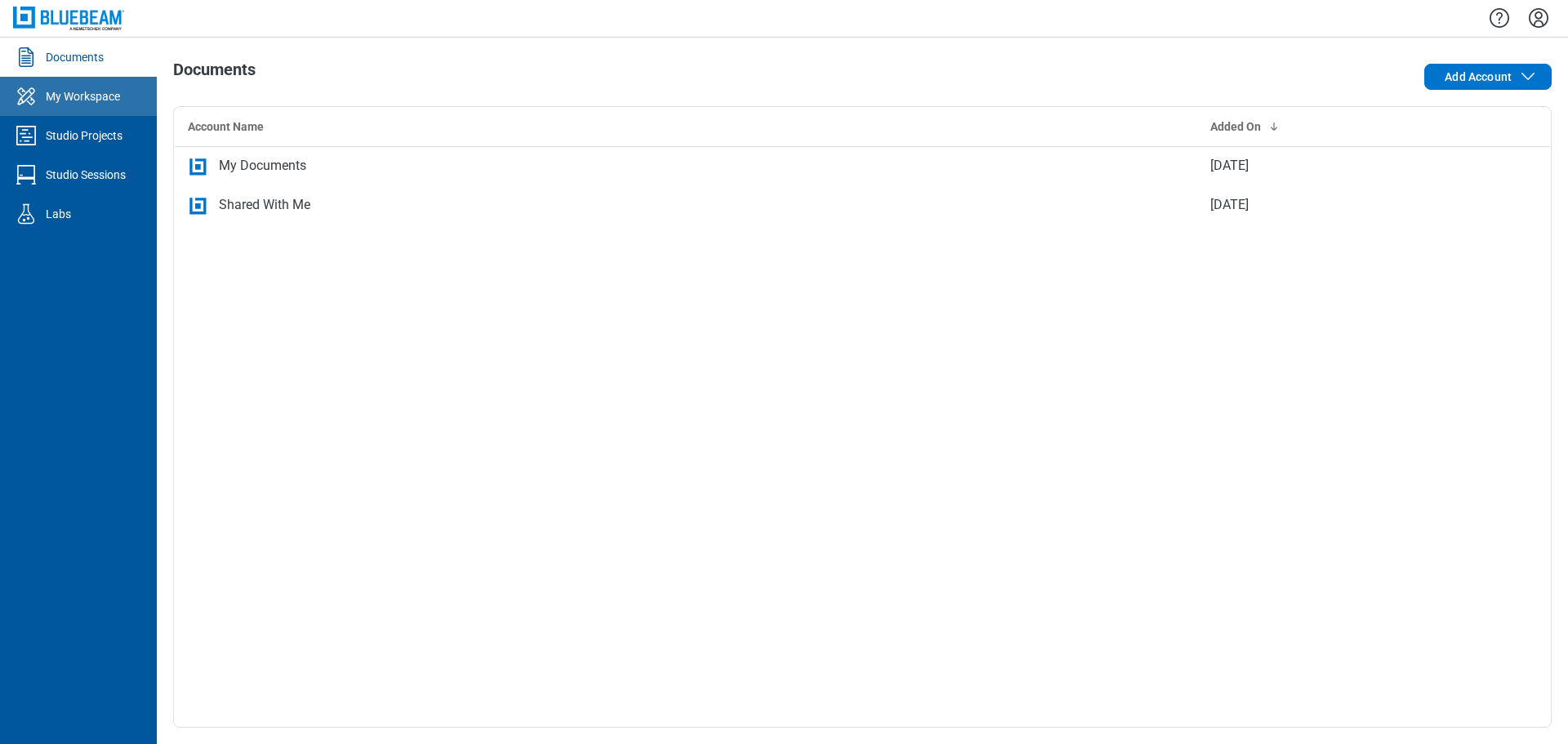
click at [111, 100] on div "My Workspace" at bounding box center [83, 96] width 74 height 16
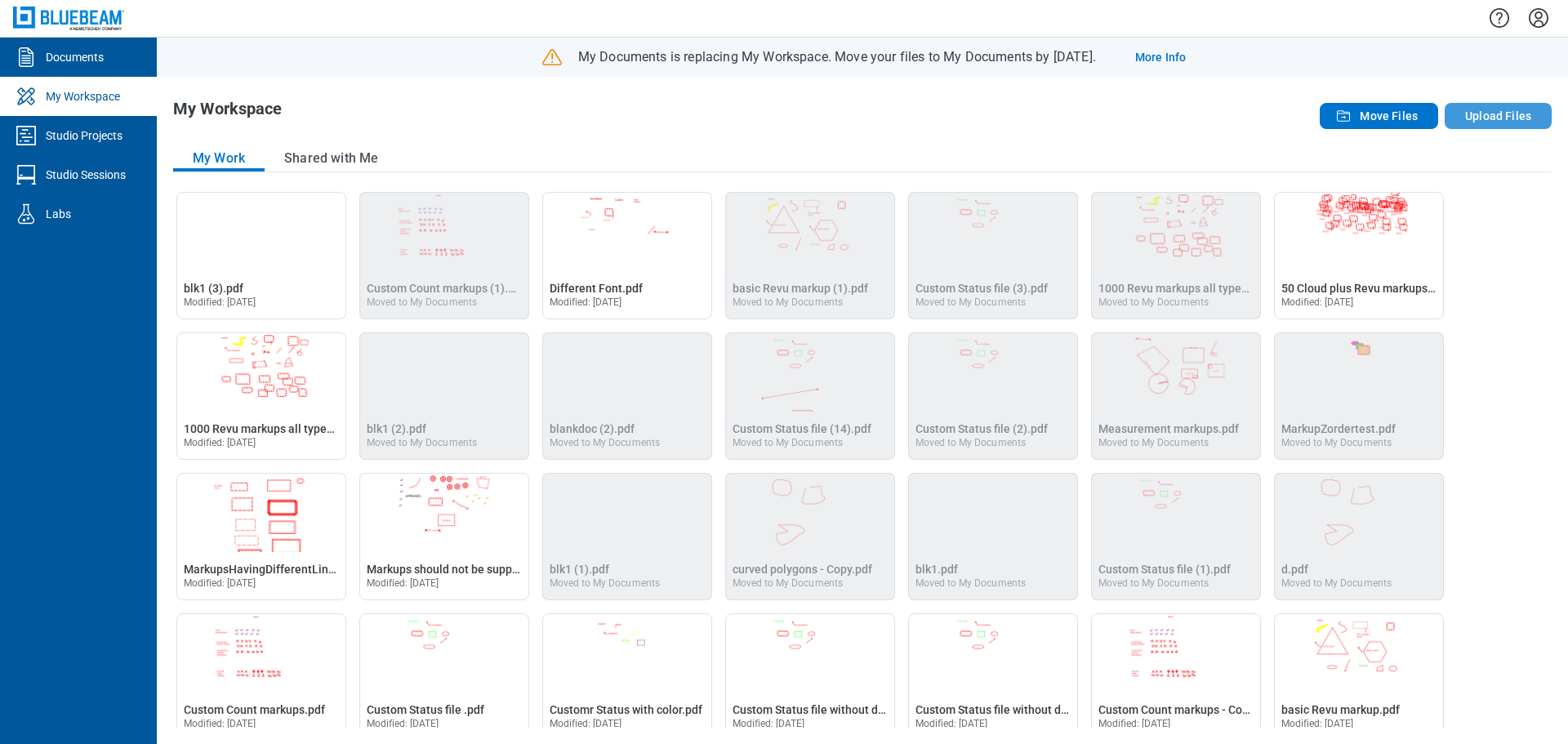
click at [1483, 114] on button "Upload Files" at bounding box center [1498, 116] width 107 height 26
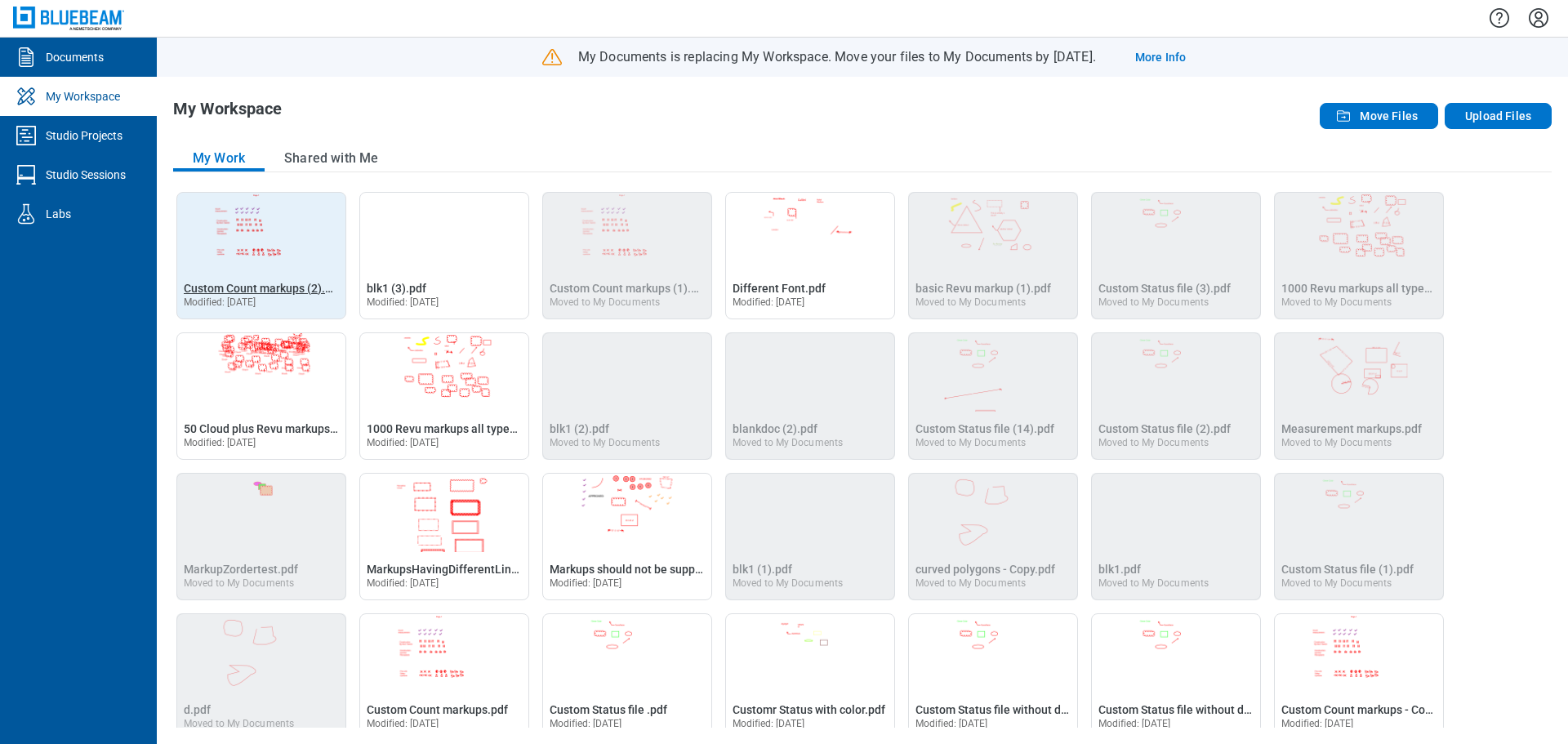
click at [260, 290] on span "Custom Count markups (2).pdf" at bounding box center [263, 288] width 159 height 13
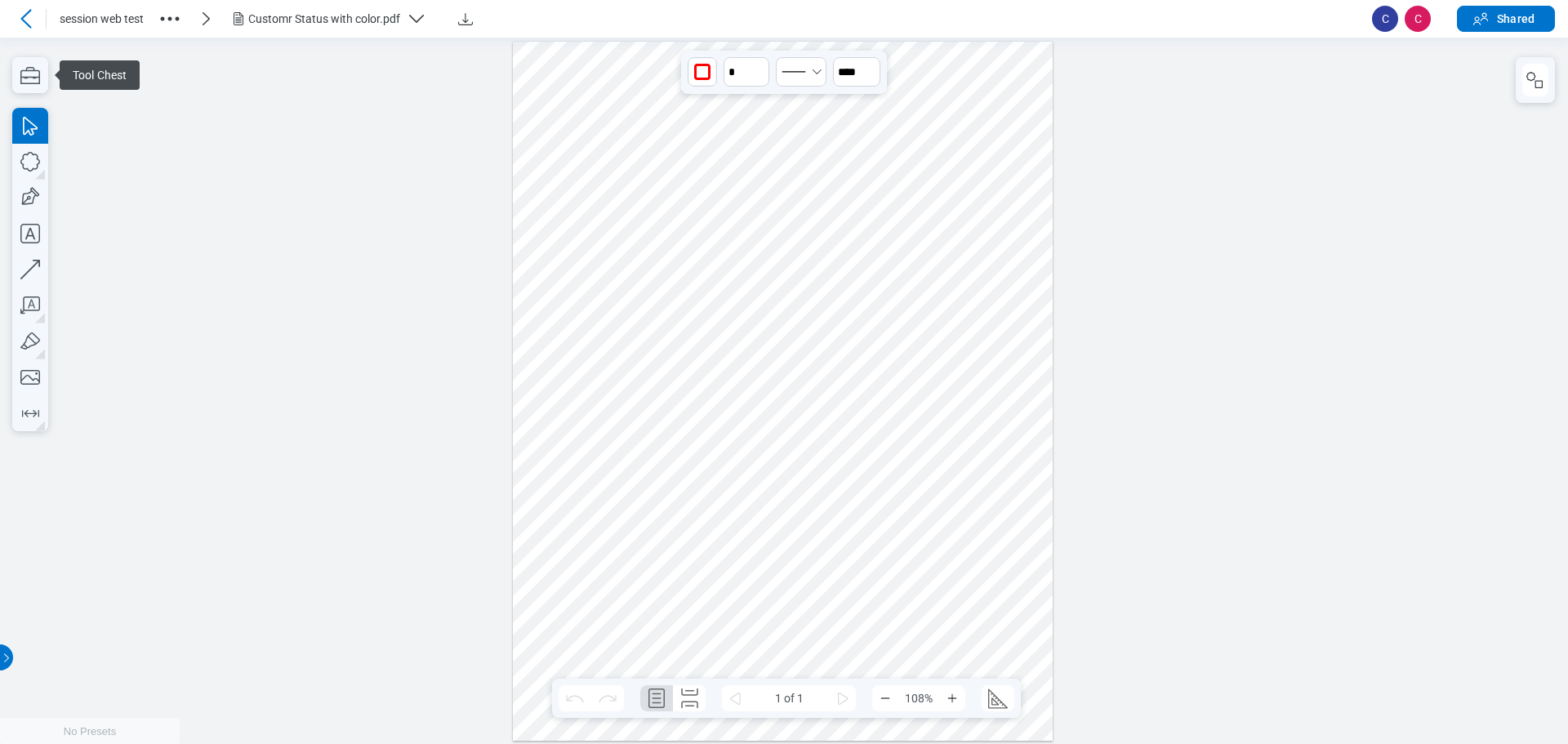
click at [640, 233] on div at bounding box center [783, 390] width 541 height 698
click at [733, 244] on div at bounding box center [783, 390] width 541 height 698
click at [1538, 93] on button "button" at bounding box center [1535, 79] width 26 height 33
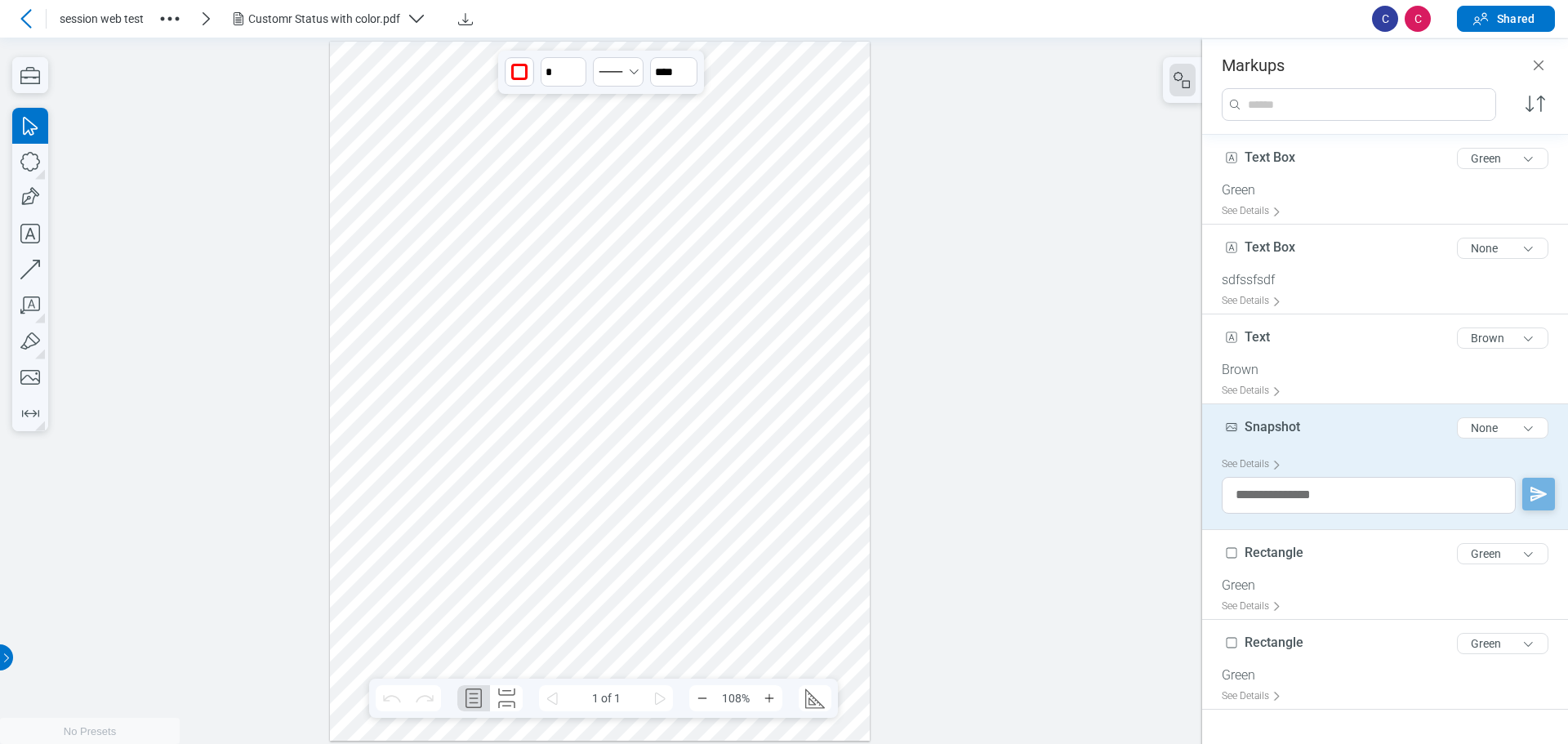
click at [572, 248] on div at bounding box center [600, 390] width 541 height 698
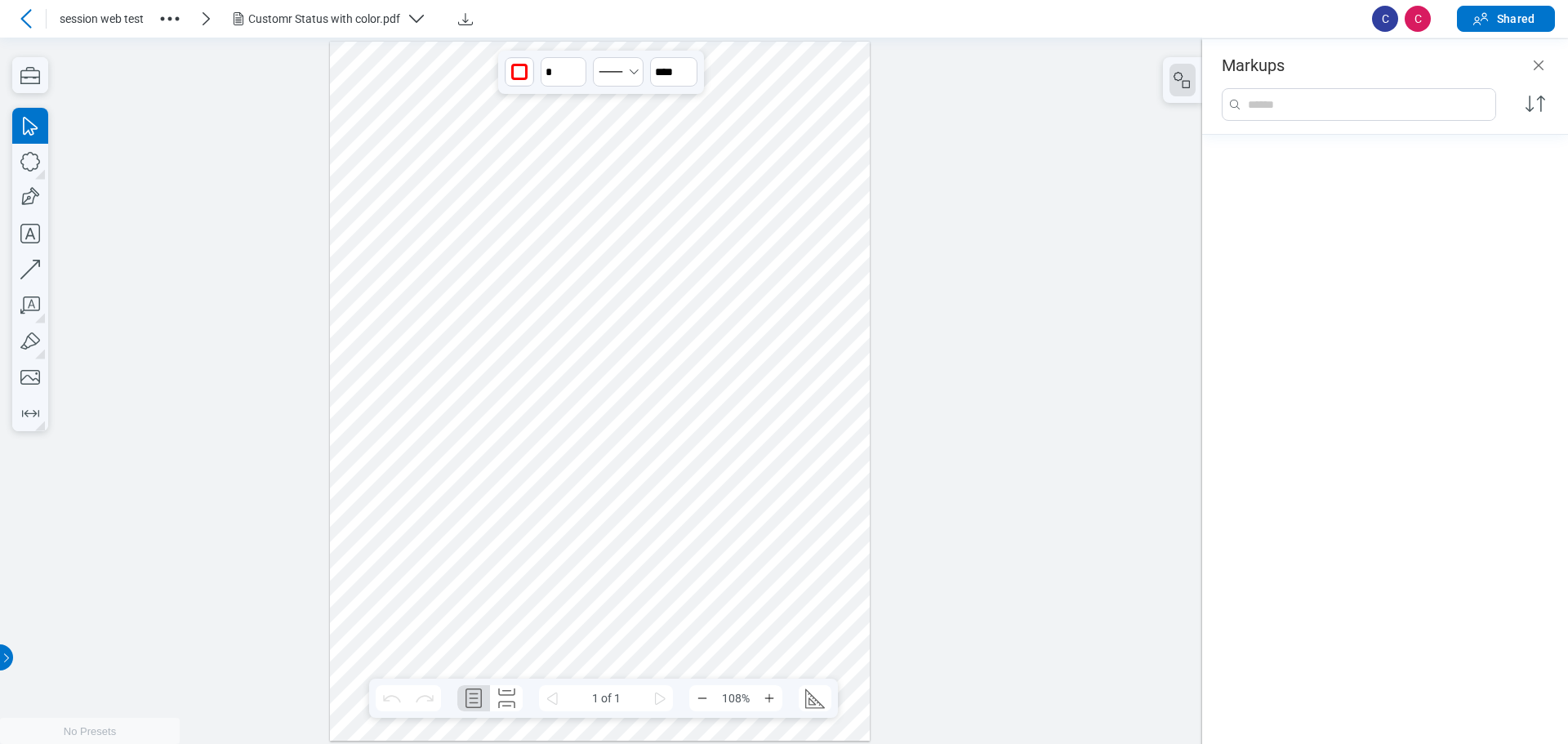
click at [462, 225] on div at bounding box center [600, 390] width 541 height 698
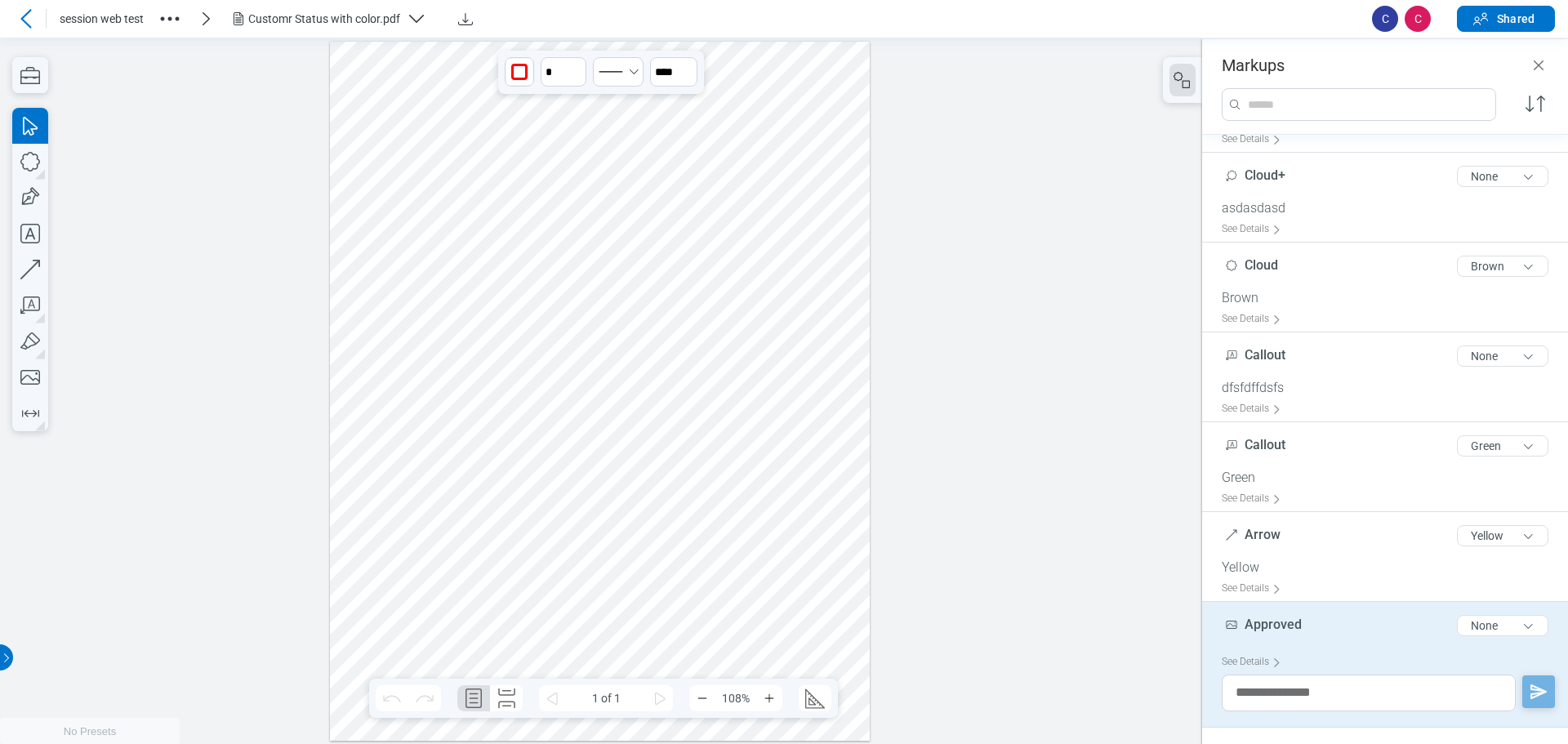
click at [582, 244] on div at bounding box center [600, 390] width 541 height 698
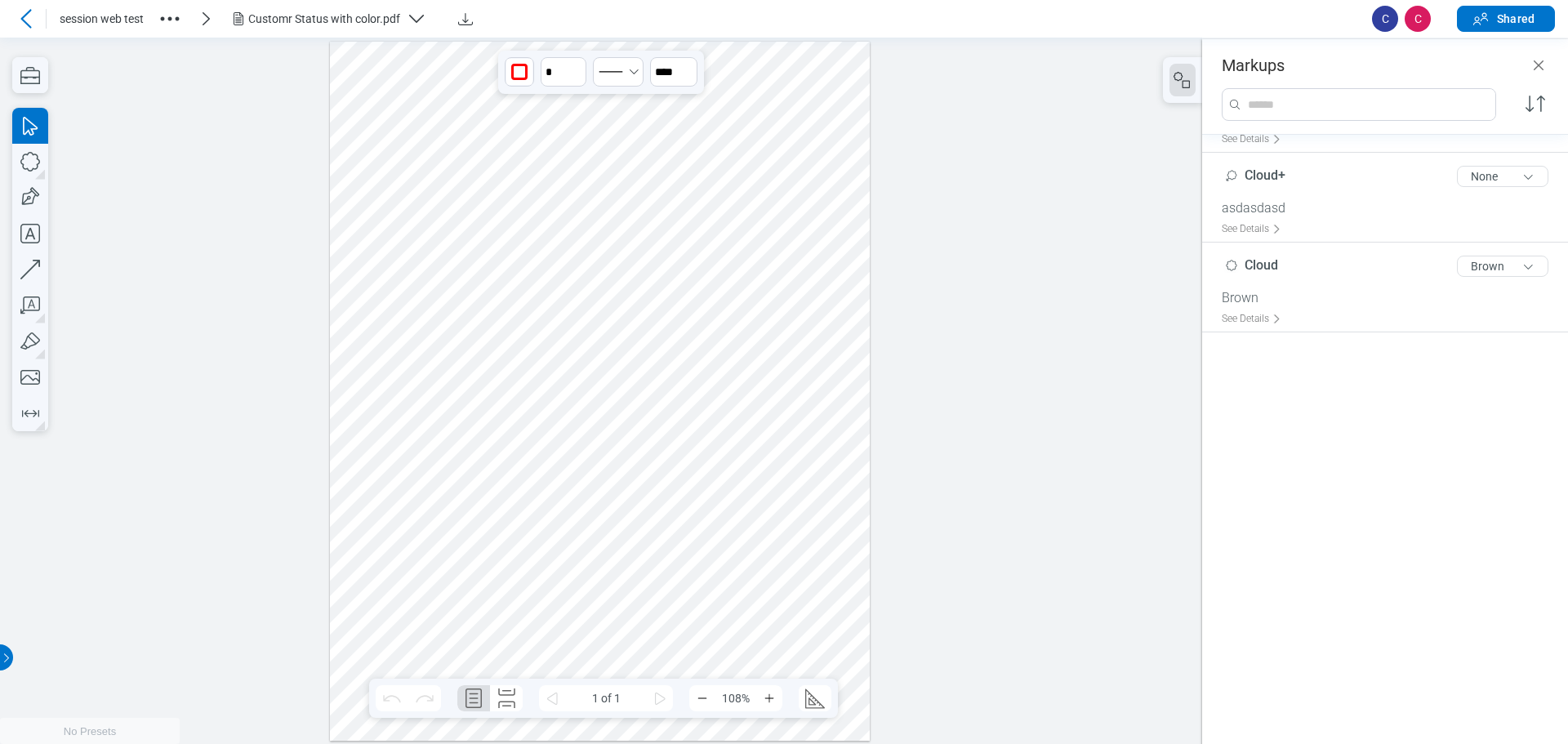
scroll to position [269, 0]
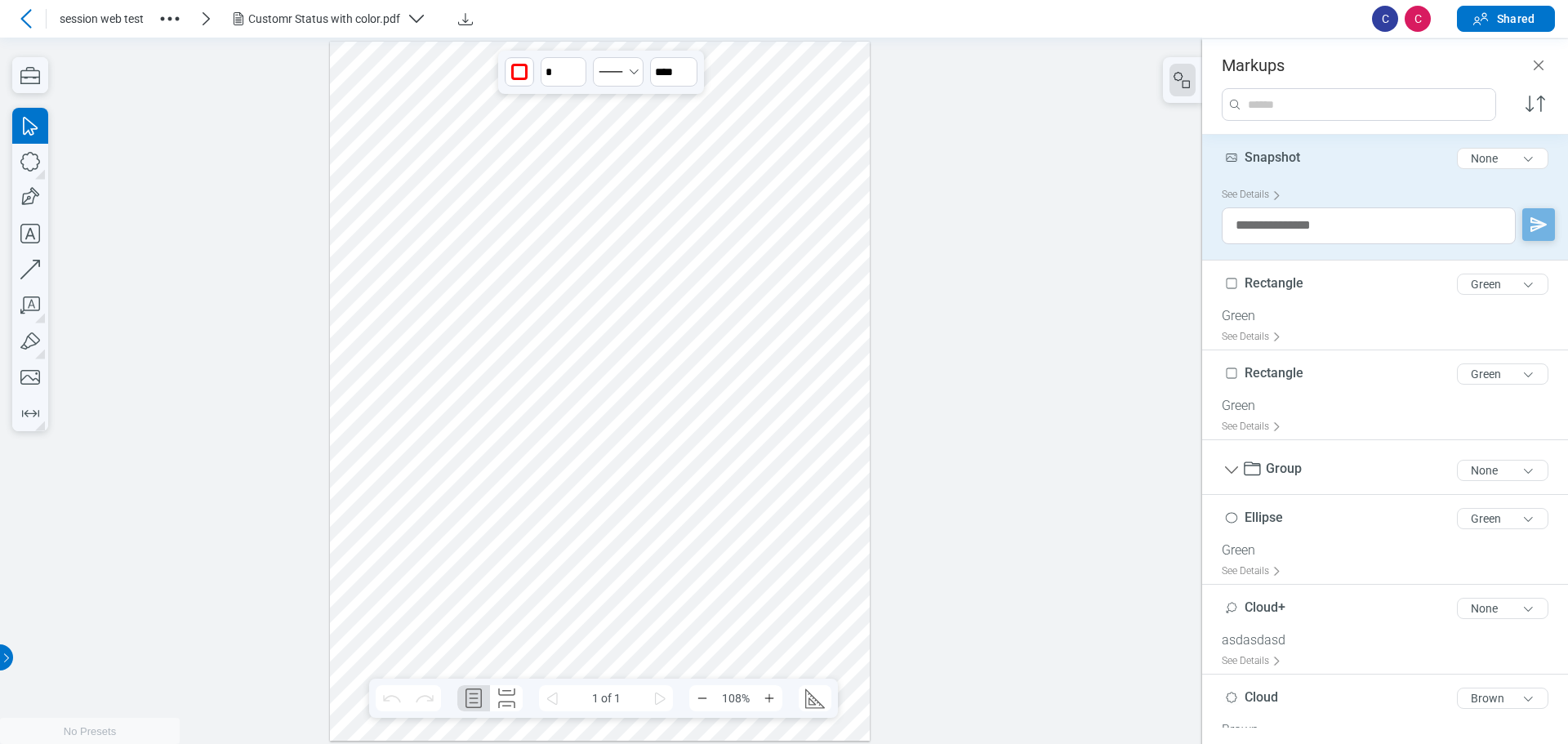
click at [1289, 152] on span "Snapshot" at bounding box center [1273, 157] width 56 height 15
click at [1289, 154] on span "Snapshot" at bounding box center [1273, 157] width 56 height 15
click at [1306, 148] on input "********" at bounding box center [1388, 152] width 333 height 26
type input "*********"
click at [982, 164] on div at bounding box center [601, 390] width 1202 height 706
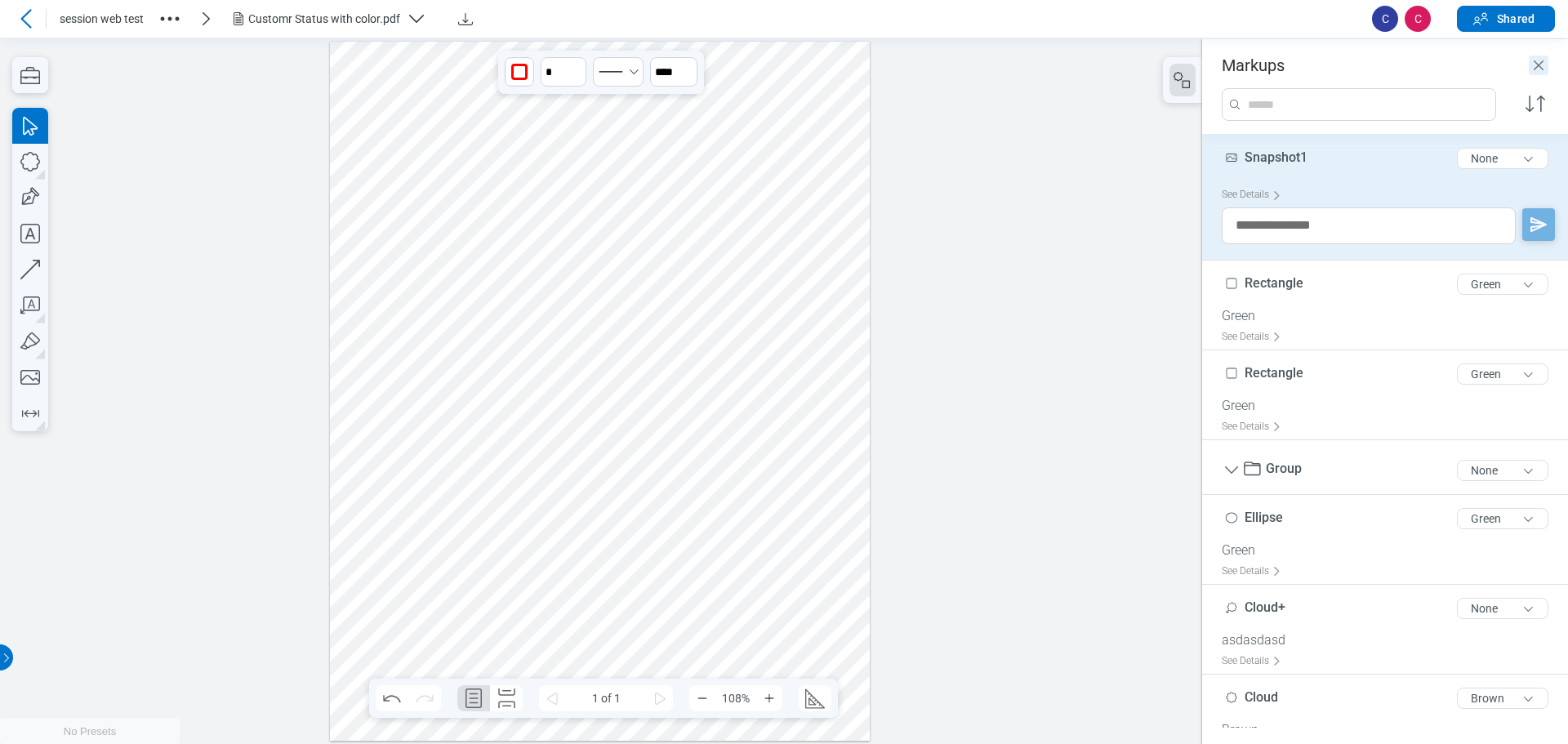
click at [1544, 64] on icon "Close" at bounding box center [1538, 65] width 19 height 19
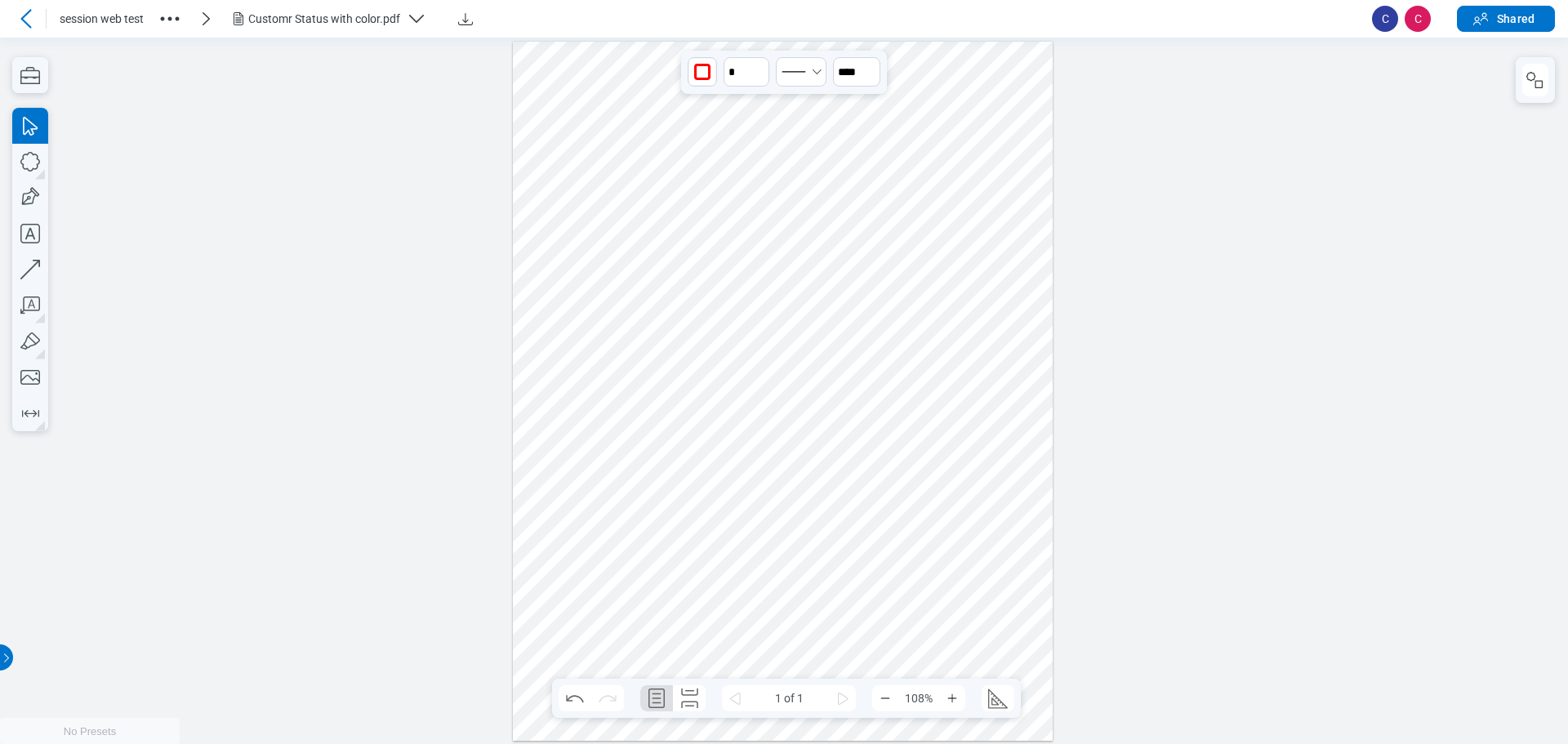
click at [1549, 78] on div at bounding box center [1535, 80] width 39 height 46
click at [1538, 84] on icon "button" at bounding box center [1535, 79] width 19 height 19
click at [1538, 81] on rect "button" at bounding box center [1538, 84] width 8 height 8
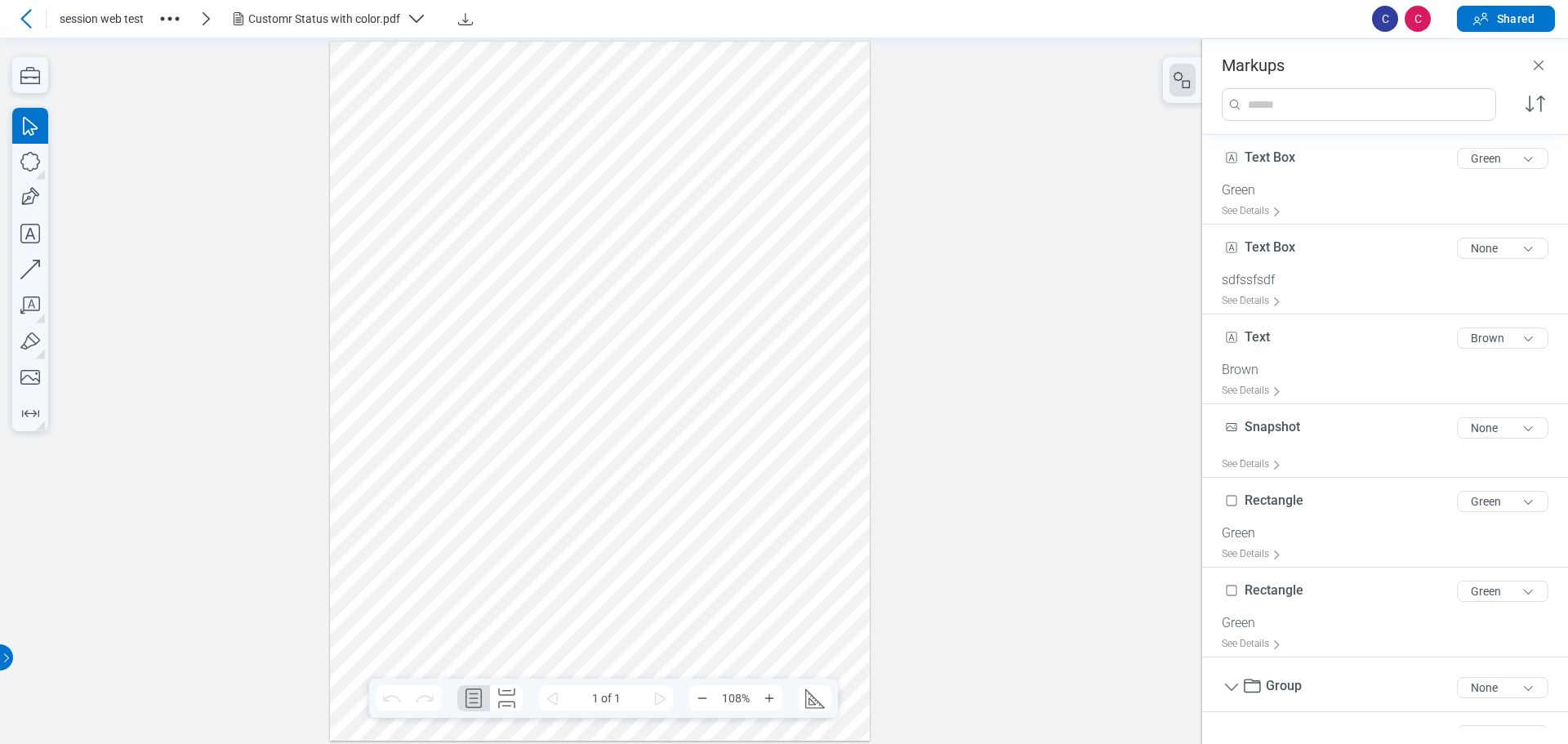
click at [577, 241] on div at bounding box center [600, 390] width 541 height 698
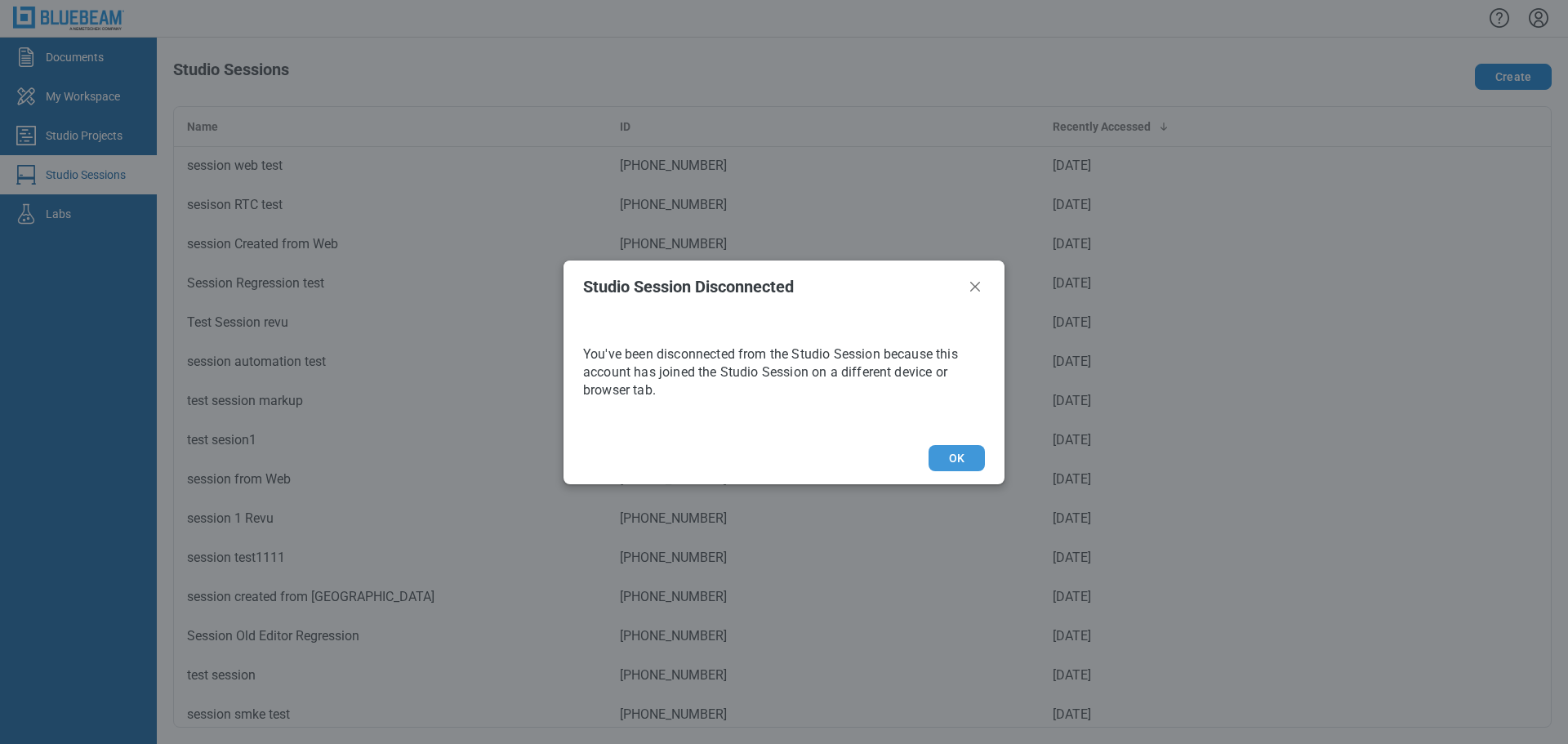
click at [966, 467] on button "OK" at bounding box center [956, 457] width 57 height 26
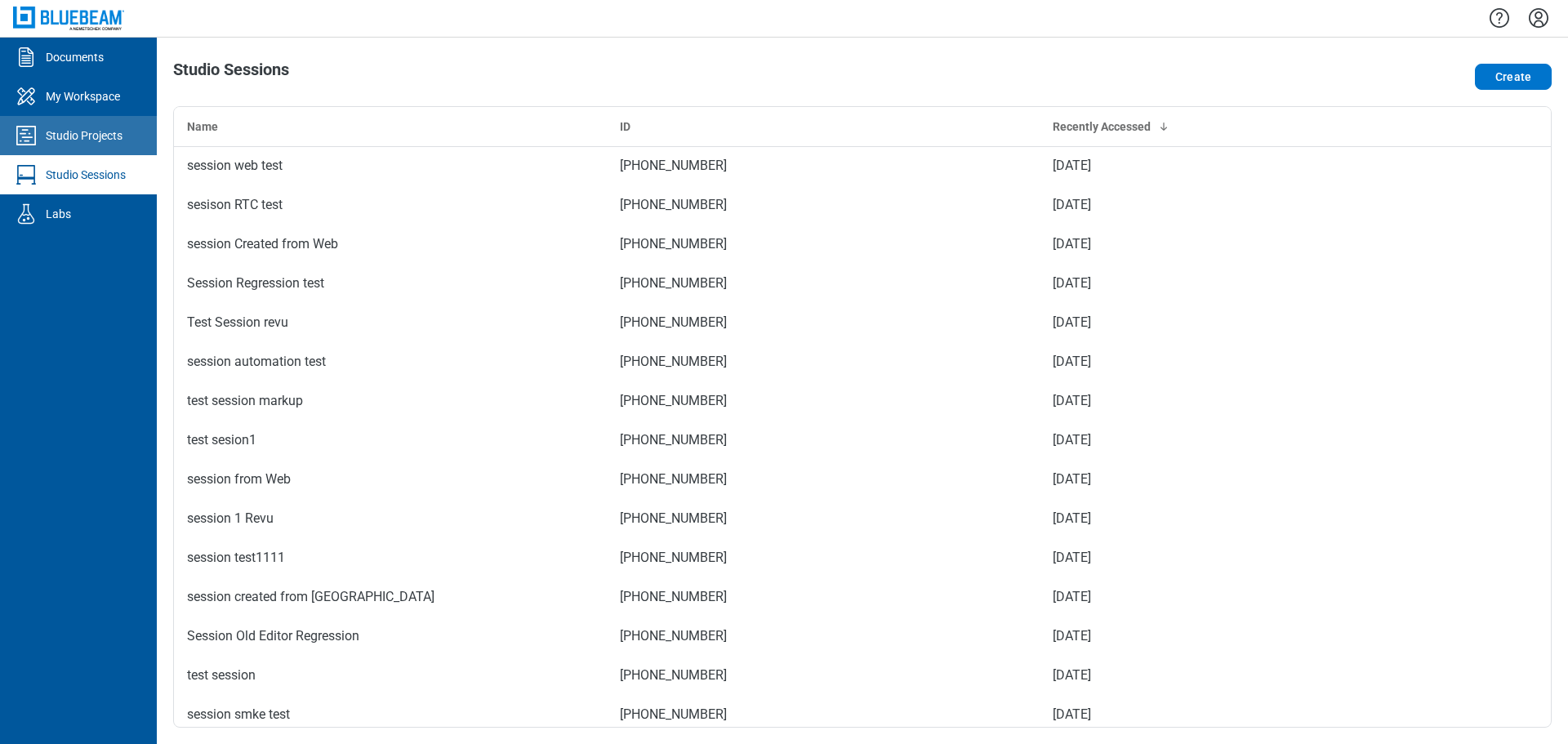
click at [70, 126] on link "Studio Projects" at bounding box center [78, 135] width 157 height 39
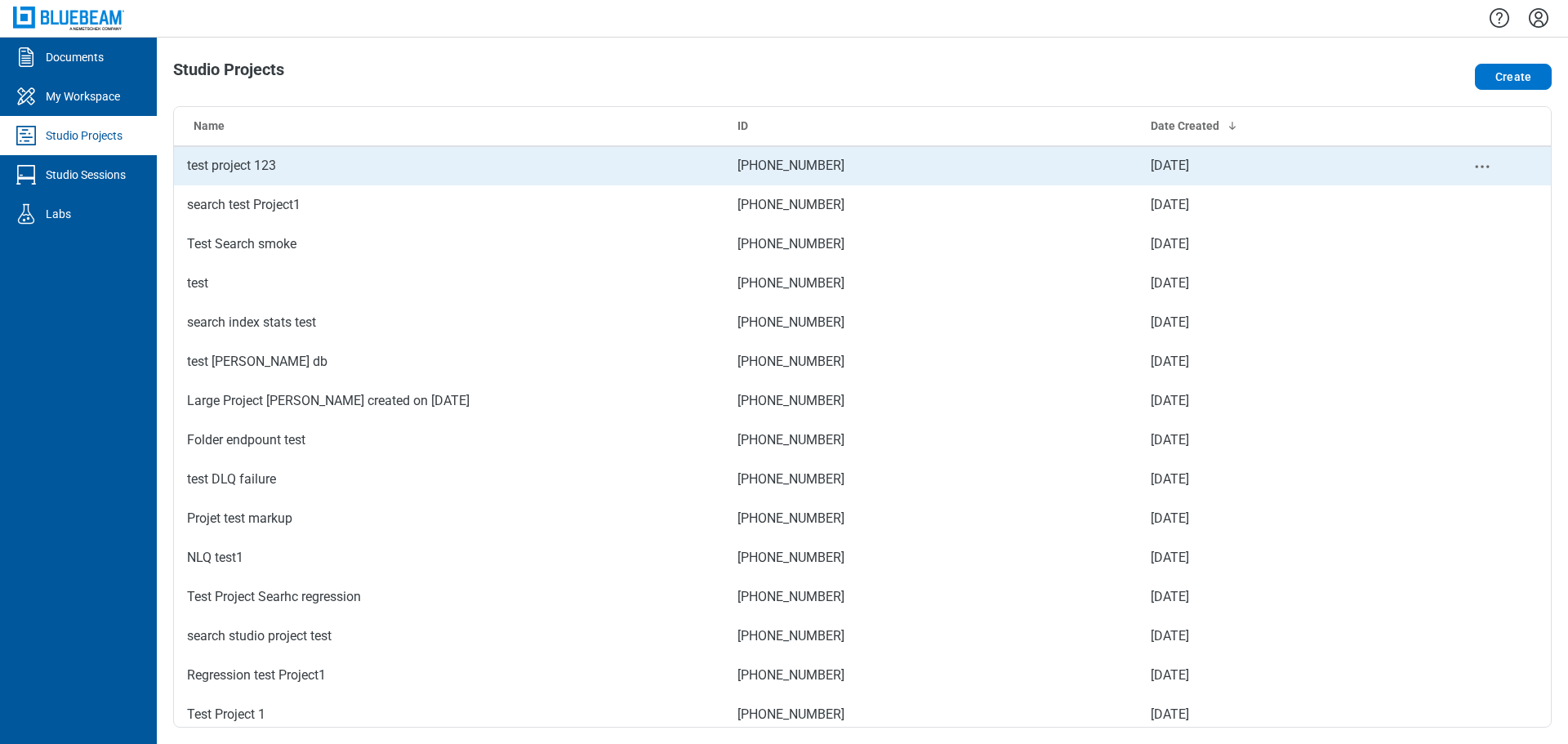
click at [431, 162] on td "test project 123" at bounding box center [449, 165] width 550 height 39
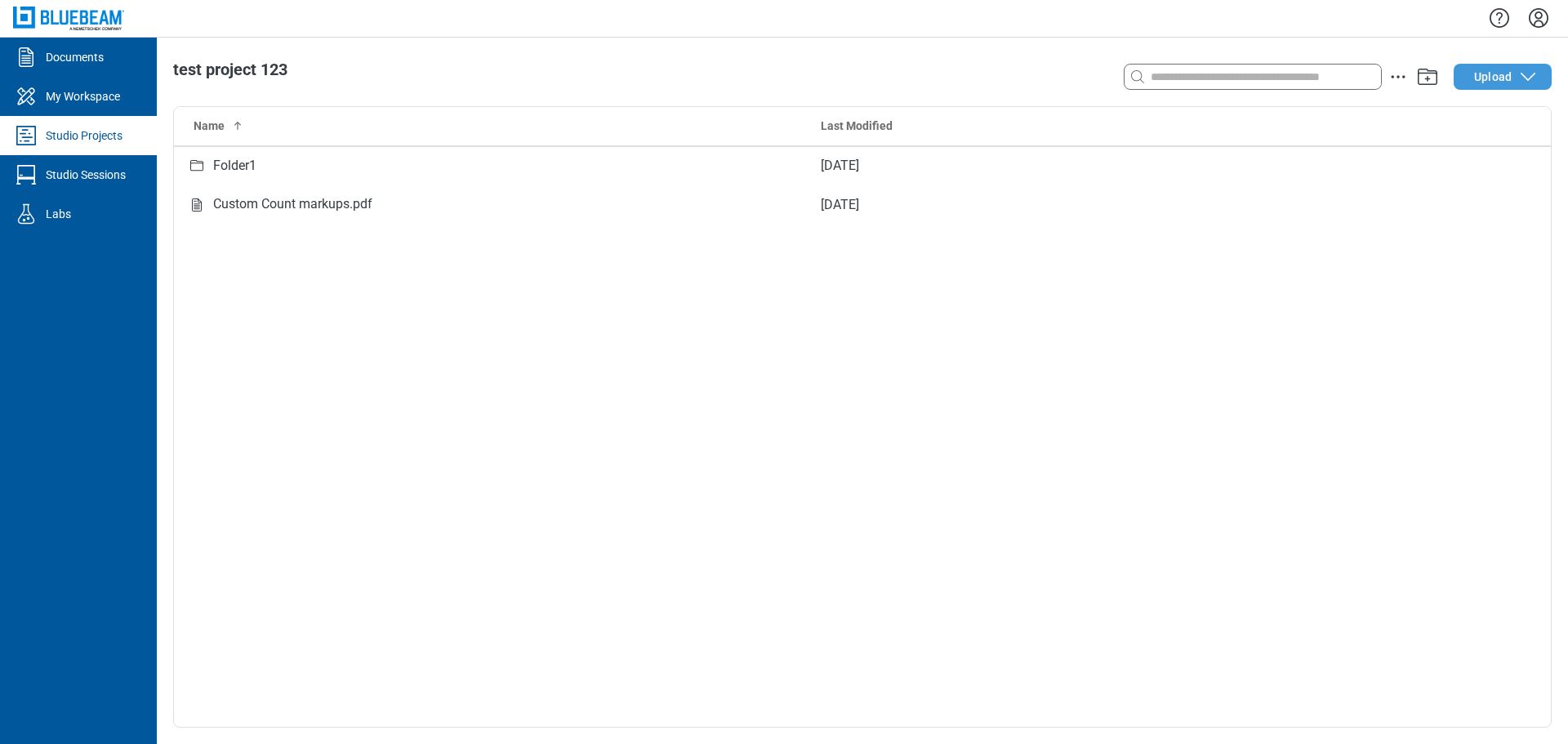
click at [1474, 80] on button "Upload" at bounding box center [1502, 76] width 98 height 26
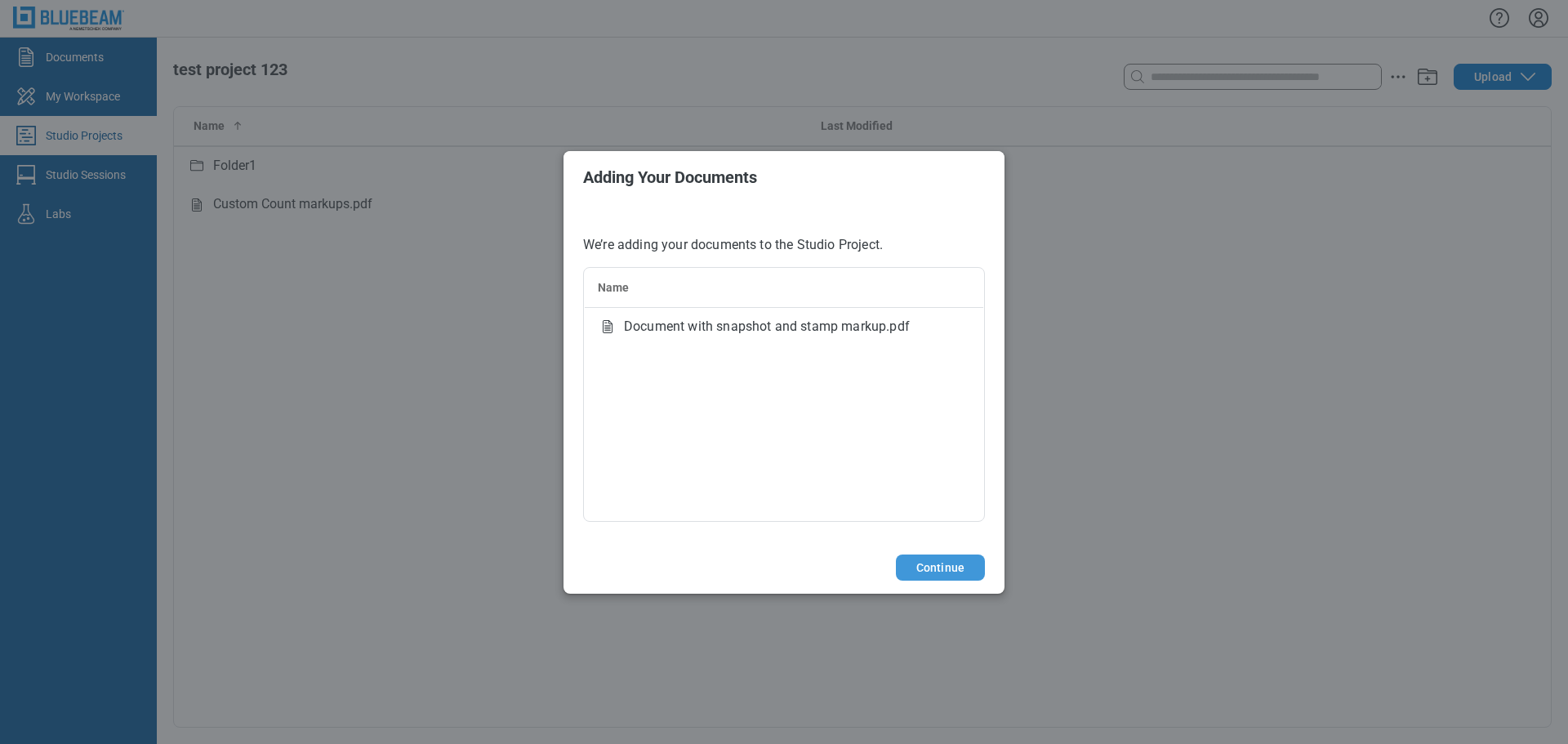
click at [935, 559] on button "Continue" at bounding box center [940, 567] width 89 height 26
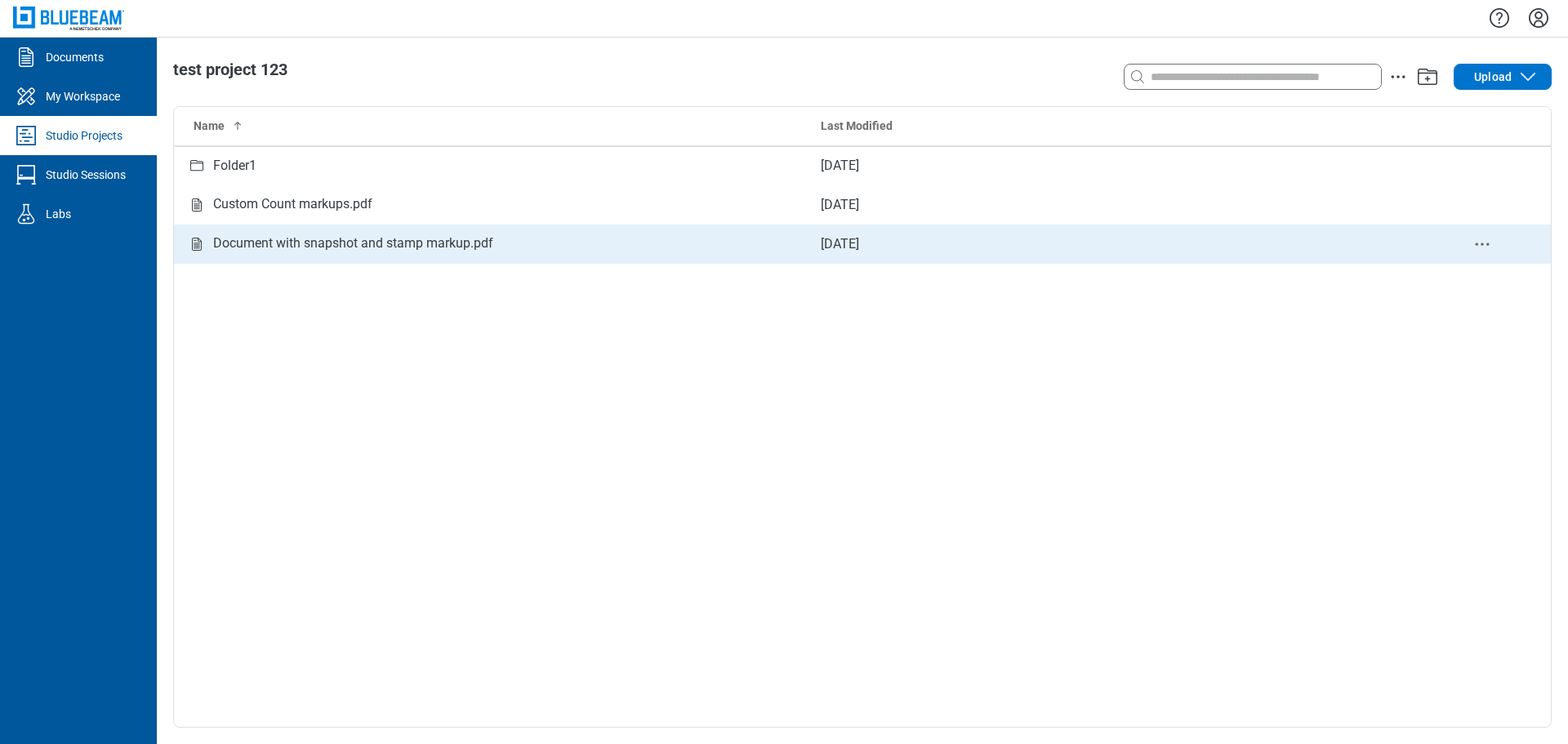
click at [389, 243] on div "Document with snapshot and stamp markup.pdf" at bounding box center [354, 244] width 280 height 20
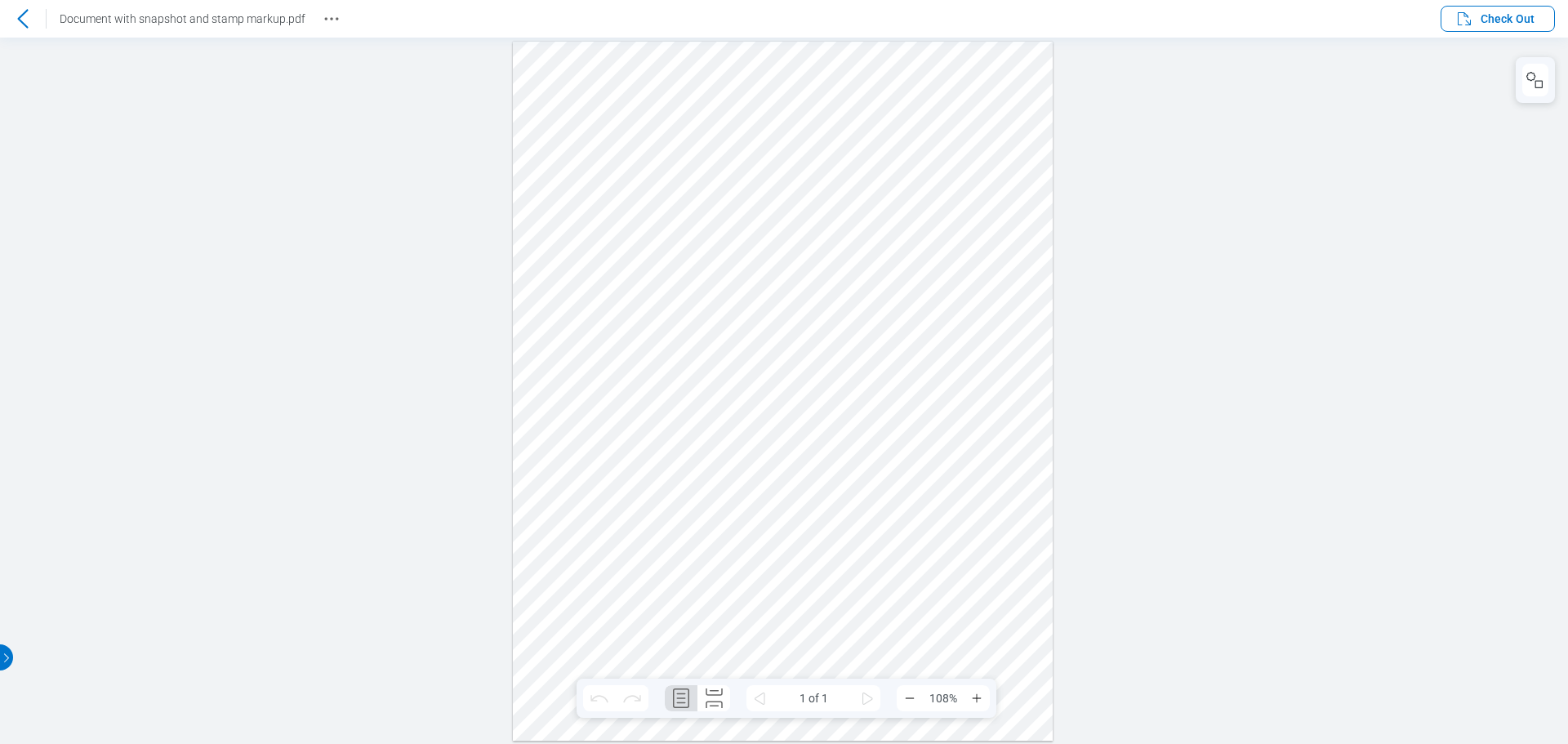
click at [703, 243] on div at bounding box center [783, 390] width 541 height 698
click at [831, 238] on div at bounding box center [783, 390] width 541 height 698
click at [663, 131] on div at bounding box center [783, 390] width 541 height 698
click at [868, 205] on div at bounding box center [783, 390] width 541 height 698
click at [775, 326] on div at bounding box center [783, 390] width 541 height 698
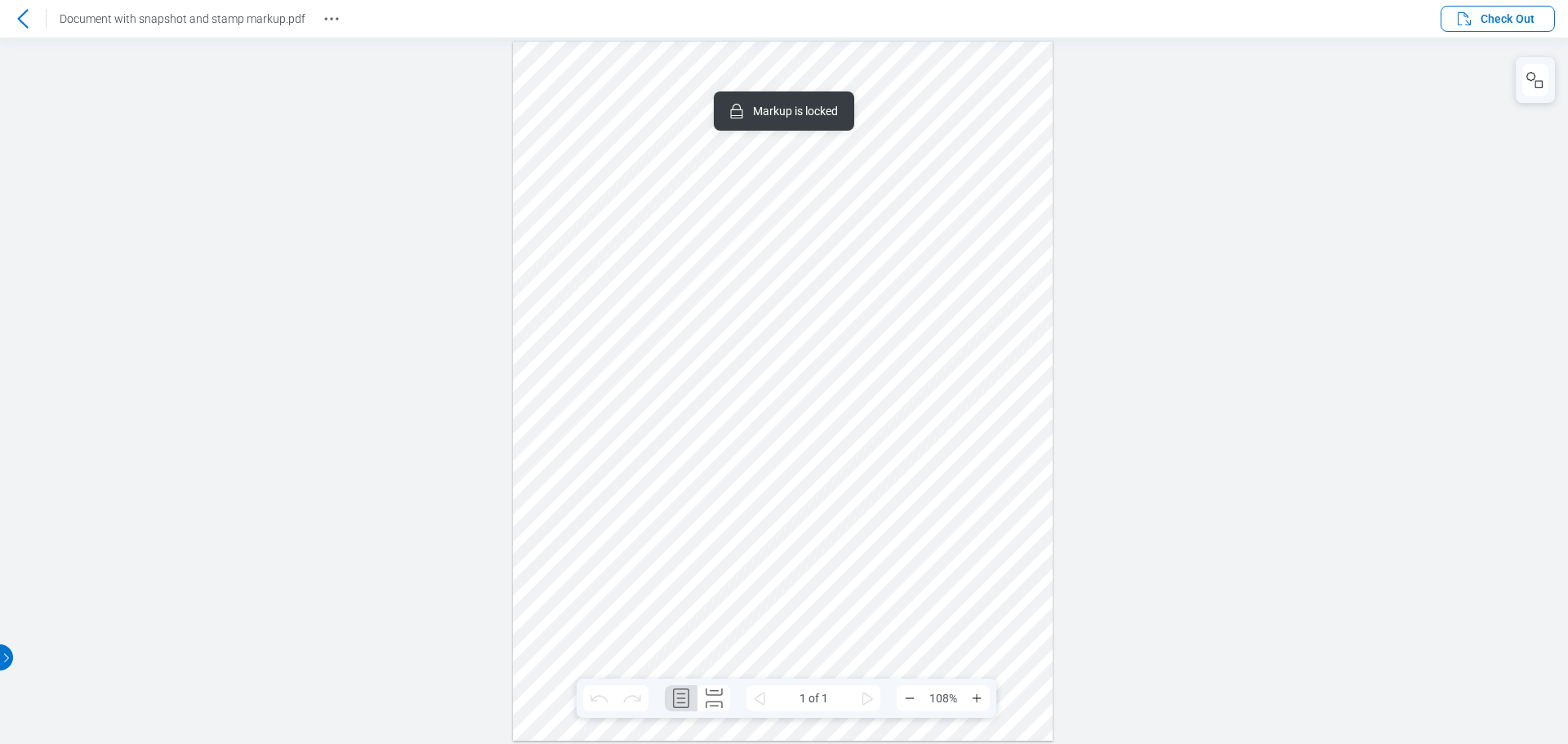
click at [897, 329] on div at bounding box center [783, 390] width 541 height 698
click at [898, 357] on div at bounding box center [783, 390] width 541 height 698
click at [938, 236] on div at bounding box center [783, 390] width 541 height 698
click at [1490, 29] on button "Check Out" at bounding box center [1497, 19] width 114 height 26
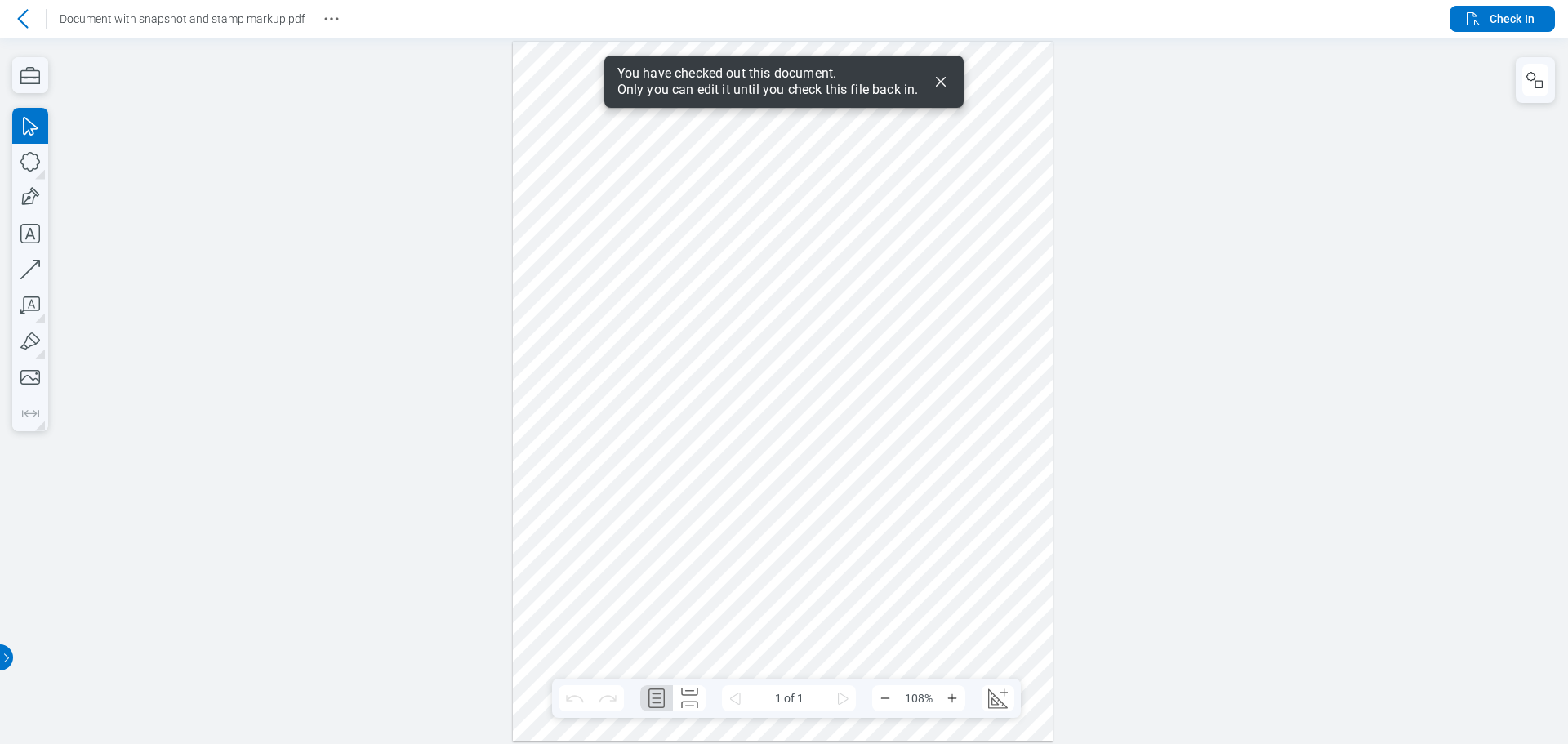
click at [734, 241] on div at bounding box center [783, 390] width 541 height 698
click at [938, 81] on icon "Dismiss" at bounding box center [940, 81] width 19 height 19
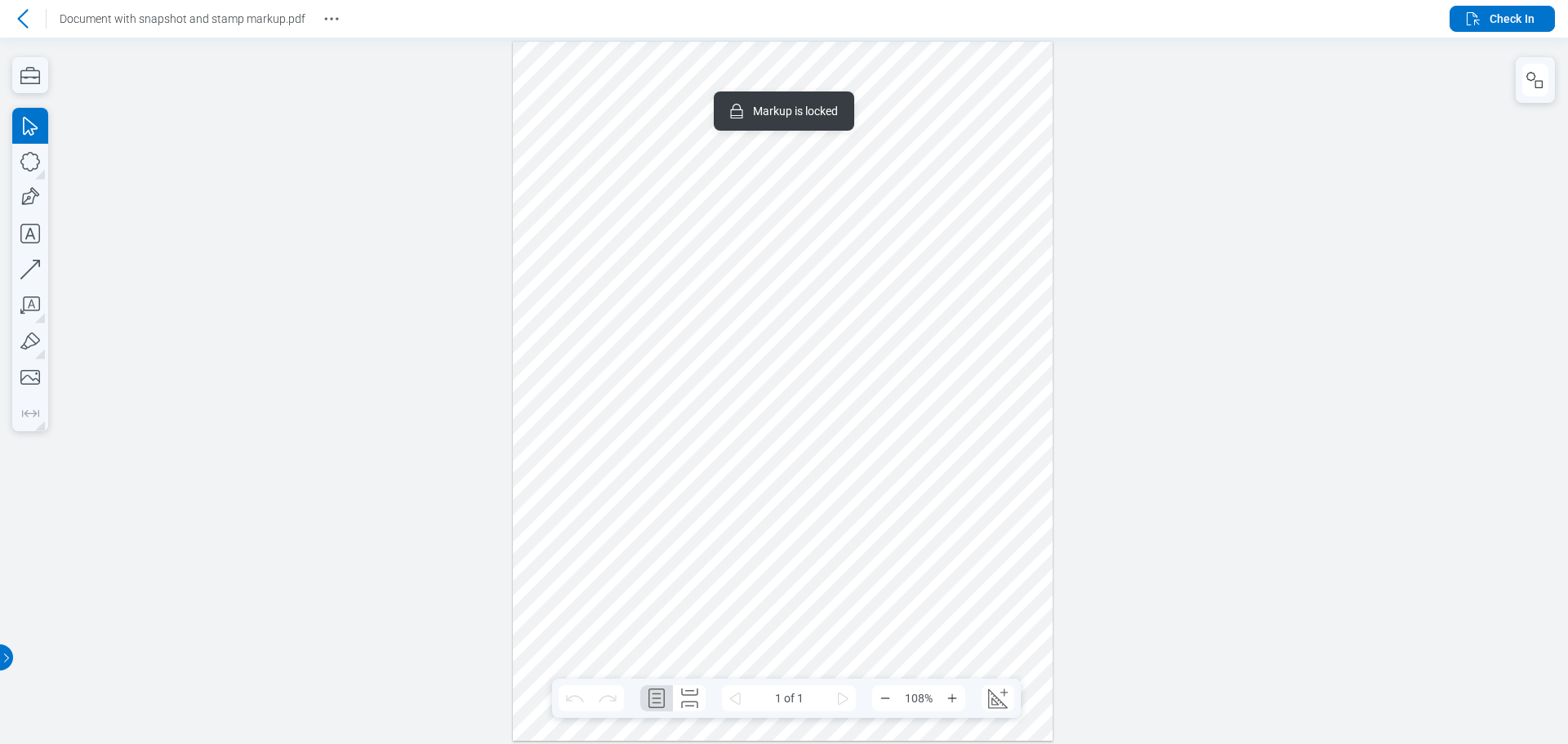
click at [878, 233] on div at bounding box center [783, 390] width 541 height 698
click at [873, 216] on div at bounding box center [783, 390] width 541 height 698
click at [776, 326] on div at bounding box center [783, 390] width 541 height 698
click at [896, 213] on div at bounding box center [783, 390] width 541 height 698
click at [740, 321] on div at bounding box center [783, 390] width 541 height 698
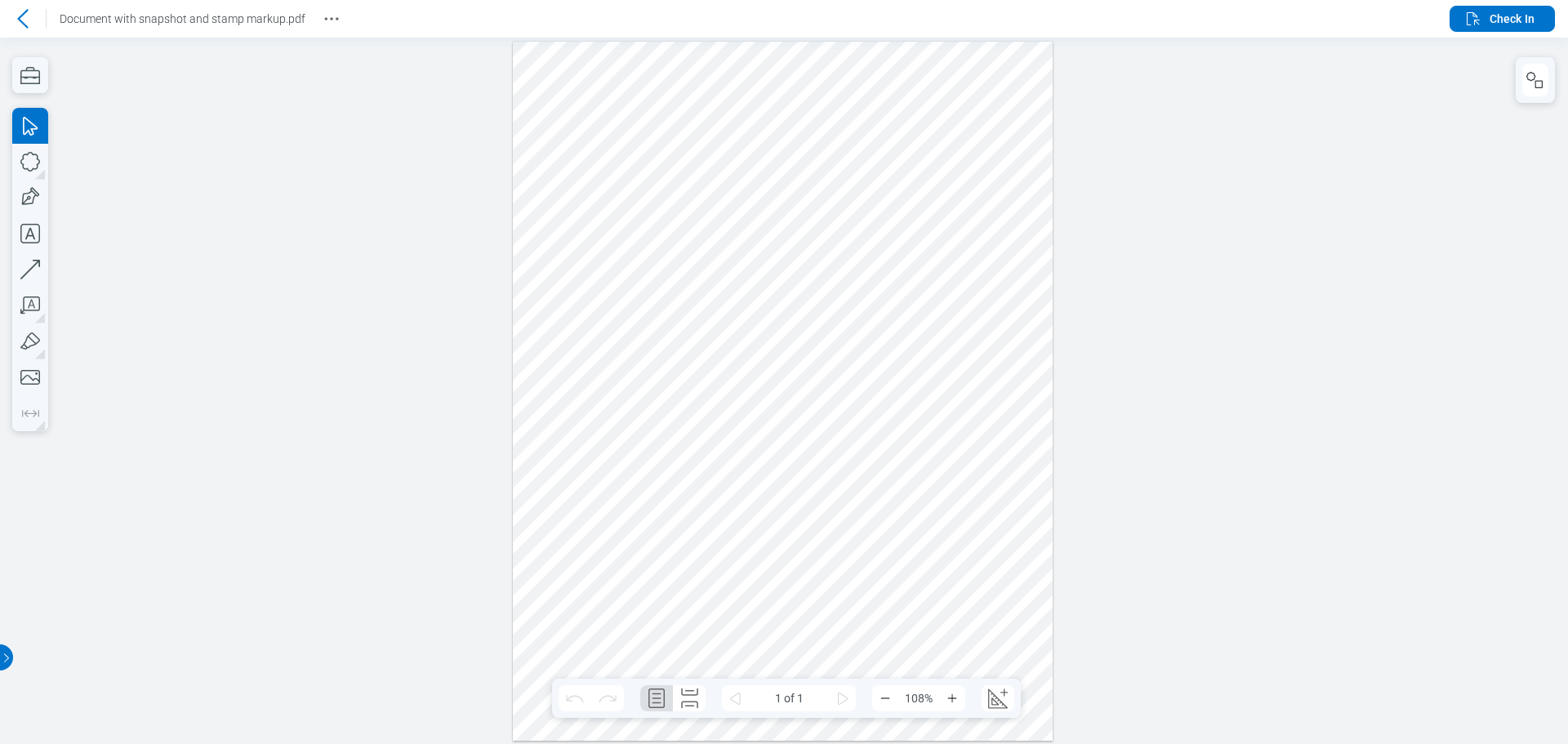
click at [780, 253] on div at bounding box center [783, 390] width 541 height 698
click at [728, 245] on div at bounding box center [783, 390] width 541 height 698
click at [853, 245] on div at bounding box center [783, 390] width 541 height 698
click at [706, 130] on div at bounding box center [783, 390] width 541 height 698
click at [917, 277] on div at bounding box center [783, 390] width 541 height 698
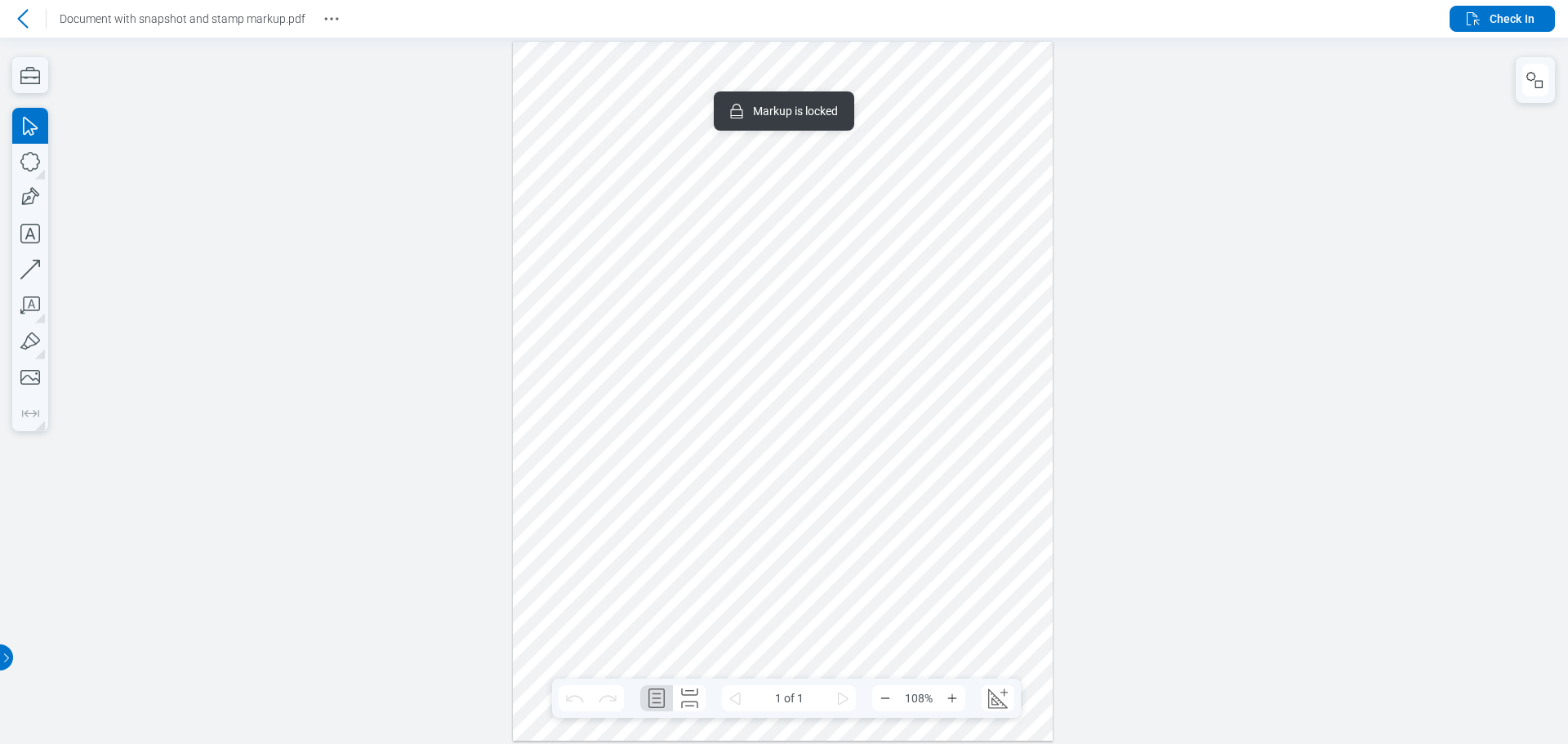
click at [913, 357] on div at bounding box center [783, 390] width 541 height 698
click at [927, 277] on div at bounding box center [783, 390] width 541 height 698
click at [1503, 22] on span "Check In" at bounding box center [1511, 19] width 45 height 16
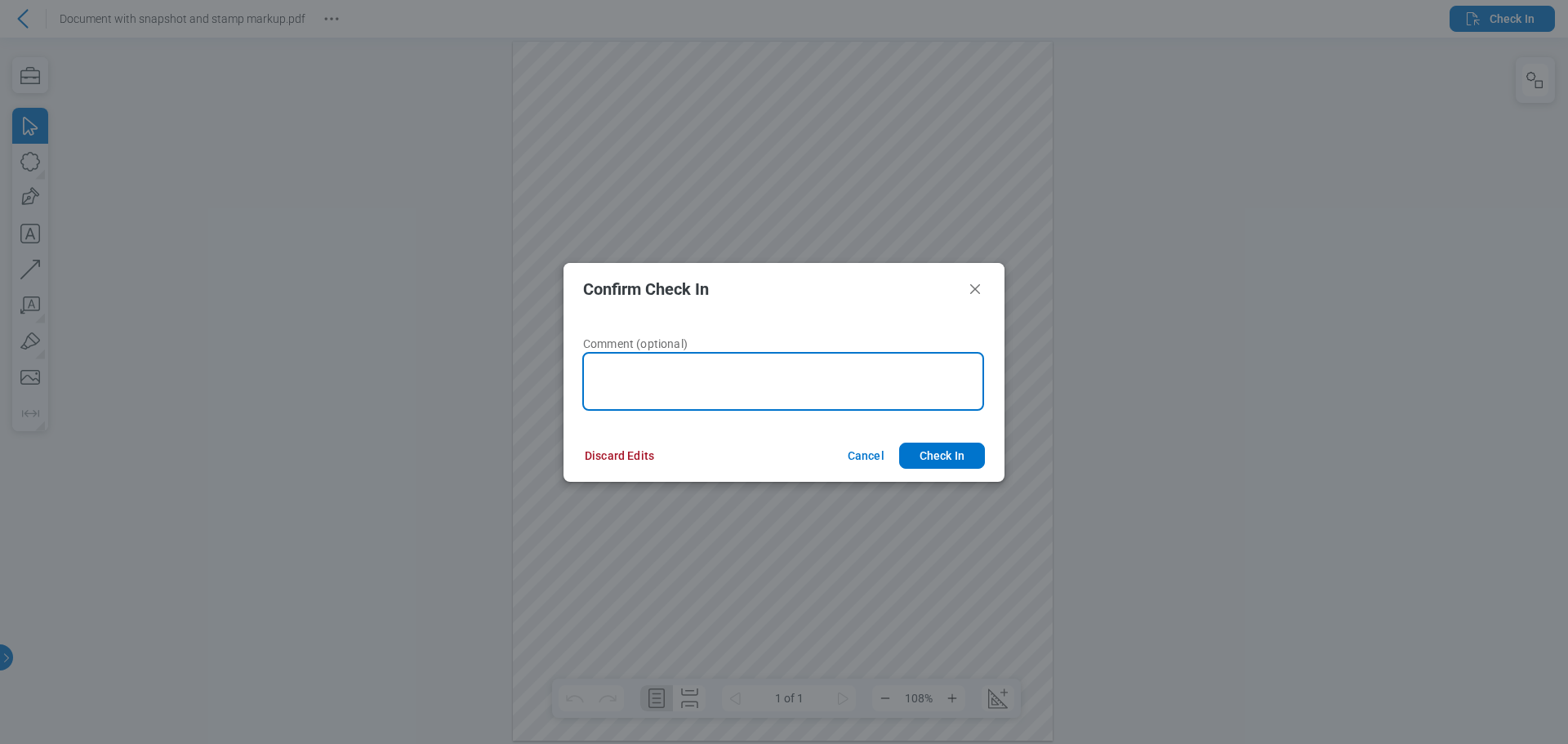
click at [780, 385] on textarea at bounding box center [783, 381] width 402 height 59
type textarea "******"
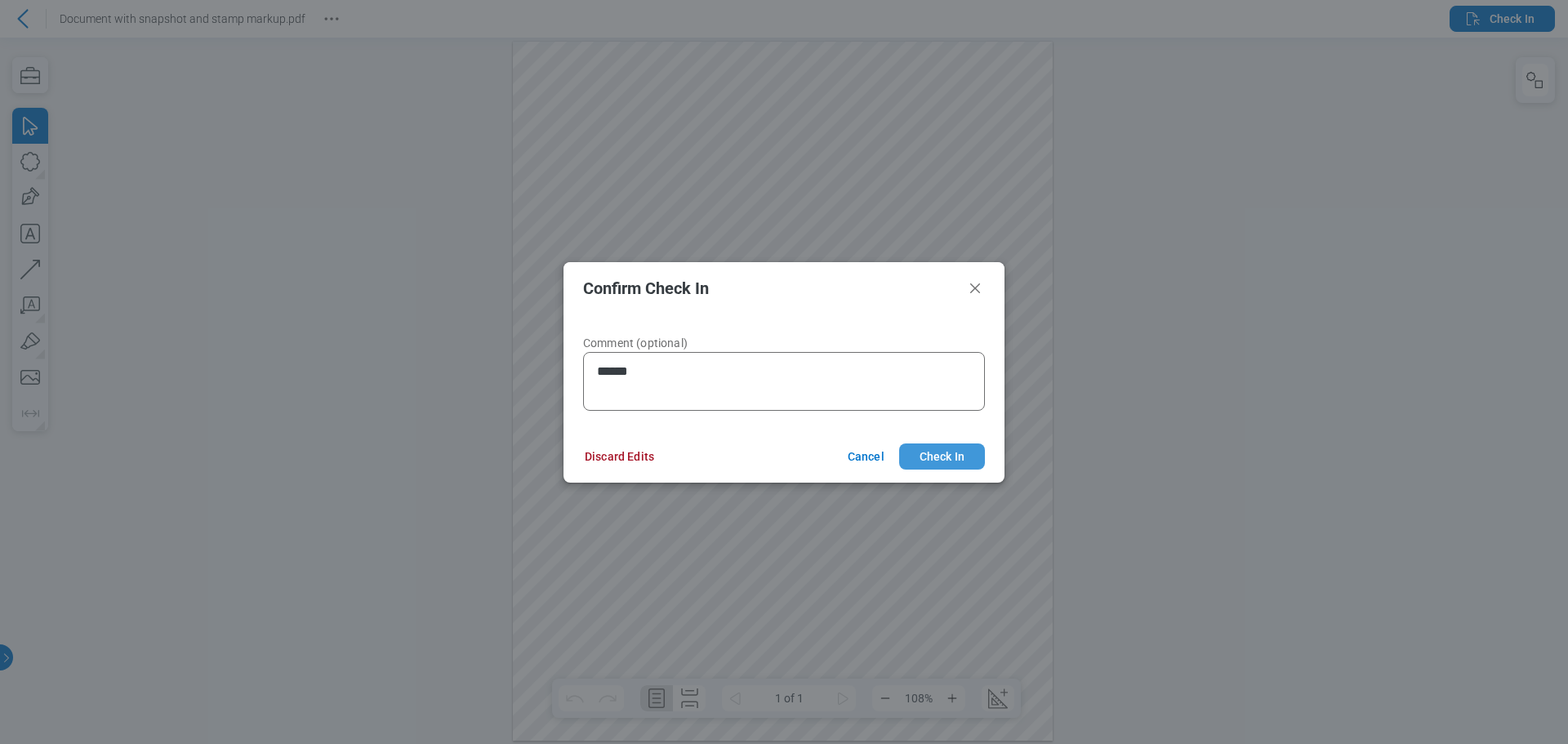
click at [921, 446] on button "Check In" at bounding box center [942, 456] width 86 height 26
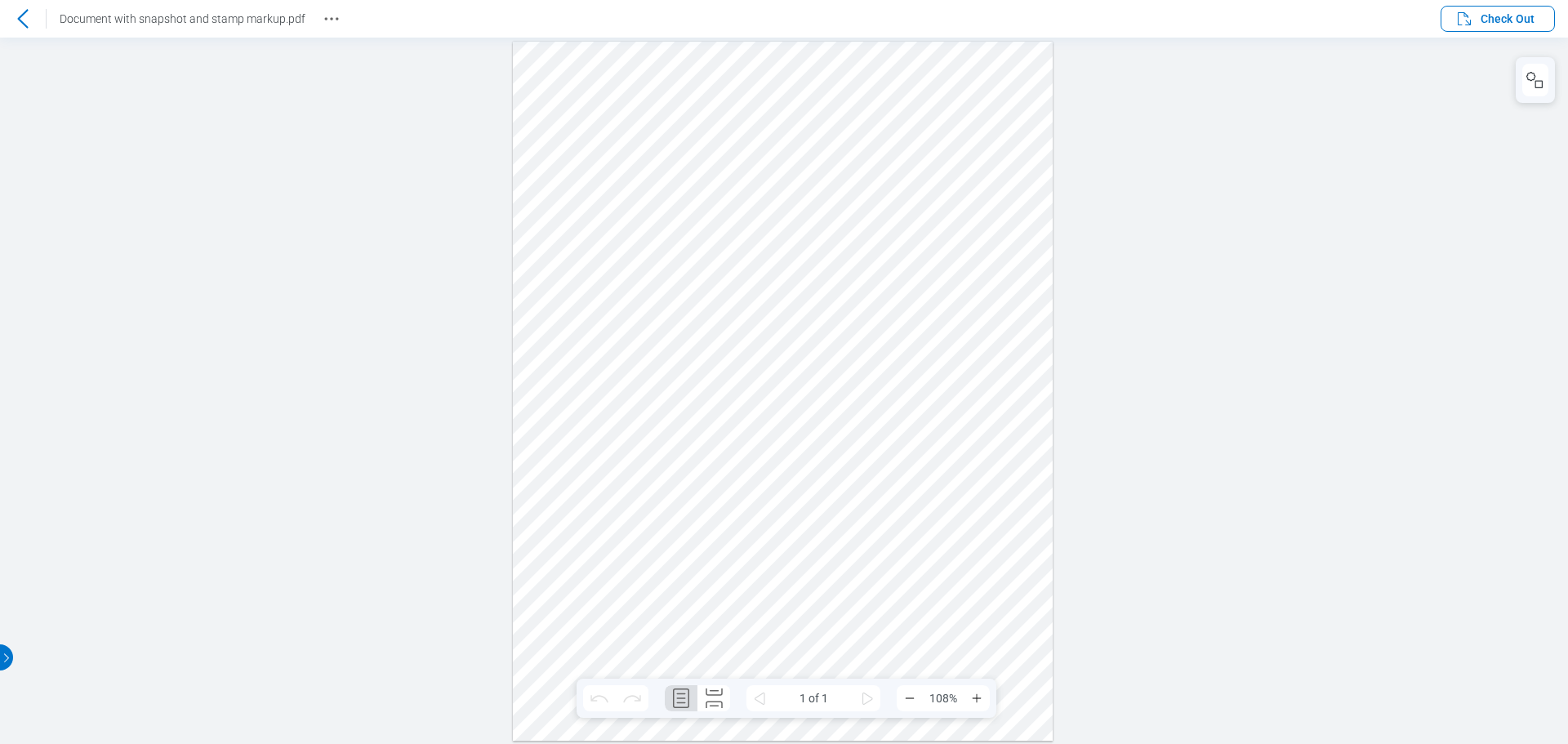
click at [21, 21] on icon at bounding box center [22, 19] width 11 height 19
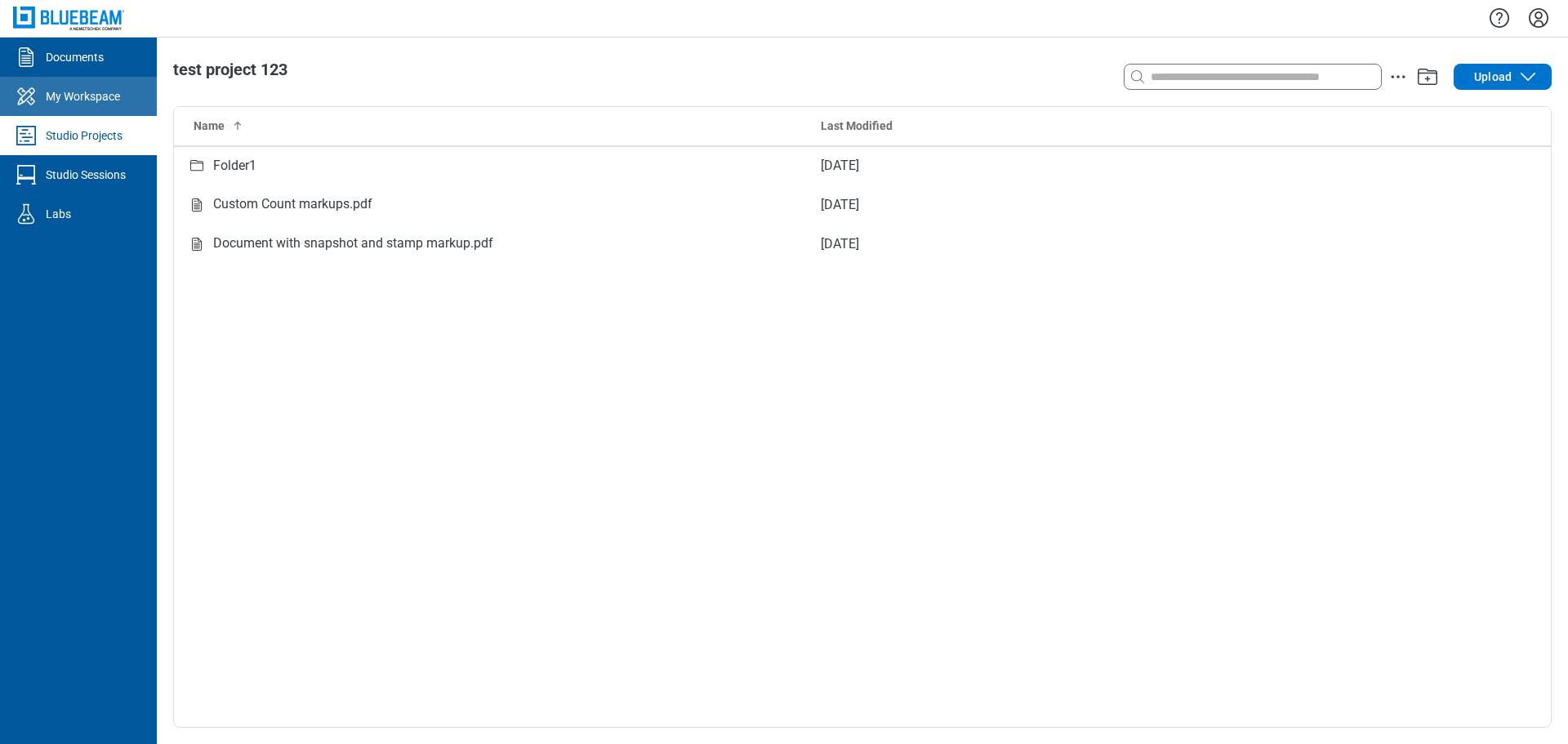
click at [93, 96] on div "My Workspace" at bounding box center [83, 96] width 74 height 16
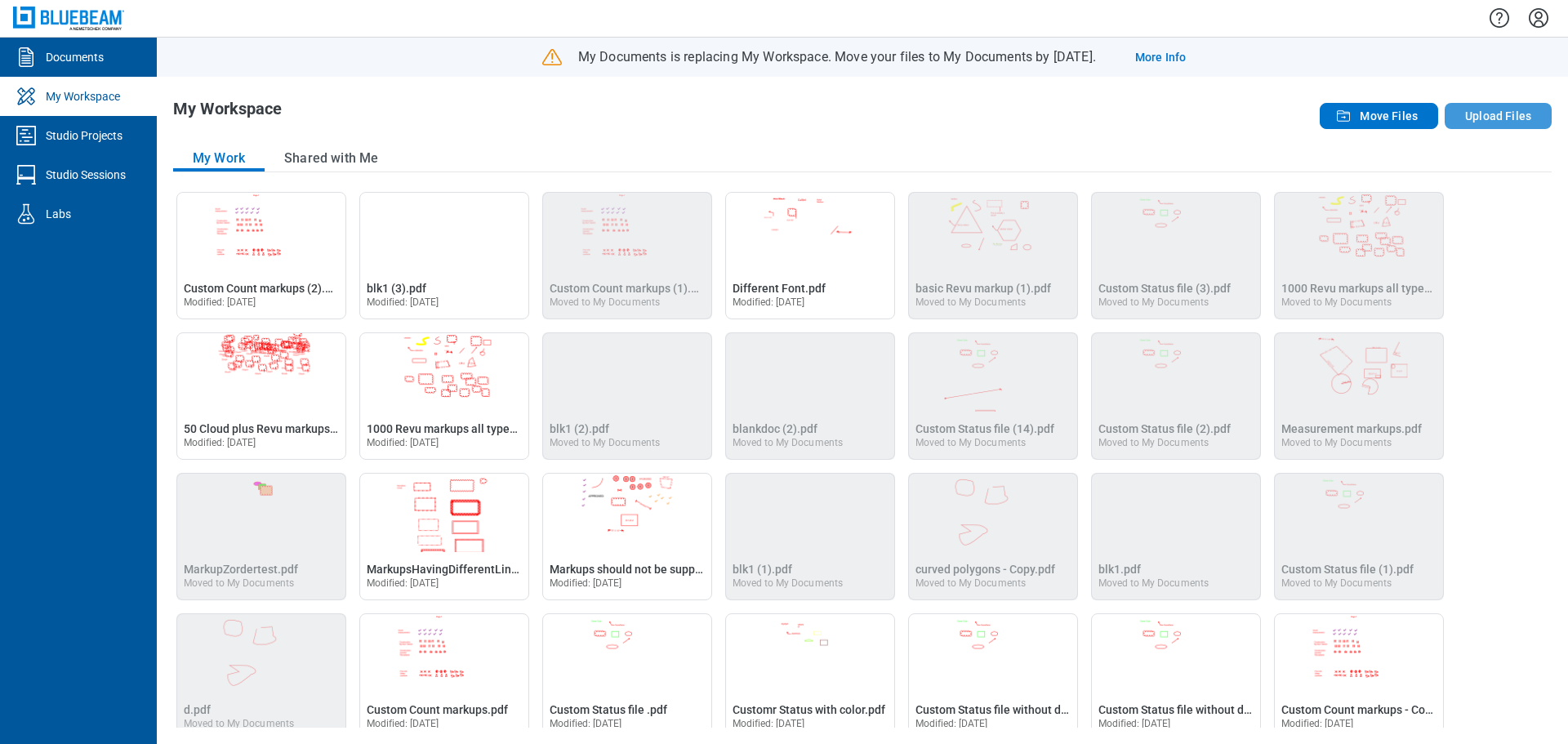
click at [1484, 121] on button "Upload Files" at bounding box center [1498, 116] width 107 height 26
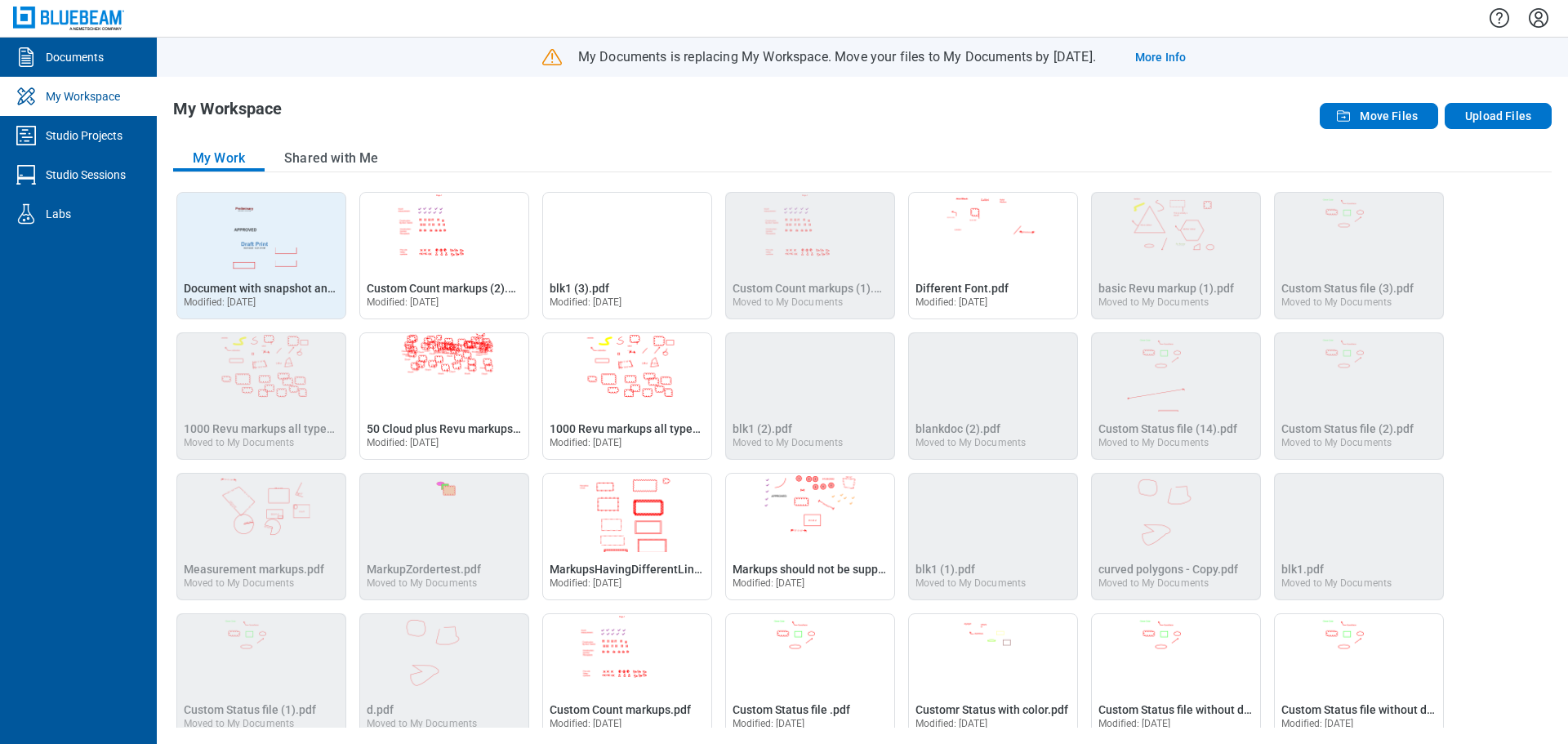
click at [299, 294] on div "Open Document with snapshot and stamp markup.pdf in Editor Document with snapsh…" at bounding box center [262, 288] width 155 height 16
click at [296, 282] on span "Document with snapshot and stamp markup.pdf" at bounding box center [307, 288] width 247 height 13
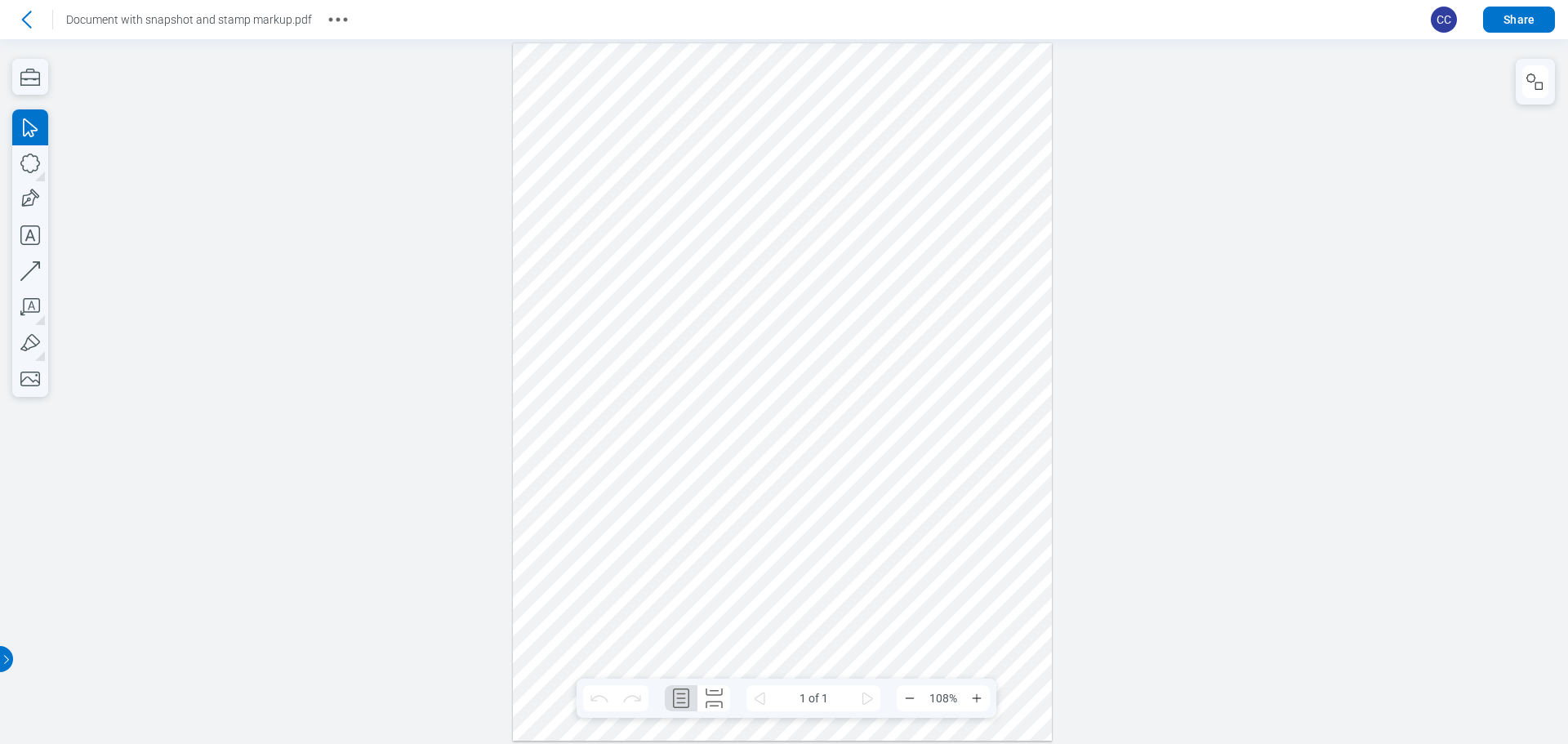
click at [681, 240] on div at bounding box center [782, 391] width 539 height 697
click at [707, 252] on div at bounding box center [782, 391] width 539 height 697
click at [933, 251] on div at bounding box center [782, 391] width 539 height 697
click at [718, 252] on div at bounding box center [782, 391] width 539 height 697
click at [733, 327] on div at bounding box center [782, 391] width 539 height 697
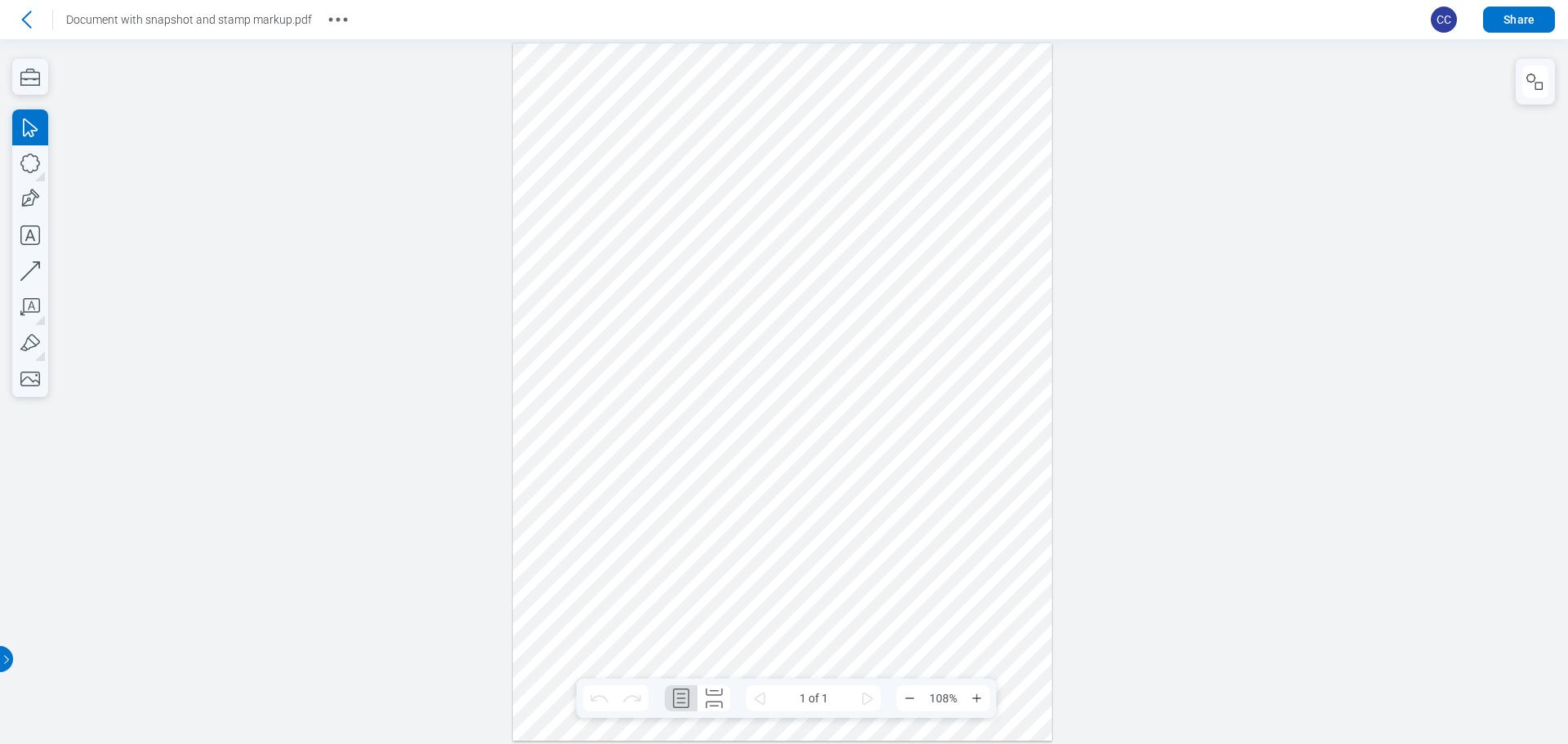
click at [701, 134] on div at bounding box center [782, 391] width 539 height 697
drag, startPoint x: 716, startPoint y: 239, endPoint x: 727, endPoint y: 299, distance: 61.0
click at [716, 240] on div at bounding box center [782, 391] width 539 height 697
click at [729, 314] on div at bounding box center [782, 391] width 539 height 697
click at [1528, 88] on icon "button" at bounding box center [1535, 81] width 19 height 19
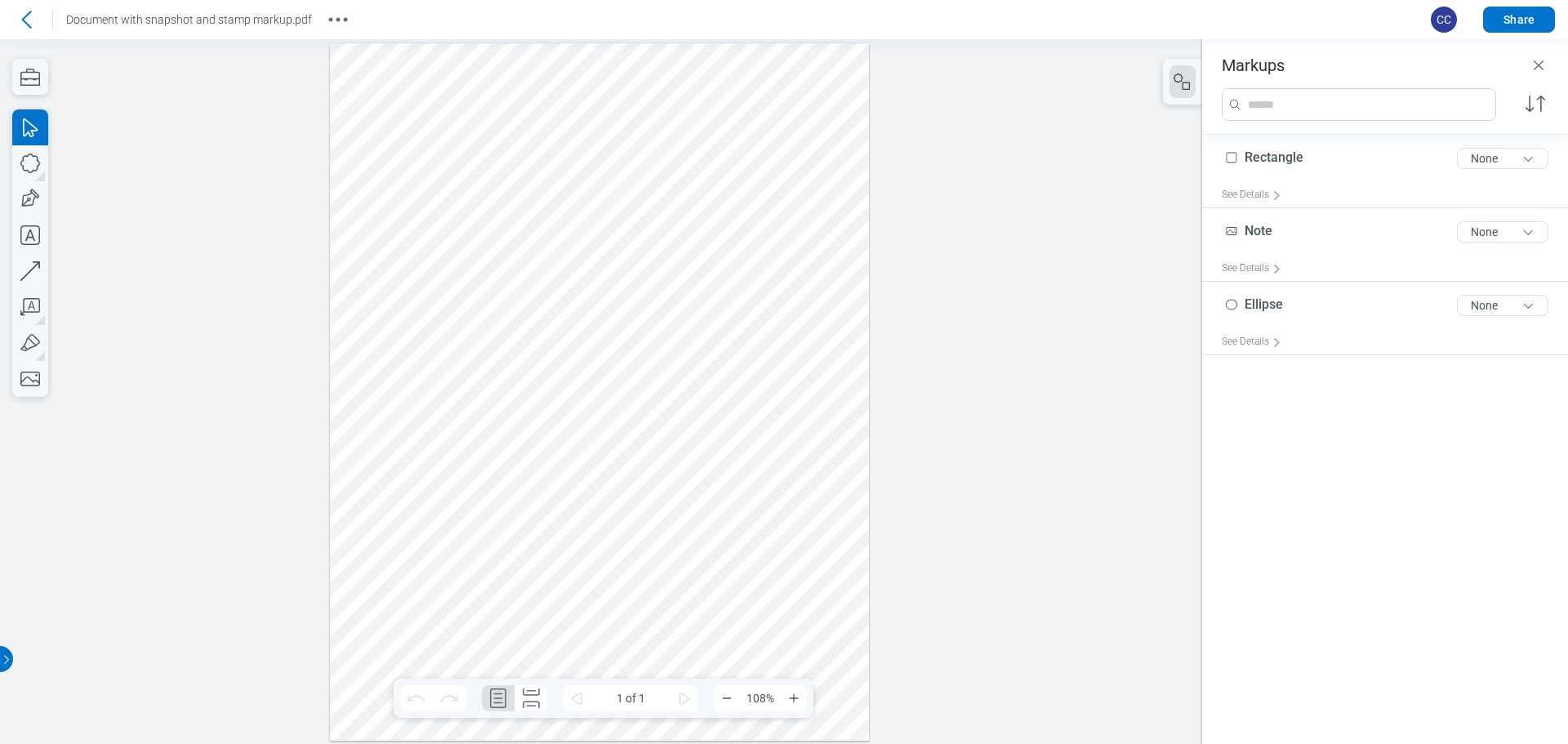
click at [551, 251] on div at bounding box center [599, 391] width 539 height 697
click at [570, 324] on div at bounding box center [599, 391] width 539 height 697
click at [519, 129] on div at bounding box center [599, 391] width 539 height 697
click at [25, 18] on icon at bounding box center [27, 19] width 10 height 17
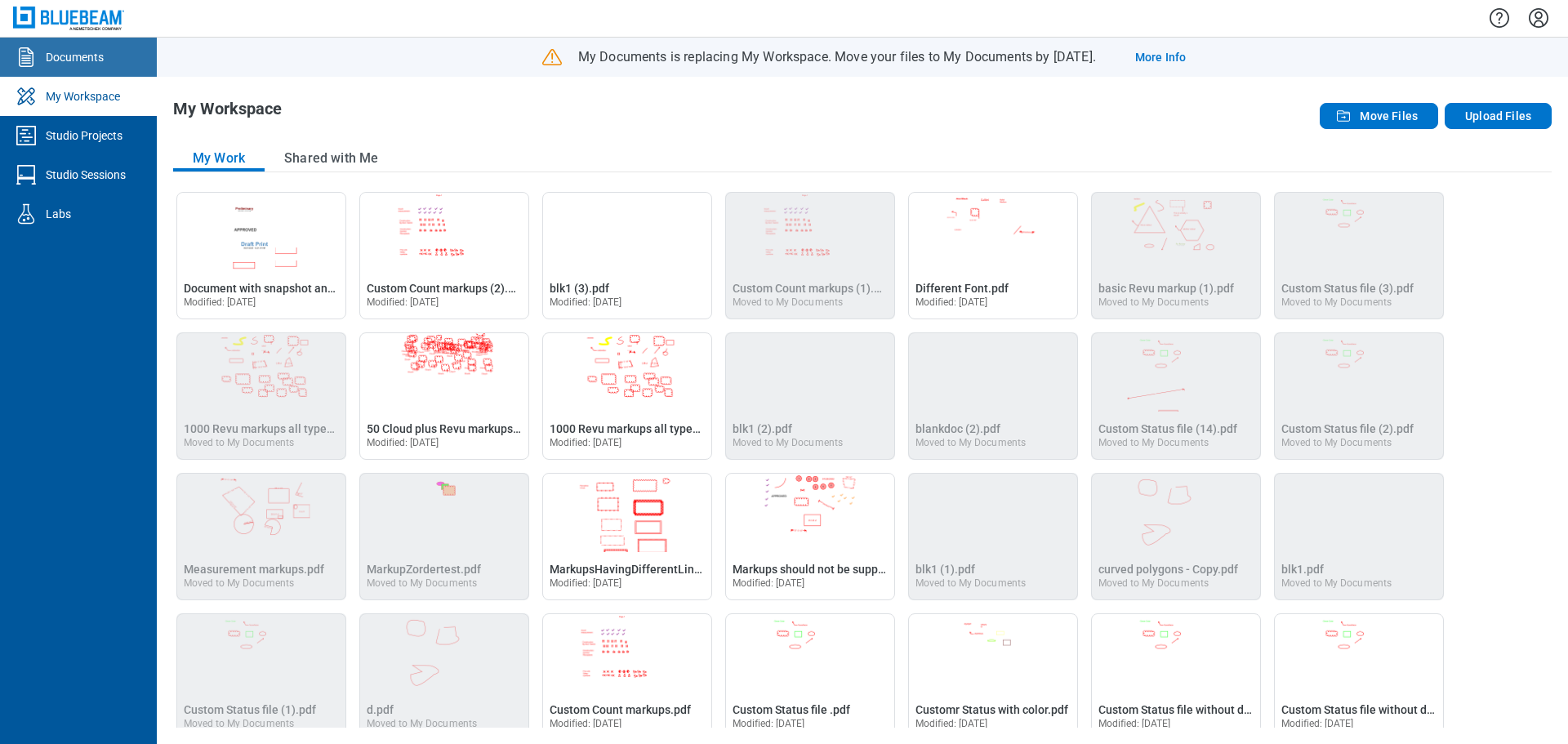
click at [83, 71] on link "Documents" at bounding box center [78, 57] width 157 height 39
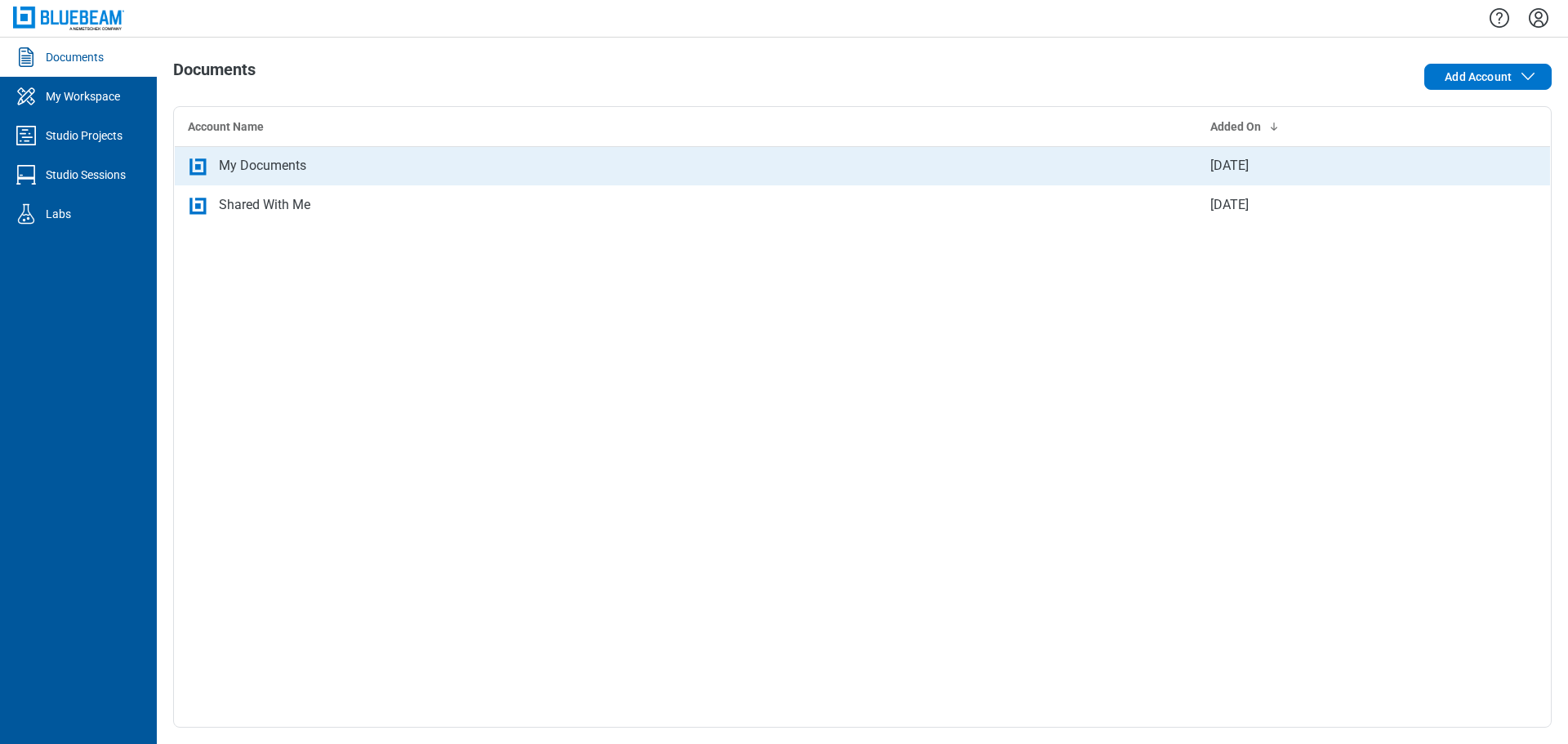
click at [608, 154] on td "My Documents" at bounding box center [686, 165] width 1023 height 39
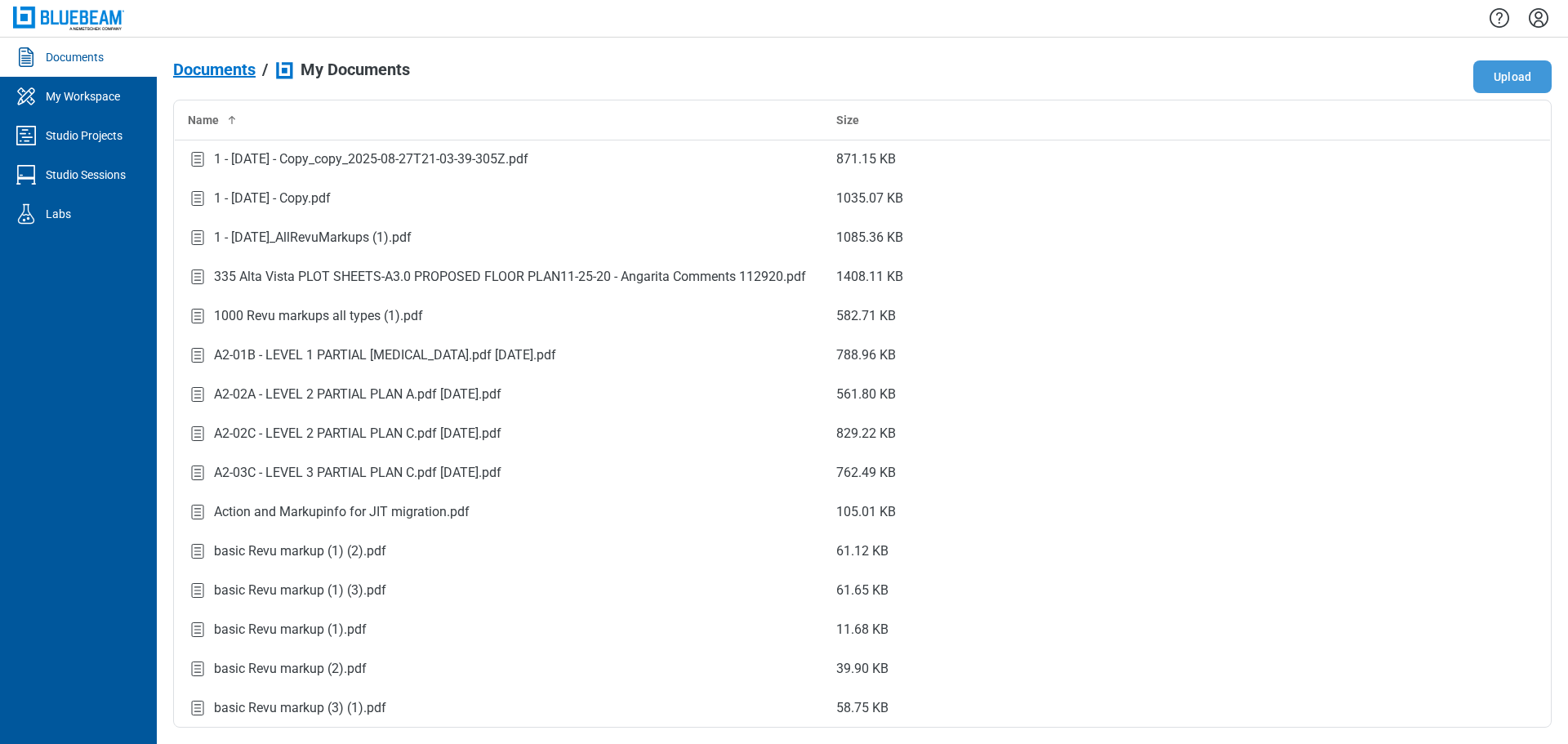
click at [1504, 70] on button "Upload" at bounding box center [1512, 77] width 78 height 33
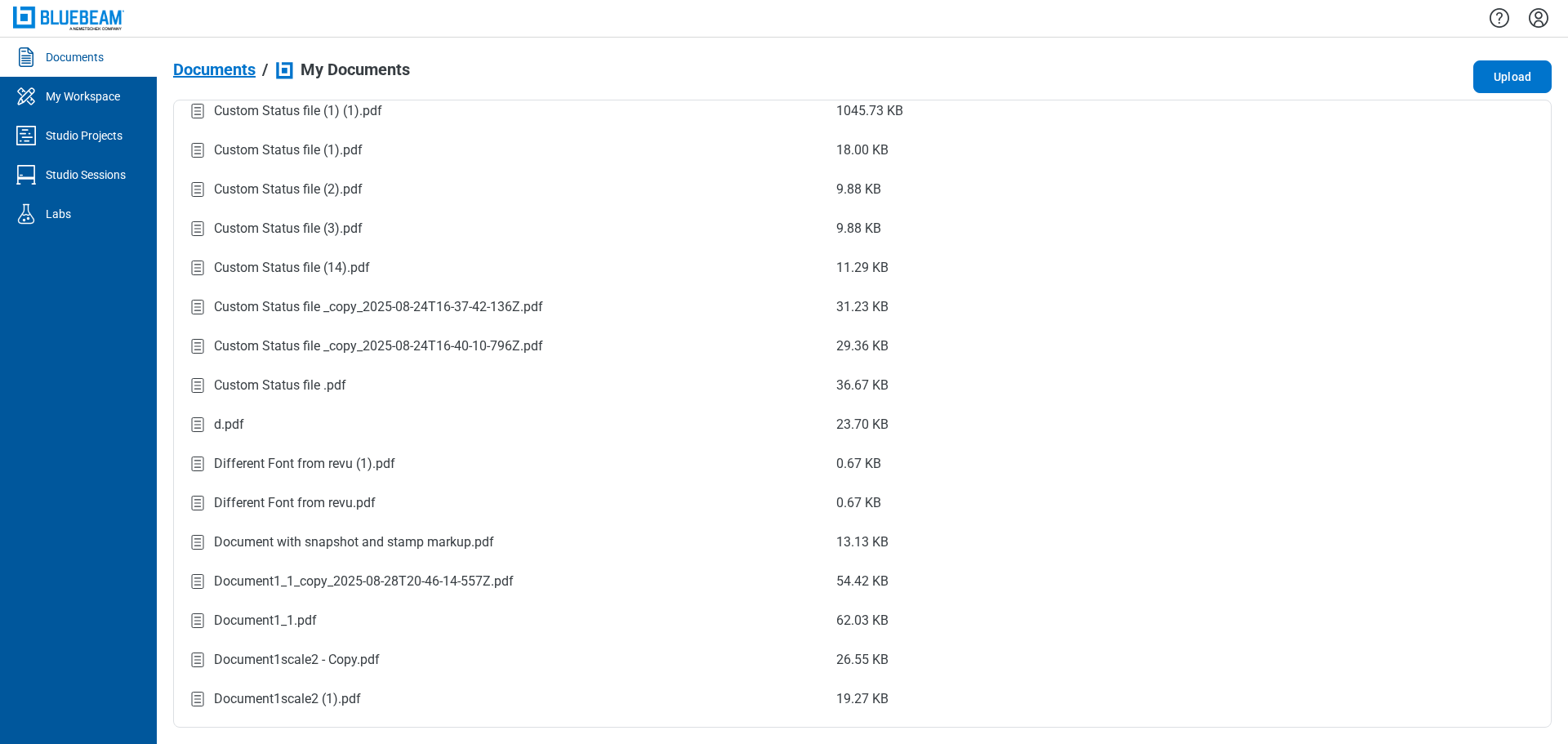
scroll to position [1469, 0]
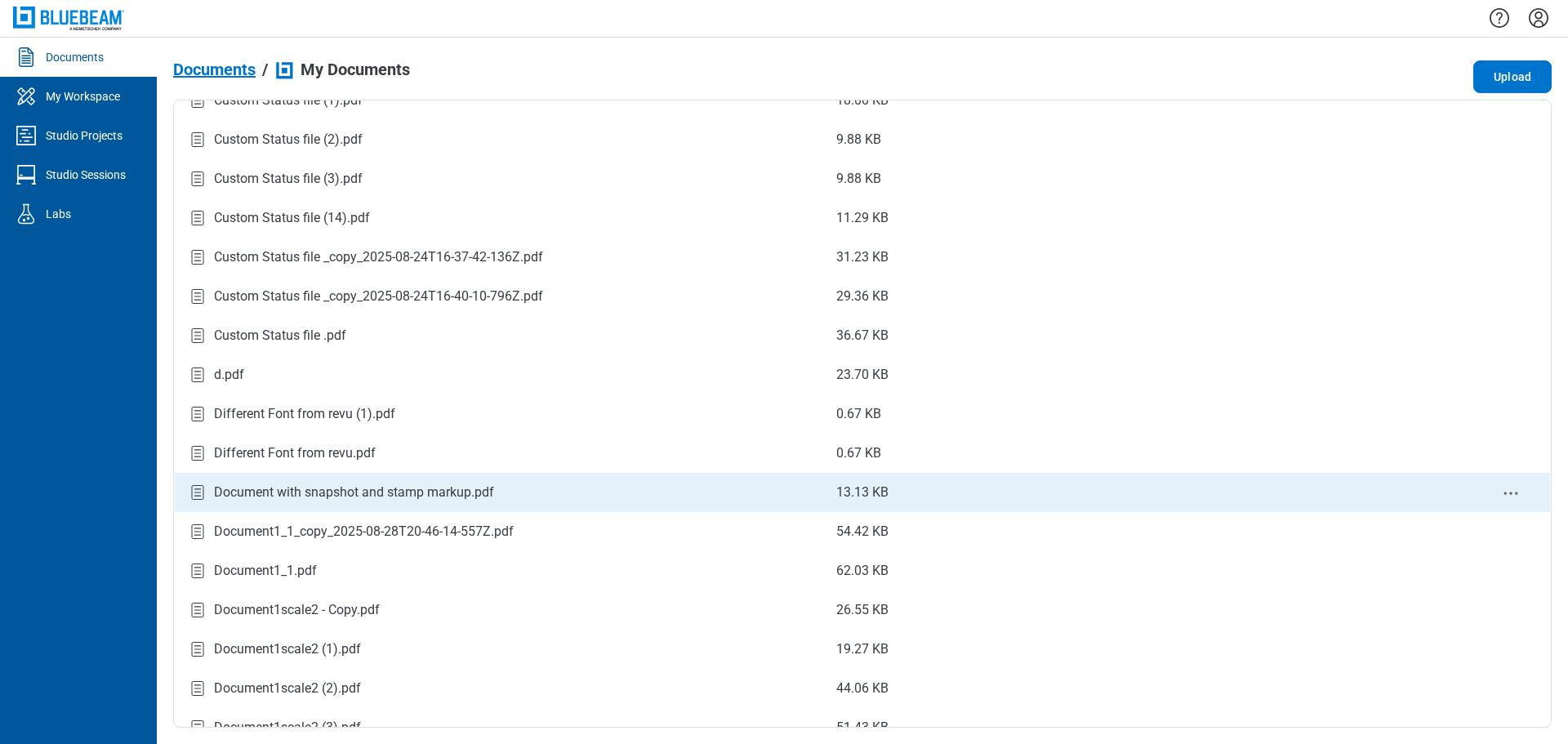
click at [360, 492] on div "Document with snapshot and stamp markup.pdf" at bounding box center [354, 492] width 280 height 19
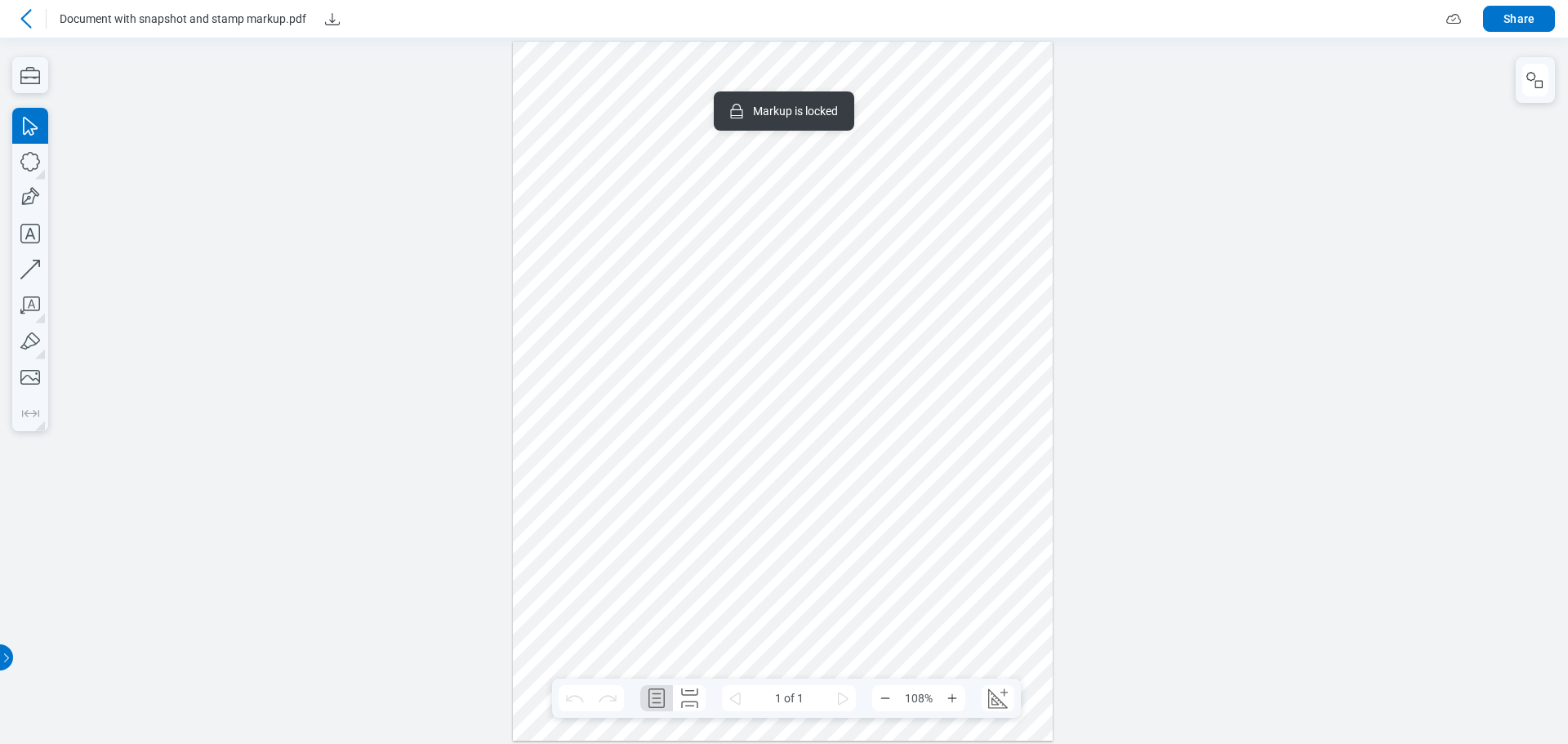
click at [721, 251] on div at bounding box center [783, 390] width 541 height 698
click at [750, 326] on div at bounding box center [783, 390] width 541 height 698
click at [691, 133] on div at bounding box center [783, 390] width 541 height 698
click at [894, 246] on div at bounding box center [783, 390] width 541 height 698
click at [897, 375] on div at bounding box center [783, 390] width 541 height 698
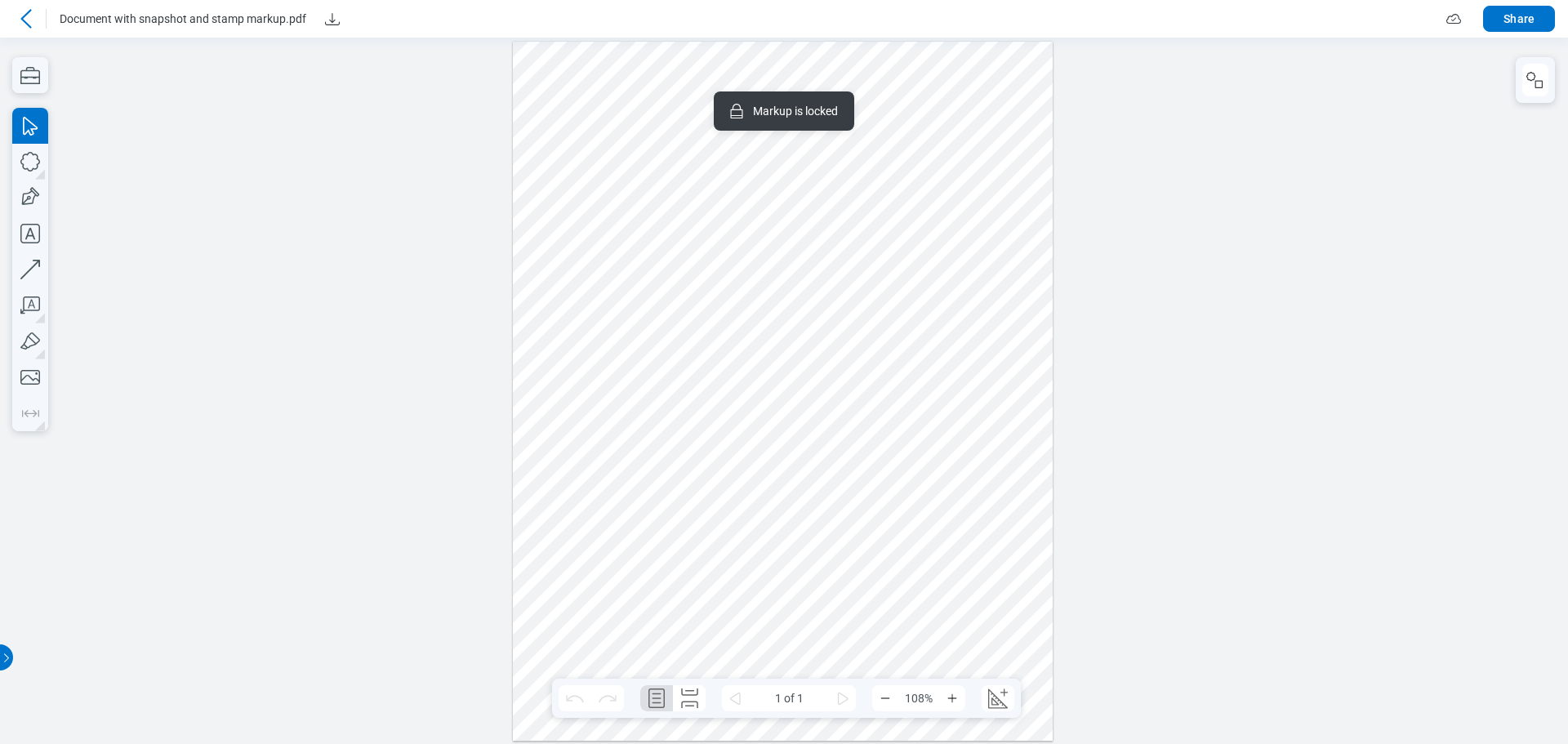
click at [896, 437] on div at bounding box center [783, 390] width 541 height 698
click at [942, 258] on div at bounding box center [783, 390] width 541 height 698
click at [672, 238] on div at bounding box center [783, 390] width 541 height 698
click at [1539, 87] on icon "button" at bounding box center [1535, 79] width 19 height 19
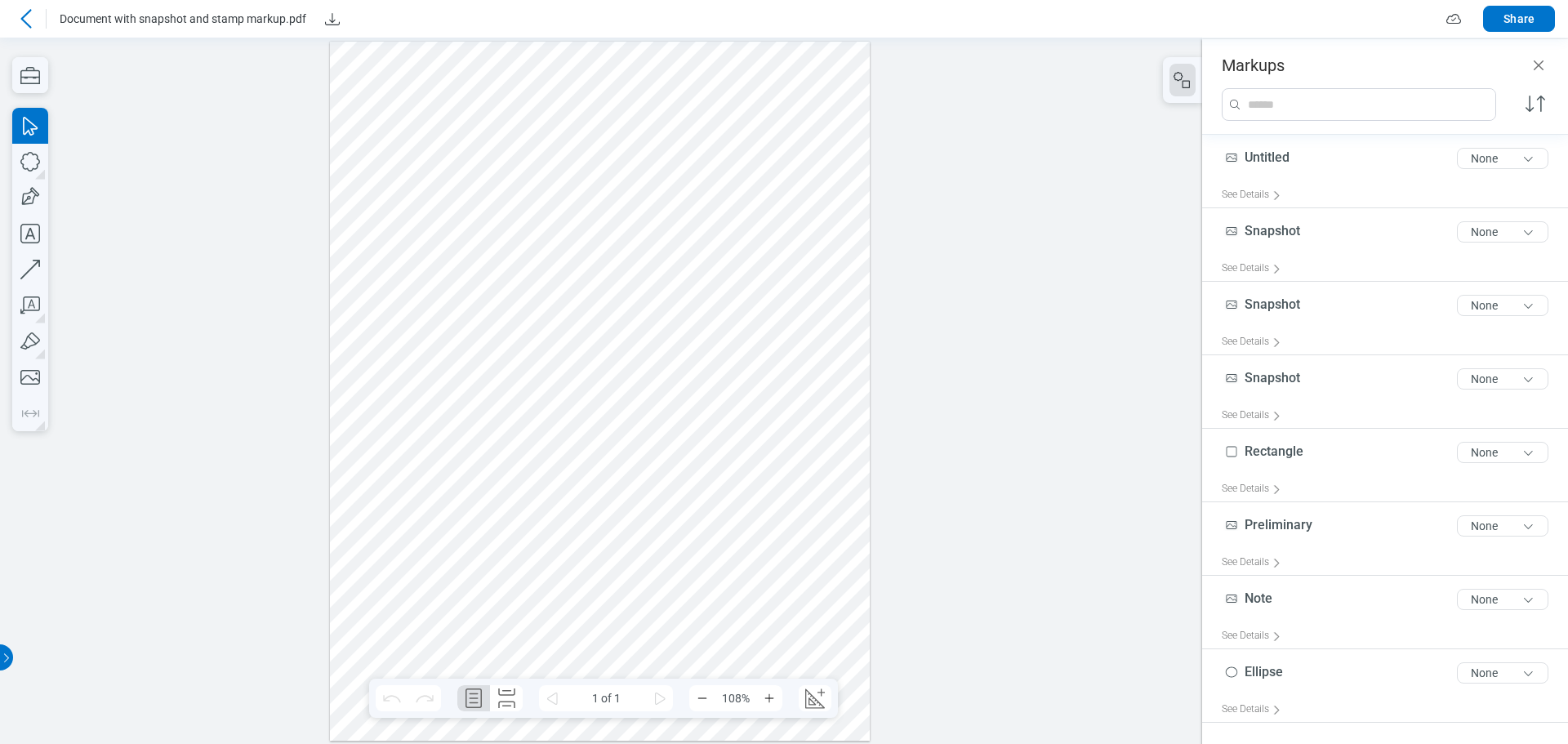
click at [518, 245] on div at bounding box center [600, 390] width 541 height 698
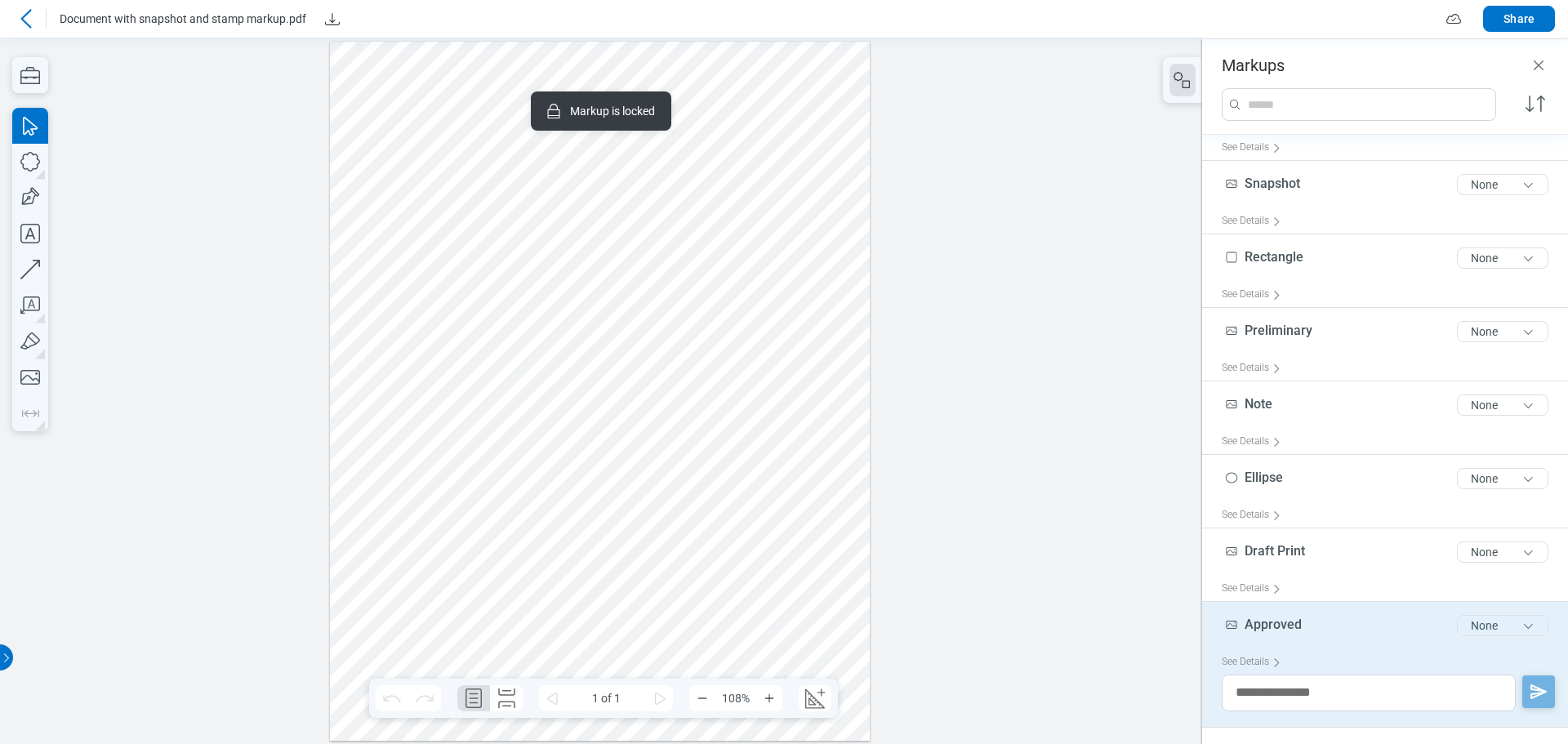
click at [1472, 619] on button "None" at bounding box center [1502, 625] width 91 height 21
click at [1453, 652] on div "Review" at bounding box center [1442, 660] width 189 height 46
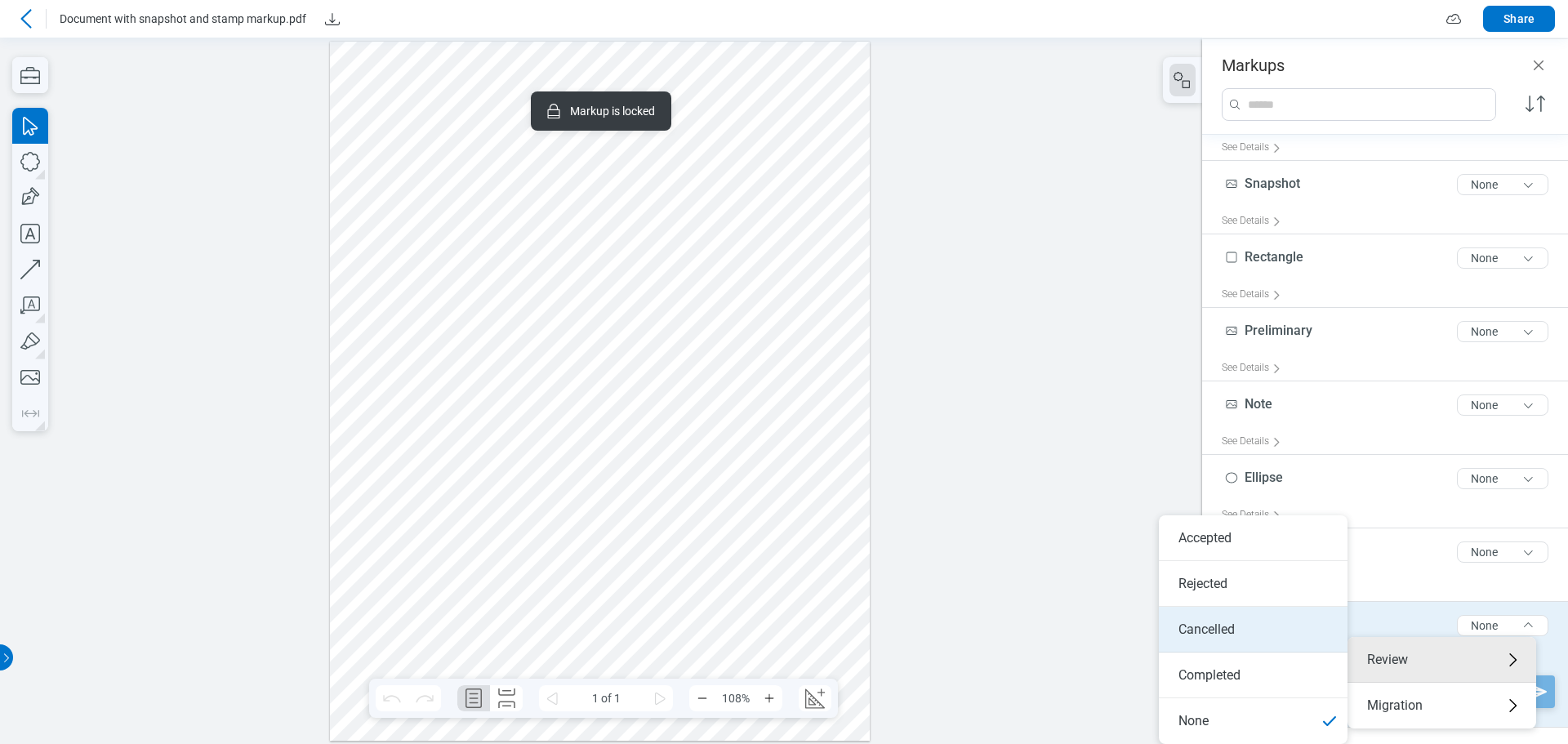
click at [1232, 633] on li "Cancelled" at bounding box center [1253, 629] width 189 height 46
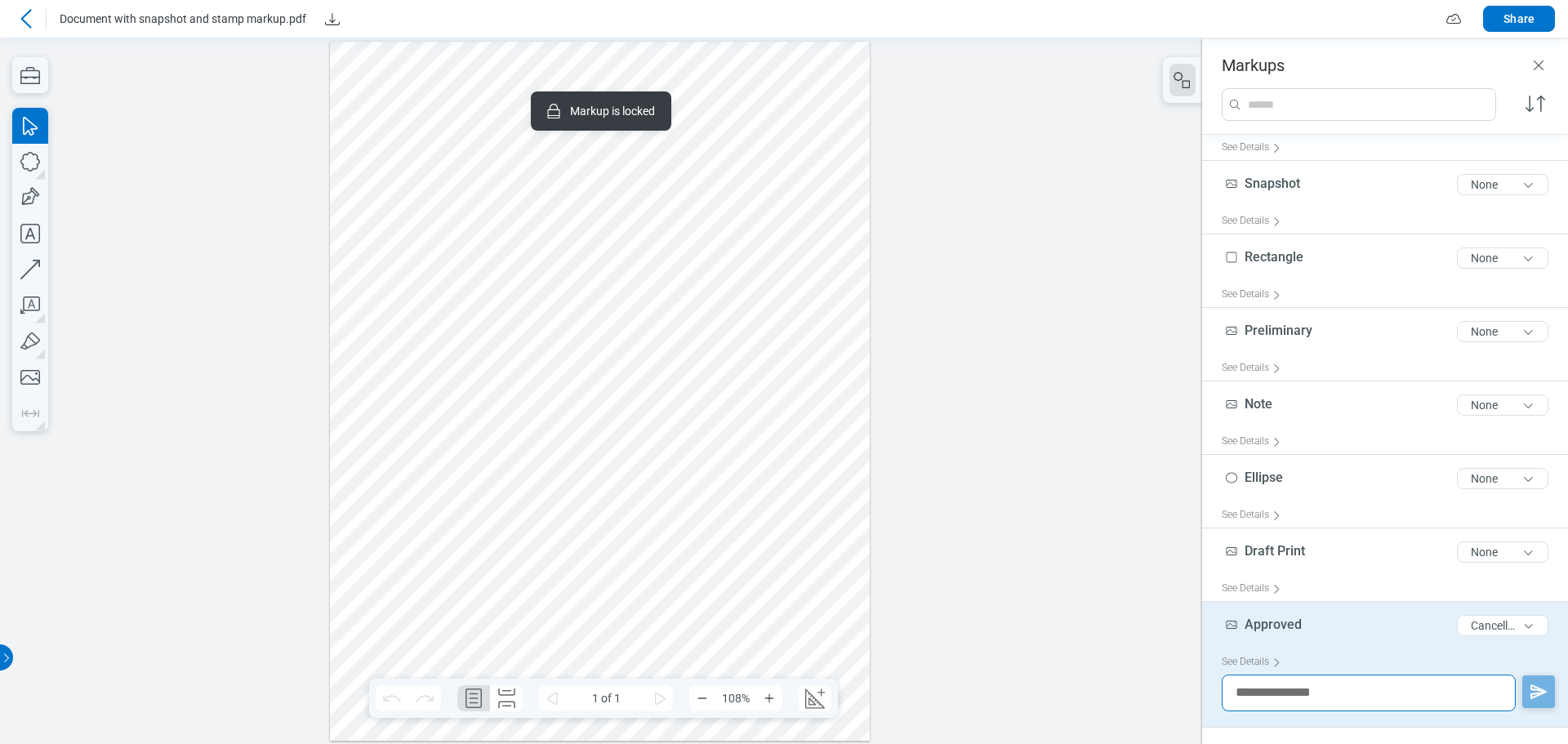
click at [1284, 697] on textarea at bounding box center [1369, 693] width 294 height 37
type textarea "******"
click at [1537, 702] on button "button" at bounding box center [1538, 691] width 33 height 33
click at [30, 7] on div at bounding box center [25, 19] width 26 height 26
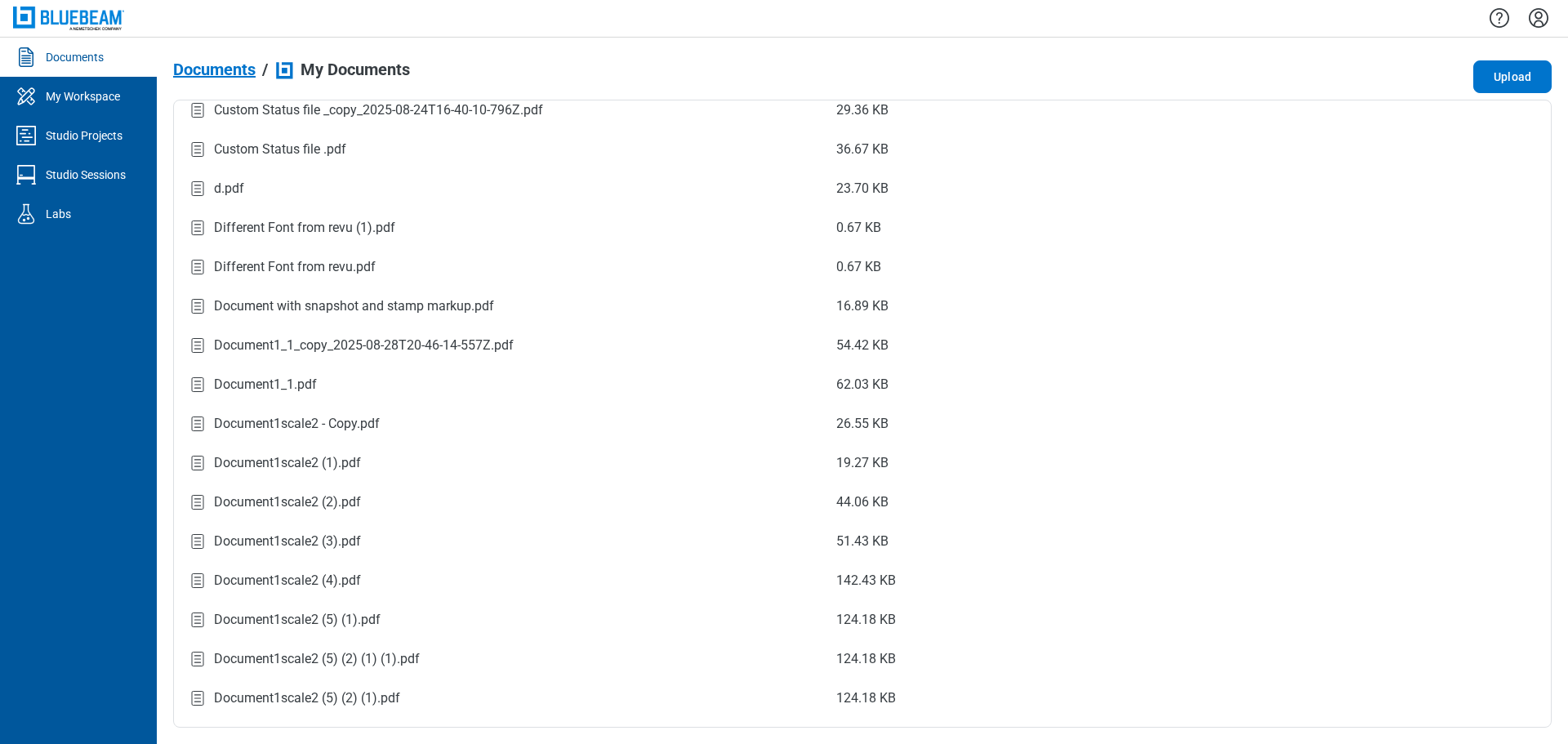
scroll to position [1632, 0]
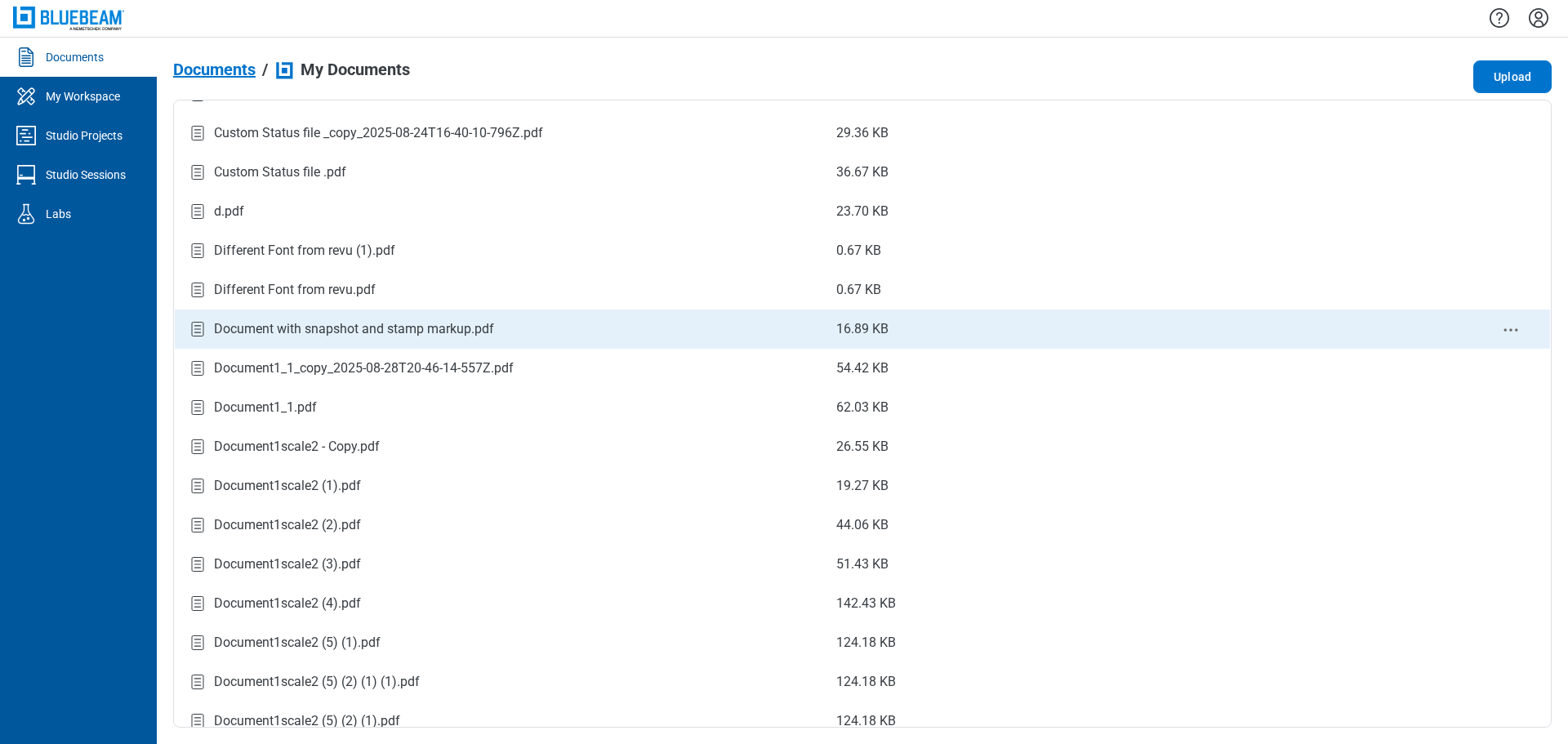
click at [349, 325] on div "Document with snapshot and stamp markup.pdf" at bounding box center [354, 328] width 280 height 19
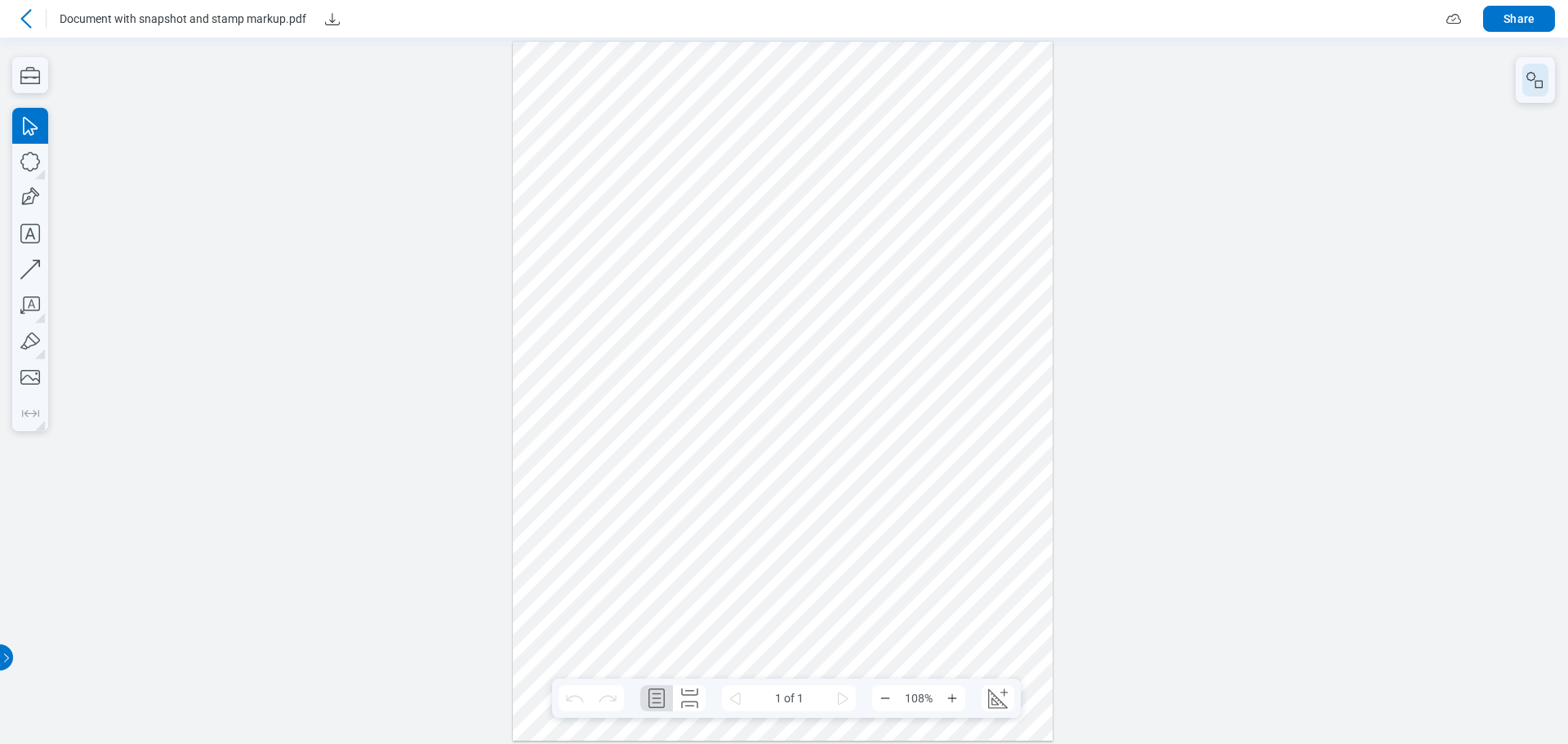
click at [1541, 90] on button "button" at bounding box center [1535, 79] width 26 height 33
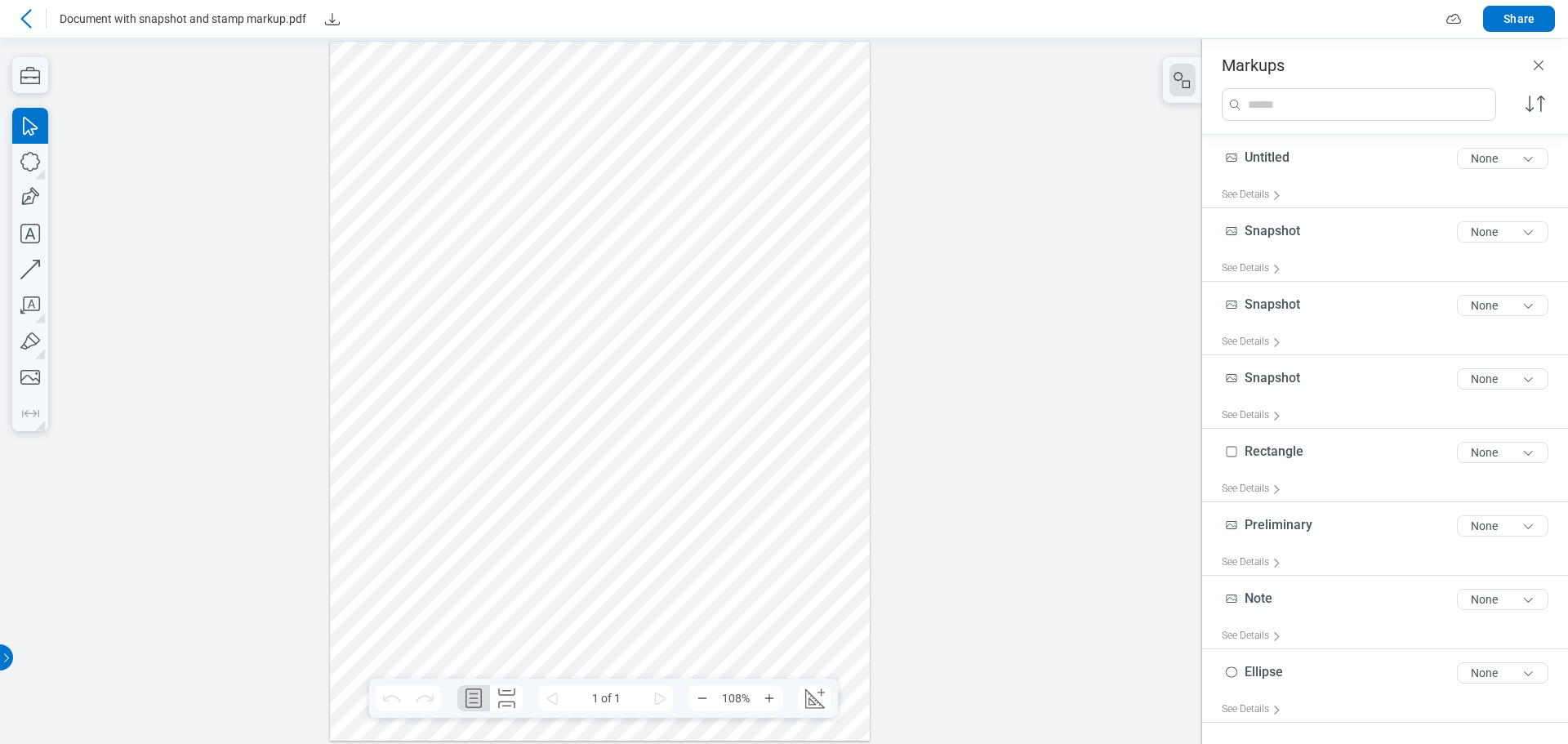
click at [543, 252] on div at bounding box center [600, 390] width 541 height 698
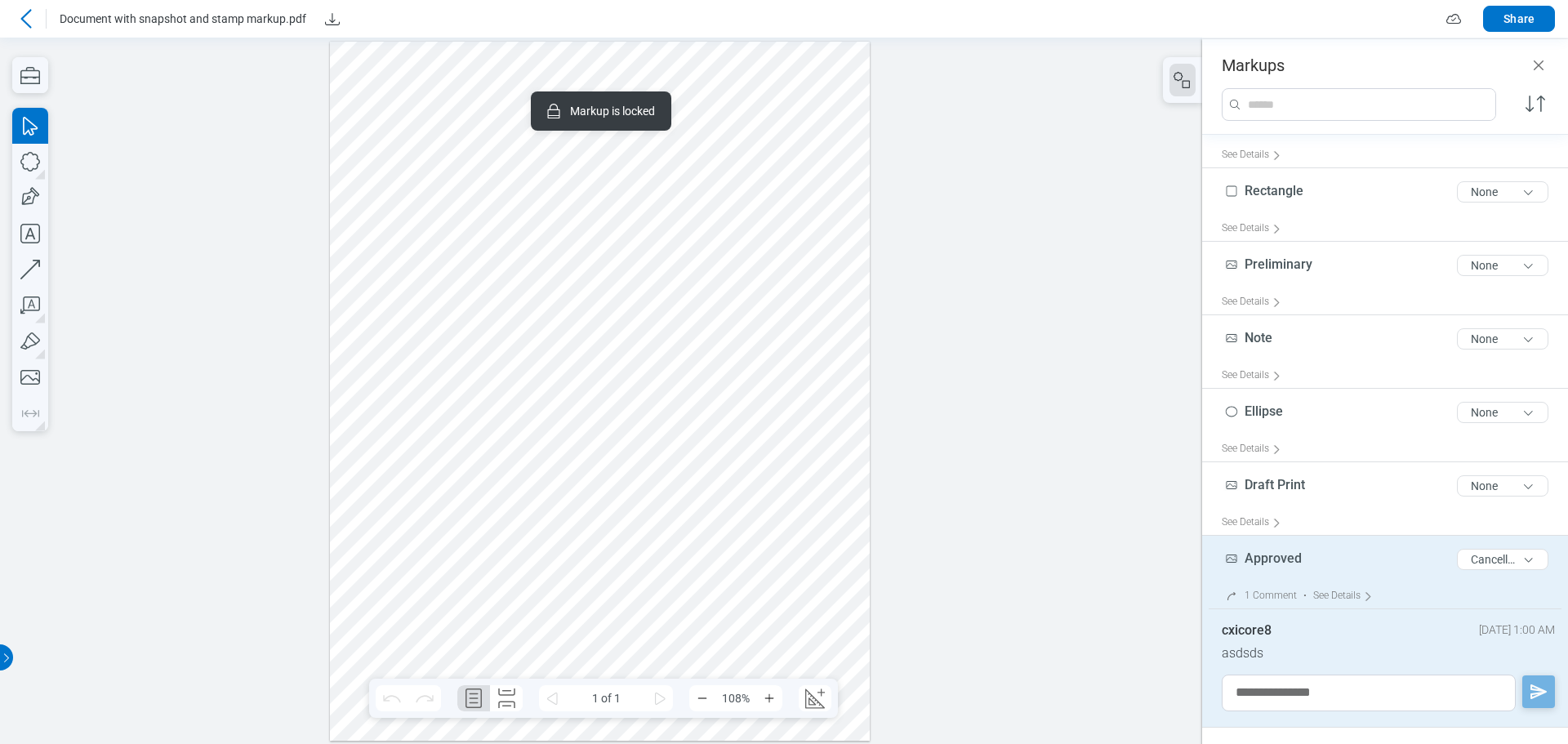
click at [29, 13] on icon at bounding box center [25, 19] width 19 height 19
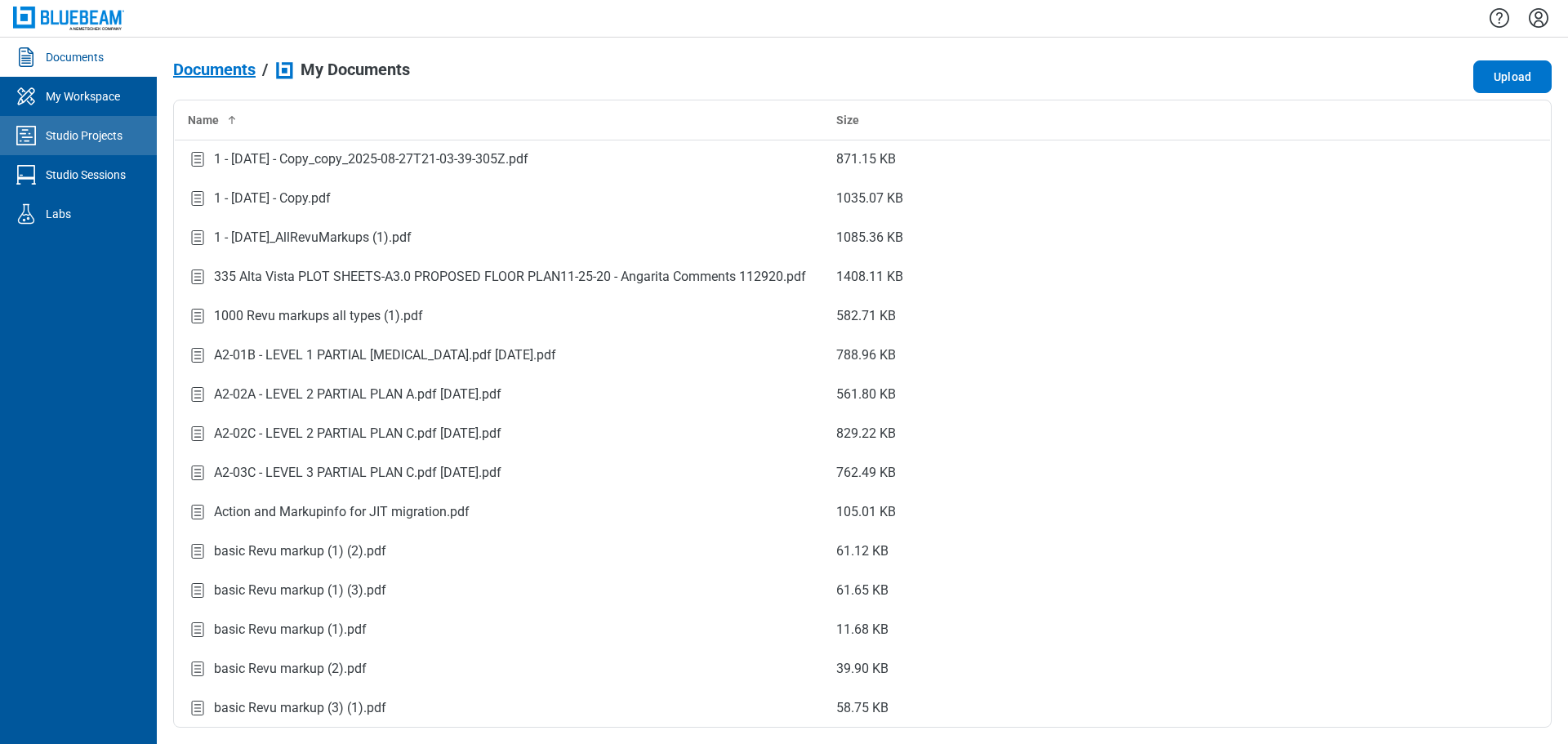
click at [103, 143] on link "Studio Projects" at bounding box center [78, 135] width 157 height 39
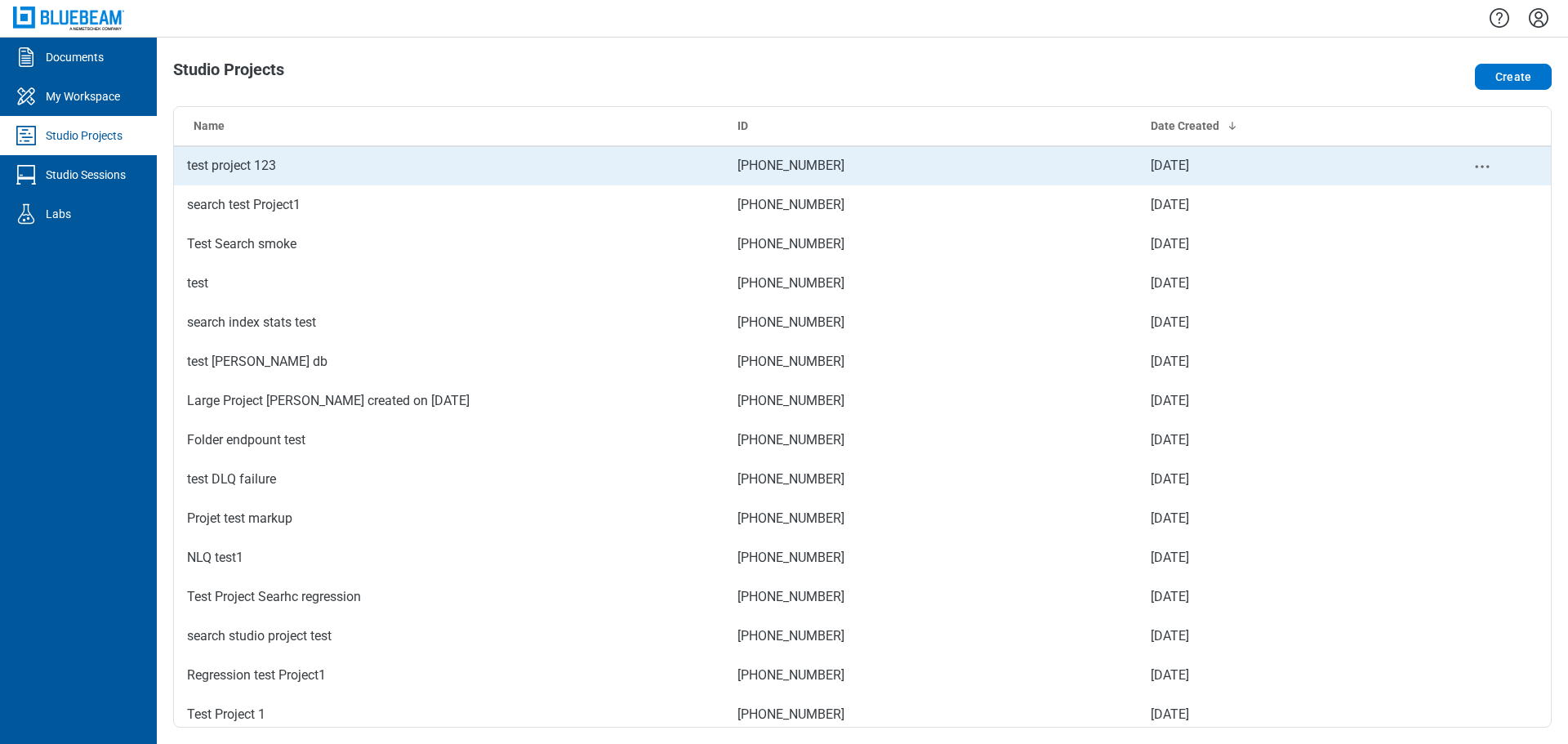
click at [260, 161] on td "test project 123" at bounding box center [449, 165] width 550 height 39
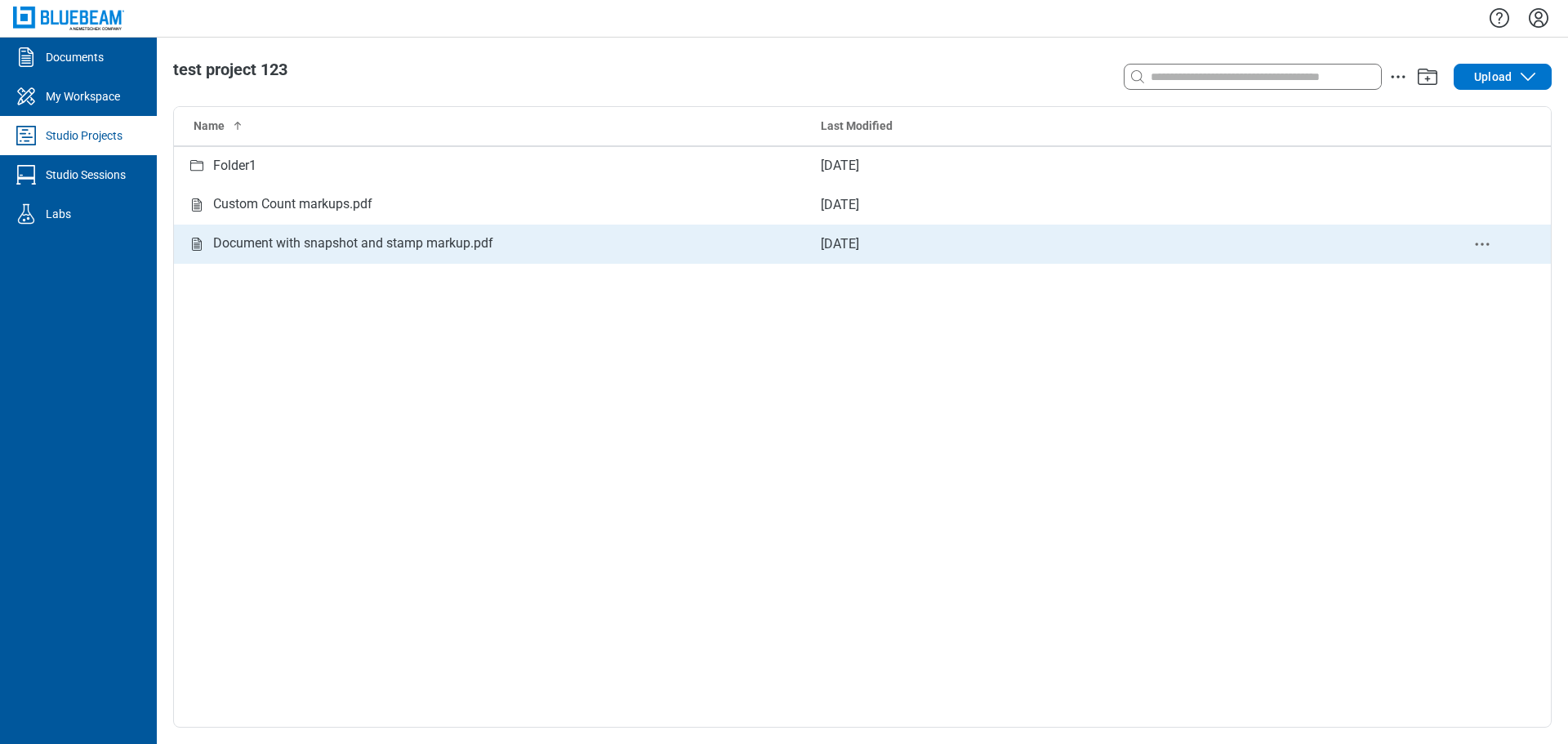
click at [305, 238] on div "Document with snapshot and stamp markup.pdf" at bounding box center [354, 244] width 280 height 20
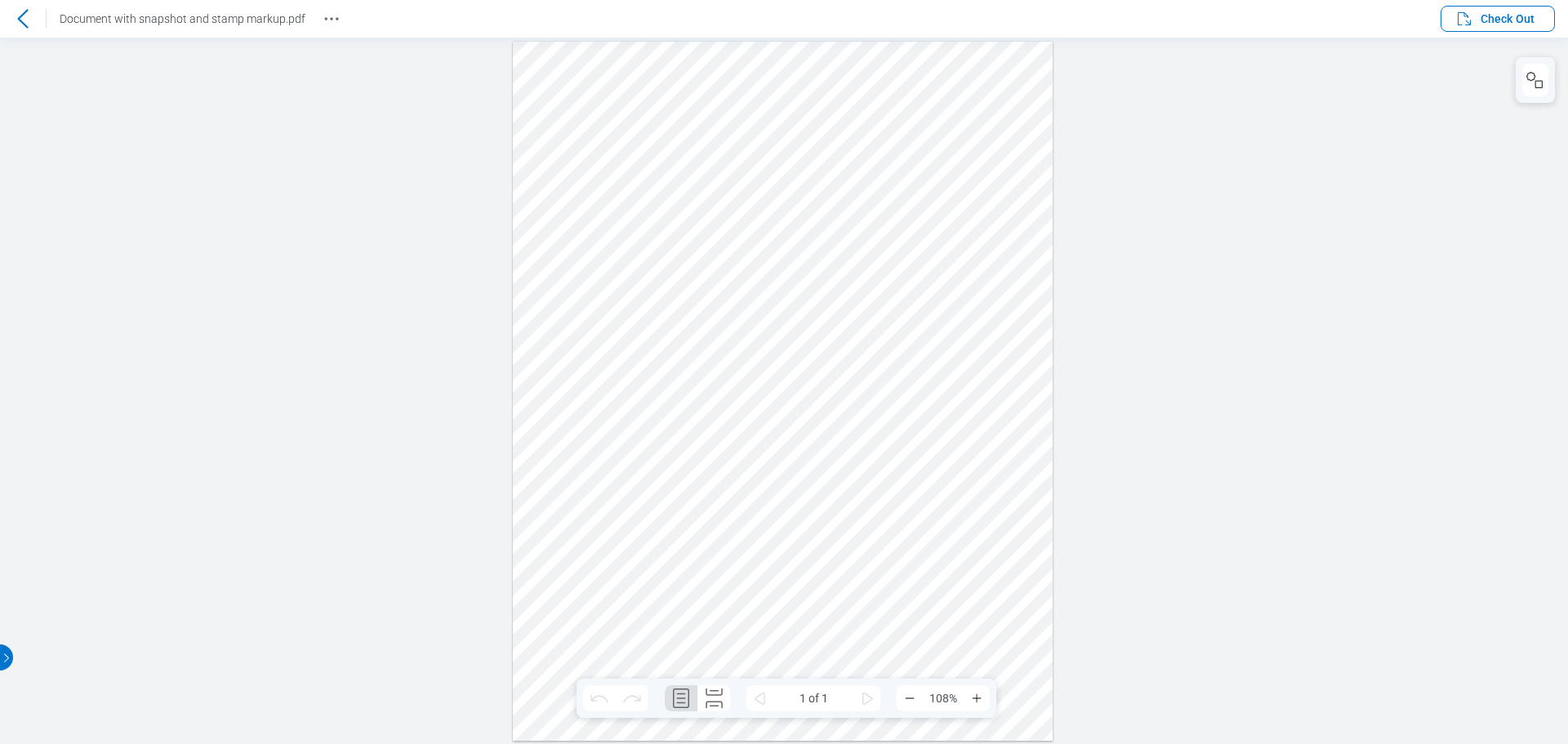
click at [711, 251] on div at bounding box center [783, 390] width 541 height 698
click at [722, 324] on div at bounding box center [783, 390] width 541 height 698
click at [1519, 25] on span "Check Out" at bounding box center [1507, 19] width 54 height 16
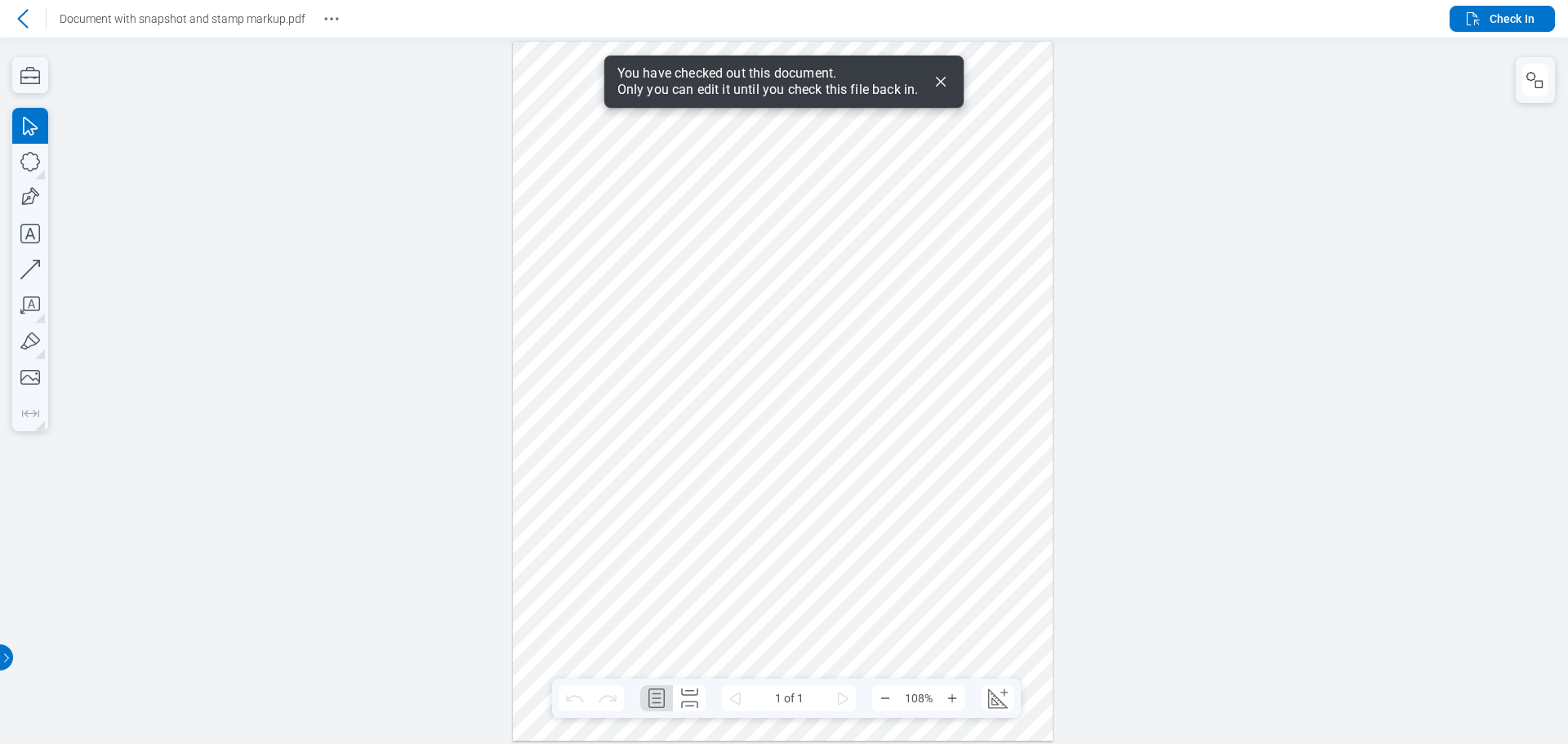
click at [726, 243] on div at bounding box center [783, 390] width 541 height 698
click at [937, 81] on icon "Dismiss" at bounding box center [940, 81] width 19 height 19
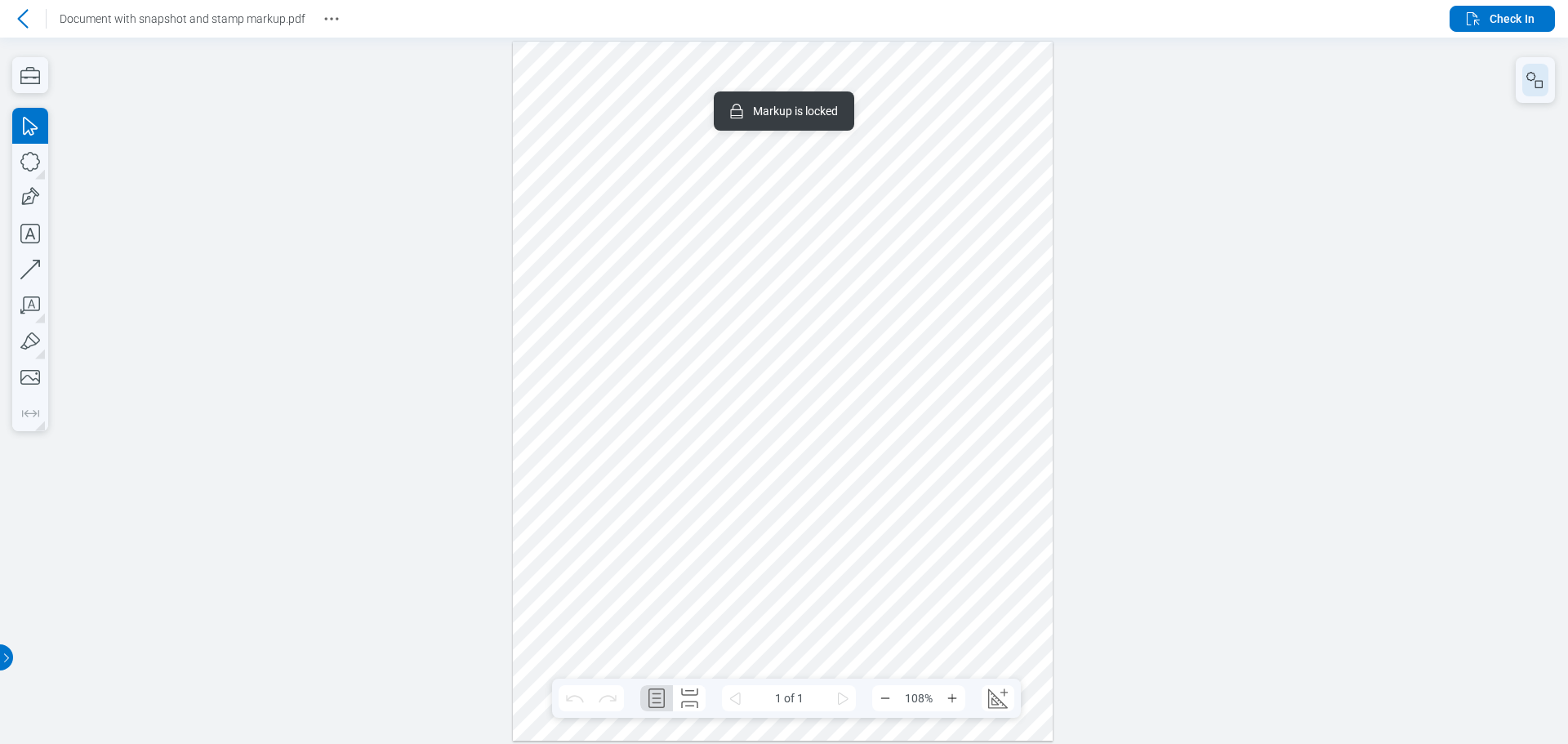
click at [1532, 80] on icon "button" at bounding box center [1531, 76] width 9 height 9
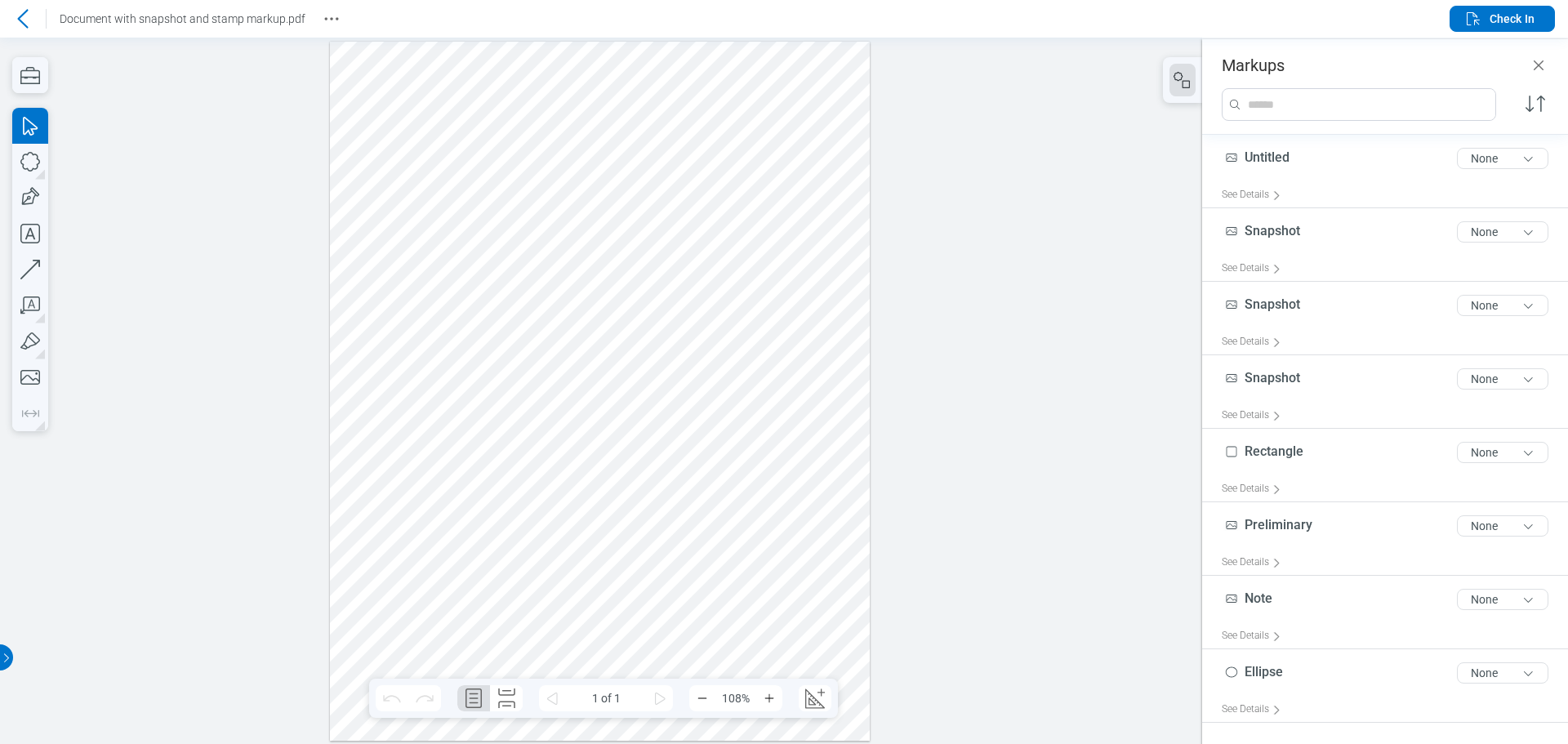
click at [522, 250] on div at bounding box center [600, 390] width 541 height 698
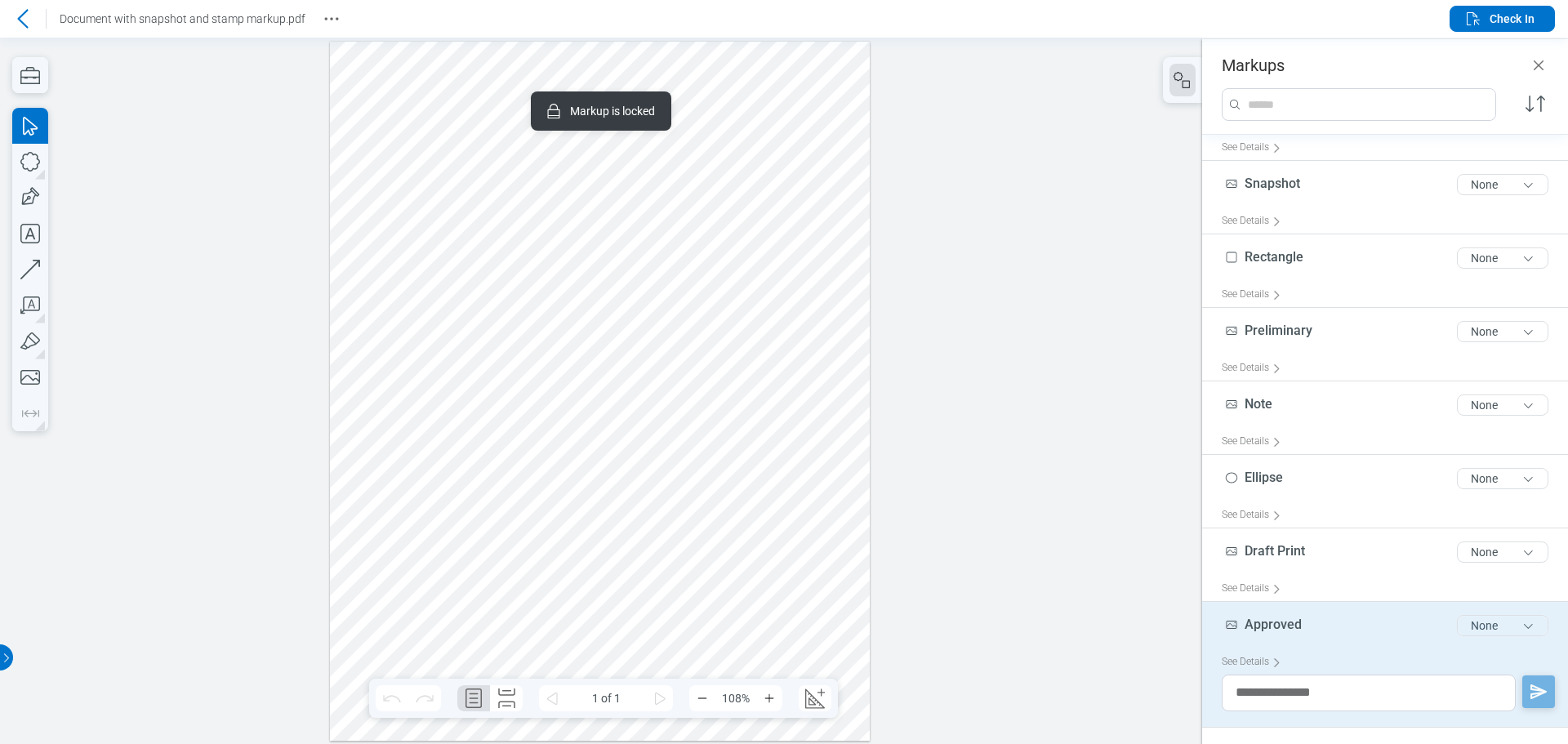
click at [1498, 625] on button "None" at bounding box center [1502, 625] width 91 height 21
click at [24, 20] on icon at bounding box center [22, 19] width 19 height 19
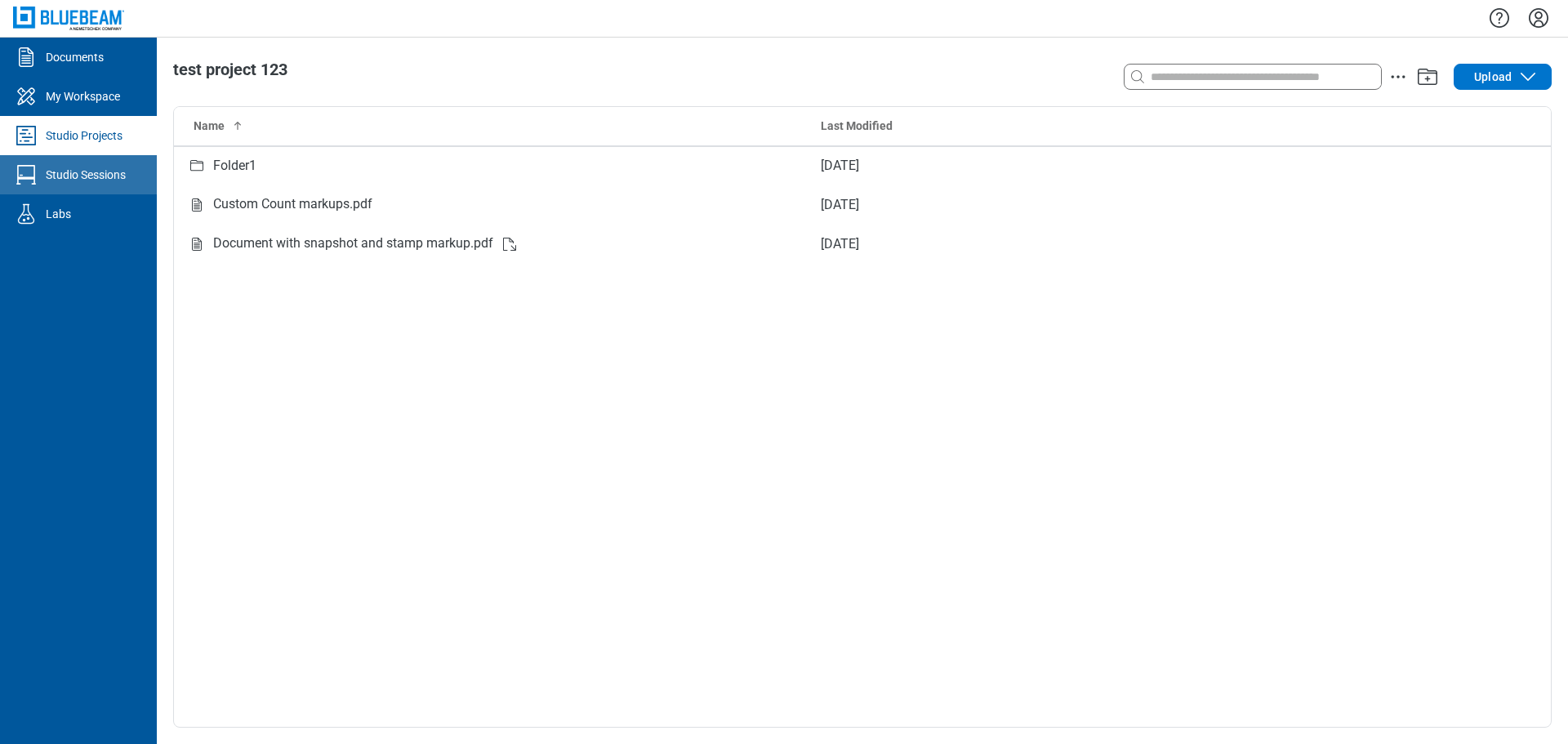
click at [83, 170] on div "Studio Sessions" at bounding box center [85, 174] width 80 height 16
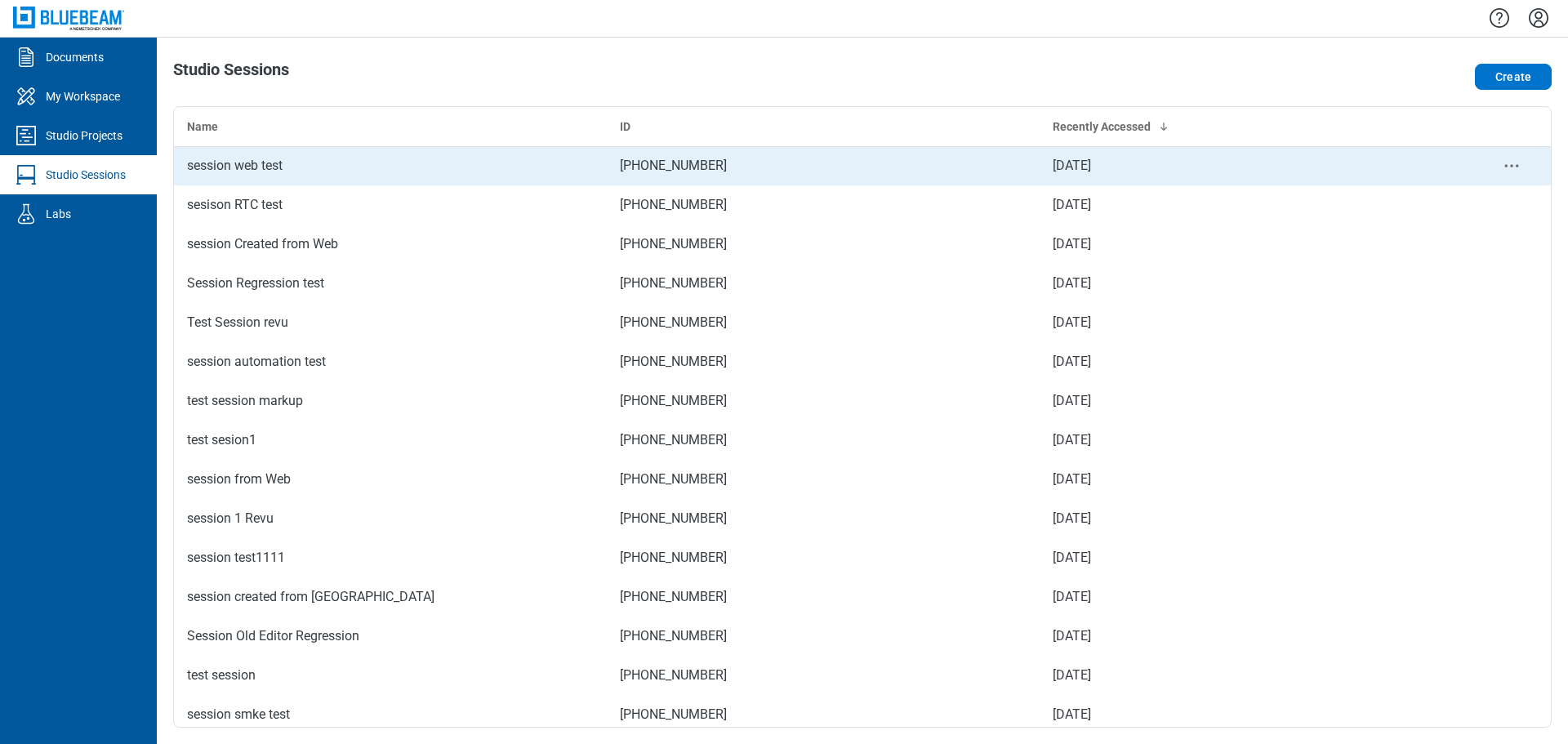
click at [340, 154] on td "session web test" at bounding box center [390, 165] width 433 height 39
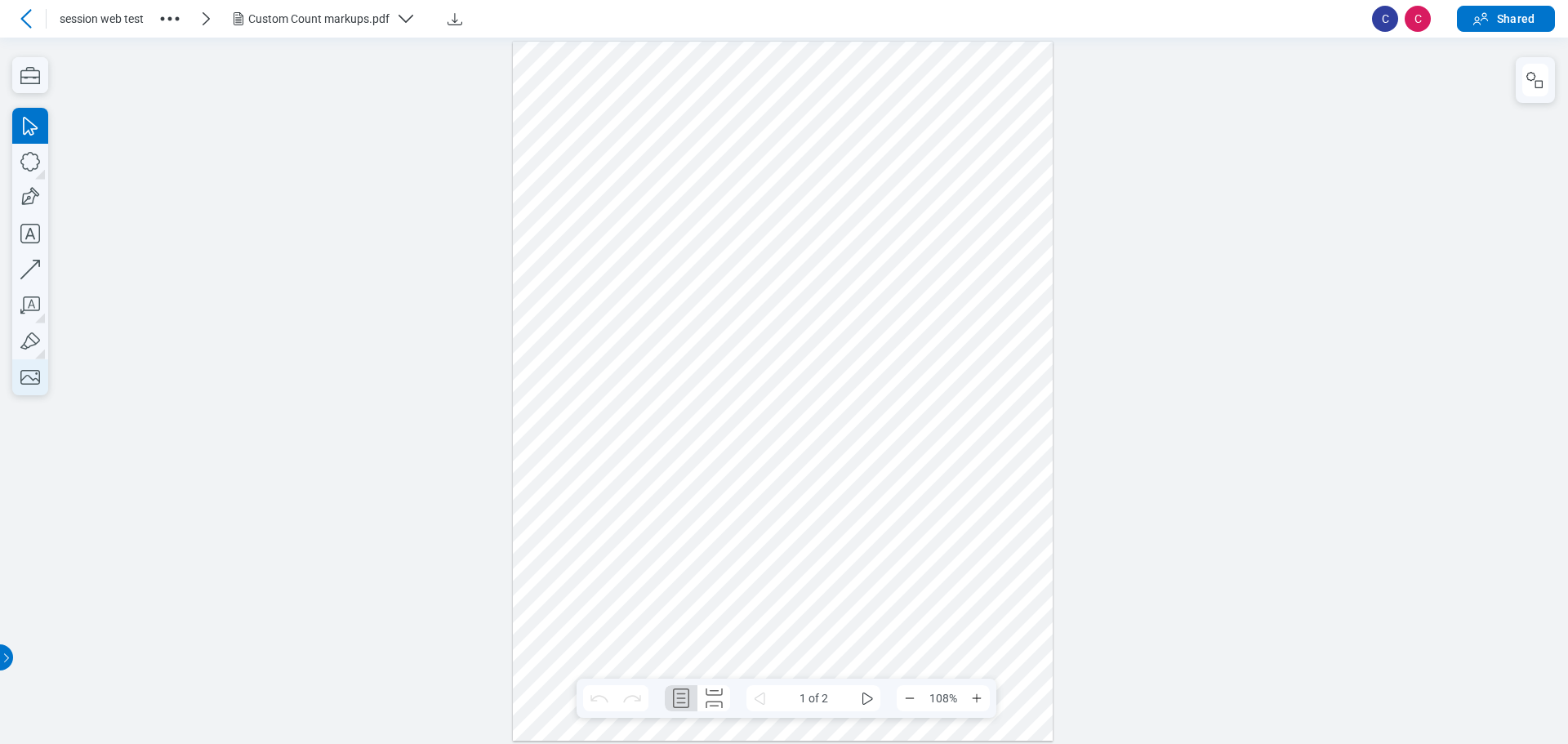
click at [34, 376] on icon "button" at bounding box center [30, 377] width 36 height 36
drag, startPoint x: 668, startPoint y: 477, endPoint x: 857, endPoint y: 591, distance: 220.7
click at [857, 591] on div at bounding box center [783, 390] width 541 height 698
click at [913, 531] on div at bounding box center [783, 390] width 541 height 698
click at [806, 532] on div at bounding box center [783, 390] width 541 height 698
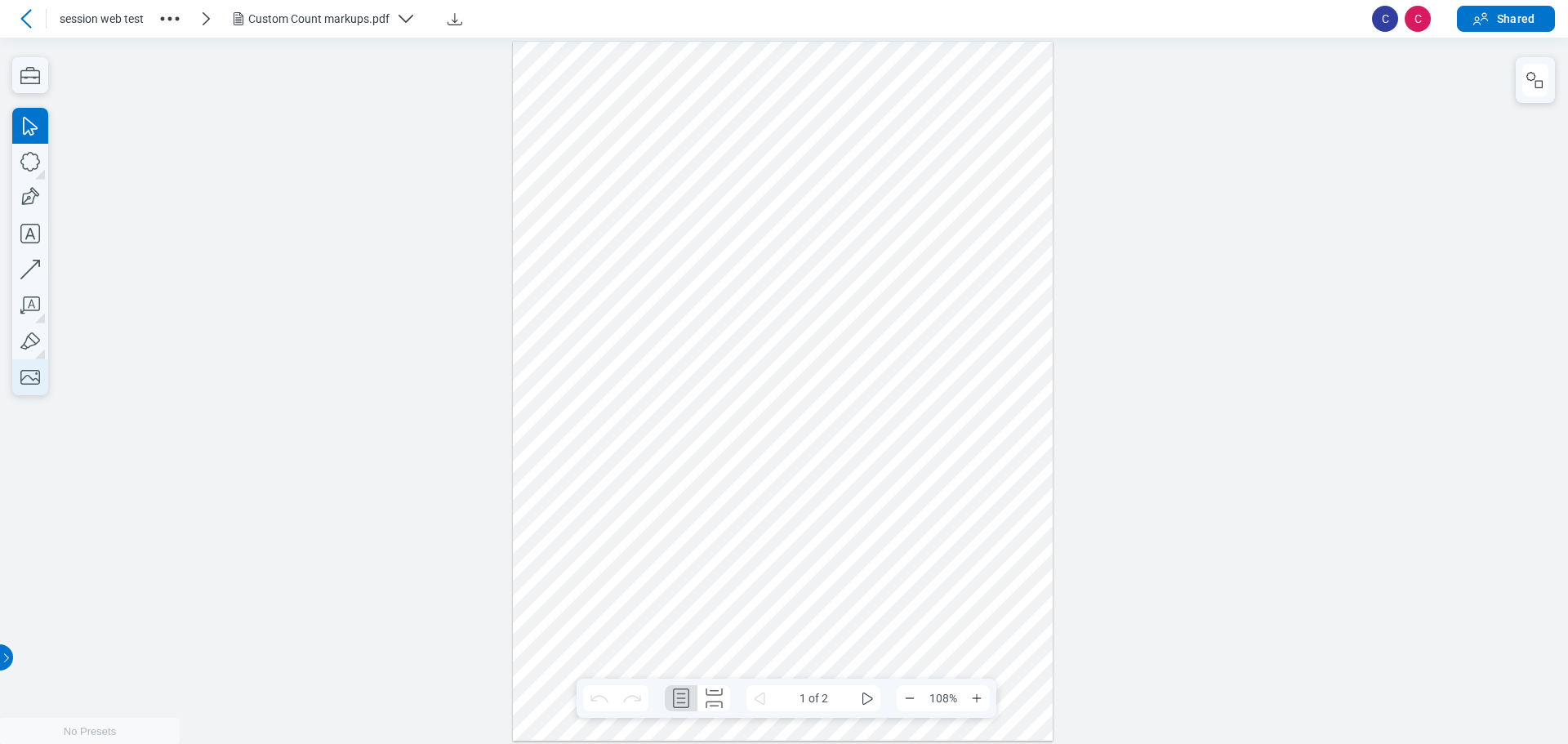
click at [27, 377] on icon "button" at bounding box center [30, 377] width 36 height 36
click at [22, 20] on icon at bounding box center [25, 19] width 19 height 19
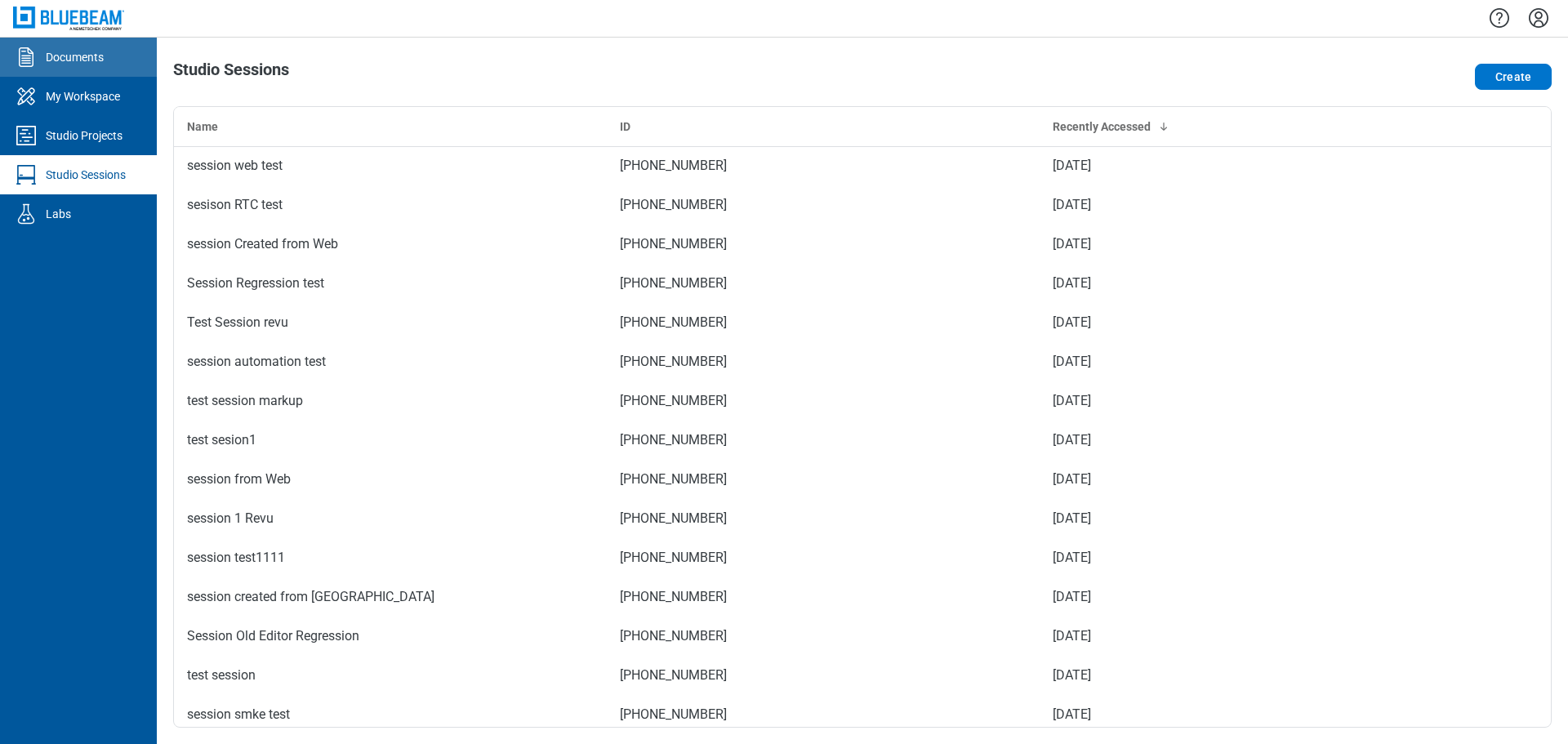
click at [73, 57] on div "Documents" at bounding box center [74, 57] width 58 height 16
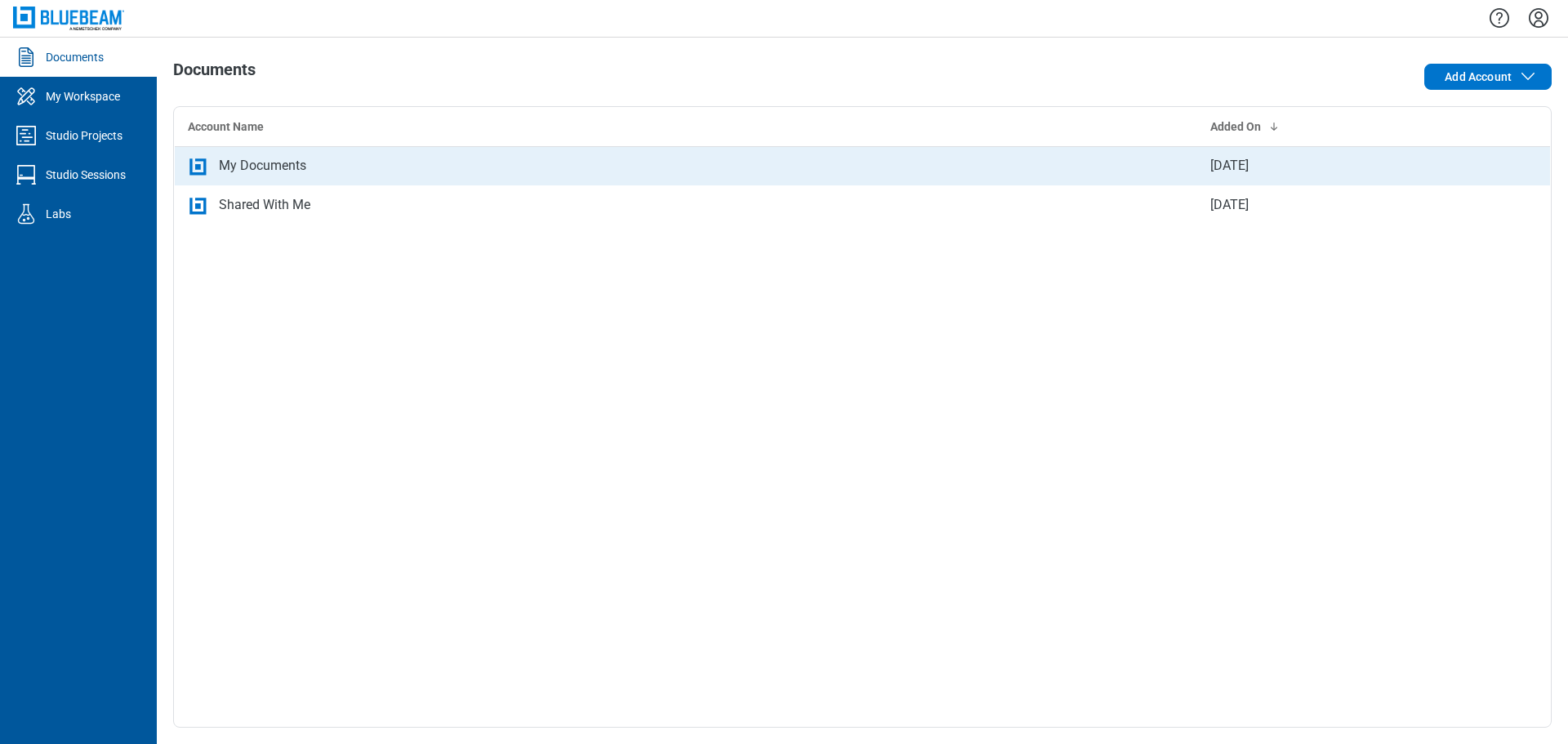
click at [291, 167] on div "My Documents" at bounding box center [262, 165] width 88 height 19
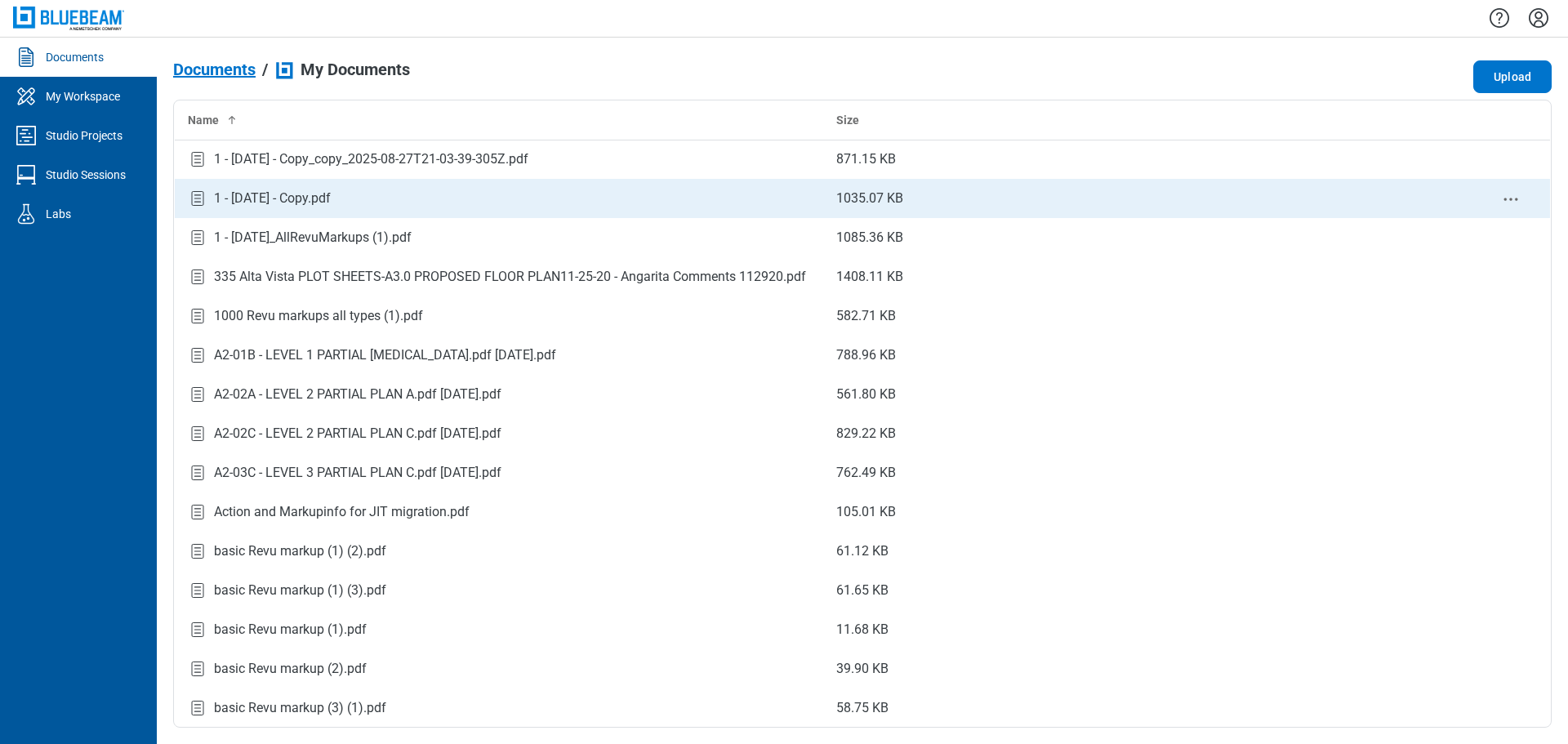
click at [331, 197] on div "1 - [DATE] - Copy.pdf" at bounding box center [273, 198] width 116 height 19
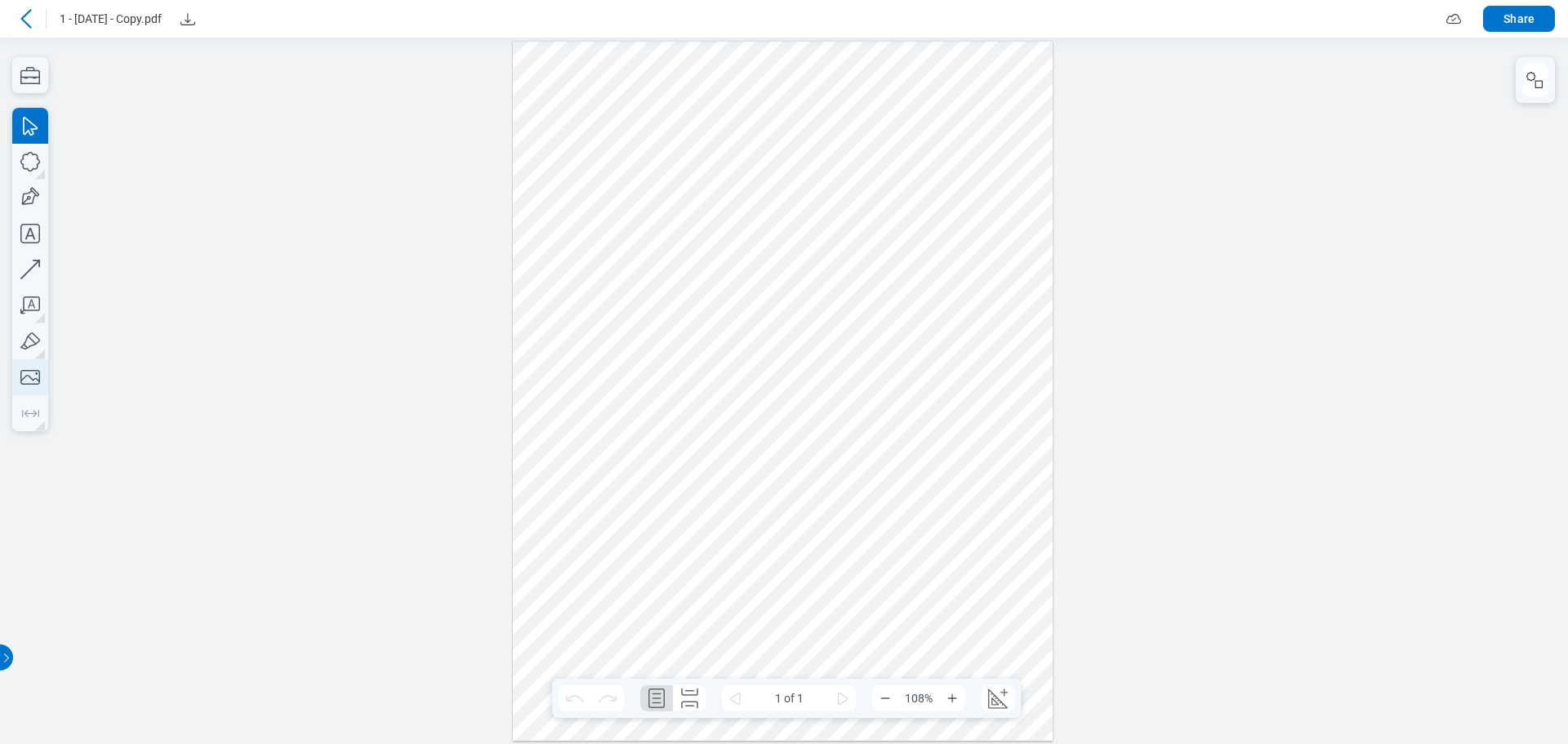
click at [33, 381] on icon "button" at bounding box center [30, 377] width 36 height 36
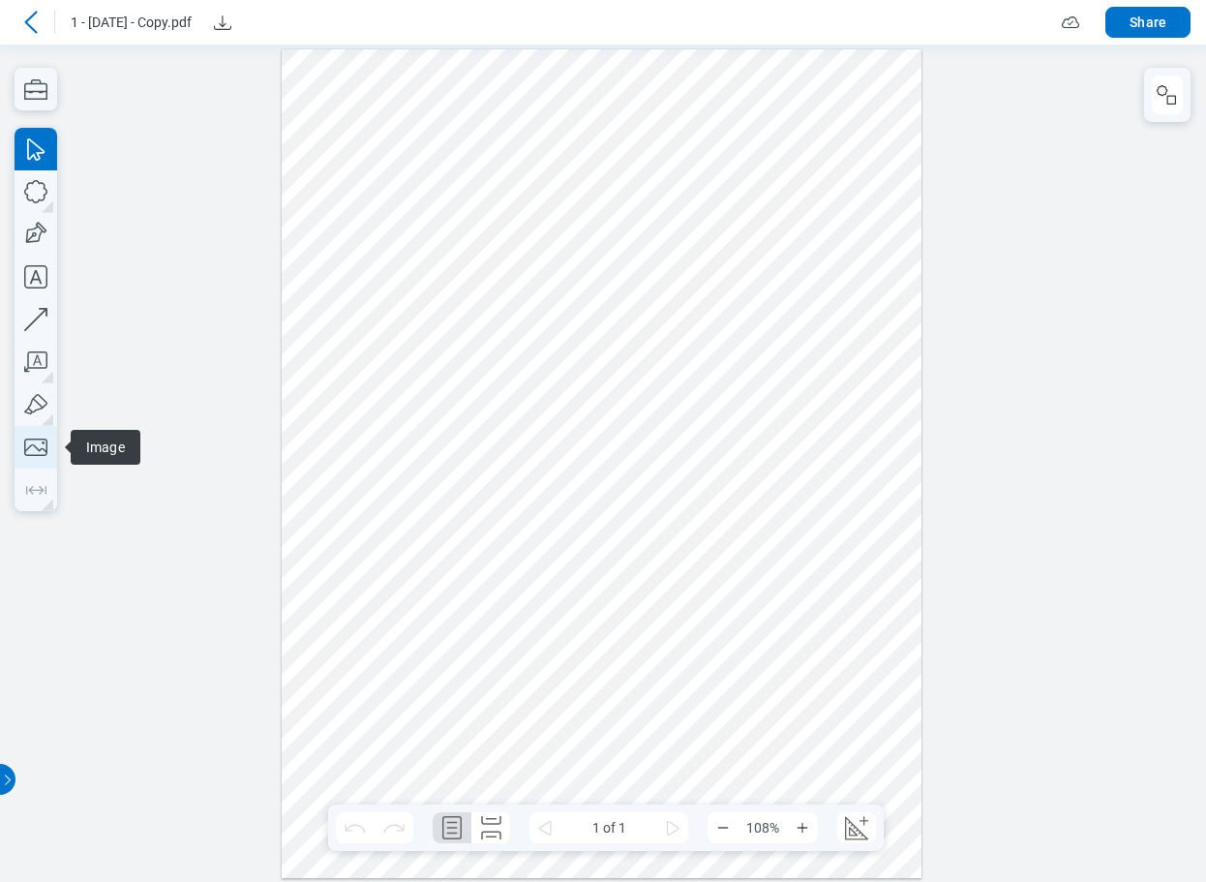
click at [38, 449] on icon "button" at bounding box center [35, 446] width 23 height 17
